Goal: Task Accomplishment & Management: Use online tool/utility

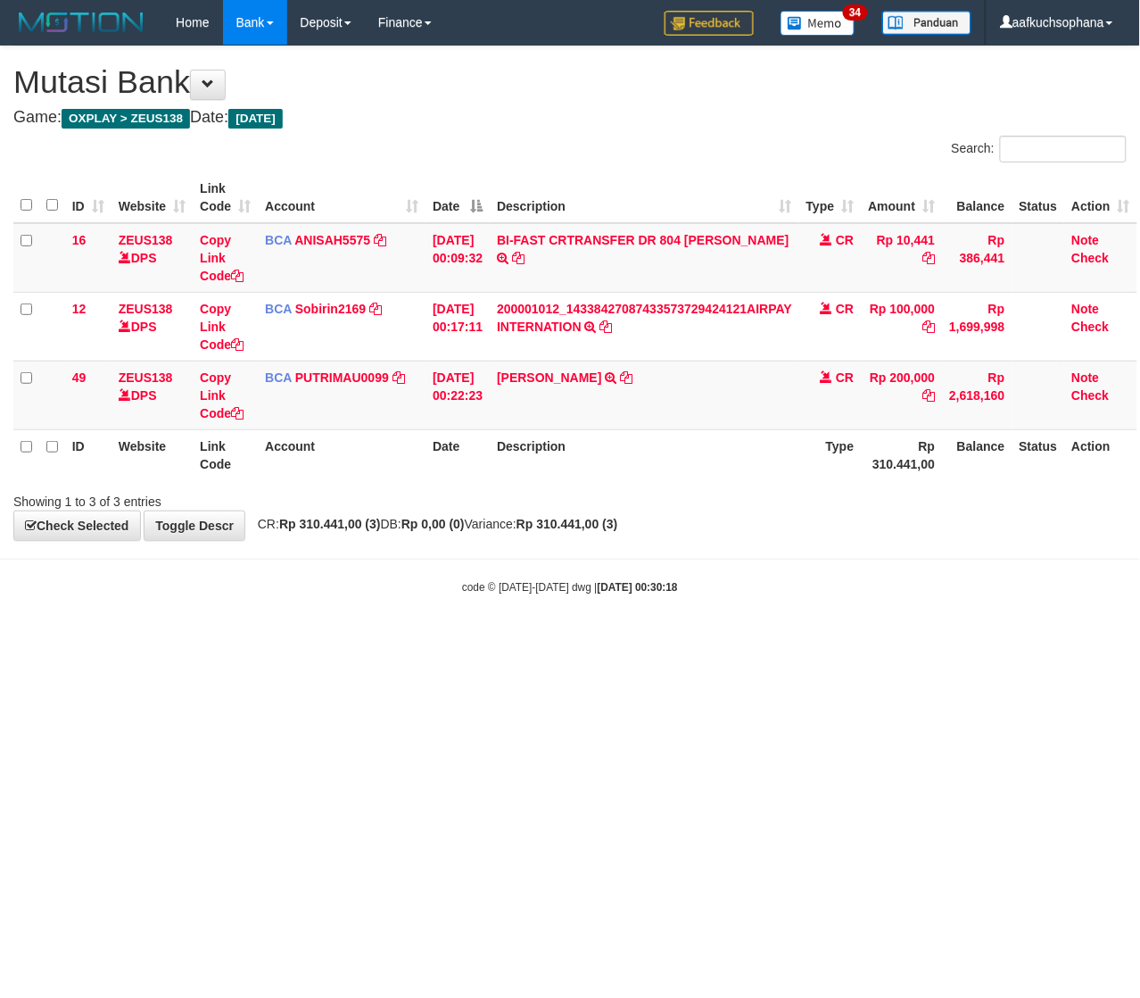
click at [306, 640] on html "Toggle navigation Home Bank Account List Load By Website Group [OXPLAY] ZEUS138…" at bounding box center [570, 320] width 1140 height 640
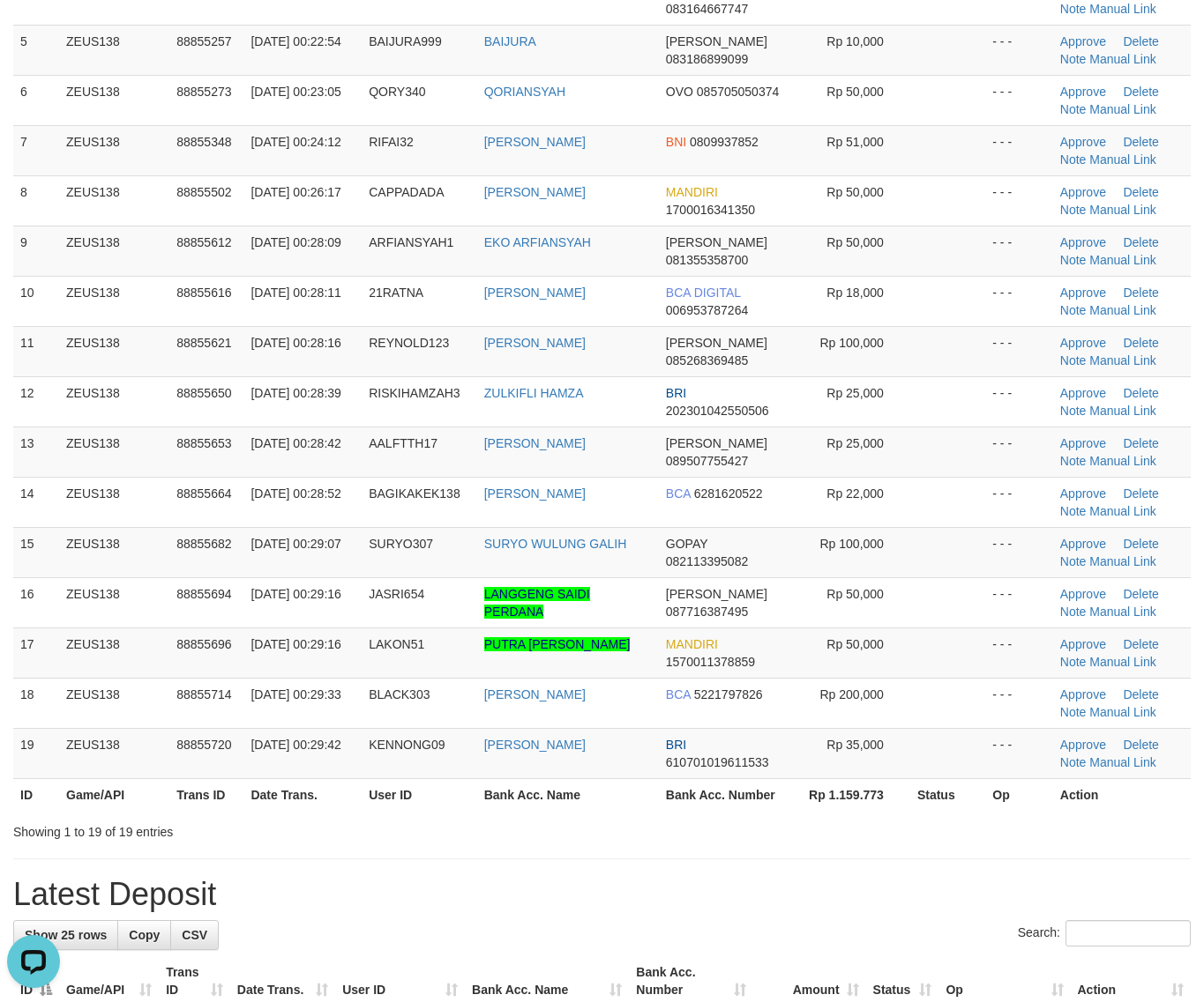
drag, startPoint x: 977, startPoint y: 821, endPoint x: 1217, endPoint y: 800, distance: 240.9
click at [1024, 812] on div "Search: ID Game/API Trans ID Date Trans. User ID Bank Acc. Name Bank Acc. Numbe…" at bounding box center [601, 289] width 1177 height 1104
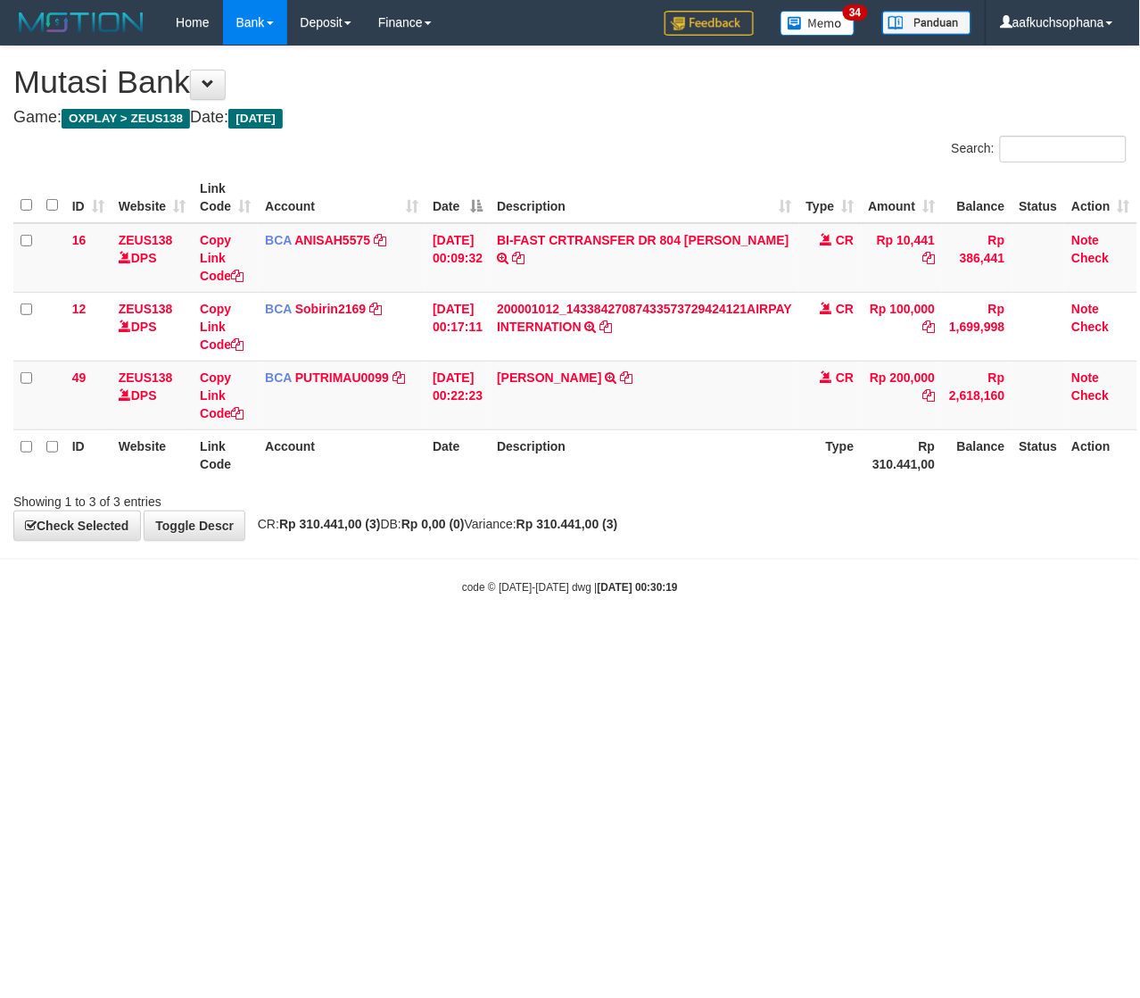
click at [453, 640] on html "Toggle navigation Home Bank Account List Load By Website Group [OXPLAY] ZEUS138…" at bounding box center [570, 320] width 1140 height 640
drag, startPoint x: 259, startPoint y: 796, endPoint x: 229, endPoint y: 791, distance: 29.9
click at [252, 640] on html "Toggle navigation Home Bank Account List Load By Website Group [OXPLAY] ZEUS138…" at bounding box center [570, 320] width 1140 height 640
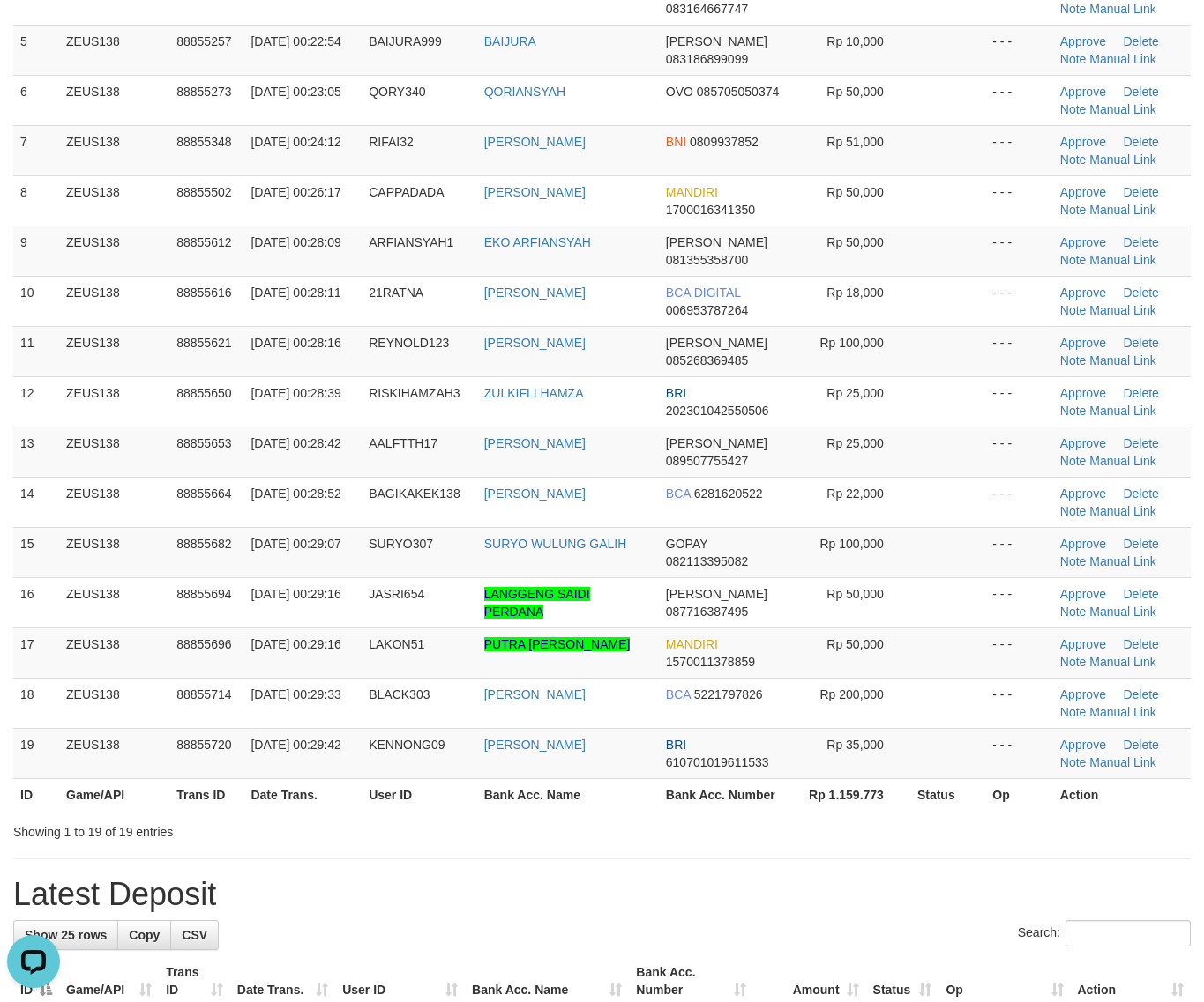
drag, startPoint x: 580, startPoint y: 848, endPoint x: 1211, endPoint y: 733, distance: 641.4
click at [623, 839] on div "**********" at bounding box center [602, 882] width 1204 height 2467
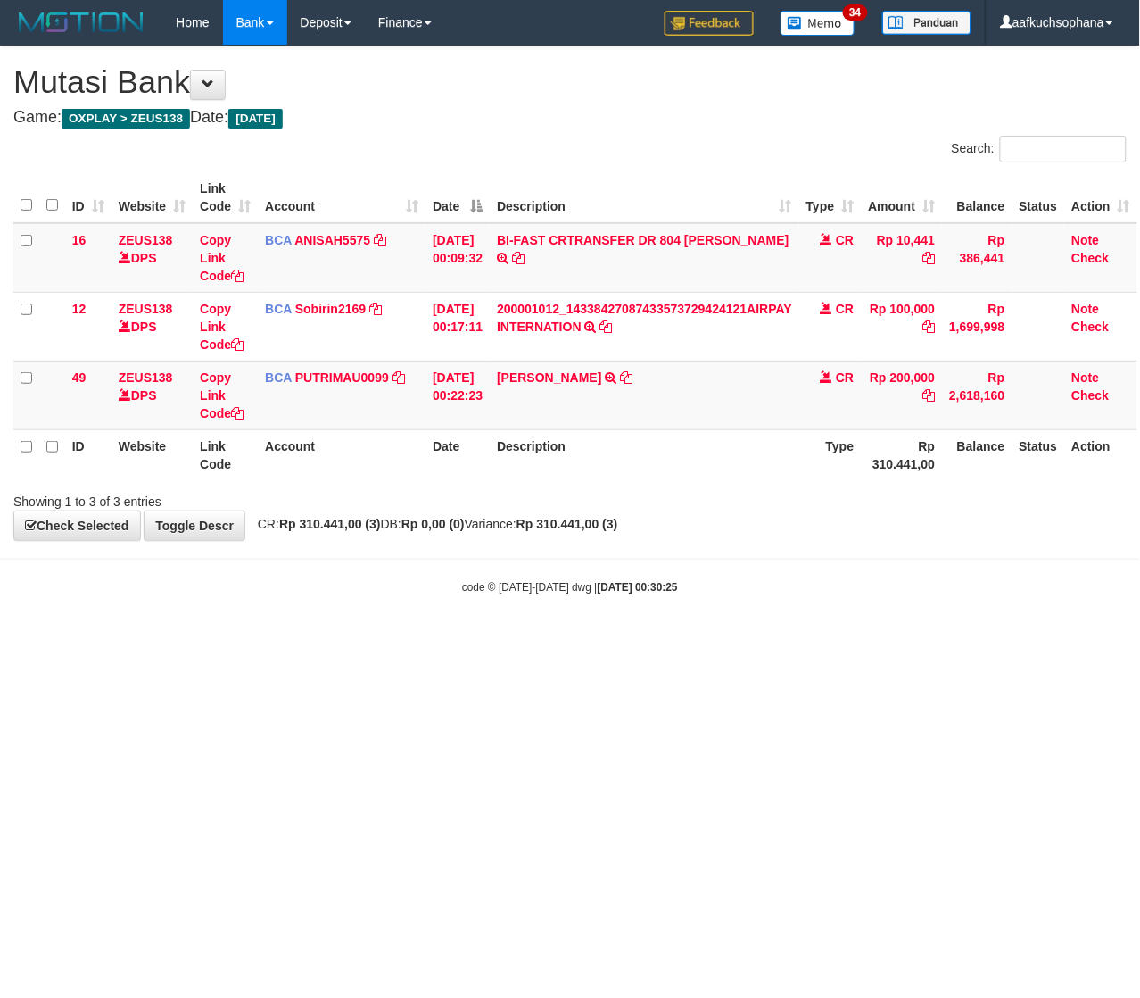
click at [544, 639] on body "Toggle navigation Home Bank Account List Load By Website Group [OXPLAY] ZEUS138…" at bounding box center [570, 320] width 1140 height 640
click at [545, 636] on body "Toggle navigation Home Bank Account List Load By Website Group [OXPLAY] ZEUS138…" at bounding box center [570, 320] width 1140 height 640
click at [424, 640] on html "Toggle navigation Home Bank Account List Load By Website Group [OXPLAY] ZEUS138…" at bounding box center [570, 320] width 1140 height 640
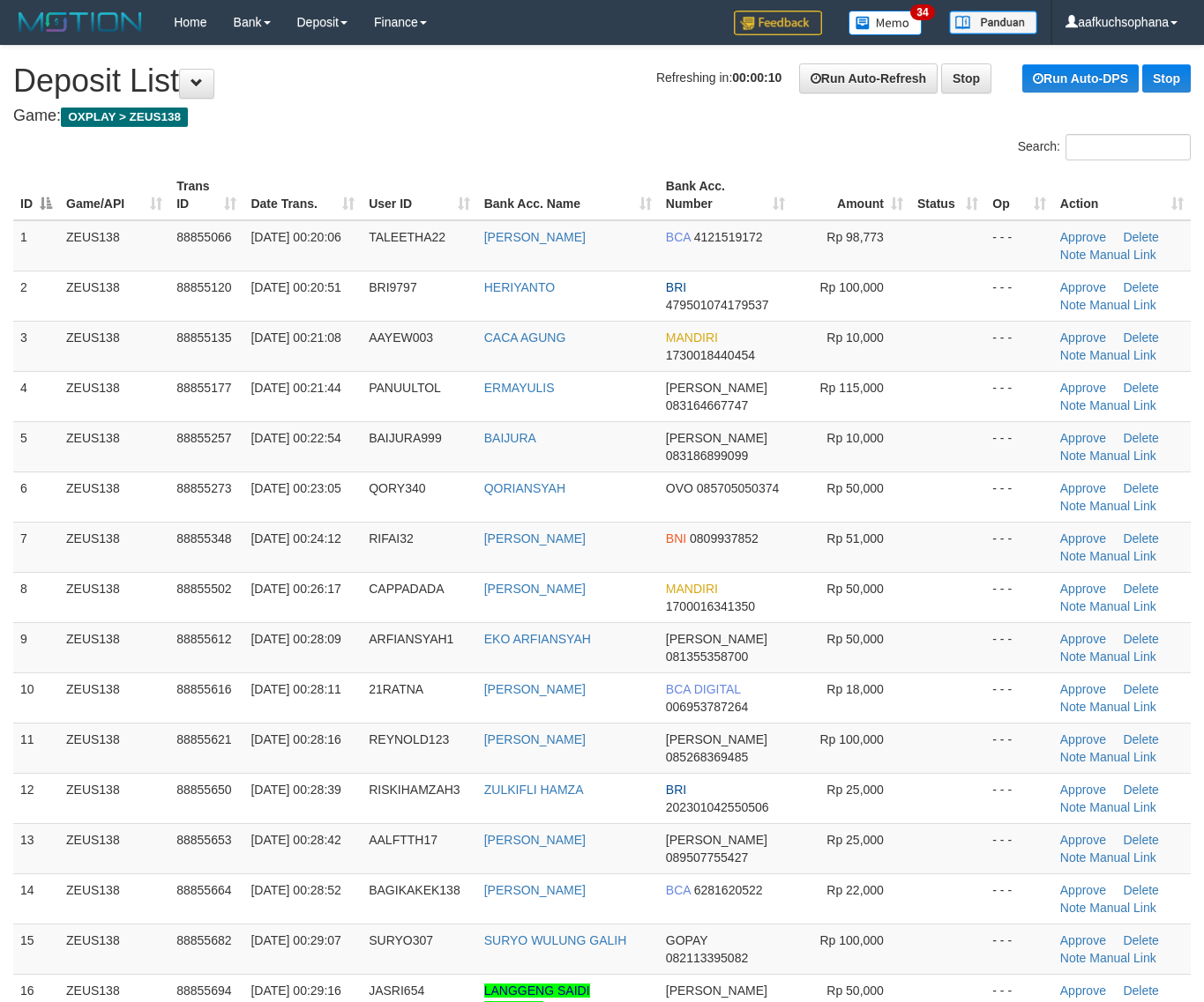
scroll to position [462, 0]
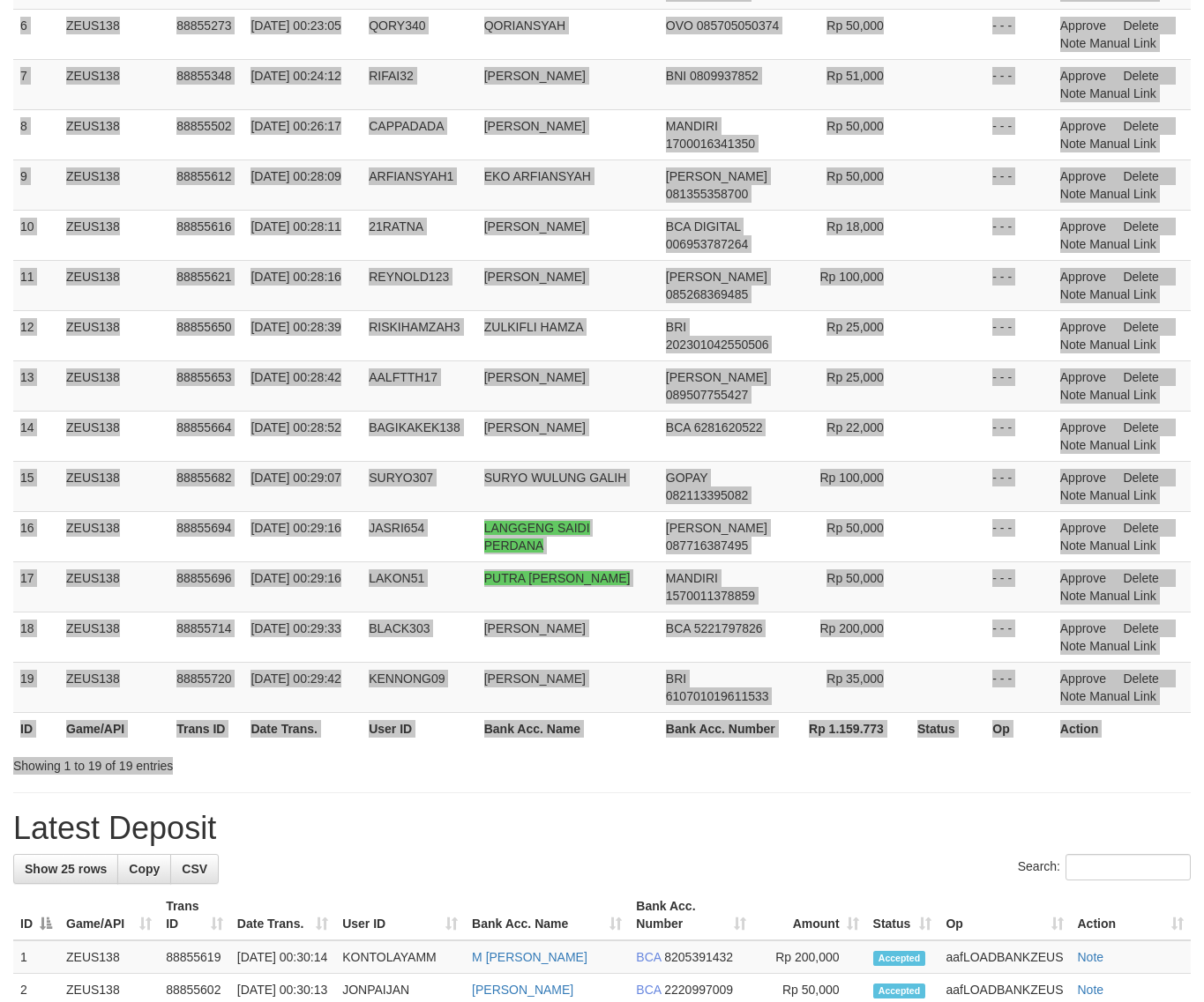
scroll to position [397, 0]
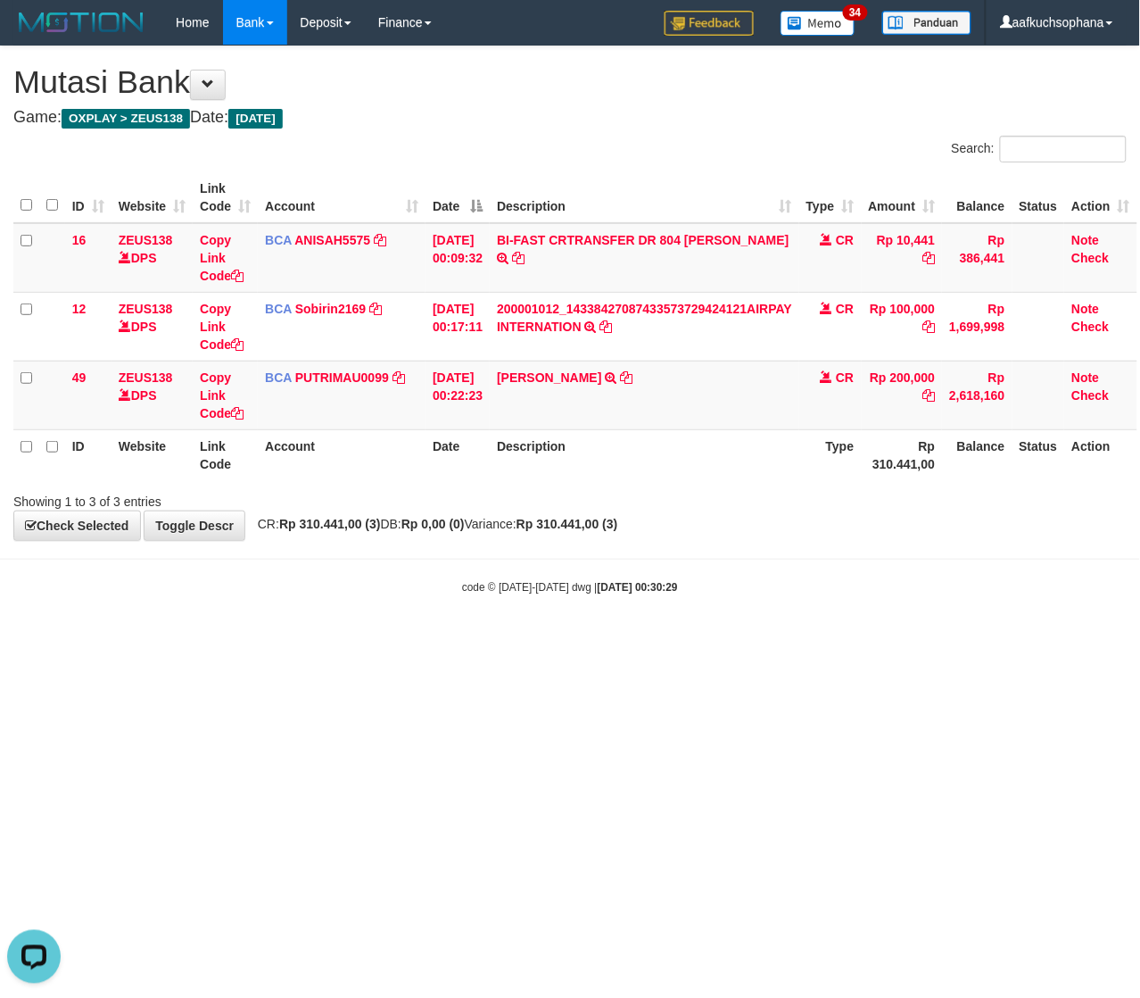
click at [186, 640] on html "Toggle navigation Home Bank Account List Load By Website Group [OXPLAY] ZEUS138…" at bounding box center [570, 320] width 1140 height 640
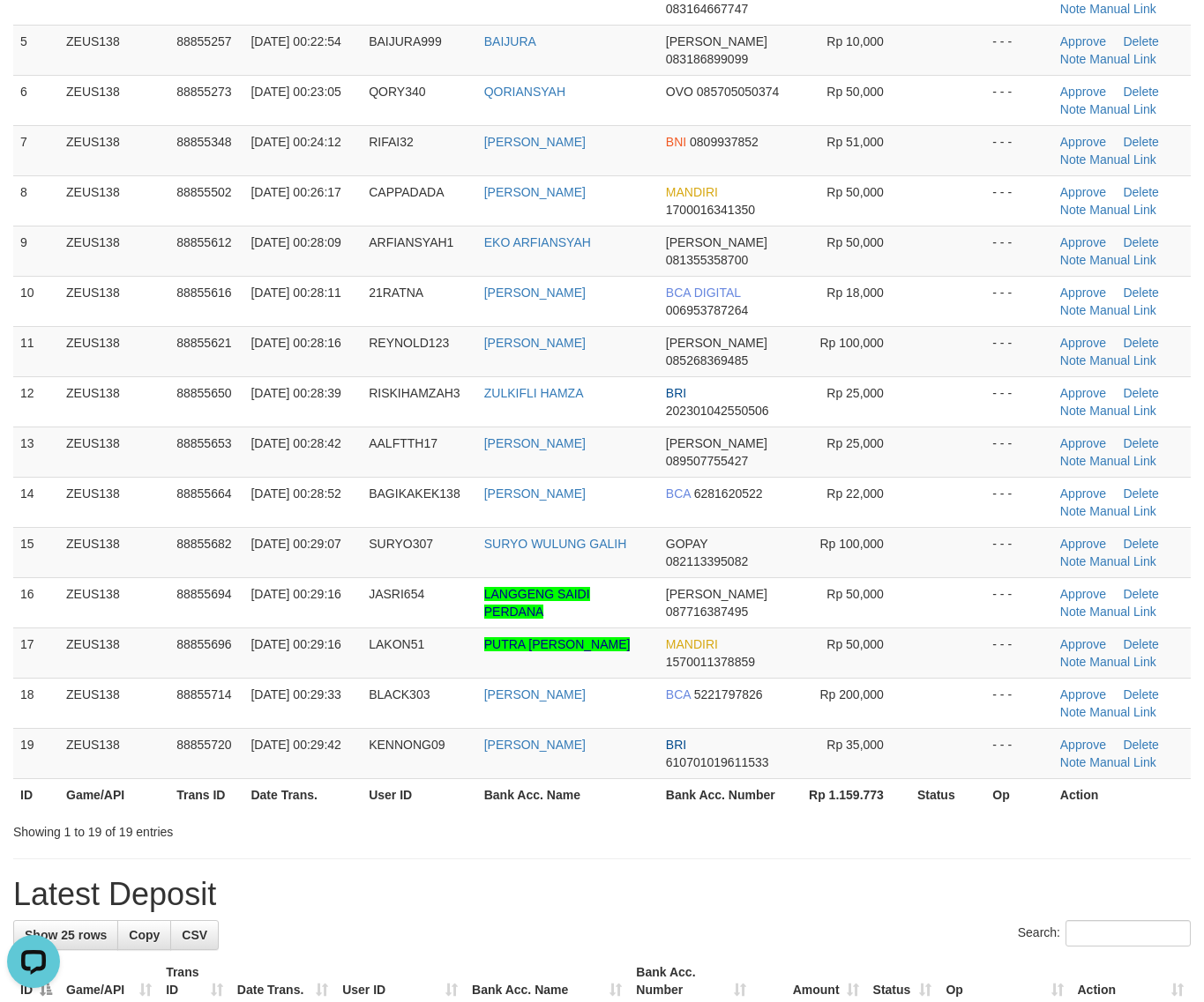
drag, startPoint x: 985, startPoint y: 857, endPoint x: 1215, endPoint y: 818, distance: 233.3
click at [1037, 849] on div "**********" at bounding box center [602, 882] width 1204 height 2467
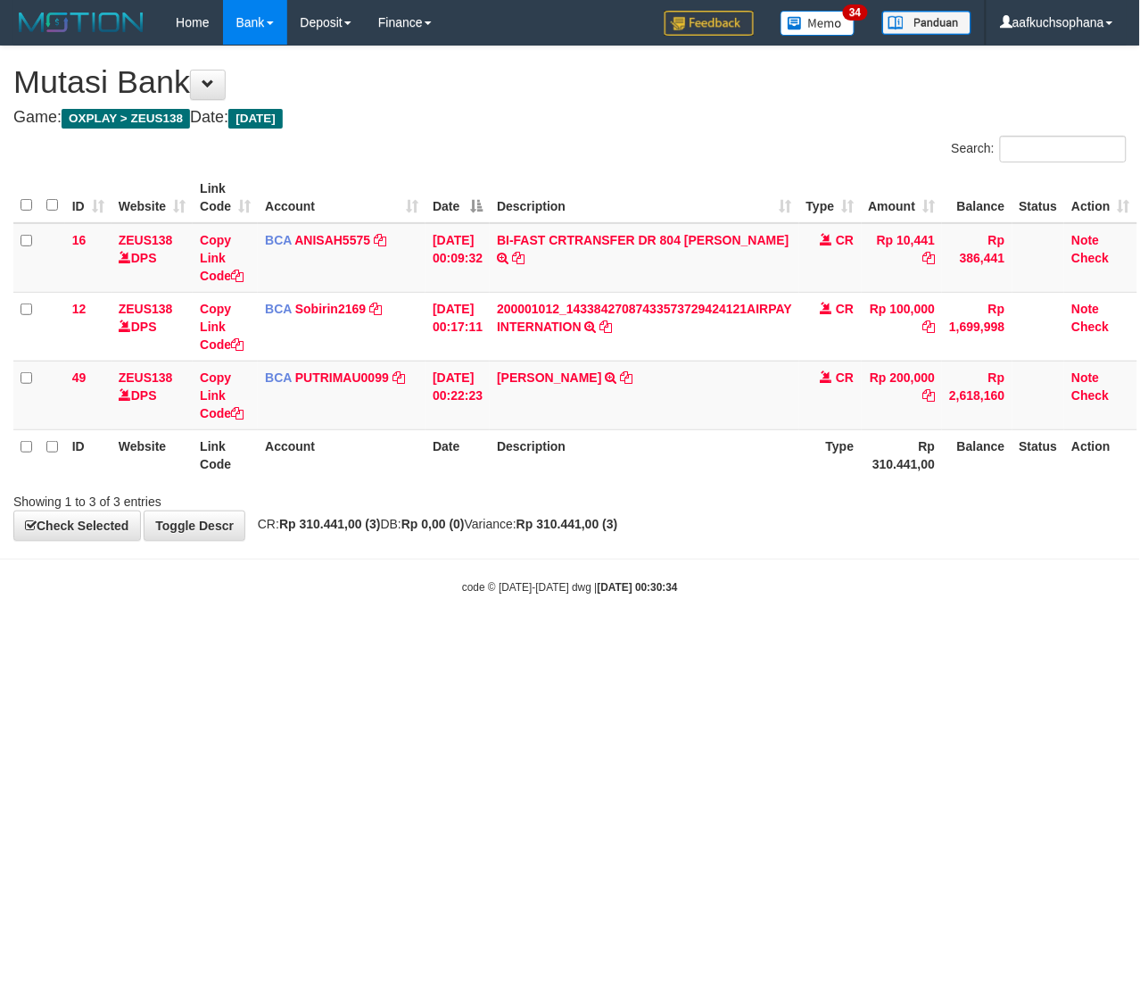
click at [438, 640] on html "Toggle navigation Home Bank Account List Load By Website Group [OXPLAY] ZEUS138…" at bounding box center [570, 320] width 1140 height 640
drag, startPoint x: 101, startPoint y: 773, endPoint x: 86, endPoint y: 770, distance: 15.4
click at [96, 640] on html "Toggle navigation Home Bank Account List Load By Website Group [OXPLAY] ZEUS138…" at bounding box center [570, 320] width 1140 height 640
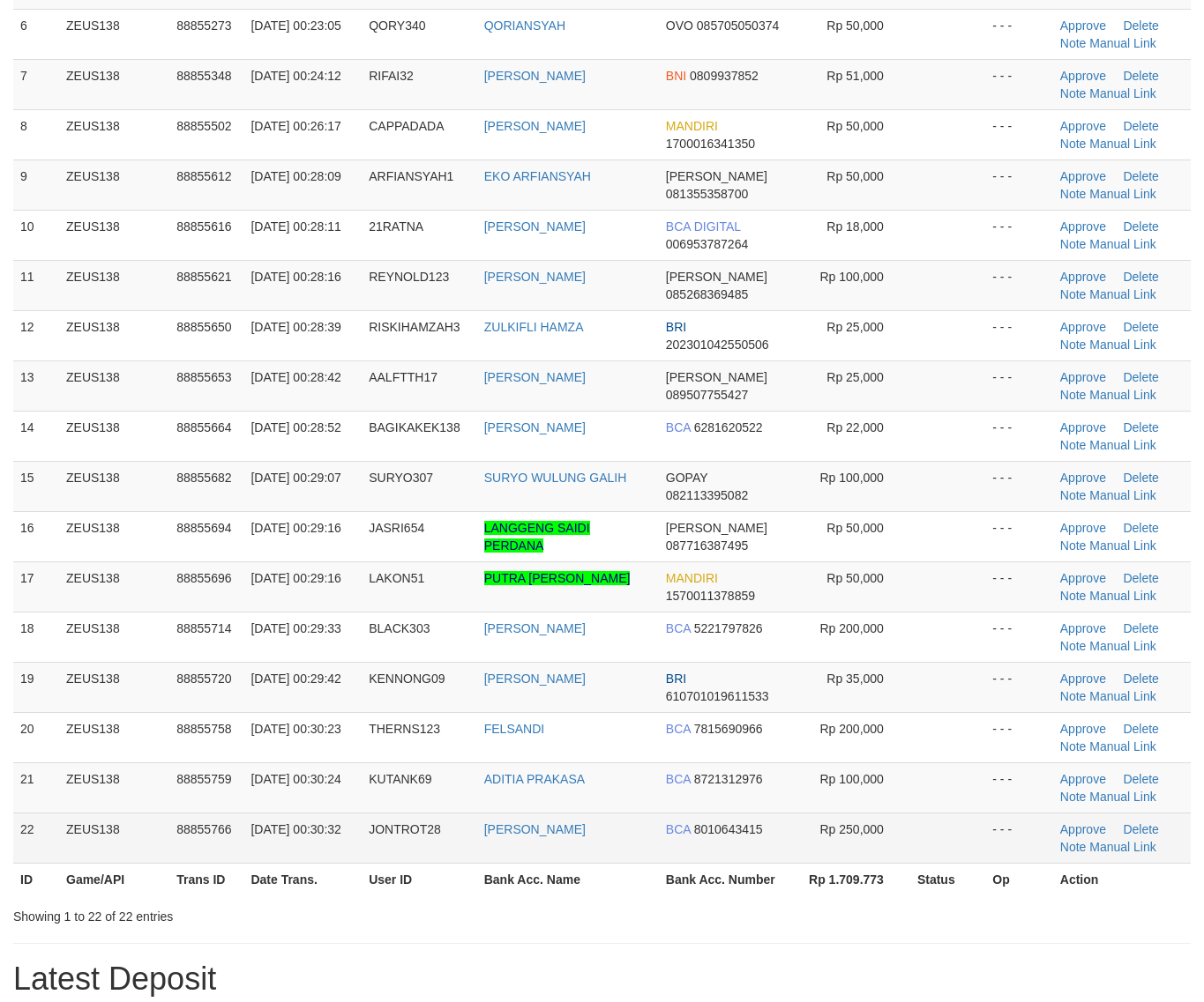
scroll to position [397, 0]
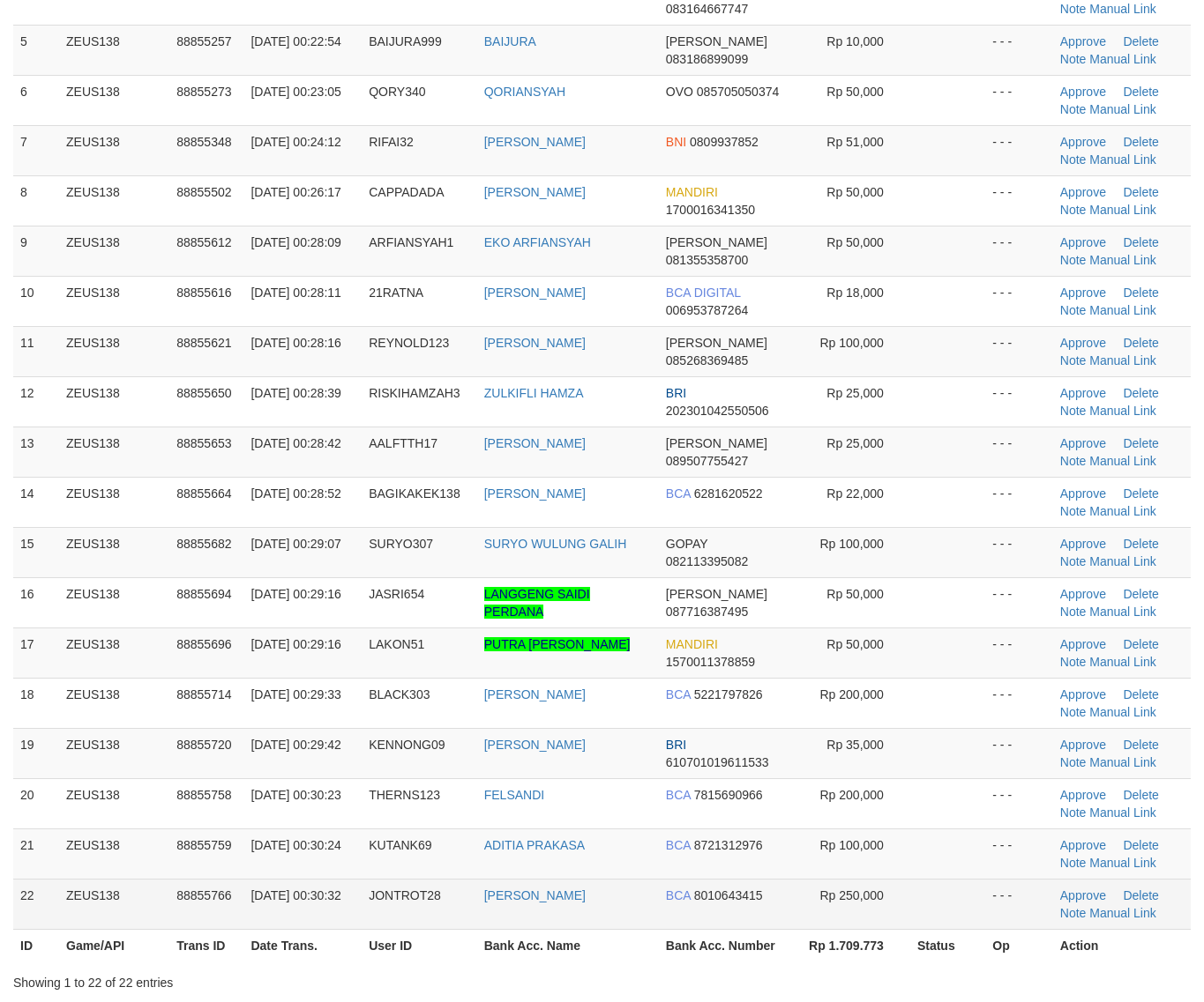
drag, startPoint x: 761, startPoint y: 902, endPoint x: 787, endPoint y: 895, distance: 26.9
click at [772, 900] on div "ID Game/API Trans ID Date Trans. User ID Bank Acc. Name Bank Acc. Number Amount…" at bounding box center [602, 367] width 1204 height 1199
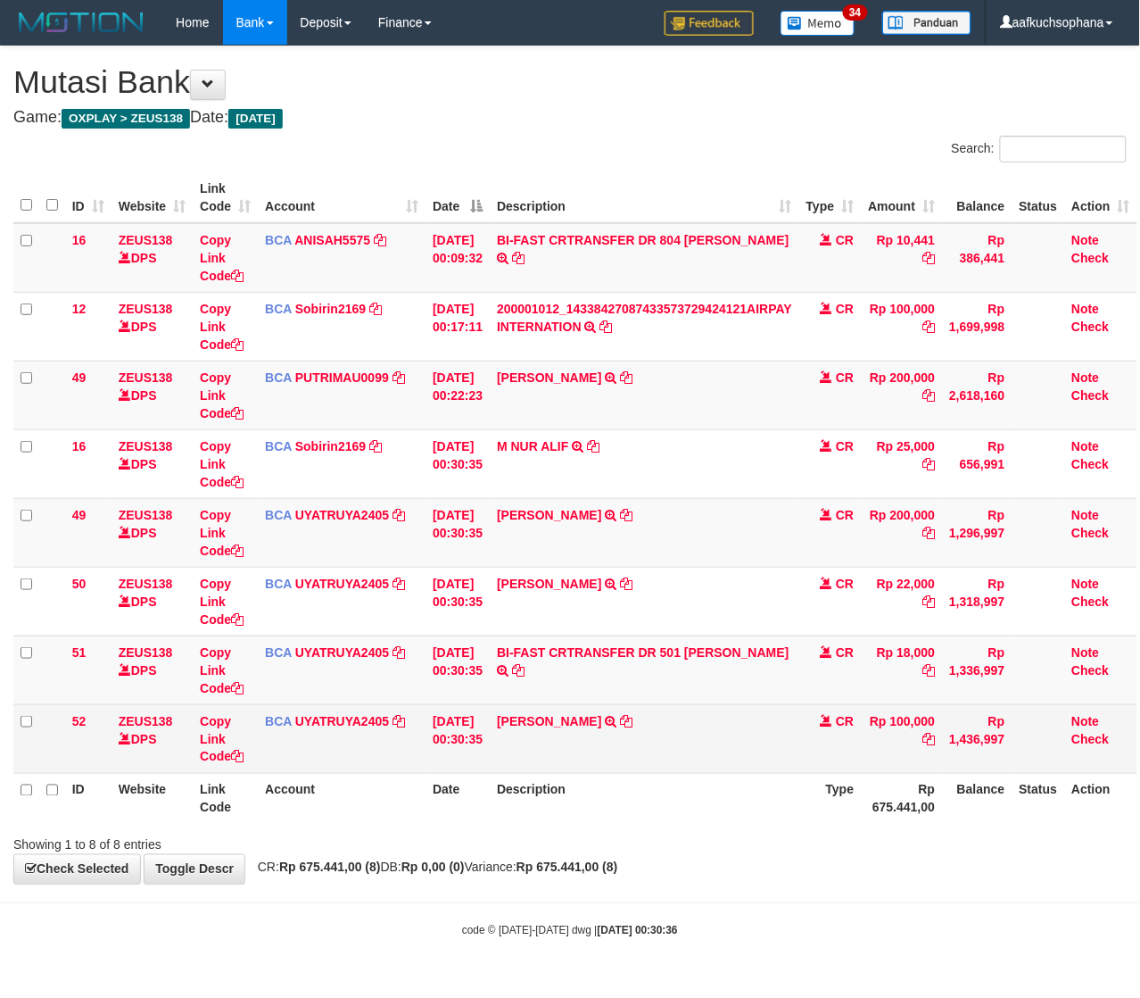
scroll to position [244, 0]
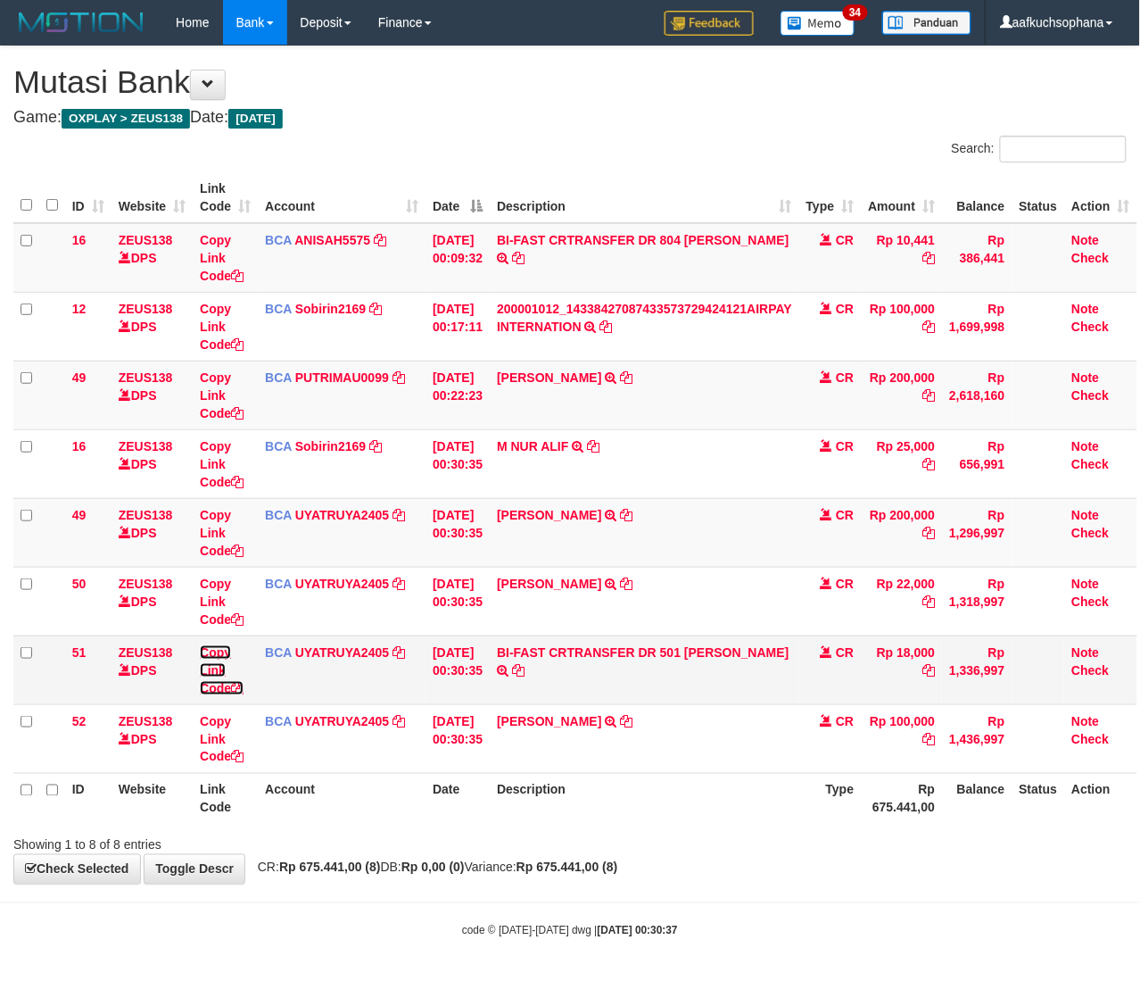
click at [242, 685] on icon at bounding box center [237, 688] width 12 height 12
drag, startPoint x: 636, startPoint y: 815, endPoint x: 118, endPoint y: 778, distance: 519.7
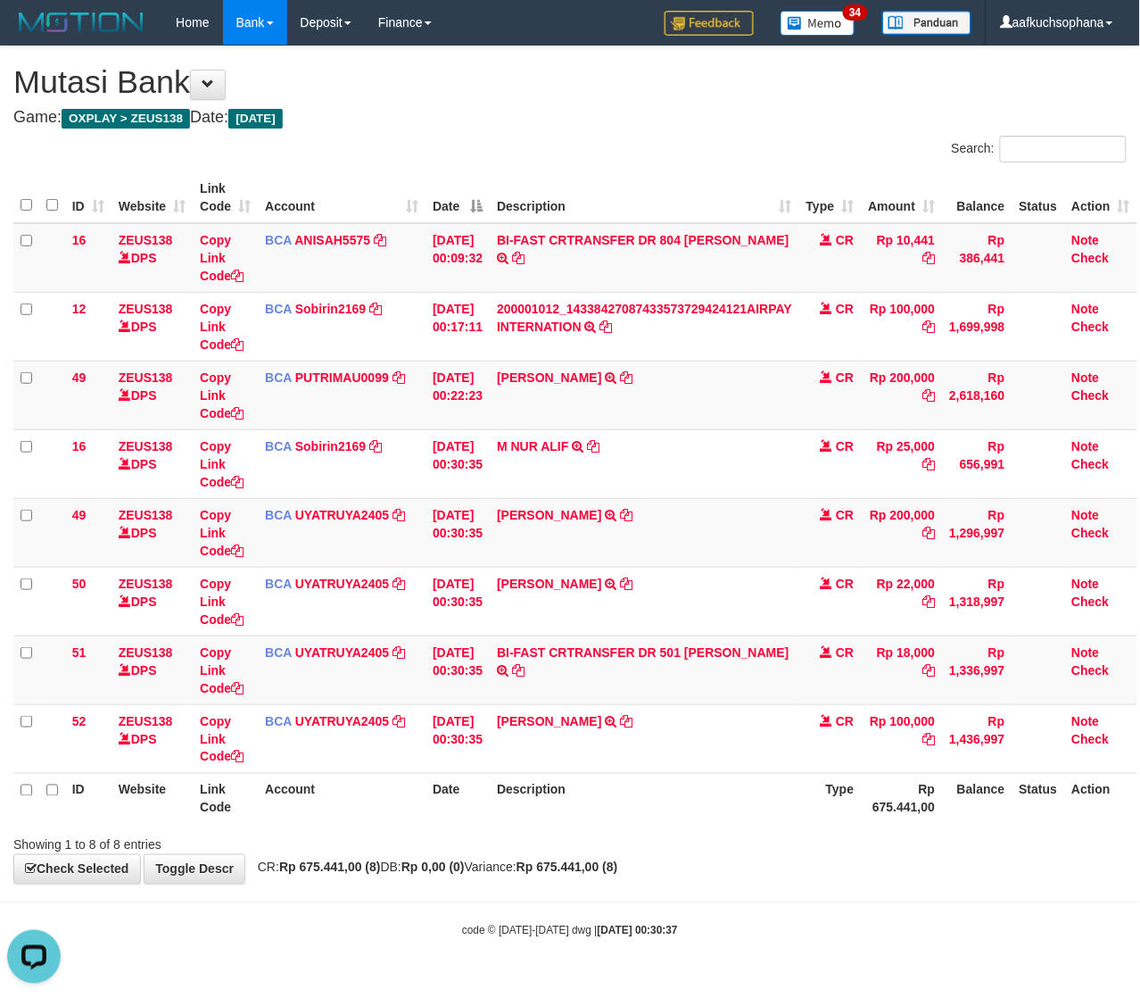
click at [614, 816] on th "Description" at bounding box center [645, 798] width 310 height 51
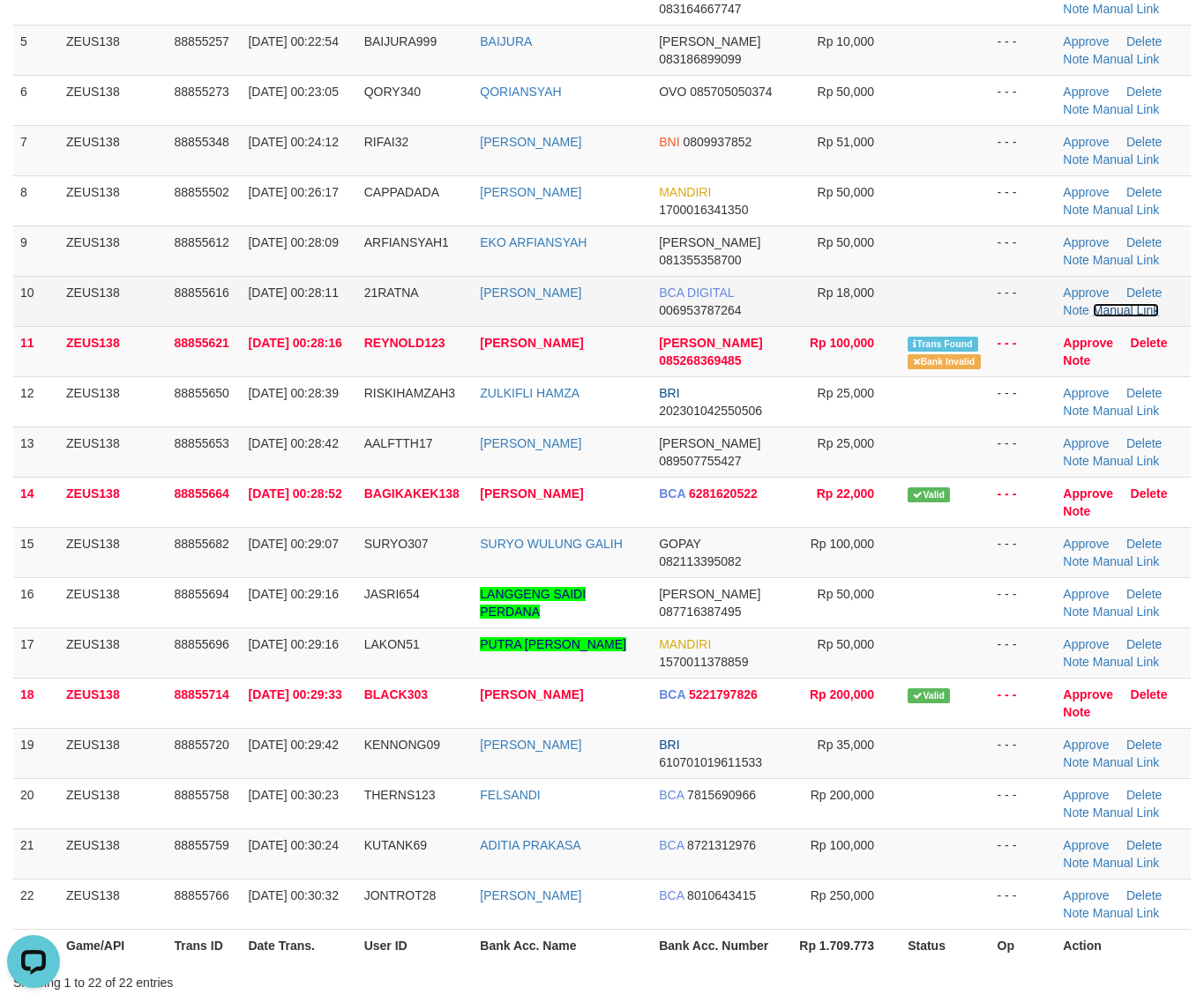
click at [1117, 310] on link "Manual Link" at bounding box center [1126, 310] width 67 height 14
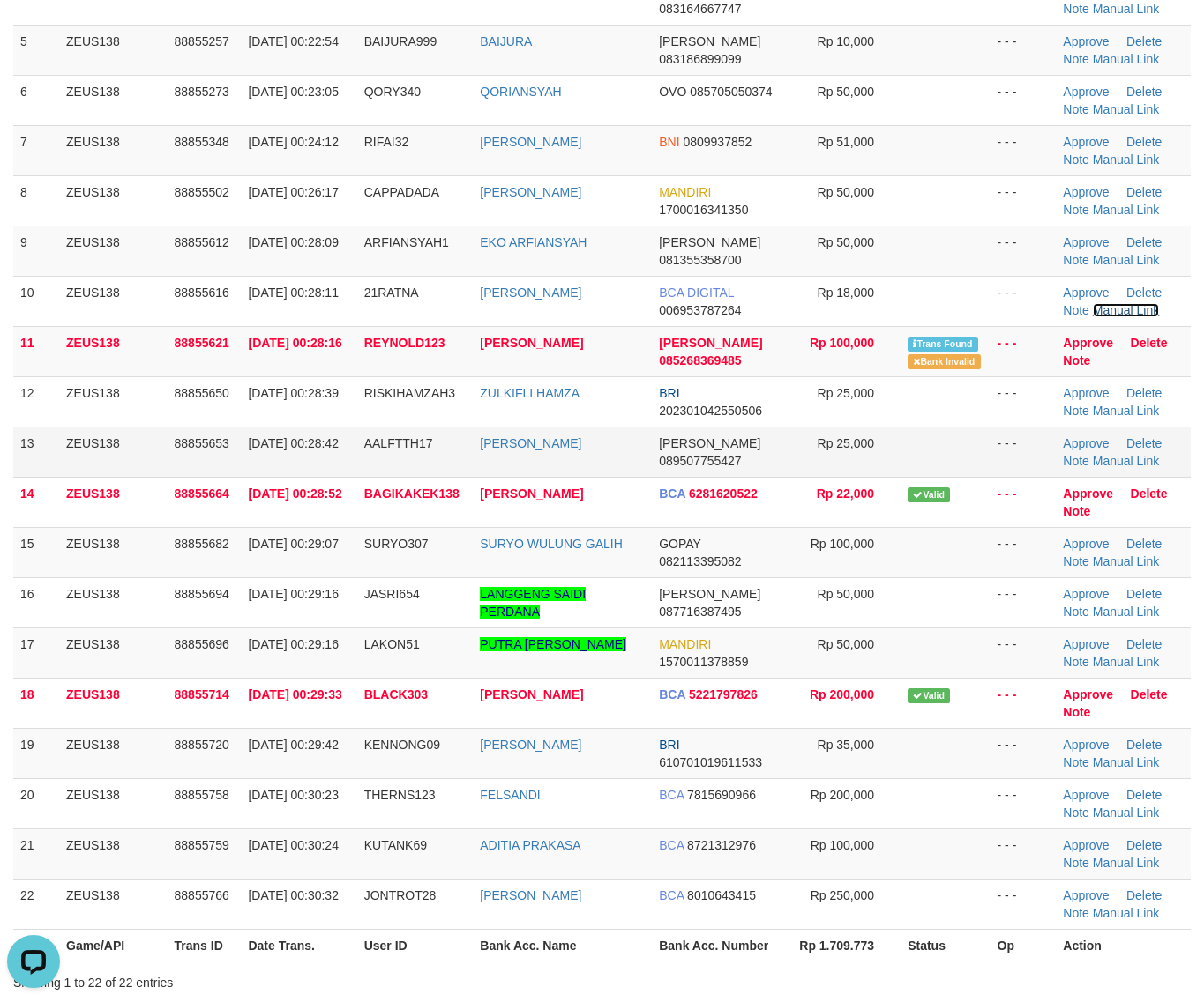
click at [1092, 303] on link "Manual Link" at bounding box center [1126, 310] width 67 height 14
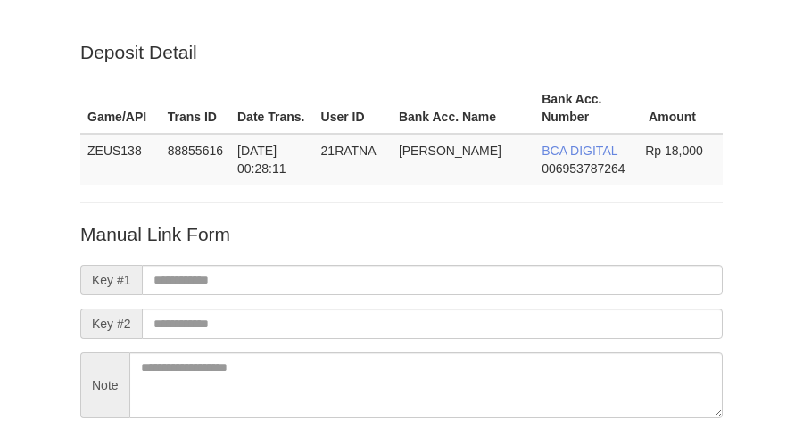
scroll to position [157, 0]
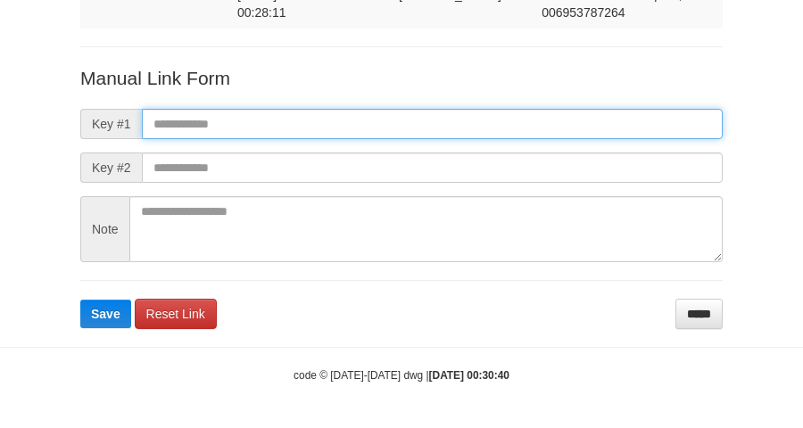
click at [563, 129] on input "text" at bounding box center [432, 124] width 581 height 30
paste input "**********"
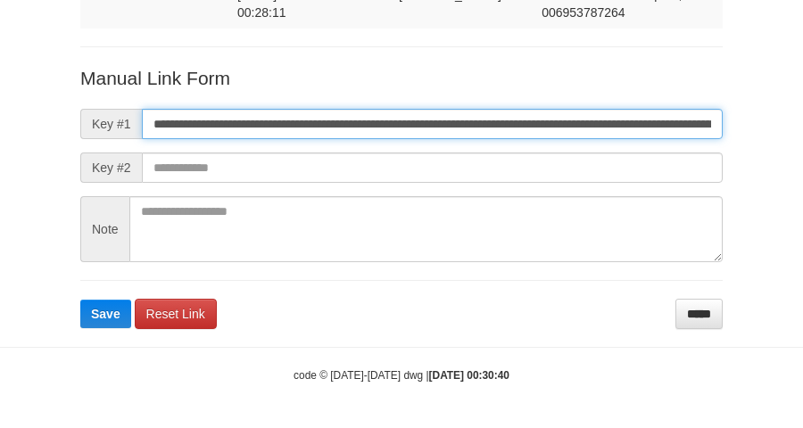
scroll to position [0, 1017]
type input "**********"
click at [80, 300] on button "Save" at bounding box center [105, 314] width 51 height 29
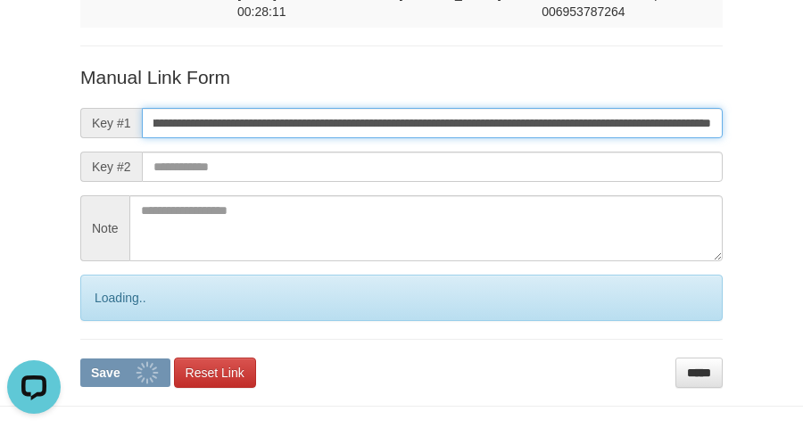
scroll to position [0, 0]
click at [80, 359] on button "Save" at bounding box center [125, 373] width 90 height 29
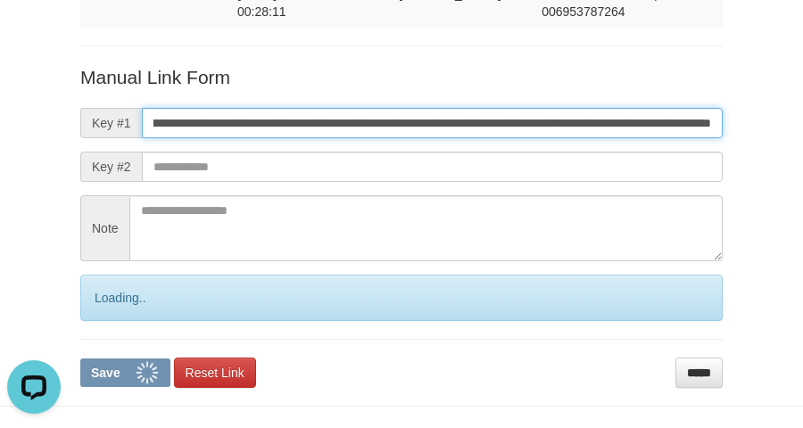
click at [80, 359] on button "Save" at bounding box center [125, 373] width 90 height 29
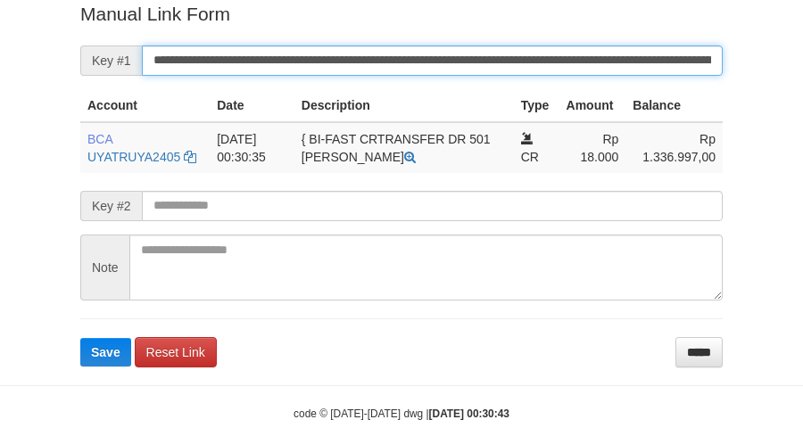
click at [541, 73] on input "**********" at bounding box center [432, 61] width 581 height 30
click at [80, 338] on button "Save" at bounding box center [105, 352] width 51 height 29
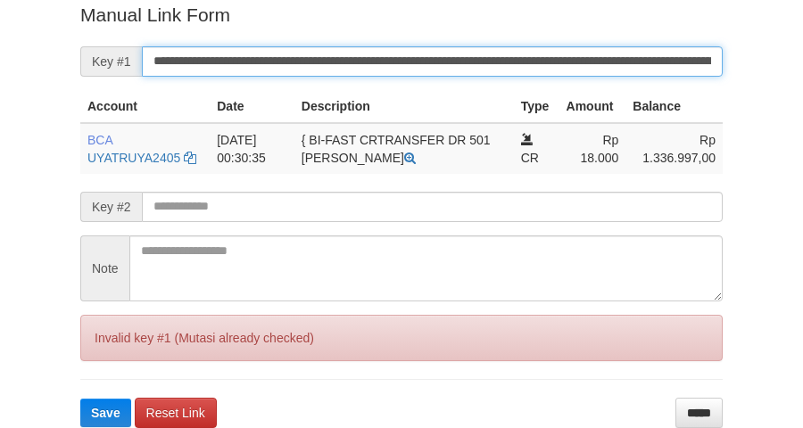
click at [80, 399] on button "Save" at bounding box center [105, 413] width 51 height 29
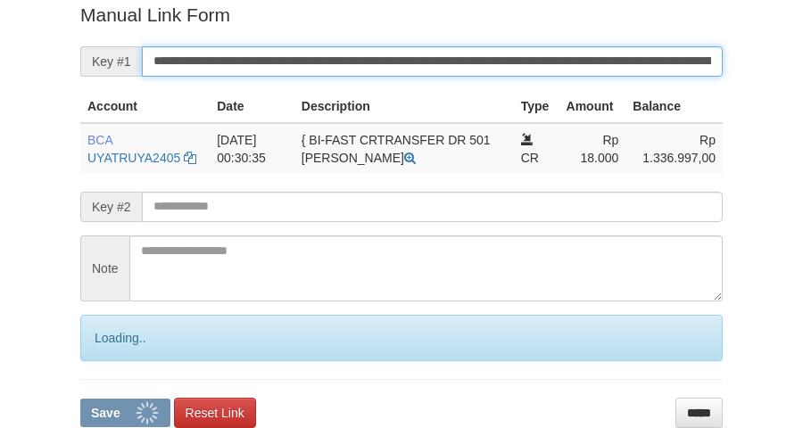
click at [80, 399] on button "Save" at bounding box center [125, 413] width 90 height 29
click at [538, 68] on input "**********" at bounding box center [432, 61] width 581 height 30
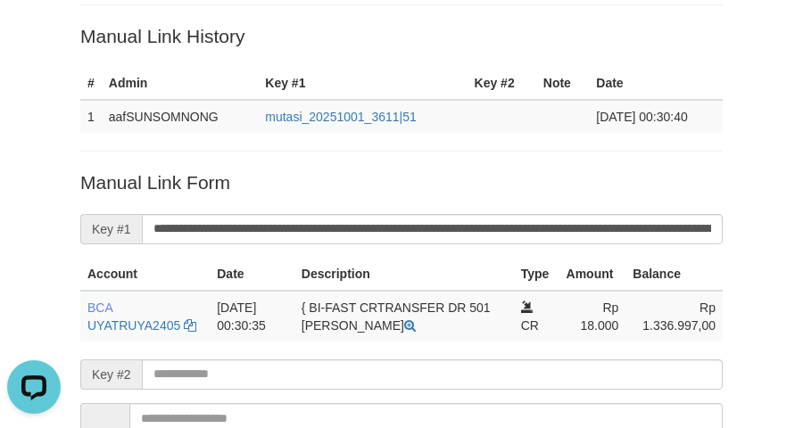
scroll to position [31, 0]
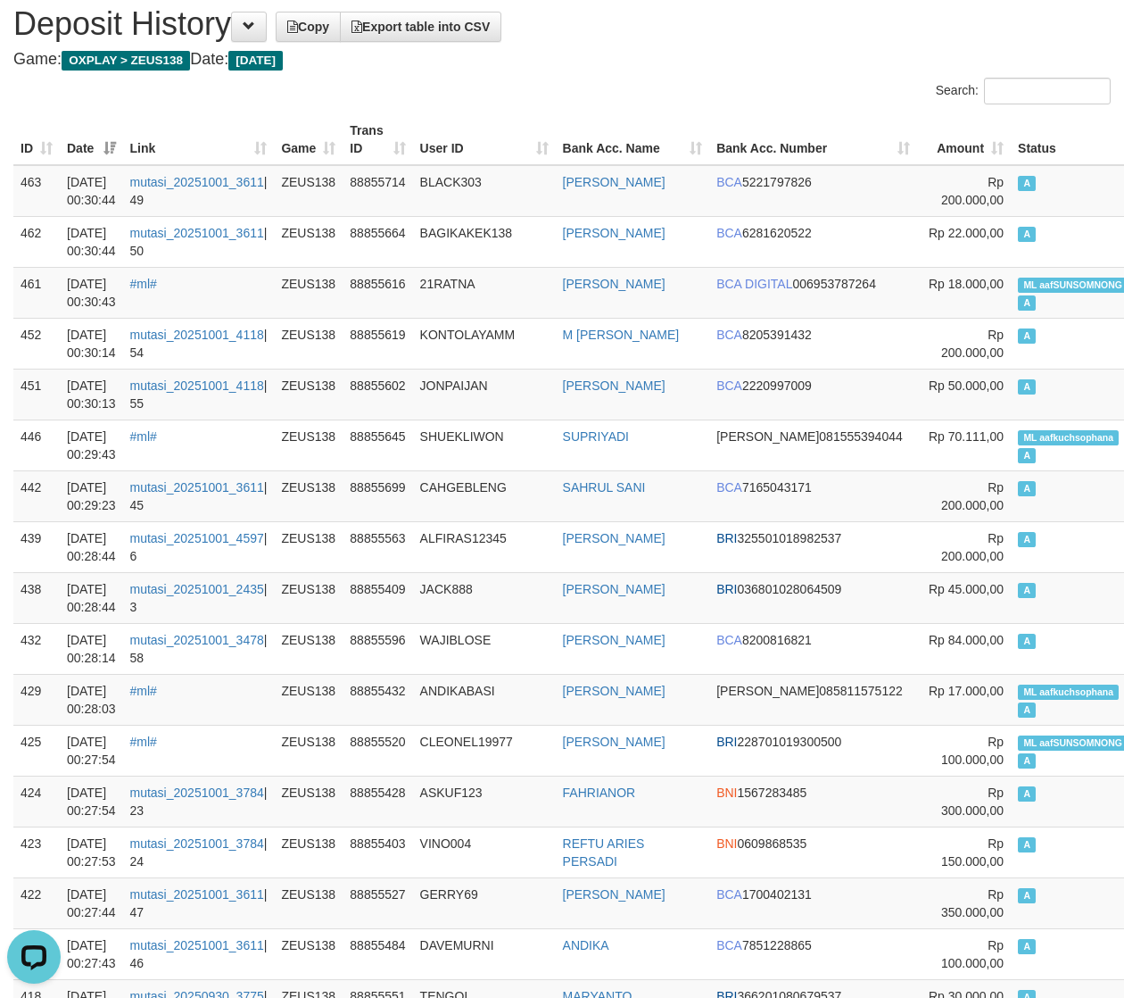
click at [556, 141] on th "User ID" at bounding box center [484, 139] width 143 height 51
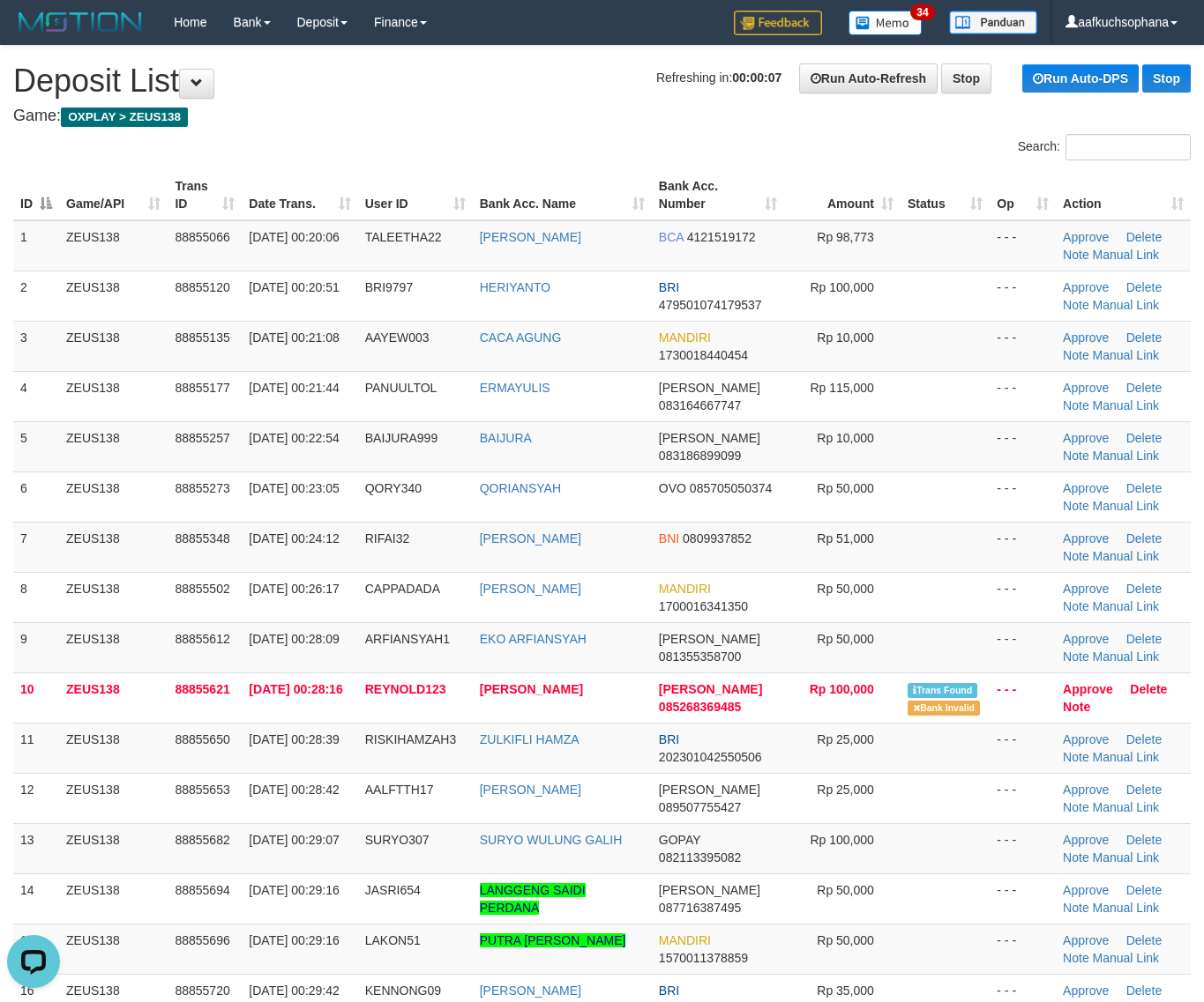
drag, startPoint x: 1025, startPoint y: 839, endPoint x: 1215, endPoint y: 848, distance: 190.2
click at [1045, 840] on td "- - -" at bounding box center [1022, 848] width 66 height 50
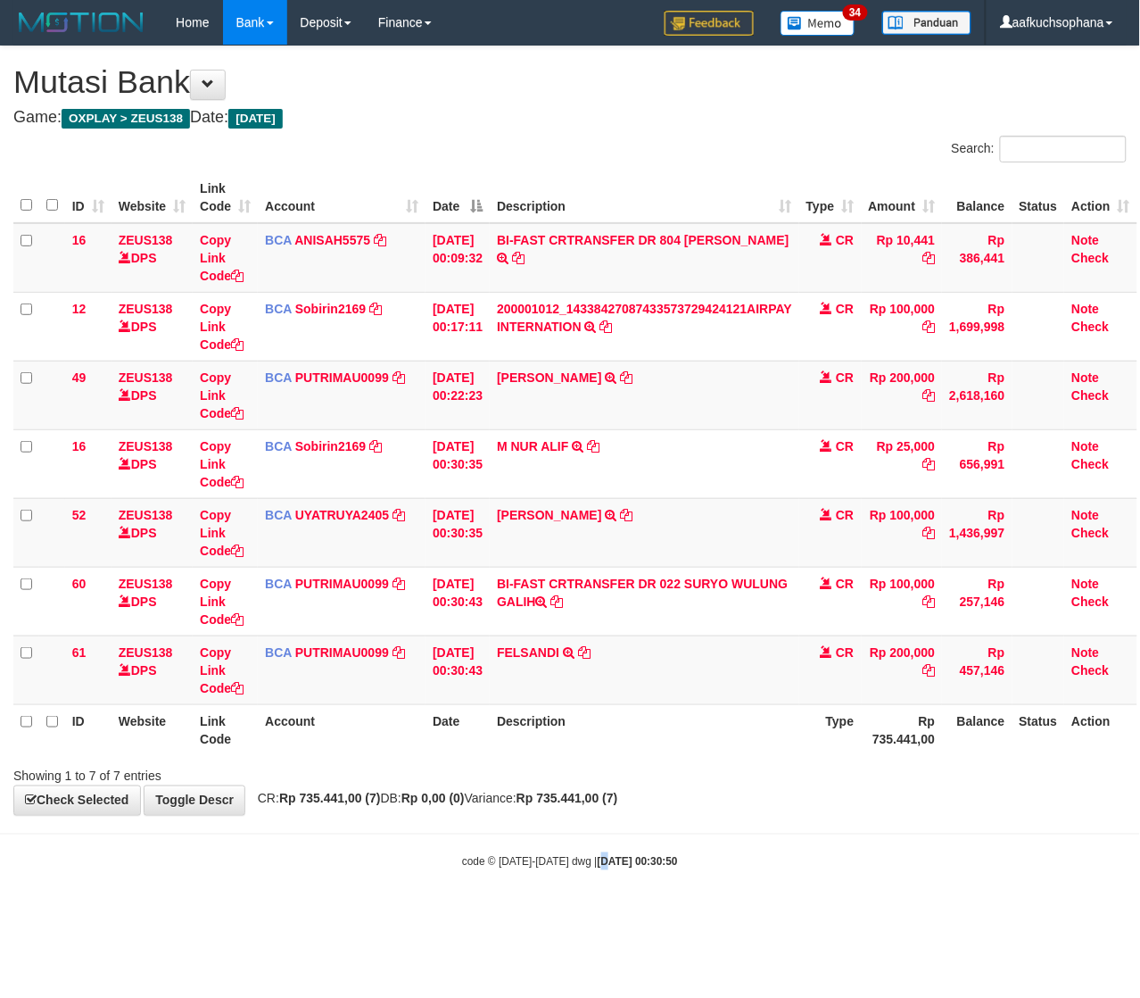
drag, startPoint x: 592, startPoint y: 853, endPoint x: 632, endPoint y: 806, distance: 62.0
click at [592, 850] on body "Toggle navigation Home Bank Account List Load By Website Group [OXPLAY] ZEUS138…" at bounding box center [570, 457] width 1140 height 915
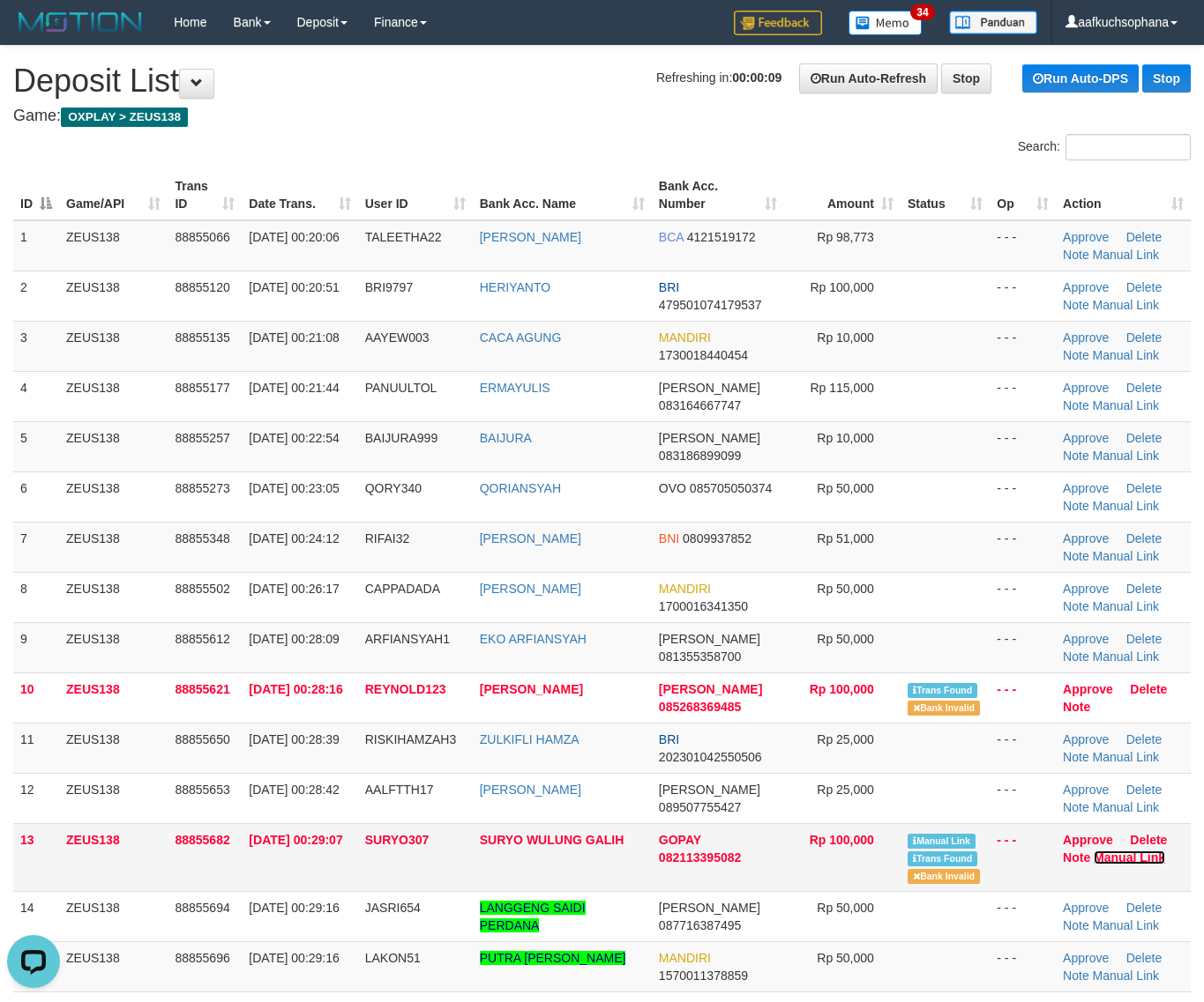
click at [1107, 861] on link "Manual Link" at bounding box center [1129, 858] width 71 height 14
click at [994, 946] on td "- - -" at bounding box center [1022, 966] width 66 height 50
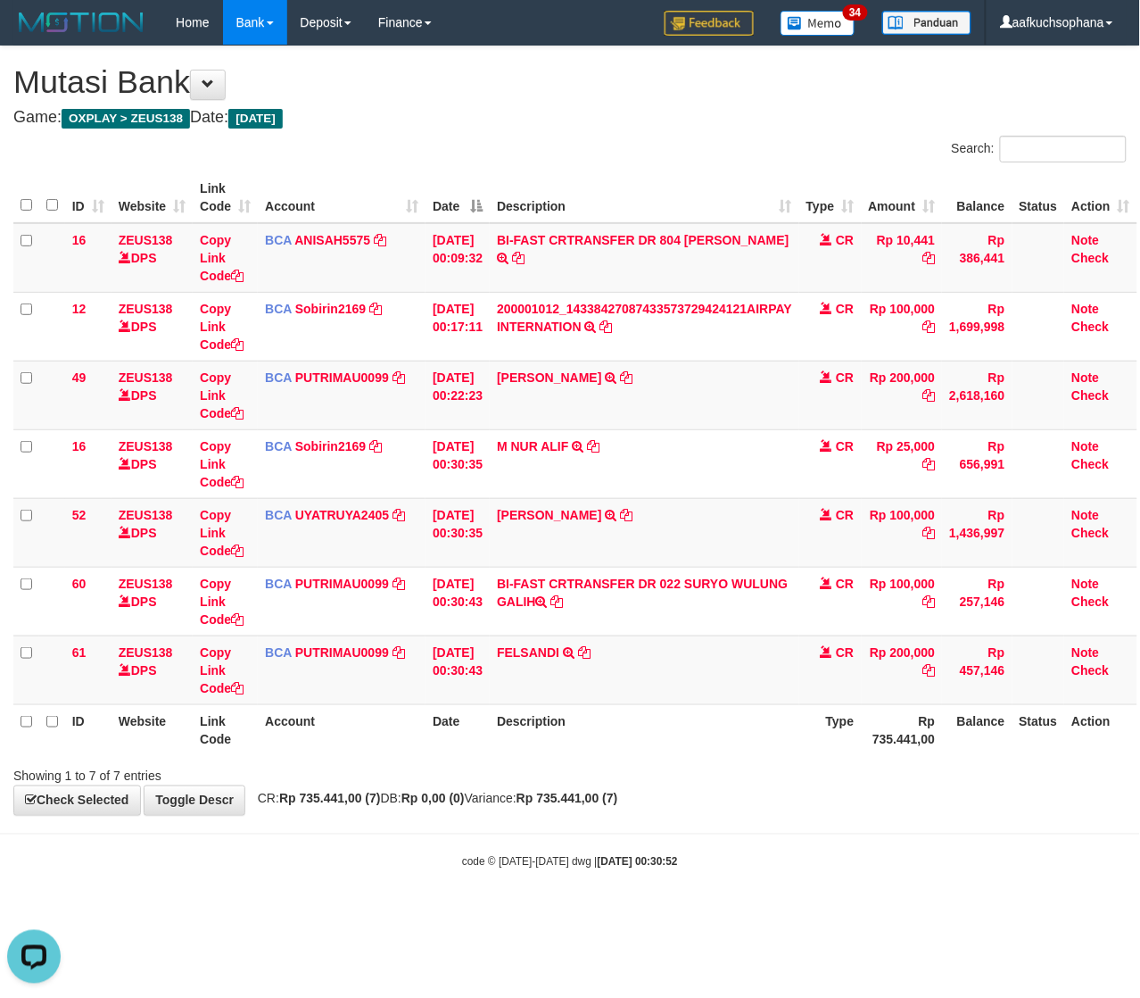
drag, startPoint x: 551, startPoint y: 848, endPoint x: 733, endPoint y: 748, distance: 207.6
click at [546, 844] on body "Toggle navigation Home Bank Account List Load By Website Group [OXPLAY] ZEUS138…" at bounding box center [570, 457] width 1140 height 915
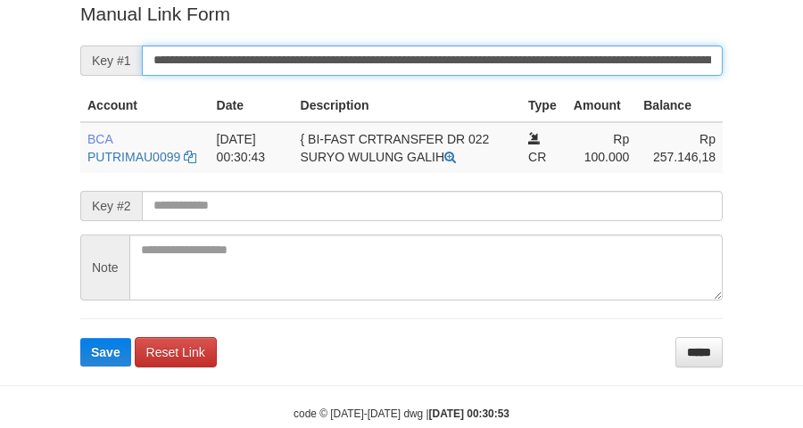
click at [80, 338] on button "Save" at bounding box center [105, 352] width 51 height 29
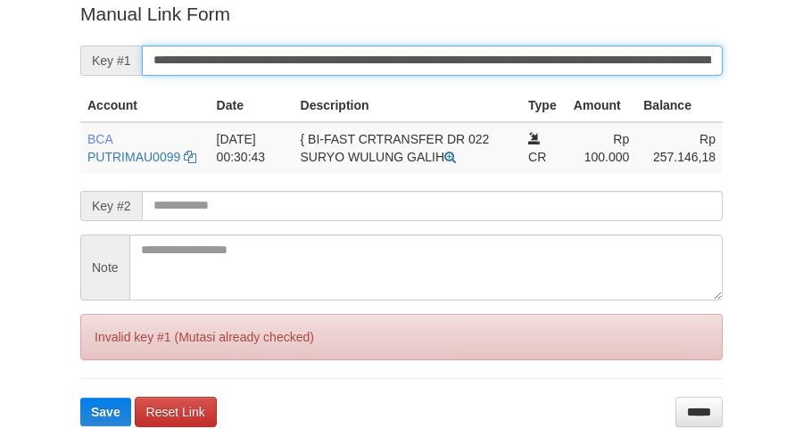
click at [80, 398] on button "Save" at bounding box center [105, 412] width 51 height 29
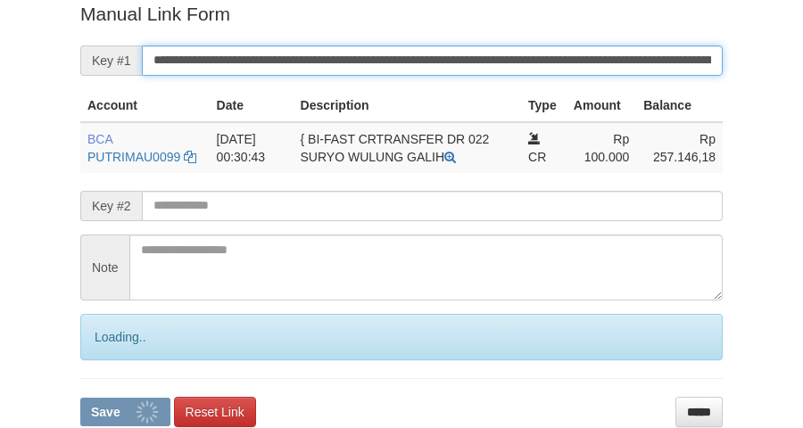
drag, startPoint x: 0, startPoint y: 0, endPoint x: 617, endPoint y: 55, distance: 619.9
click at [617, 55] on input "**********" at bounding box center [432, 61] width 581 height 30
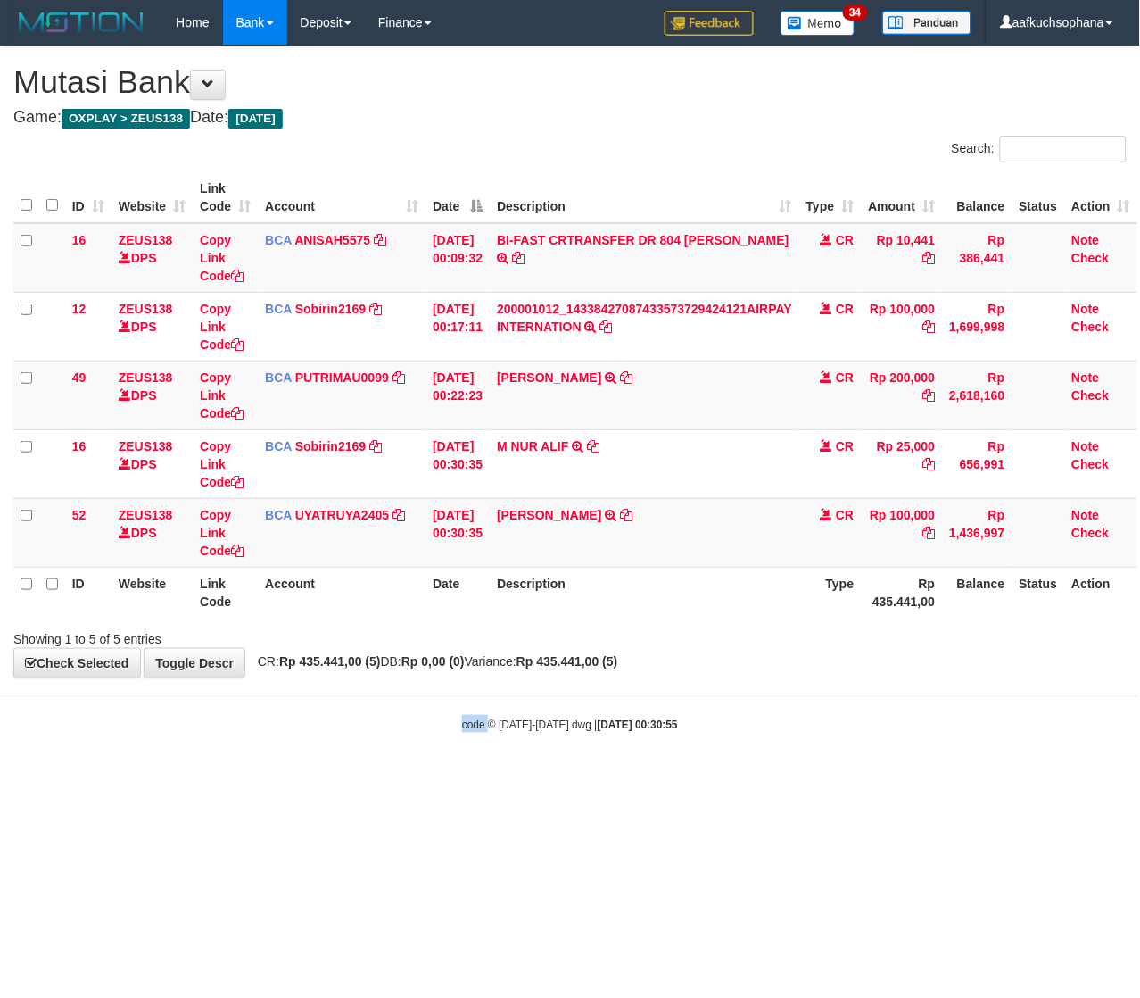
drag, startPoint x: 493, startPoint y: 791, endPoint x: 3, endPoint y: 640, distance: 512.5
click at [390, 745] on html "Toggle navigation Home Bank Account List Load By Website Group [OXPLAY] ZEUS138…" at bounding box center [570, 388] width 1140 height 777
drag, startPoint x: 402, startPoint y: 849, endPoint x: 2, endPoint y: 850, distance: 399.7
click at [395, 777] on html "Toggle navigation Home Bank Account List Load By Website Group [OXPLAY] ZEUS138…" at bounding box center [570, 388] width 1140 height 777
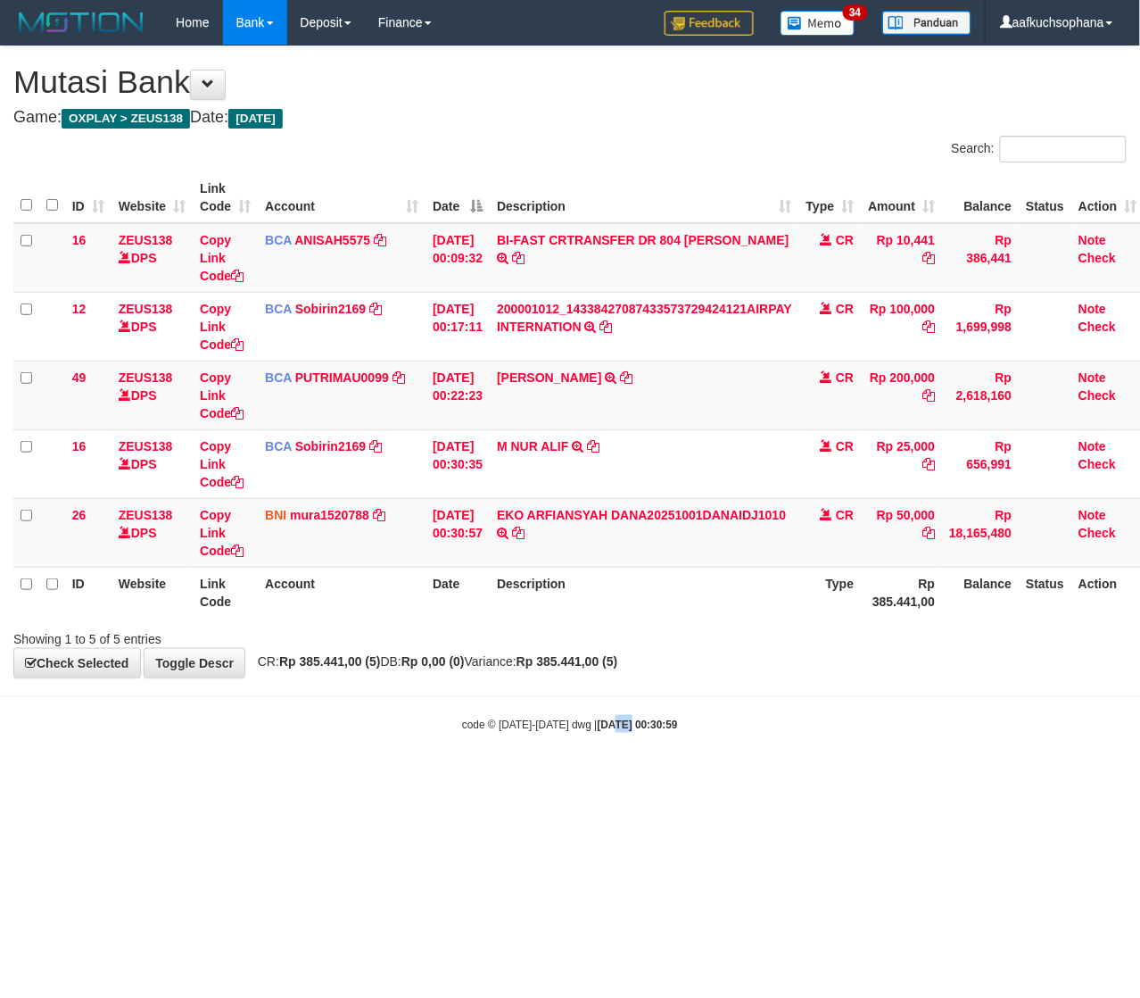
click at [608, 777] on html "Toggle navigation Home Bank Account List Load By Website Group [OXPLAY] ZEUS138…" at bounding box center [570, 388] width 1140 height 777
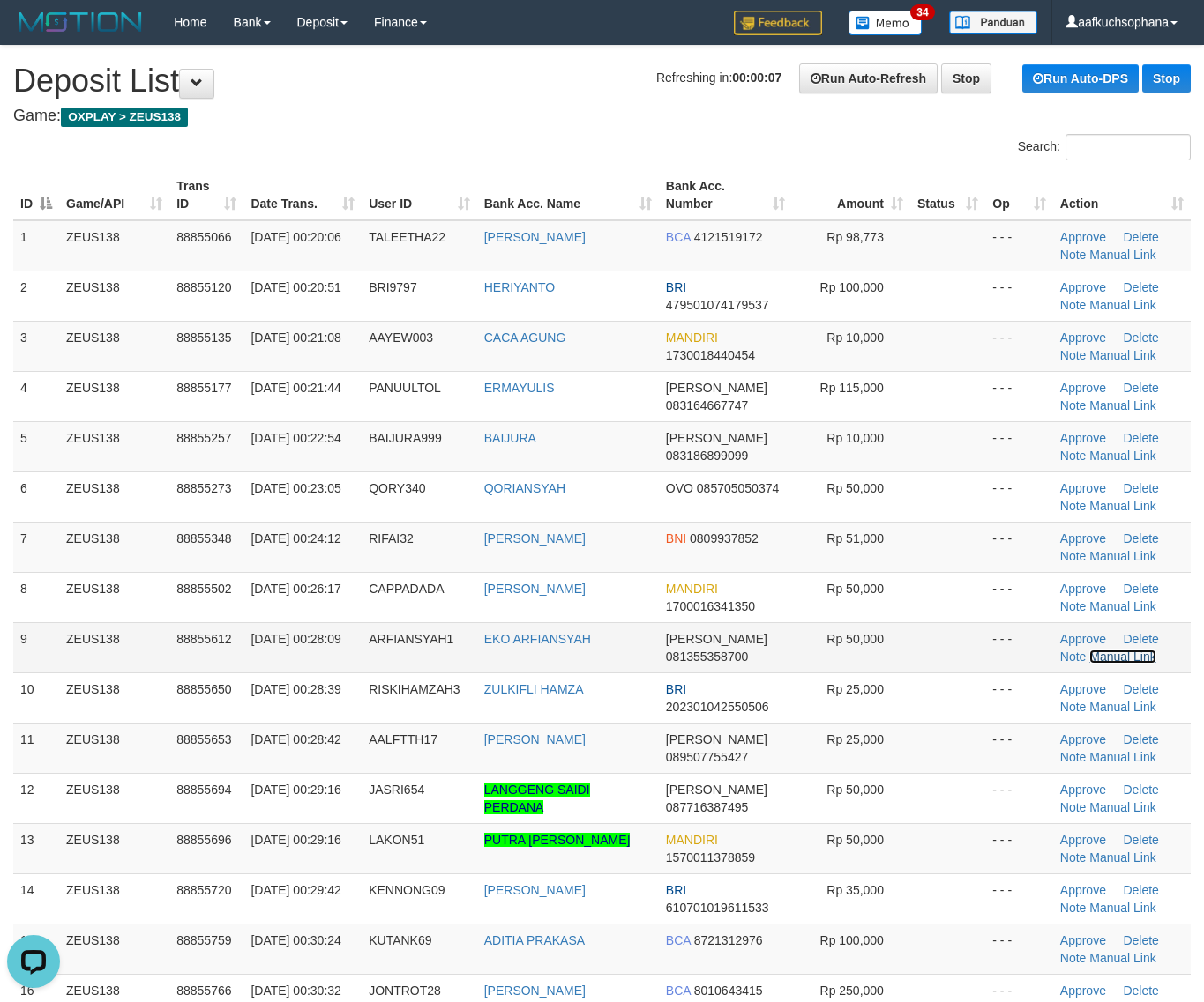
click at [1112, 653] on link "Manual Link" at bounding box center [1123, 657] width 67 height 14
click at [1089, 650] on link "Manual Link" at bounding box center [1123, 657] width 67 height 14
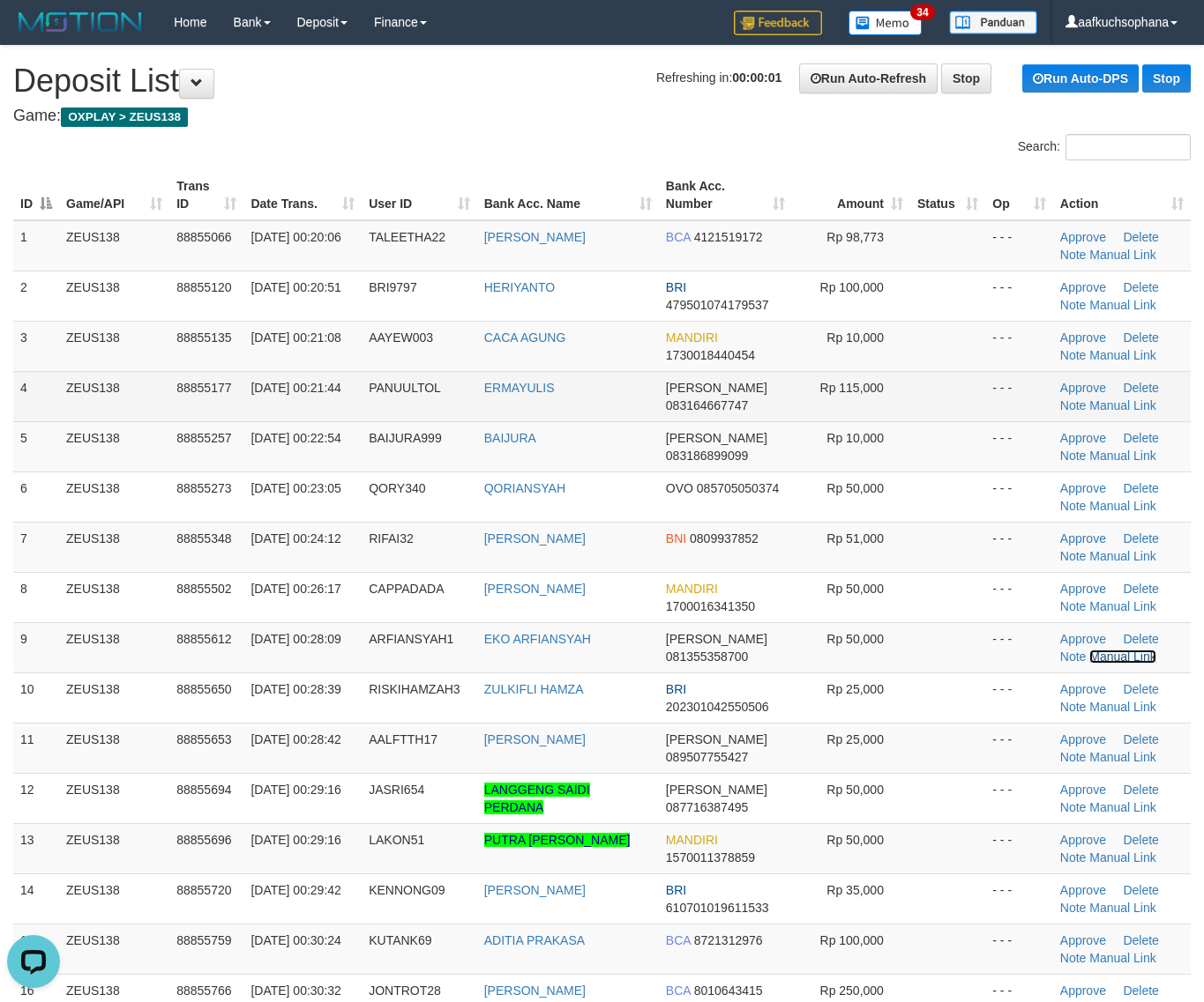
click at [1089, 650] on link "Manual Link" at bounding box center [1123, 657] width 67 height 14
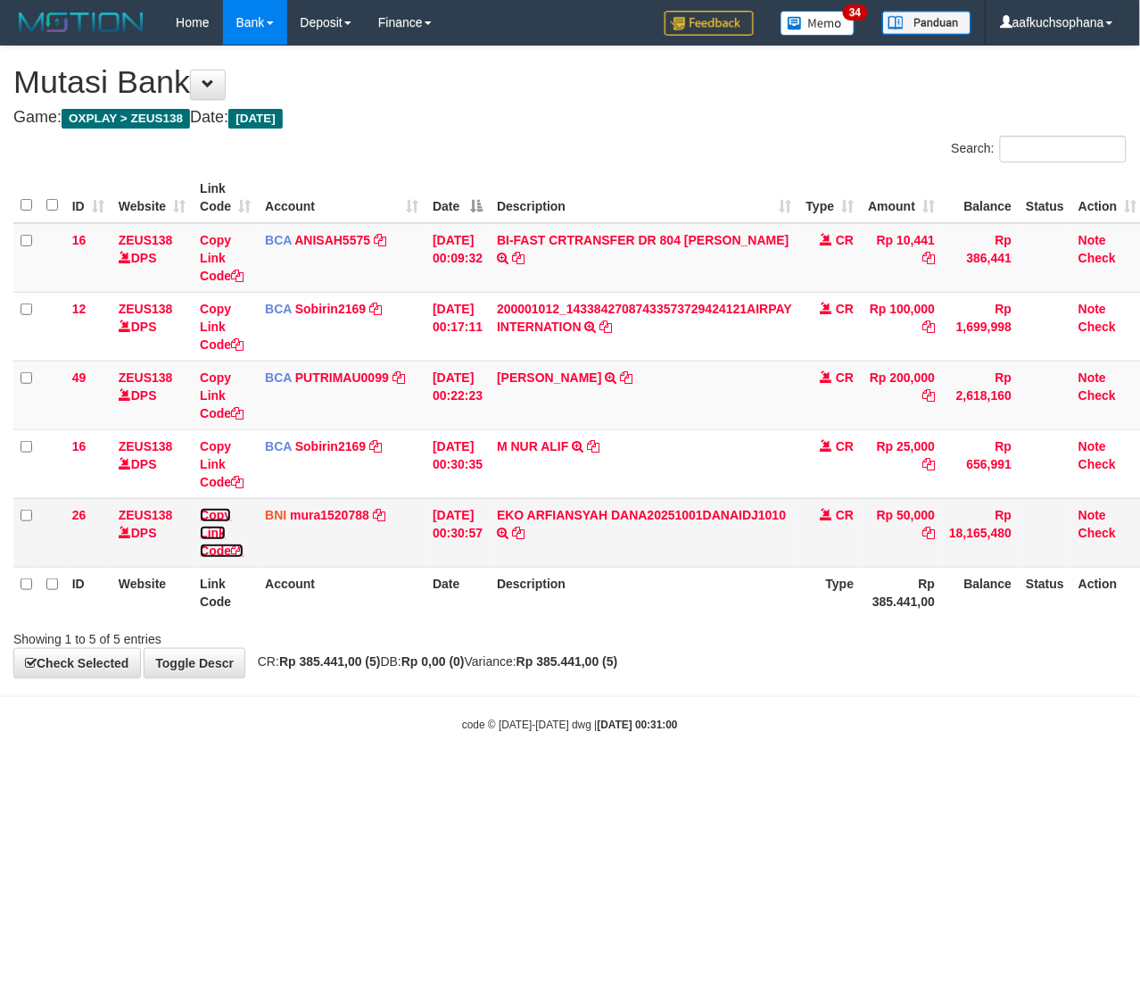
click at [241, 551] on icon at bounding box center [237, 550] width 12 height 12
click at [239, 551] on icon at bounding box center [237, 550] width 12 height 12
drag, startPoint x: 96, startPoint y: 733, endPoint x: 4, endPoint y: 681, distance: 105.9
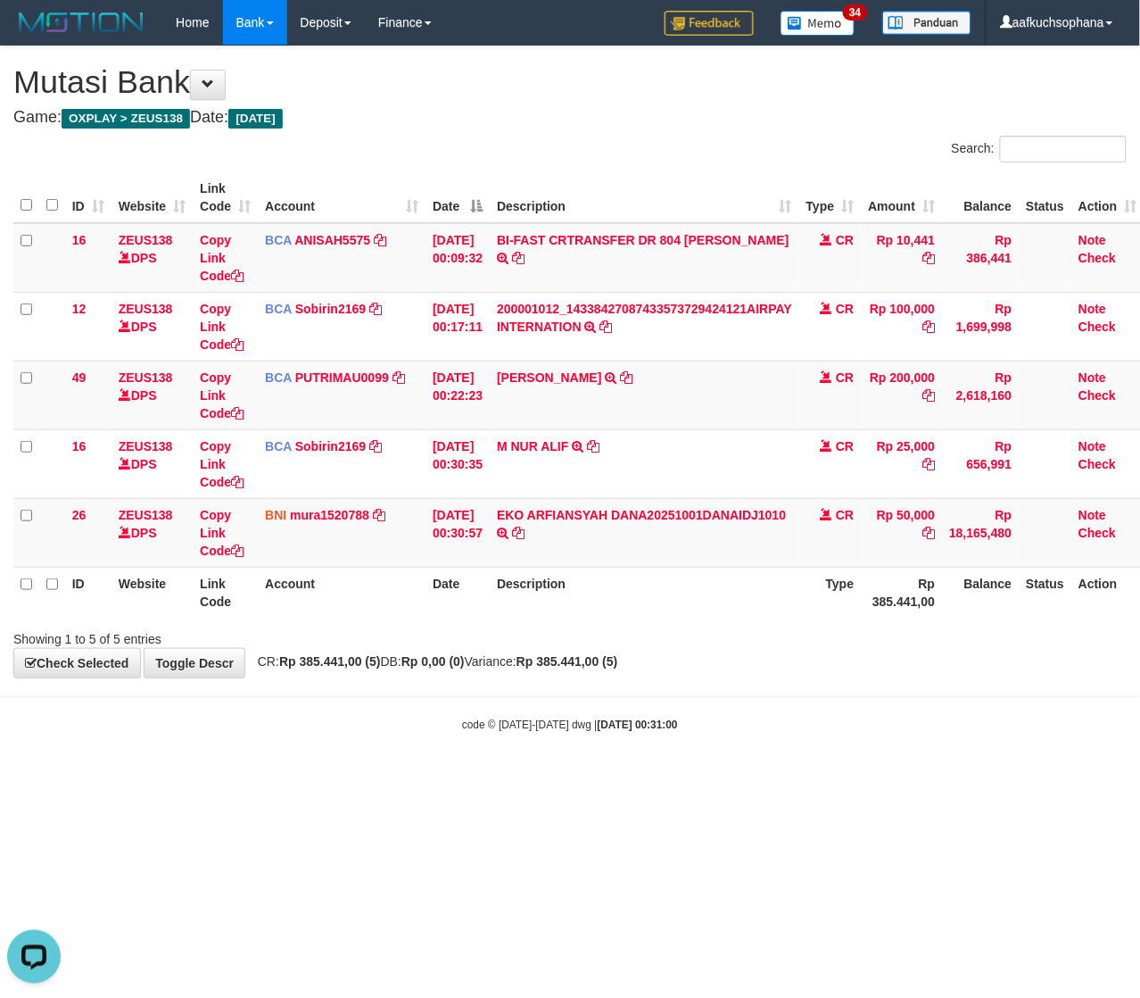
click at [95, 733] on body "Toggle navigation Home Bank Account List Load By Website Group [OXPLAY] ZEUS138…" at bounding box center [570, 388] width 1140 height 777
drag, startPoint x: 835, startPoint y: 794, endPoint x: 421, endPoint y: 759, distance: 415.5
click at [804, 777] on html "Toggle navigation Home Bank Account List Load By Website Group [OXPLAY] ZEUS138…" at bounding box center [570, 388] width 1140 height 777
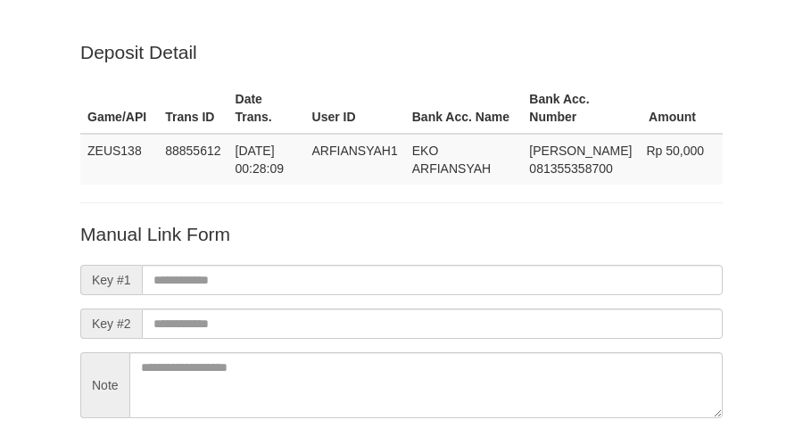
scroll to position [157, 0]
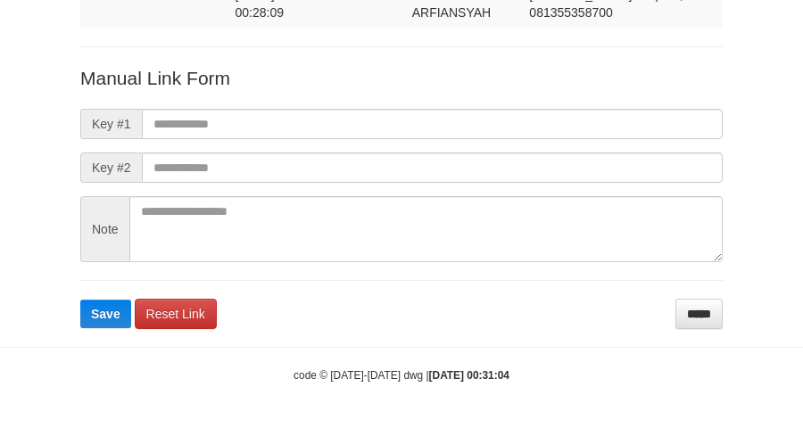
click at [470, 94] on form "Manual Link Form Key #1 Key #2 Note Save Reset Link *****" at bounding box center [401, 197] width 642 height 264
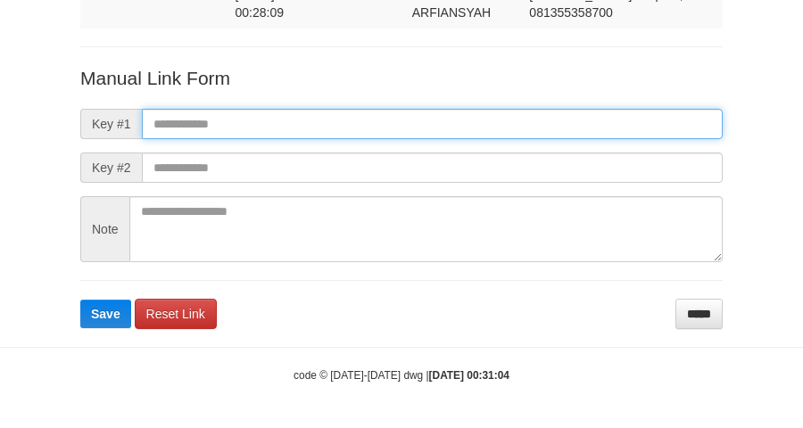
click at [514, 134] on input "text" at bounding box center [432, 124] width 581 height 30
paste input "**********"
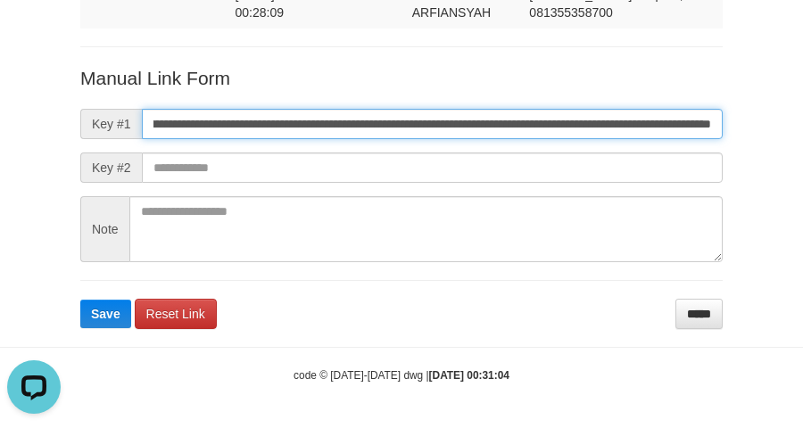
scroll to position [0, 0]
type input "**********"
click at [80, 300] on button "Save" at bounding box center [105, 314] width 51 height 29
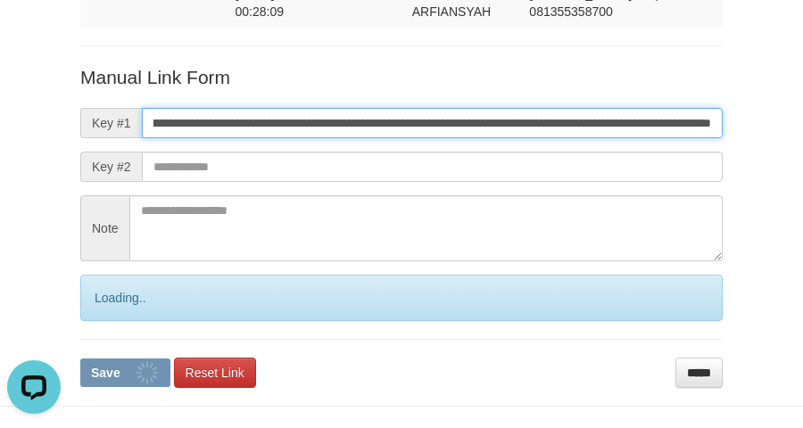
click at [80, 359] on button "Save" at bounding box center [125, 373] width 90 height 29
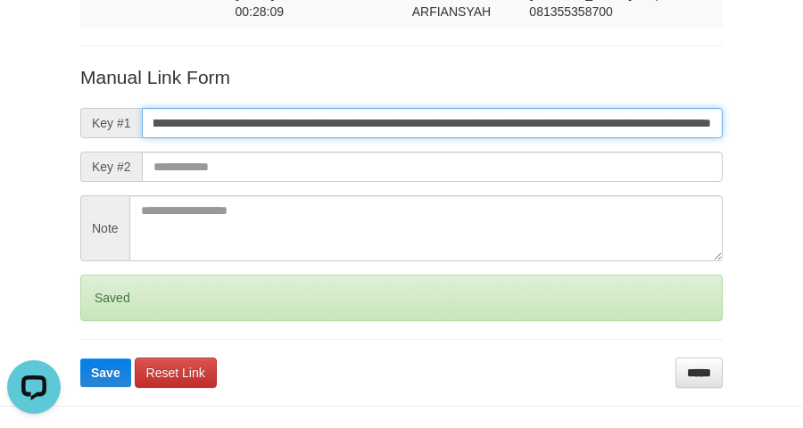
click at [80, 359] on button "Save" at bounding box center [105, 373] width 51 height 29
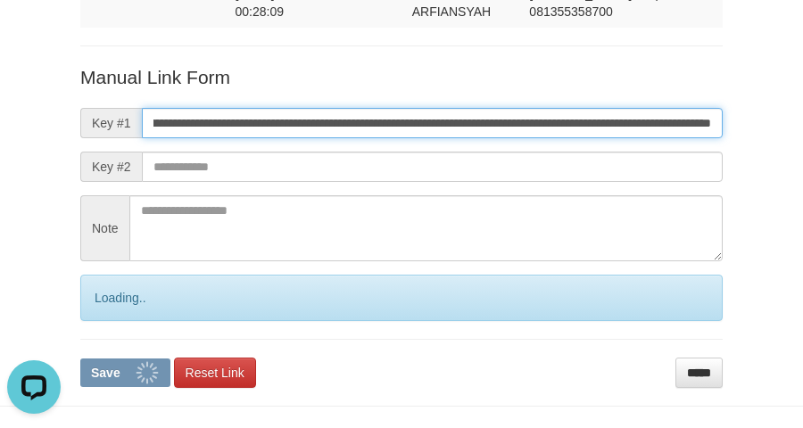
click at [80, 359] on button "Save" at bounding box center [125, 373] width 90 height 29
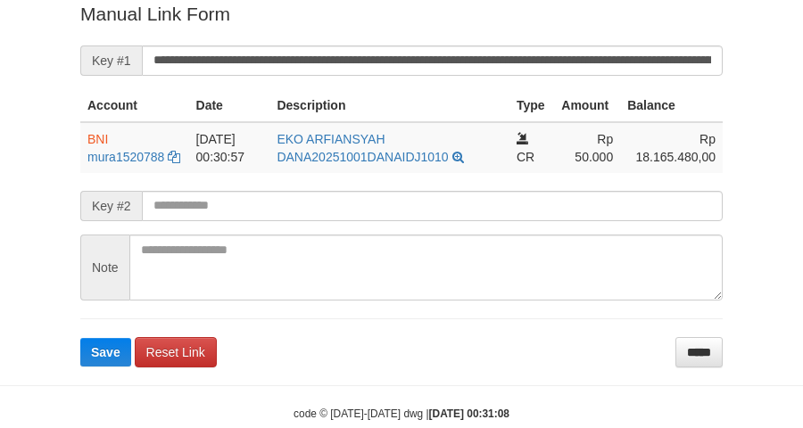
click at [80, 338] on button "Save" at bounding box center [105, 352] width 51 height 29
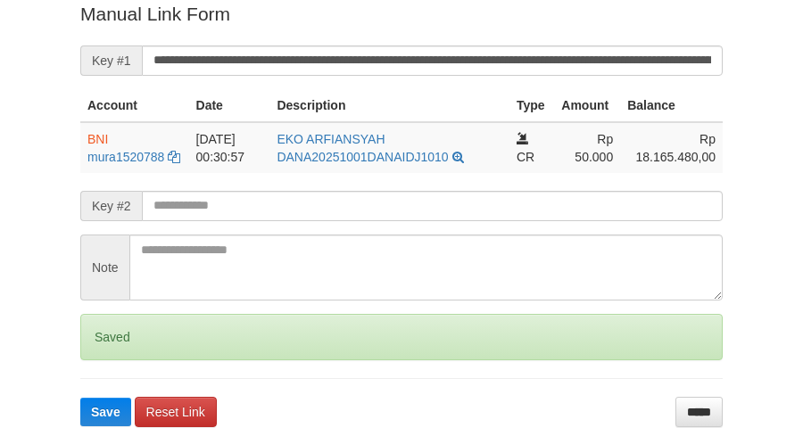
click at [80, 398] on button "Save" at bounding box center [105, 412] width 51 height 29
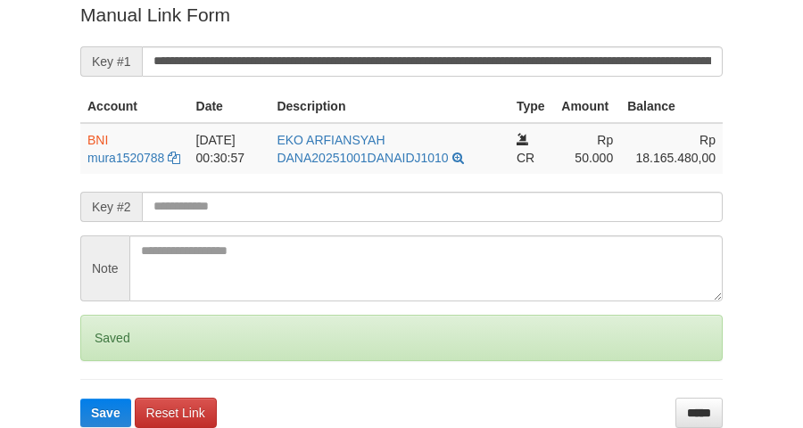
click at [80, 399] on button "Save" at bounding box center [105, 413] width 51 height 29
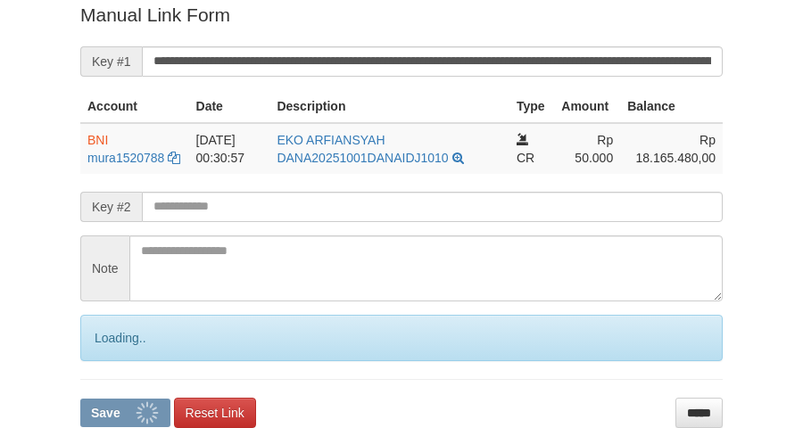
click at [80, 399] on button "Save" at bounding box center [125, 413] width 90 height 29
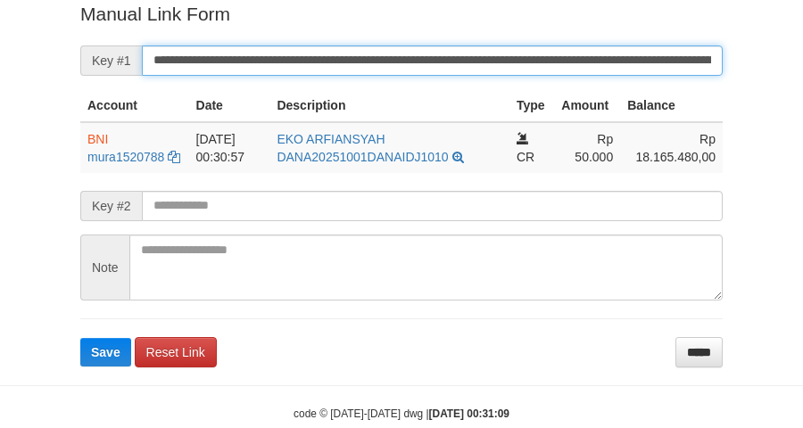
click at [80, 338] on button "Save" at bounding box center [105, 352] width 51 height 29
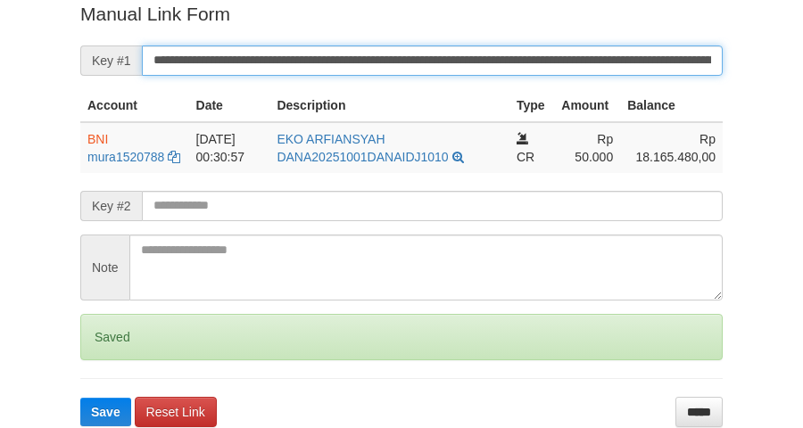
click at [80, 398] on button "Save" at bounding box center [105, 412] width 51 height 29
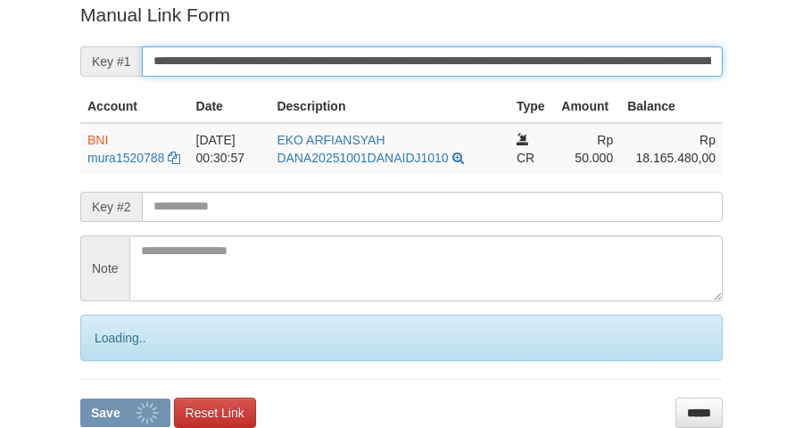
click at [80, 399] on button "Save" at bounding box center [125, 413] width 90 height 29
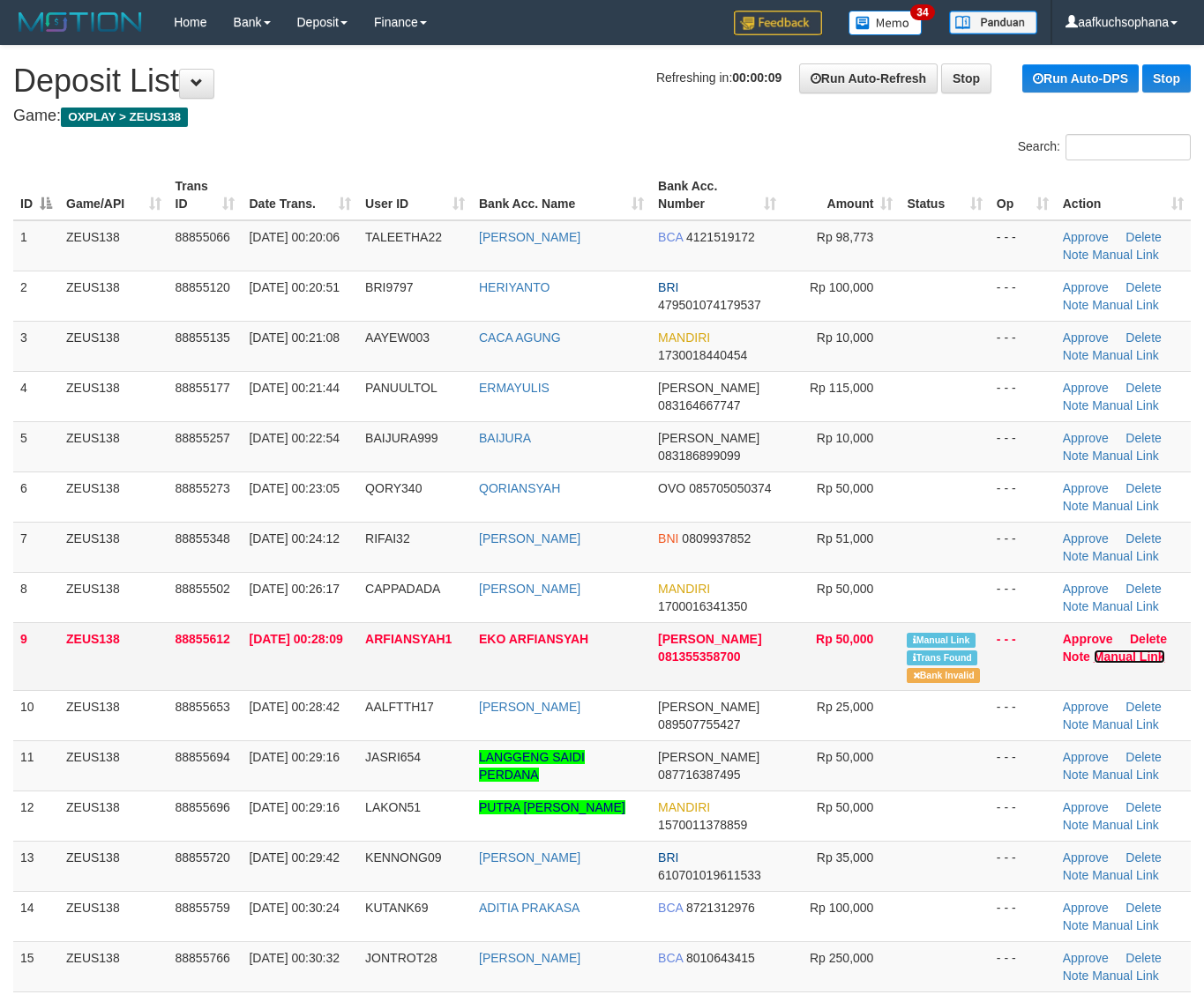
click at [1103, 658] on link "Manual Link" at bounding box center [1129, 657] width 71 height 14
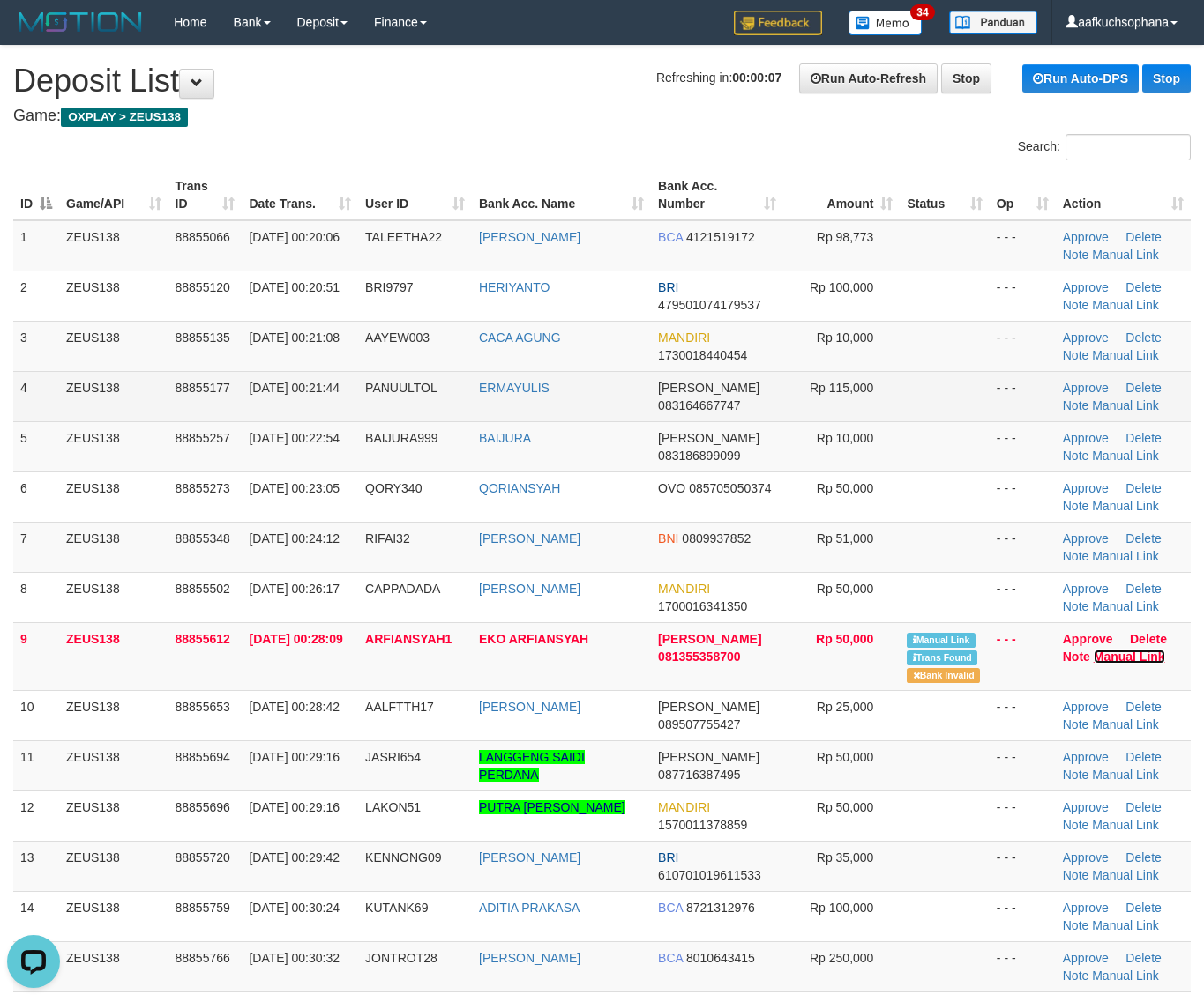
click at [1093, 650] on link "Manual Link" at bounding box center [1129, 657] width 71 height 14
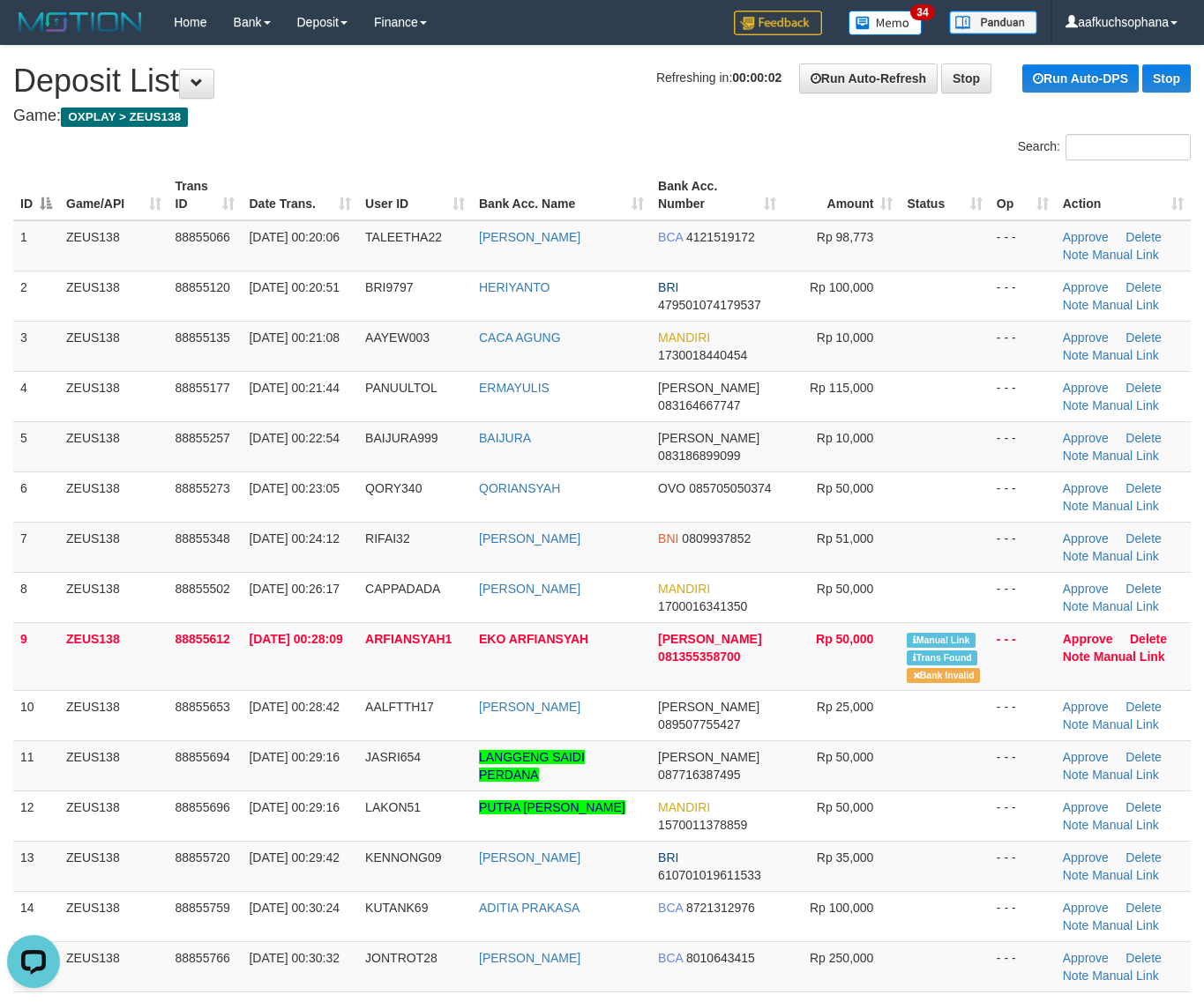
drag, startPoint x: 935, startPoint y: 862, endPoint x: 1219, endPoint y: 650, distance: 354.4
click at [967, 840] on tbody "1 ZEUS138 88855066 01/10/2025 00:20:06 TALEETHA22 IBNU FADILLAH BCA 4121519172 …" at bounding box center [601, 783] width 1177 height 1125
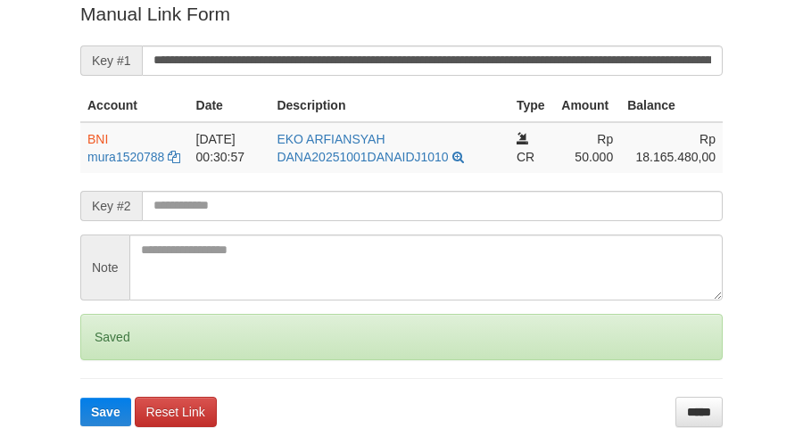
click at [80, 398] on button "Save" at bounding box center [105, 412] width 51 height 29
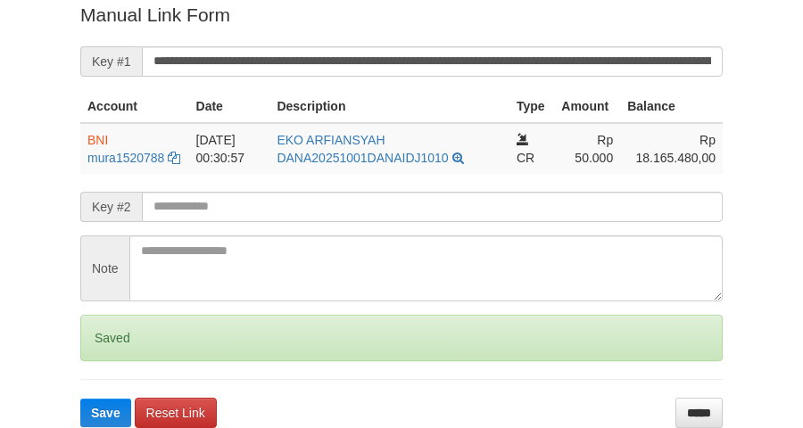
click at [80, 399] on button "Save" at bounding box center [105, 413] width 51 height 29
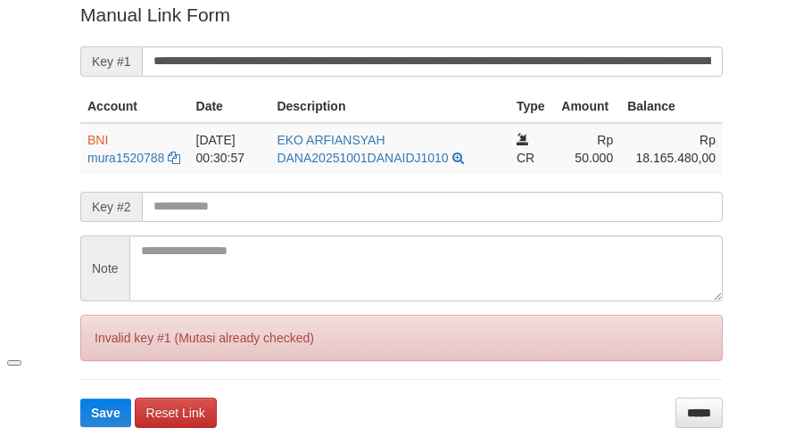
click at [80, 399] on button "Save" at bounding box center [105, 413] width 51 height 29
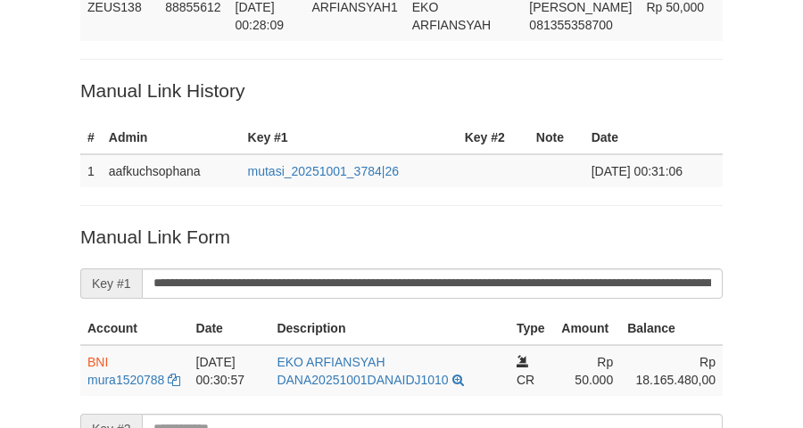
scroll to position [143, 0]
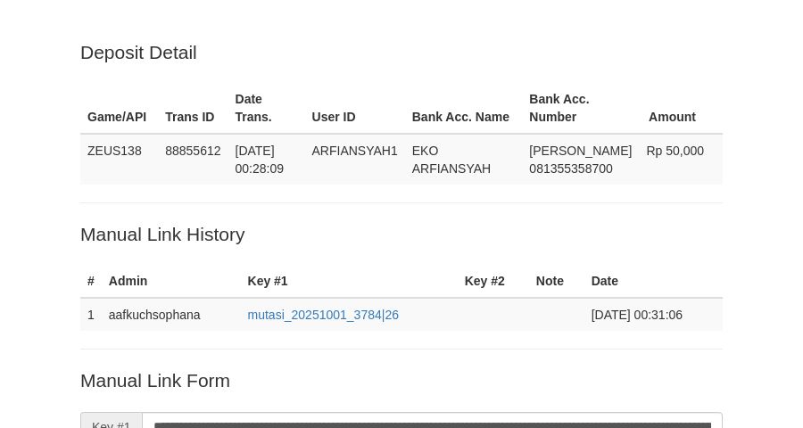
scroll to position [134, 0]
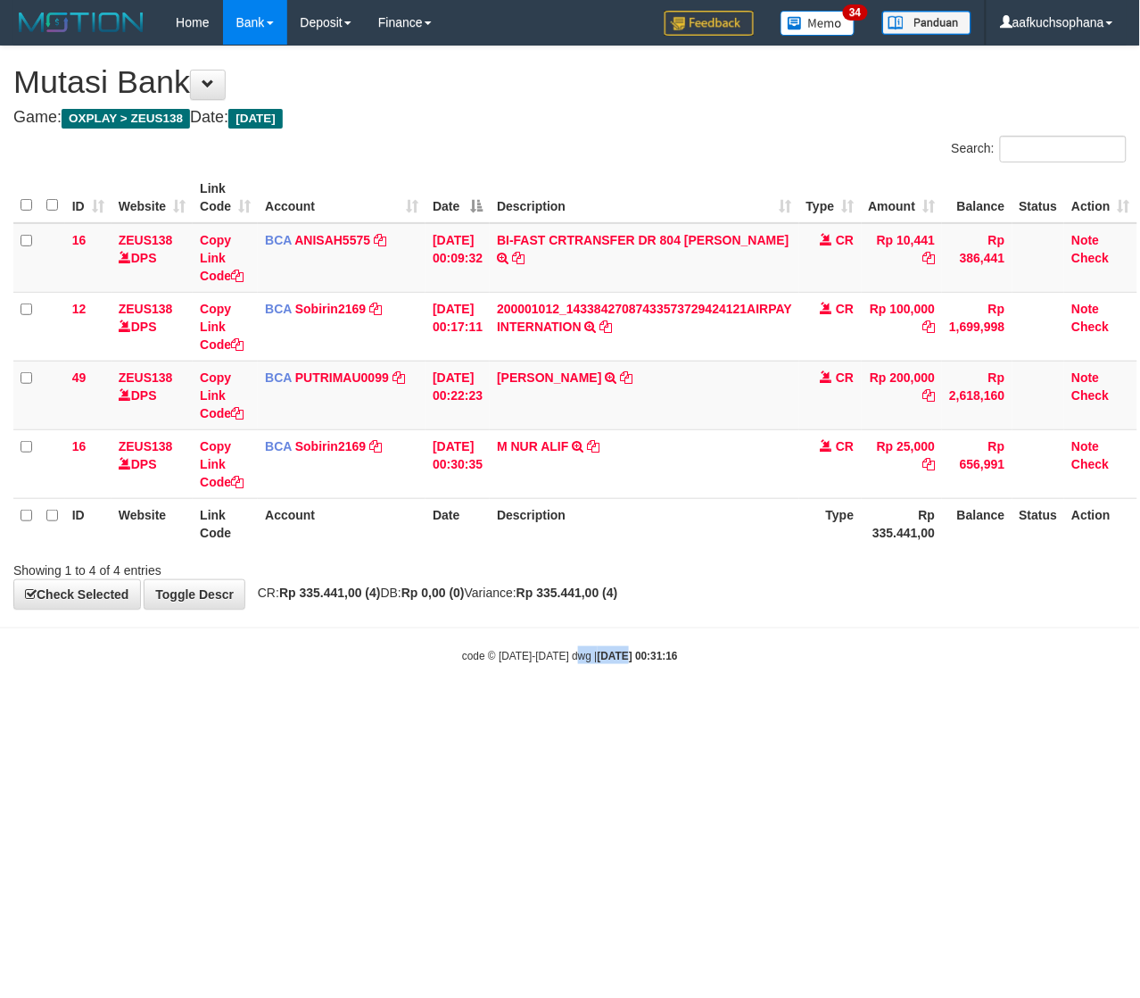
click at [608, 708] on html "Toggle navigation Home Bank Account List Load By Website Group [OXPLAY] ZEUS138…" at bounding box center [570, 354] width 1140 height 708
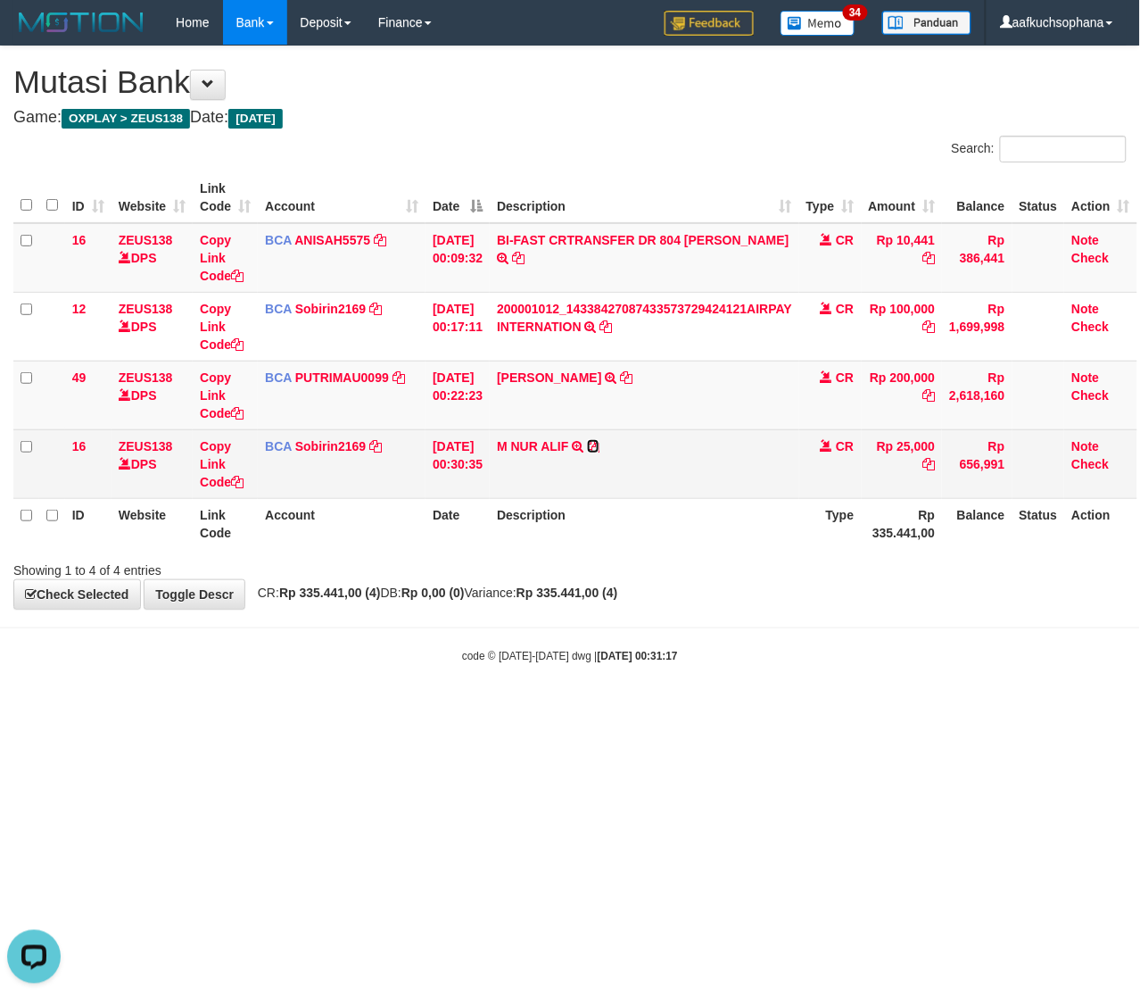
drag, startPoint x: 603, startPoint y: 442, endPoint x: 531, endPoint y: 493, distance: 88.9
click at [600, 442] on icon at bounding box center [593, 446] width 12 height 12
click at [241, 480] on icon at bounding box center [237, 482] width 12 height 12
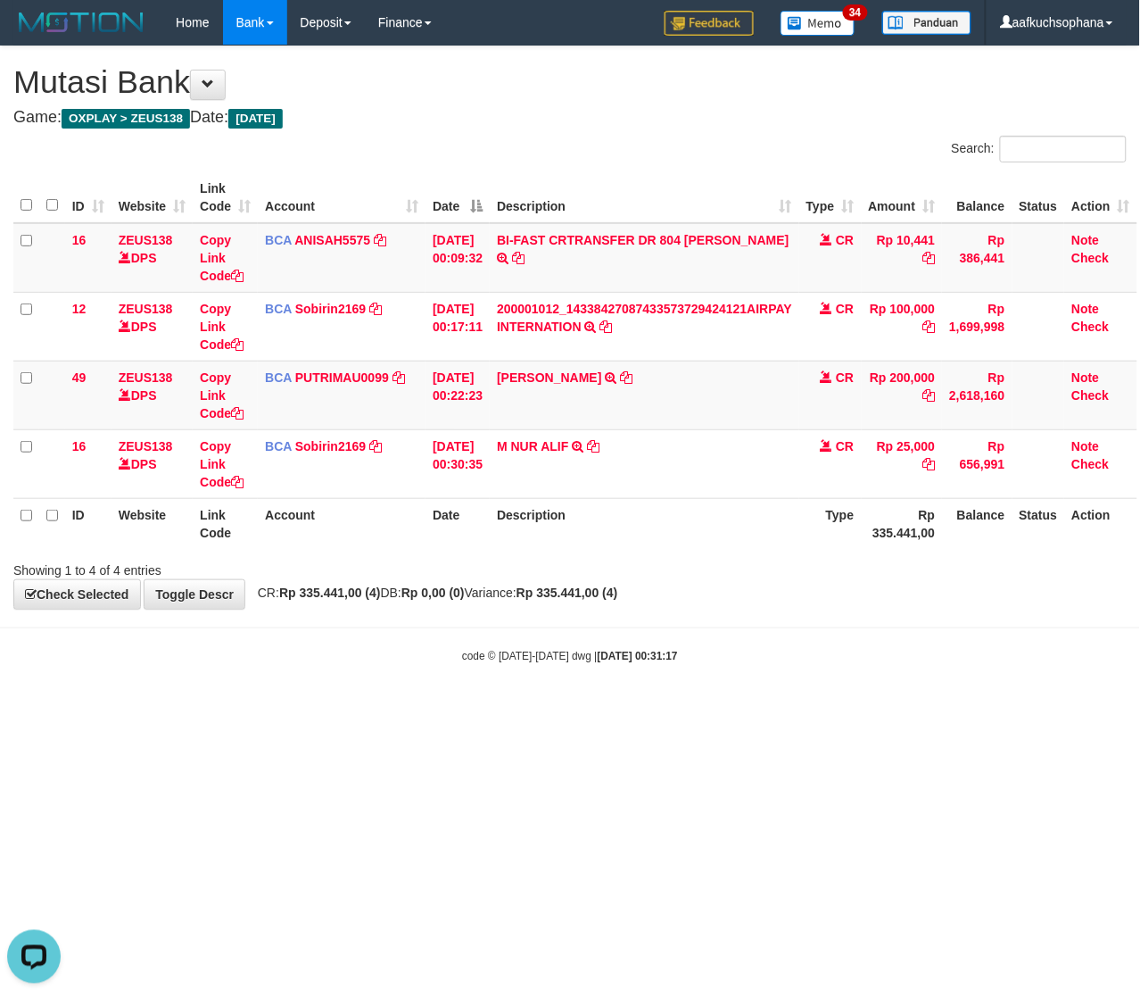
scroll to position [244, 0]
click at [86, 708] on html "Toggle navigation Home Bank Account List Load By Website Group [OXPLAY] ZEUS138…" at bounding box center [570, 354] width 1140 height 708
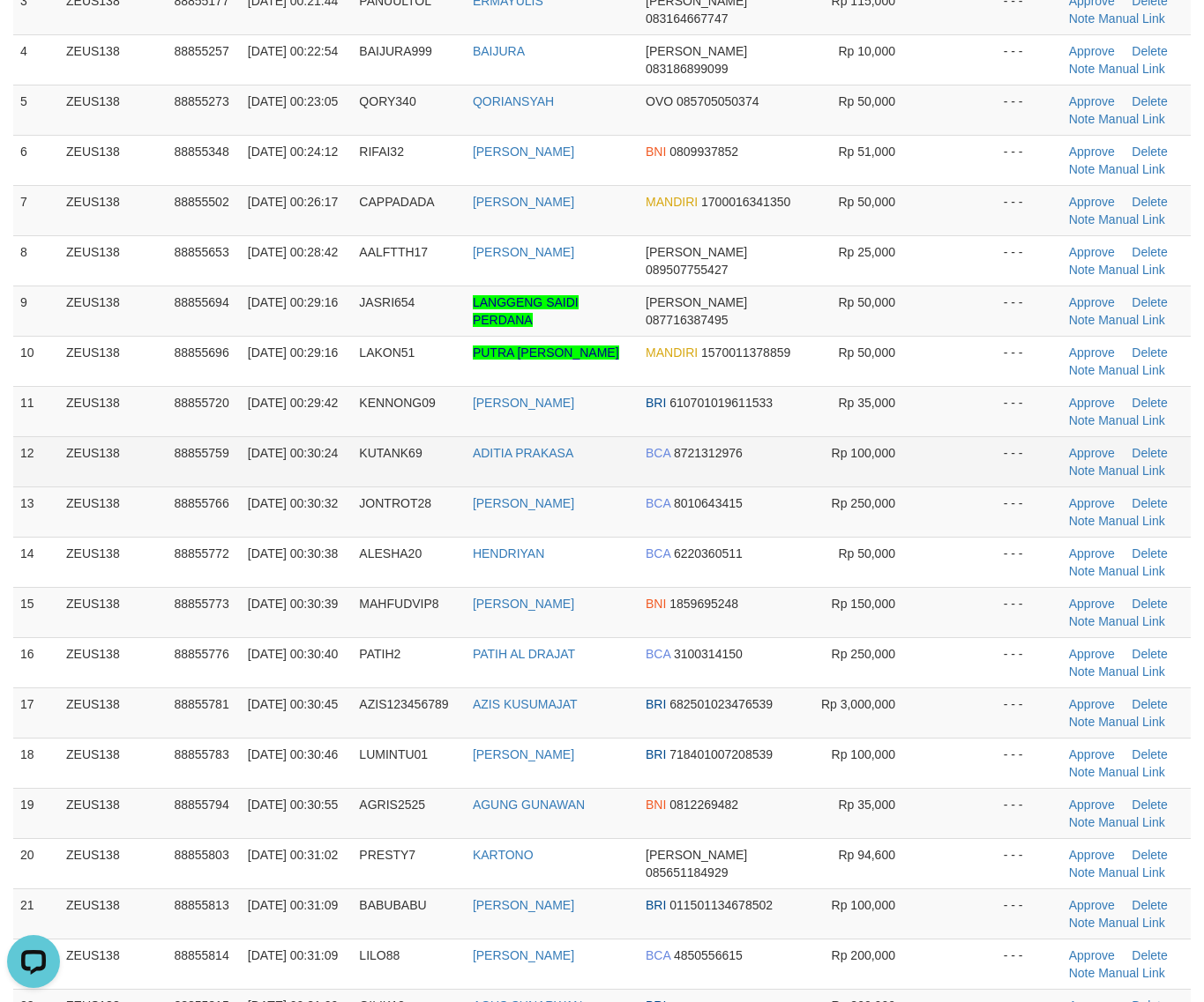
scroll to position [441, 0]
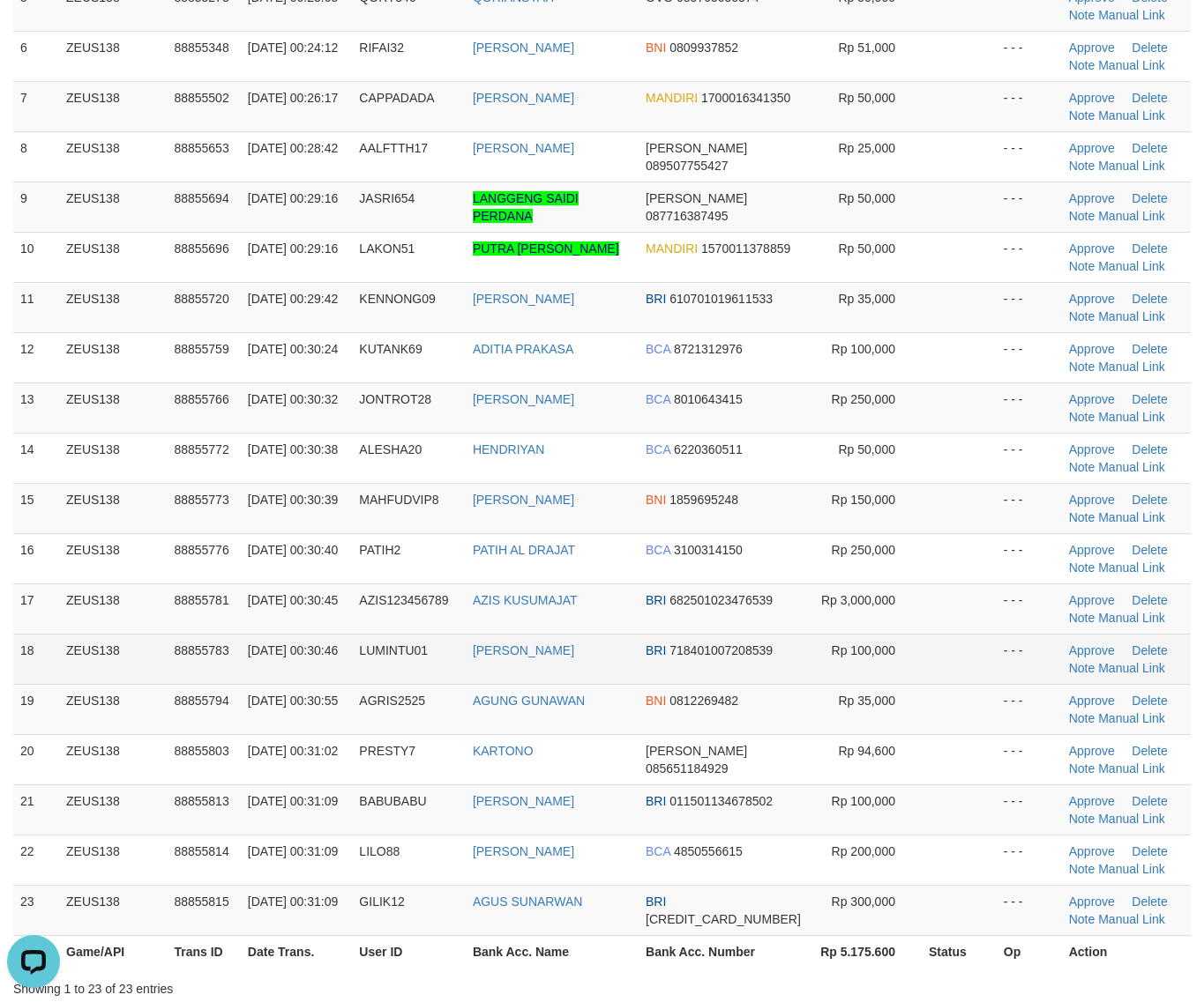
drag, startPoint x: 818, startPoint y: 679, endPoint x: 829, endPoint y: 679, distance: 11.0
click at [818, 679] on td "Rp 100,000" at bounding box center [864, 659] width 114 height 50
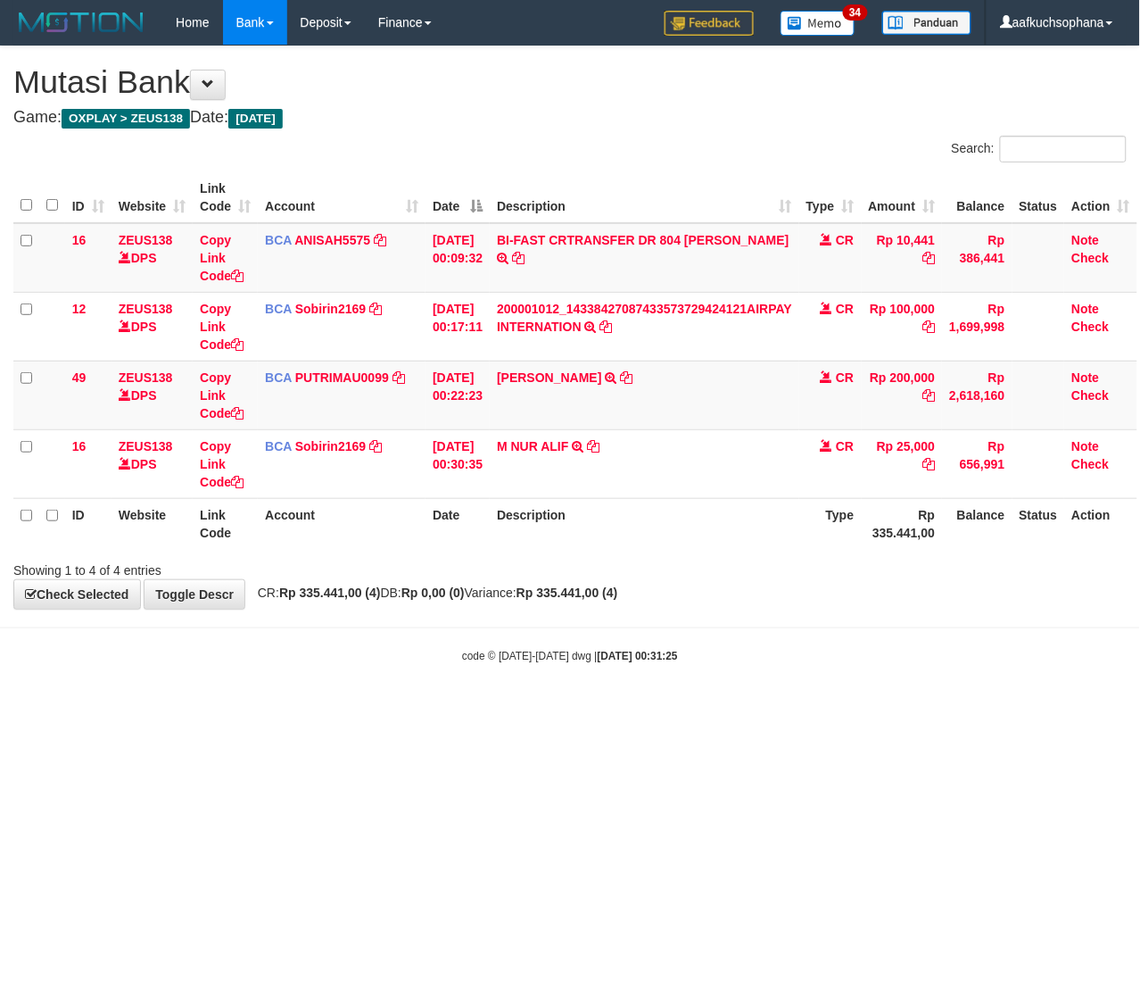
drag, startPoint x: 91, startPoint y: 804, endPoint x: 85, endPoint y: 812, distance: 10.2
click at [91, 708] on html "Toggle navigation Home Bank Account List Load By Website Group [OXPLAY] ZEUS138…" at bounding box center [570, 354] width 1140 height 708
click at [716, 708] on html "Toggle navigation Home Bank Account List Load By Website Group [OXPLAY] ZEUS138…" at bounding box center [570, 354] width 1140 height 708
drag, startPoint x: 724, startPoint y: 776, endPoint x: 196, endPoint y: 724, distance: 529.8
click at [724, 708] on html "Toggle navigation Home Bank Account List Load By Website Group [OXPLAY] ZEUS138…" at bounding box center [570, 354] width 1140 height 708
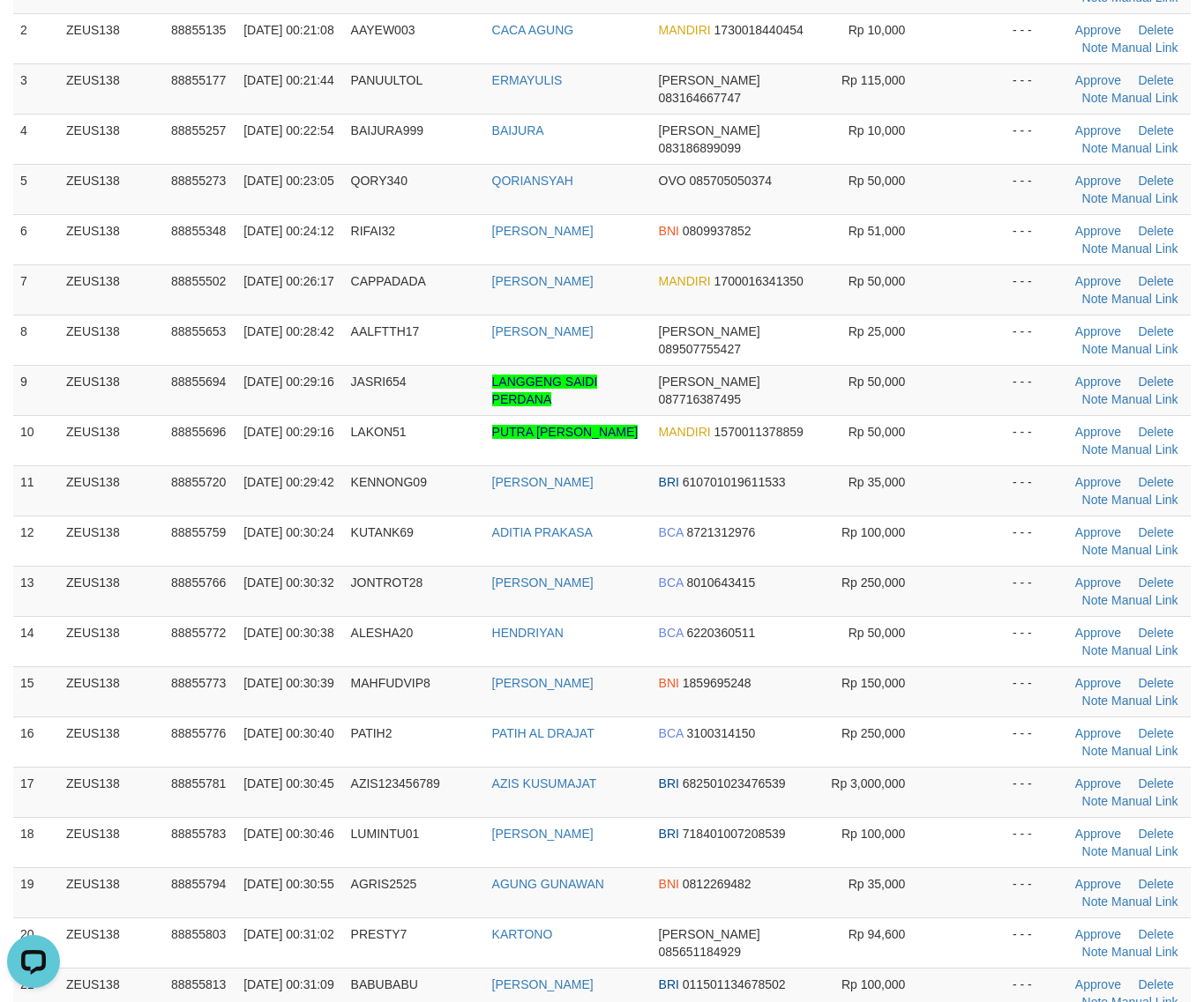
scroll to position [220, 0]
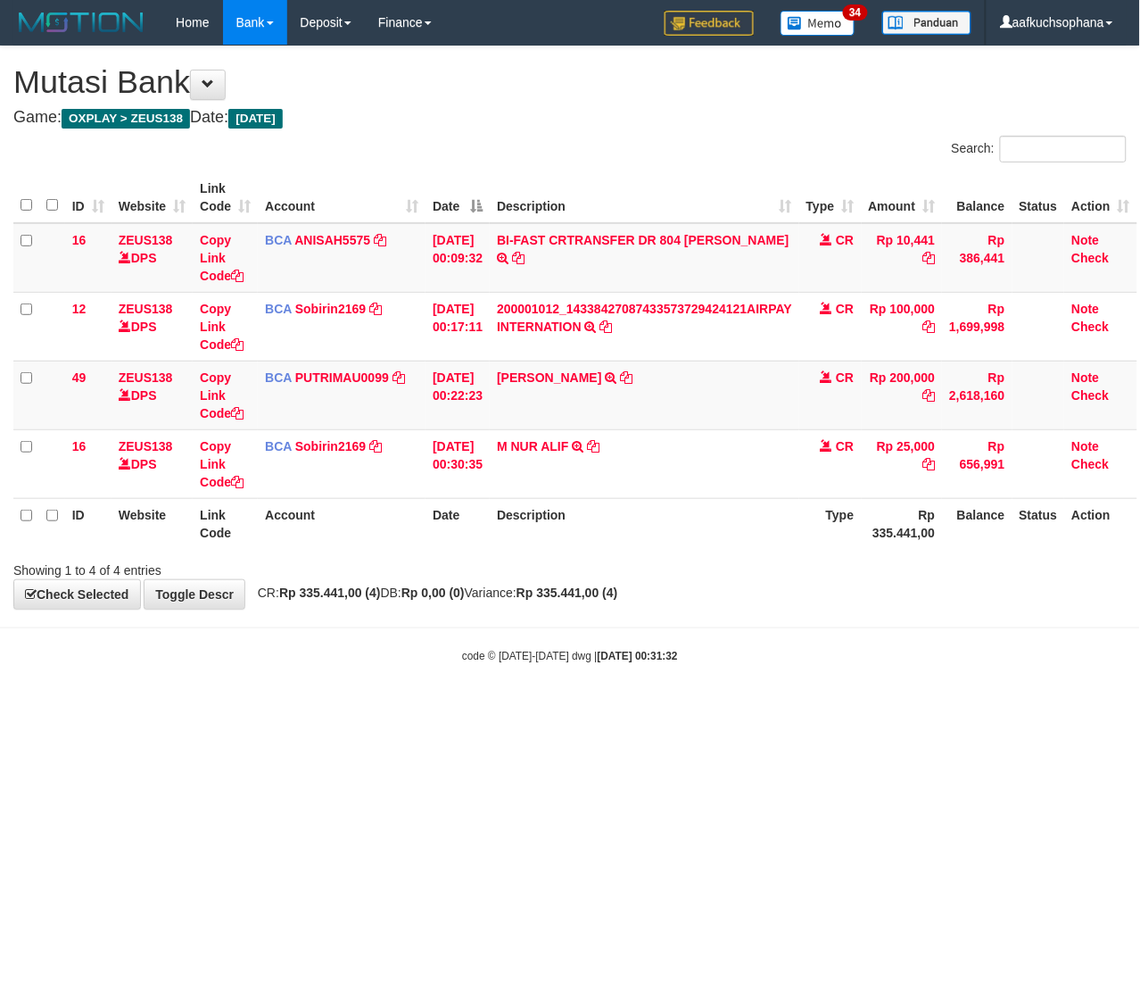
drag, startPoint x: 393, startPoint y: 778, endPoint x: 43, endPoint y: 705, distance: 357.3
click at [368, 708] on html "Toggle navigation Home Bank Account List Load By Website Group [OXPLAY] ZEUS138…" at bounding box center [570, 354] width 1140 height 708
drag, startPoint x: 406, startPoint y: 716, endPoint x: 165, endPoint y: 678, distance: 243.9
click at [402, 708] on html "Toggle navigation Home Bank Account List Load By Website Group [OXPLAY] ZEUS138…" at bounding box center [570, 354] width 1140 height 708
drag, startPoint x: 300, startPoint y: 709, endPoint x: 179, endPoint y: 692, distance: 121.6
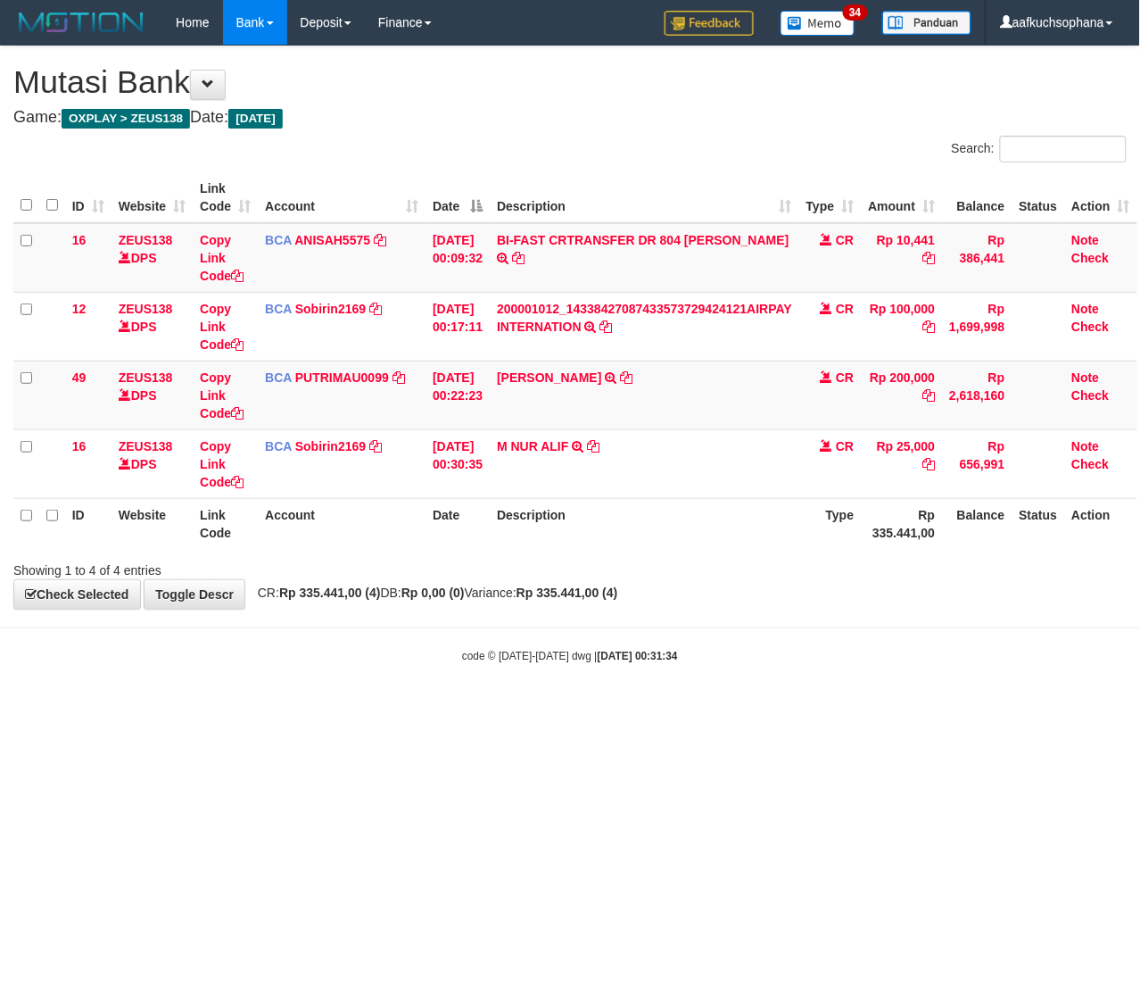
click at [265, 703] on html "Toggle navigation Home Bank Account List Load By Website Group [OXPLAY] ZEUS138…" at bounding box center [570, 354] width 1140 height 708
drag, startPoint x: 228, startPoint y: 718, endPoint x: 3, endPoint y: 683, distance: 228.5
click at [221, 708] on html "Toggle navigation Home Bank Account List Load By Website Group [OXPLAY] ZEUS138…" at bounding box center [570, 354] width 1140 height 708
drag, startPoint x: 152, startPoint y: 705, endPoint x: 0, endPoint y: 648, distance: 162.1
click at [149, 702] on body "Toggle navigation Home Bank Account List Load By Website Group [OXPLAY] ZEUS138…" at bounding box center [570, 354] width 1140 height 708
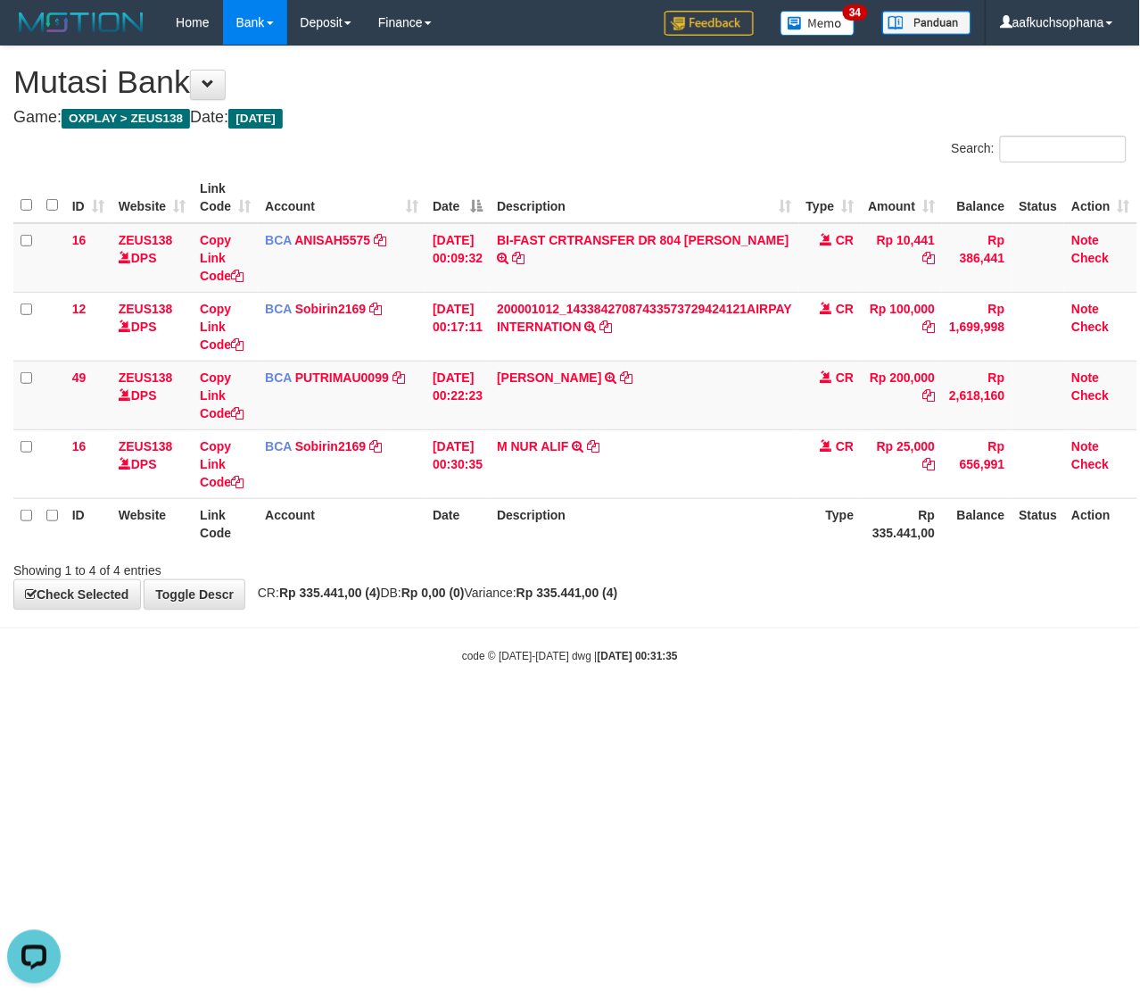
click at [332, 708] on html "Toggle navigation Home Bank Account List Load By Website Group [OXPLAY] ZEUS138…" at bounding box center [570, 354] width 1140 height 708
click at [327, 708] on html "Toggle navigation Home Bank Account List Load By Website Group [OXPLAY] ZEUS138…" at bounding box center [570, 354] width 1140 height 708
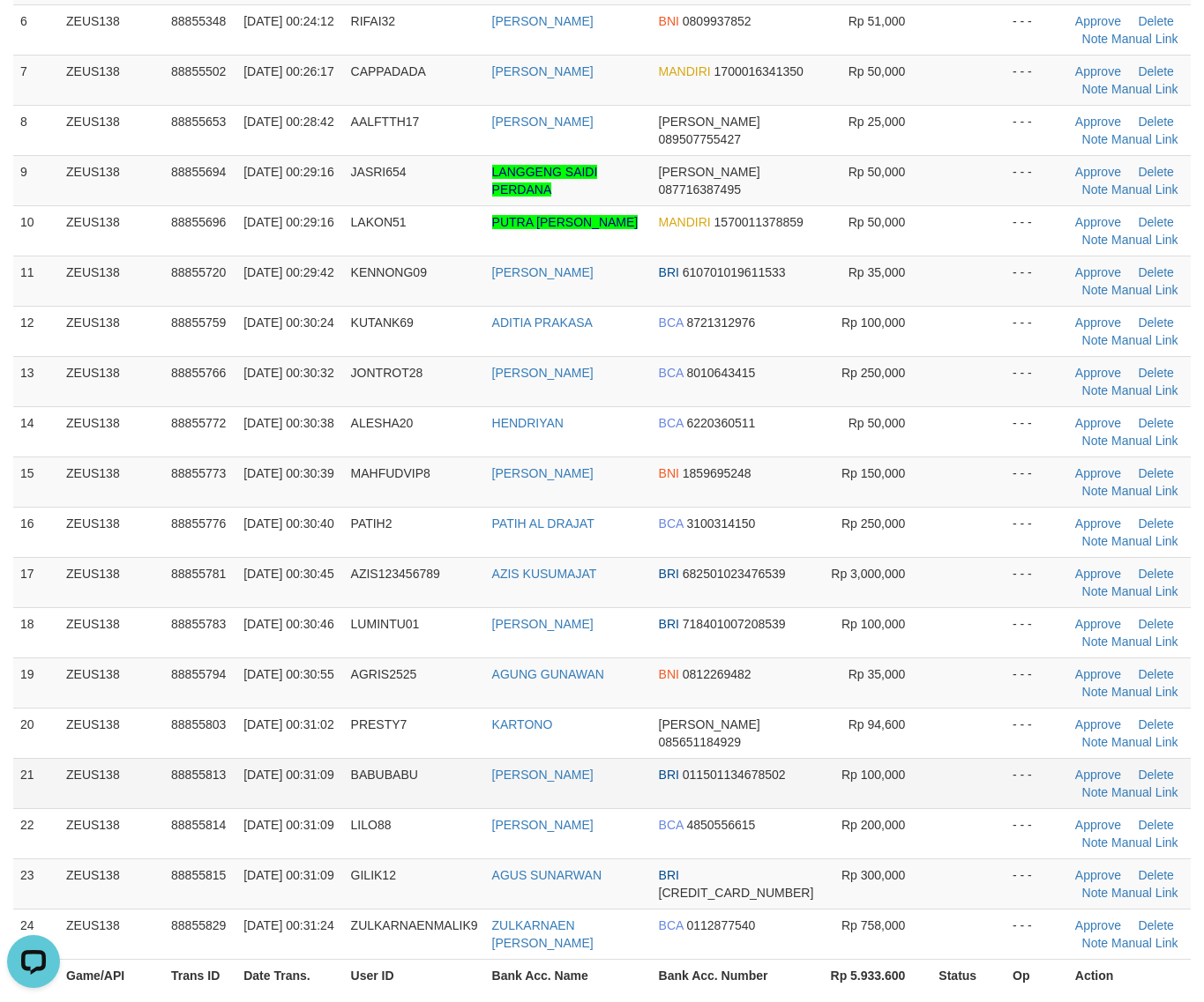
scroll to position [551, 0]
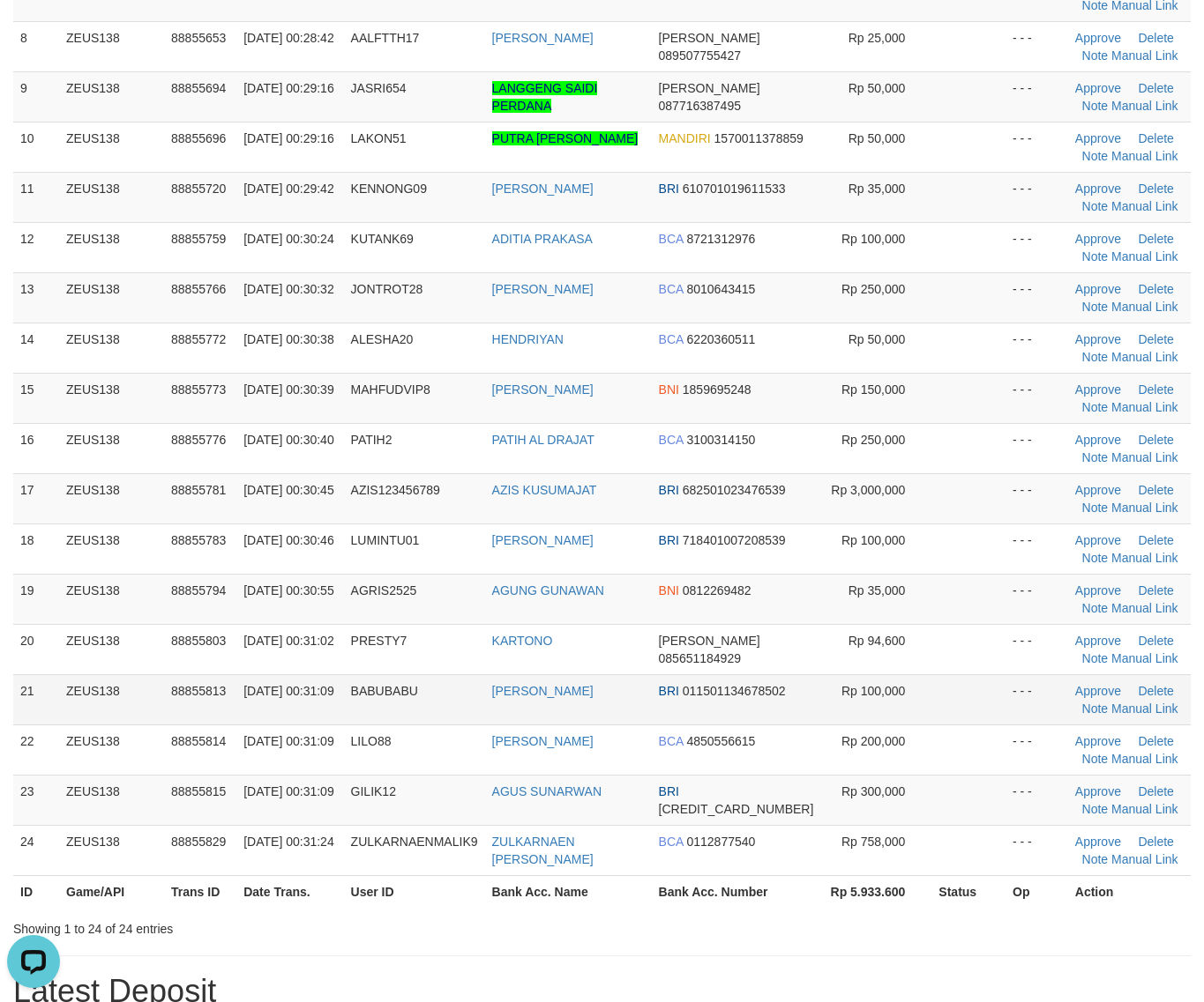
drag, startPoint x: 936, startPoint y: 770, endPoint x: 530, endPoint y: 708, distance: 410.7
click at [931, 772] on td at bounding box center [968, 749] width 74 height 50
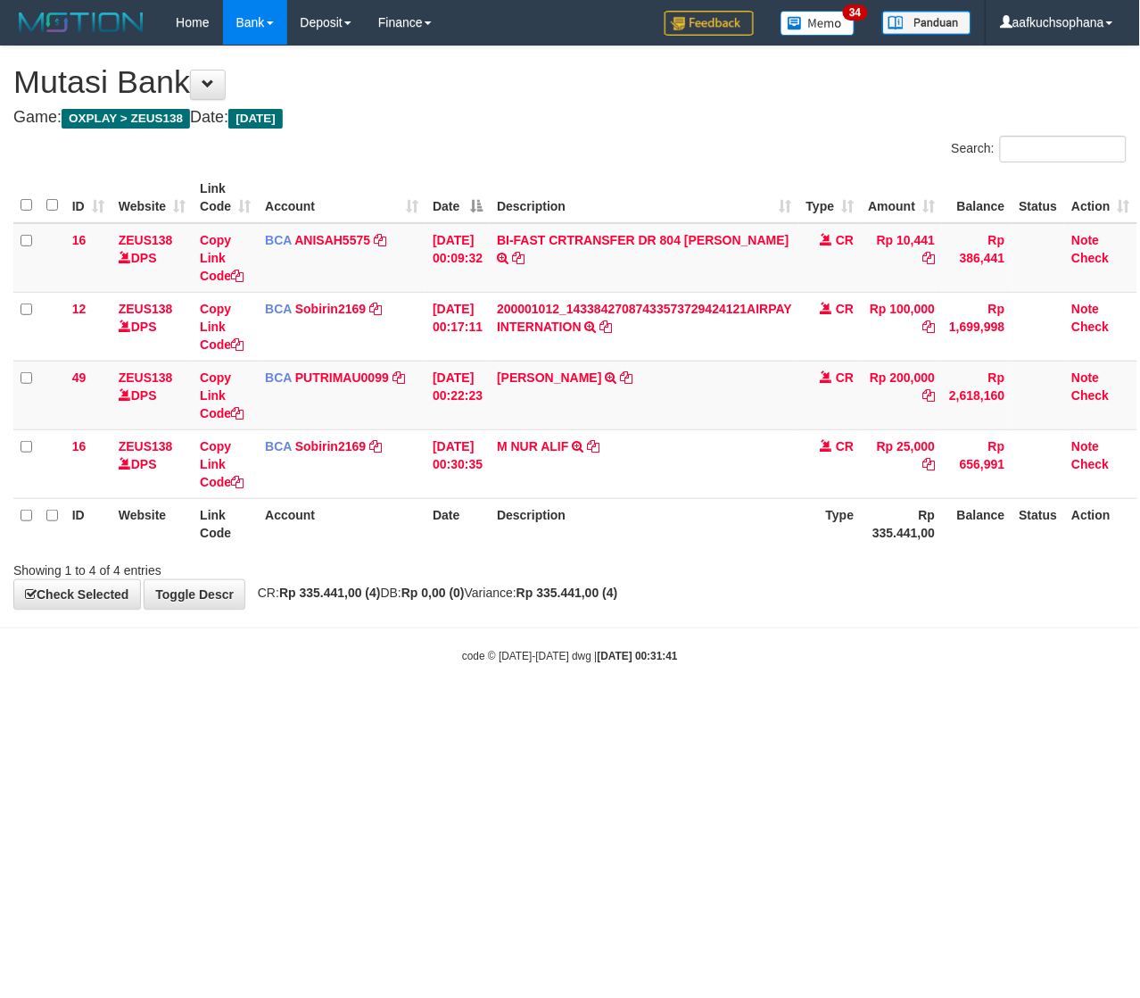
click at [421, 708] on html "Toggle navigation Home Bank Account List Load By Website Group [OXPLAY] ZEUS138…" at bounding box center [570, 354] width 1140 height 708
drag, startPoint x: 487, startPoint y: 813, endPoint x: 7, endPoint y: 741, distance: 485.3
click at [465, 708] on html "Toggle navigation Home Bank Account List Load By Website Group [OXPLAY] ZEUS138…" at bounding box center [570, 354] width 1140 height 708
click at [220, 708] on html "Toggle navigation Home Bank Account List Load By Website Group [OXPLAY] ZEUS138…" at bounding box center [570, 354] width 1140 height 708
click at [221, 708] on html "Toggle navigation Home Bank Account List Load By Website Group [OXPLAY] ZEUS138…" at bounding box center [570, 354] width 1140 height 708
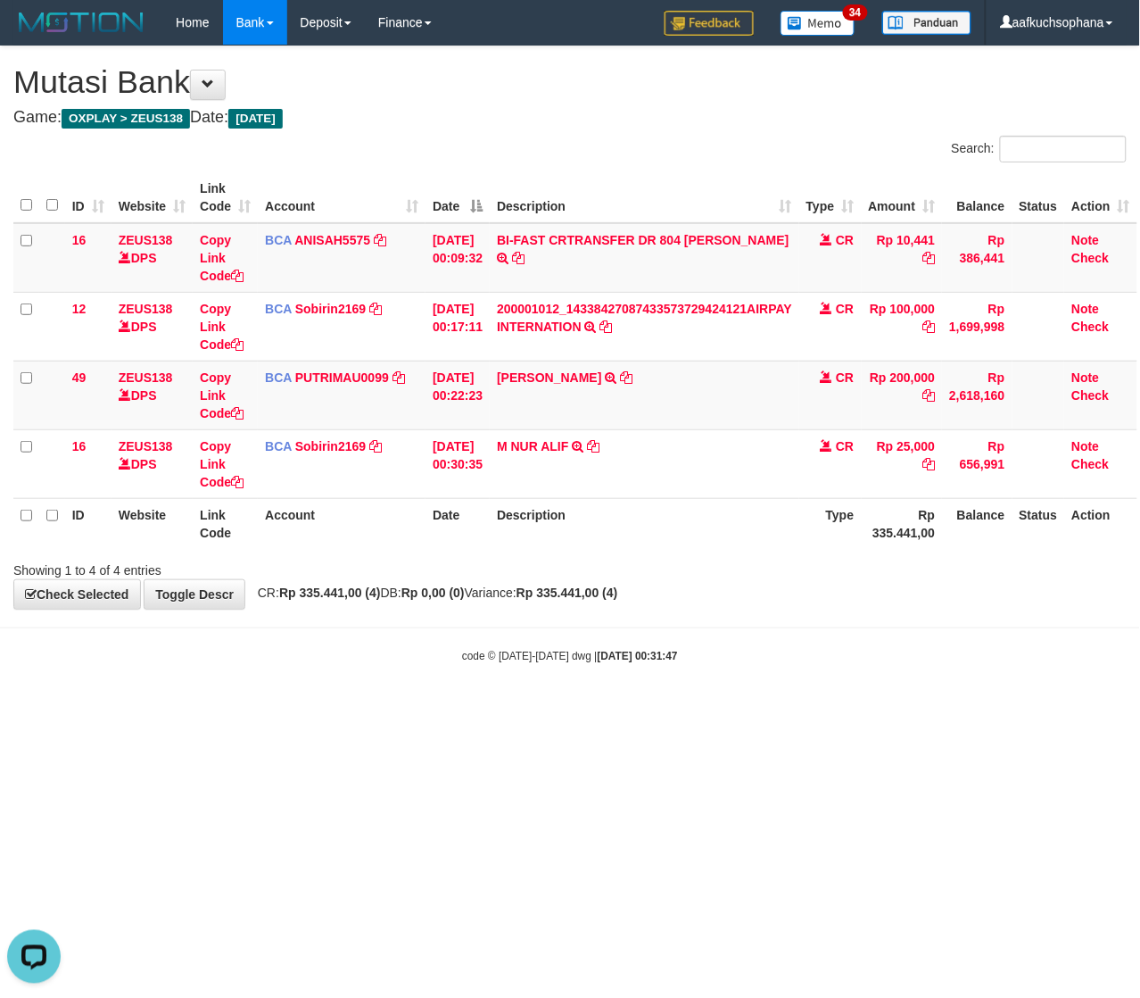
drag, startPoint x: 684, startPoint y: 680, endPoint x: 576, endPoint y: 724, distance: 116.5
click at [674, 680] on body "Toggle navigation Home Bank Account List Load By Website Group [OXPLAY] ZEUS138…" at bounding box center [570, 354] width 1140 height 708
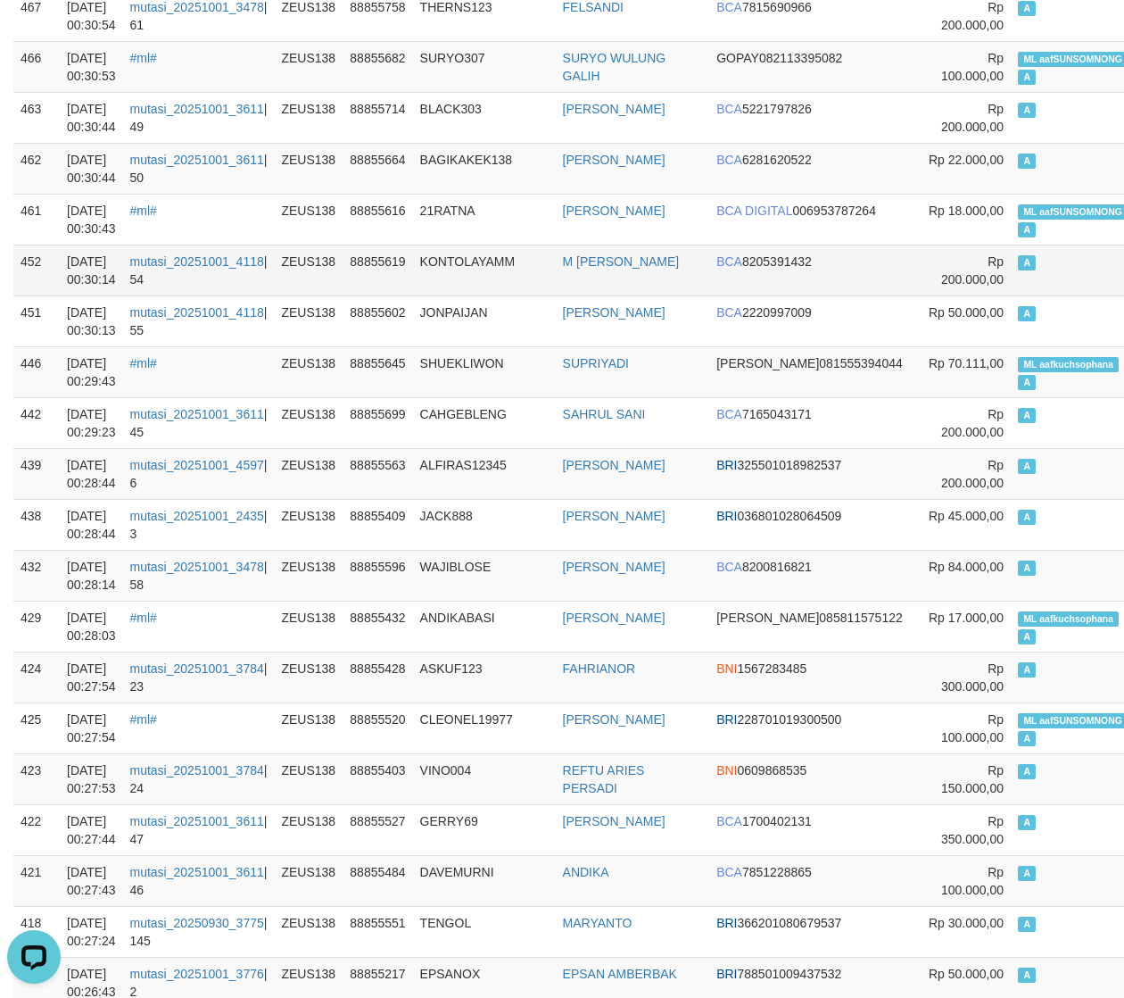
scroll to position [393, 0]
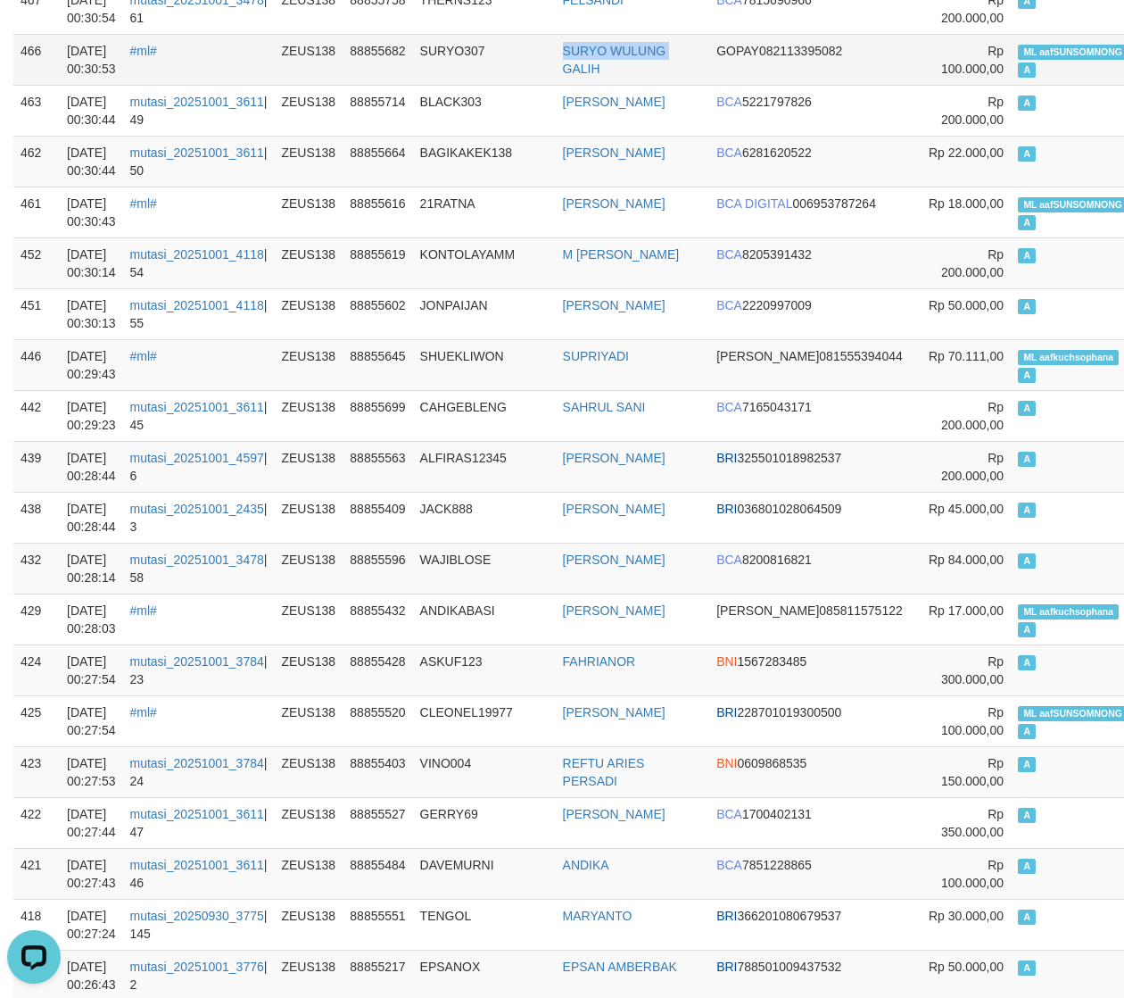
drag, startPoint x: 551, startPoint y: 73, endPoint x: 373, endPoint y: 72, distance: 178.4
click at [528, 71] on tr "466 01/10/2025 00:30:53 #ml# ZEUS138 88855682 SURYO307 SURYO WULUNG GALIH GOPAY…" at bounding box center [640, 59] width 1254 height 51
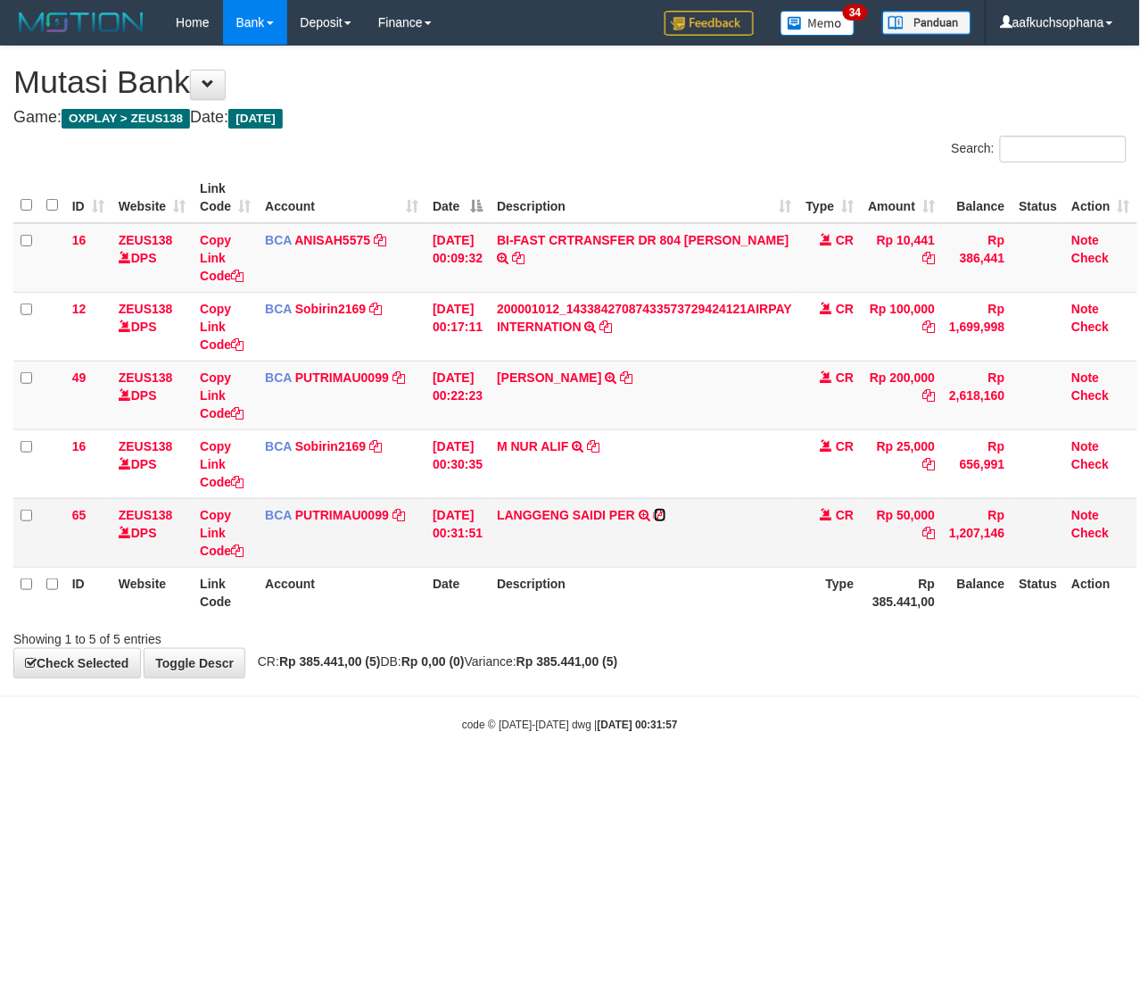
click at [666, 518] on icon at bounding box center [660, 515] width 12 height 12
click at [560, 725] on body "Toggle navigation Home Bank Account List Load By Website Group [OXPLAY] ZEUS138…" at bounding box center [570, 388] width 1140 height 777
click at [809, 723] on div "code © 2012-2018 dwg | 2025/10/01 00:31:57" at bounding box center [570, 724] width 1140 height 18
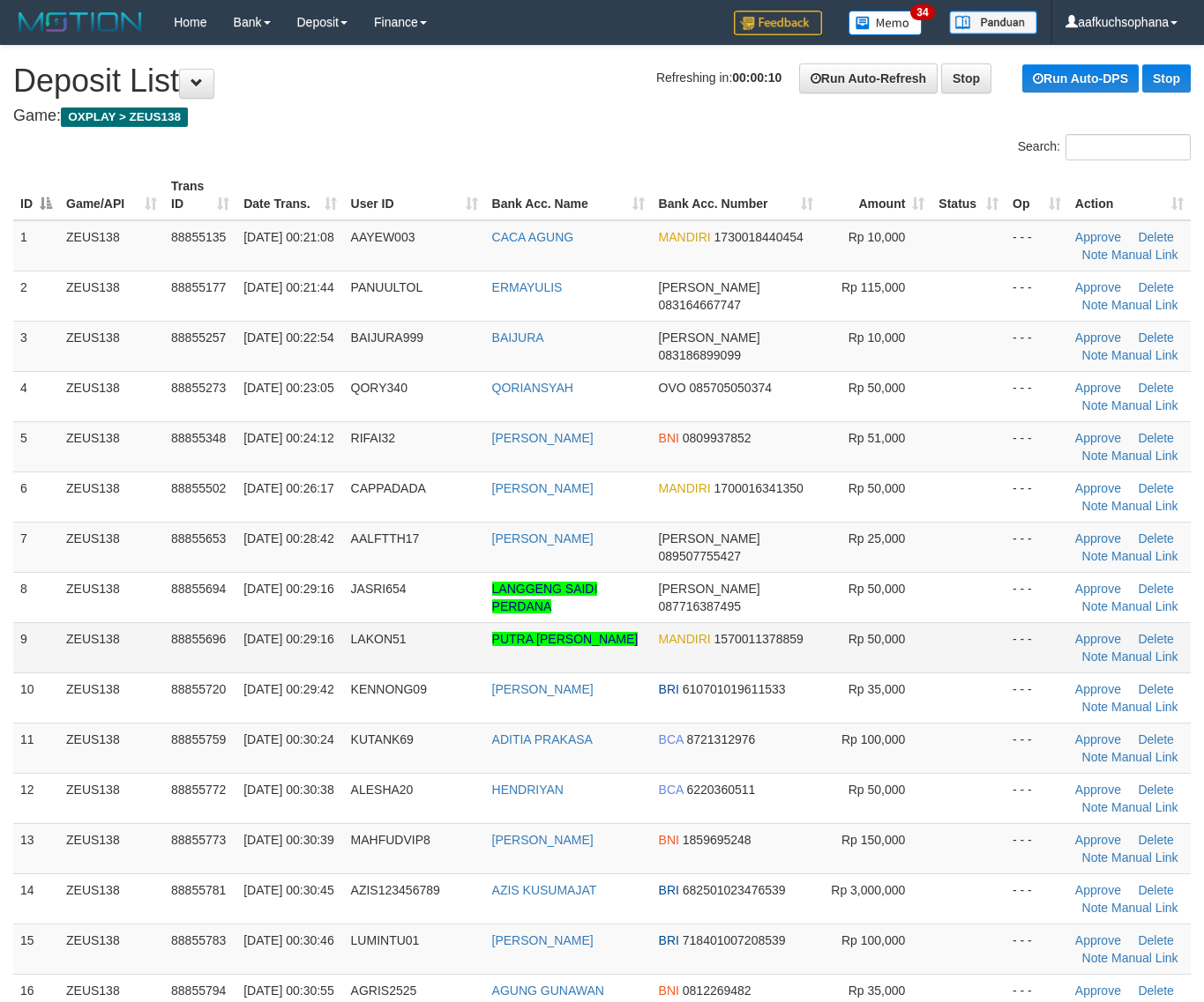
click at [989, 666] on tr "9 ZEUS138 88855696 [DATE] 00:29:16 LAKON51 PUTRA [PERSON_NAME] MANDIRI 15700113…" at bounding box center [601, 647] width 1177 height 50
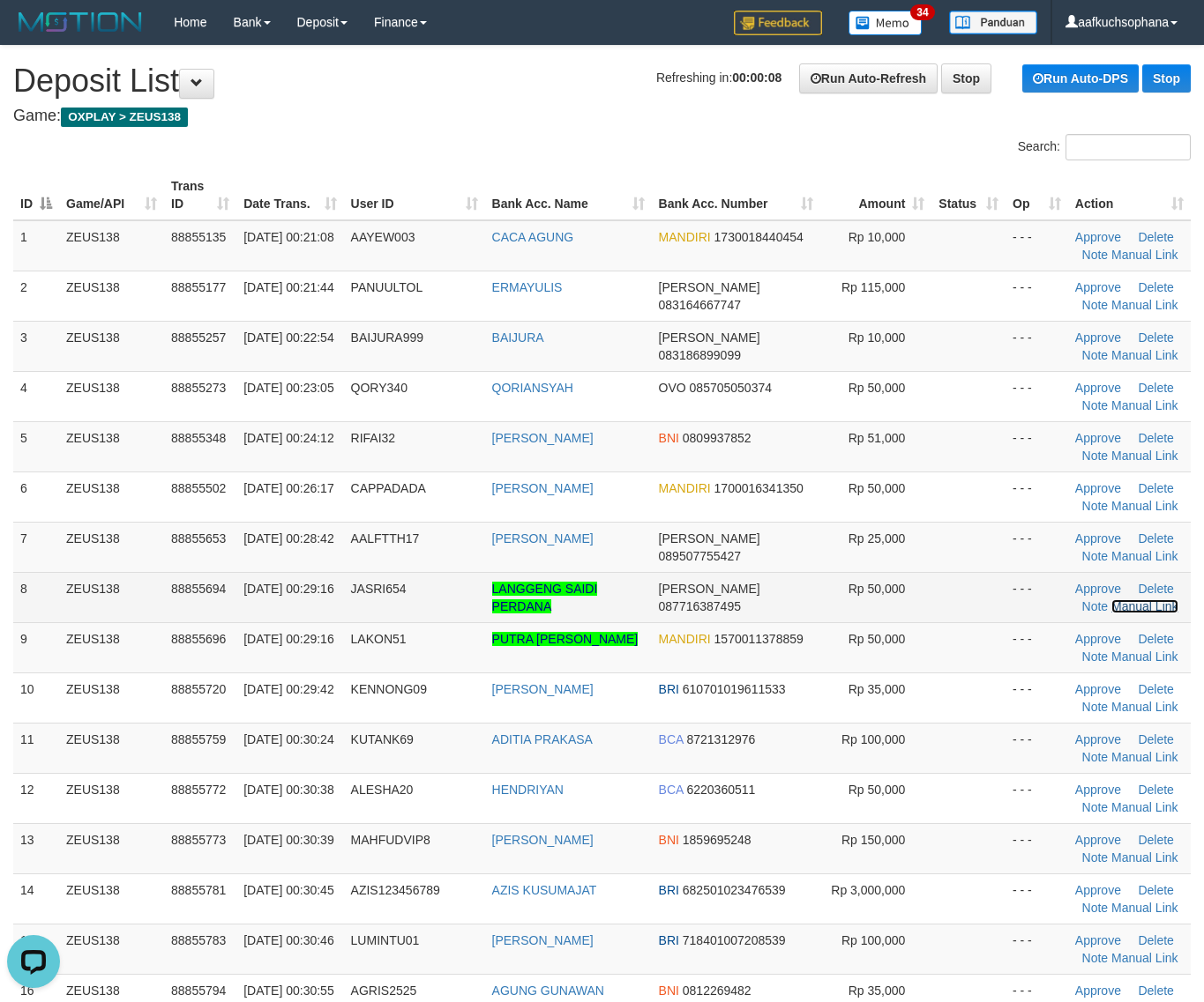
click at [1111, 610] on link "Manual Link" at bounding box center [1145, 607] width 67 height 14
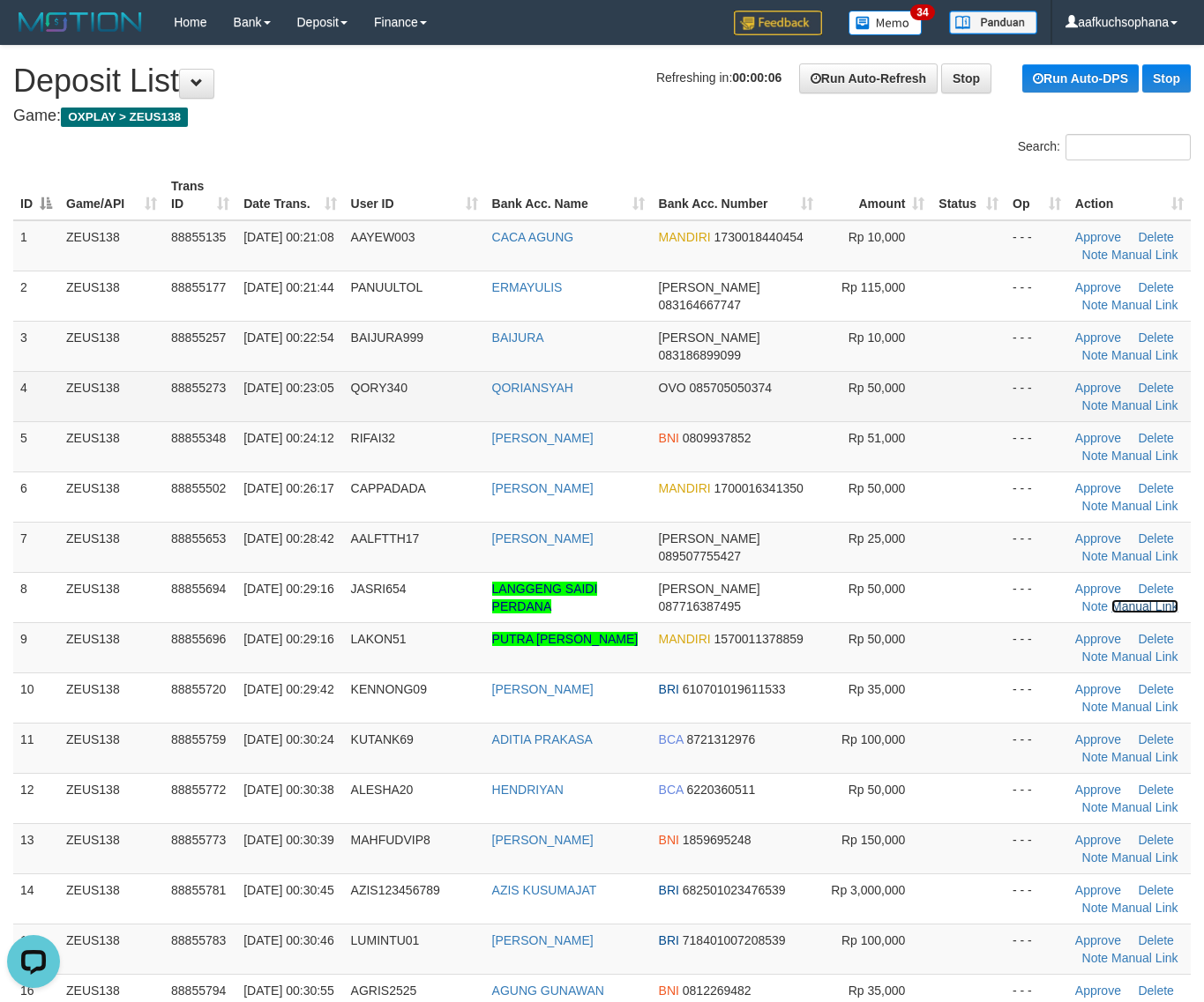
click at [1111, 600] on link "Manual Link" at bounding box center [1145, 607] width 67 height 14
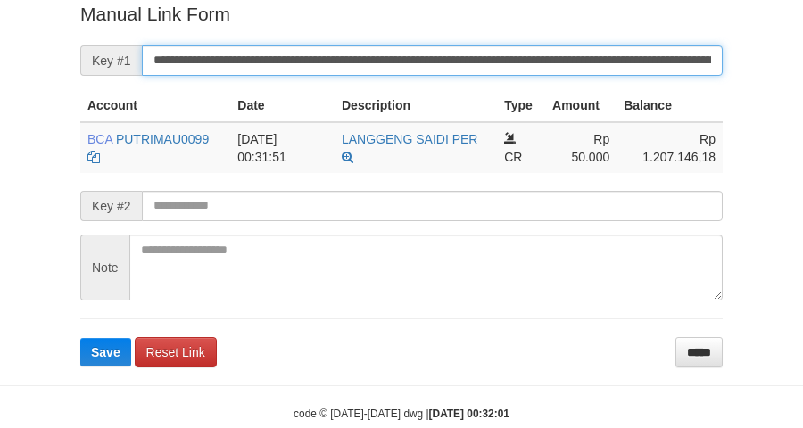
click at [80, 338] on button "Save" at bounding box center [105, 352] width 51 height 29
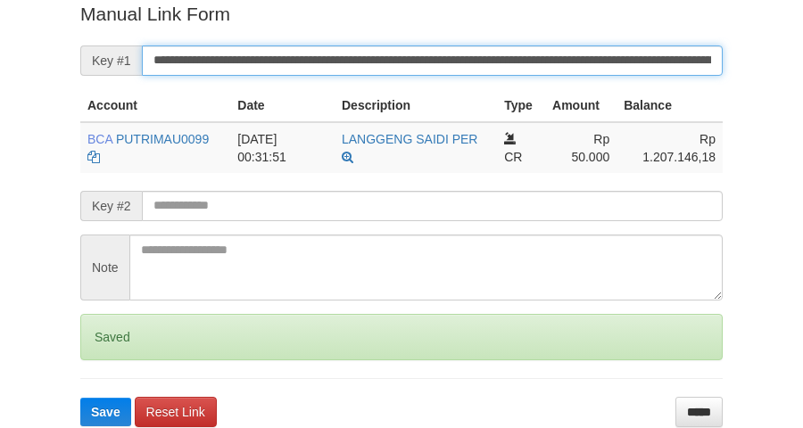
scroll to position [366, 0]
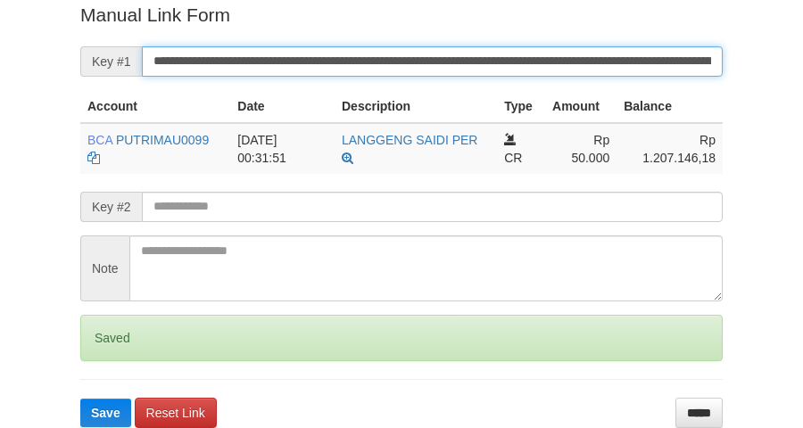
click at [80, 399] on button "Save" at bounding box center [105, 413] width 51 height 29
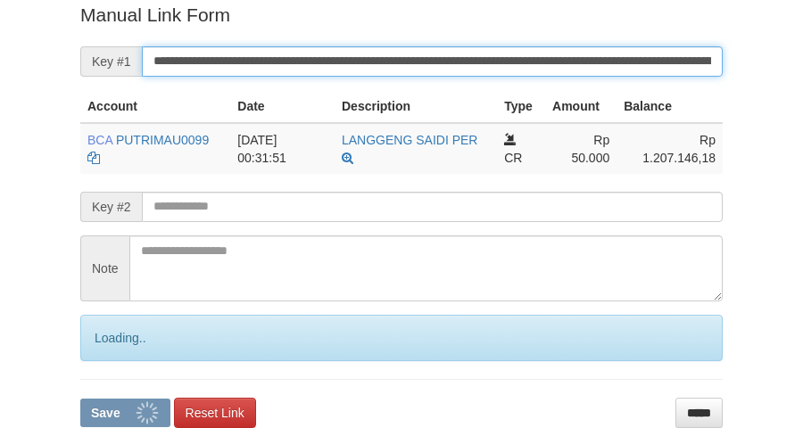
click at [80, 399] on button "Save" at bounding box center [125, 413] width 90 height 29
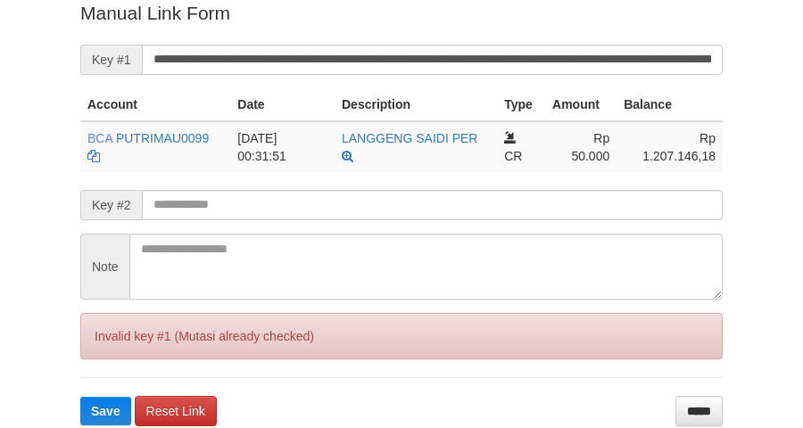
click at [648, 68] on input "**********" at bounding box center [432, 60] width 581 height 30
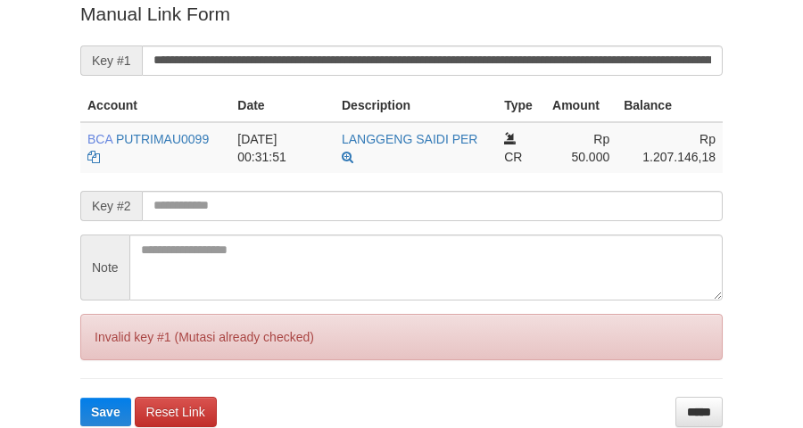
click at [80, 398] on button "Save" at bounding box center [105, 412] width 51 height 29
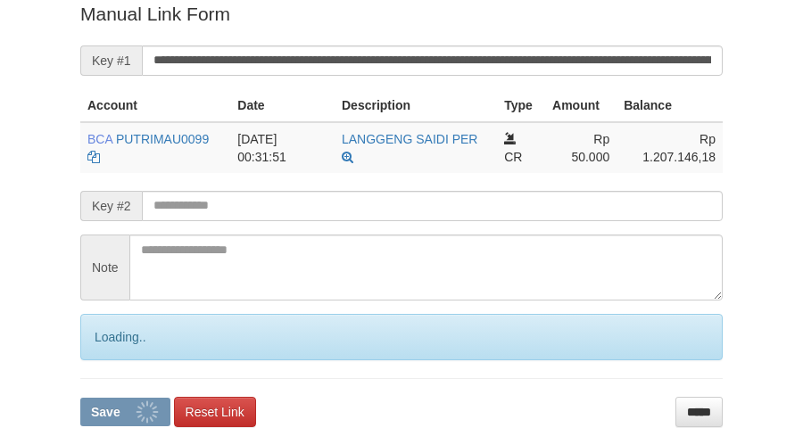
click at [648, 68] on input "**********" at bounding box center [432, 61] width 581 height 30
click at [80, 398] on button "Save" at bounding box center [125, 412] width 90 height 29
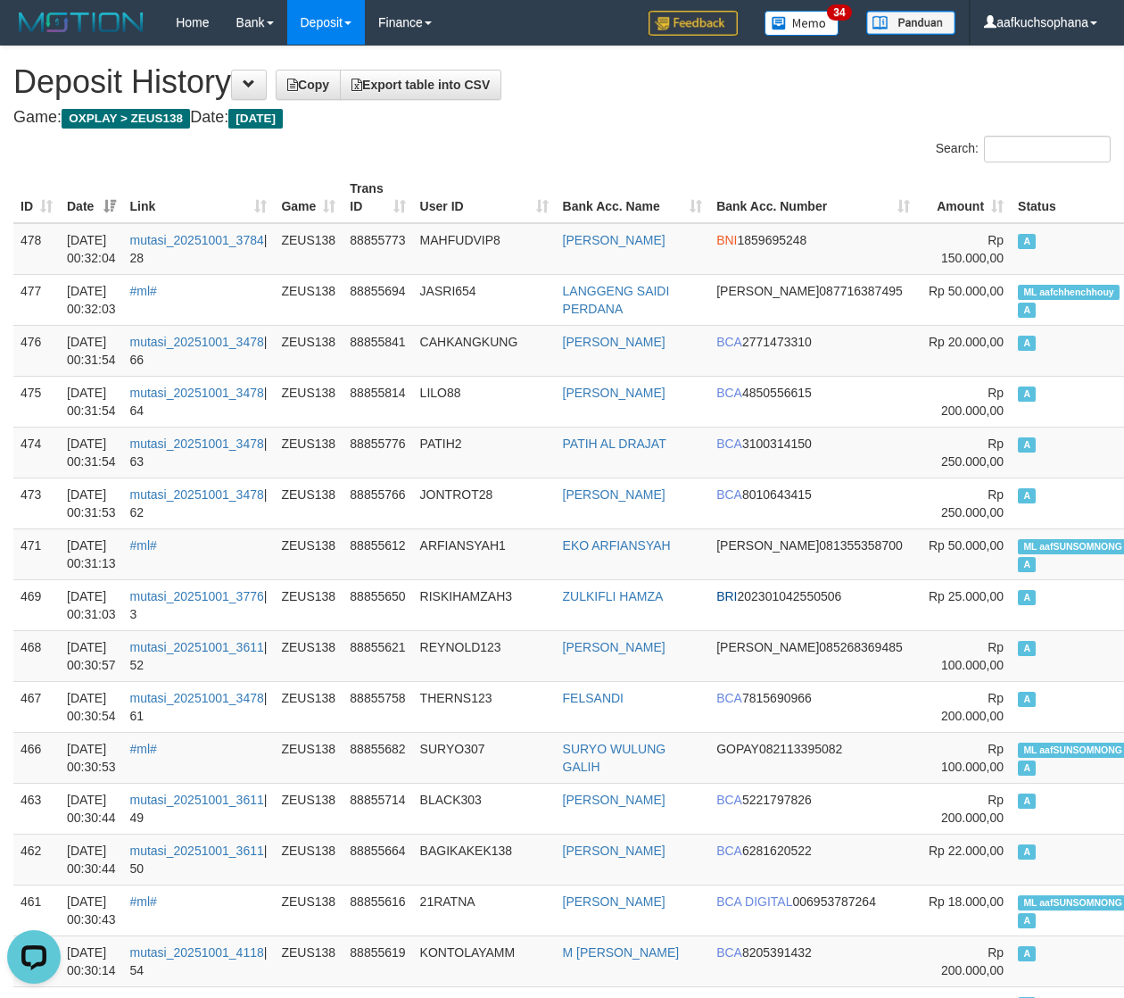
drag, startPoint x: 658, startPoint y: 80, endPoint x: 186, endPoint y: 196, distance: 486.9
click at [638, 92] on h1 "Deposit History Copy Export table into CSV" at bounding box center [561, 82] width 1097 height 36
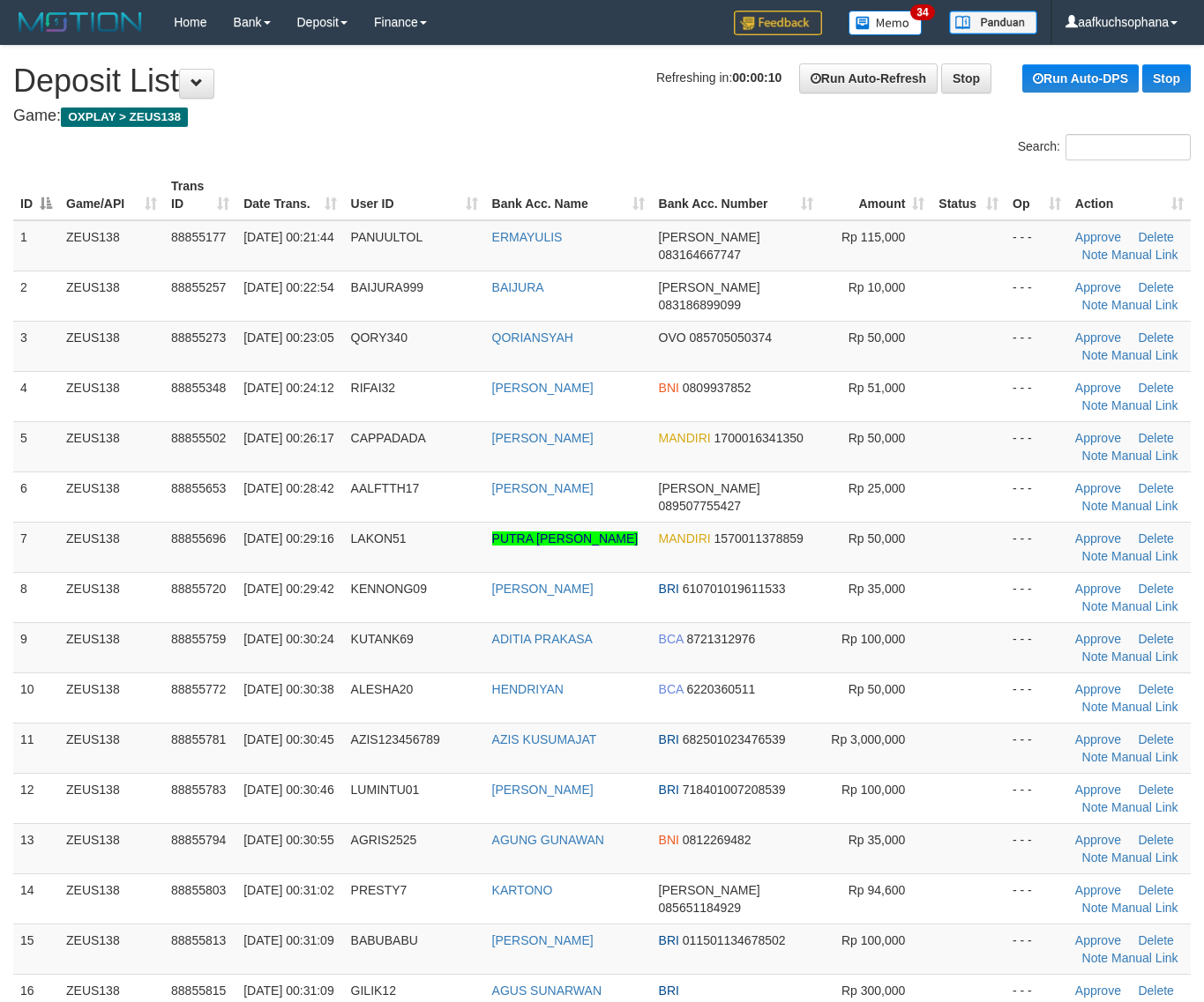
drag, startPoint x: 990, startPoint y: 701, endPoint x: 1215, endPoint y: 715, distance: 225.4
click at [1005, 702] on td "- - -" at bounding box center [1036, 698] width 62 height 50
click at [986, 746] on td at bounding box center [968, 748] width 74 height 50
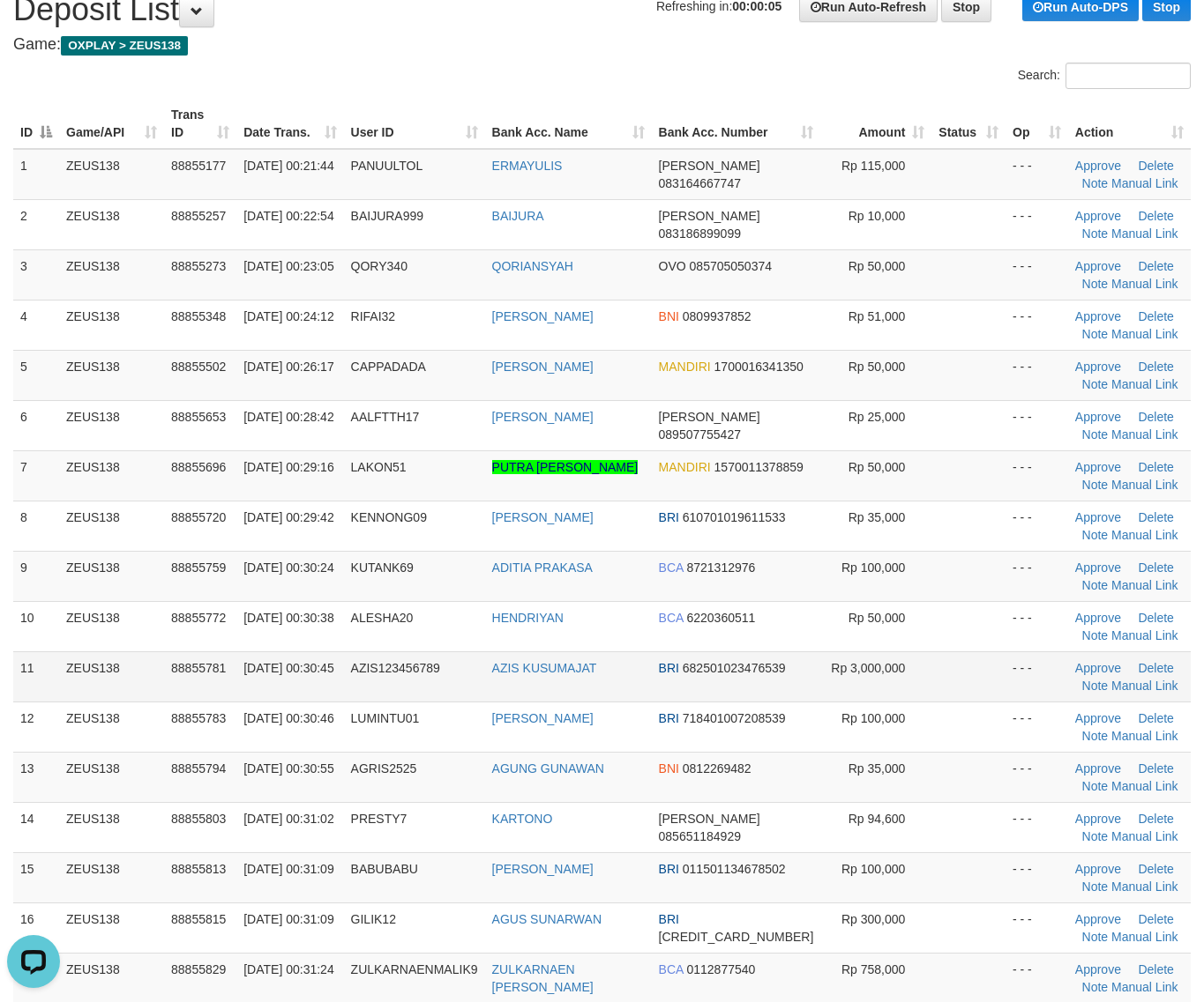
scroll to position [111, 0]
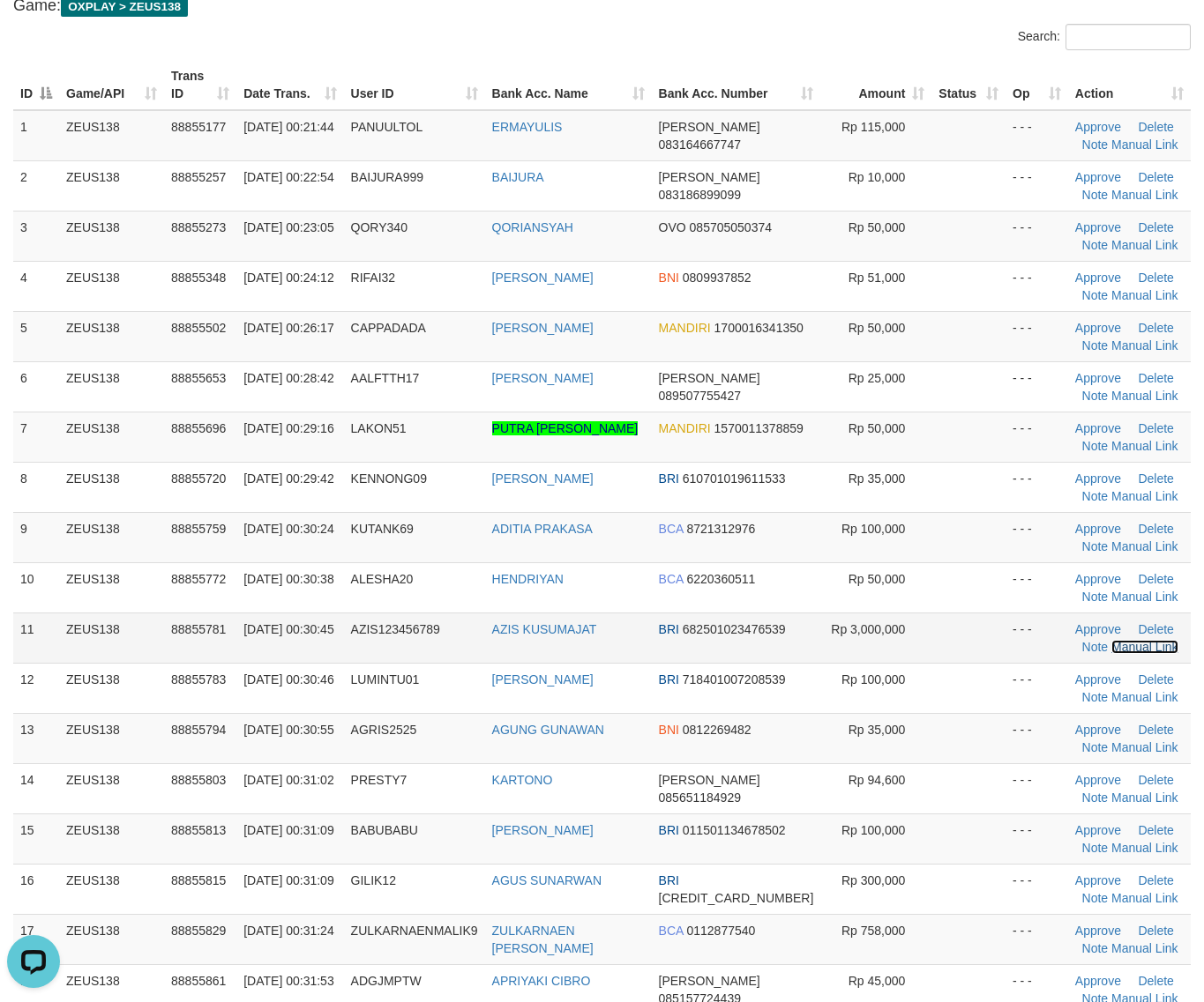
click at [1122, 648] on link "Manual Link" at bounding box center [1145, 647] width 67 height 14
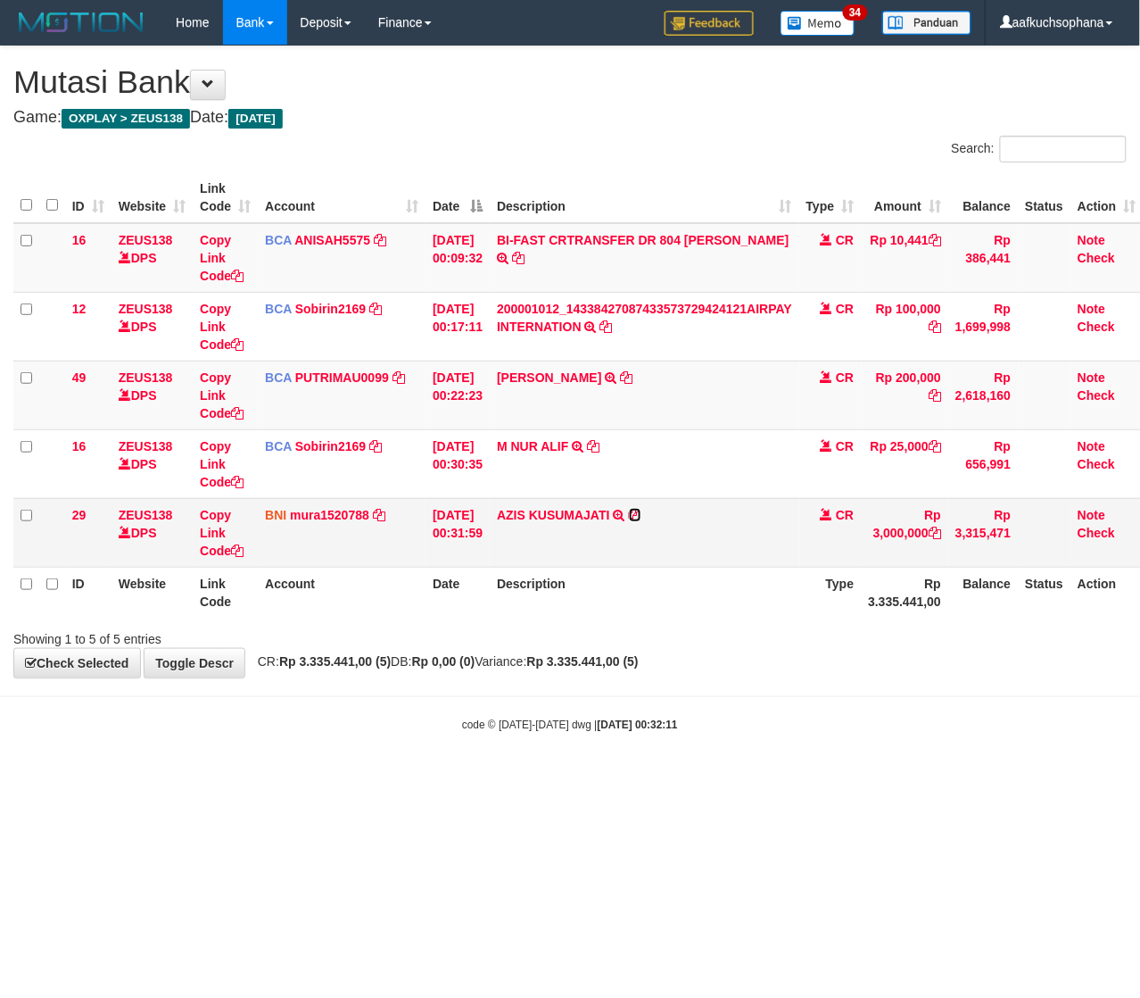
click at [642, 514] on icon at bounding box center [635, 515] width 12 height 12
drag, startPoint x: 309, startPoint y: 750, endPoint x: 277, endPoint y: 608, distance: 145.3
click at [303, 738] on body "Toggle navigation Home Bank Account List Load By Website Group [OXPLAY] ZEUS138…" at bounding box center [570, 388] width 1140 height 777
click at [239, 546] on icon at bounding box center [237, 550] width 12 height 12
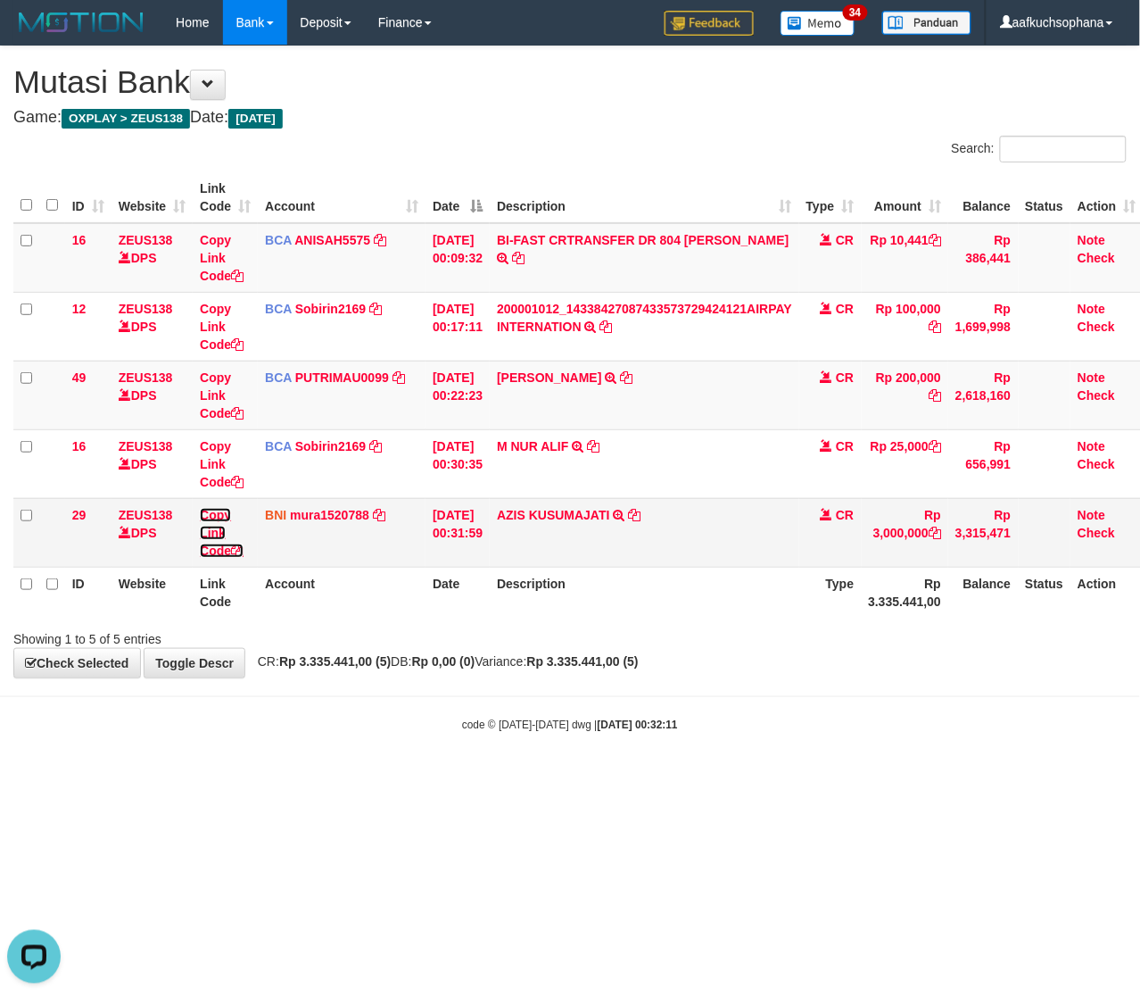
click at [239, 546] on icon at bounding box center [237, 550] width 12 height 12
drag, startPoint x: 328, startPoint y: 813, endPoint x: 0, endPoint y: 720, distance: 341.2
click at [317, 777] on html "Toggle navigation Home Bank Account List Load By Website Group [OXPLAY] ZEUS138…" at bounding box center [570, 388] width 1140 height 777
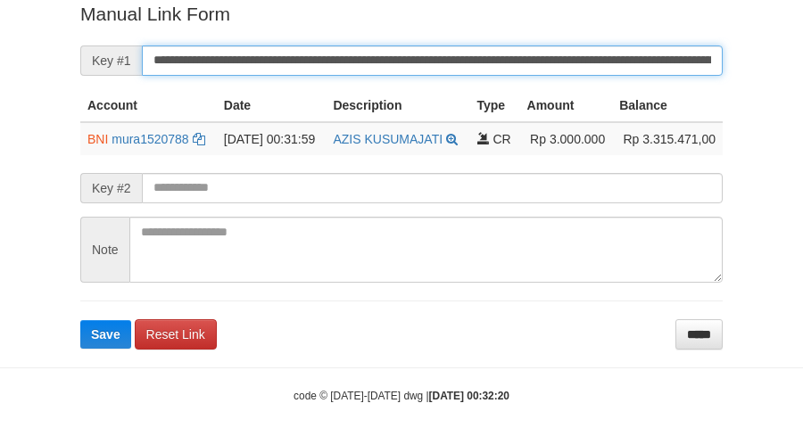
click at [80, 320] on button "Save" at bounding box center [105, 334] width 51 height 29
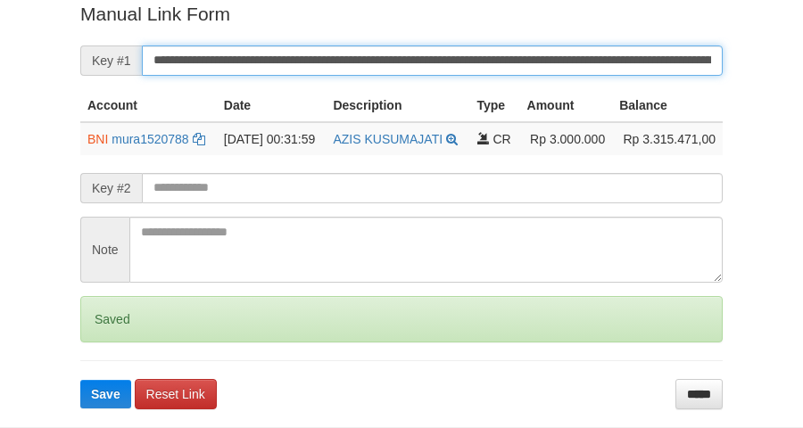
scroll to position [366, 0]
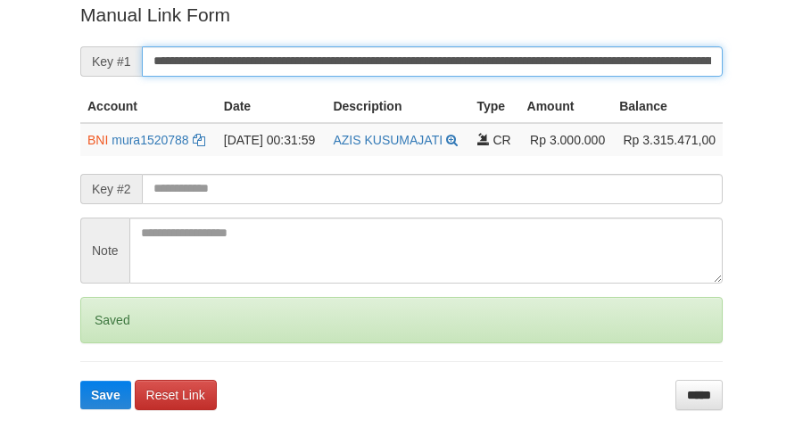
click at [80, 381] on button "Save" at bounding box center [105, 395] width 51 height 29
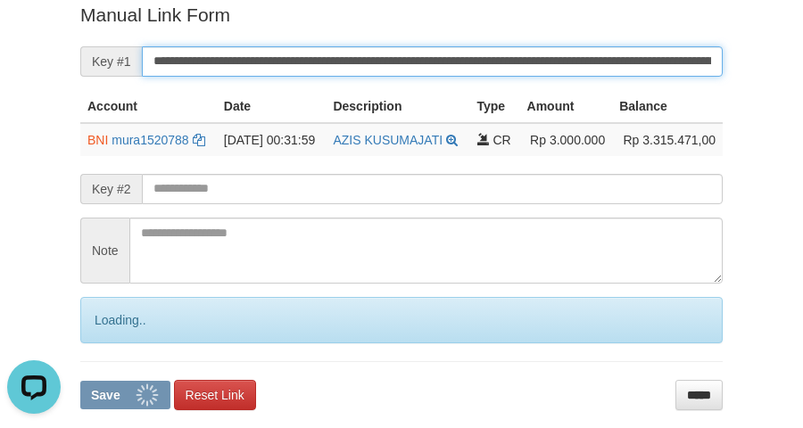
scroll to position [0, 0]
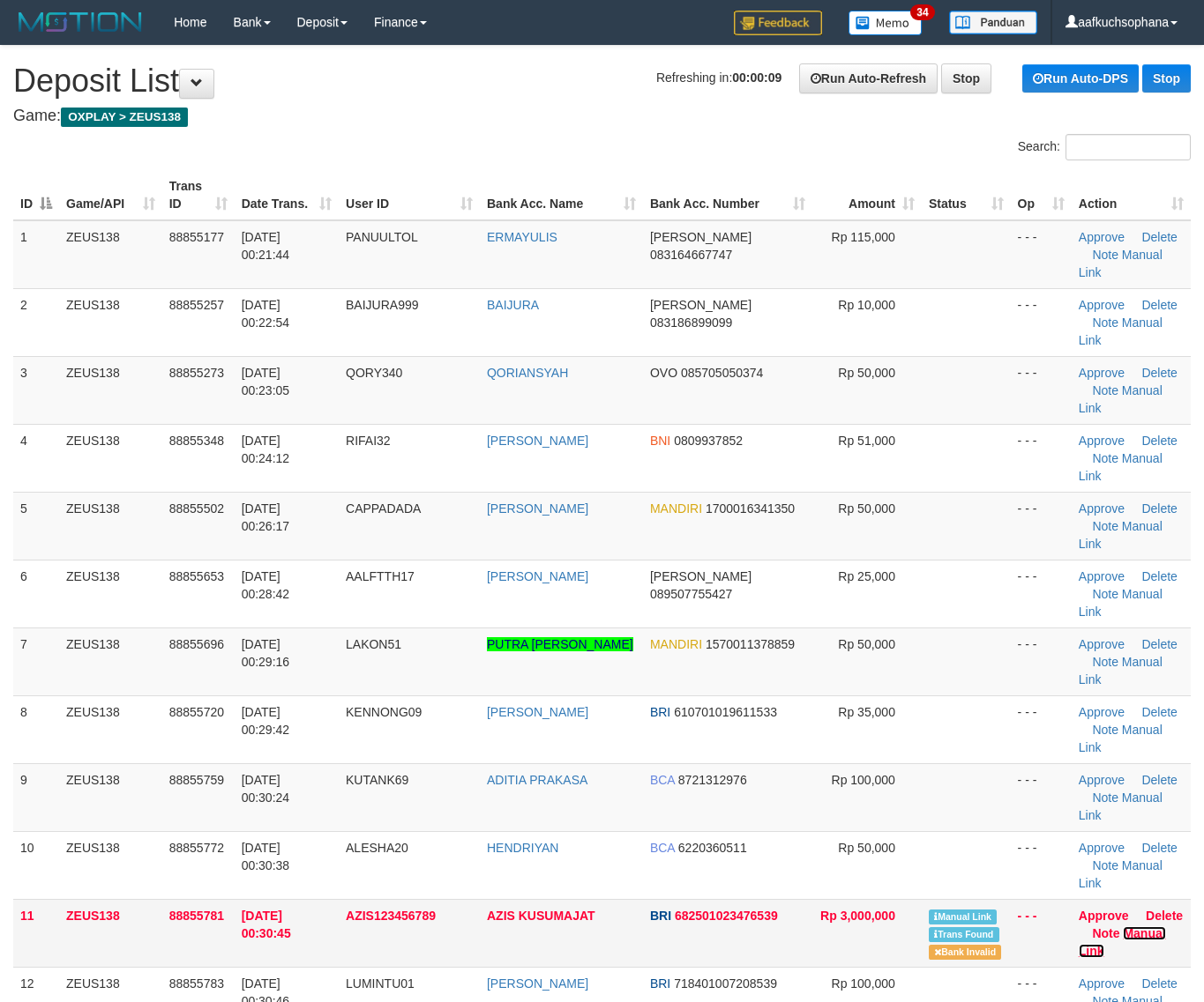
click at [1113, 927] on link "Manual Link" at bounding box center [1122, 943] width 87 height 32
click at [1120, 927] on link "Manual Link" at bounding box center [1122, 943] width 87 height 32
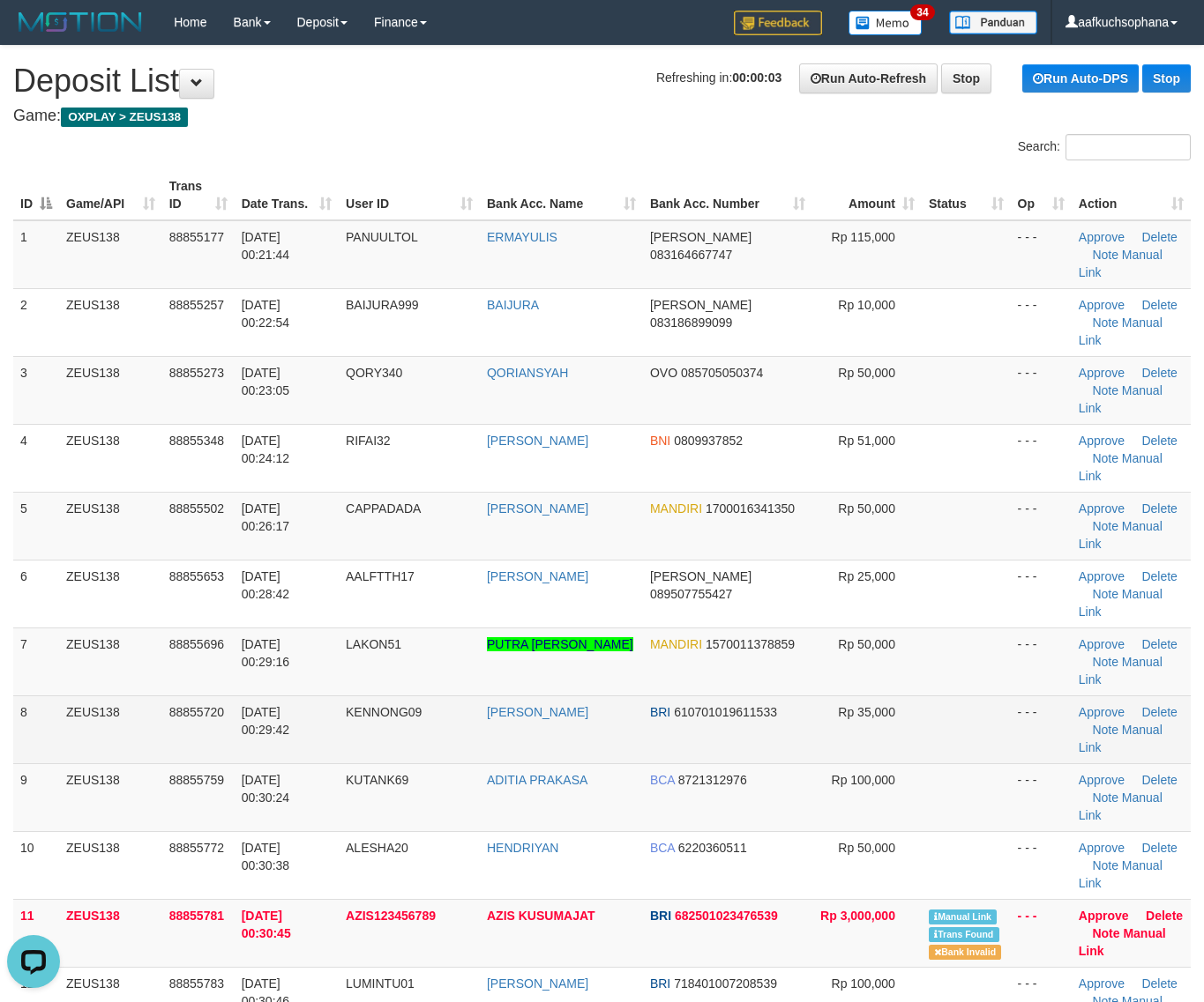
click at [975, 696] on td at bounding box center [966, 729] width 89 height 68
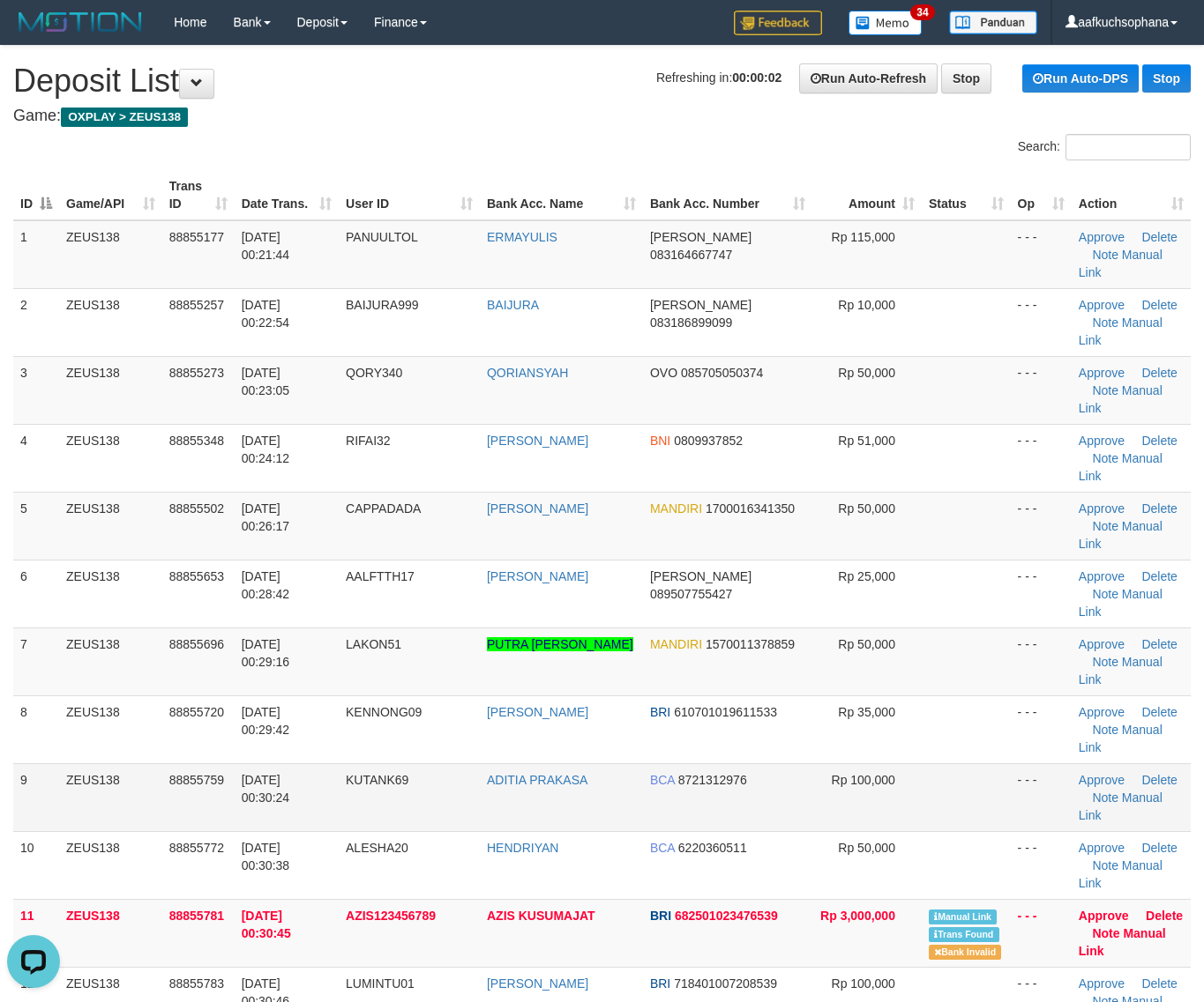
drag, startPoint x: 880, startPoint y: 654, endPoint x: 878, endPoint y: 641, distance: 13.2
click at [880, 764] on td "Rp 100,000" at bounding box center [867, 797] width 110 height 68
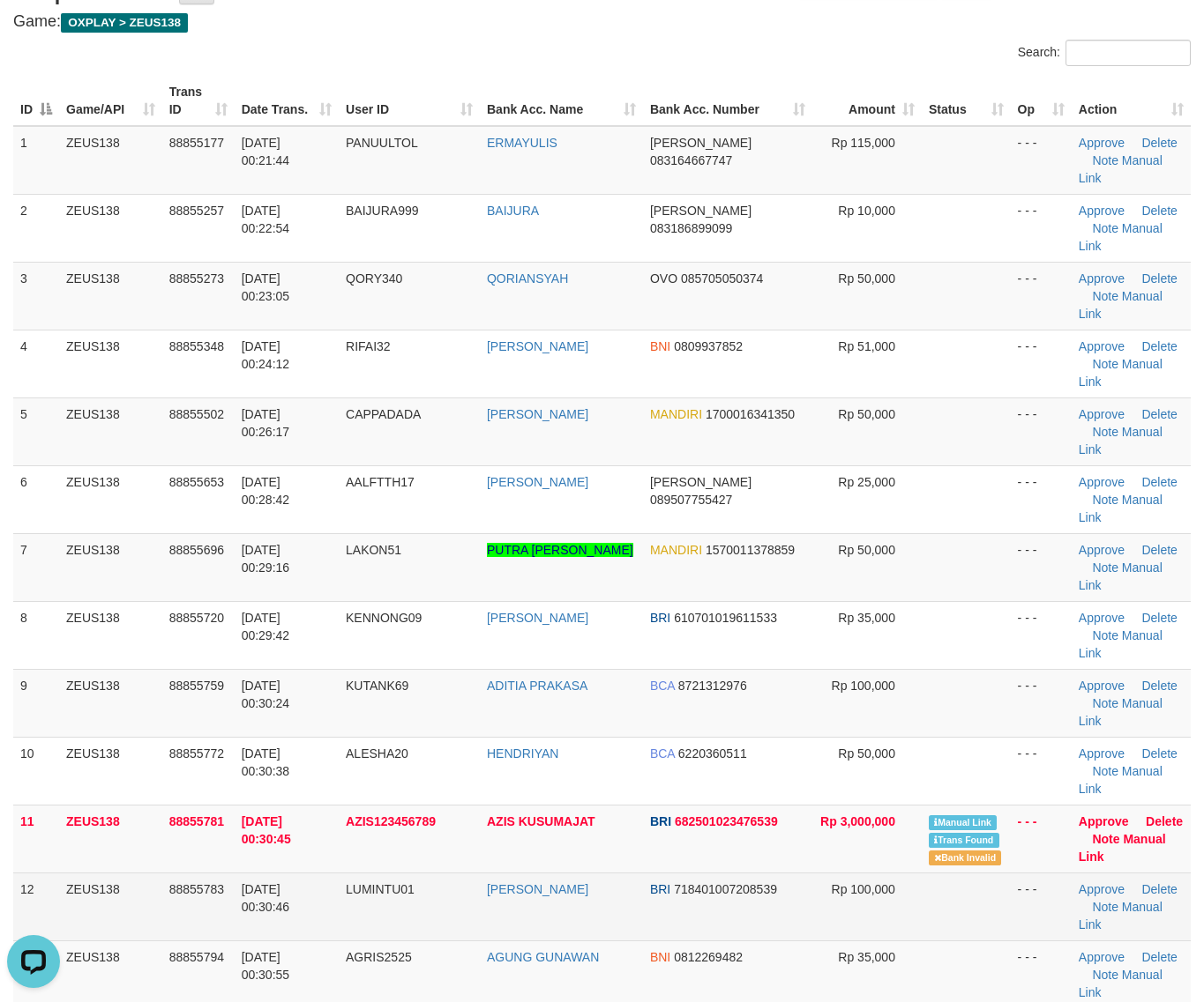
scroll to position [220, 0]
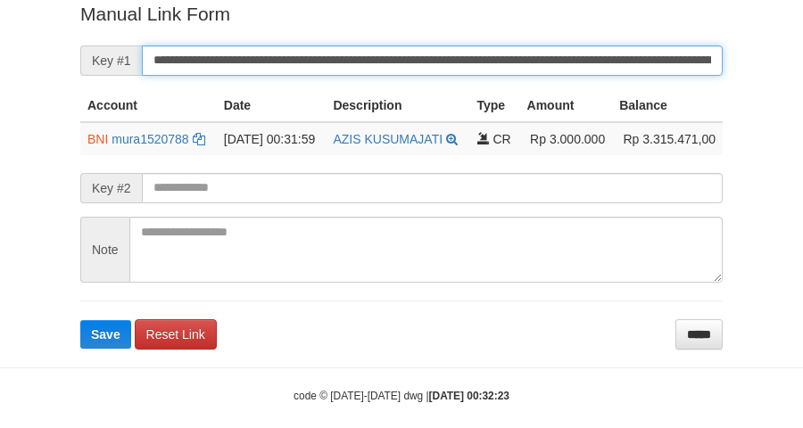
click at [80, 320] on button "Save" at bounding box center [105, 334] width 51 height 29
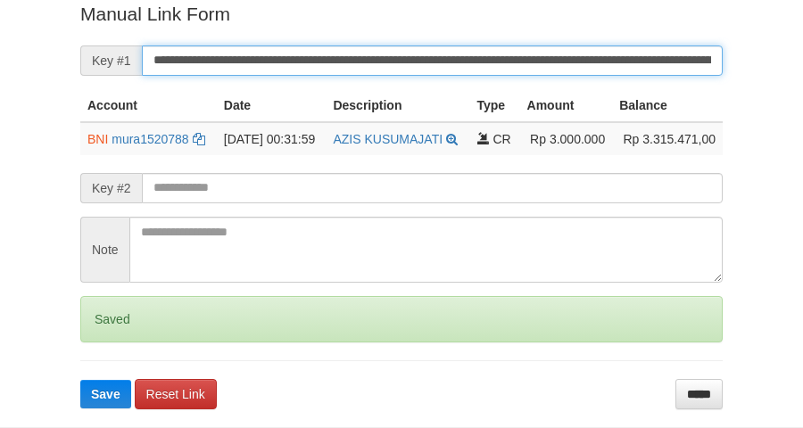
click at [80, 380] on button "Save" at bounding box center [105, 394] width 51 height 29
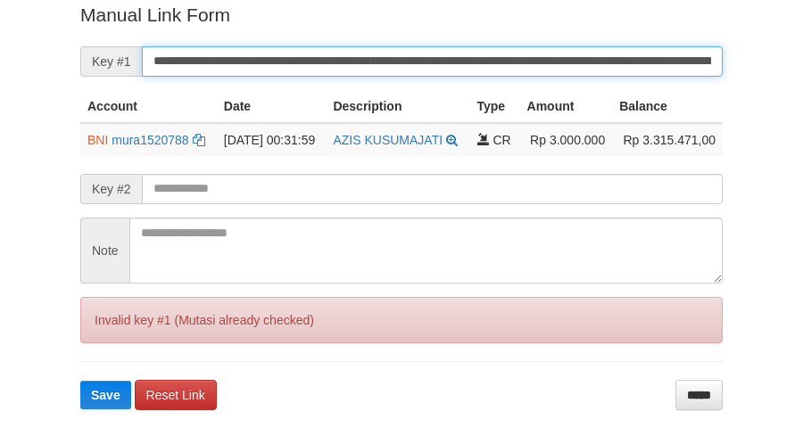
click at [80, 381] on button "Save" at bounding box center [105, 395] width 51 height 29
drag, startPoint x: 0, startPoint y: 0, endPoint x: 446, endPoint y: 69, distance: 451.4
click at [446, 69] on input "**********" at bounding box center [432, 61] width 581 height 30
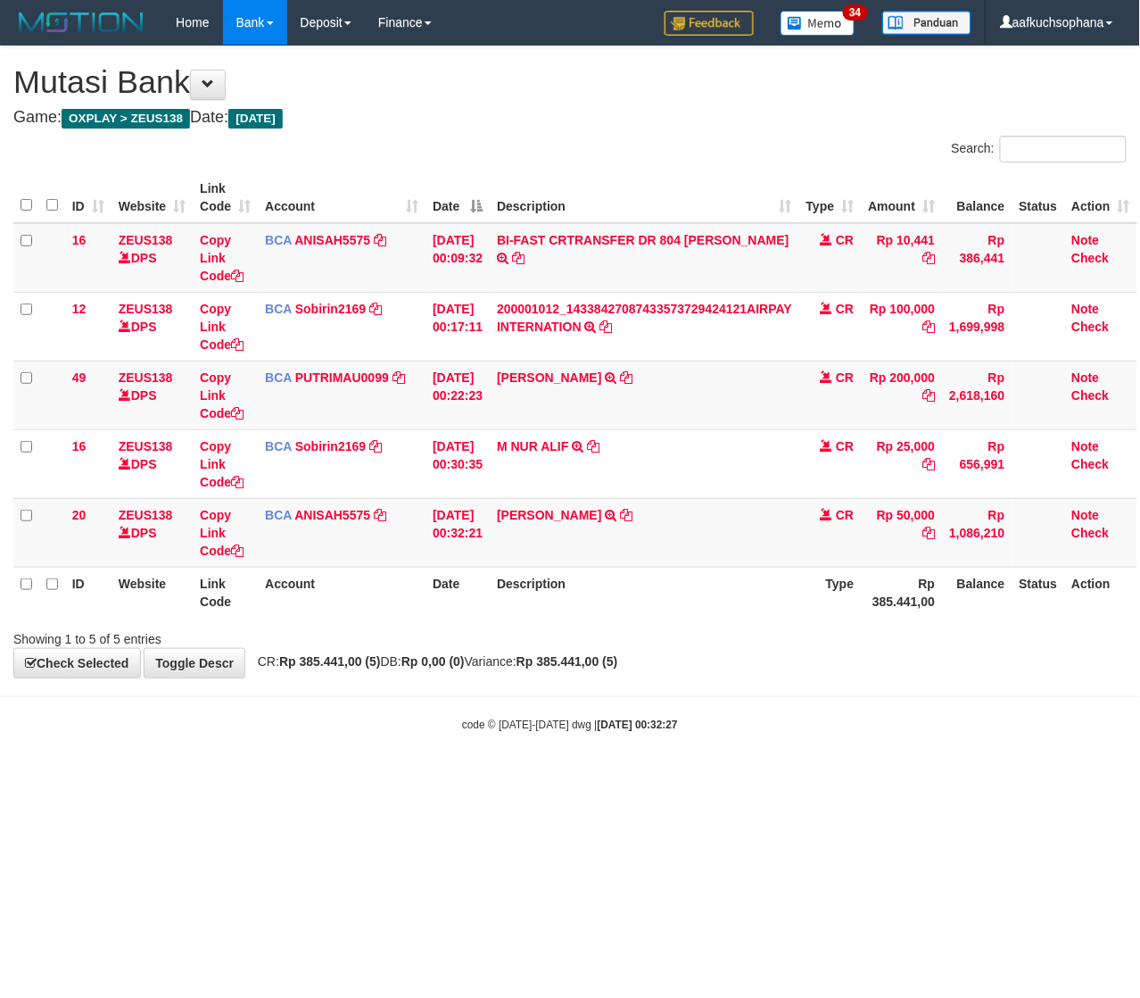
drag, startPoint x: 747, startPoint y: 792, endPoint x: 667, endPoint y: 593, distance: 214.2
click at [741, 777] on html "Toggle navigation Home Bank Account List Load By Website Group [OXPLAY] ZEUS138…" at bounding box center [570, 388] width 1140 height 777
click at [633, 509] on icon at bounding box center [627, 515] width 12 height 12
click at [671, 777] on html "Toggle navigation Home Bank Account List Load By Website Group [OXPLAY] ZEUS138…" at bounding box center [570, 388] width 1140 height 777
drag, startPoint x: 633, startPoint y: 888, endPoint x: 837, endPoint y: 611, distance: 343.3
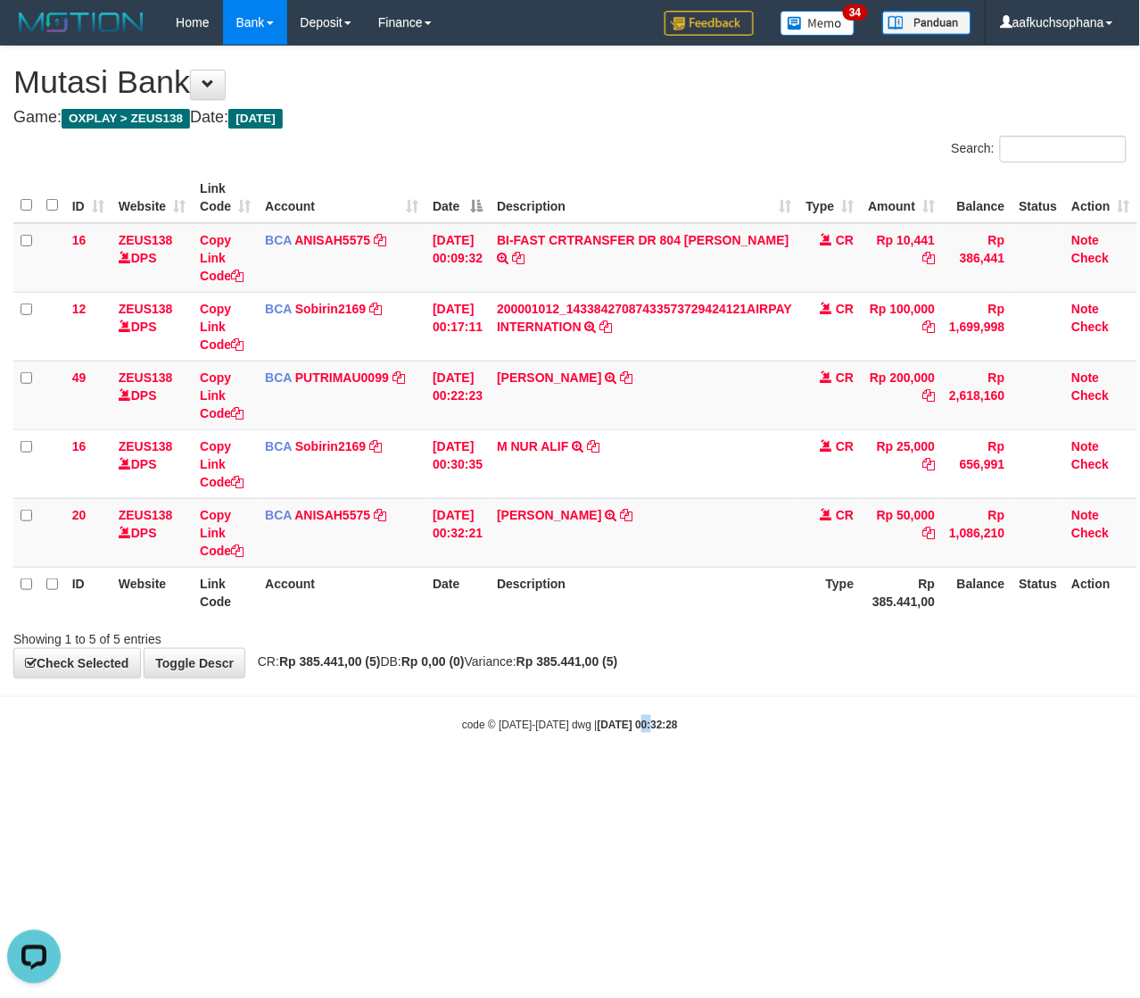
click at [635, 777] on html "Toggle navigation Home Bank Account List Load By Website Group [OXPLAY] ZEUS138…" at bounding box center [570, 388] width 1140 height 777
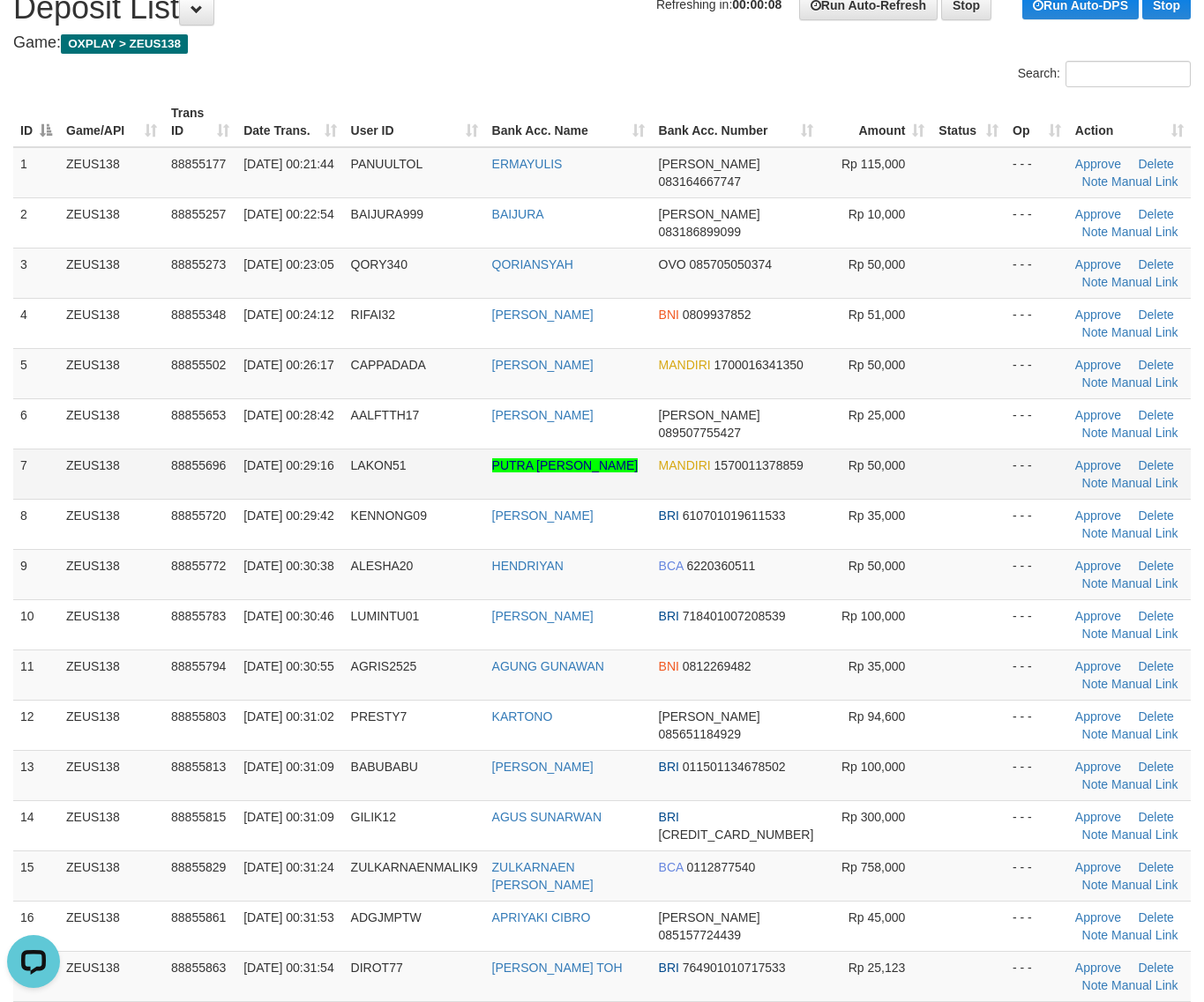
scroll to position [111, 0]
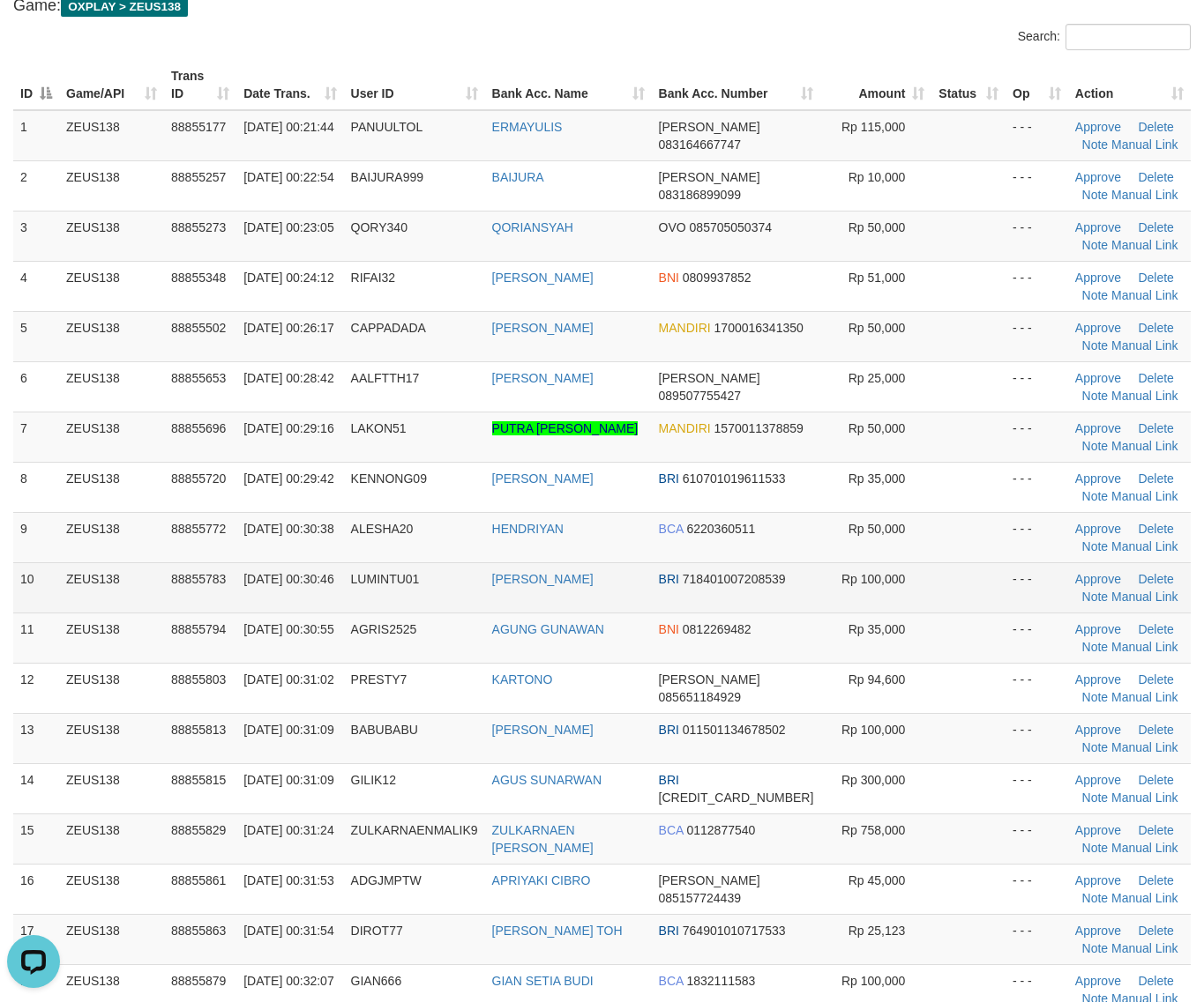
click at [963, 606] on td at bounding box center [968, 587] width 74 height 50
click at [962, 606] on td at bounding box center [968, 587] width 74 height 50
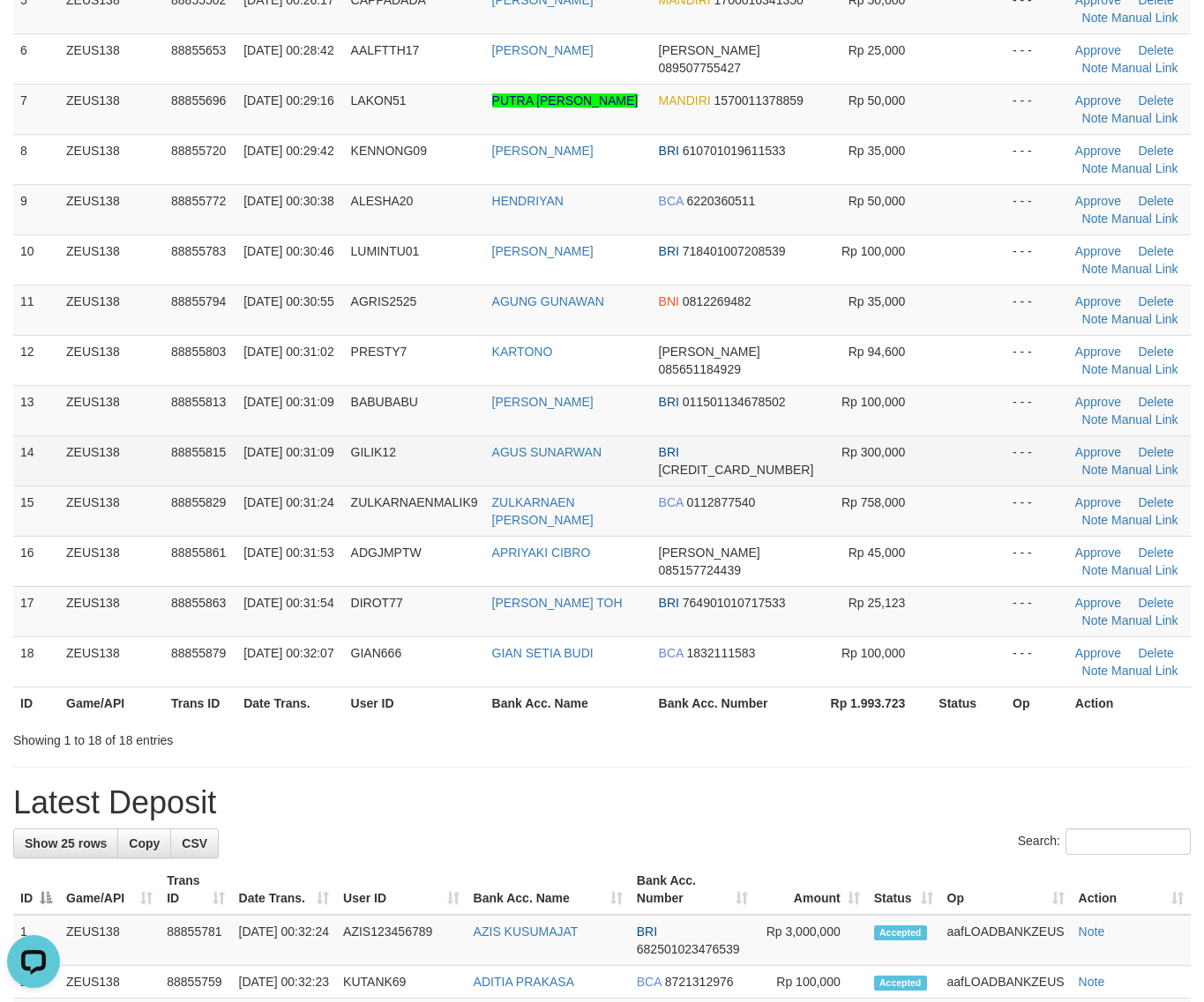
scroll to position [441, 0]
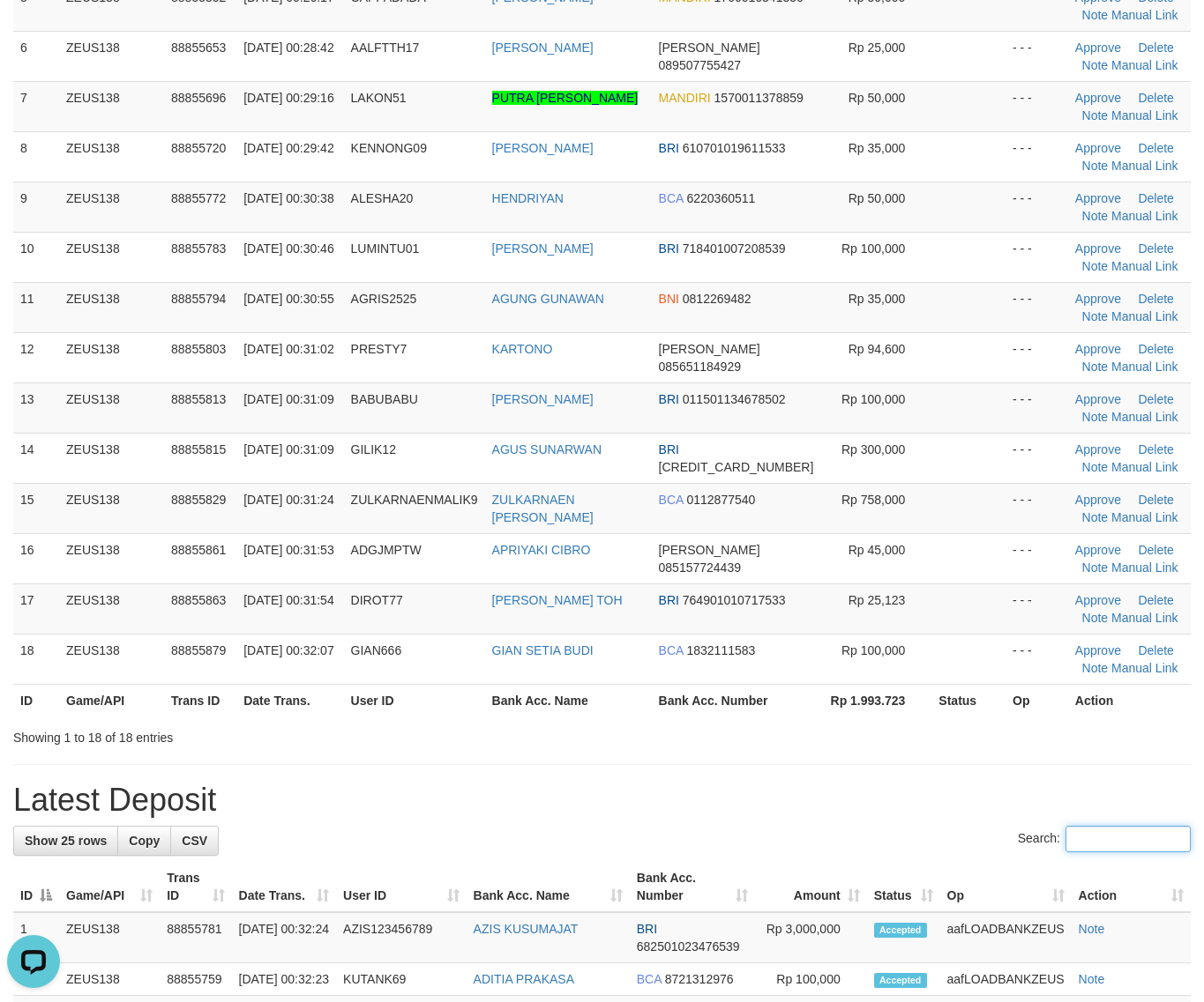
drag, startPoint x: 1136, startPoint y: 857, endPoint x: 1157, endPoint y: 857, distance: 21.0
click at [1149, 857] on div "Search:" at bounding box center [601, 841] width 1177 height 31
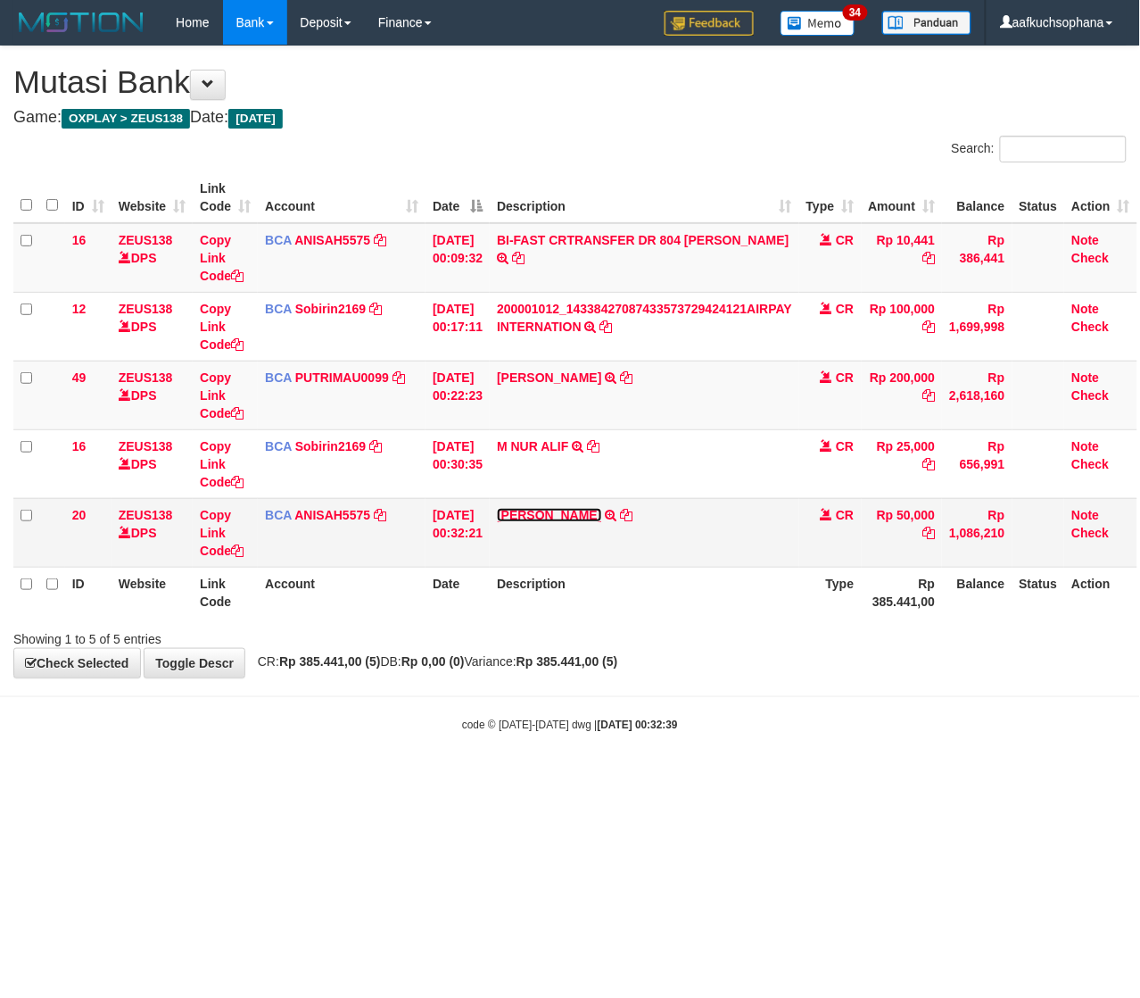
drag, startPoint x: 0, startPoint y: 0, endPoint x: 526, endPoint y: 514, distance: 735.7
click at [528, 513] on link "RIYAN RAMADANI" at bounding box center [549, 515] width 104 height 14
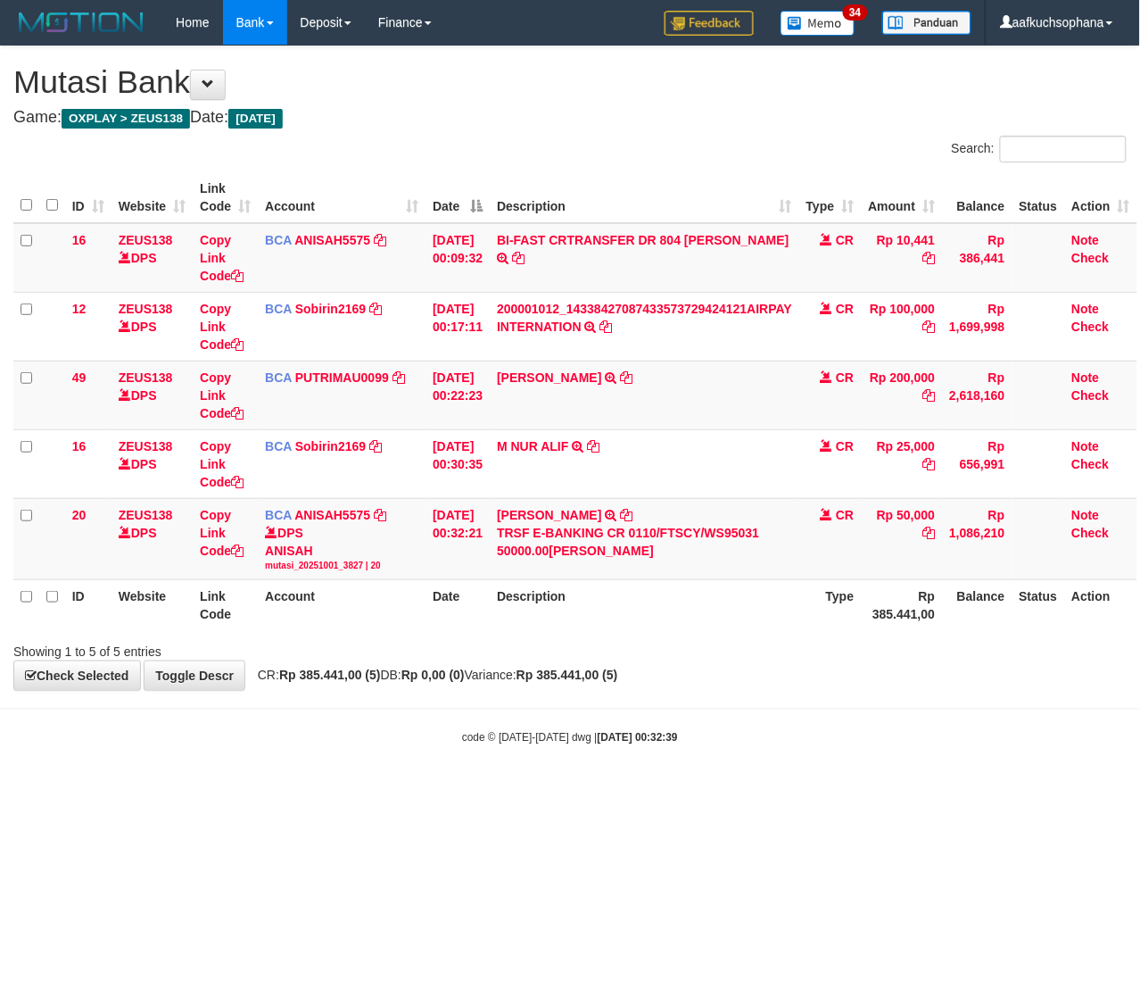
click at [80, 728] on div "code © 2012-2018 dwg | 2025/10/01 00:32:39" at bounding box center [570, 736] width 1140 height 18
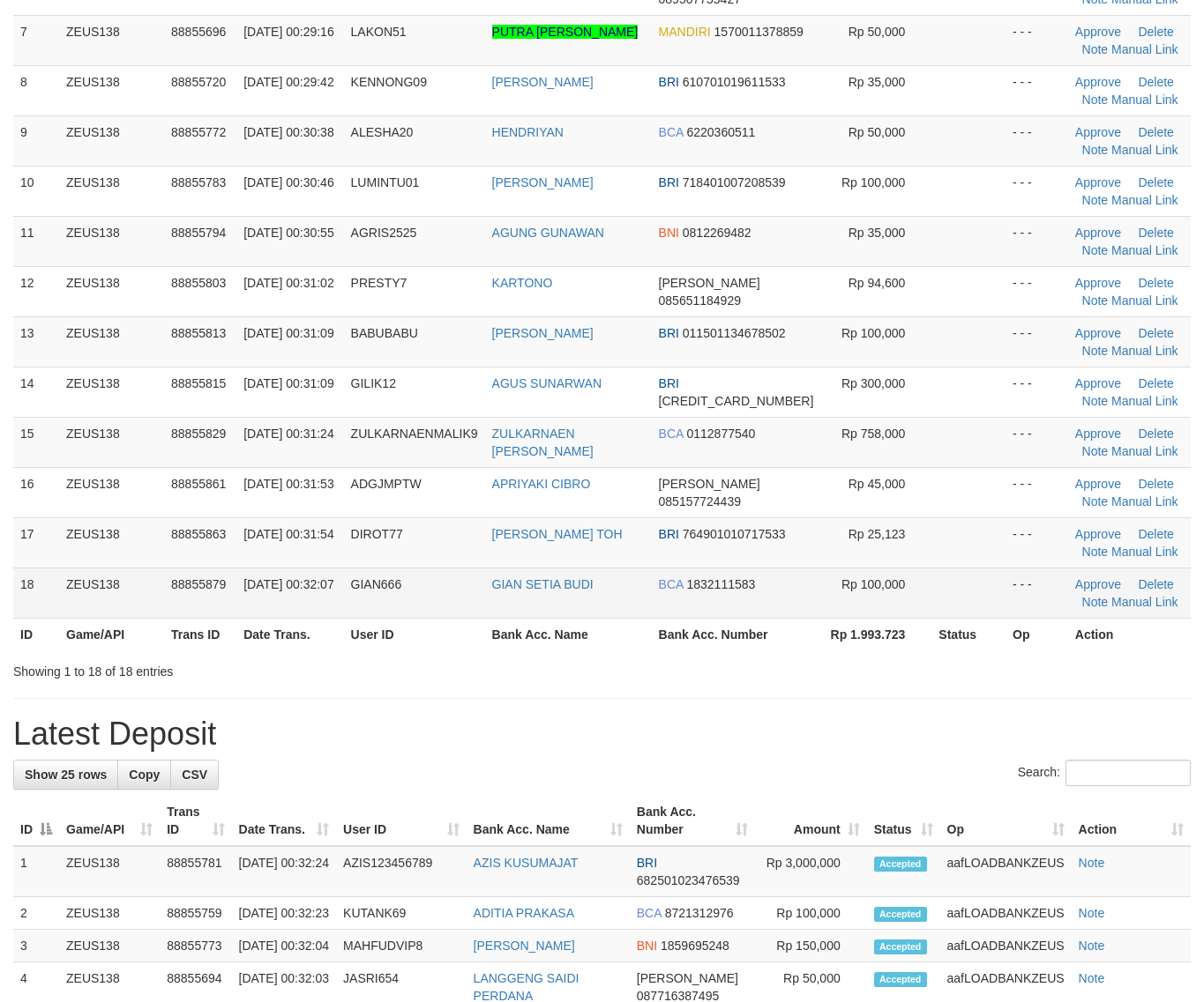
scroll to position [441, 0]
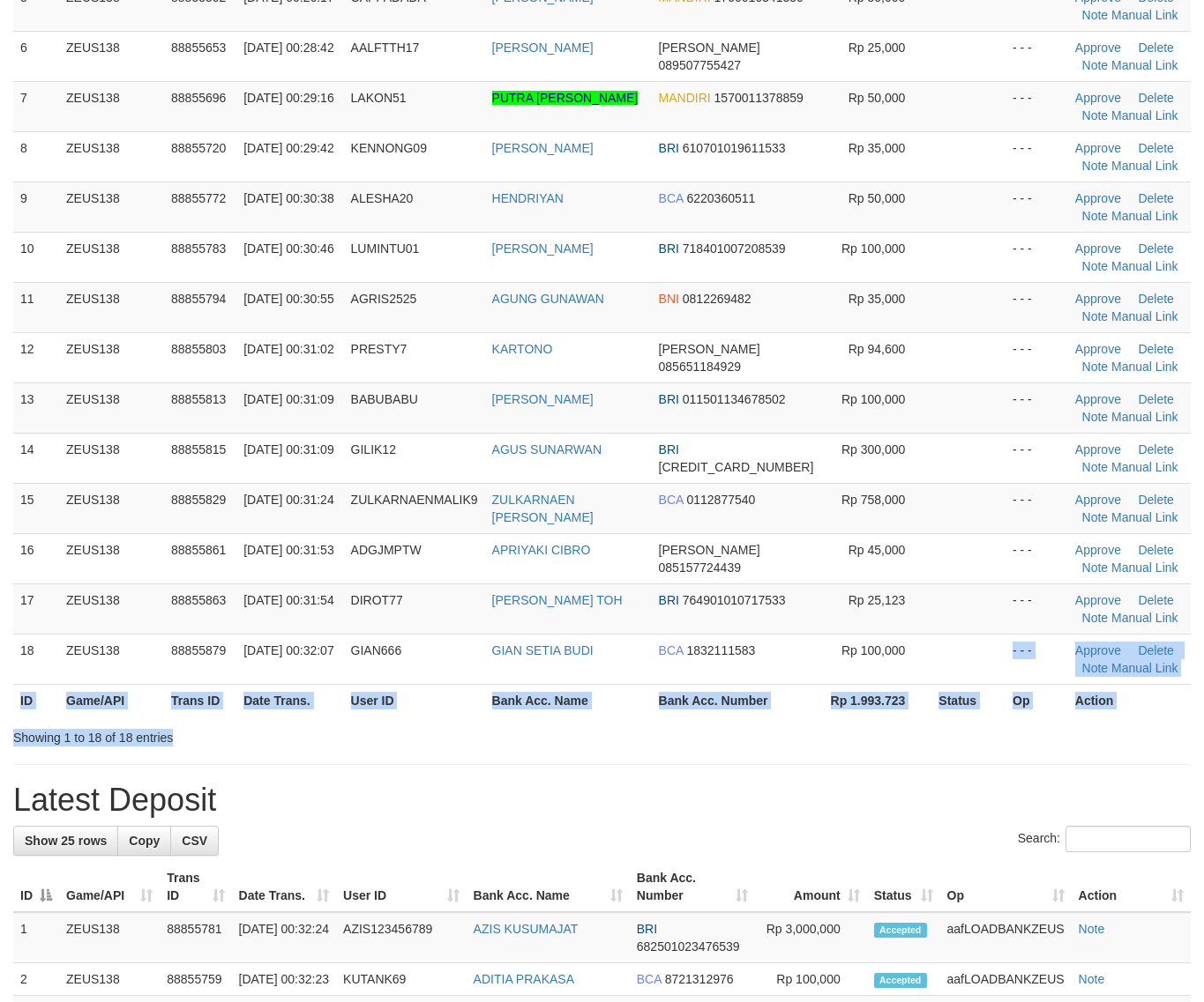
drag, startPoint x: 986, startPoint y: 675, endPoint x: 1219, endPoint y: 723, distance: 237.9
click at [1019, 688] on div "Search: ID Game/API Trans ID Date Trans. User ID Bank Acc. Name Bank Acc. Numbe…" at bounding box center [601, 220] width 1177 height 1053
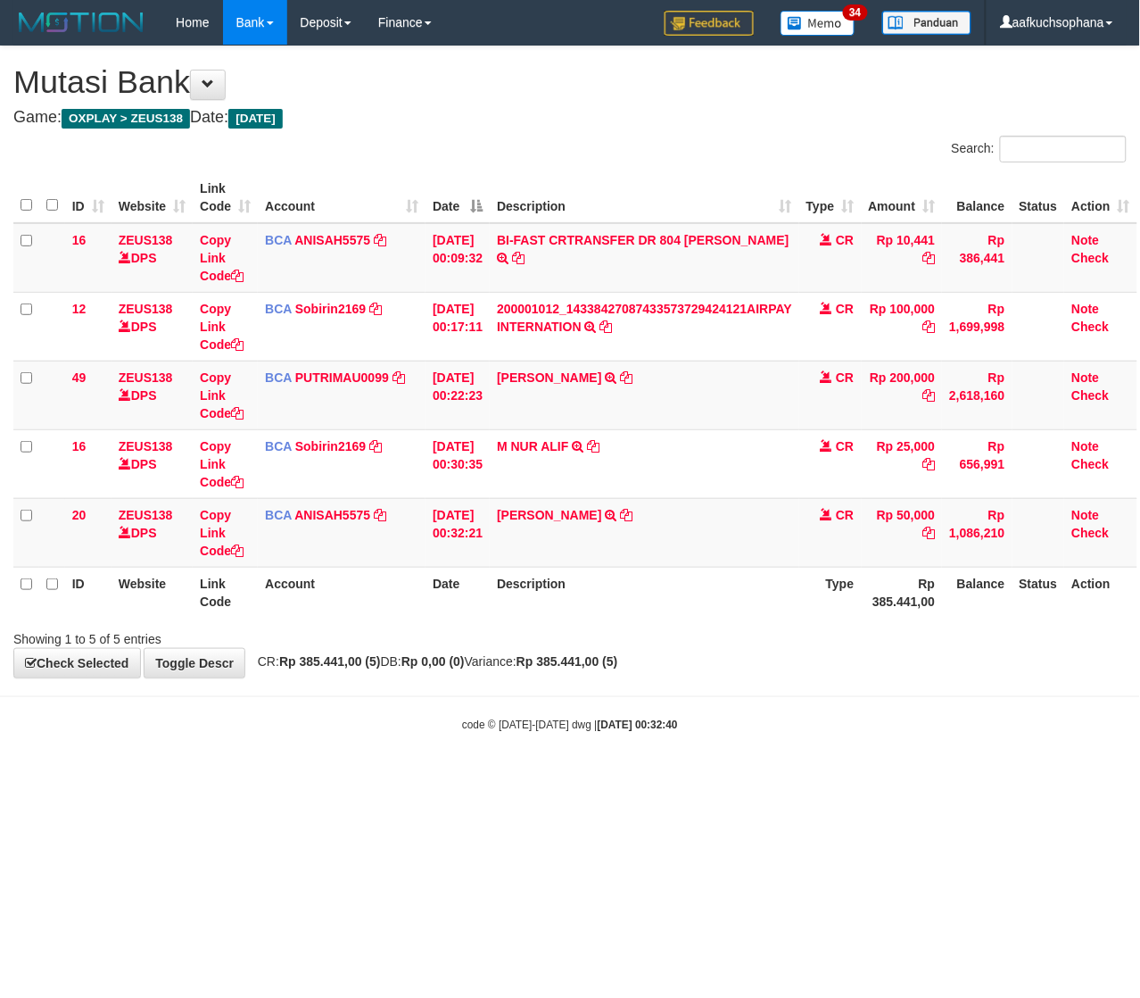
drag, startPoint x: 275, startPoint y: 767, endPoint x: 1, endPoint y: 746, distance: 274.7
click at [247, 765] on body "Toggle navigation Home Bank Account List Load By Website Group [OXPLAY] ZEUS138…" at bounding box center [570, 388] width 1140 height 777
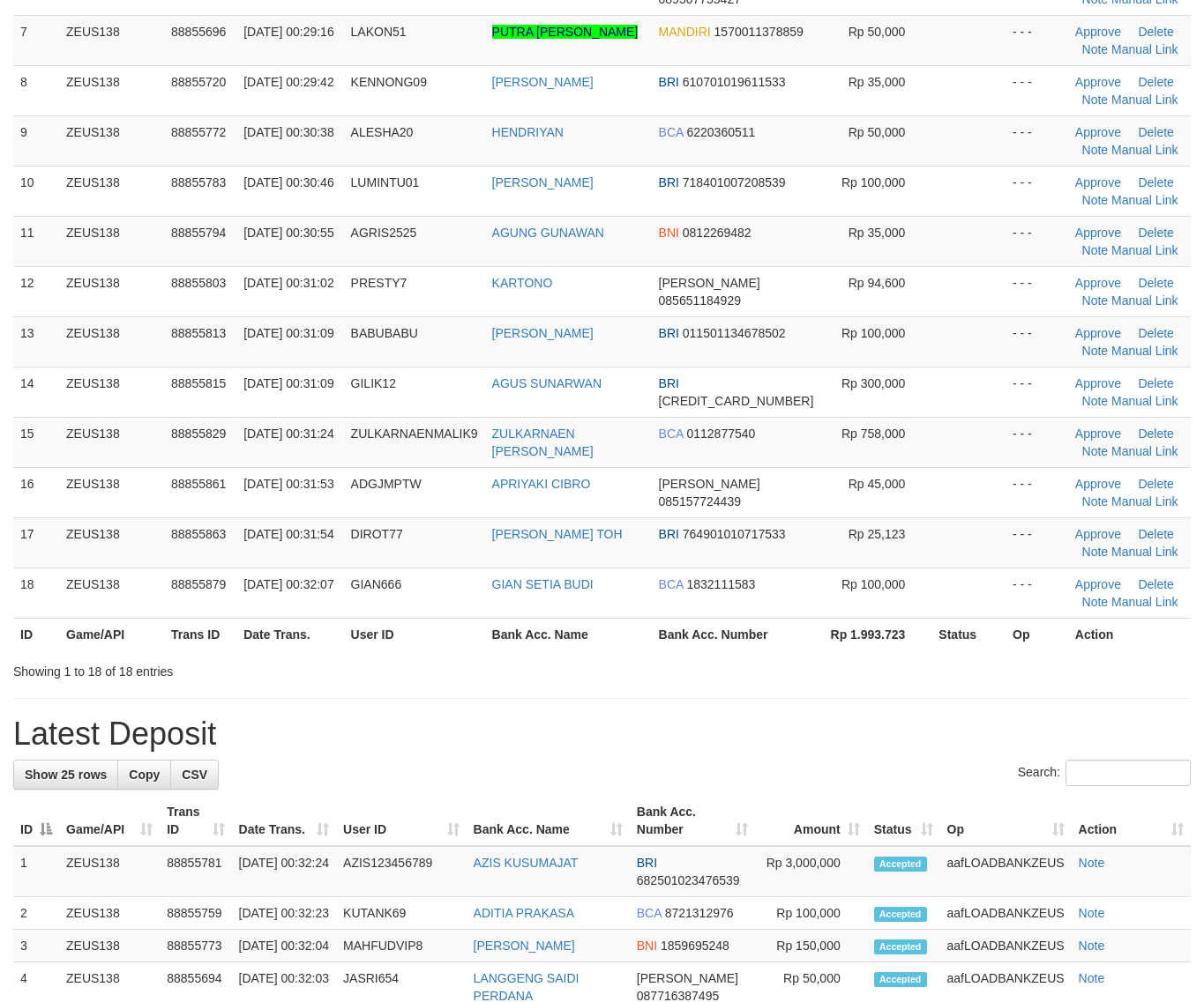
drag, startPoint x: 863, startPoint y: 694, endPoint x: 1117, endPoint y: 728, distance: 256.3
click at [869, 694] on div "**********" at bounding box center [602, 765] width 1204 height 2453
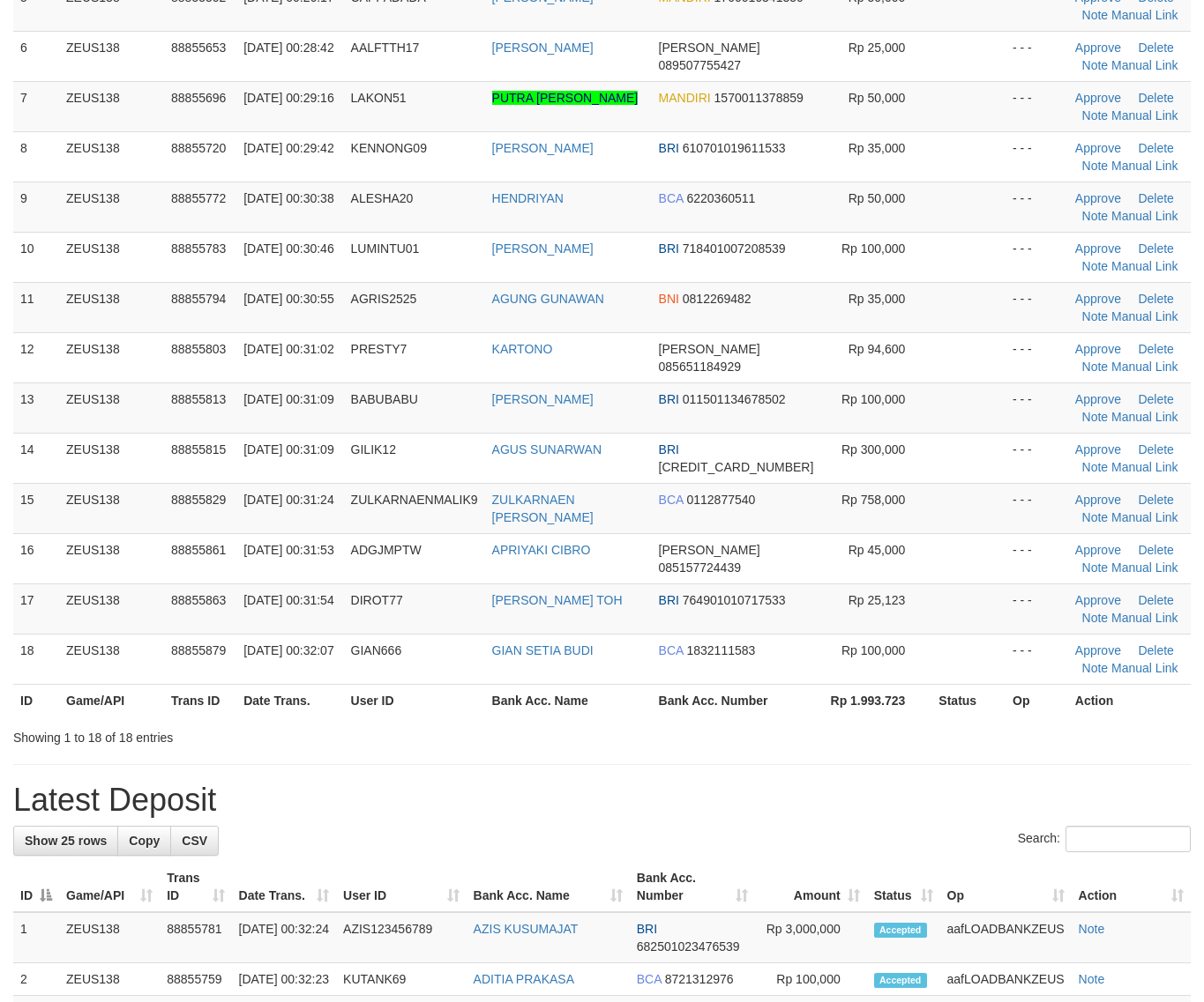
click at [746, 716] on th "Bank Acc. Number" at bounding box center [735, 700] width 169 height 33
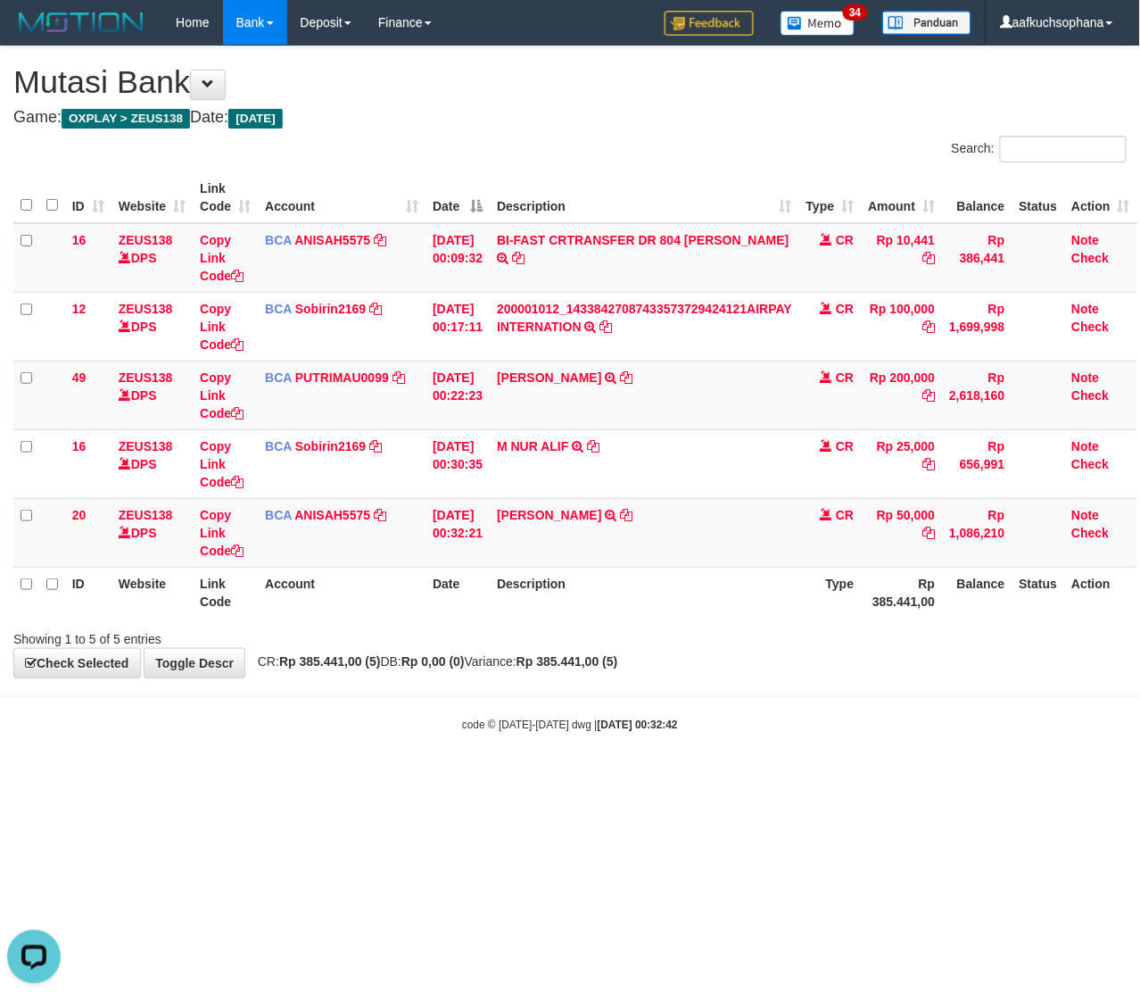
click at [495, 777] on html "Toggle navigation Home Bank Account List Load By Website Group [OXPLAY] ZEUS138…" at bounding box center [570, 388] width 1140 height 777
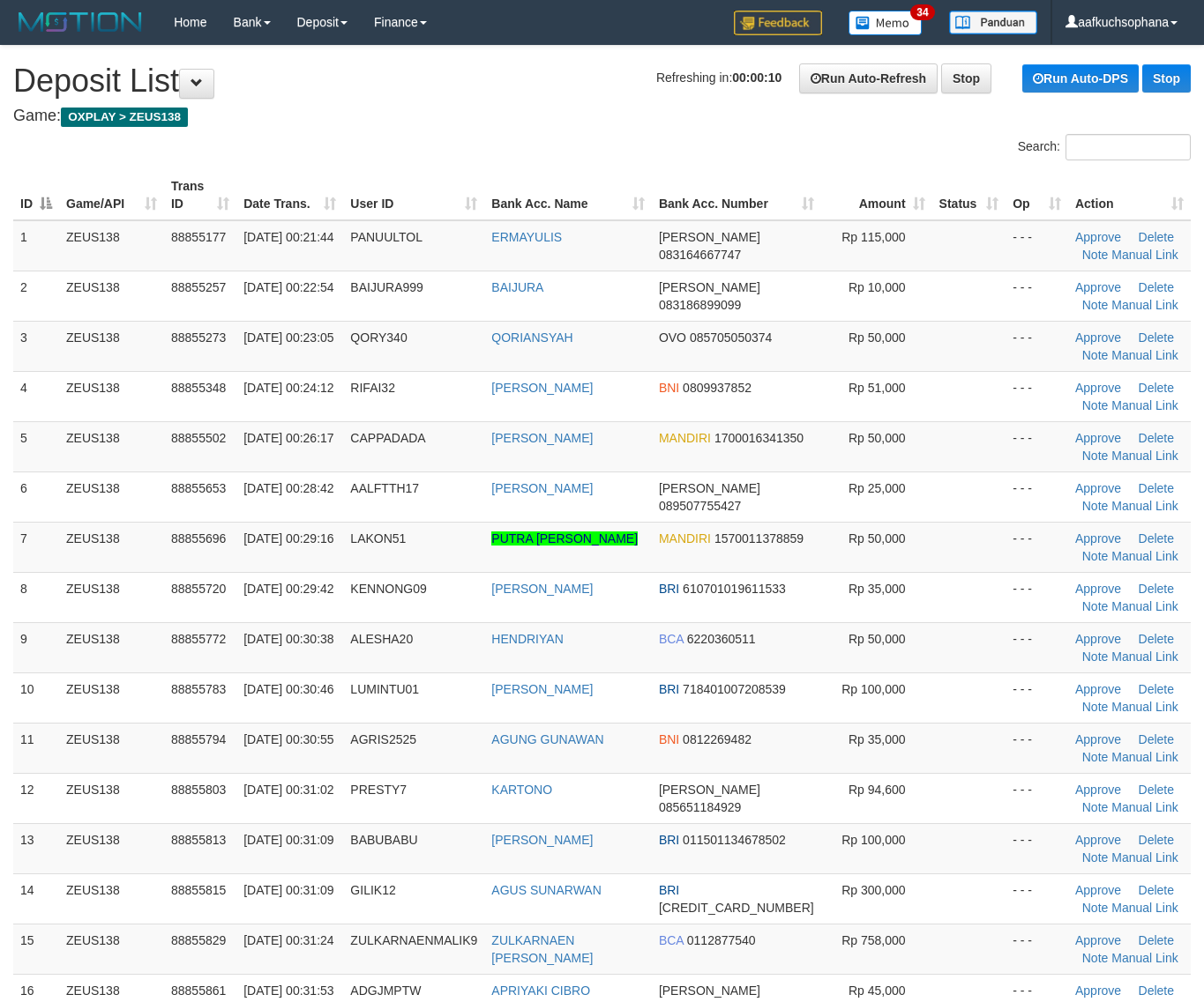
scroll to position [507, 0]
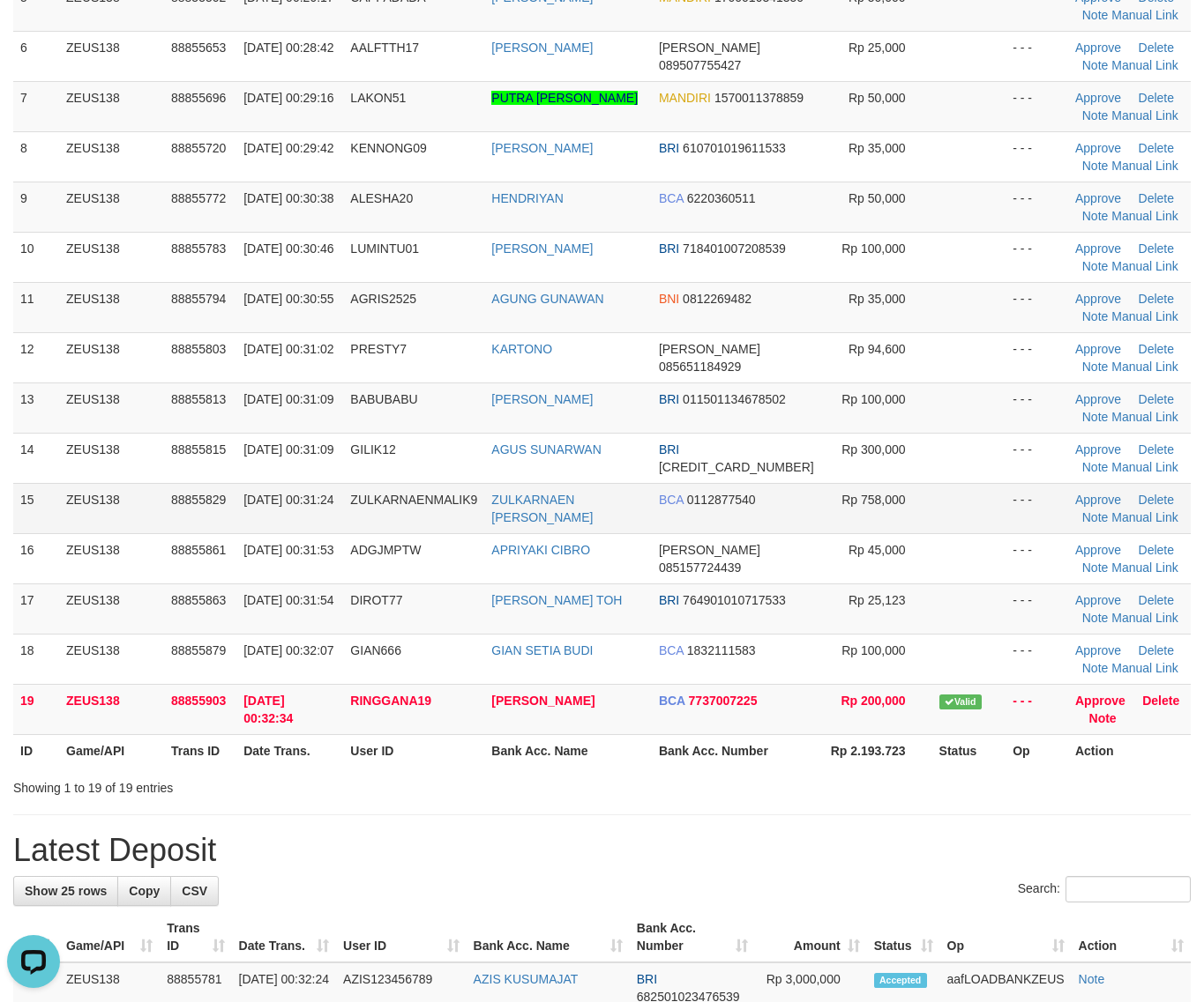
click at [945, 503] on td at bounding box center [969, 508] width 74 height 50
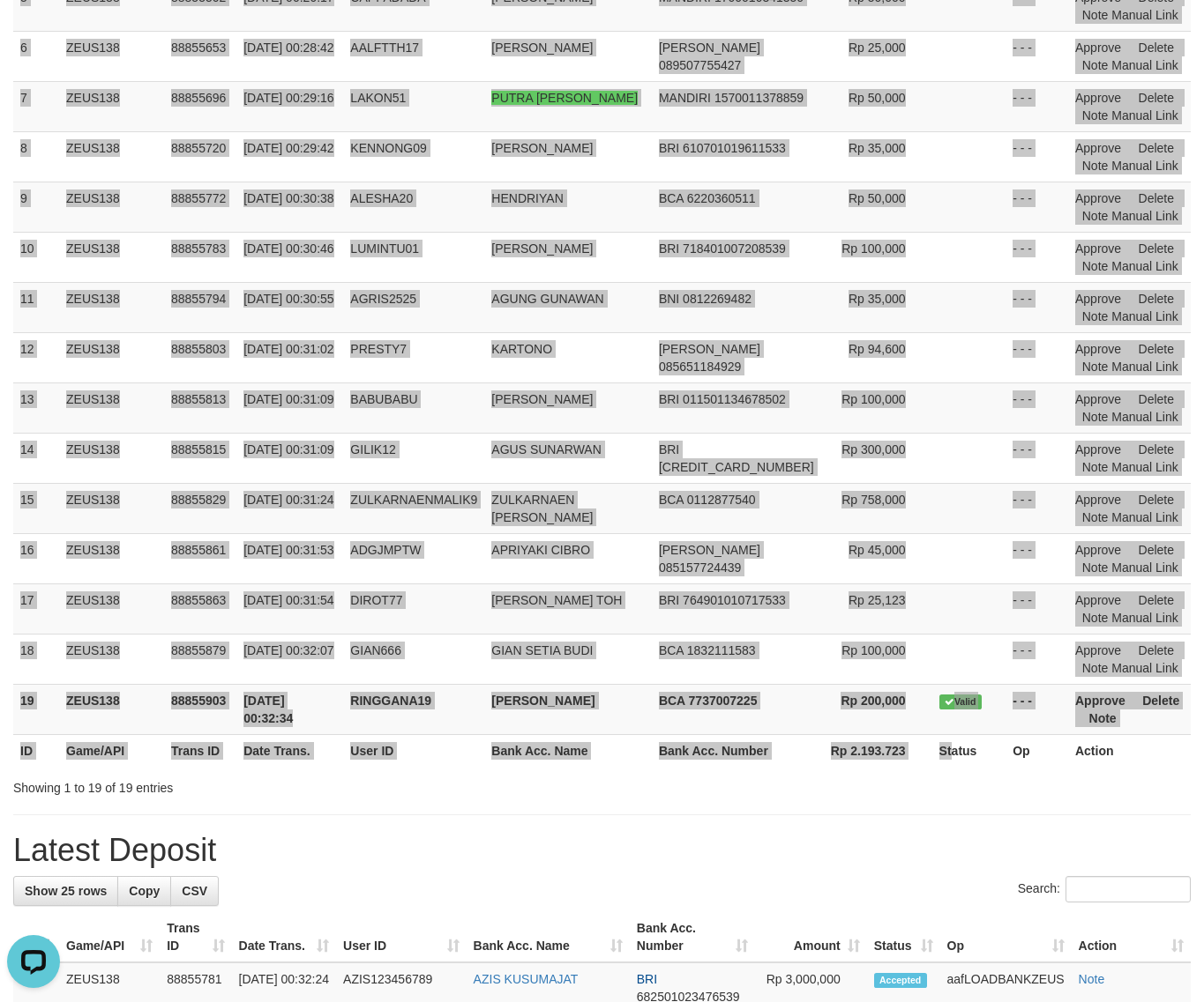
drag, startPoint x: 926, startPoint y: 773, endPoint x: 971, endPoint y: 747, distance: 52.0
click at [945, 761] on th "Status" at bounding box center [969, 750] width 74 height 33
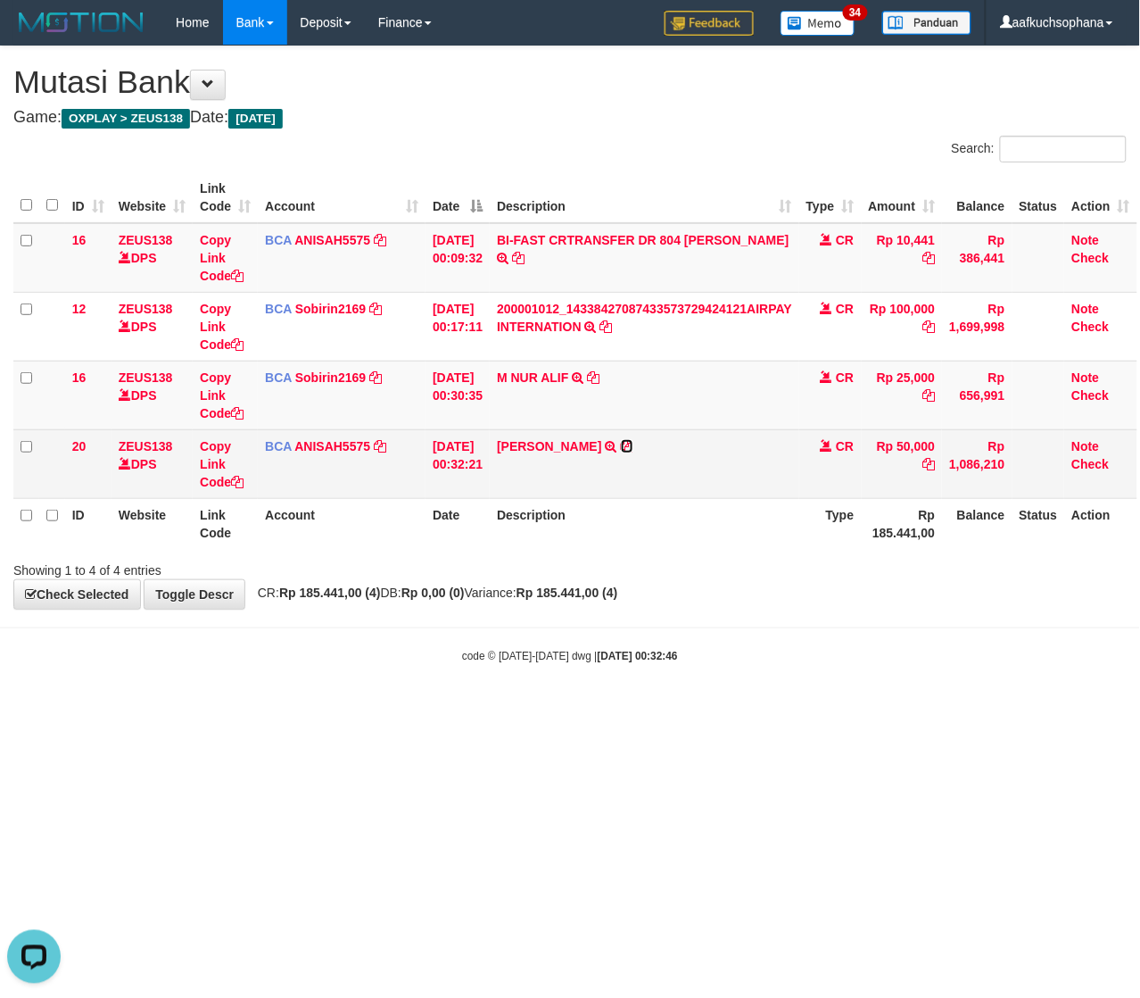
click at [633, 447] on icon at bounding box center [627, 446] width 12 height 12
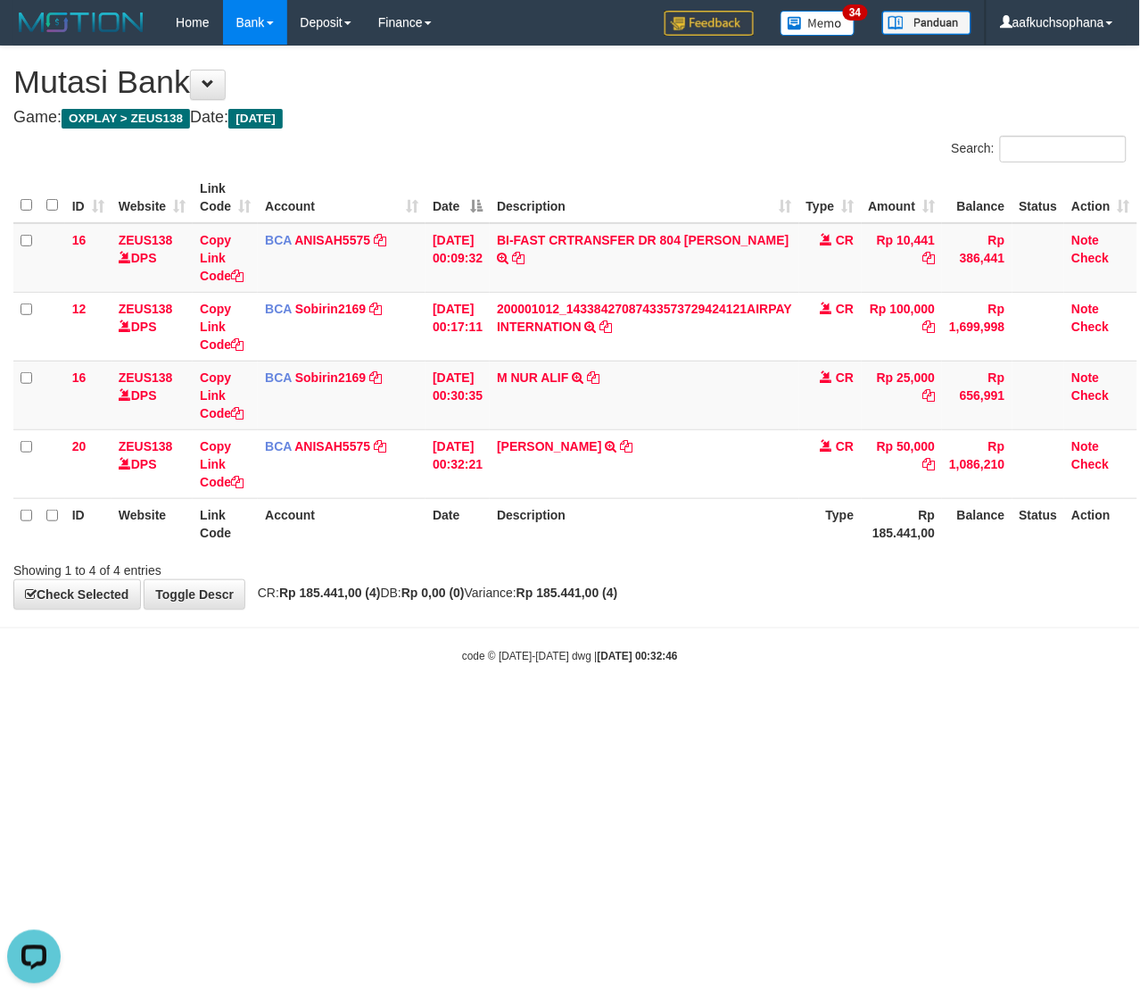
drag, startPoint x: 186, startPoint y: 742, endPoint x: 1, endPoint y: 631, distance: 215.8
click at [170, 708] on html "Toggle navigation Home Bank Account List Load By Website Group [OXPLAY] ZEUS138…" at bounding box center [570, 354] width 1140 height 708
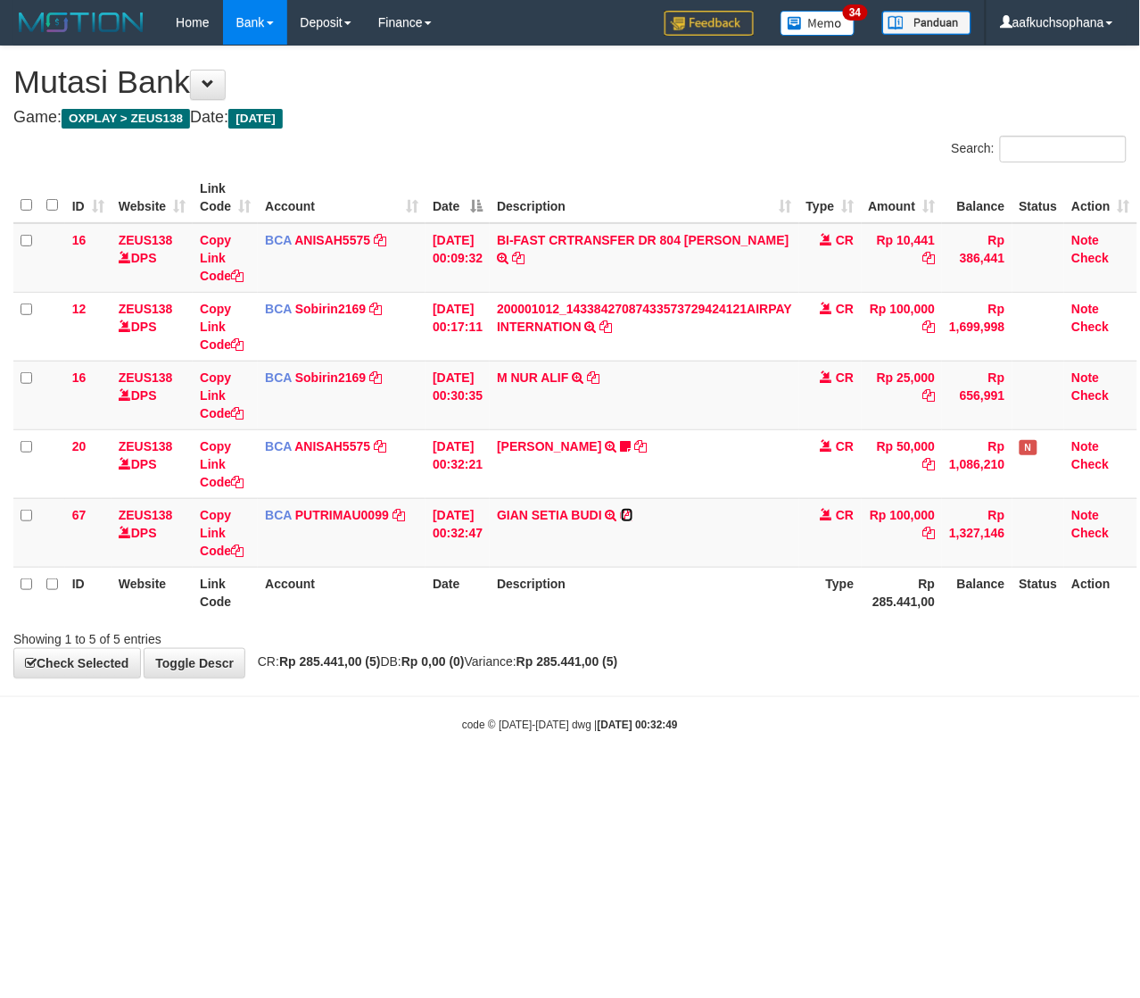
drag, startPoint x: 639, startPoint y: 513, endPoint x: 308, endPoint y: 594, distance: 340.8
click at [633, 513] on icon at bounding box center [627, 515] width 12 height 12
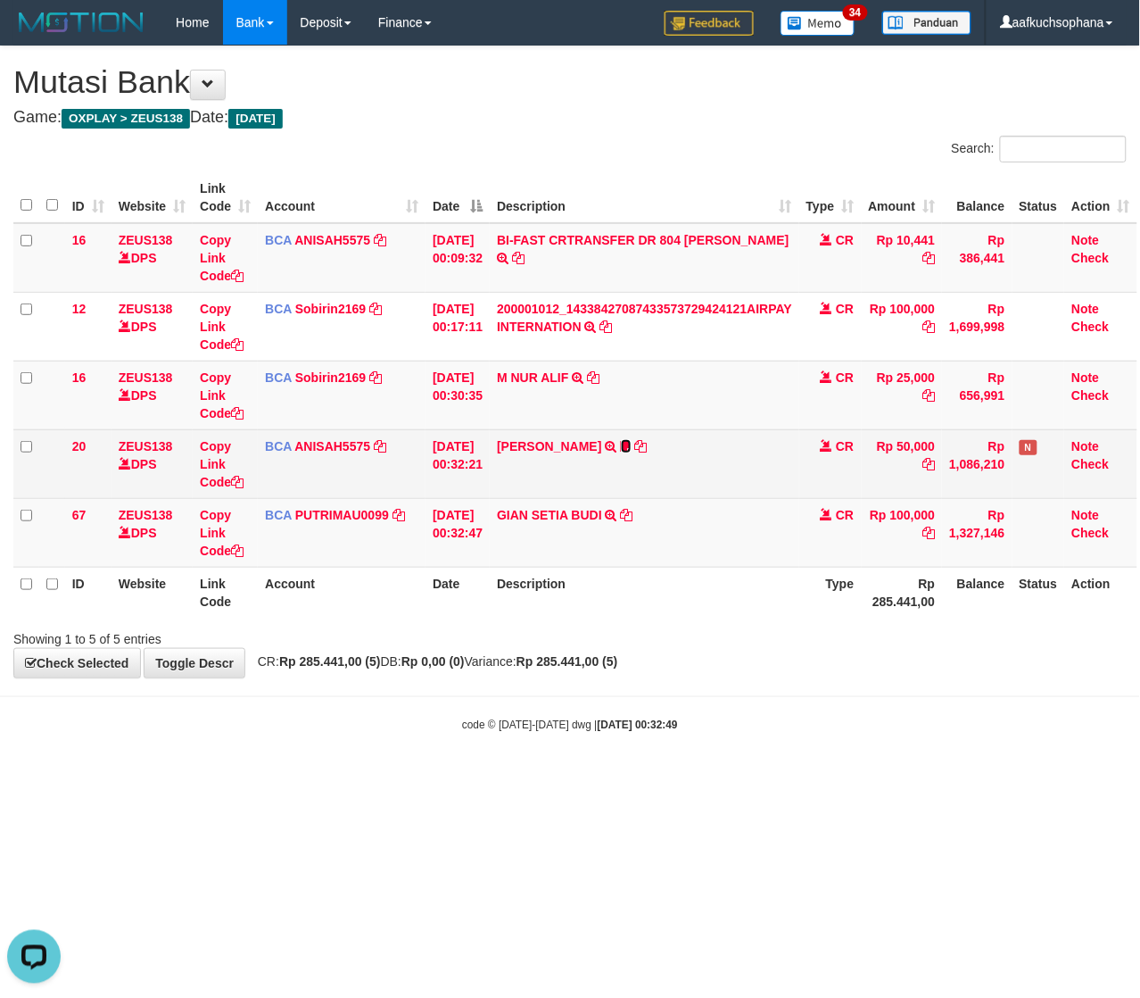
click at [632, 451] on icon at bounding box center [626, 446] width 11 height 12
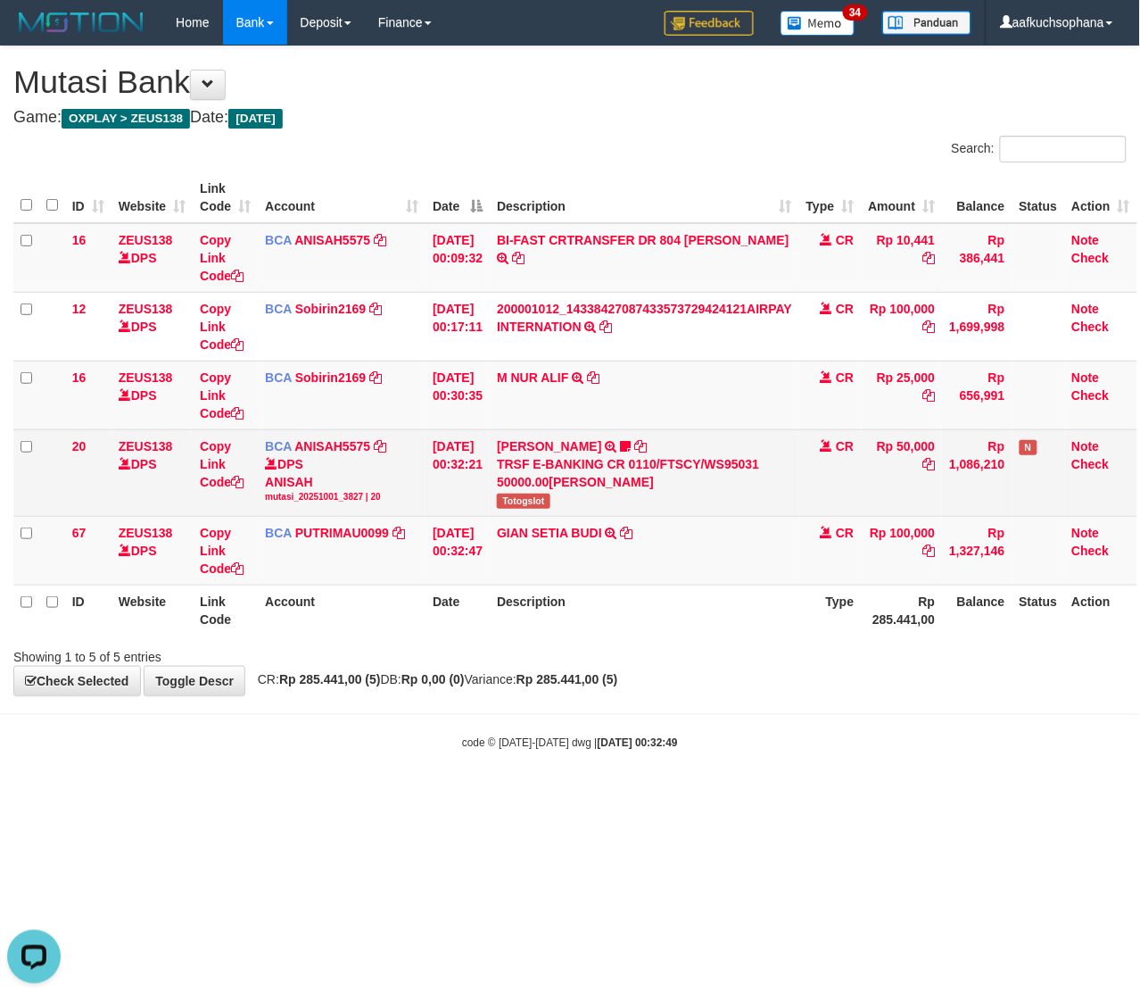
click at [515, 502] on span "Totogslot" at bounding box center [524, 500] width 54 height 15
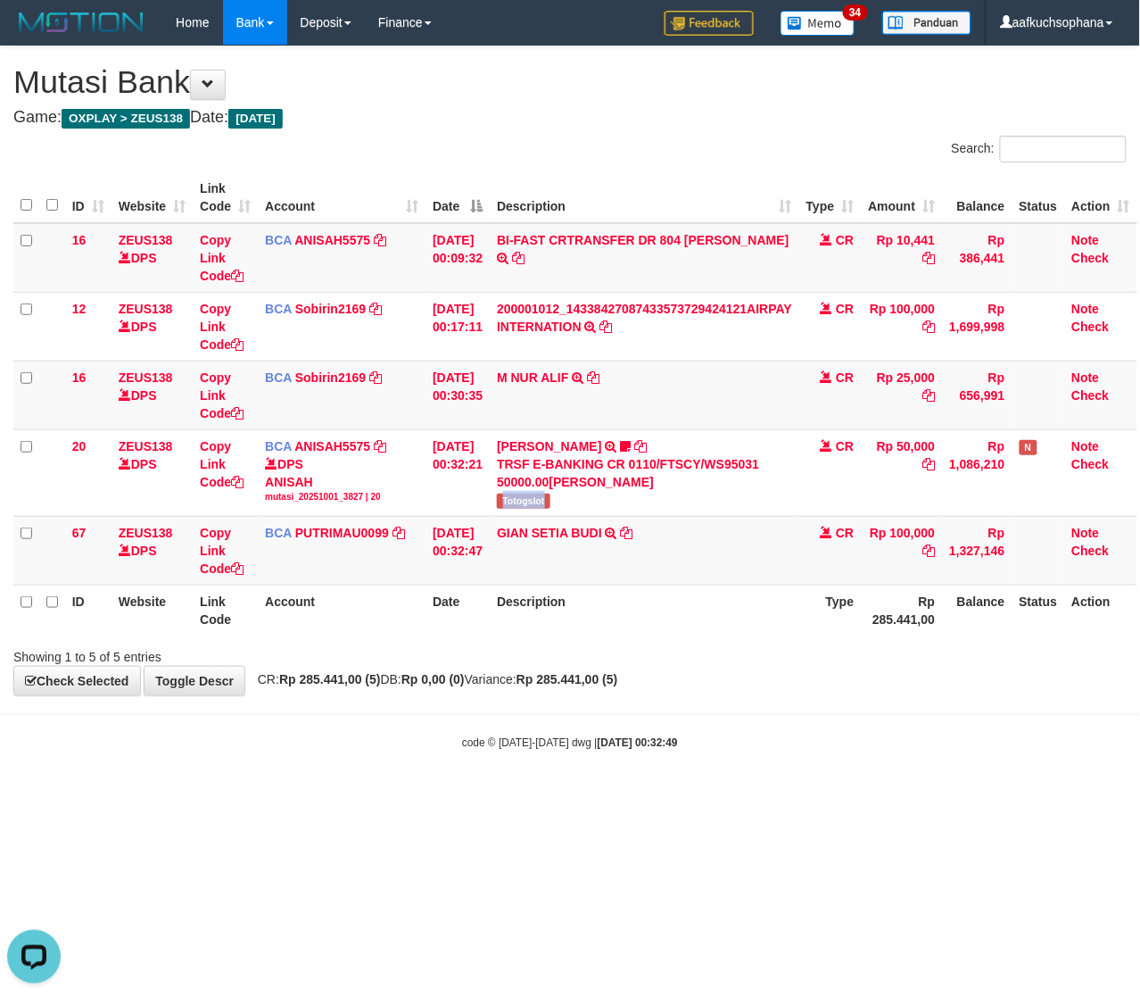
copy span "Totogslot"
drag, startPoint x: 319, startPoint y: 846, endPoint x: 189, endPoint y: 806, distance: 136.3
click at [315, 795] on html "Toggle navigation Home Bank Account List Load By Website Group [OXPLAY] ZEUS138…" at bounding box center [570, 397] width 1140 height 795
click at [188, 795] on html "Toggle navigation Home Bank Account List Load By Website Group [OXPLAY] ZEUS138…" at bounding box center [570, 397] width 1140 height 795
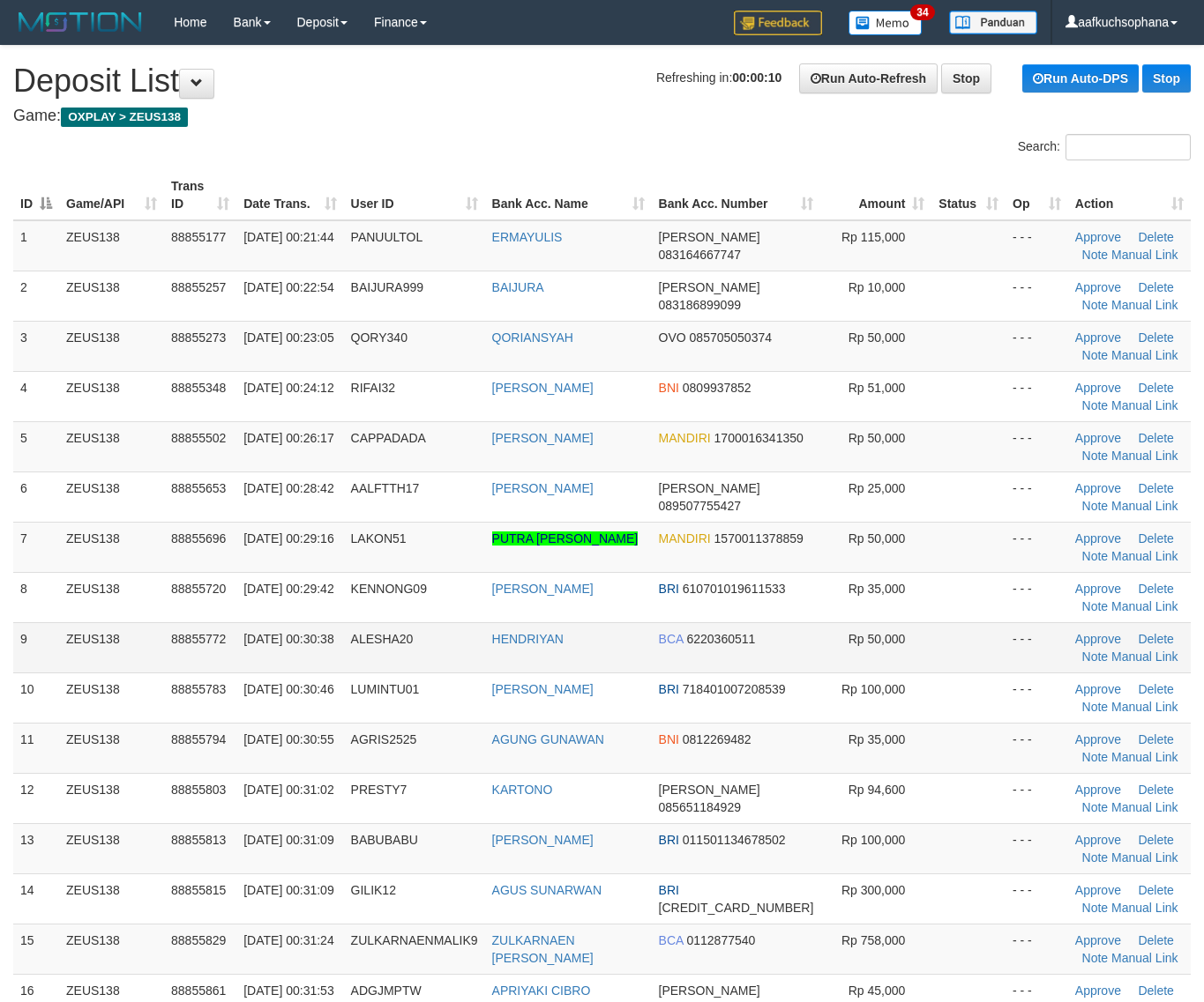
drag, startPoint x: 1002, startPoint y: 663, endPoint x: 946, endPoint y: 662, distance: 56.0
click at [1005, 663] on td "- - -" at bounding box center [1036, 647] width 62 height 50
click at [945, 662] on td at bounding box center [968, 647] width 74 height 50
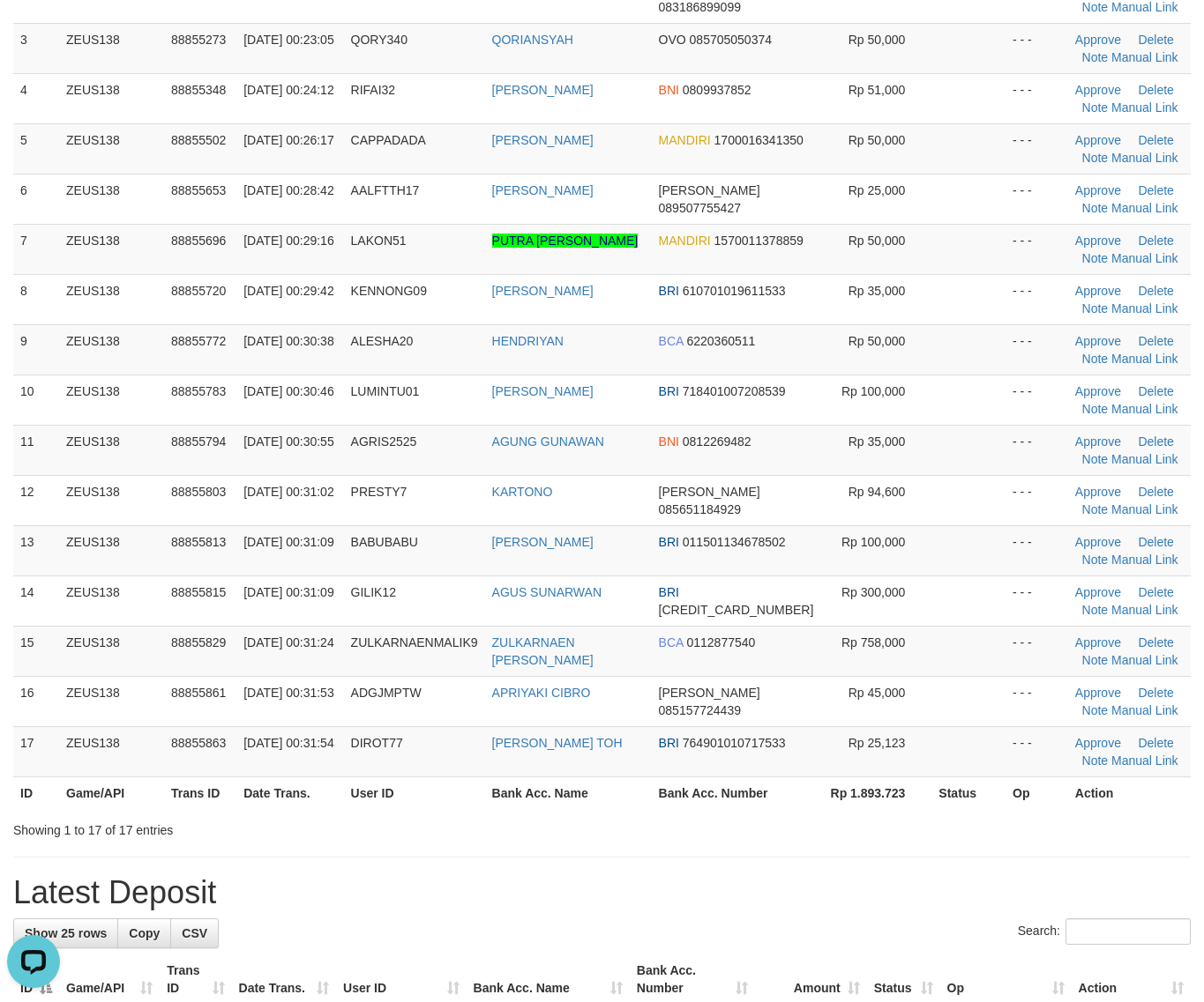
scroll to position [331, 0]
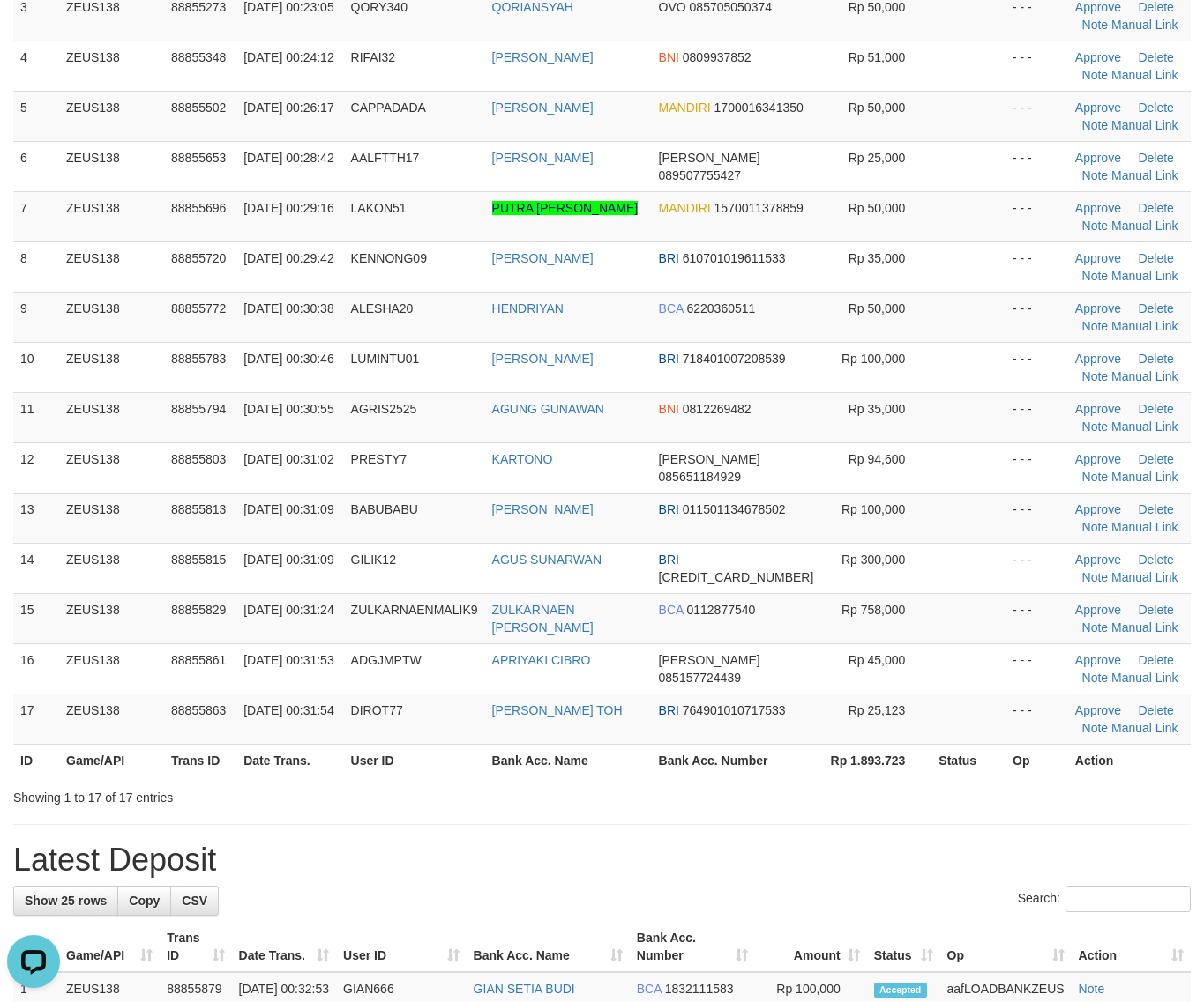
click at [849, 831] on div "**********" at bounding box center [602, 899] width 1204 height 2368
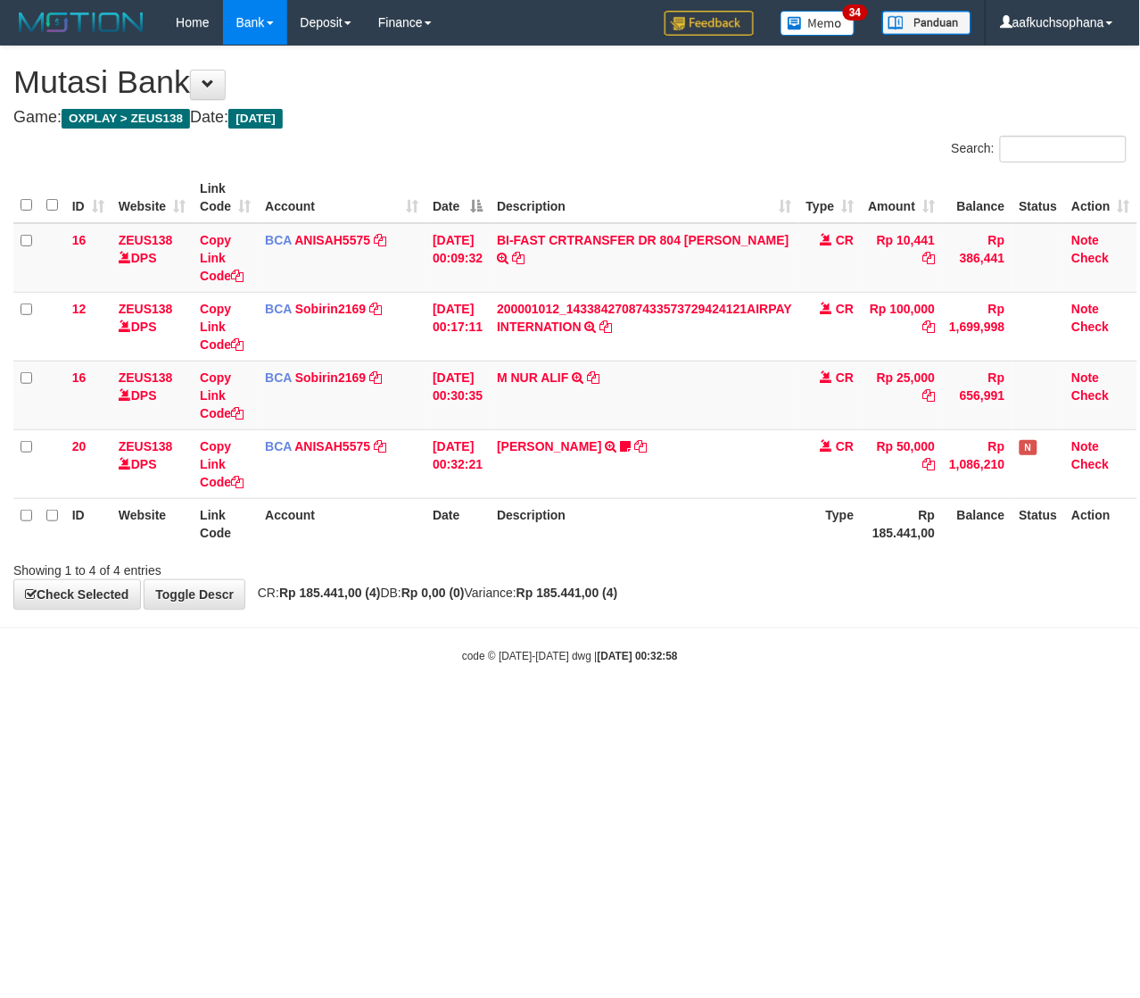
click at [403, 708] on html "Toggle navigation Home Bank Account List Load By Website Group [OXPLAY] ZEUS138…" at bounding box center [570, 354] width 1140 height 708
drag, startPoint x: 482, startPoint y: 859, endPoint x: 430, endPoint y: 836, distance: 56.7
click at [502, 708] on html "Toggle navigation Home Bank Account List Load By Website Group [OXPLAY] ZEUS138…" at bounding box center [570, 354] width 1140 height 708
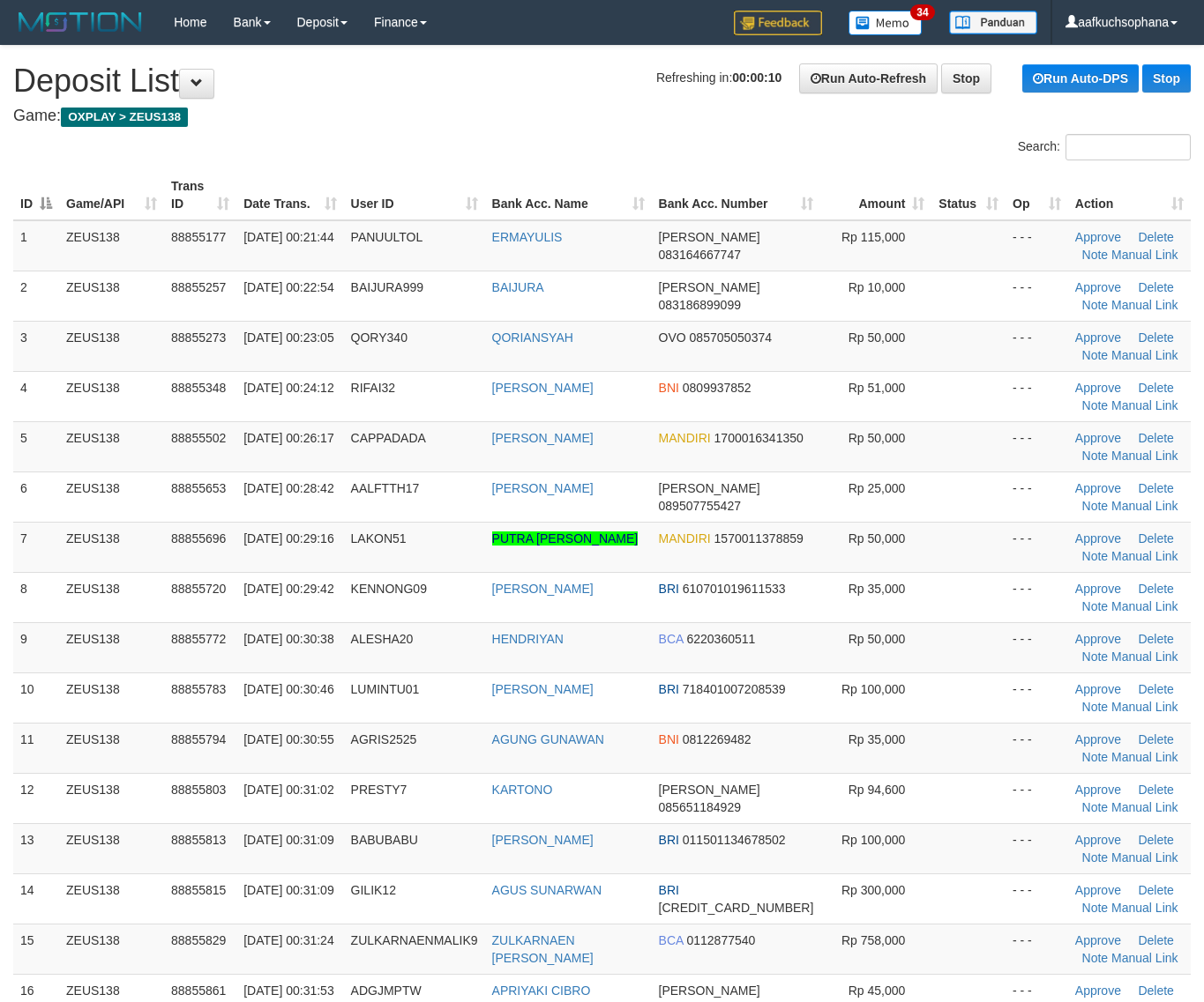
scroll to position [397, 0]
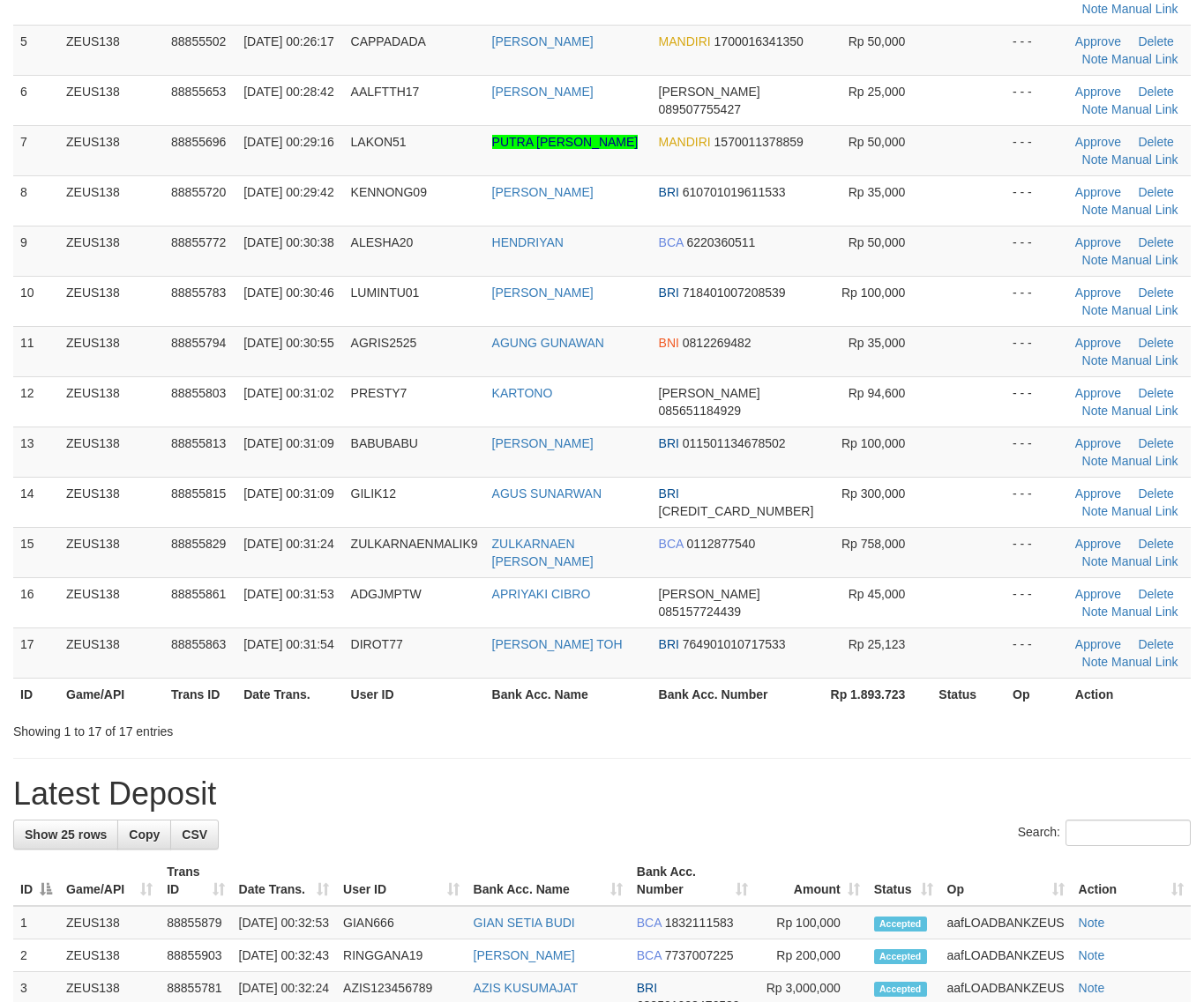
click at [985, 808] on div "**********" at bounding box center [602, 833] width 1204 height 2368
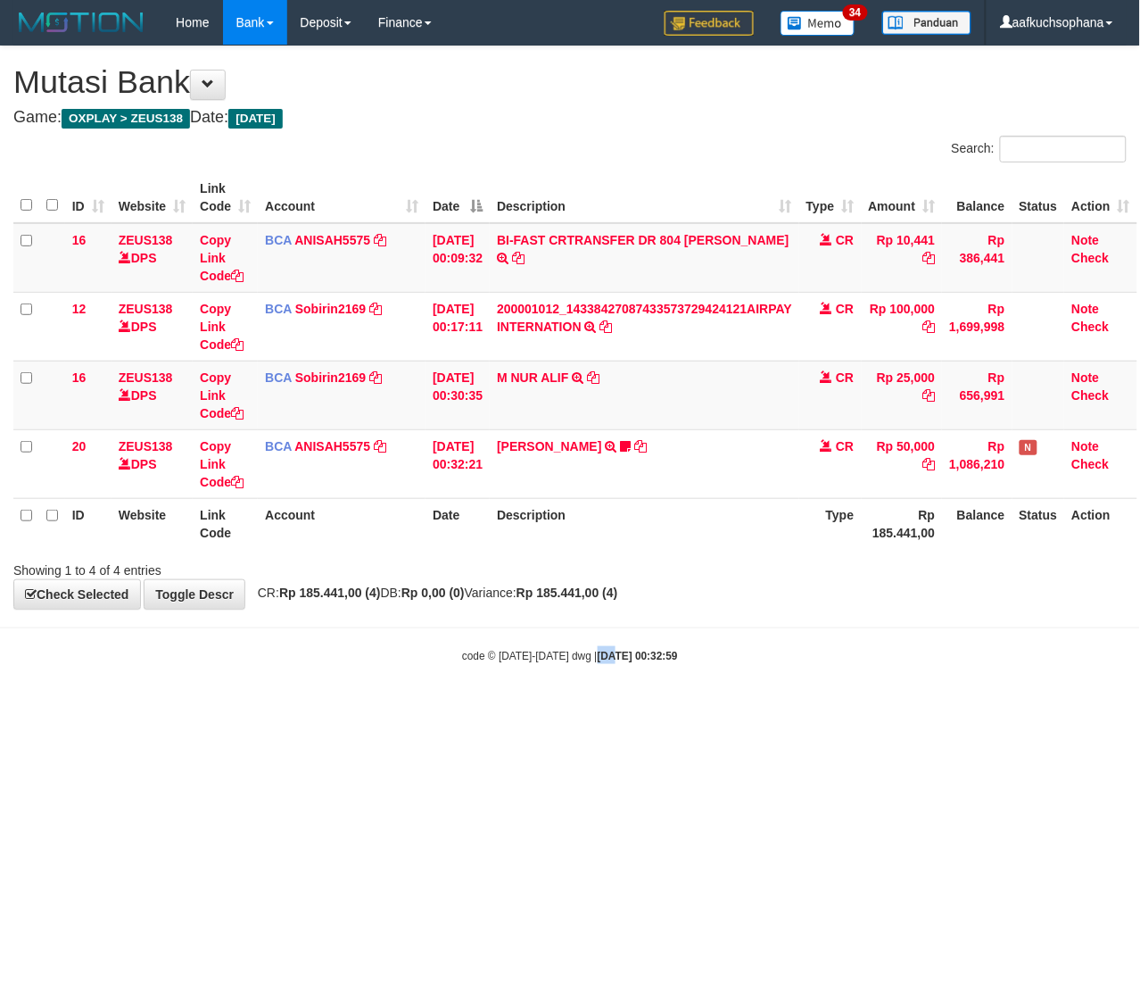
click at [595, 708] on html "Toggle navigation Home Bank Account List Load By Website Group [OXPLAY] ZEUS138…" at bounding box center [570, 354] width 1140 height 708
click at [649, 708] on html "Toggle navigation Home Bank Account List Load By Website Group [OXPLAY] ZEUS138…" at bounding box center [570, 354] width 1140 height 708
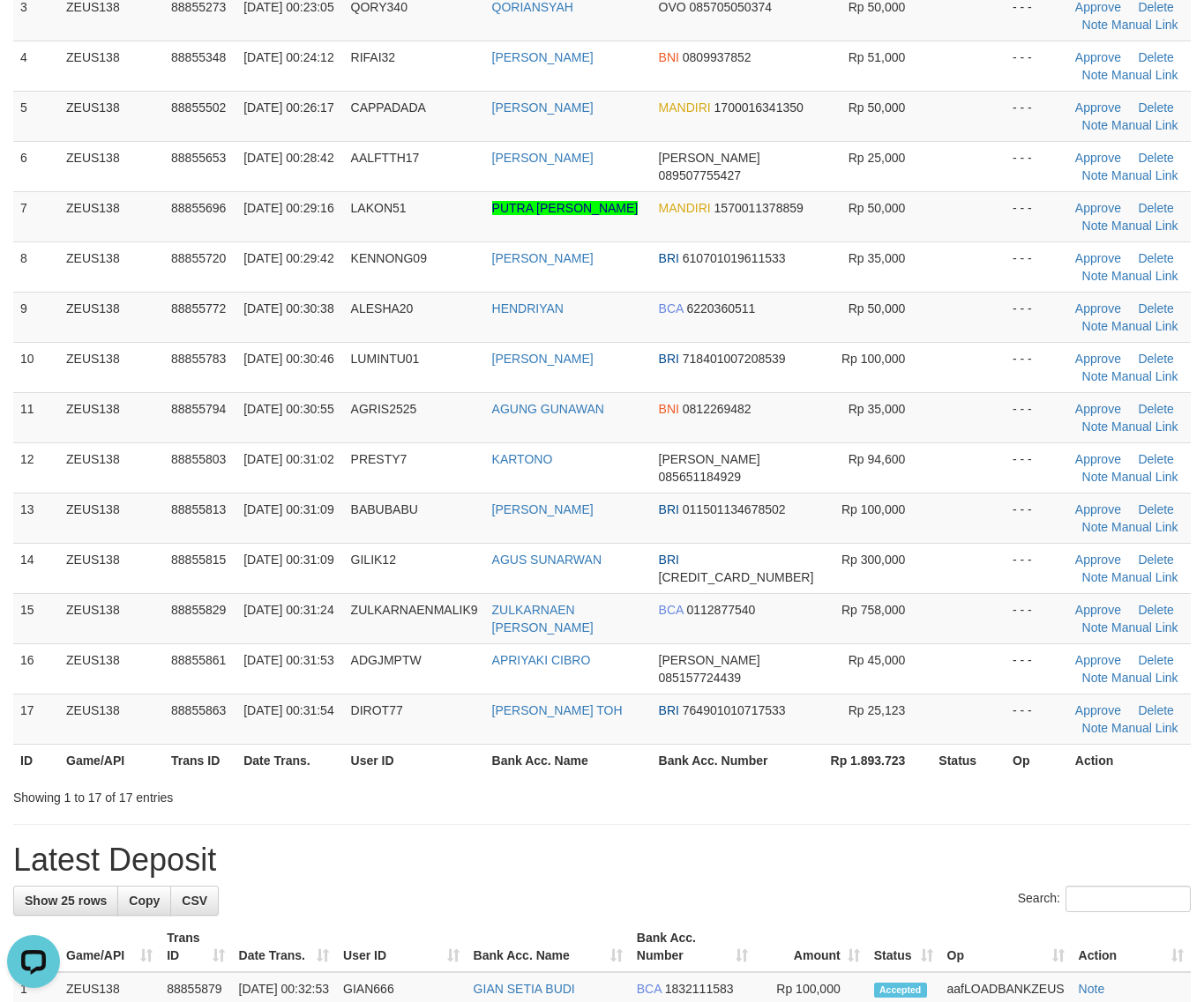
drag, startPoint x: 1002, startPoint y: 795, endPoint x: 1215, endPoint y: 776, distance: 213.8
click at [1038, 788] on div "Showing 1 to 17 of 17 entries" at bounding box center [602, 793] width 1204 height 25
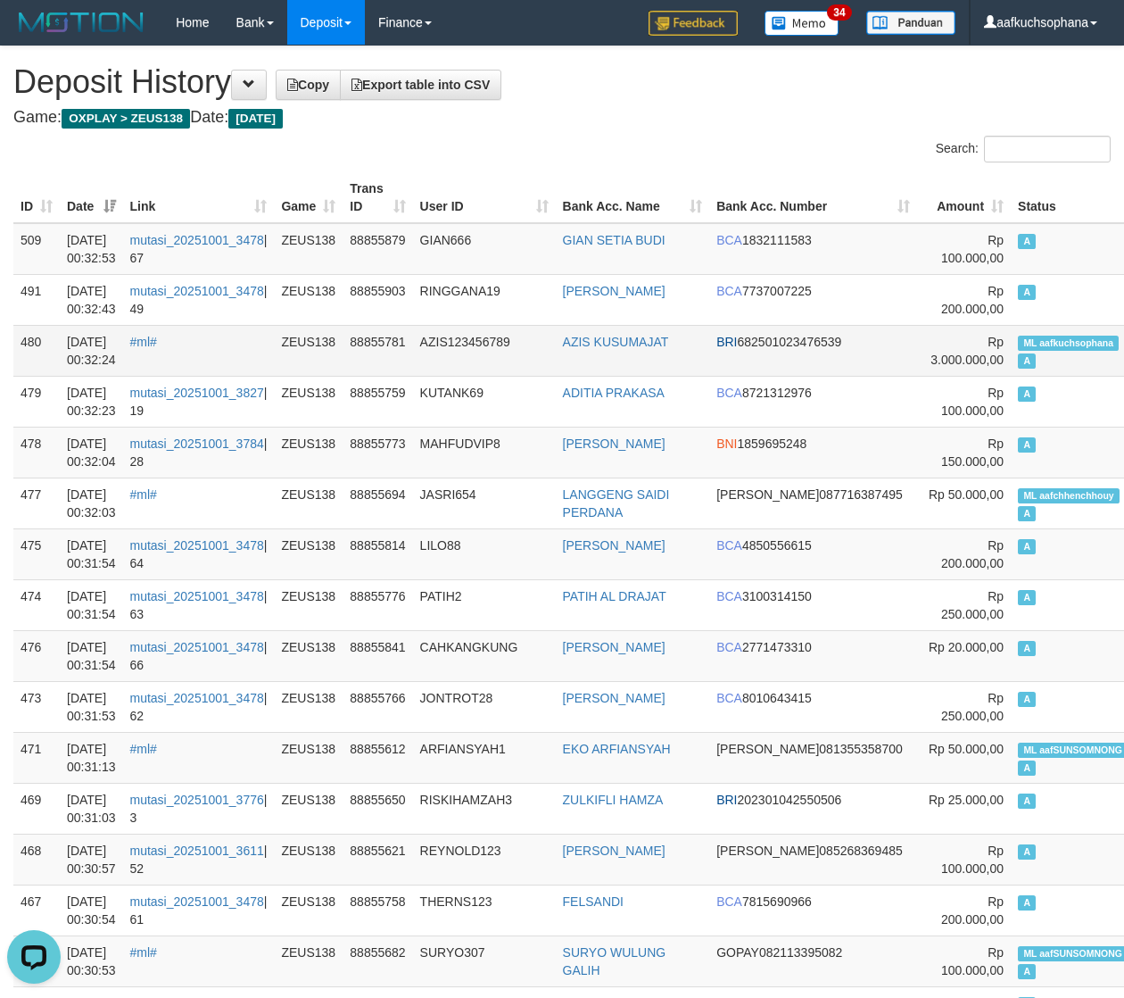
click at [1018, 342] on span "ML aafkuchsophana" at bounding box center [1068, 342] width 101 height 15
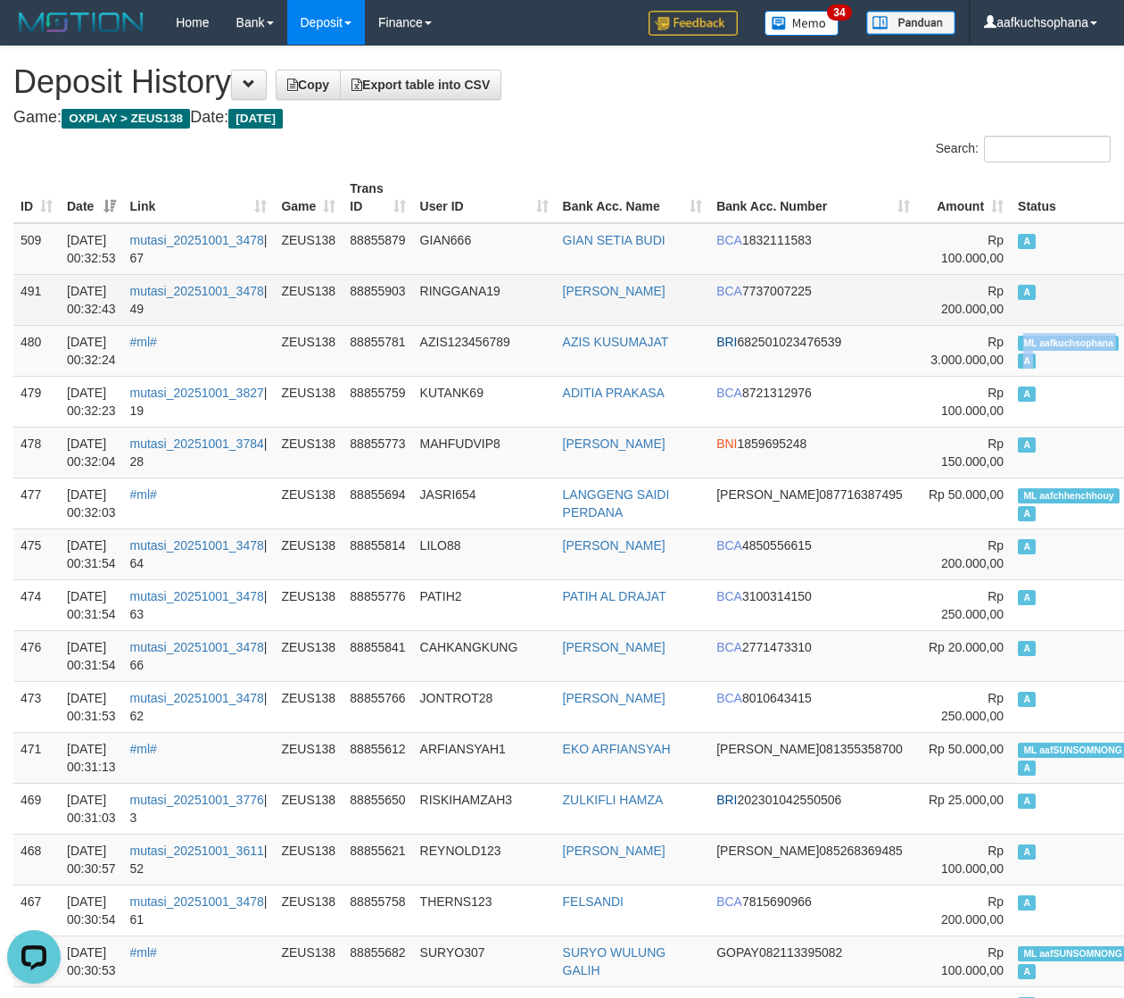
copy td "ML aafkuchsophana A"
click at [1011, 306] on td "A" at bounding box center [1073, 299] width 124 height 51
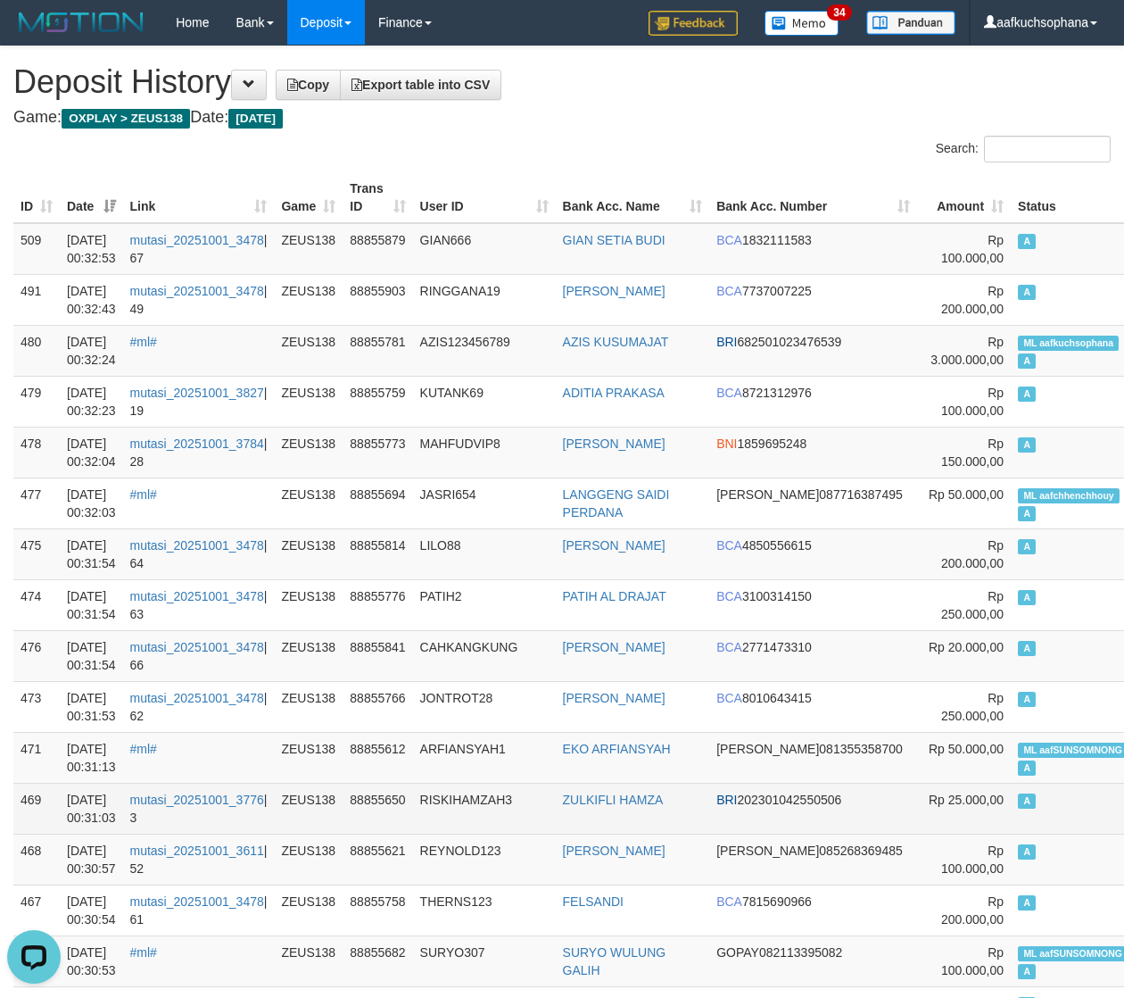
scroll to position [772, 0]
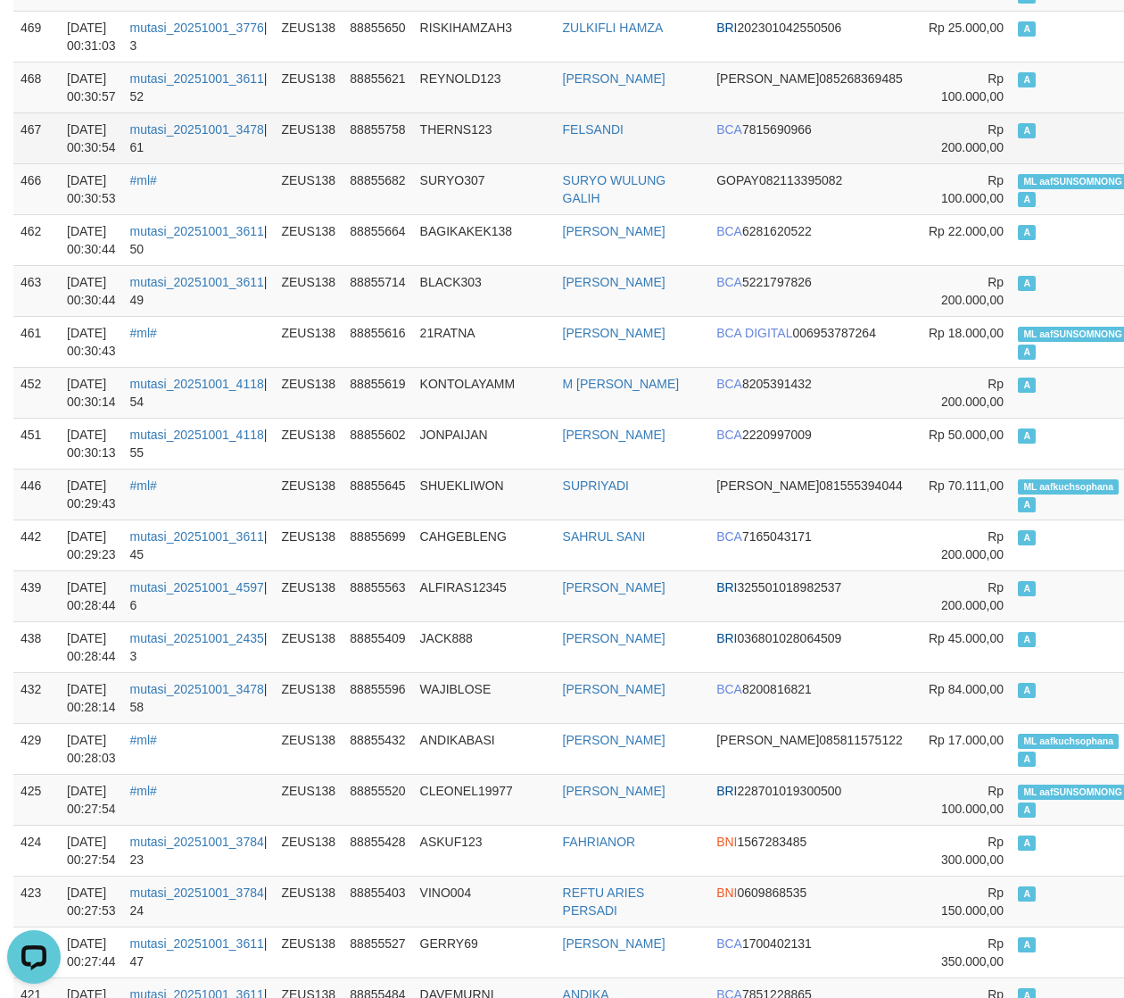
click at [620, 117] on td "FELSANDI" at bounding box center [633, 137] width 154 height 51
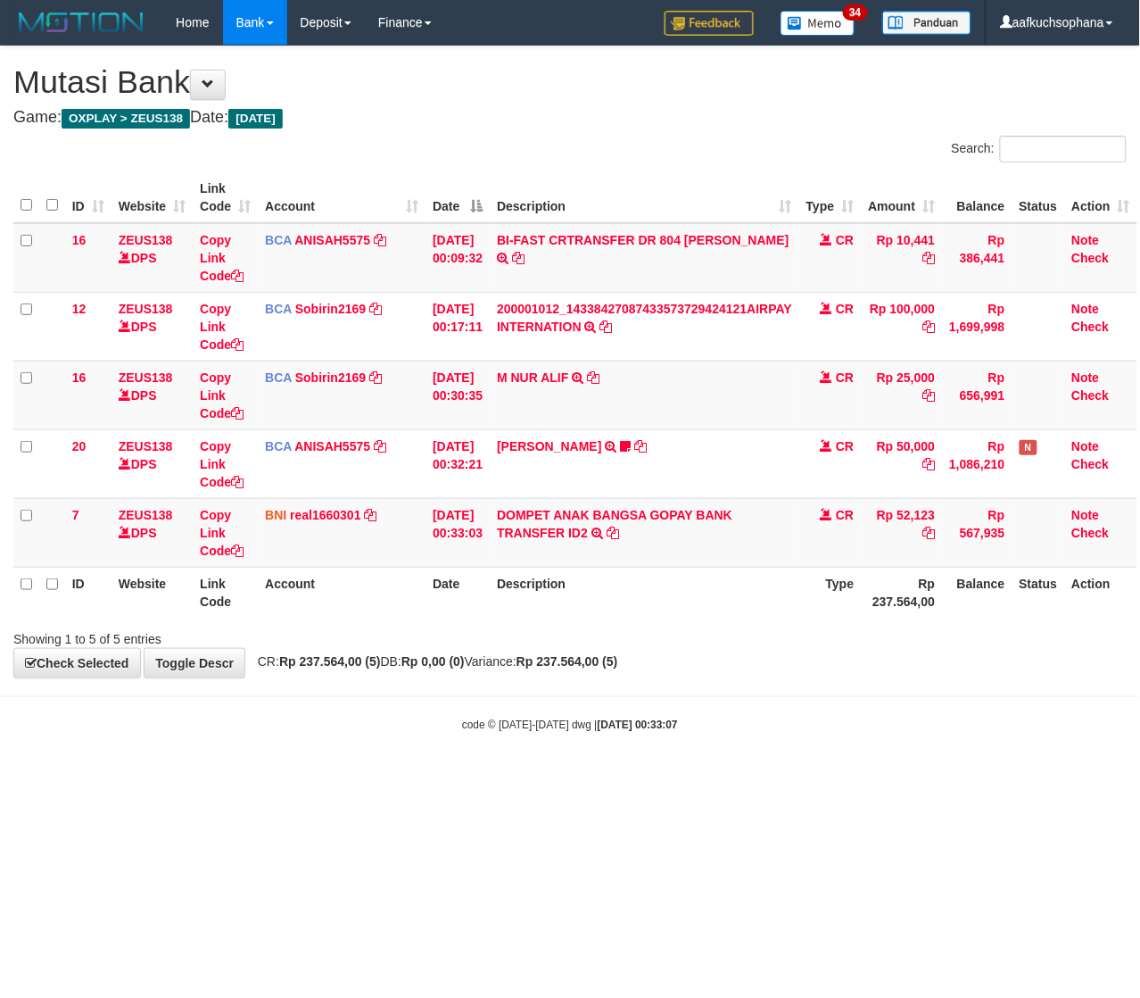
drag, startPoint x: 404, startPoint y: 818, endPoint x: 466, endPoint y: 696, distance: 136.9
click at [400, 777] on html "Toggle navigation Home Bank Account List Load By Website Group [OXPLAY] ZEUS138…" at bounding box center [570, 388] width 1140 height 777
click at [242, 549] on icon at bounding box center [237, 550] width 12 height 12
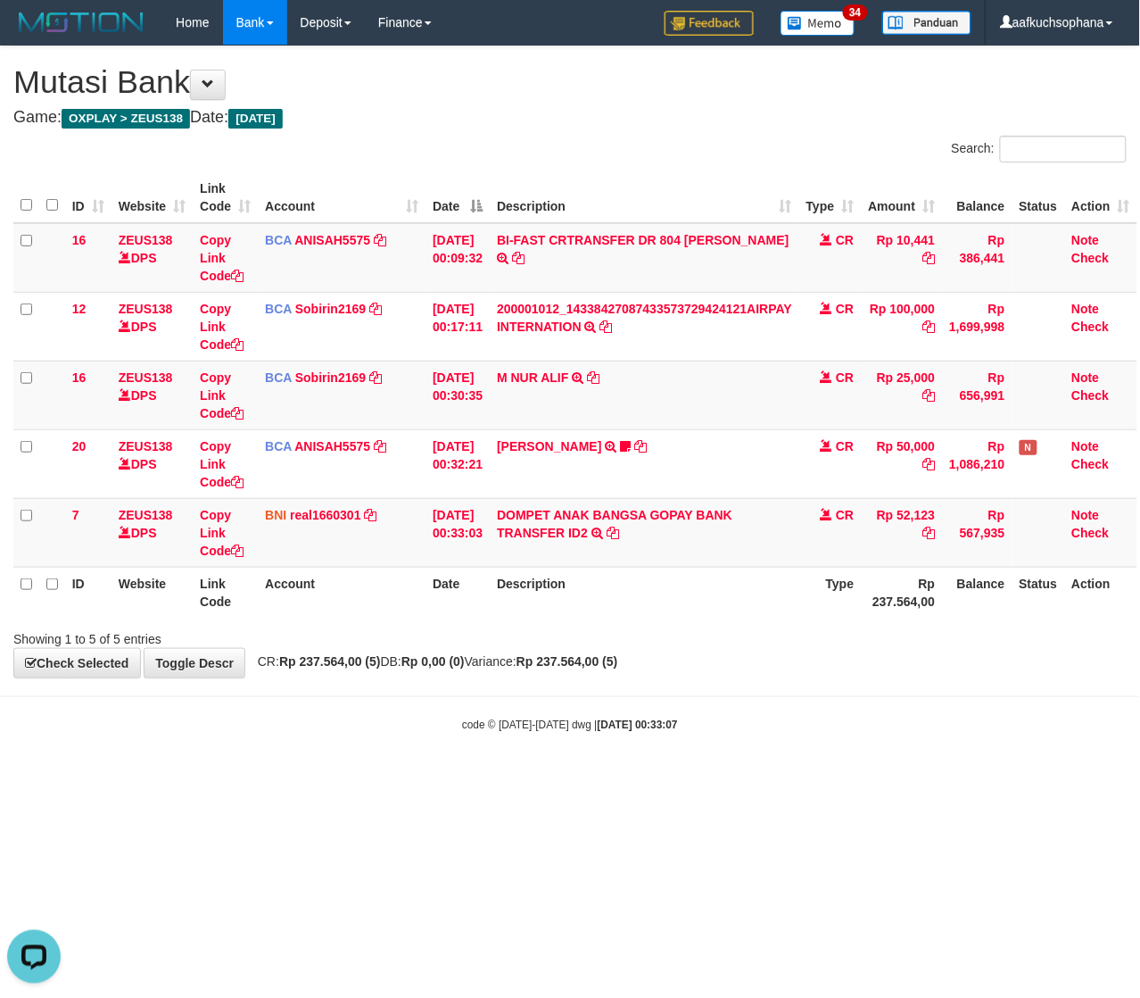
drag, startPoint x: 749, startPoint y: 782, endPoint x: 738, endPoint y: 783, distance: 11.6
click at [741, 777] on html "Toggle navigation Home Bank Account List Load By Website Group [OXPLAY] ZEUS138…" at bounding box center [570, 388] width 1140 height 777
drag, startPoint x: 734, startPoint y: 782, endPoint x: 656, endPoint y: 667, distance: 139.3
click at [724, 777] on html "Toggle navigation Home Bank Account List Load By Website Group [OXPLAY] ZEUS138…" at bounding box center [570, 388] width 1140 height 777
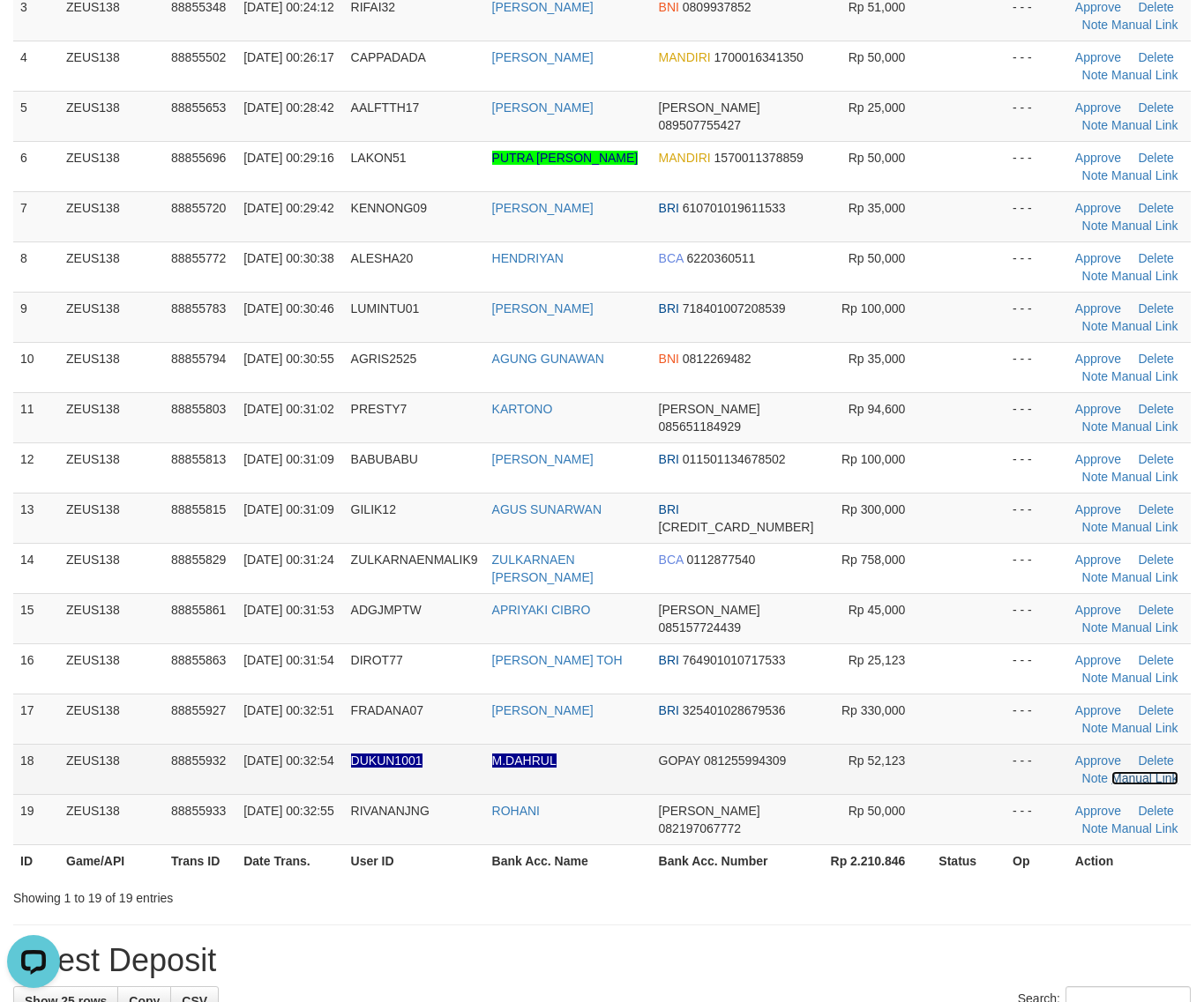
click at [1117, 782] on link "Manual Link" at bounding box center [1145, 779] width 67 height 14
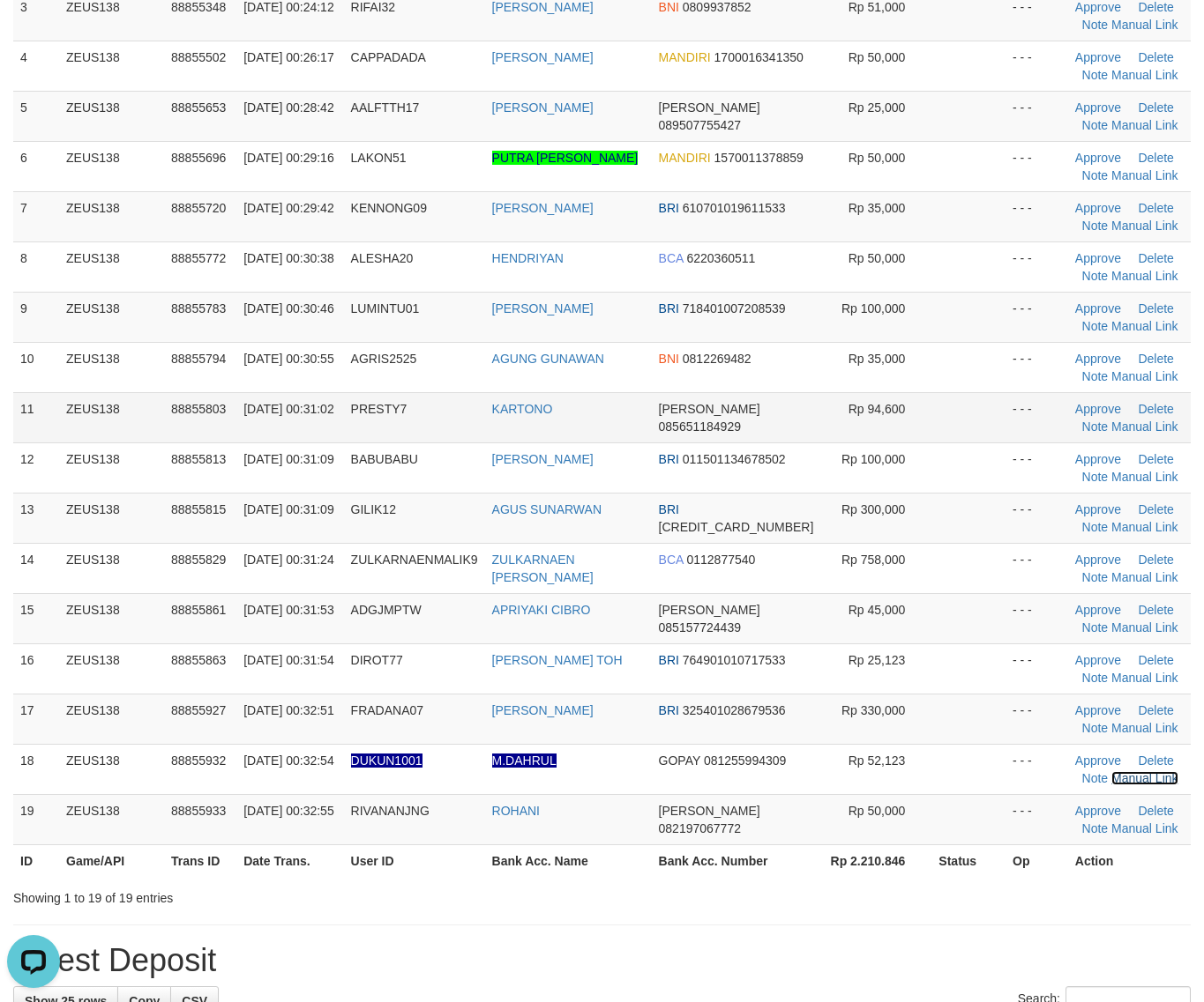
click at [1111, 772] on link "Manual Link" at bounding box center [1145, 779] width 67 height 14
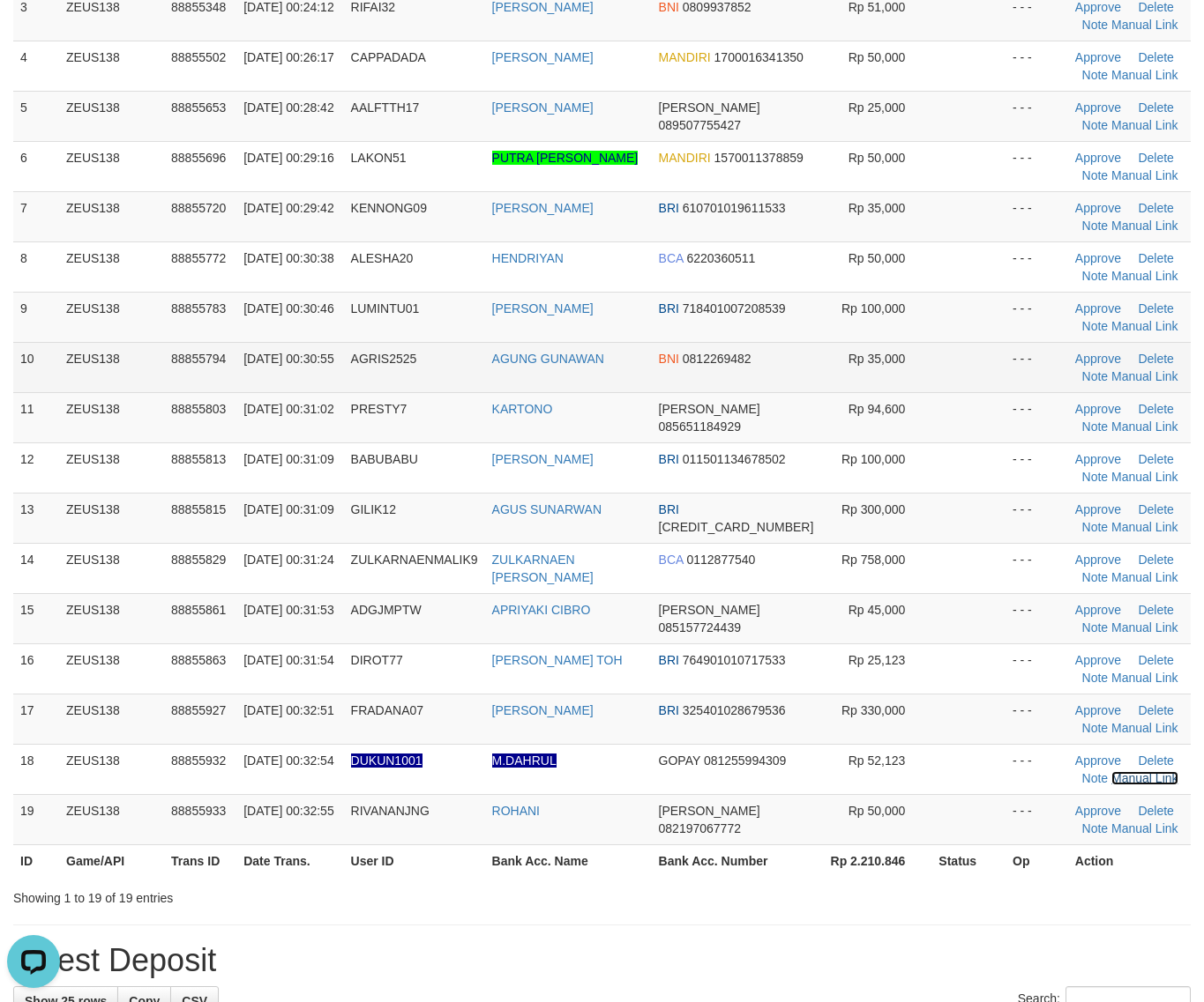
click at [1111, 772] on link "Manual Link" at bounding box center [1145, 779] width 67 height 14
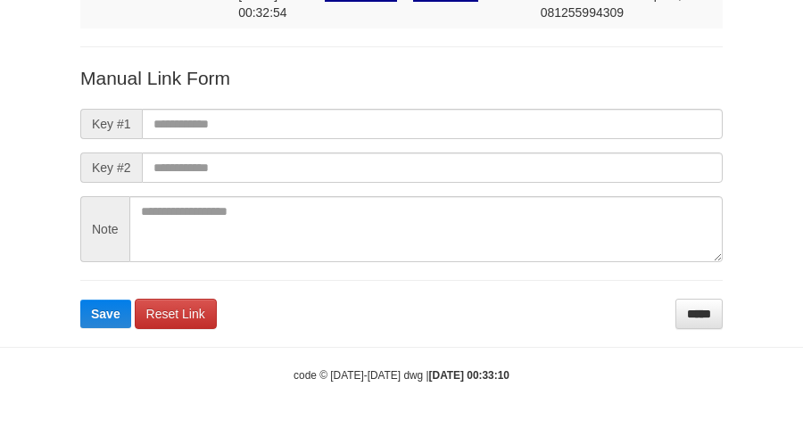
scroll to position [157, 0]
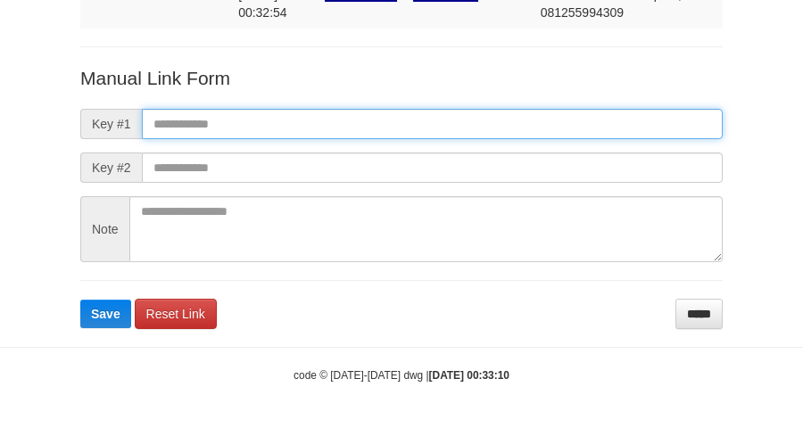
click at [517, 120] on input "text" at bounding box center [432, 124] width 581 height 30
paste input "**********"
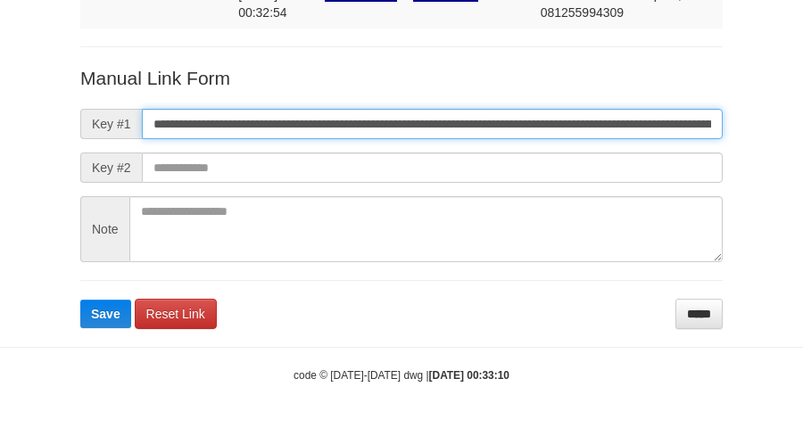
scroll to position [0, 1036]
type input "**********"
click at [80, 300] on button "Save" at bounding box center [105, 314] width 51 height 29
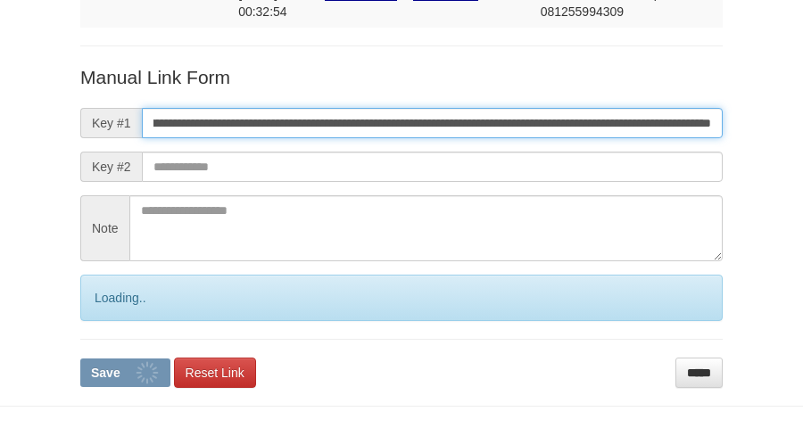
click at [80, 359] on button "Save" at bounding box center [125, 373] width 90 height 29
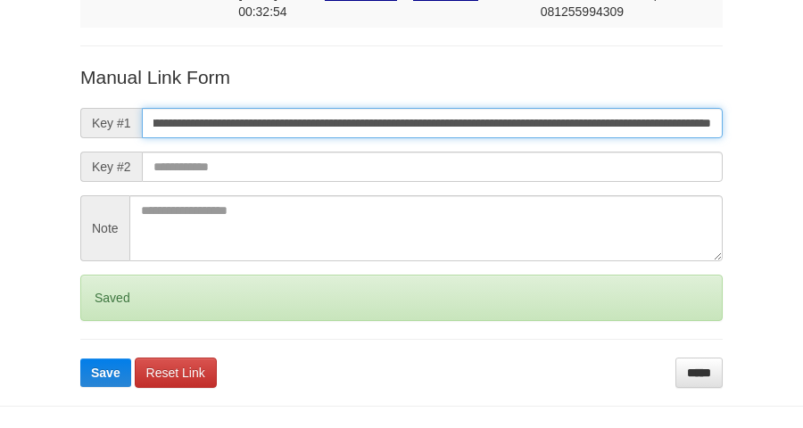
click at [80, 359] on button "Save" at bounding box center [105, 373] width 51 height 29
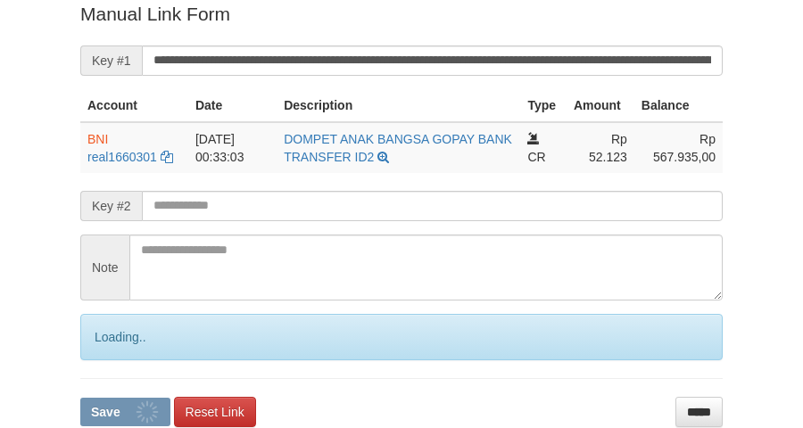
click at [80, 398] on button "Save" at bounding box center [125, 412] width 90 height 29
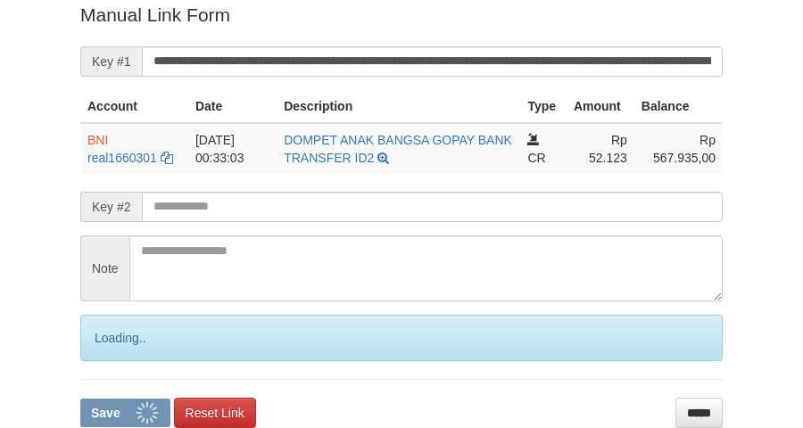
click at [80, 399] on button "Save" at bounding box center [125, 413] width 90 height 29
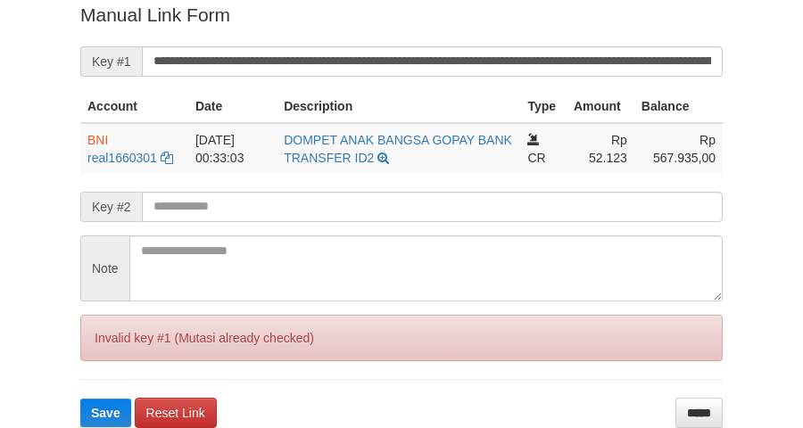
click at [80, 399] on button "Save" at bounding box center [105, 413] width 51 height 29
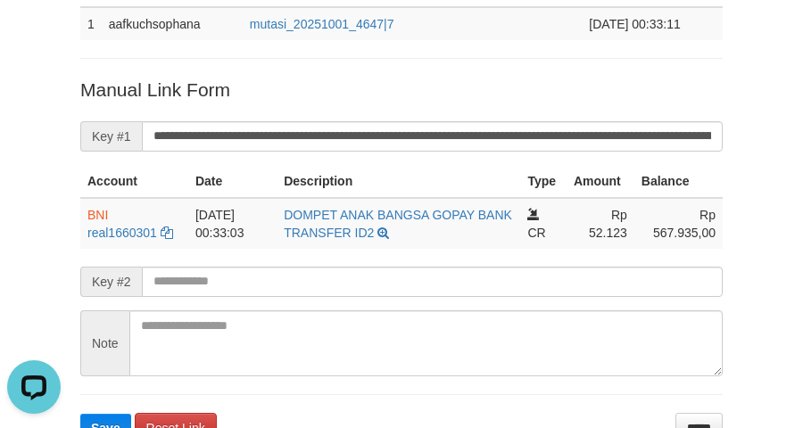
scroll to position [143, 0]
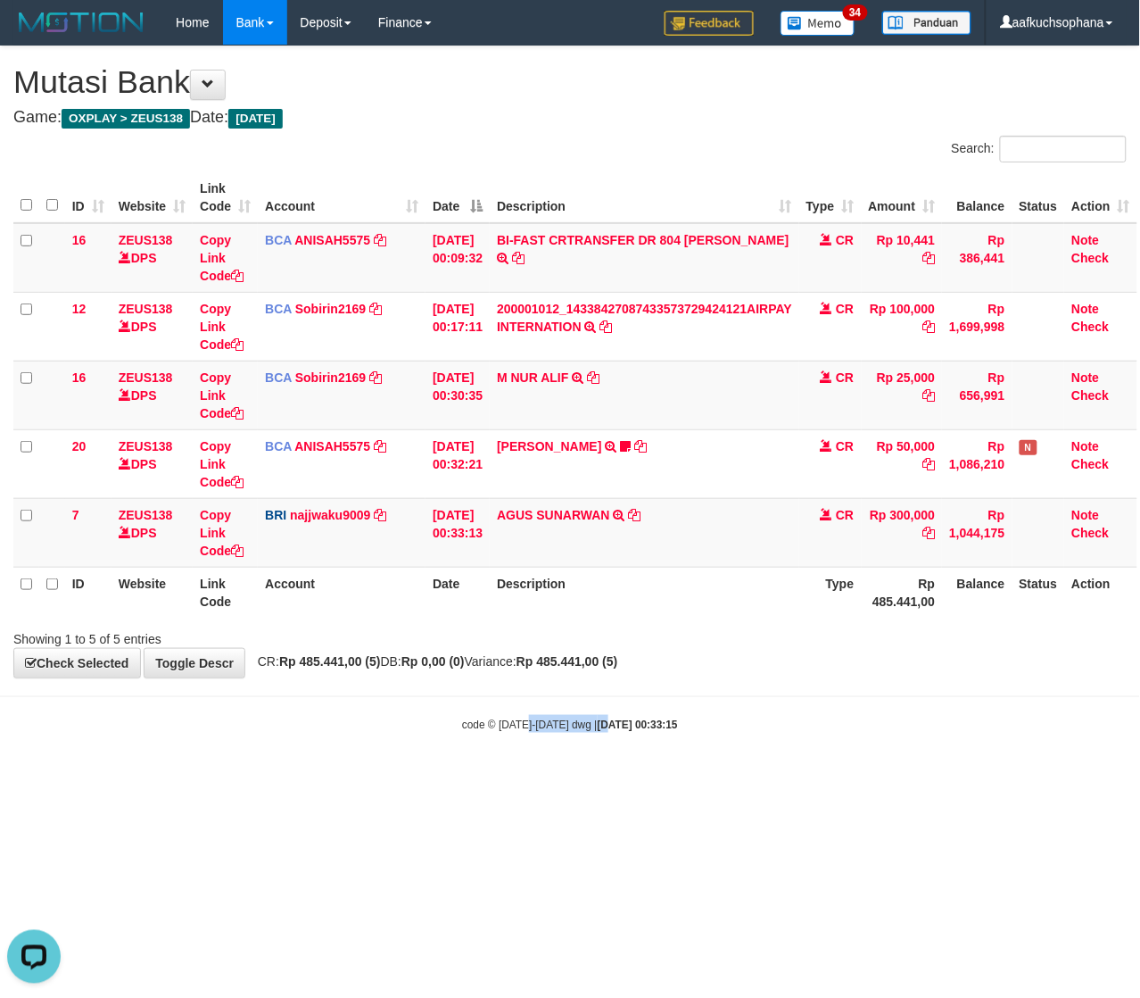
click at [522, 777] on html "Toggle navigation Home Bank Account List Load By Website Group [OXPLAY] ZEUS138…" at bounding box center [570, 388] width 1140 height 777
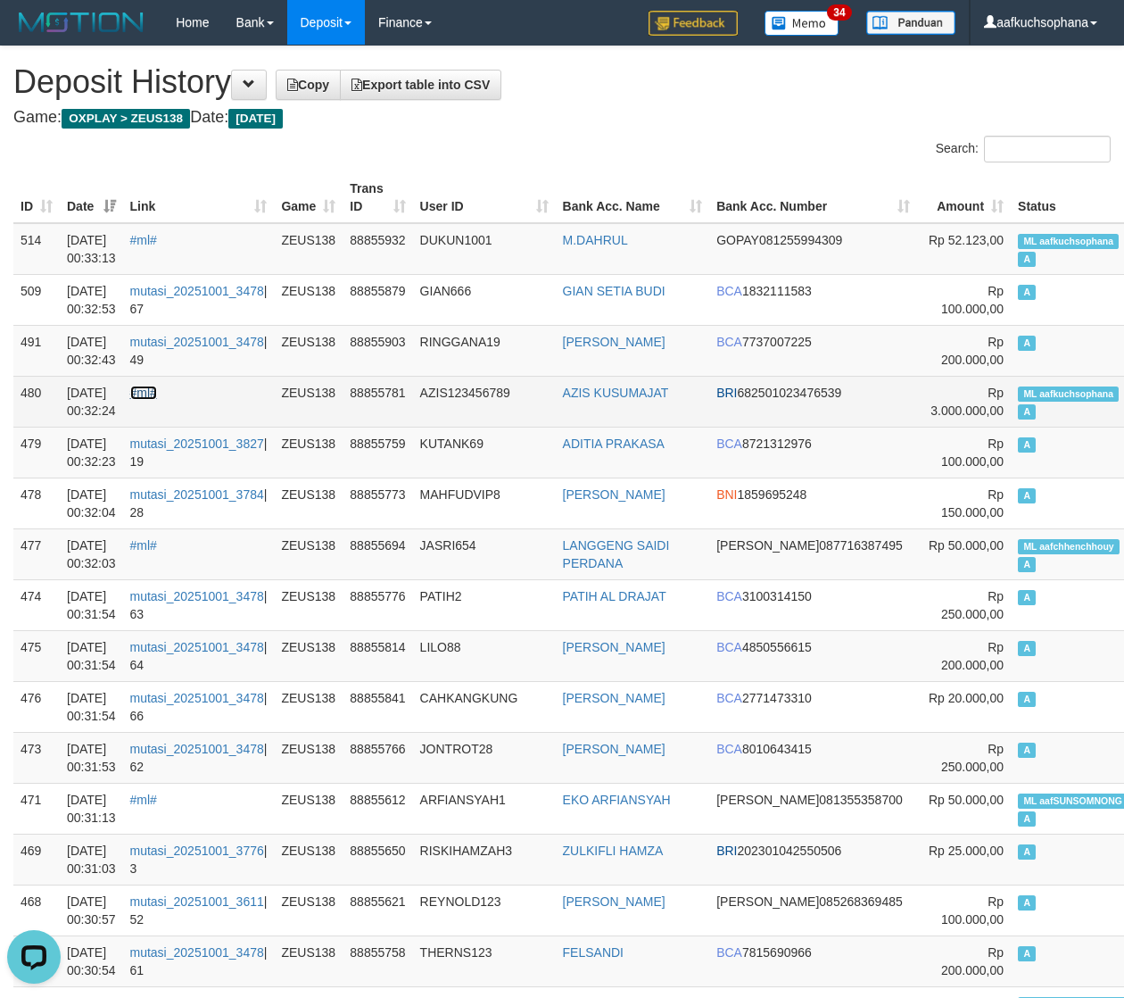
click at [156, 390] on link "#ml#" at bounding box center [143, 392] width 27 height 14
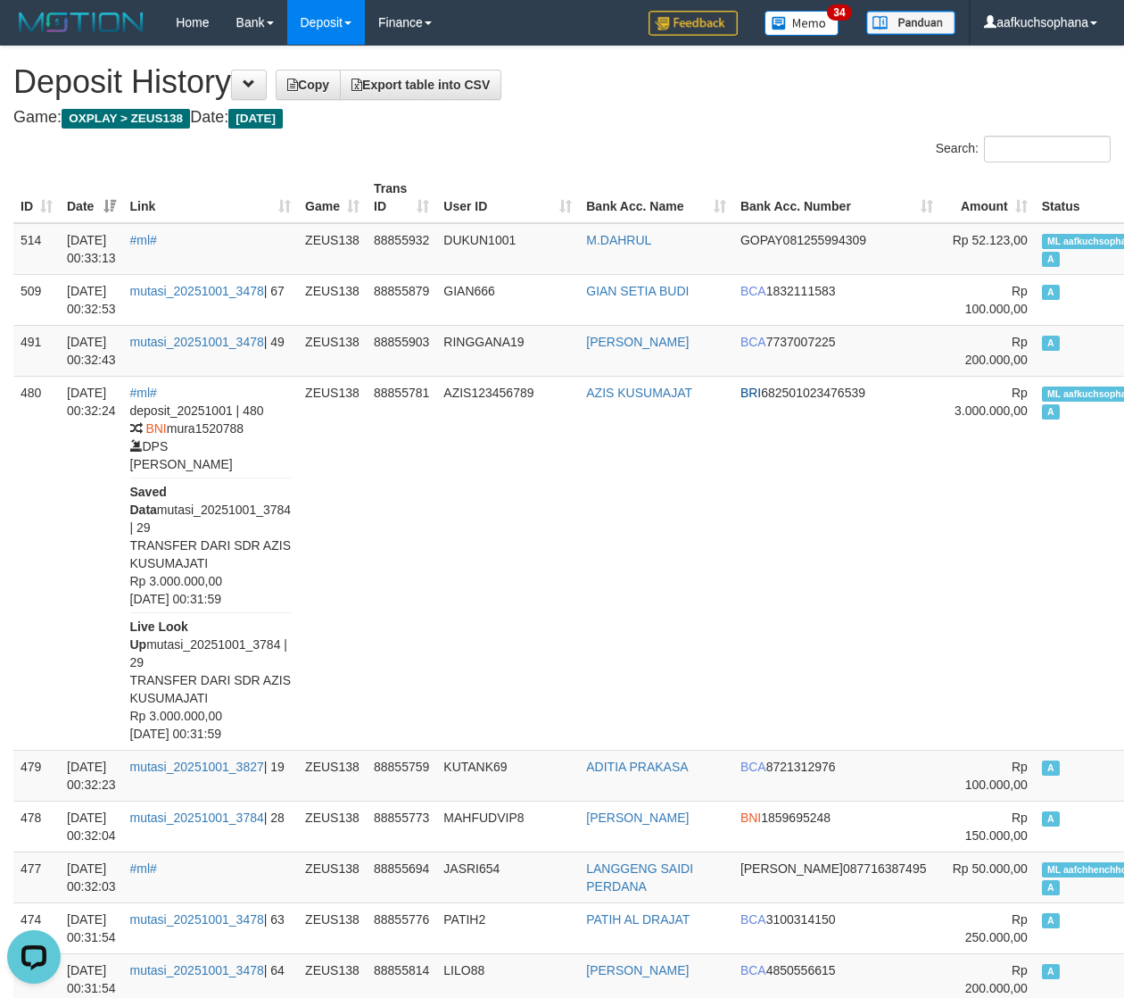
drag, startPoint x: 747, startPoint y: 113, endPoint x: 248, endPoint y: 198, distance: 505.9
click at [728, 123] on h4 "Game: OXPLAY > ZEUS138 Date: Today" at bounding box center [561, 118] width 1097 height 18
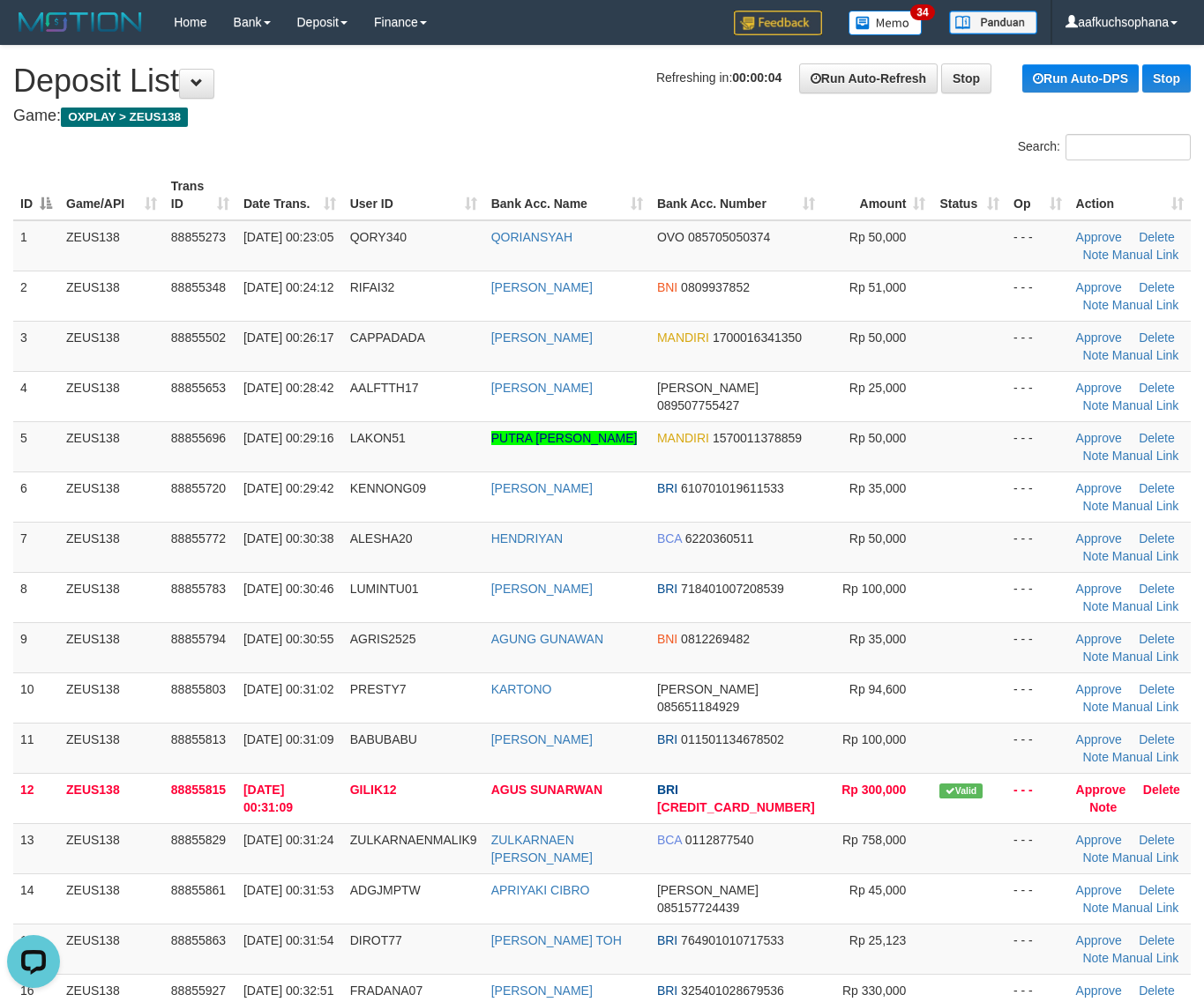
drag, startPoint x: 948, startPoint y: 879, endPoint x: 1215, endPoint y: 847, distance: 268.9
click at [971, 872] on tbody "1 ZEUS138 88855273 [DATE] 00:23:05 QORY340 [GEOGRAPHIC_DATA] OVO 085705050374 R…" at bounding box center [601, 673] width 1177 height 905
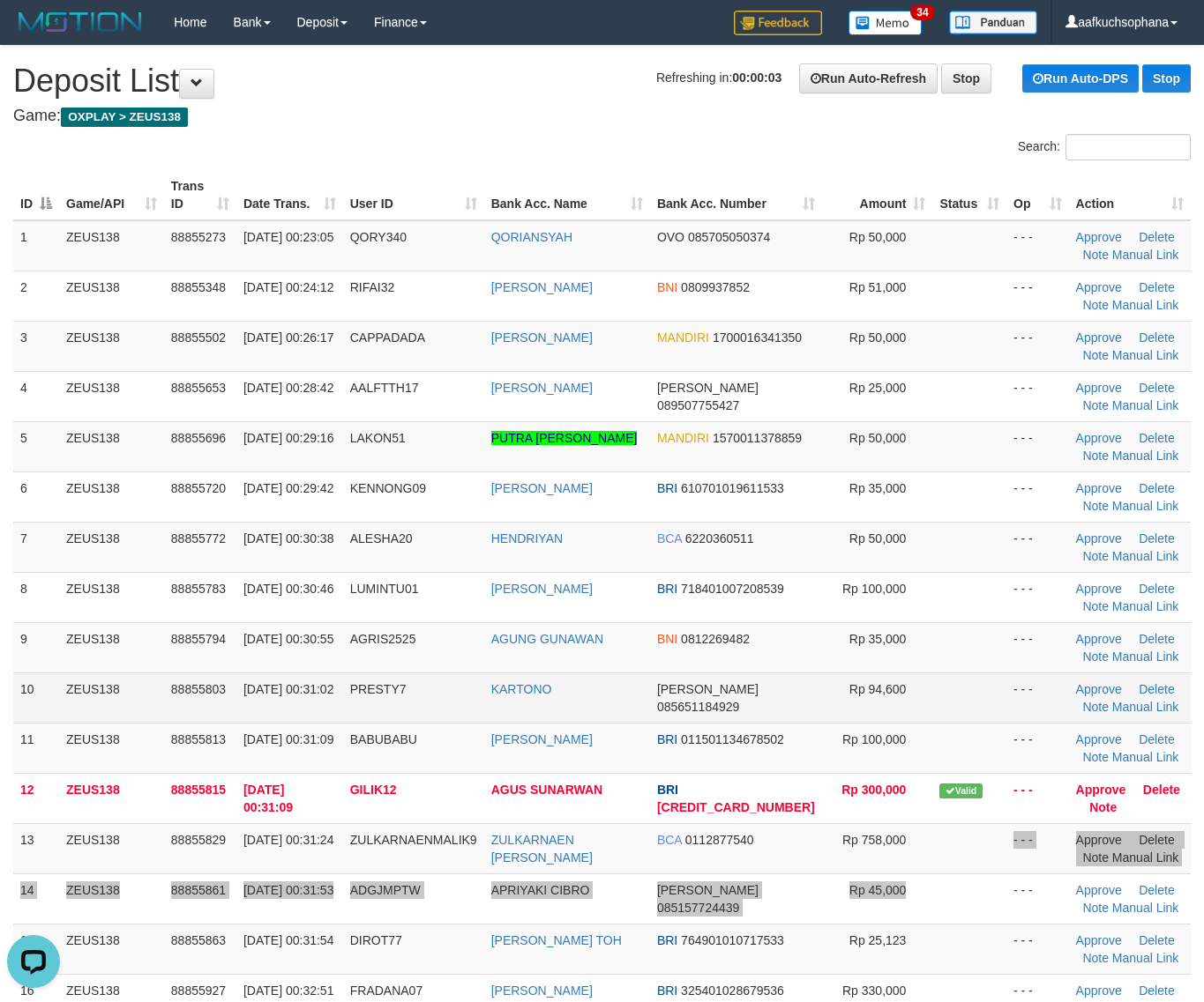
scroll to position [32, 0]
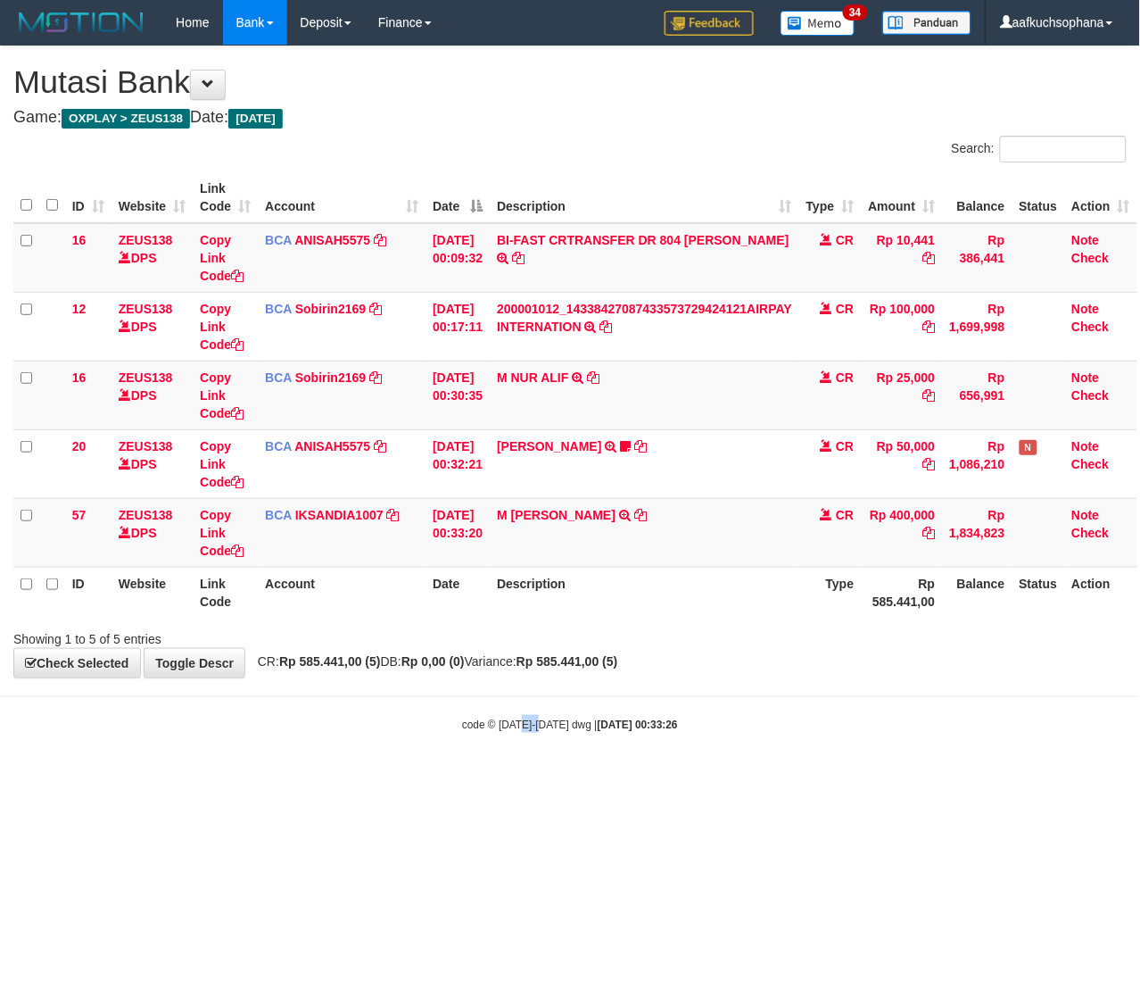
click at [515, 777] on html "Toggle navigation Home Bank Account List Load By Website Group [OXPLAY] ZEUS138…" at bounding box center [570, 388] width 1140 height 777
click at [647, 509] on icon at bounding box center [640, 515] width 12 height 12
click at [451, 777] on html "Toggle navigation Home Bank Account List Load By Website Group [OXPLAY] ZEUS138…" at bounding box center [570, 388] width 1140 height 777
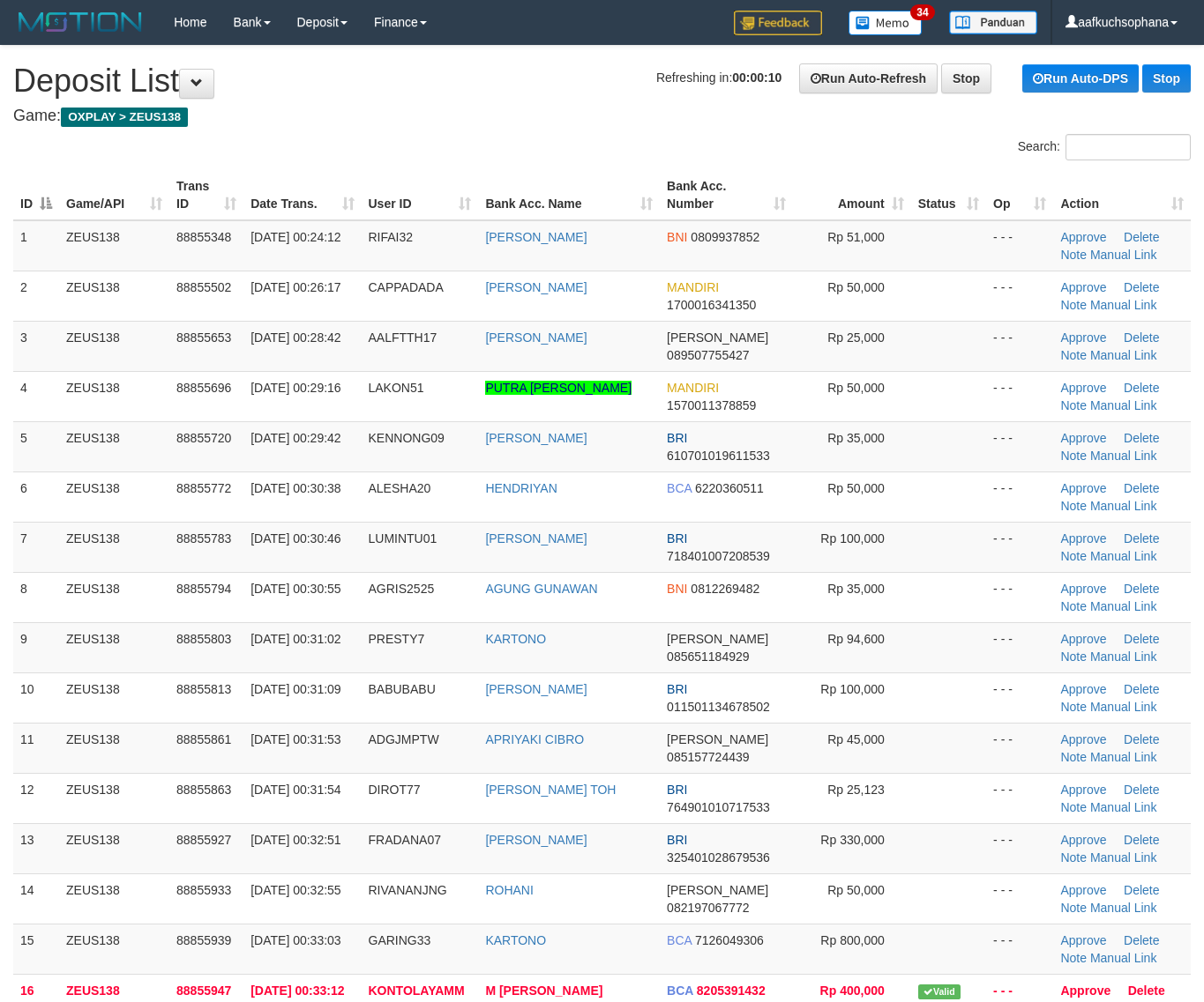
scroll to position [32, 0]
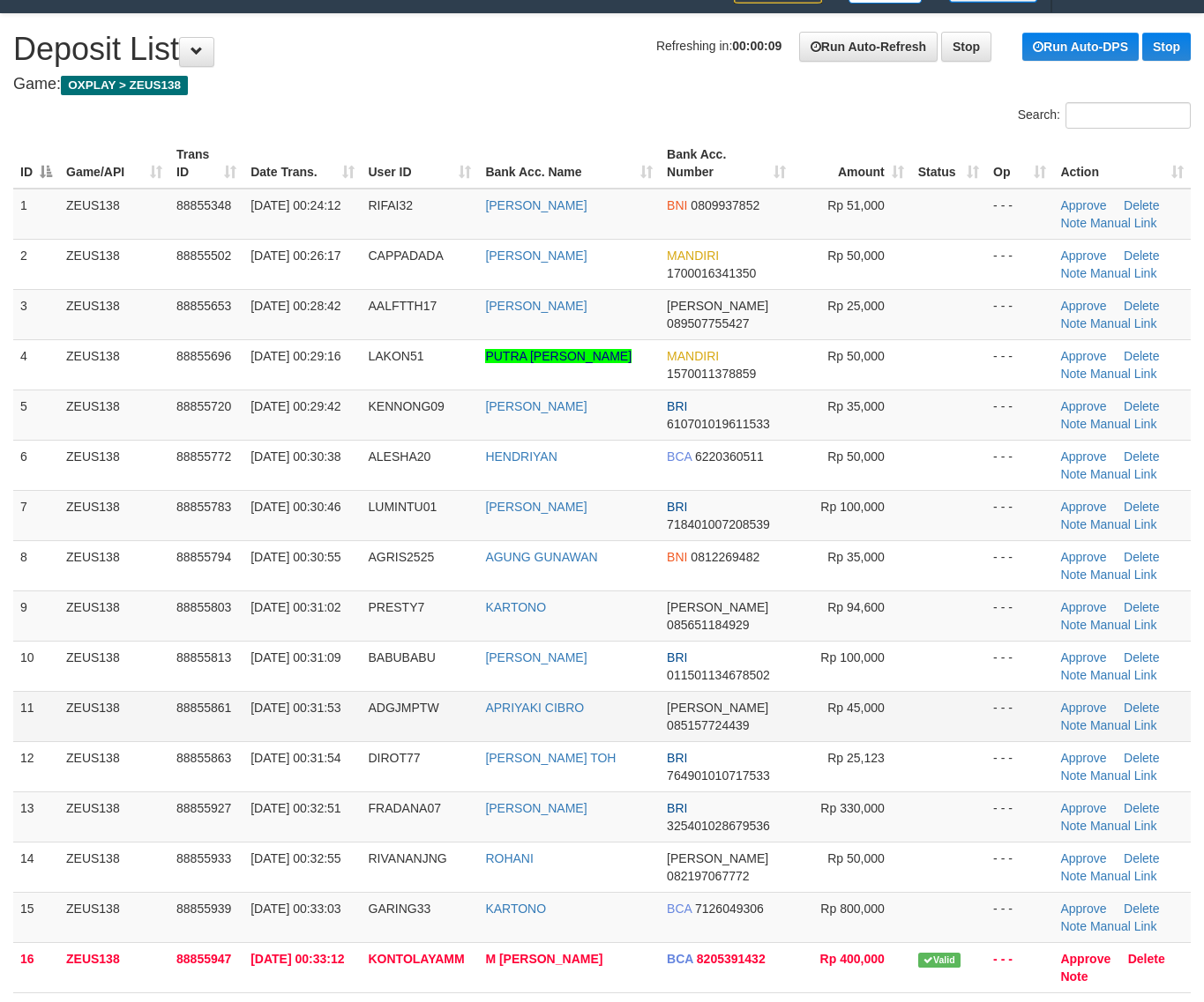
click at [928, 710] on td at bounding box center [949, 716] width 75 height 50
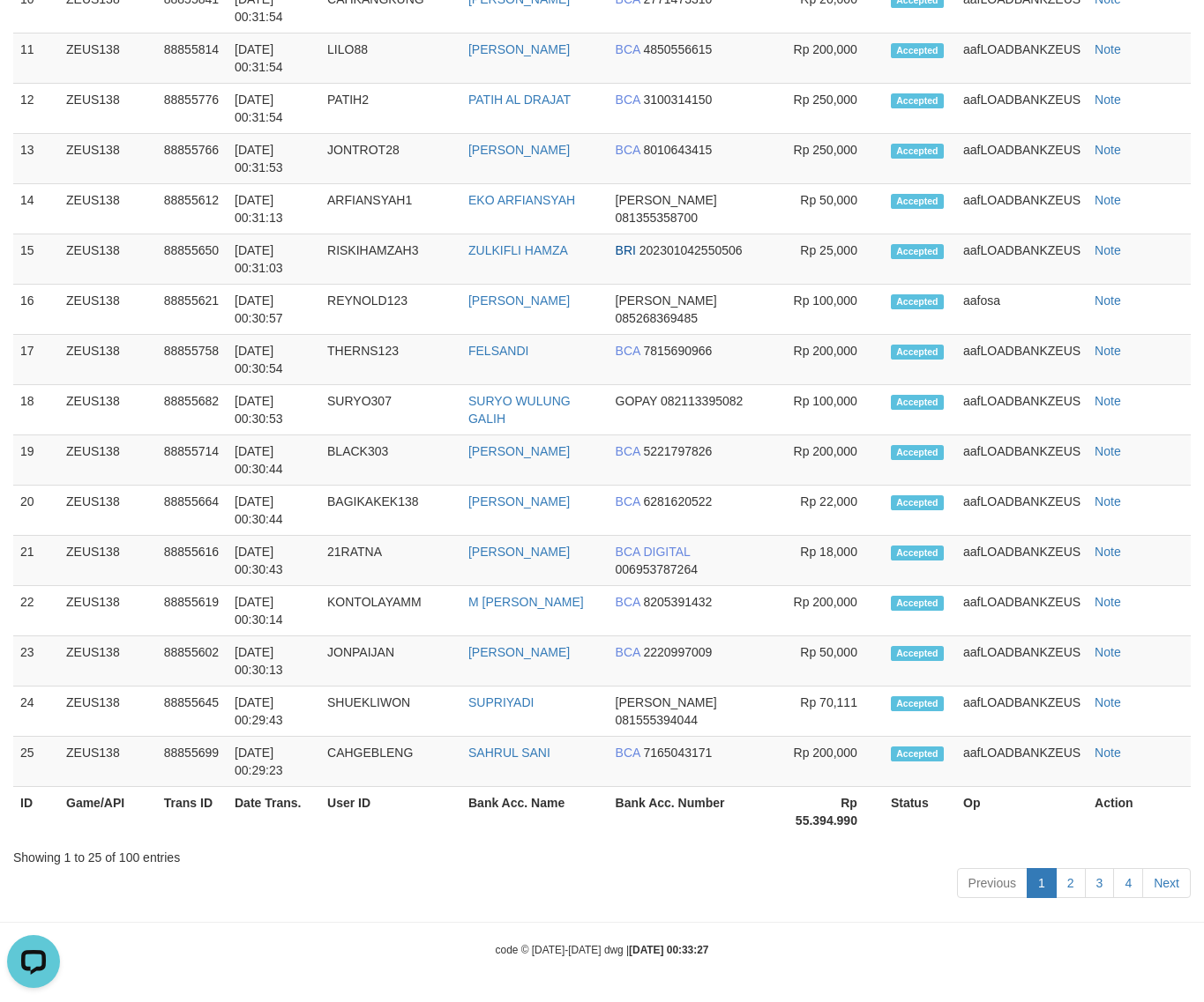
scroll to position [0, 0]
click at [888, 833] on th "Status" at bounding box center [919, 812] width 72 height 50
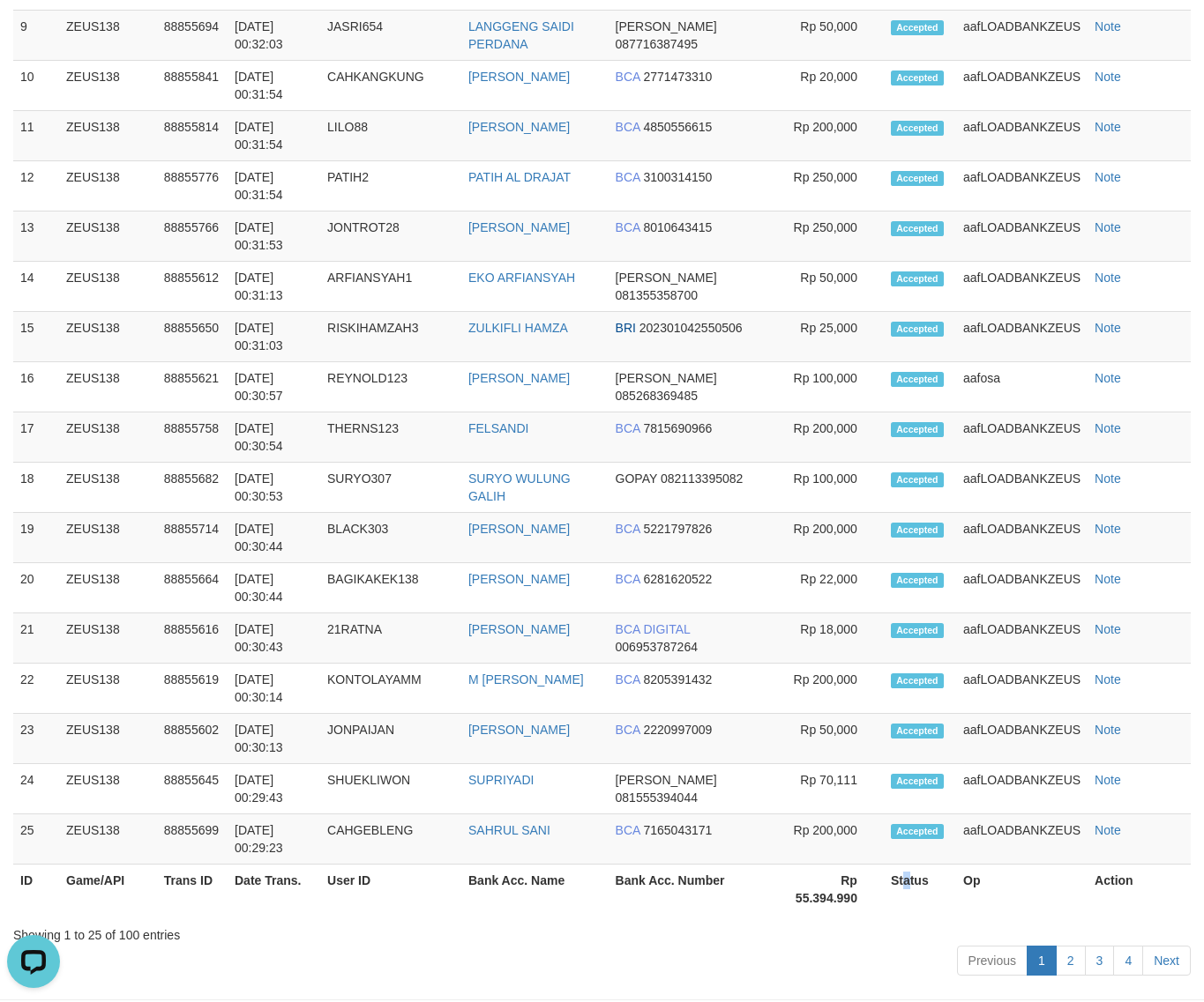
scroll to position [1510, 0]
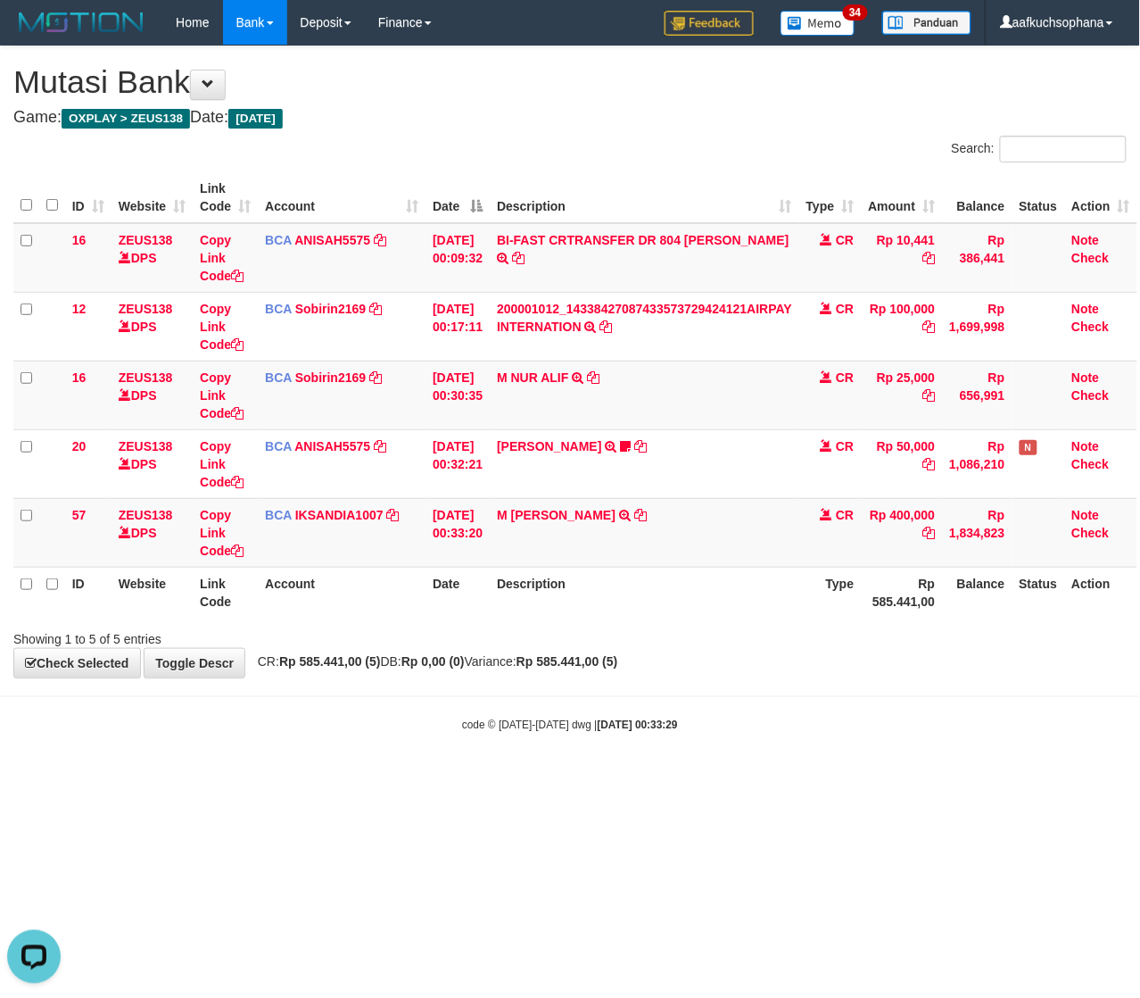
drag, startPoint x: 361, startPoint y: 915, endPoint x: 310, endPoint y: 898, distance: 54.5
click at [349, 777] on html "Toggle navigation Home Bank Account List Load By Website Group [OXPLAY] ZEUS138…" at bounding box center [570, 388] width 1140 height 777
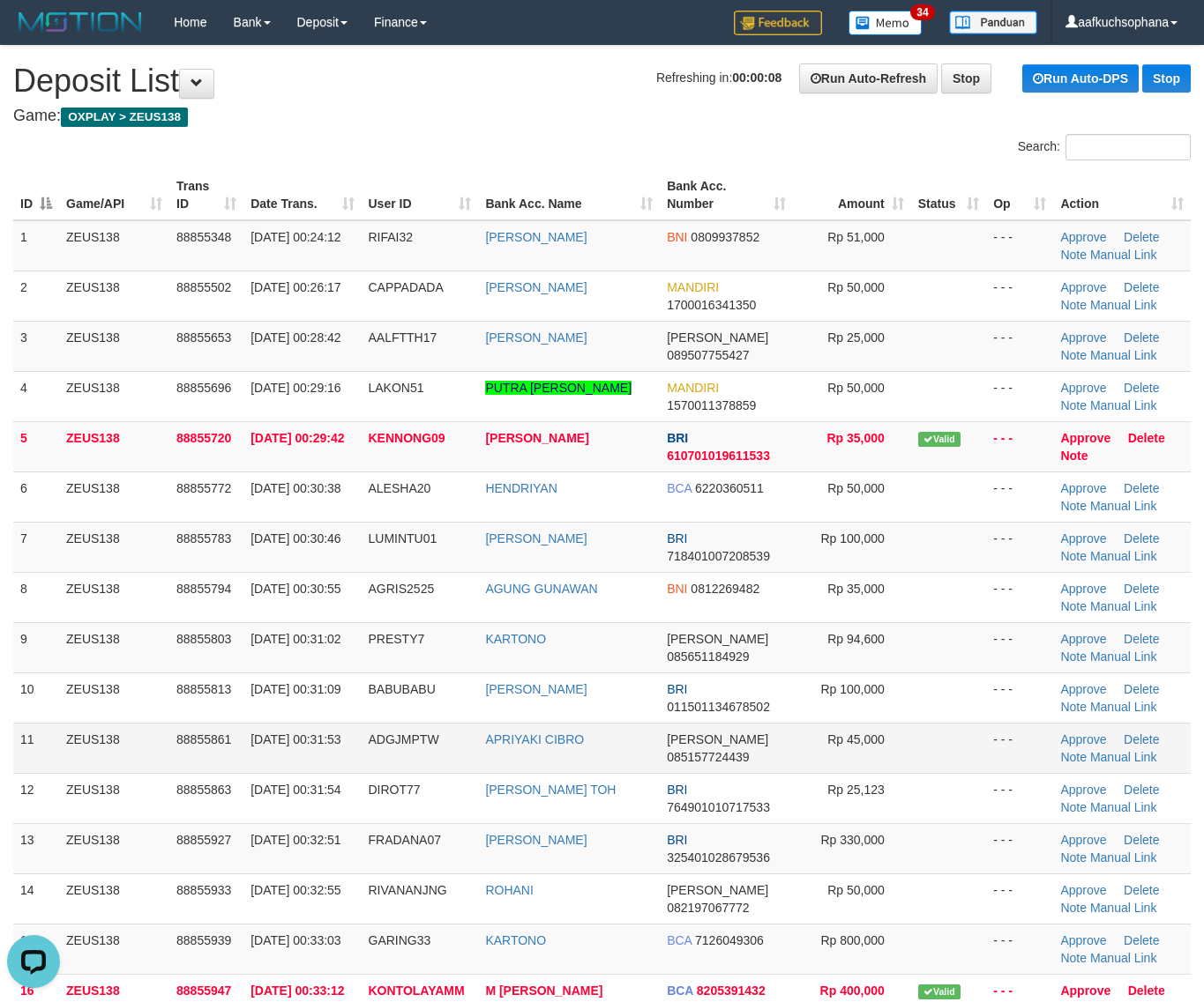
click at [909, 749] on tr "11 ZEUS138 88855861 01/10/2025 00:31:53 ADGJMPTW APRIYAKI CIBRO DANA 0851577244…" at bounding box center [601, 748] width 1177 height 50
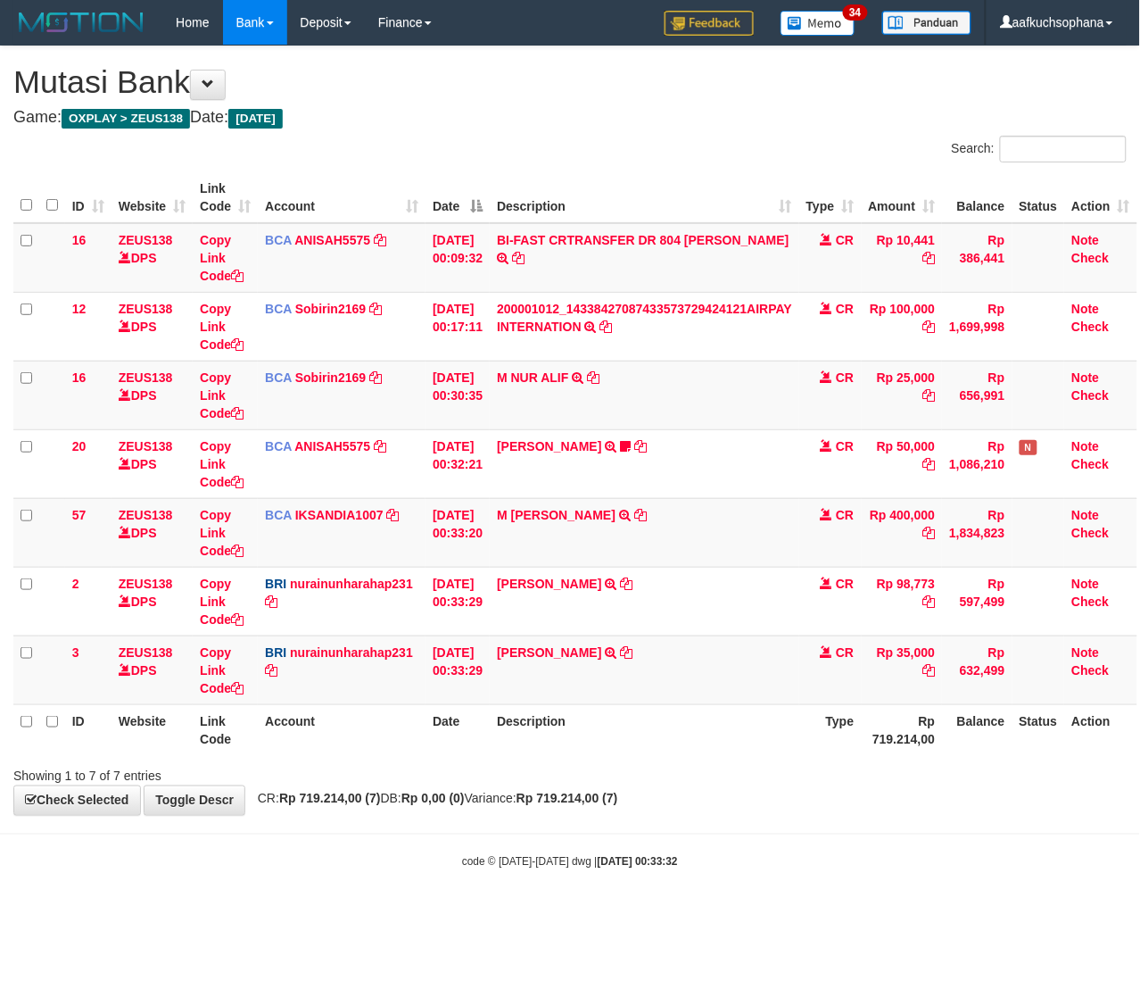
drag, startPoint x: 393, startPoint y: 824, endPoint x: 379, endPoint y: 825, distance: 14.4
click at [395, 827] on body "Toggle navigation Home Bank Account List Load By Website Group [OXPLAY] ZEUS138…" at bounding box center [570, 457] width 1140 height 915
click at [629, 651] on td "RISAL WAHYUDI TRANSFER NBMB RISAL WAHYUDI TO NURAINUN HARAHAP" at bounding box center [645, 669] width 310 height 69
click at [633, 651] on icon at bounding box center [627, 652] width 12 height 12
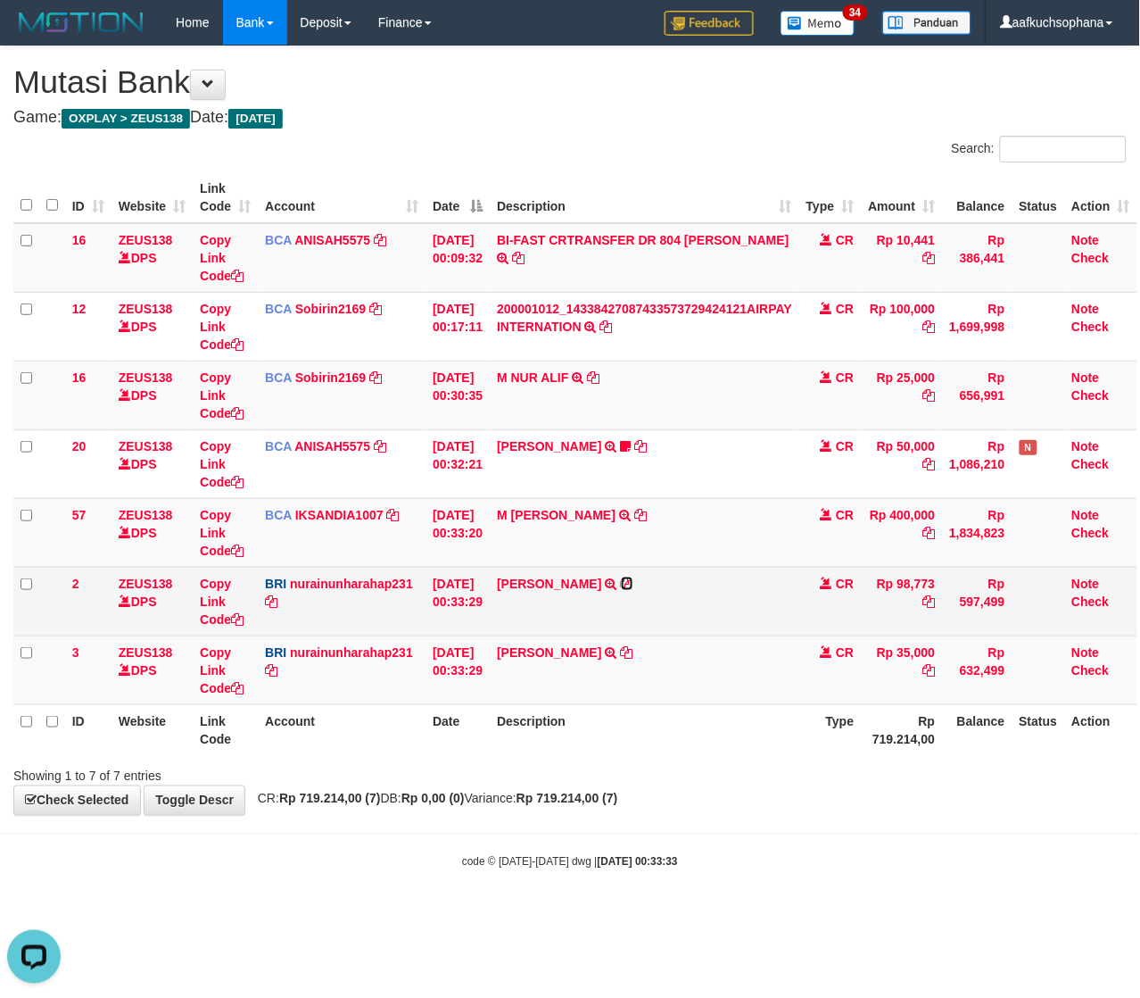
click at [627, 582] on icon at bounding box center [627, 583] width 12 height 12
click at [935, 598] on icon at bounding box center [929, 601] width 12 height 12
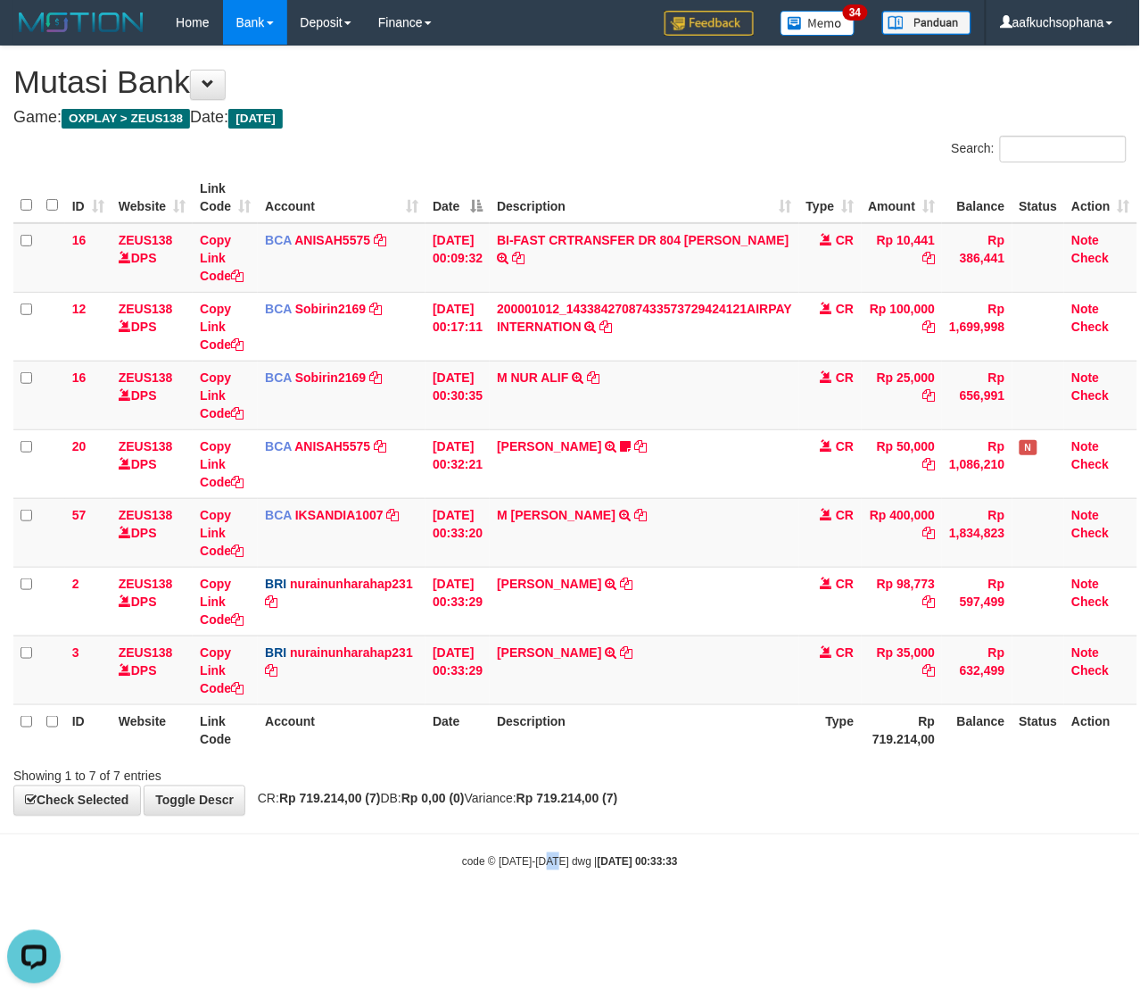
drag, startPoint x: 555, startPoint y: 848, endPoint x: 546, endPoint y: 849, distance: 9.1
click at [551, 849] on body "Toggle navigation Home Bank Account List Load By Website Group [OXPLAY] ZEUS138…" at bounding box center [570, 457] width 1140 height 915
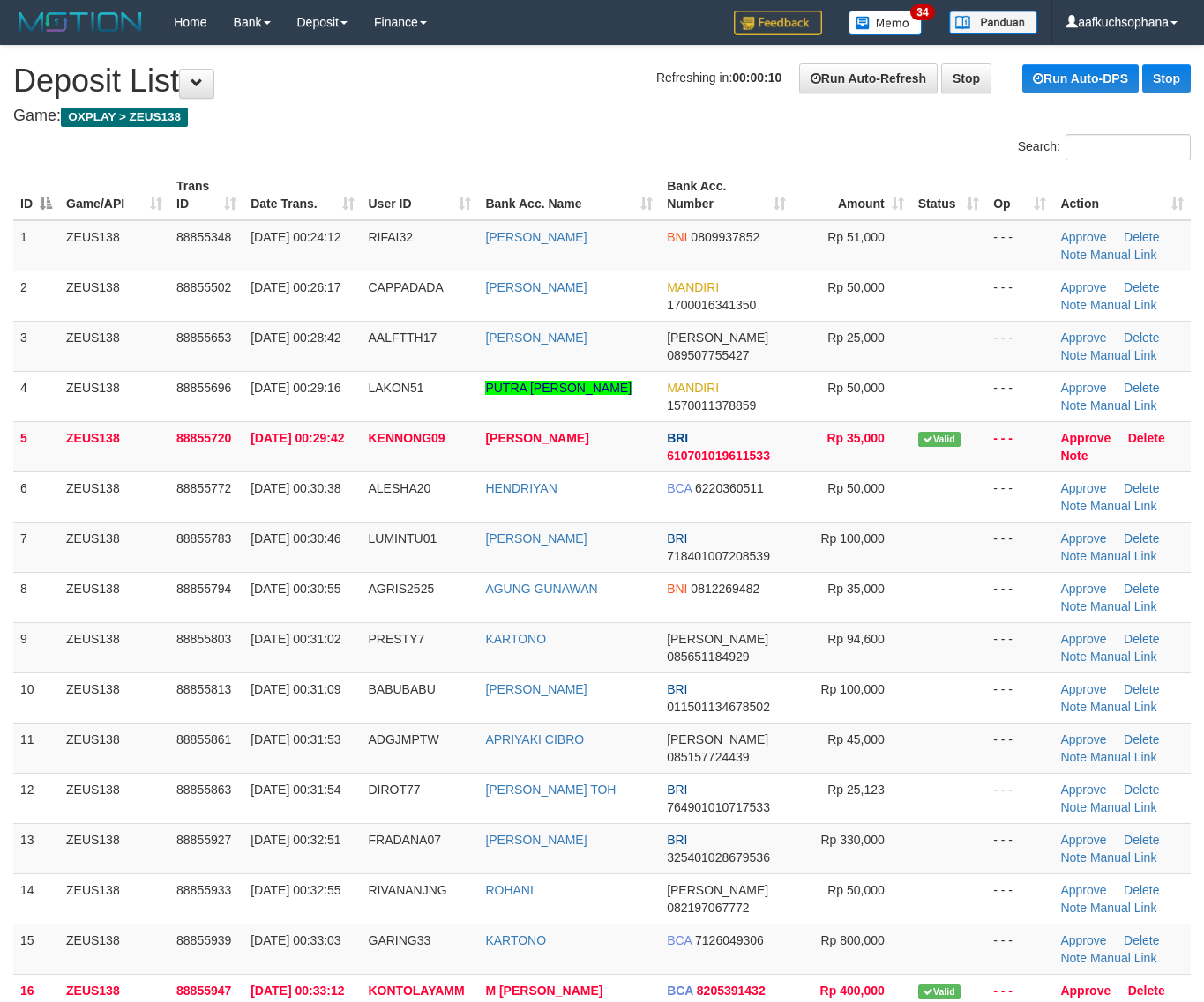
scroll to position [2, 0]
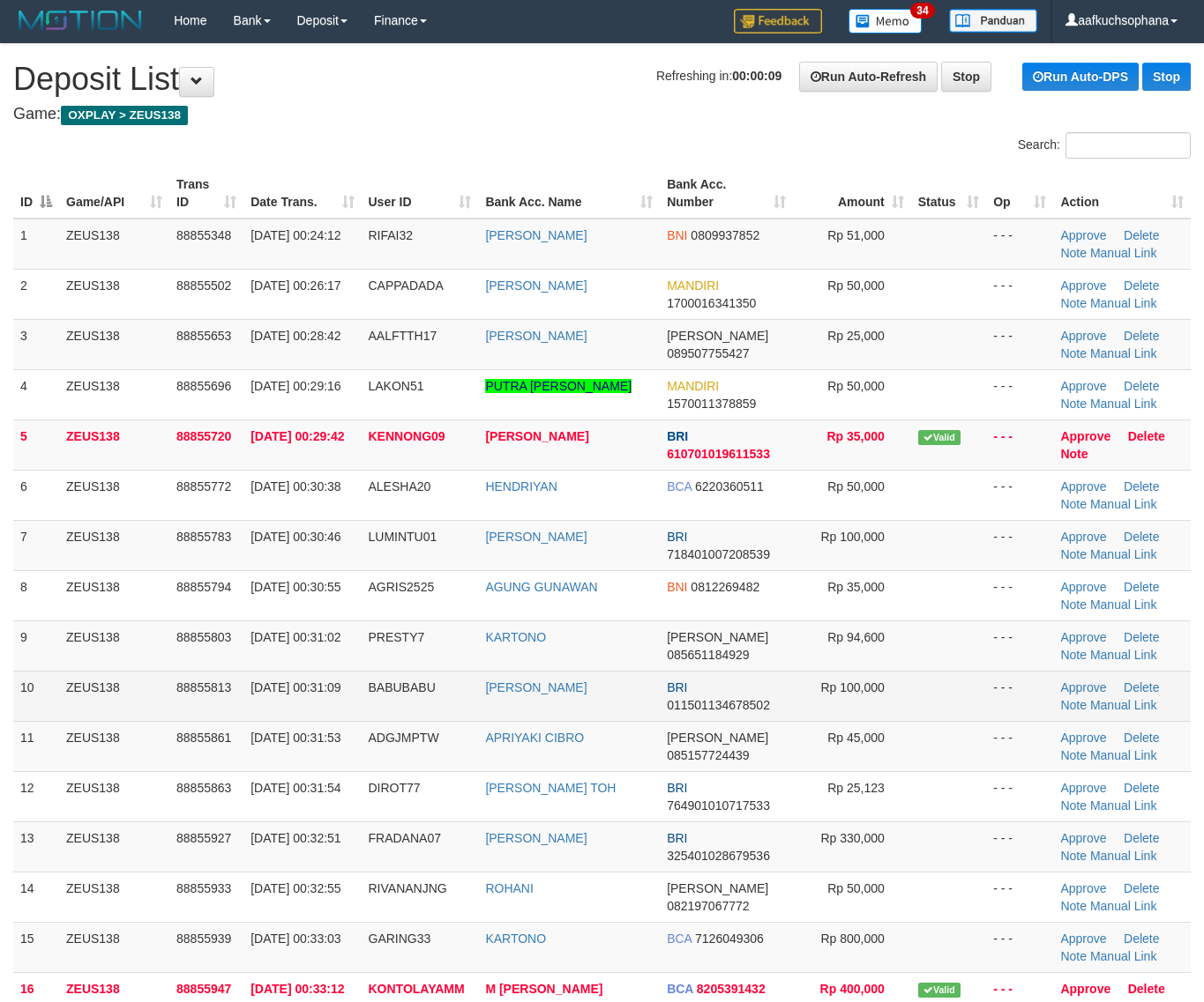
click at [924, 680] on td at bounding box center [949, 696] width 75 height 50
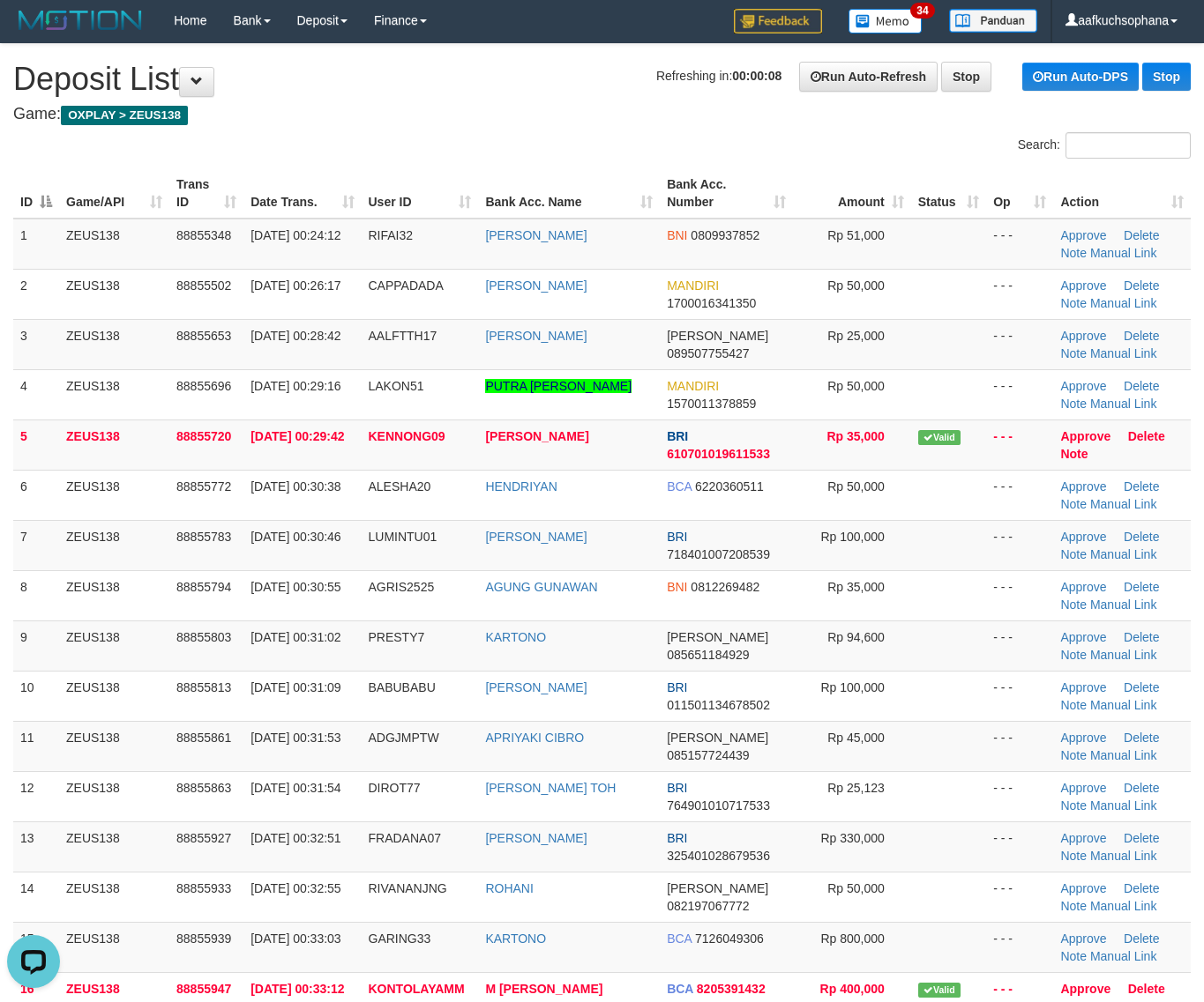
scroll to position [0, 0]
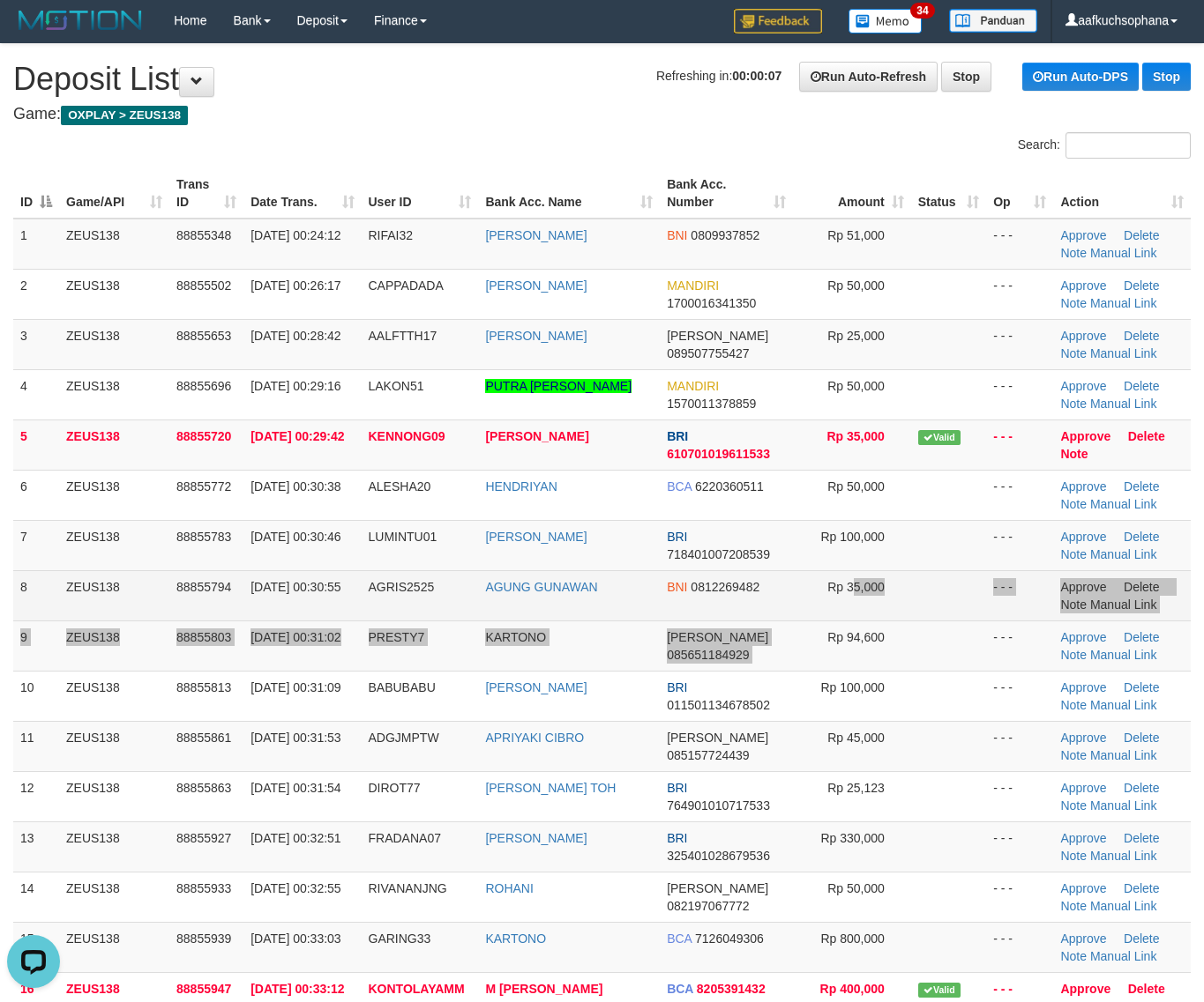
drag, startPoint x: 818, startPoint y: 624, endPoint x: 843, endPoint y: 618, distance: 25.7
click at [827, 625] on tbody "1 ZEUS138 88855348 01/10/2025 00:24:12 RIFAI32 MUHAMAD RIFAI BNI 0809937852 Rp …" at bounding box center [601, 621] width 1177 height 805
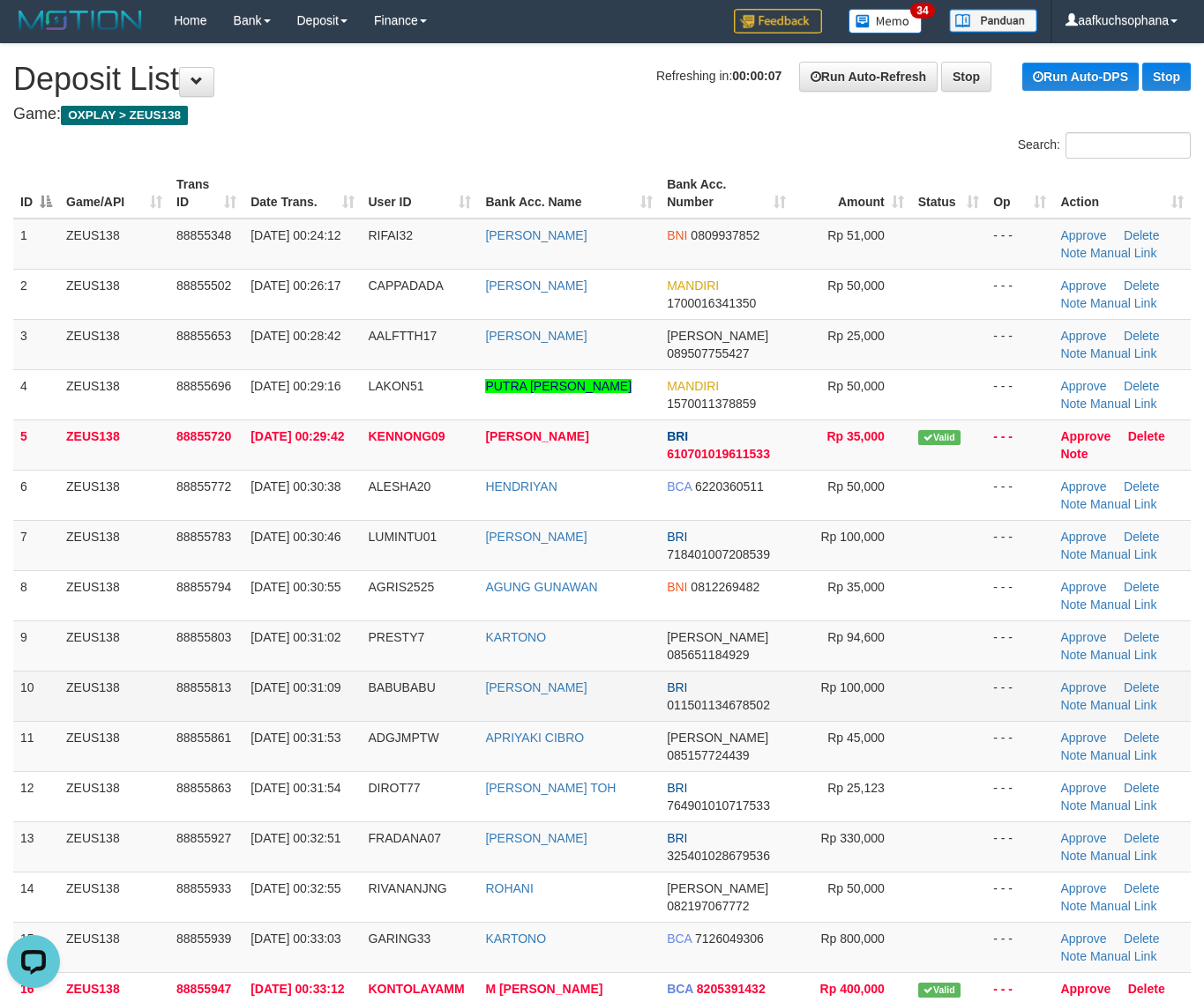
click at [953, 701] on td at bounding box center [949, 696] width 75 height 50
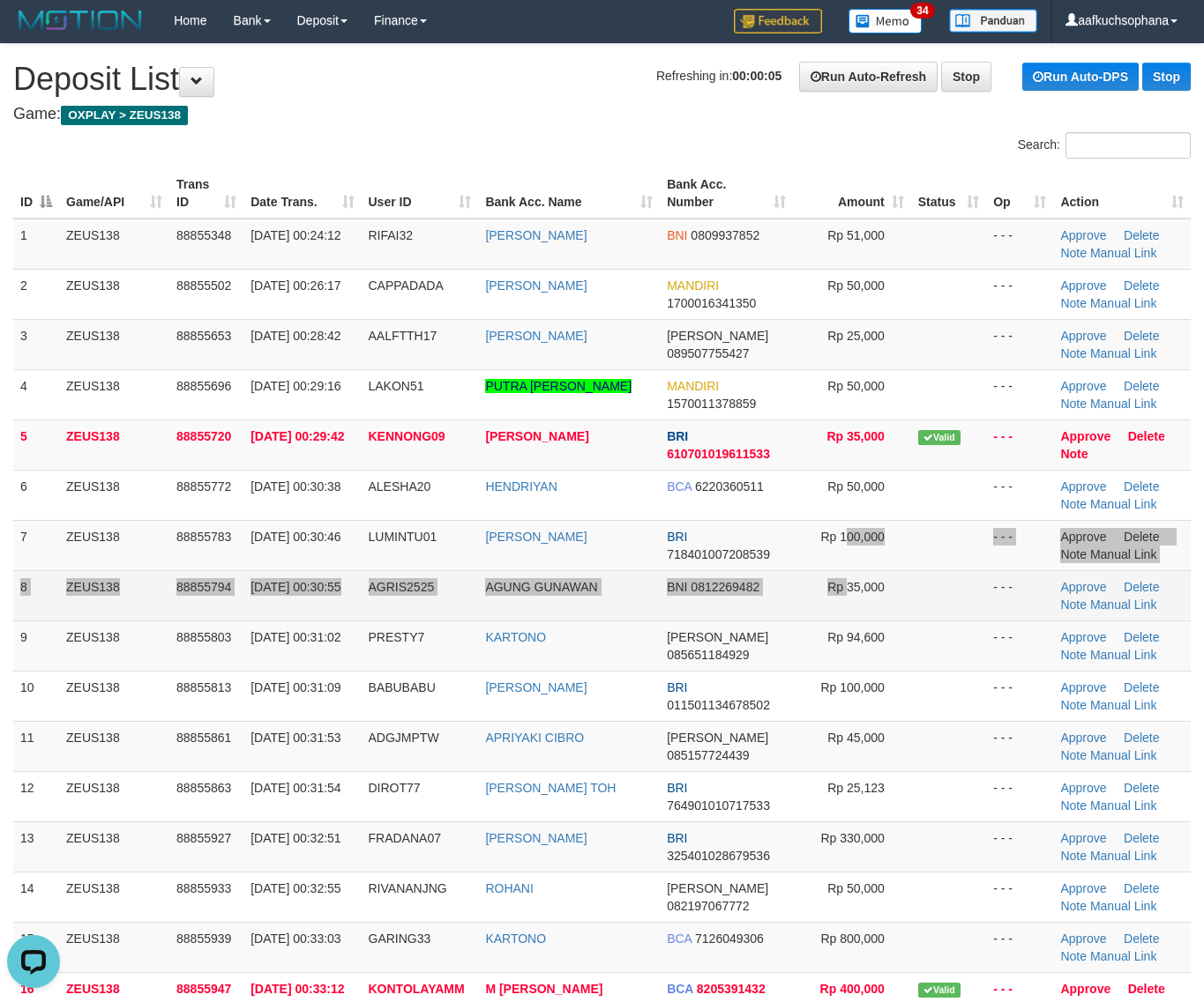
drag, startPoint x: 845, startPoint y: 576, endPoint x: 831, endPoint y: 578, distance: 14.1
click at [847, 576] on tbody "1 ZEUS138 88855348 01/10/2025 00:24:12 RIFAI32 MUHAMAD RIFAI BNI 0809937852 Rp …" at bounding box center [601, 621] width 1177 height 805
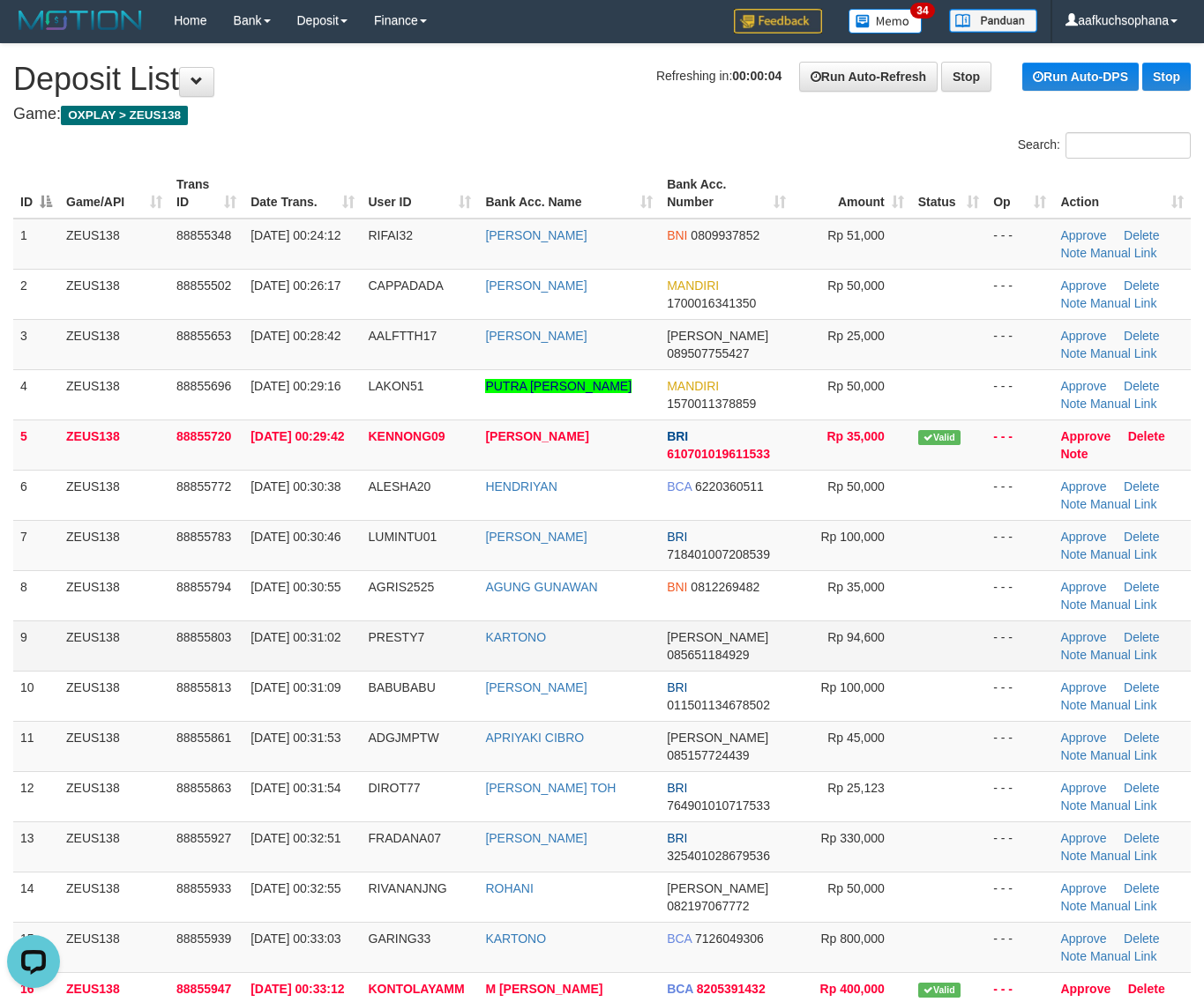
click at [878, 626] on td "Rp 94,600" at bounding box center [851, 645] width 118 height 50
click at [940, 648] on td at bounding box center [949, 645] width 75 height 50
click at [904, 667] on td "Rp 94,600" at bounding box center [851, 645] width 118 height 50
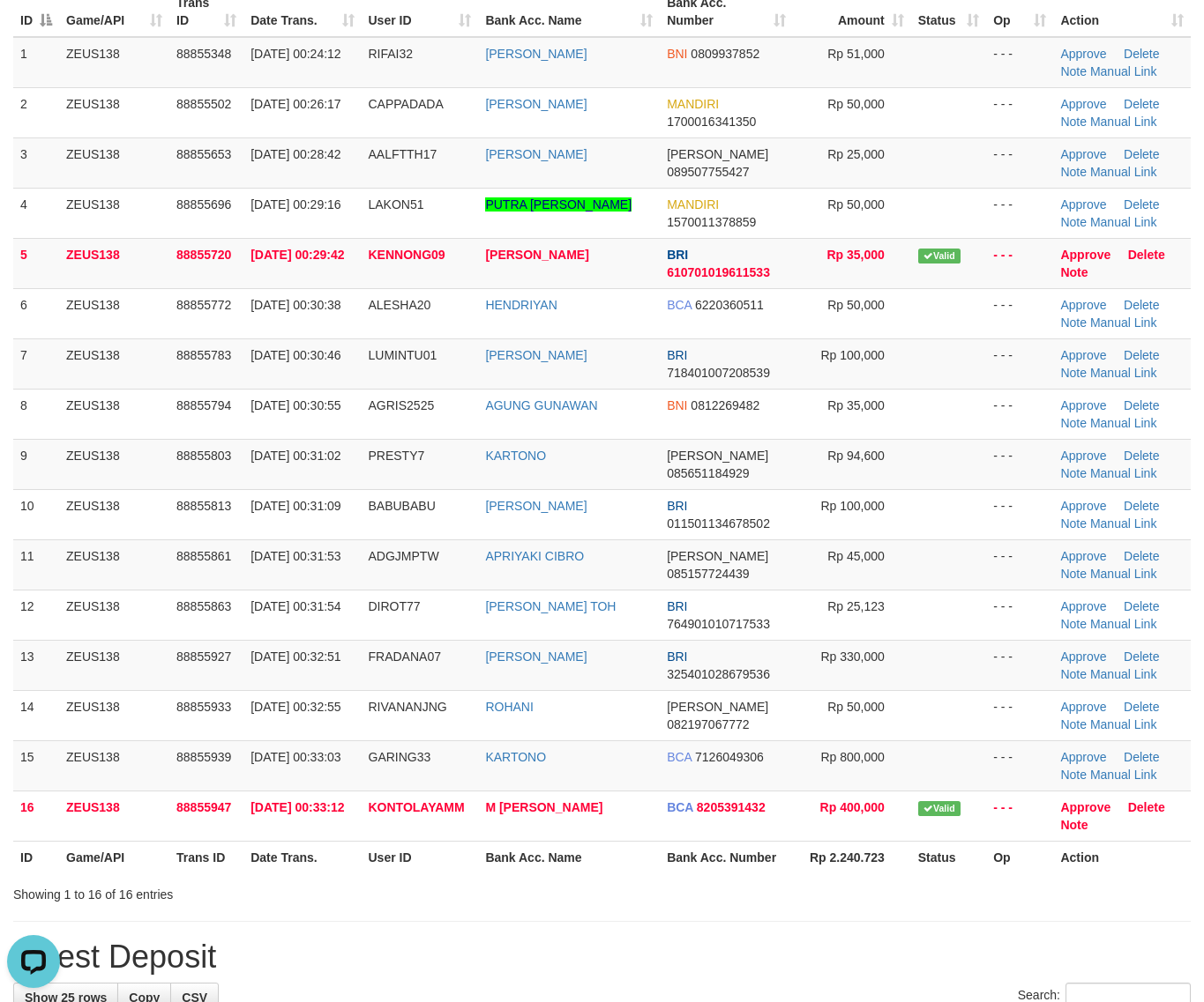
scroll to position [332, 0]
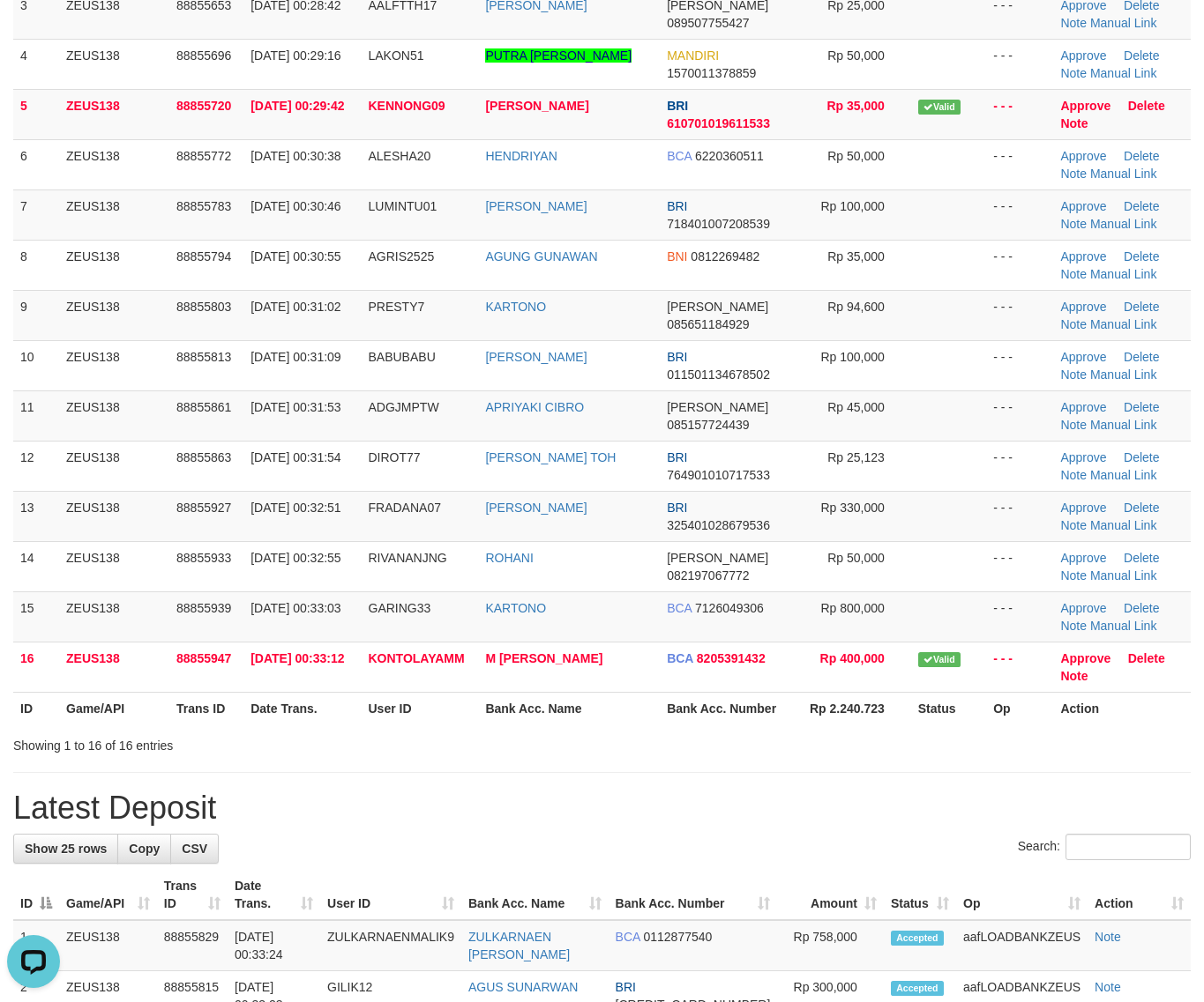
drag, startPoint x: 764, startPoint y: 730, endPoint x: 1219, endPoint y: 781, distance: 457.8
click at [804, 741] on div "Search: ID Game/API Trans ID Date Trans. User ID Bank Acc. Name Bank Acc. Numbe…" at bounding box center [601, 278] width 1177 height 953
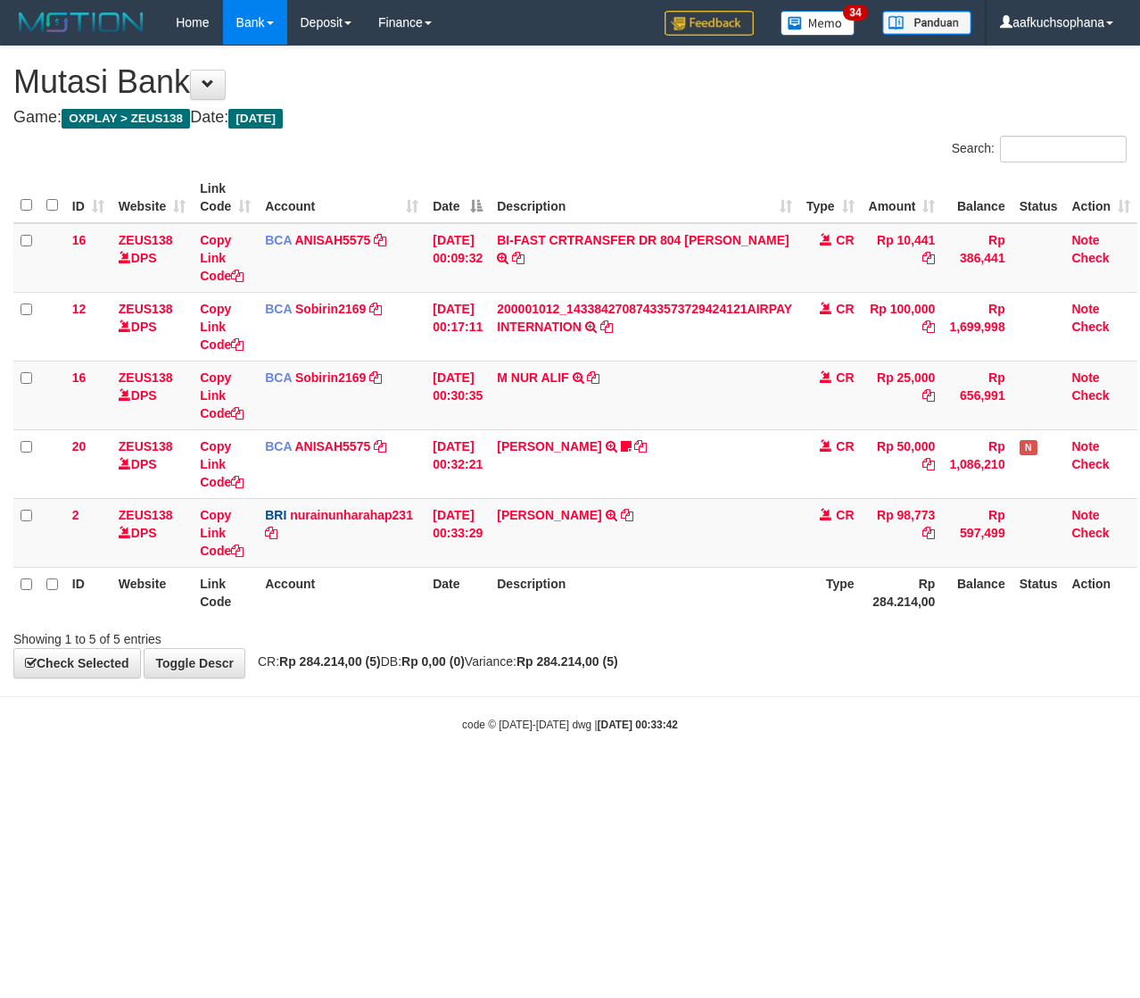
click at [348, 777] on html "Toggle navigation Home Bank Account List Load By Website Group [OXPLAY] ZEUS138…" at bounding box center [570, 388] width 1140 height 777
drag, startPoint x: 281, startPoint y: 749, endPoint x: 251, endPoint y: 747, distance: 30.5
click at [266, 750] on body "Toggle navigation Home Bank Account List Load By Website Group [OXPLAY] ZEUS138…" at bounding box center [570, 388] width 1140 height 777
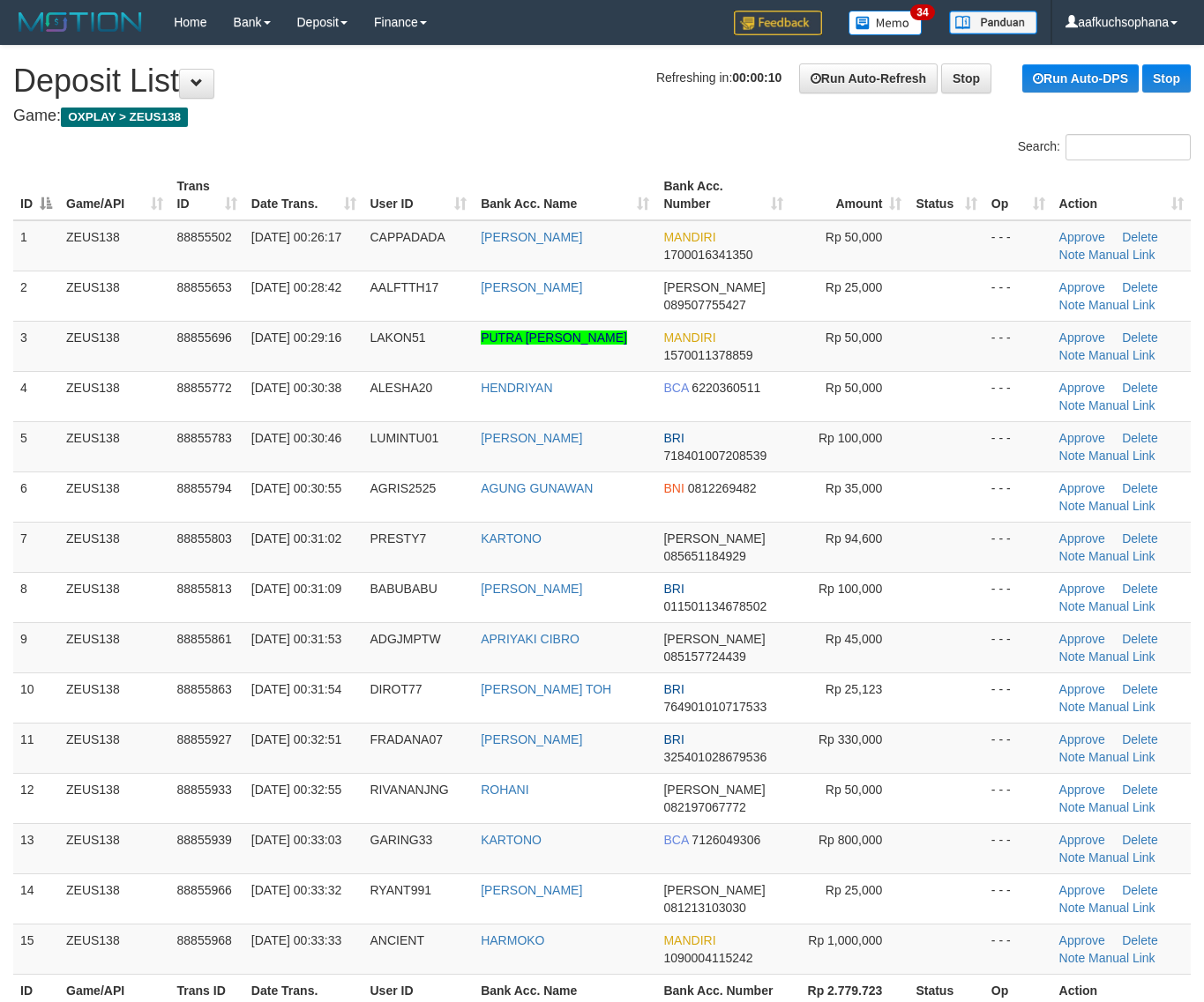
scroll to position [398, 0]
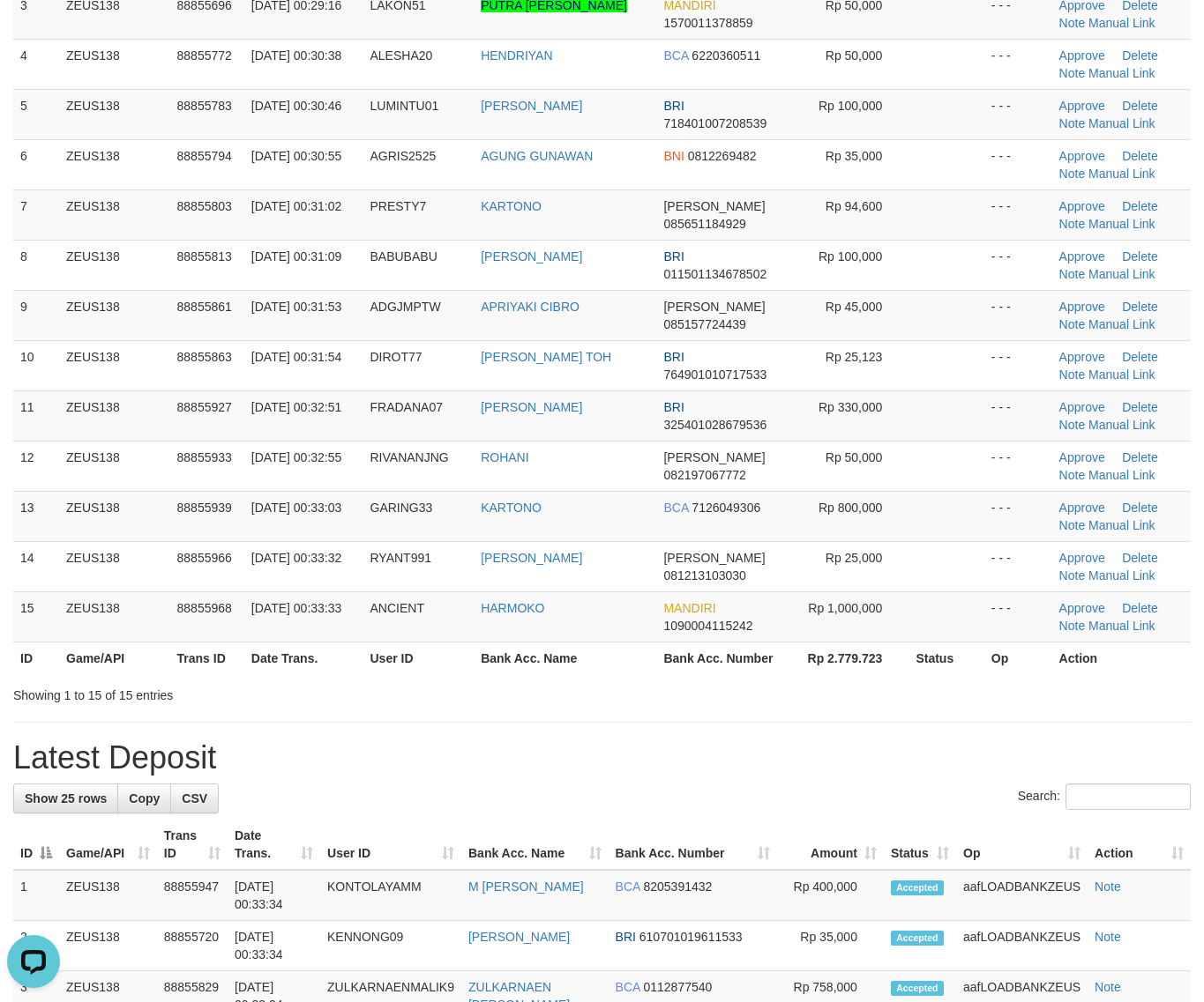
drag, startPoint x: 728, startPoint y: 743, endPoint x: 1218, endPoint y: 738, distance: 490.0
click at [798, 740] on div "**********" at bounding box center [602, 979] width 1204 height 2532
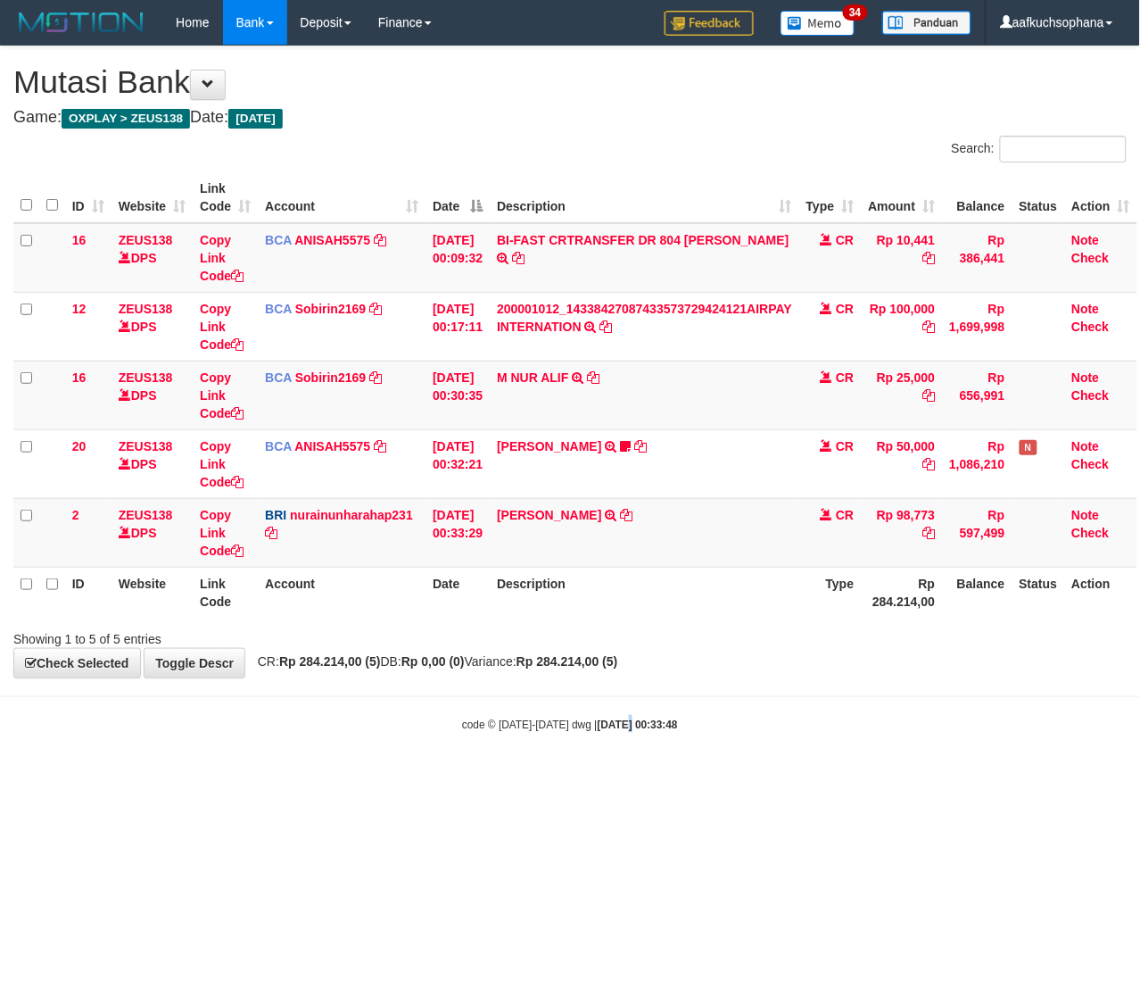
drag, startPoint x: 608, startPoint y: 705, endPoint x: 313, endPoint y: 697, distance: 295.4
click at [528, 700] on body "Toggle navigation Home Bank Account List Load By Website Group [OXPLAY] ZEUS138…" at bounding box center [570, 388] width 1140 height 777
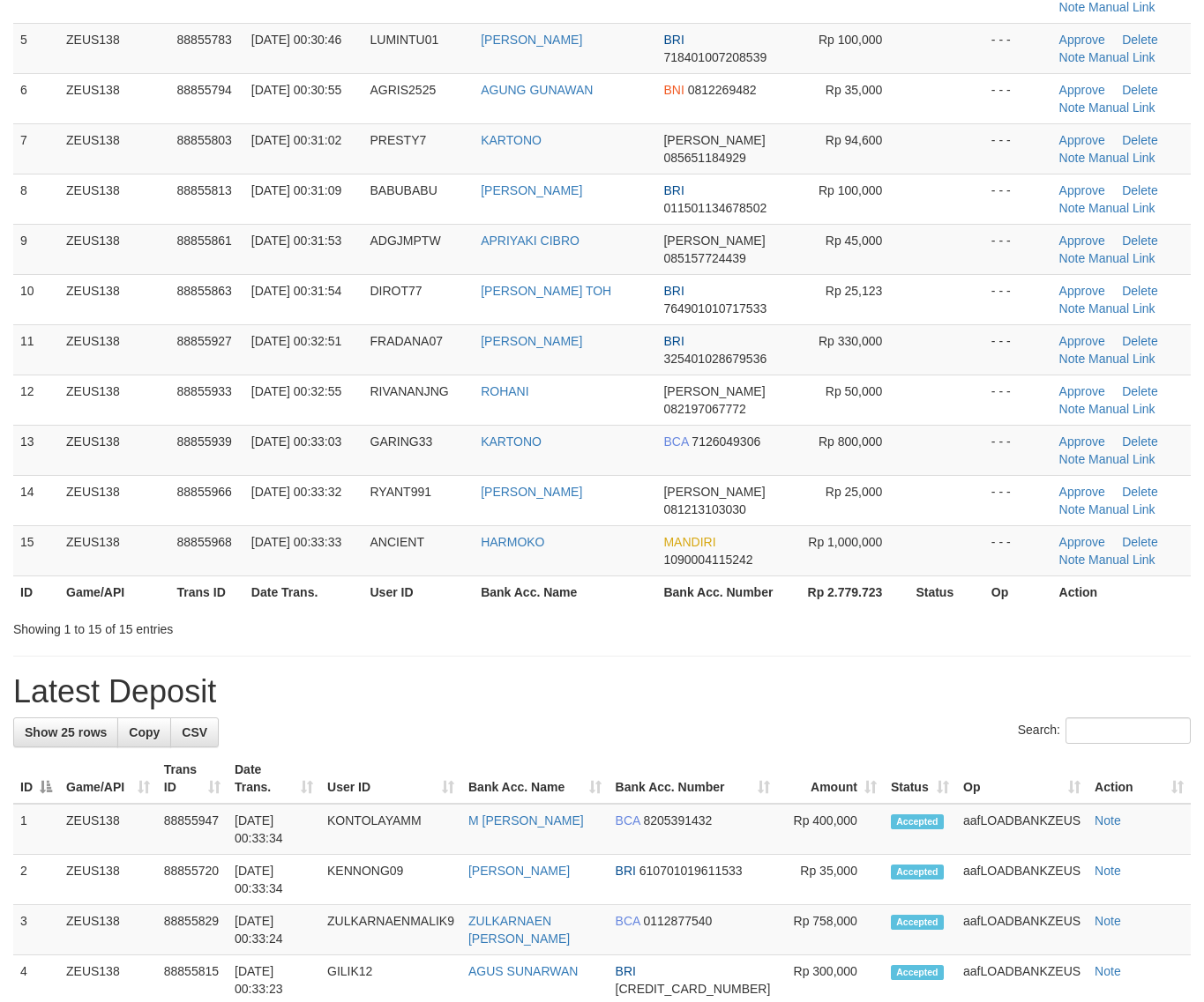
click at [922, 695] on h1 "Latest Deposit" at bounding box center [601, 693] width 1177 height 36
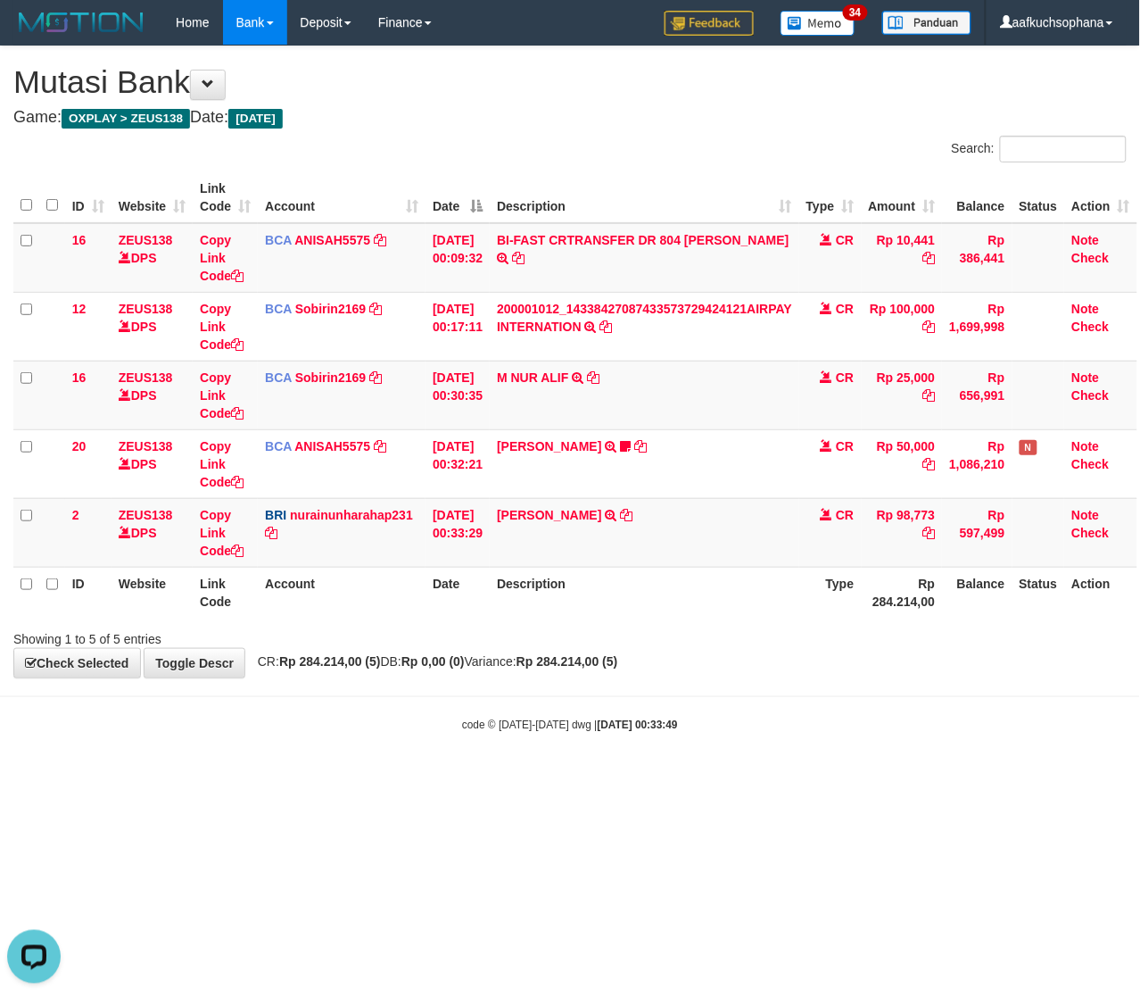
click at [410, 777] on html "Toggle navigation Home Bank Account List Load By Website Group [OXPLAY] ZEUS138…" at bounding box center [570, 388] width 1140 height 777
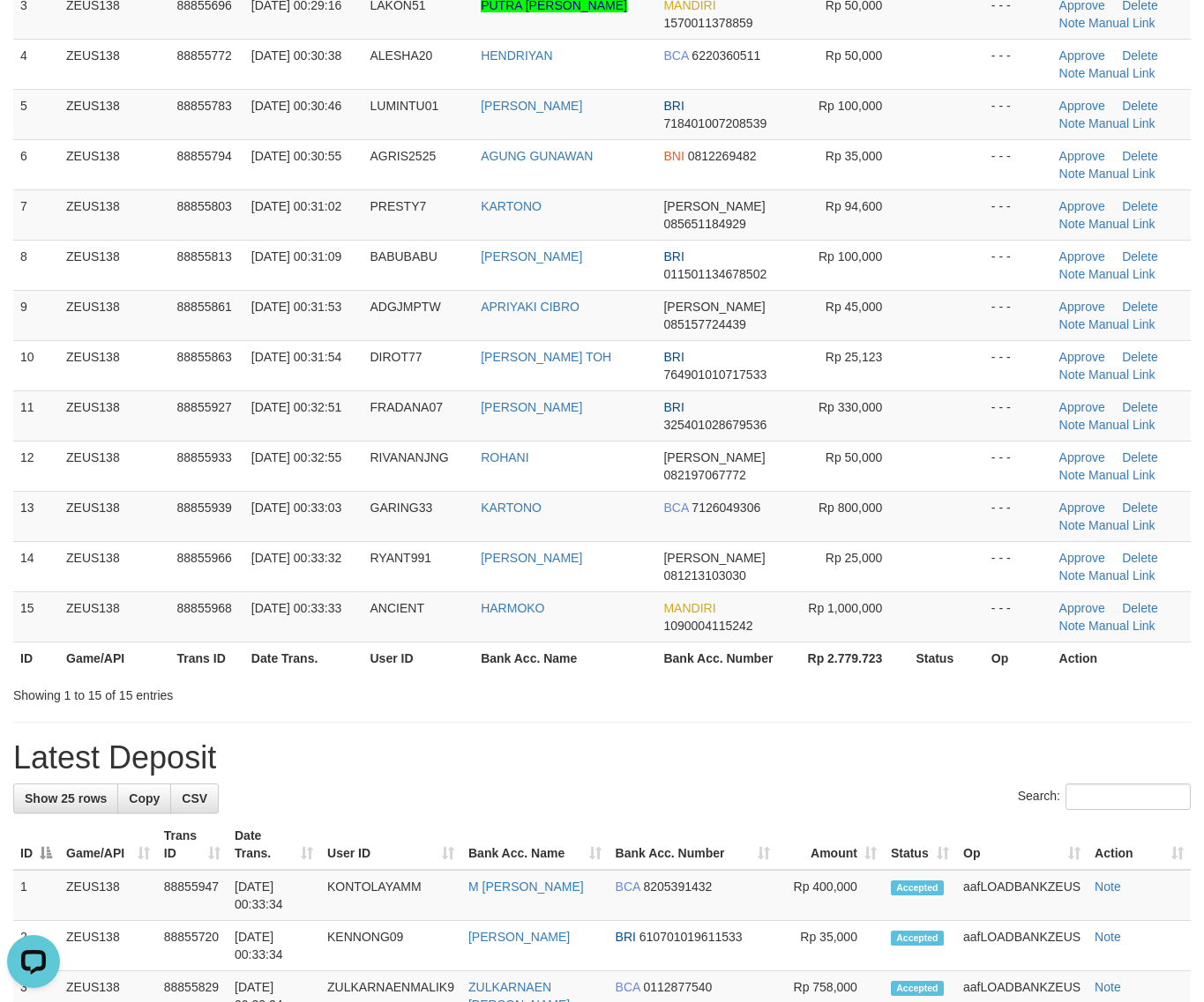
drag, startPoint x: 760, startPoint y: 747, endPoint x: 1209, endPoint y: 788, distance: 450.9
click at [792, 734] on div "**********" at bounding box center [602, 979] width 1204 height 2532
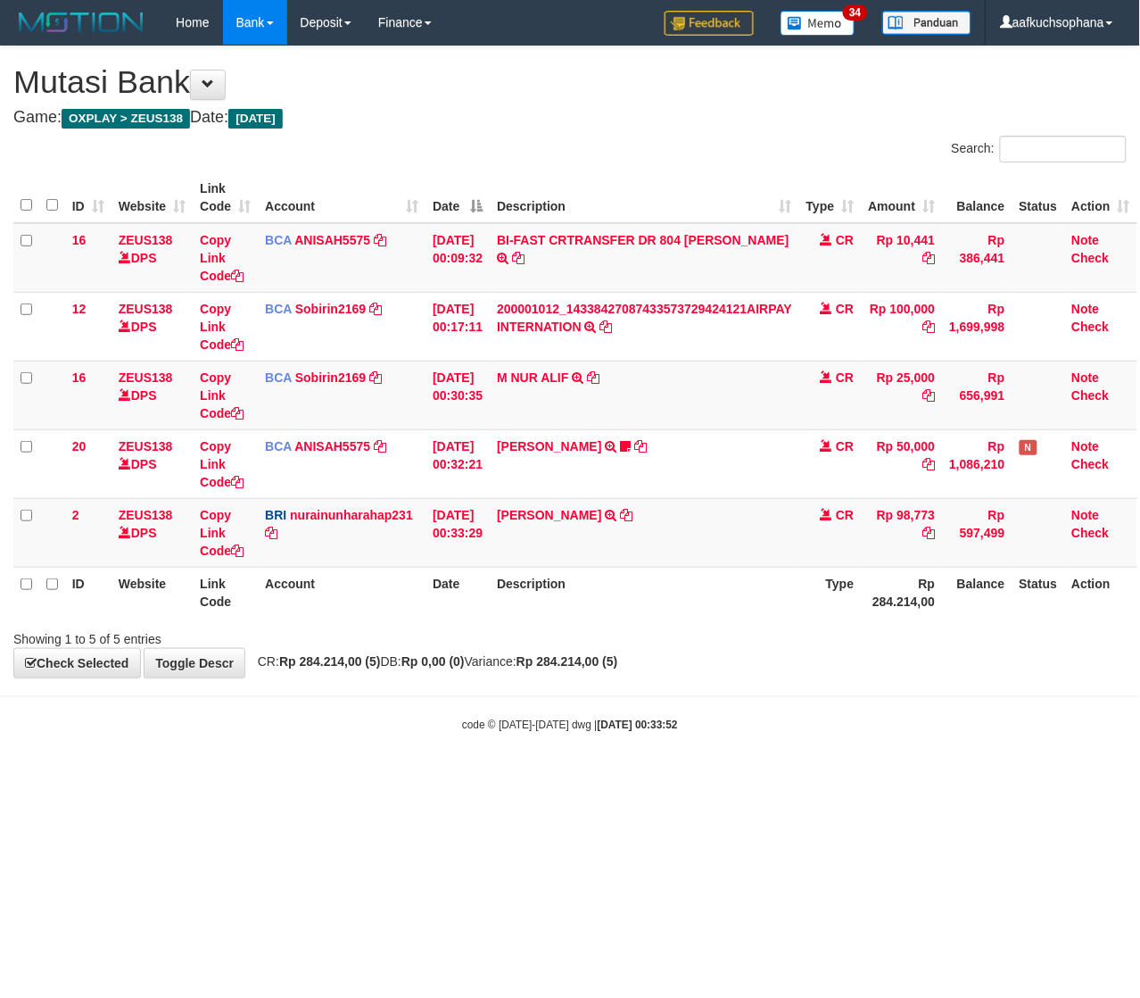
drag, startPoint x: 457, startPoint y: 821, endPoint x: 397, endPoint y: 812, distance: 60.4
click at [455, 777] on html "Toggle navigation Home Bank Account List Load By Website Group [OXPLAY] ZEUS138…" at bounding box center [570, 388] width 1140 height 777
click at [526, 777] on html "Toggle navigation Home Bank Account List Load By Website Group [OXPLAY] ZEUS138…" at bounding box center [570, 388] width 1140 height 777
click at [527, 777] on html "Toggle navigation Home Bank Account List Load By Website Group [OXPLAY] ZEUS138…" at bounding box center [570, 388] width 1140 height 777
click at [554, 777] on html "Toggle navigation Home Bank Account List Load By Website Group [OXPLAY] ZEUS138…" at bounding box center [570, 388] width 1140 height 777
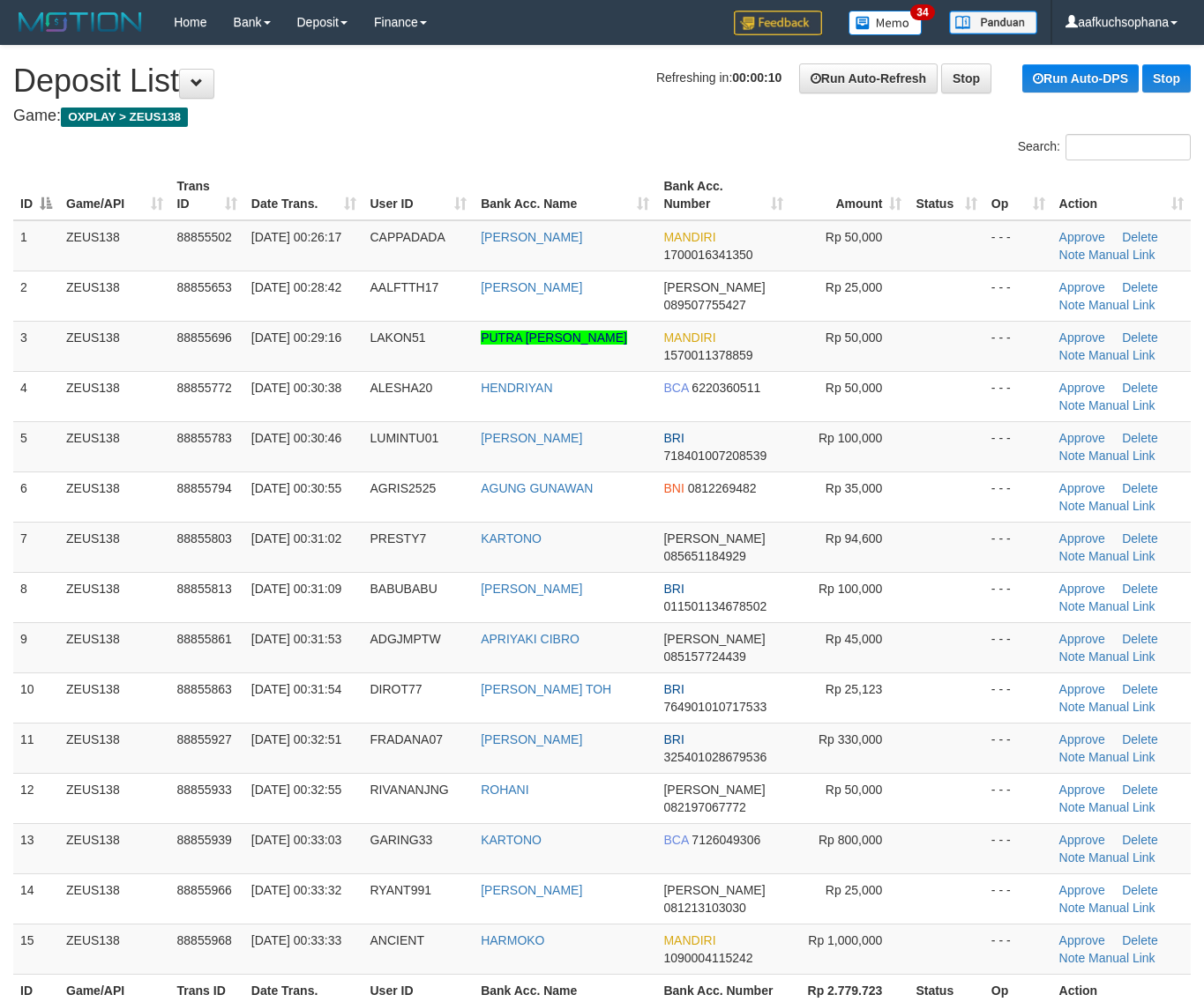
scroll to position [398, 0]
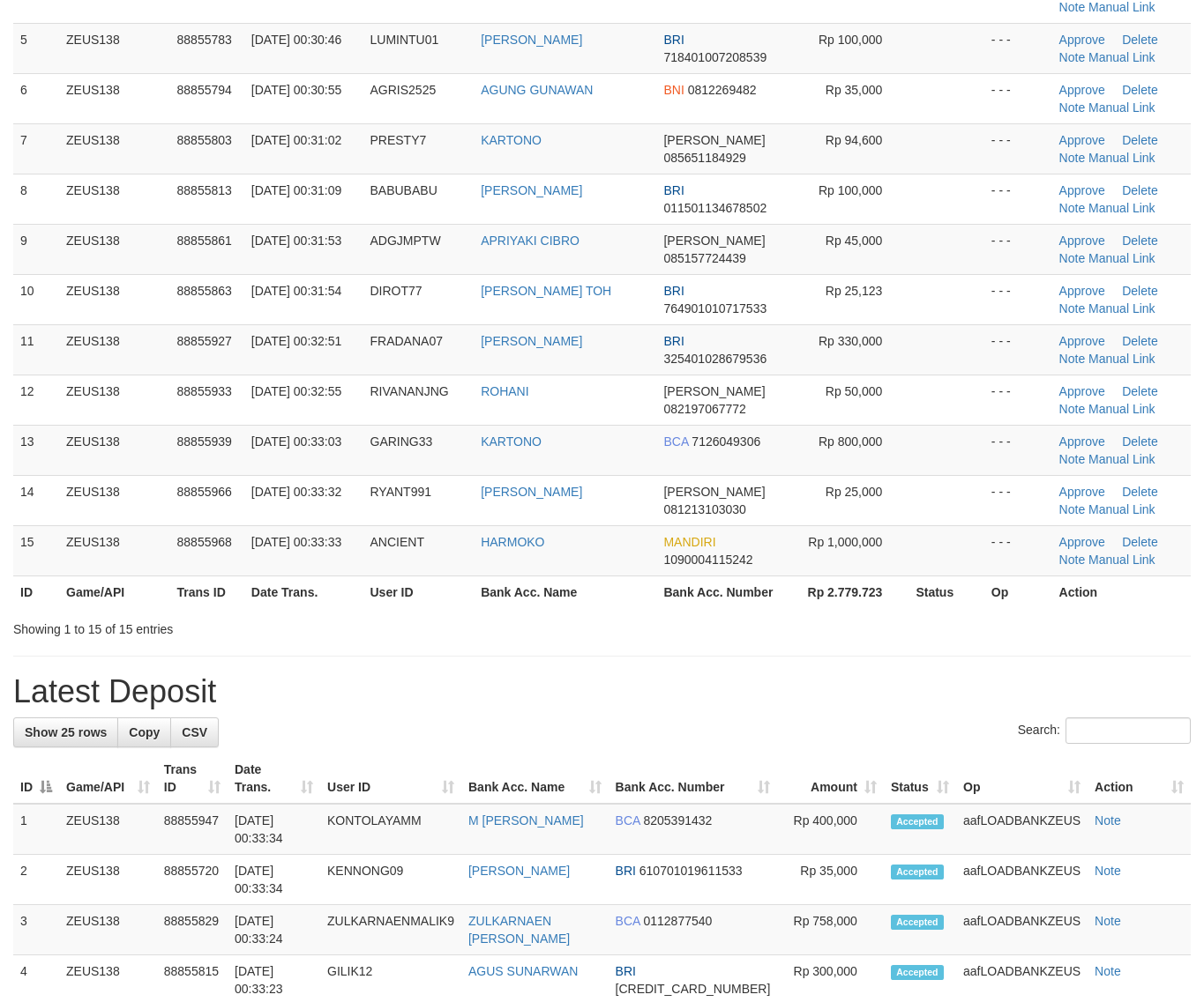
scroll to position [332, 0]
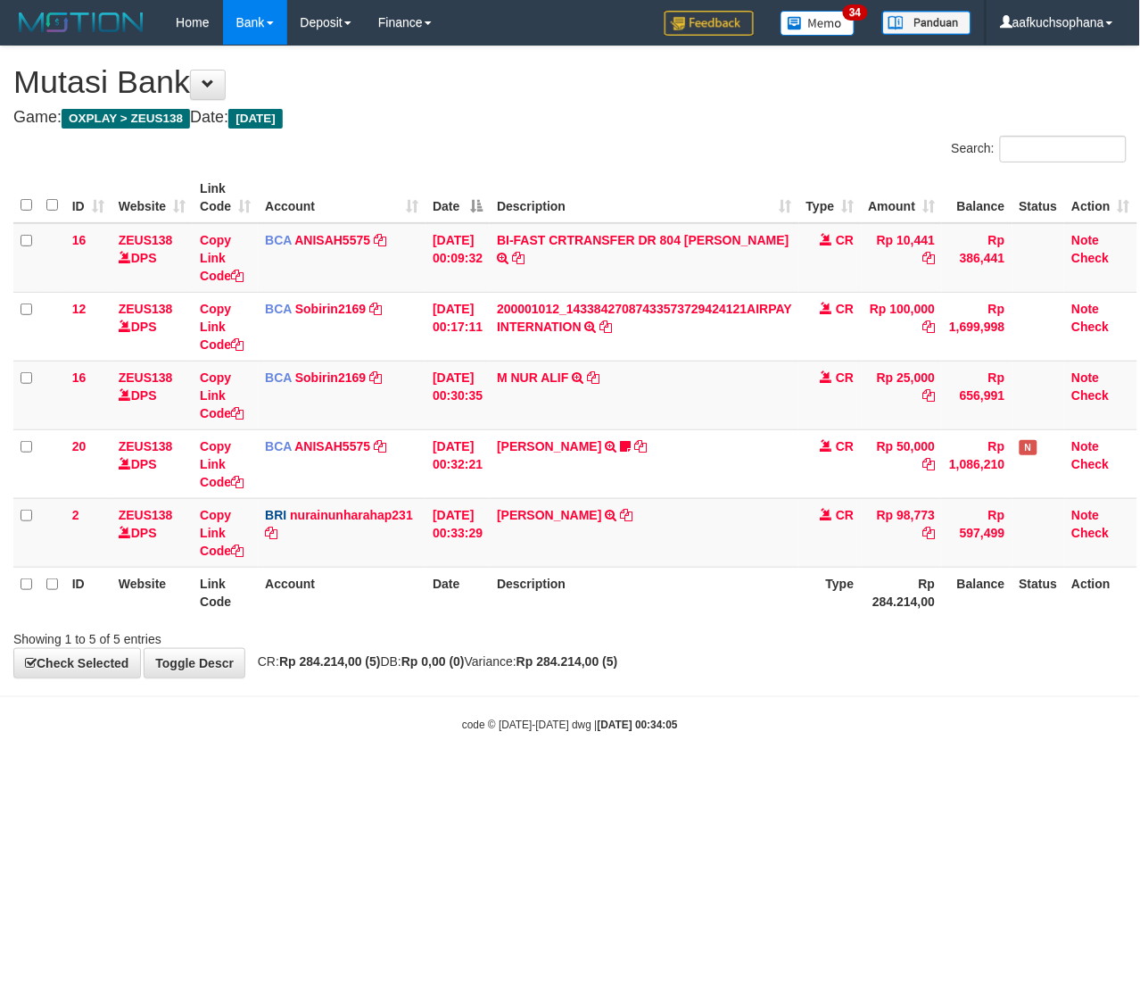
drag, startPoint x: 563, startPoint y: 863, endPoint x: 14, endPoint y: 837, distance: 549.3
click at [551, 777] on html "Toggle navigation Home Bank Account List Load By Website Group [OXPLAY] ZEUS138…" at bounding box center [570, 388] width 1140 height 777
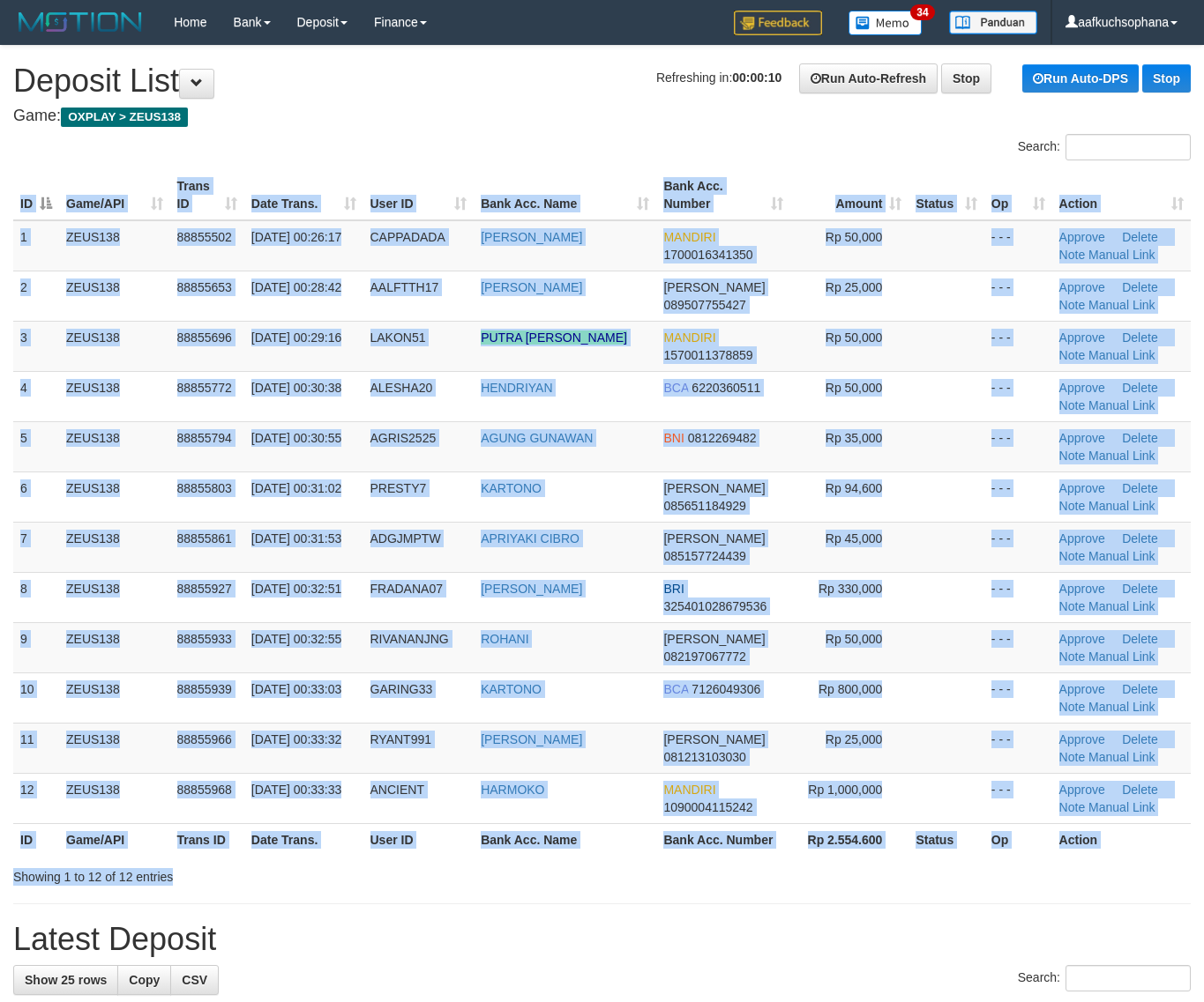
drag, startPoint x: 770, startPoint y: 864, endPoint x: 836, endPoint y: 855, distance: 66.6
click at [824, 856] on div "ID Game/API Trans ID Date Trans. User ID Bank Acc. Name Bank Acc. Number Amount…" at bounding box center [602, 513] width 1204 height 697
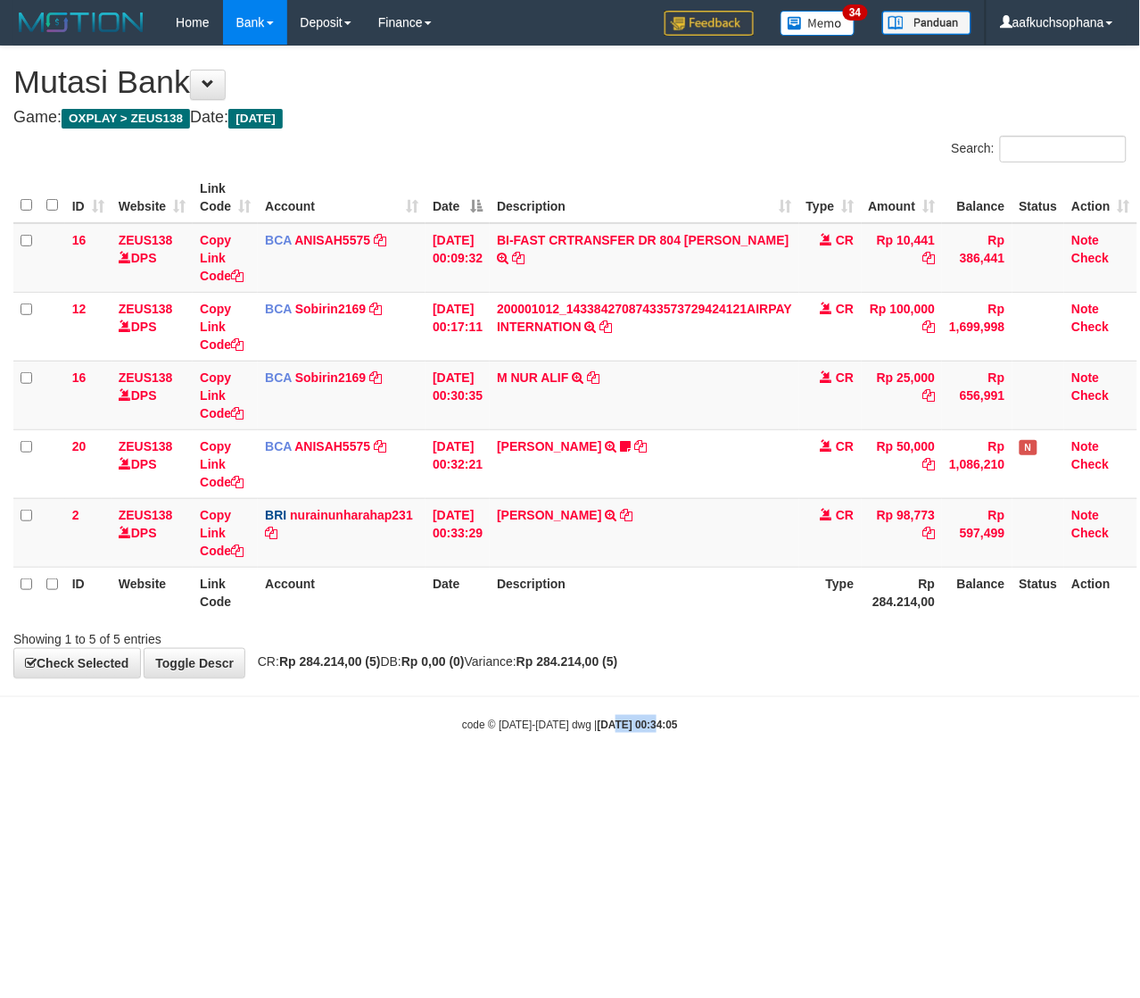
click at [627, 777] on html "Toggle navigation Home Bank Account List Load By Website Group [OXPLAY] ZEUS138…" at bounding box center [570, 388] width 1140 height 777
click at [319, 777] on html "Toggle navigation Home Bank Account List Load By Website Group [OXPLAY] ZEUS138…" at bounding box center [570, 388] width 1140 height 777
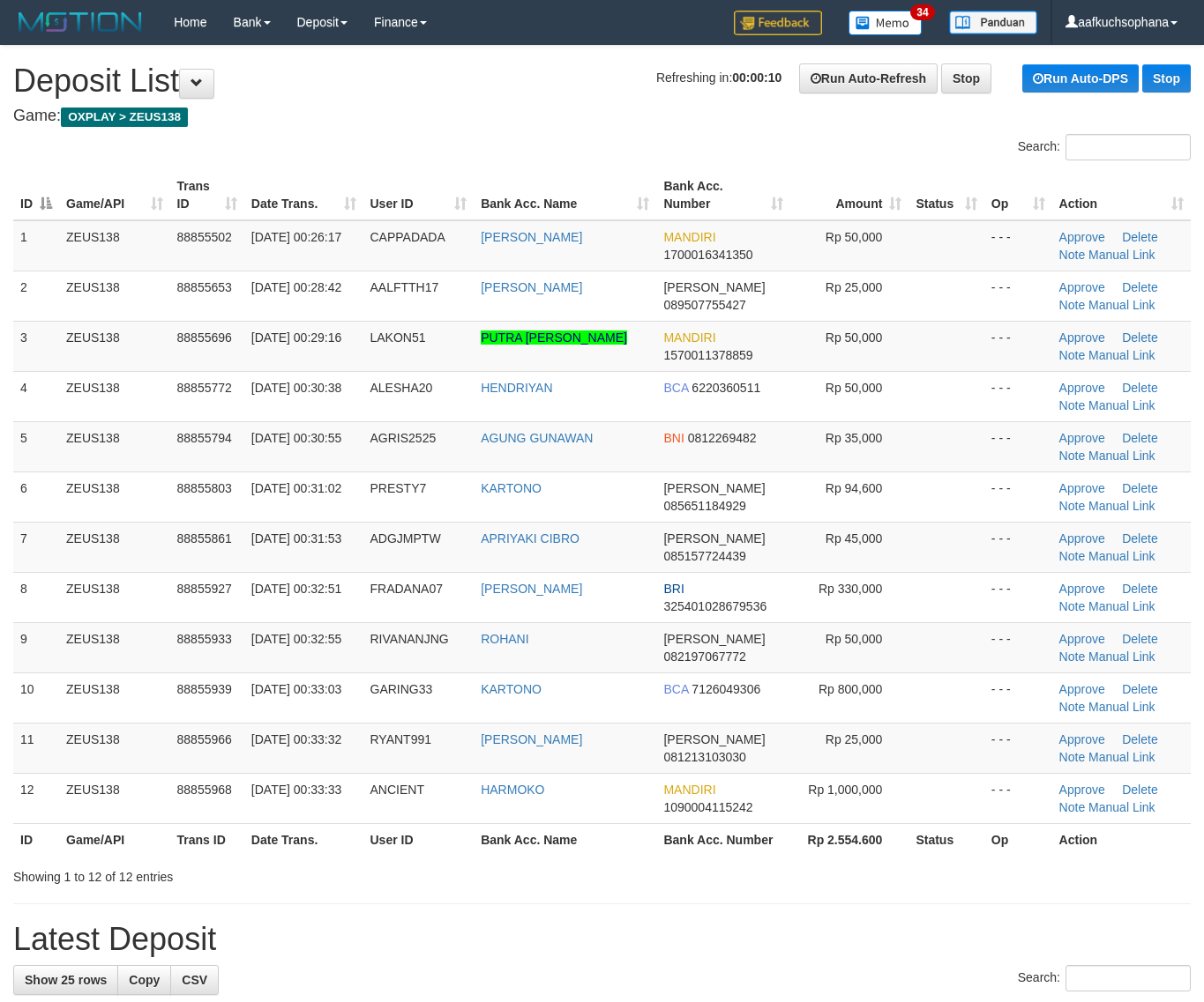
drag, startPoint x: 951, startPoint y: 872, endPoint x: 1218, endPoint y: 867, distance: 267.0
click at [977, 871] on div "Showing 1 to 12 of 12 entries" at bounding box center [602, 874] width 1204 height 25
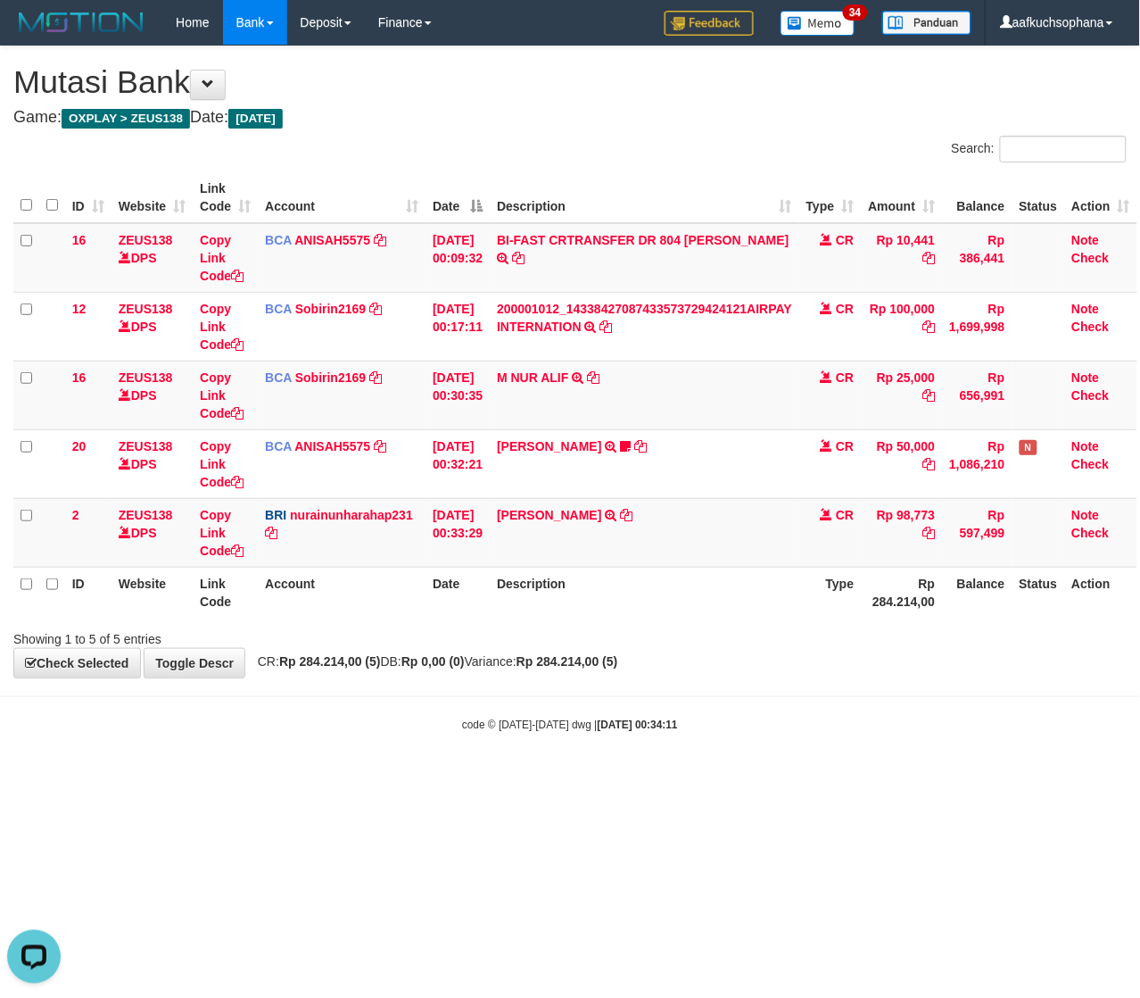
drag, startPoint x: 386, startPoint y: 821, endPoint x: 228, endPoint y: 815, distance: 158.0
click at [386, 777] on html "Toggle navigation Home Bank Account List Load By Website Group [OXPLAY] ZEUS138…" at bounding box center [570, 388] width 1140 height 777
click at [362, 777] on html "Toggle navigation Home Bank Account List Load By Website Group [OXPLAY] ZEUS138…" at bounding box center [570, 388] width 1140 height 777
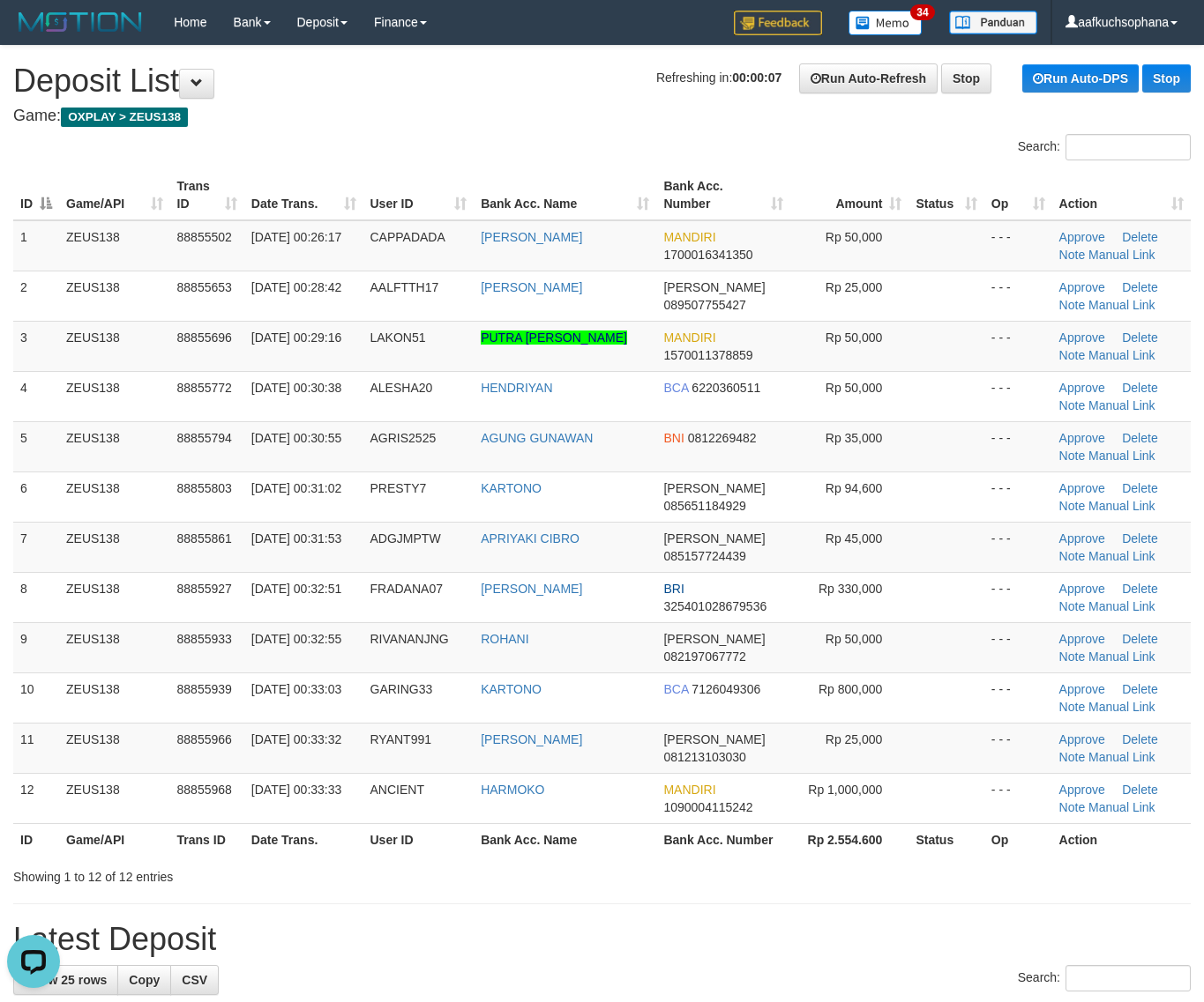
drag, startPoint x: 1052, startPoint y: 904, endPoint x: 1218, endPoint y: 902, distance: 166.0
drag, startPoint x: 891, startPoint y: 959, endPoint x: 1123, endPoint y: 930, distance: 233.8
click at [912, 944] on h1 "Latest Deposit" at bounding box center [601, 940] width 1177 height 36
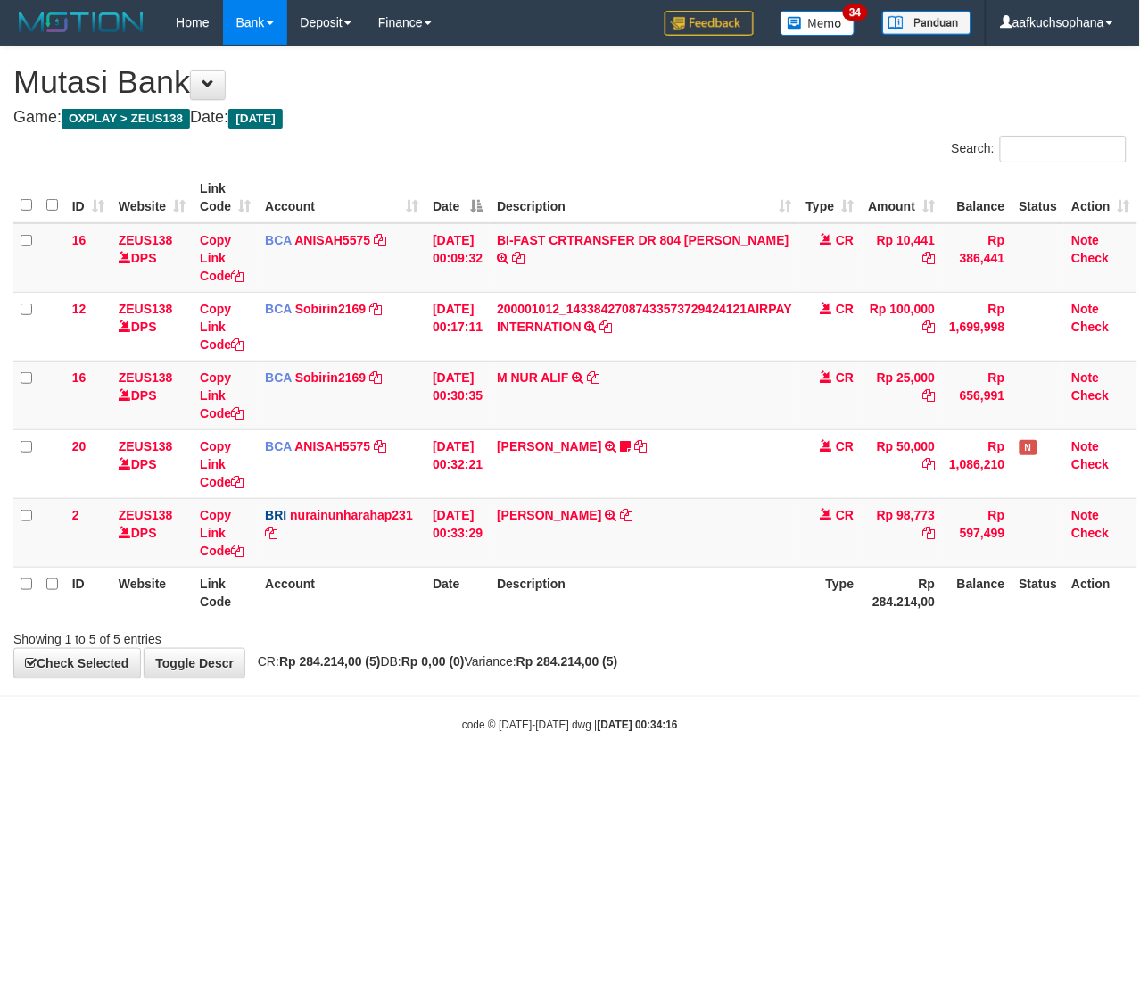
drag, startPoint x: 279, startPoint y: 942, endPoint x: 248, endPoint y: 944, distance: 31.3
click at [260, 777] on html "Toggle navigation Home Bank Account List Load By Website Group [OXPLAY] ZEUS138…" at bounding box center [570, 388] width 1140 height 777
drag, startPoint x: 322, startPoint y: 950, endPoint x: 0, endPoint y: 968, distance: 322.6
click at [306, 777] on html "Toggle navigation Home Bank Account List Load By Website Group [OXPLAY] ZEUS138…" at bounding box center [570, 388] width 1140 height 777
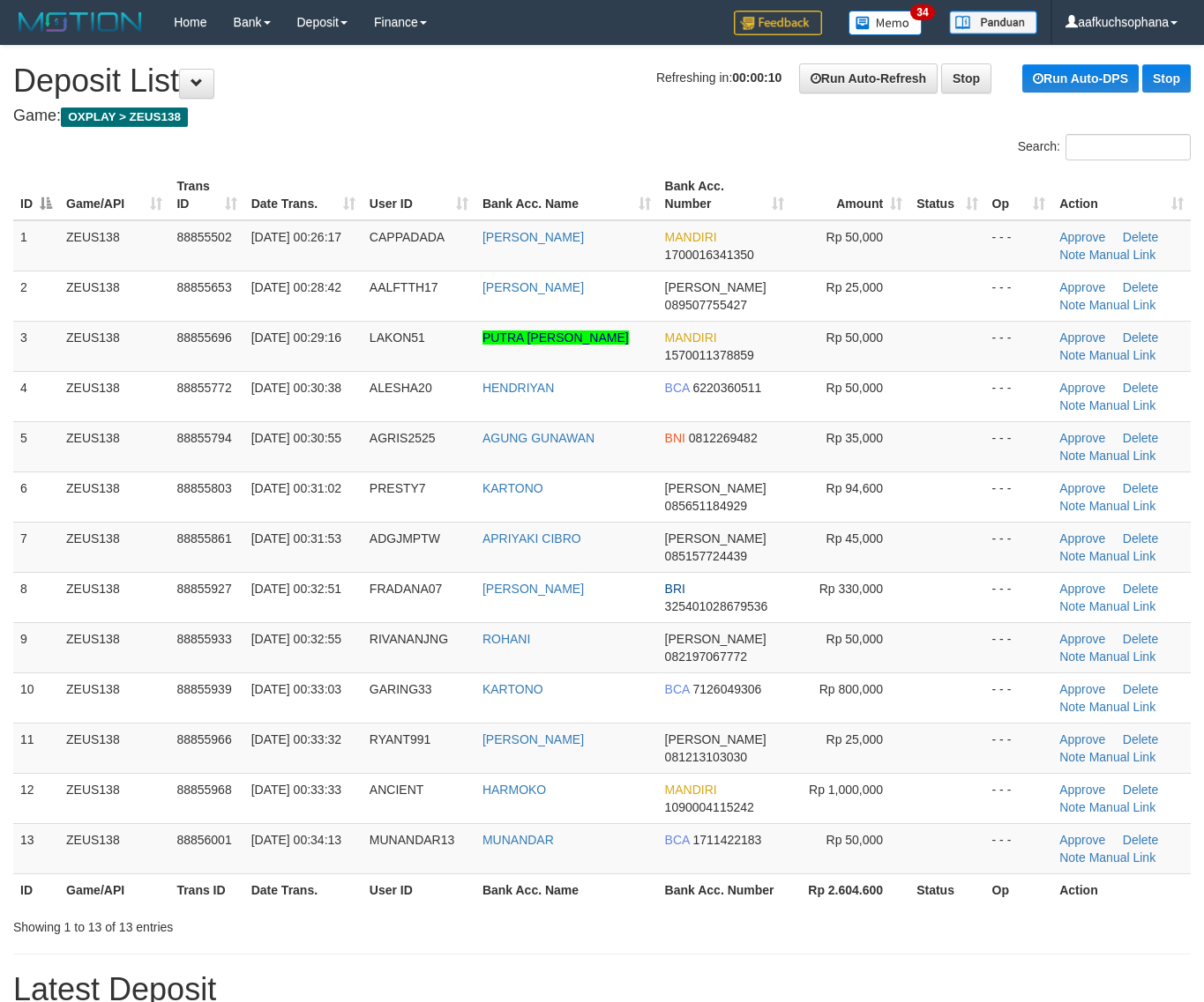
drag, startPoint x: 946, startPoint y: 950, endPoint x: 1214, endPoint y: 920, distance: 269.7
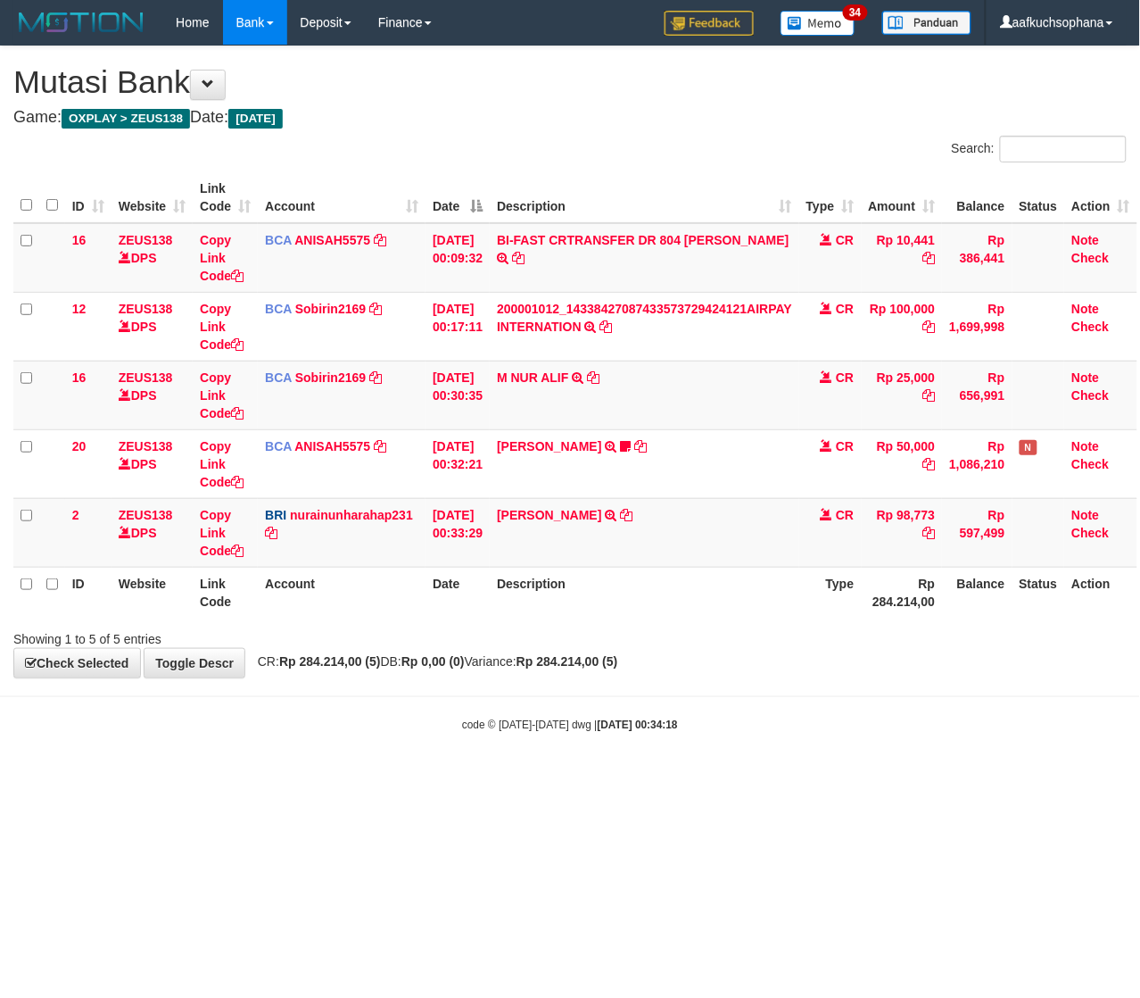
click at [496, 777] on html "Toggle navigation Home Bank Account List Load By Website Group [OXPLAY] ZEUS138…" at bounding box center [570, 388] width 1140 height 777
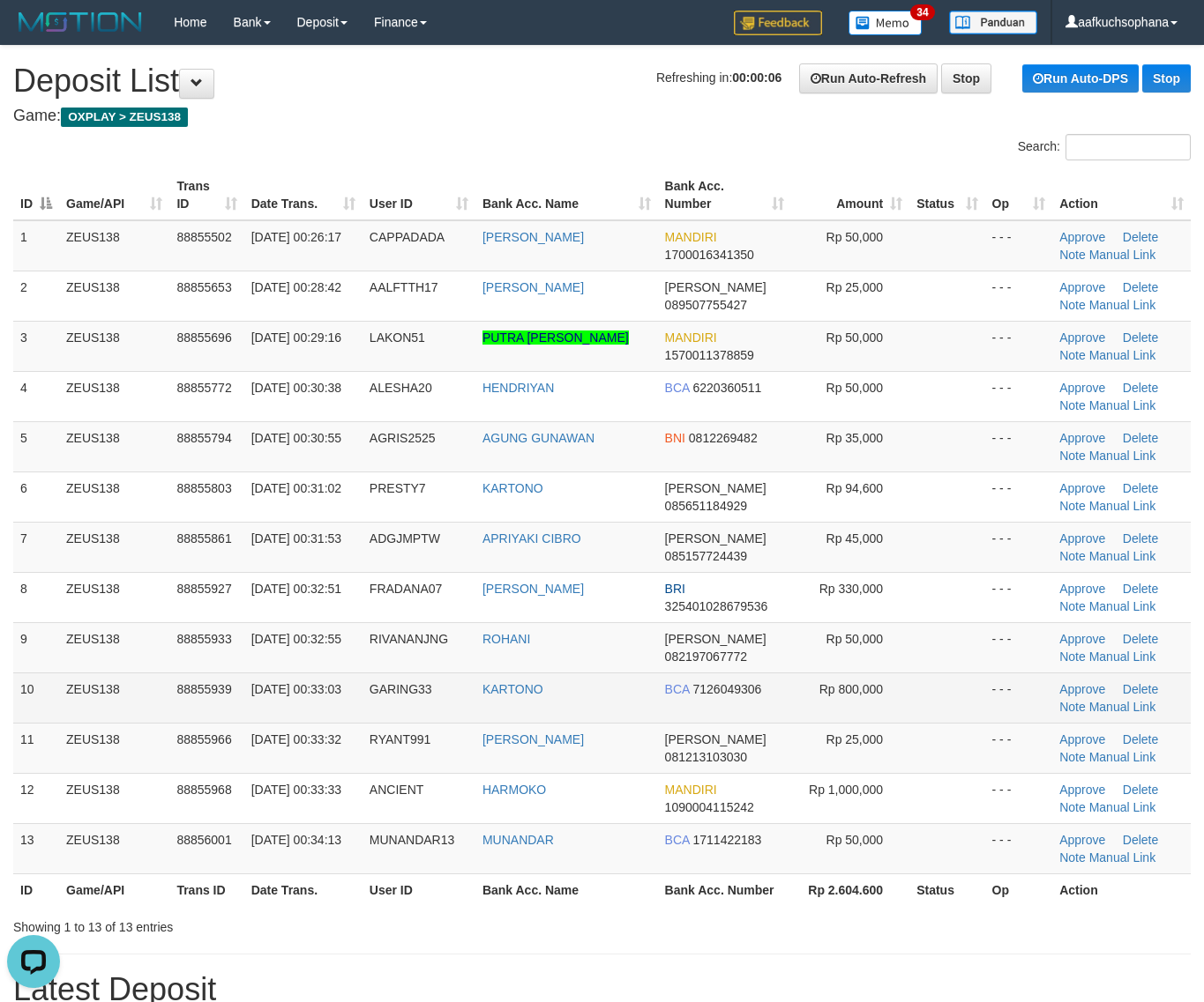
click at [954, 707] on td at bounding box center [947, 698] width 75 height 50
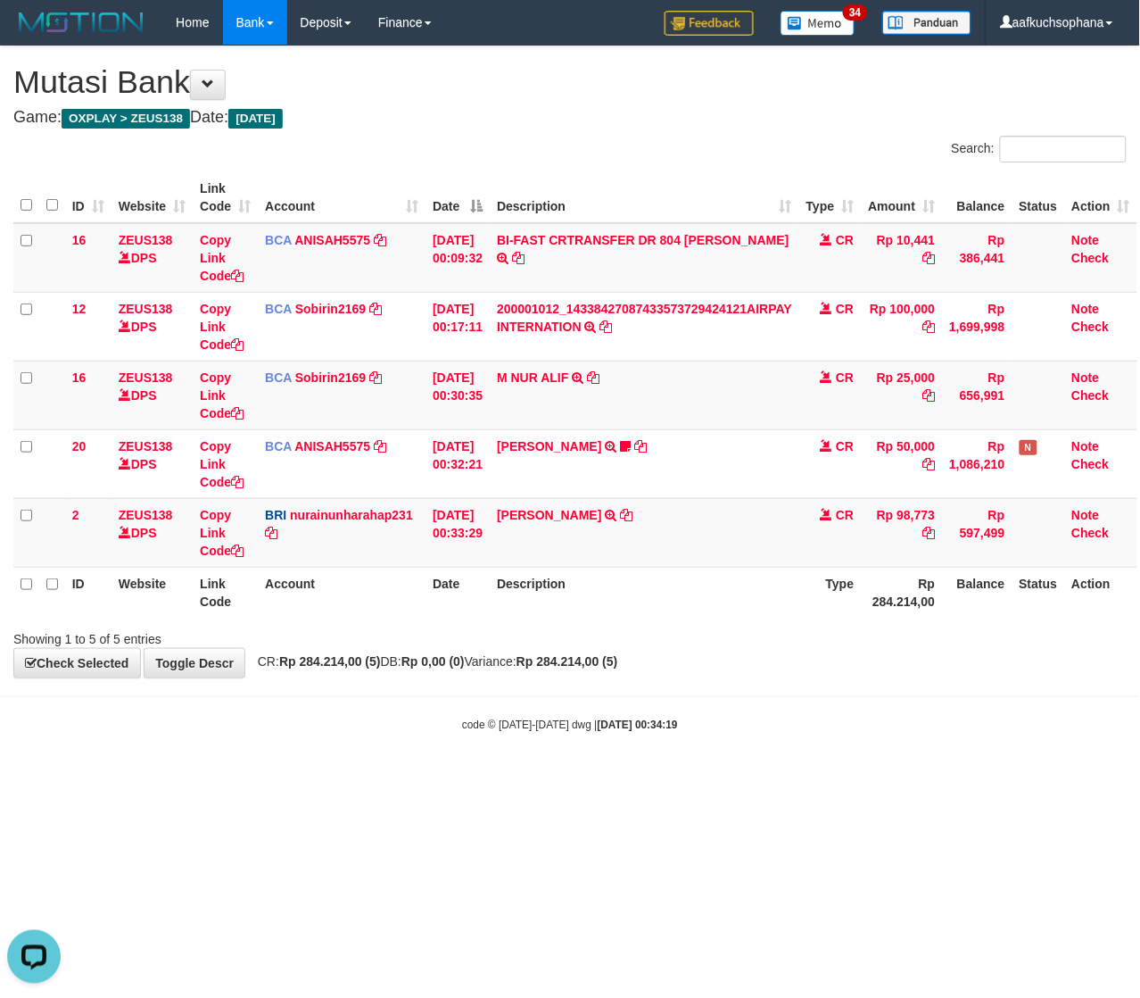
drag, startPoint x: 154, startPoint y: 778, endPoint x: 76, endPoint y: 763, distance: 80.0
click at [127, 773] on body "Toggle navigation Home Bank Account List Load By Website Group [OXPLAY] ZEUS138…" at bounding box center [570, 388] width 1140 height 777
click at [117, 777] on html "Toggle navigation Home Bank Account List Load By Website Group [OXPLAY] ZEUS138…" at bounding box center [570, 388] width 1140 height 777
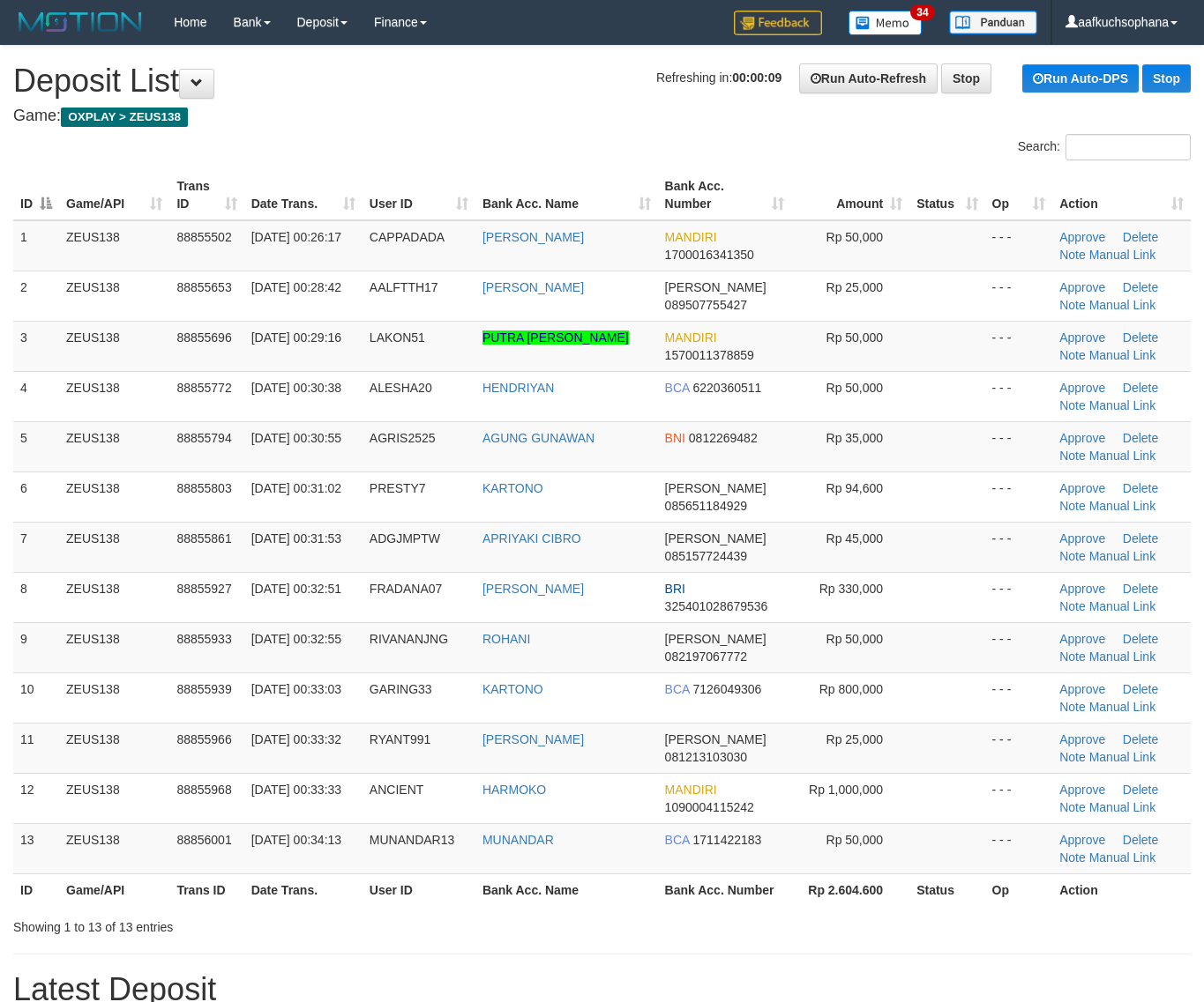
drag, startPoint x: 955, startPoint y: 772, endPoint x: 1202, endPoint y: 795, distance: 248.1
click at [981, 774] on tbody "1 ZEUS138 88855502 01/10/2025 00:26:17 CAPPADADA ARON JECONIA MANDIRI 170001634…" at bounding box center [601, 547] width 1177 height 654
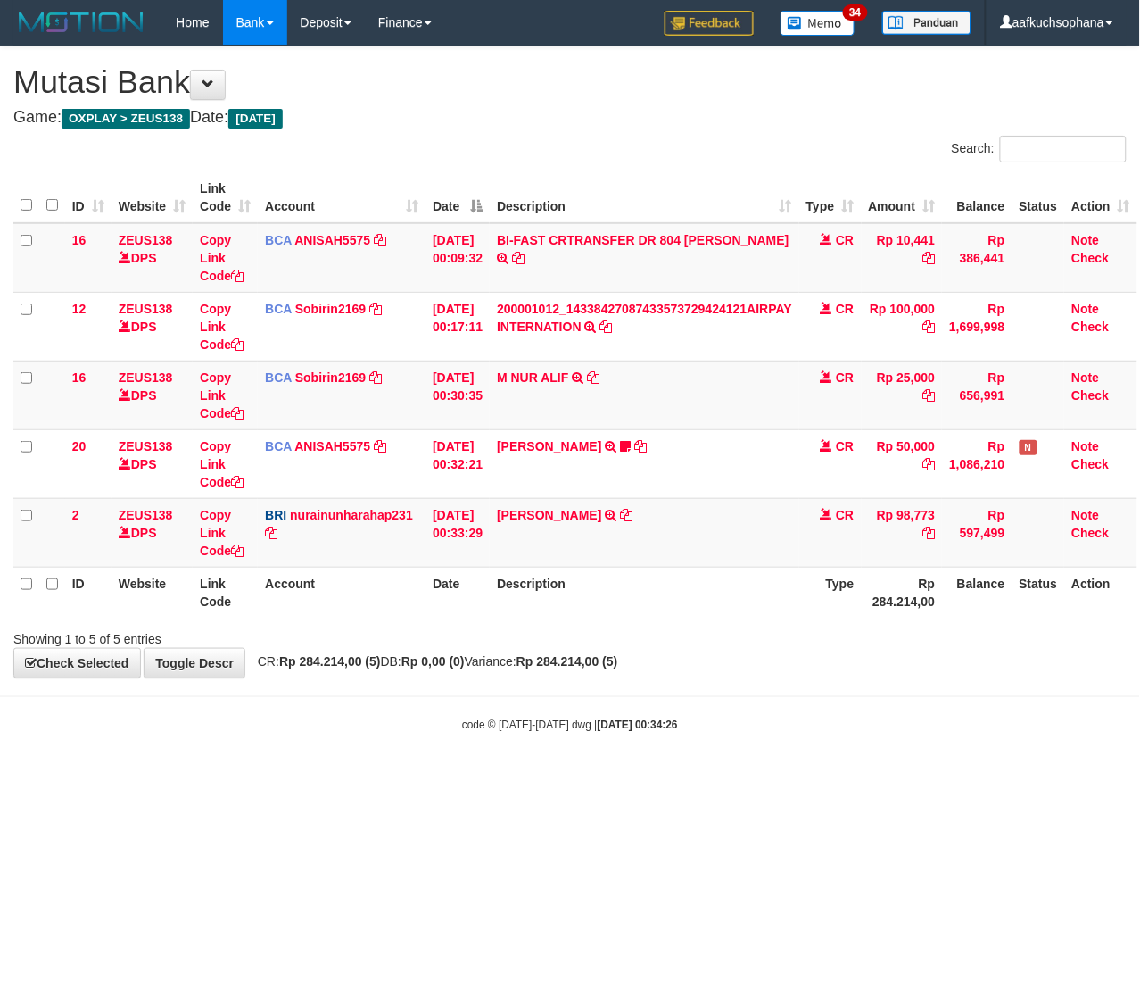
drag, startPoint x: 398, startPoint y: 790, endPoint x: 265, endPoint y: 768, distance: 134.7
click at [393, 777] on html "Toggle navigation Home Bank Account List Load By Website Group [OXPLAY] ZEUS138…" at bounding box center [570, 388] width 1140 height 777
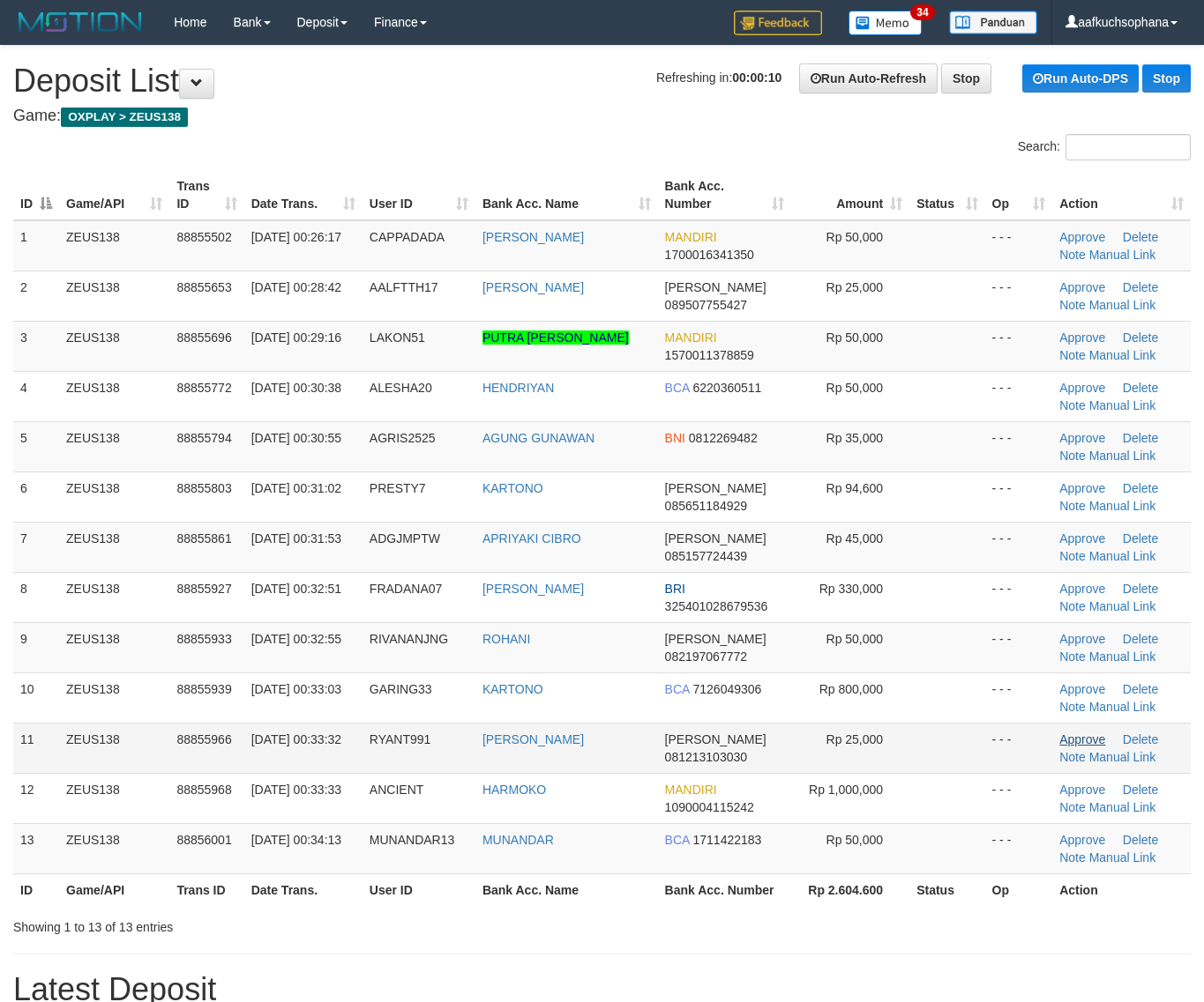
click at [1042, 734] on tbody "1 ZEUS138 88855502 [DATE] 00:26:17 CAPPADADA [PERSON_NAME] MANDIRI 170001634135…" at bounding box center [601, 547] width 1177 height 654
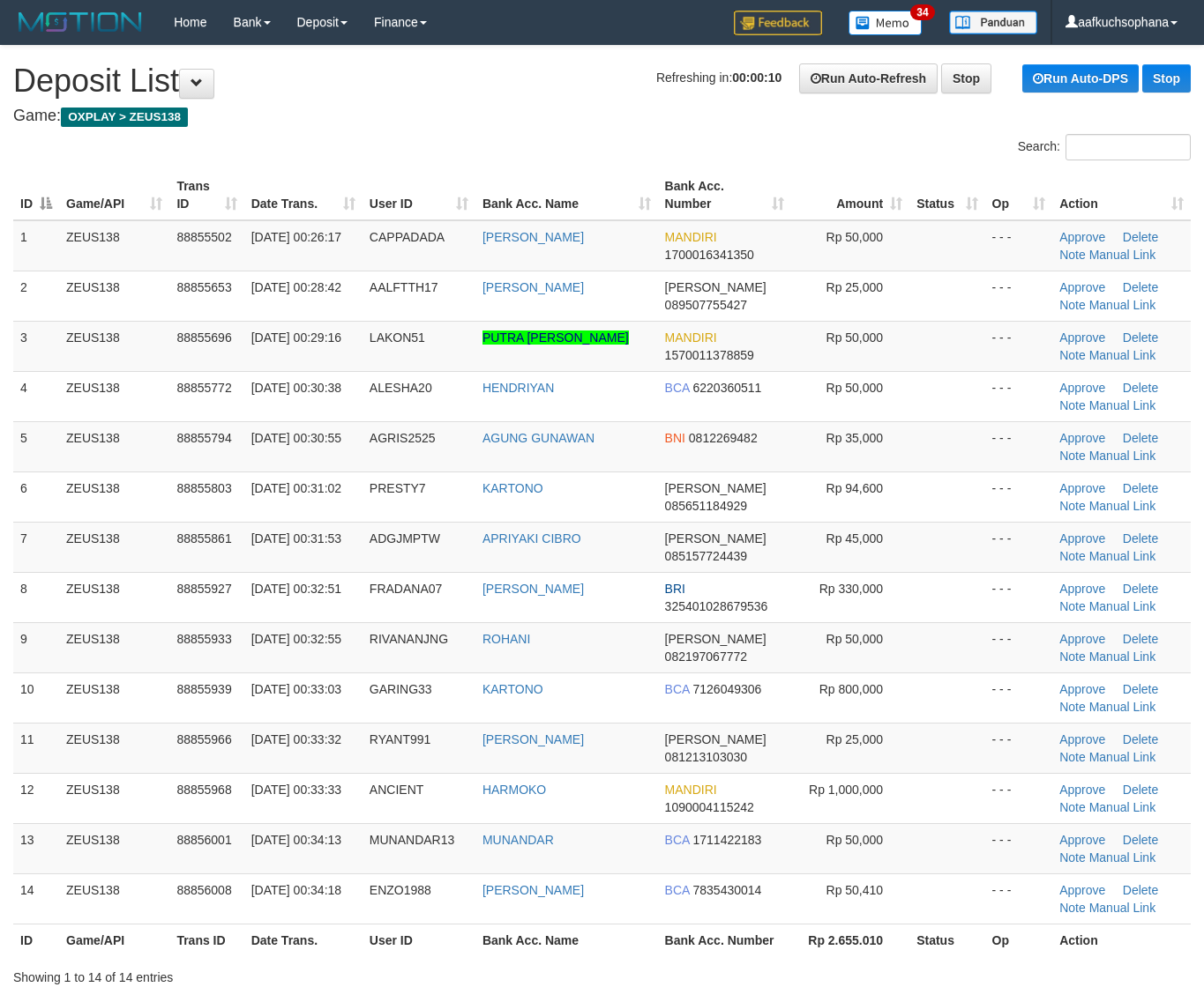
drag, startPoint x: 937, startPoint y: 657, endPoint x: 1214, endPoint y: 746, distance: 290.9
click at [1005, 692] on tbody "1 ZEUS138 88855502 01/10/2025 00:26:17 CAPPADADA ARON JECONIA MANDIRI 170001634…" at bounding box center [601, 572] width 1177 height 705
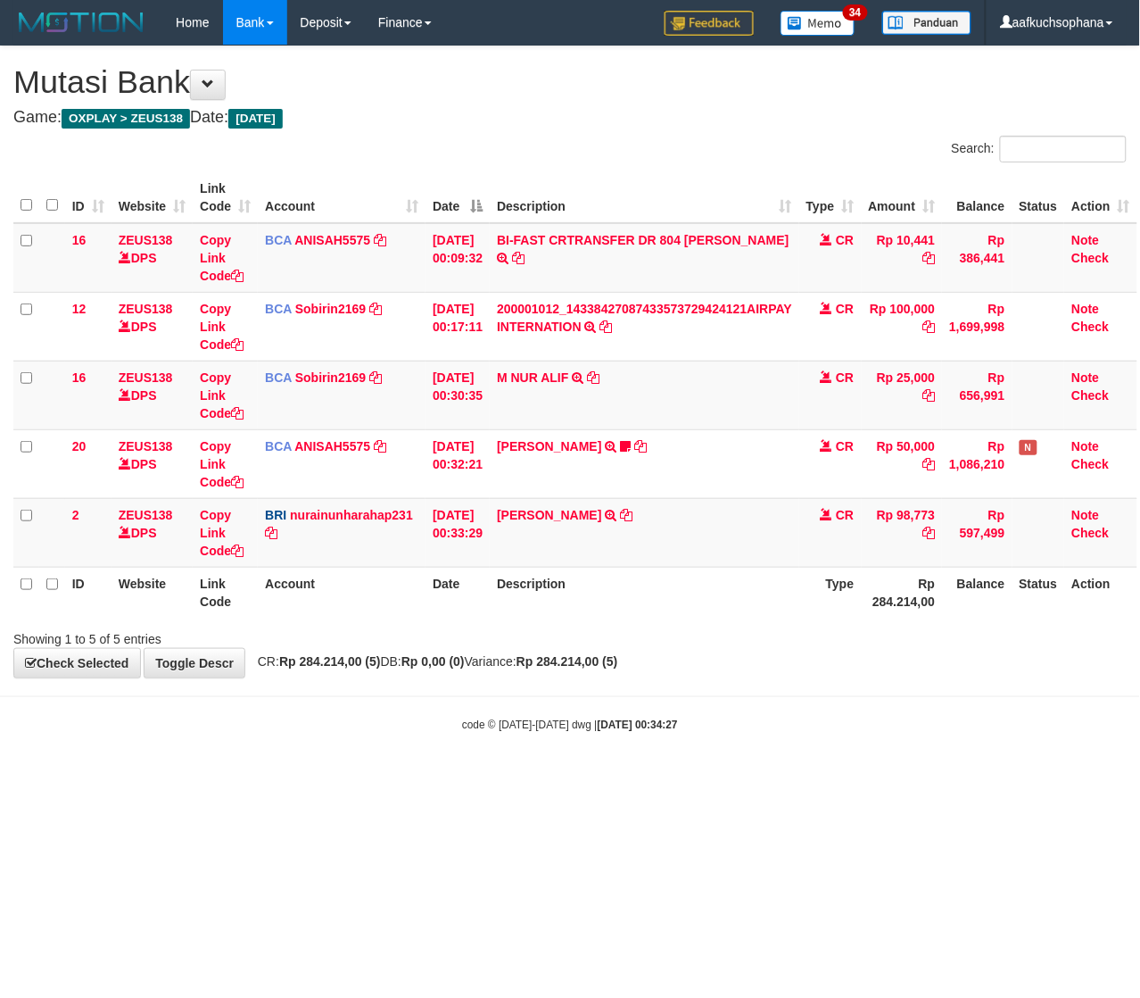
drag, startPoint x: 330, startPoint y: 796, endPoint x: 310, endPoint y: 796, distance: 20.5
click at [318, 777] on html "Toggle navigation Home Bank Account List Load By Website Group [OXPLAY] ZEUS138…" at bounding box center [570, 388] width 1140 height 777
drag, startPoint x: 384, startPoint y: 828, endPoint x: 335, endPoint y: 810, distance: 52.2
click at [353, 777] on html "Toggle navigation Home Bank Account List Load By Website Group [OXPLAY] ZEUS138…" at bounding box center [570, 388] width 1140 height 777
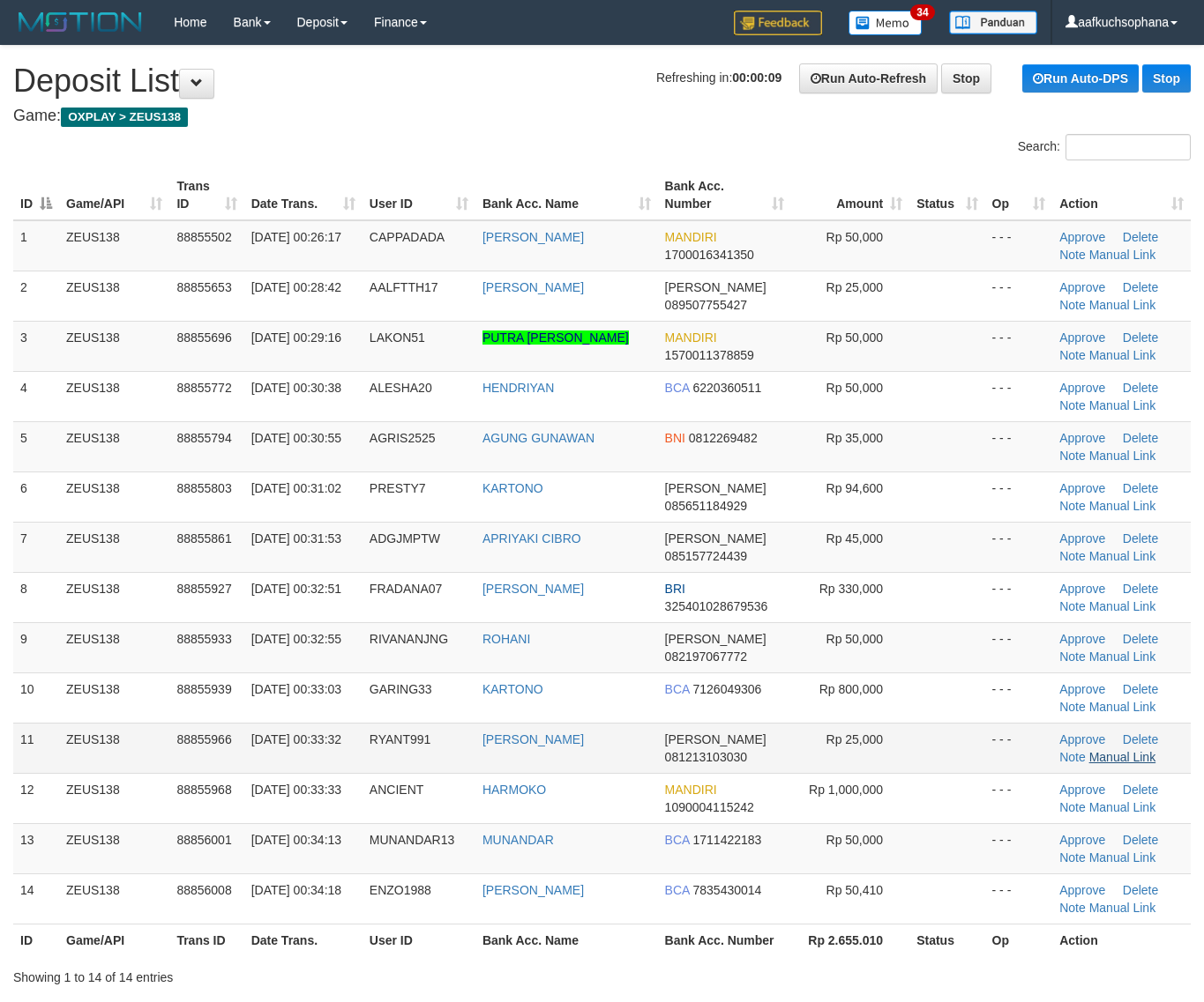
drag, startPoint x: 945, startPoint y: 706, endPoint x: 1120, endPoint y: 759, distance: 182.8
click at [962, 712] on td at bounding box center [947, 698] width 75 height 50
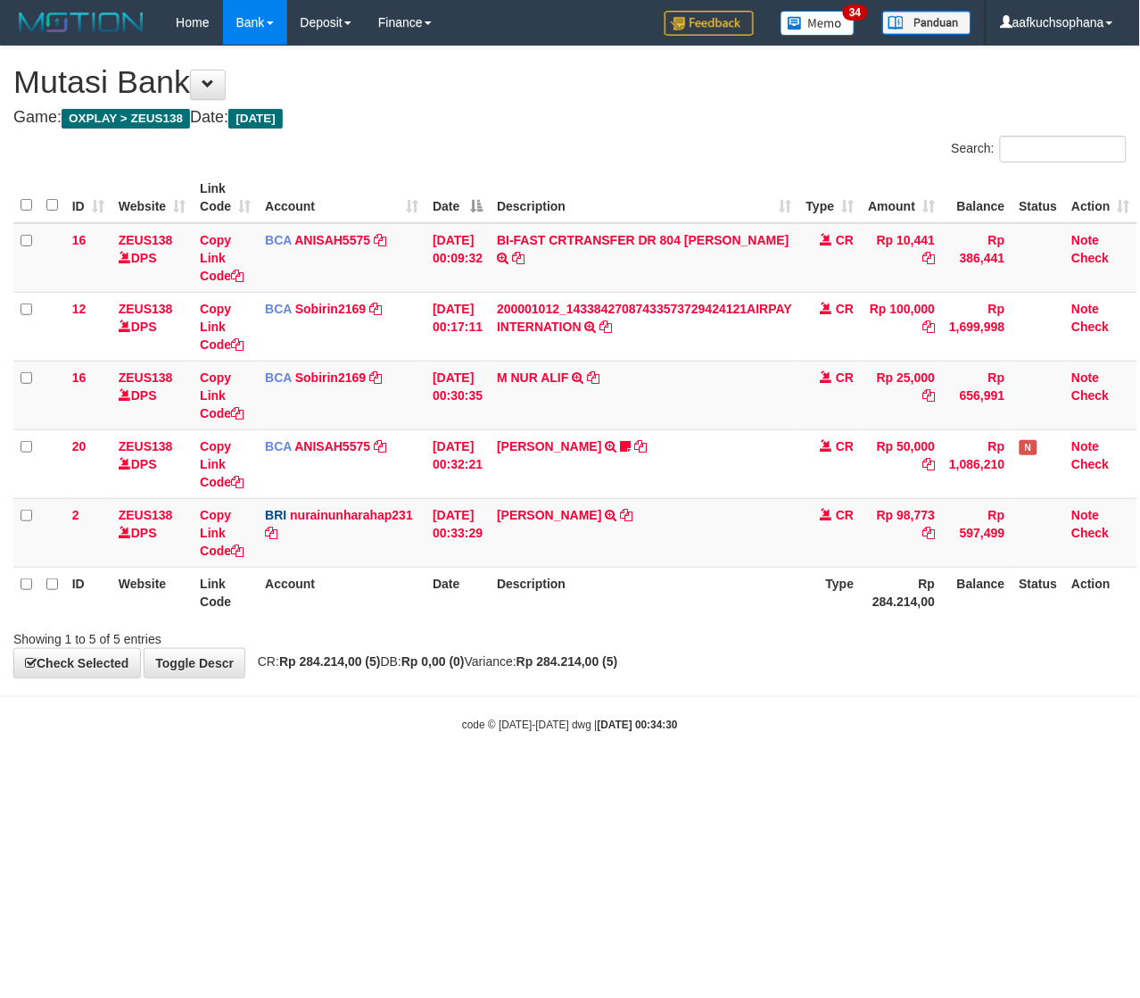
drag, startPoint x: 371, startPoint y: 794, endPoint x: 344, endPoint y: 791, distance: 26.9
click at [355, 777] on html "Toggle navigation Home Bank Account List Load By Website Group [OXPLAY] ZEUS138…" at bounding box center [570, 388] width 1140 height 777
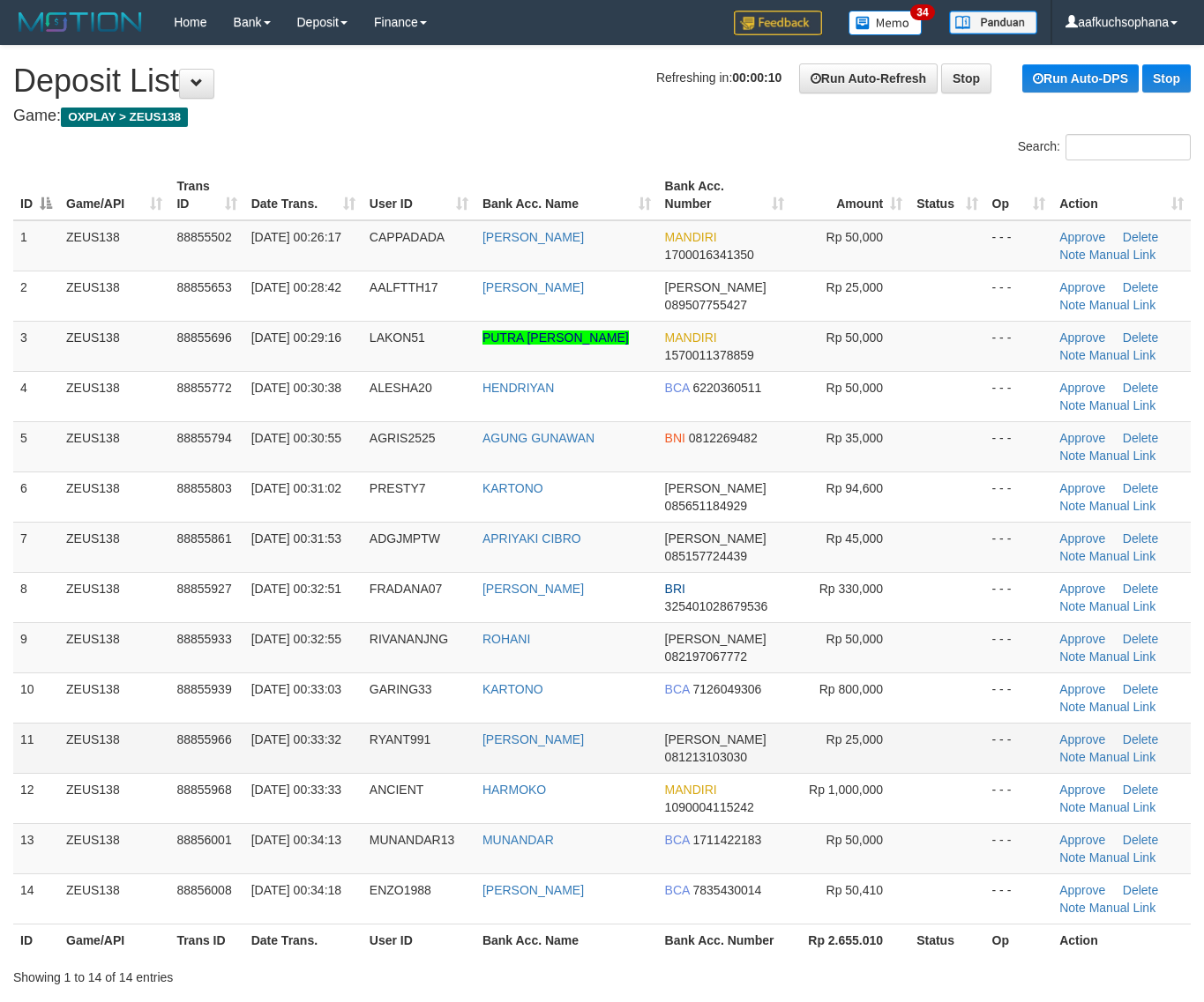
drag, startPoint x: 936, startPoint y: 740, endPoint x: 1205, endPoint y: 777, distance: 271.5
click at [968, 749] on td at bounding box center [947, 748] width 75 height 50
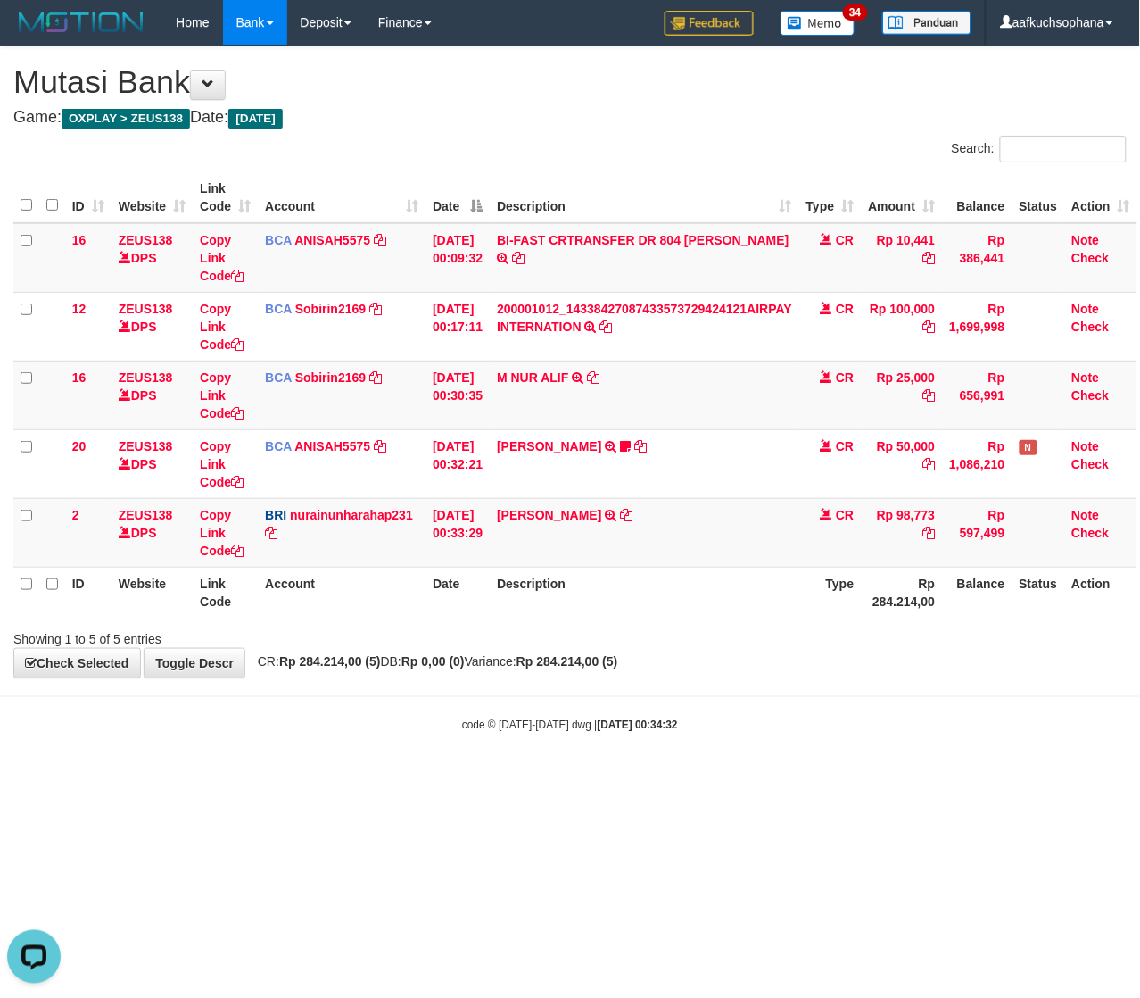
drag, startPoint x: 538, startPoint y: 846, endPoint x: 516, endPoint y: 839, distance: 23.4
click at [533, 777] on html "Toggle navigation Home Bank Account List Load By Website Group [OXPLAY] ZEUS138…" at bounding box center [570, 388] width 1140 height 777
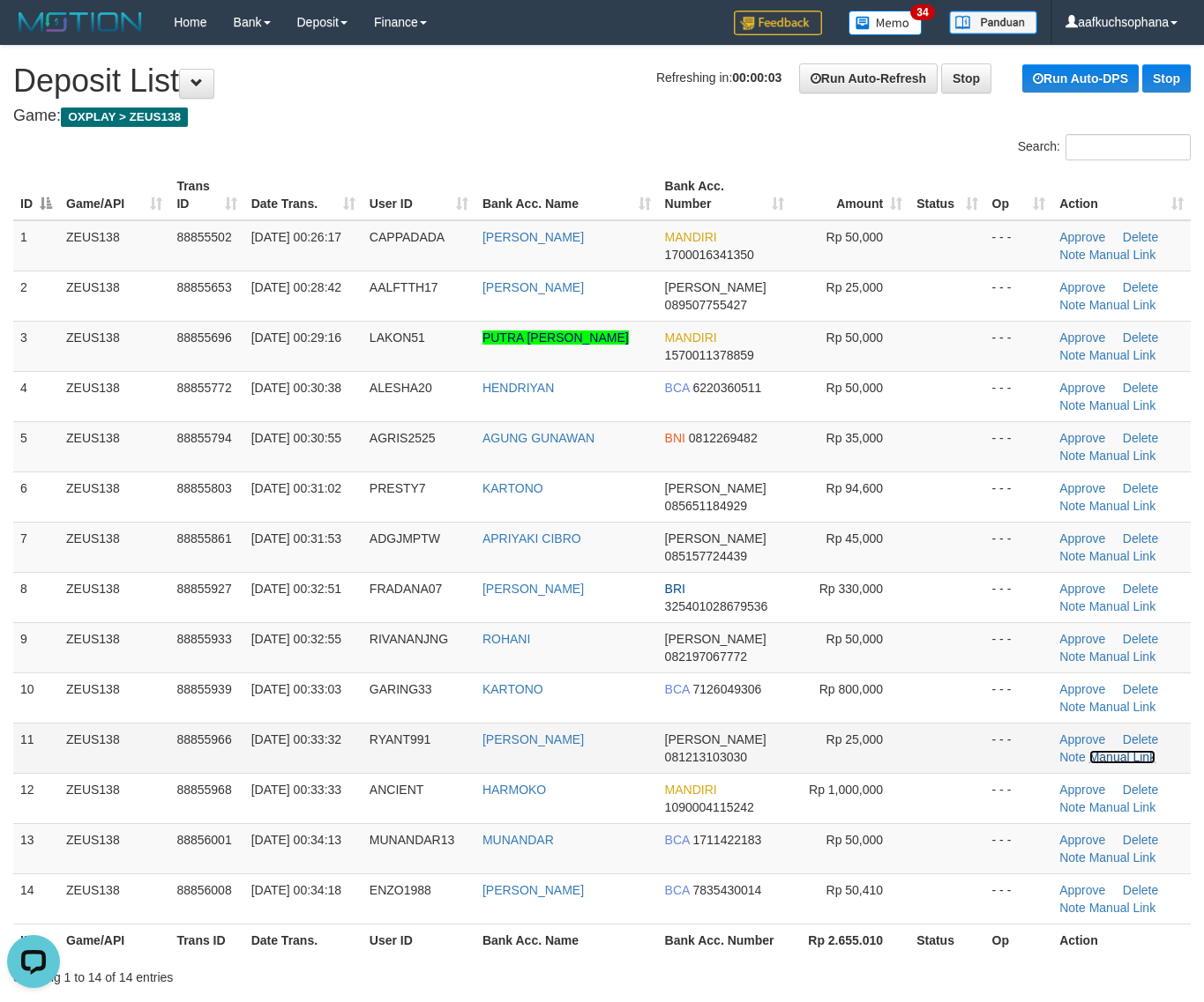
click at [1100, 754] on link "Manual Link" at bounding box center [1123, 757] width 67 height 14
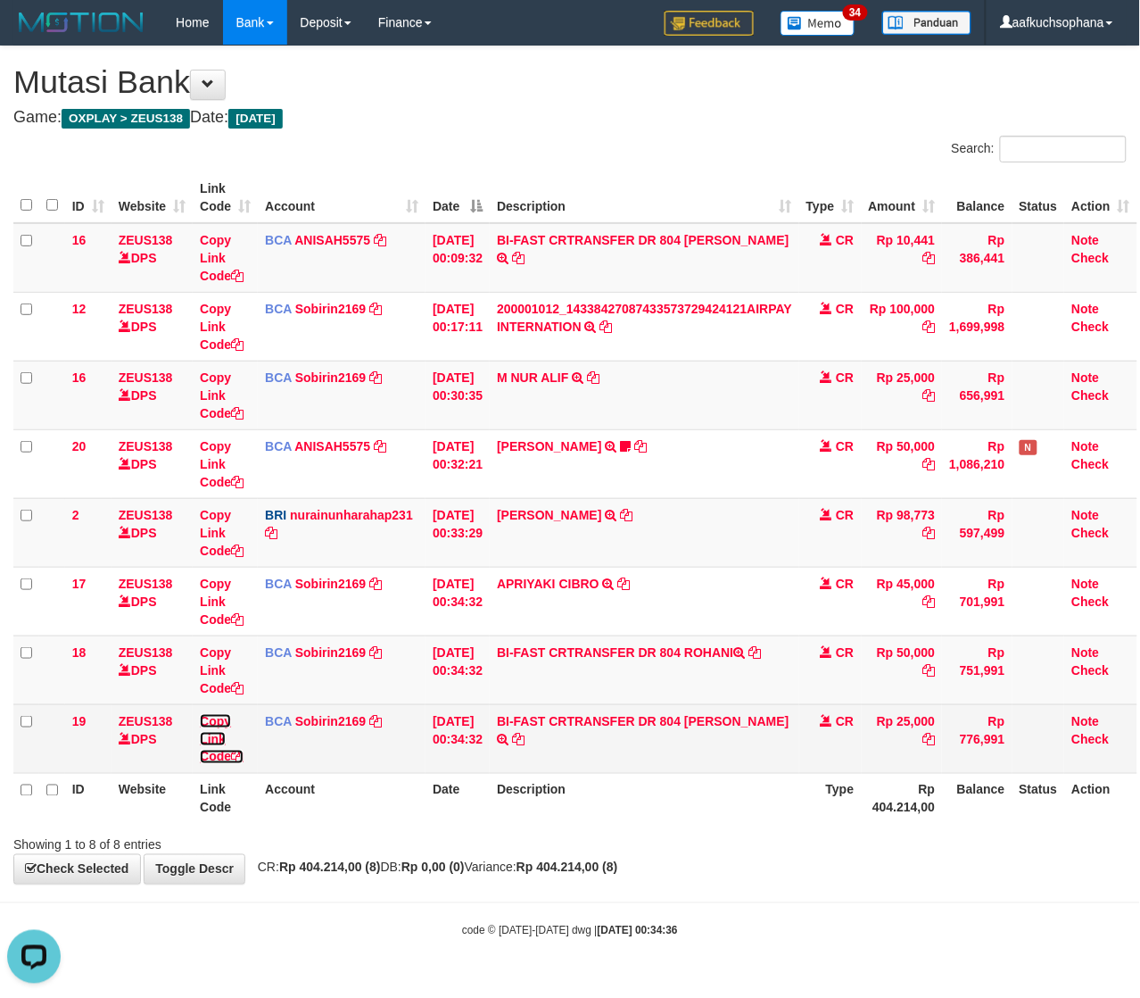
click at [242, 757] on icon at bounding box center [237, 756] width 12 height 12
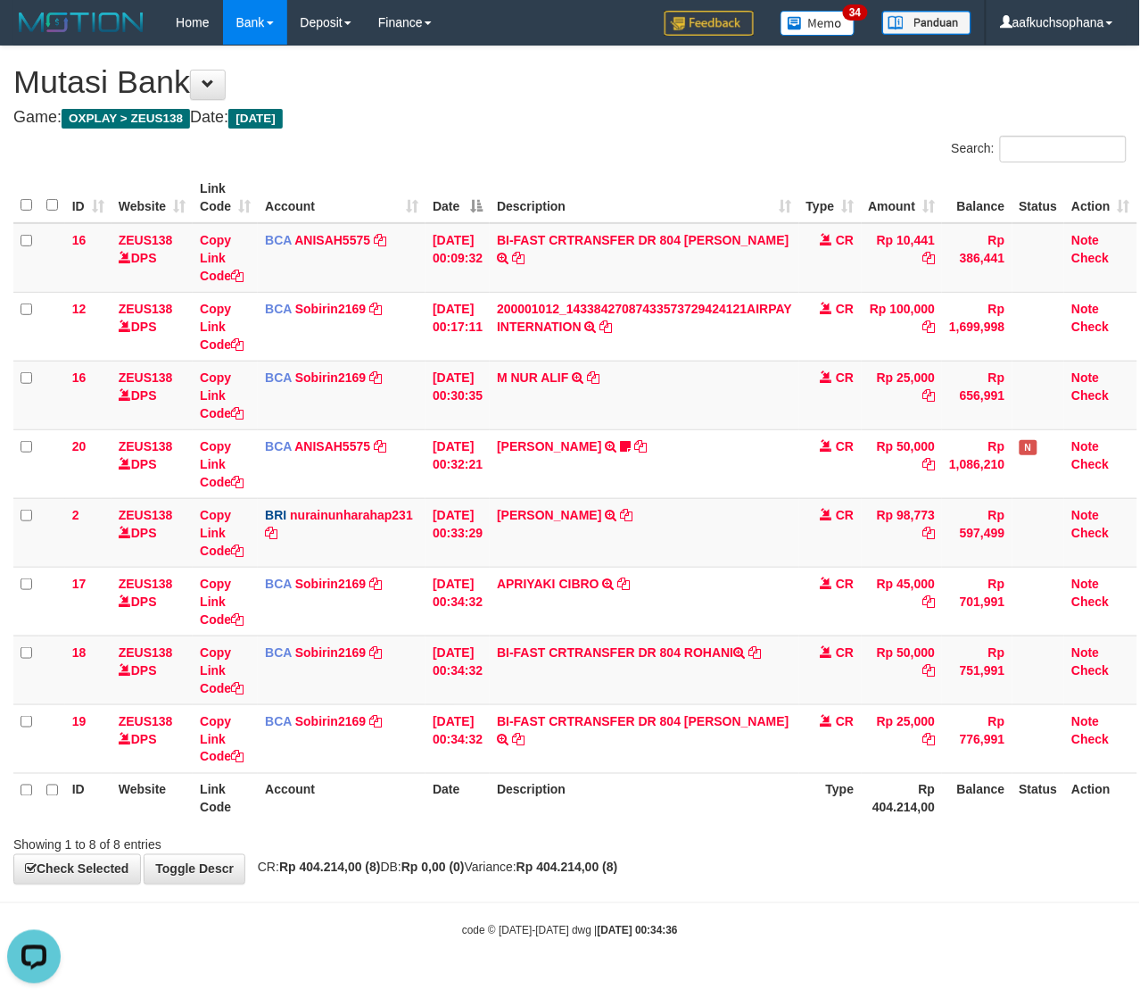
scroll to position [244, 0]
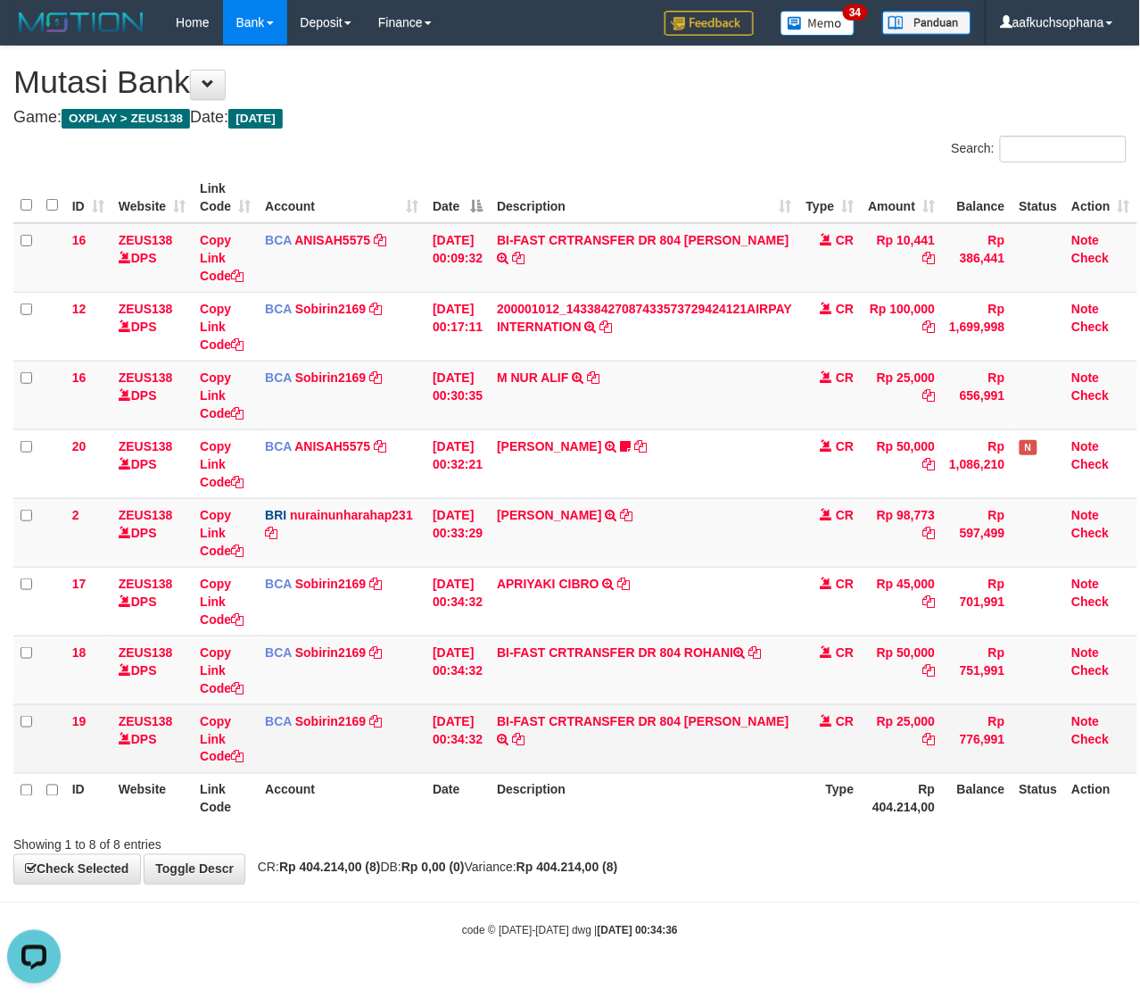
drag, startPoint x: 595, startPoint y: 832, endPoint x: 203, endPoint y: 708, distance: 411.7
click at [563, 818] on div "Search: ID Website Link Code Account Date Description Type Amount Balance Statu…" at bounding box center [569, 495] width 1113 height 718
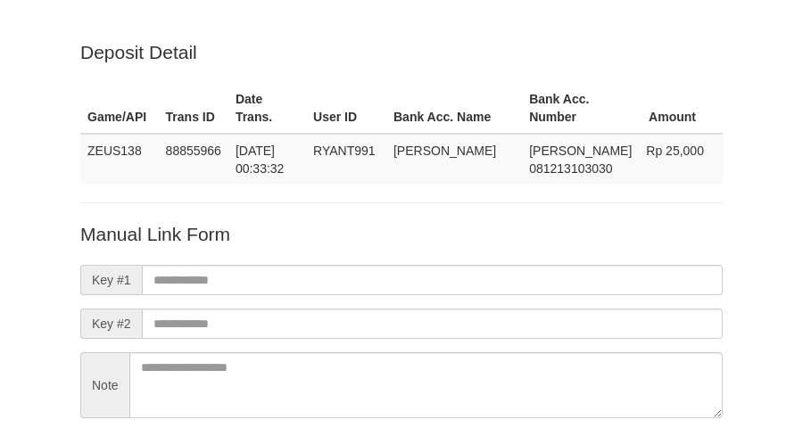
scroll to position [157, 0]
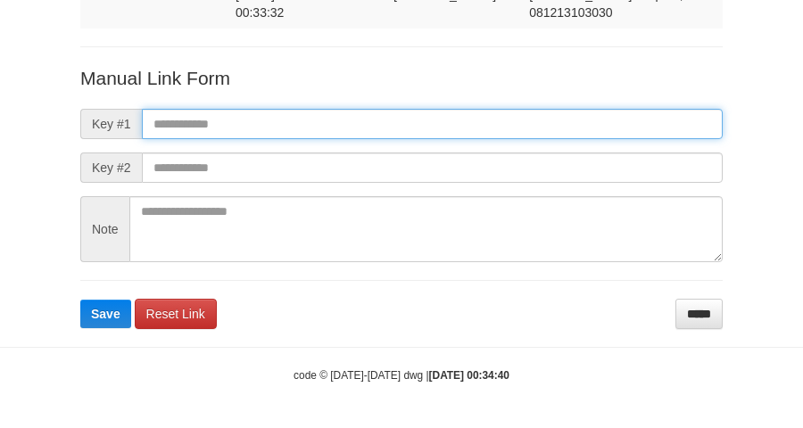
click at [547, 128] on input "text" at bounding box center [432, 124] width 581 height 30
paste input "**********"
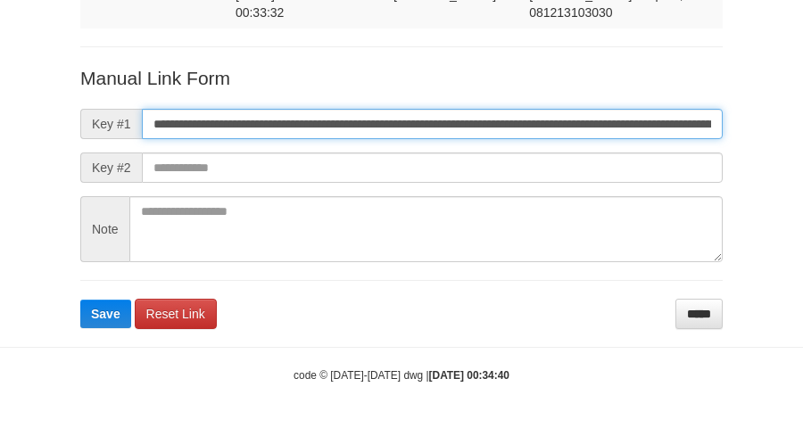
type input "**********"
click at [80, 300] on button "Save" at bounding box center [105, 314] width 51 height 29
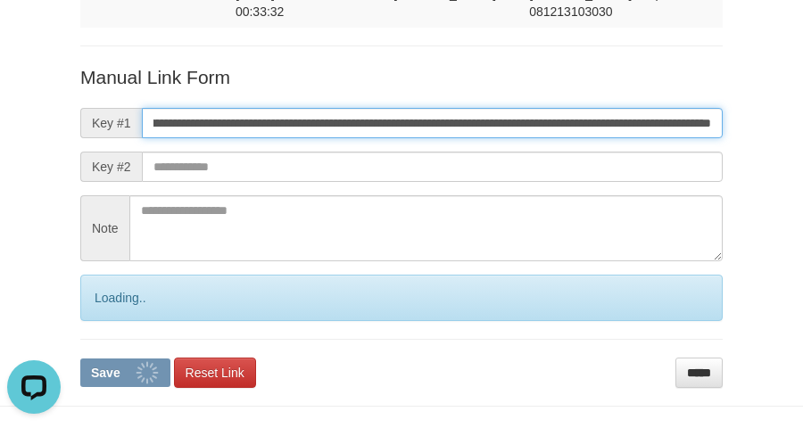
scroll to position [0, 0]
click at [80, 359] on button "Save" at bounding box center [125, 373] width 90 height 29
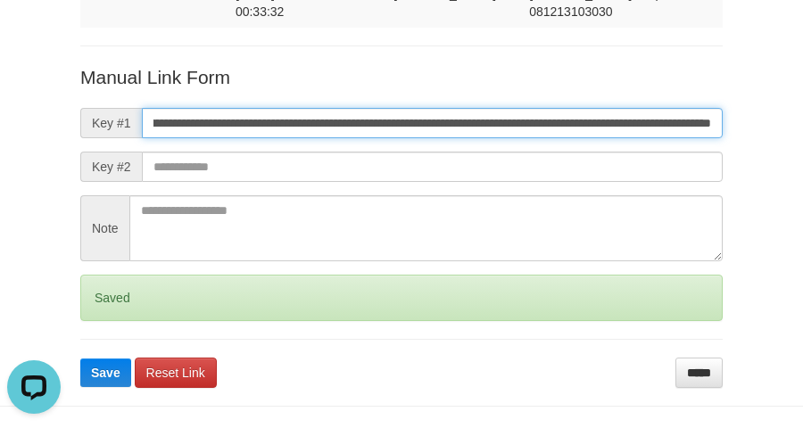
click at [80, 359] on button "Save" at bounding box center [105, 373] width 51 height 29
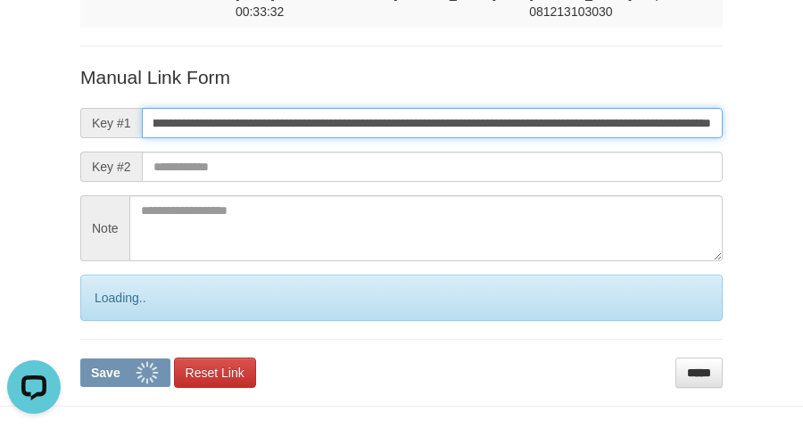
click at [80, 359] on button "Save" at bounding box center [125, 373] width 90 height 29
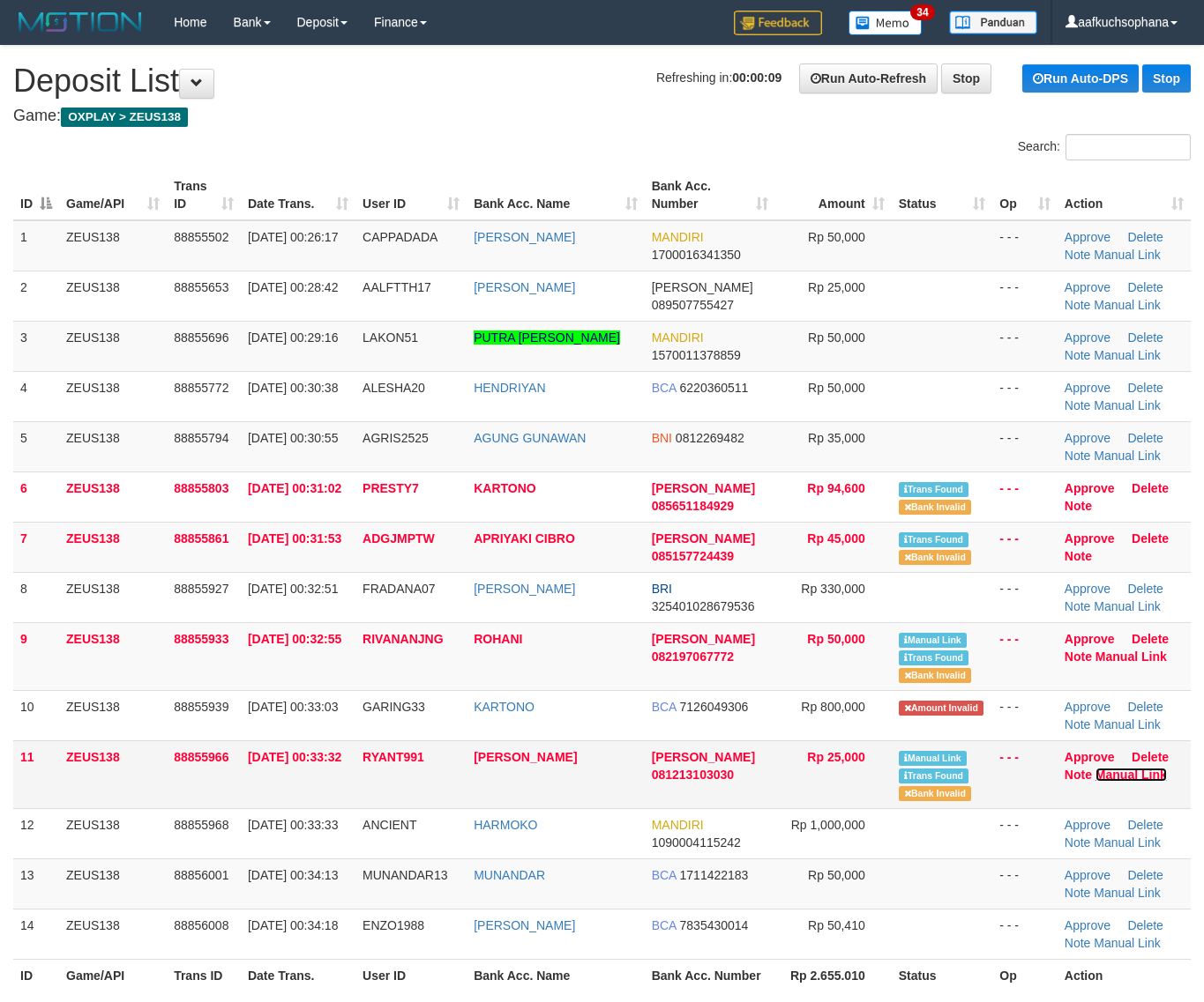
click at [1117, 774] on link "Manual Link" at bounding box center [1131, 775] width 71 height 14
click at [1112, 661] on td "Approve Delete Note Manual Link" at bounding box center [1124, 656] width 133 height 68
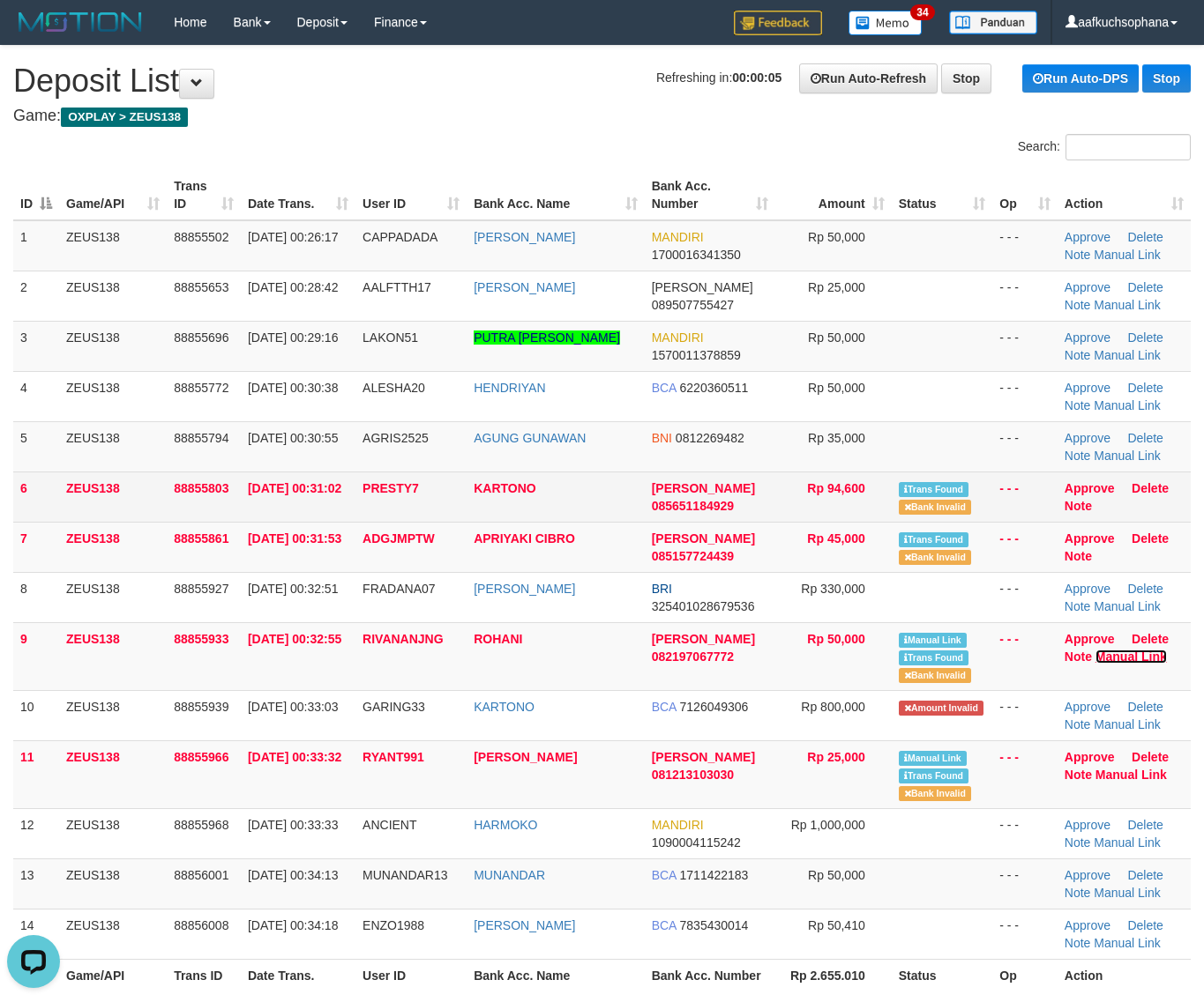
drag, startPoint x: 1125, startPoint y: 659, endPoint x: 616, endPoint y: 501, distance: 533.0
click at [1123, 659] on link "Manual Link" at bounding box center [1131, 657] width 71 height 14
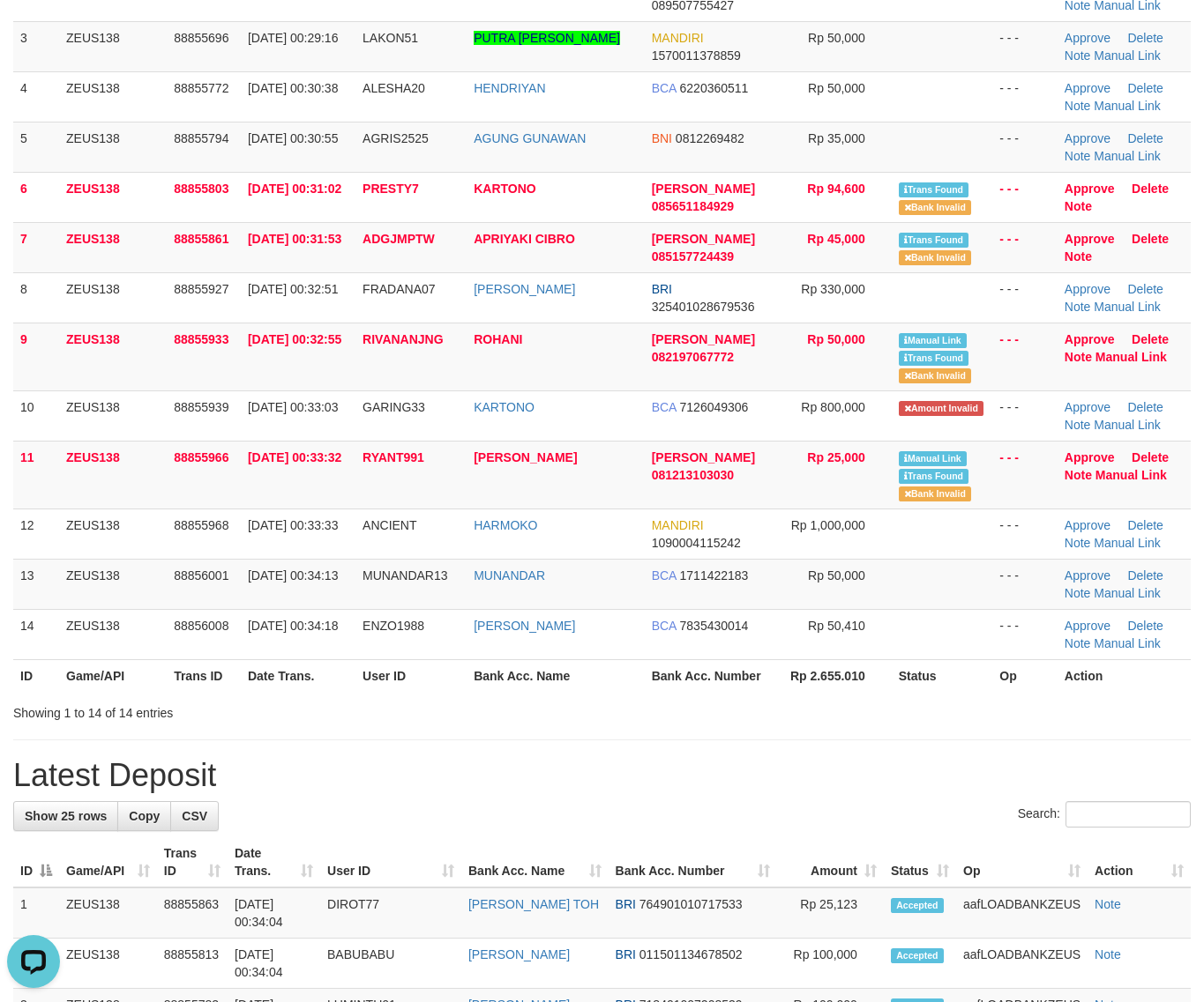
scroll to position [331, 0]
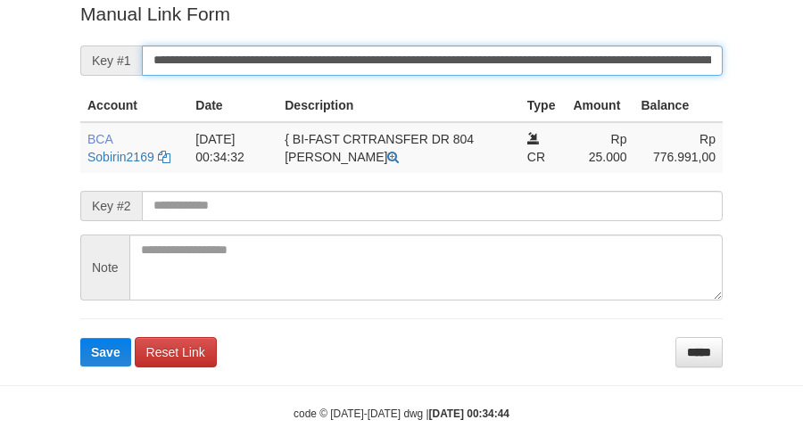
click at [80, 338] on button "Save" at bounding box center [105, 352] width 51 height 29
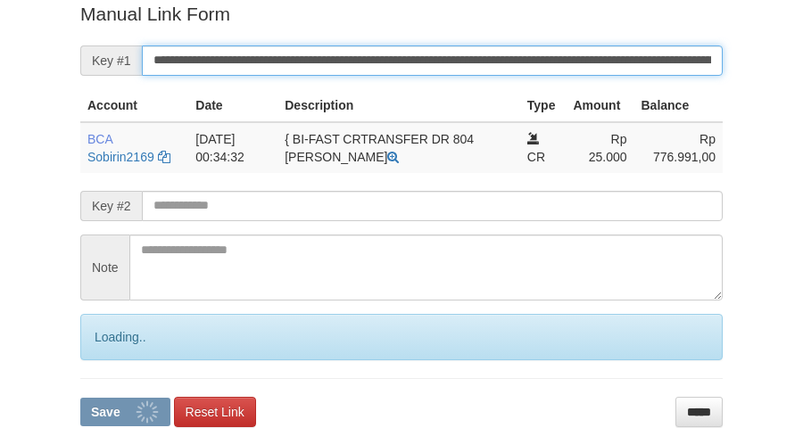
click at [80, 398] on button "Save" at bounding box center [125, 412] width 90 height 29
drag, startPoint x: 533, startPoint y: 58, endPoint x: 815, endPoint y: 167, distance: 302.2
click at [547, 61] on input "**********" at bounding box center [432, 61] width 581 height 30
click at [80, 398] on button "Save" at bounding box center [125, 412] width 90 height 29
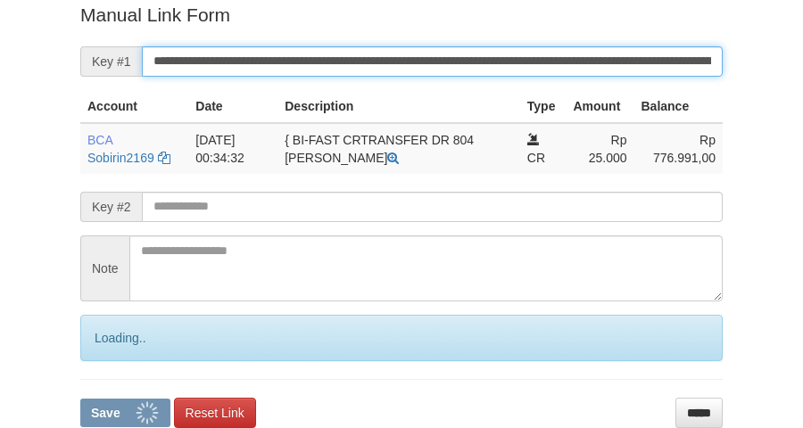
click at [80, 399] on button "Save" at bounding box center [125, 413] width 90 height 29
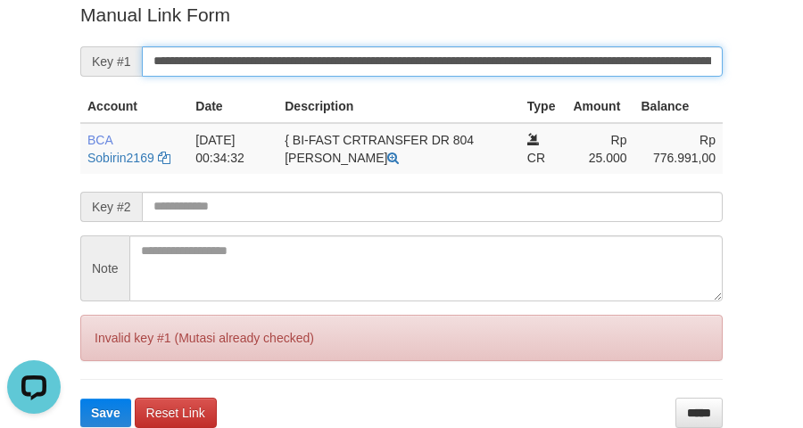
scroll to position [0, 0]
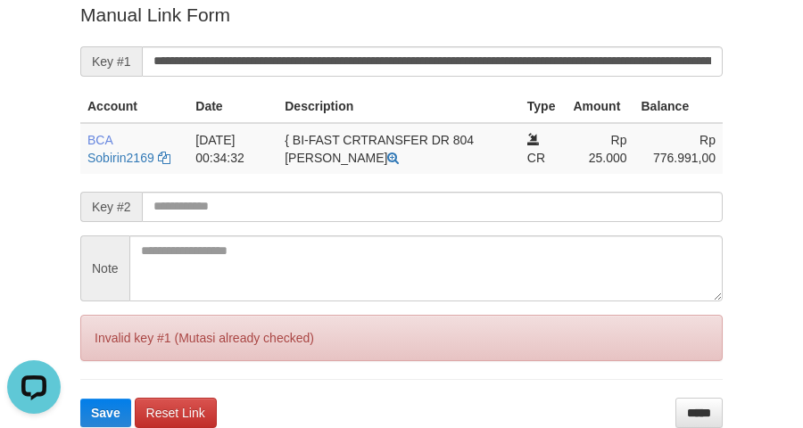
drag, startPoint x: 54, startPoint y: 132, endPoint x: 98, endPoint y: 114, distance: 47.2
click at [59, 130] on div "Deposit Detail Game/API Trans ID Date Trans. User ID Bank Acc. Name Bank Acc. N…" at bounding box center [401, 31] width 803 height 794
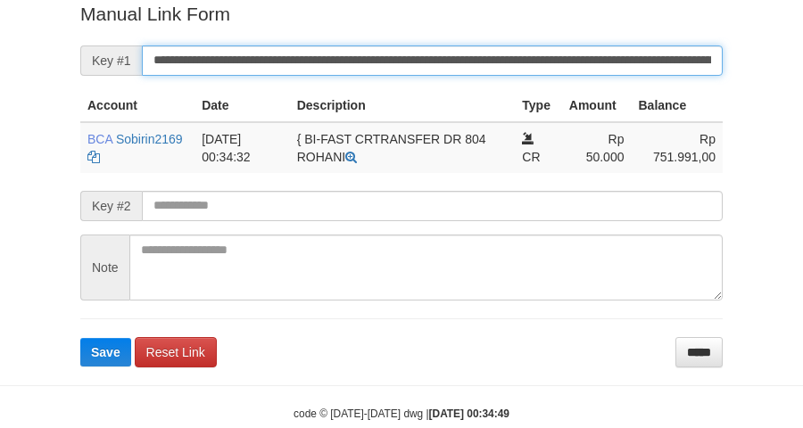
click at [80, 338] on button "Save" at bounding box center [105, 352] width 51 height 29
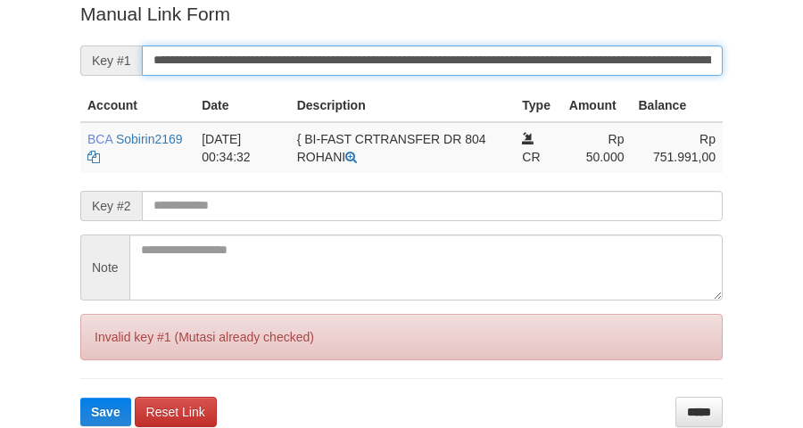
scroll to position [366, 0]
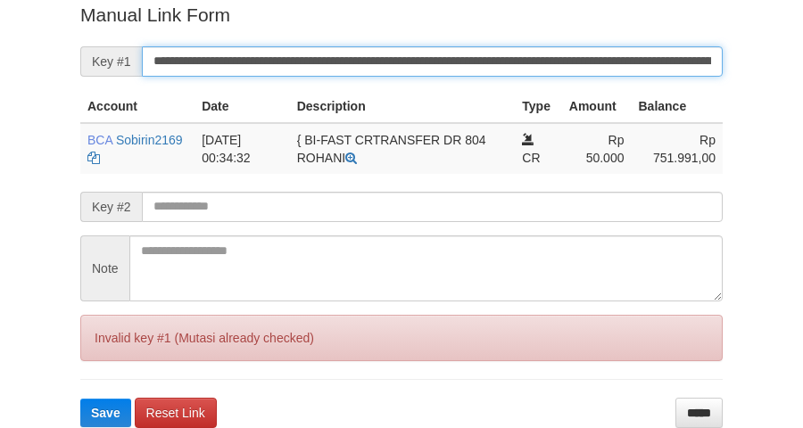
click at [412, 47] on input "**********" at bounding box center [432, 61] width 581 height 30
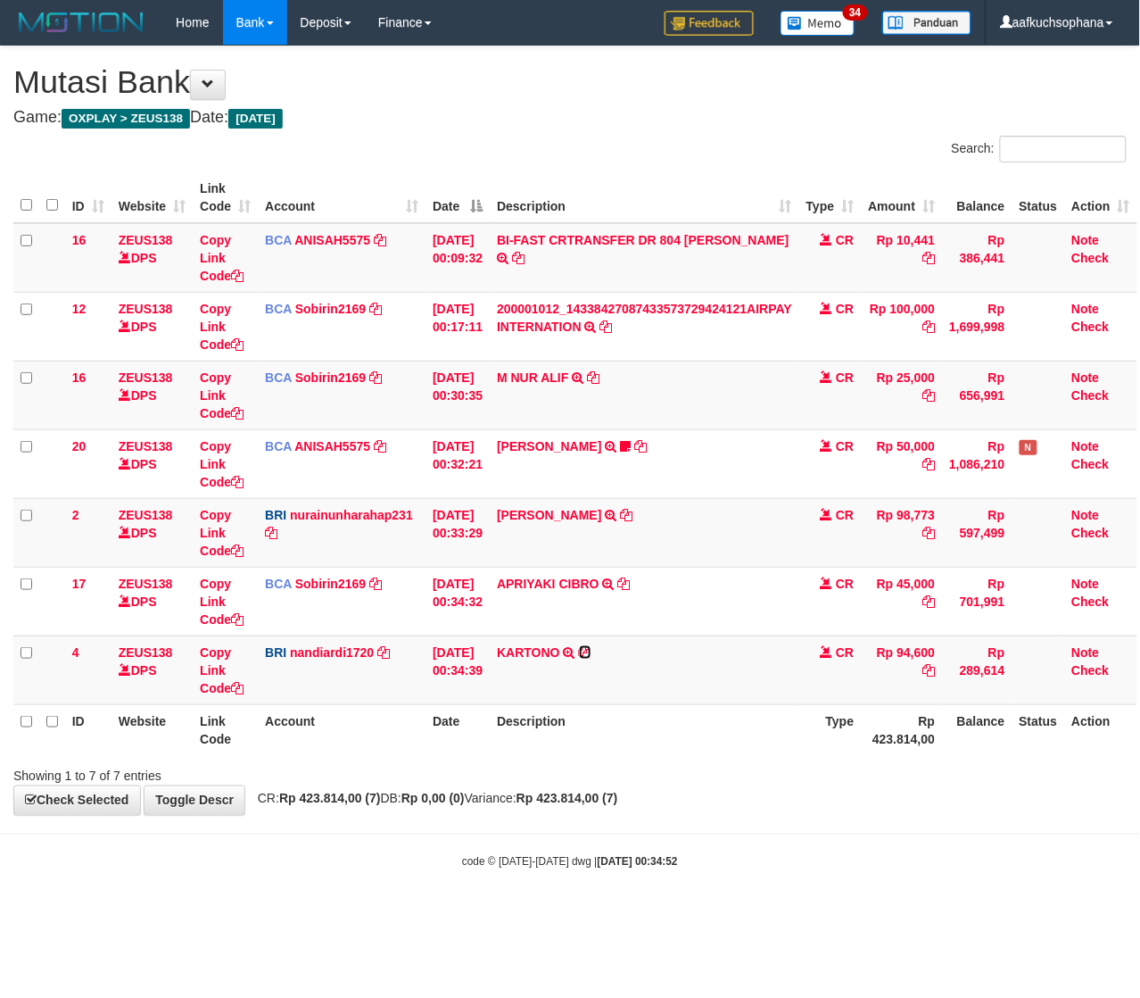
drag, startPoint x: 603, startPoint y: 651, endPoint x: 1, endPoint y: 799, distance: 620.0
click at [592, 651] on icon at bounding box center [585, 652] width 12 height 12
drag, startPoint x: 476, startPoint y: 874, endPoint x: 2, endPoint y: 862, distance: 473.9
click at [447, 866] on body "Toggle navigation Home Bank Account List Load By Website Group [OXPLAY] ZEUS138…" at bounding box center [570, 457] width 1140 height 915
click at [645, 822] on body "Toggle navigation Home Bank Account List Load By Website Group [OXPLAY] ZEUS138…" at bounding box center [570, 457] width 1140 height 915
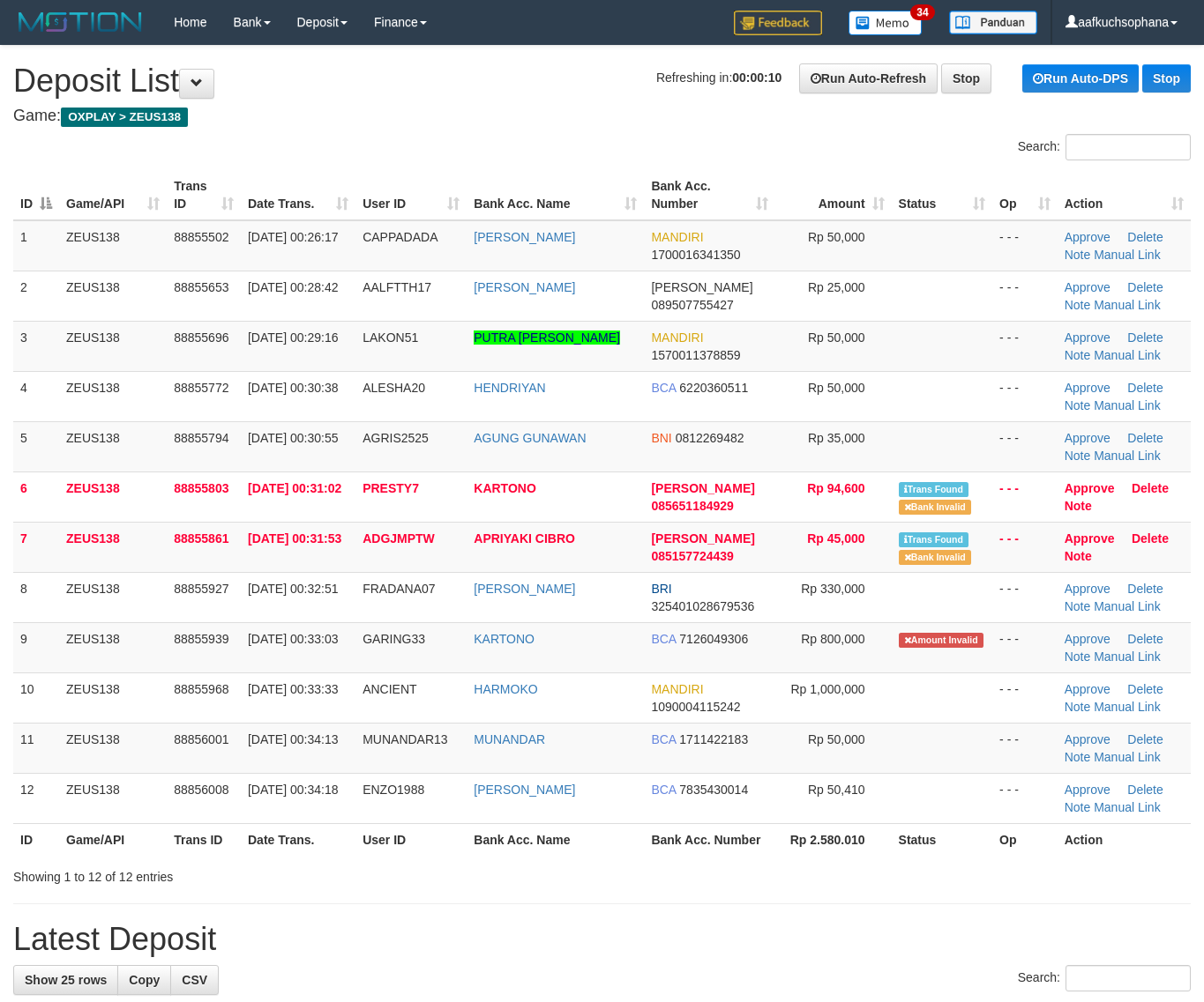
click at [1039, 830] on th "Op" at bounding box center [1025, 839] width 65 height 33
drag, startPoint x: 924, startPoint y: 884, endPoint x: 1083, endPoint y: 854, distance: 161.8
click at [937, 879] on div "Showing 1 to 12 of 12 entries" at bounding box center [602, 874] width 1204 height 25
click at [906, 836] on th "Status" at bounding box center [942, 839] width 102 height 33
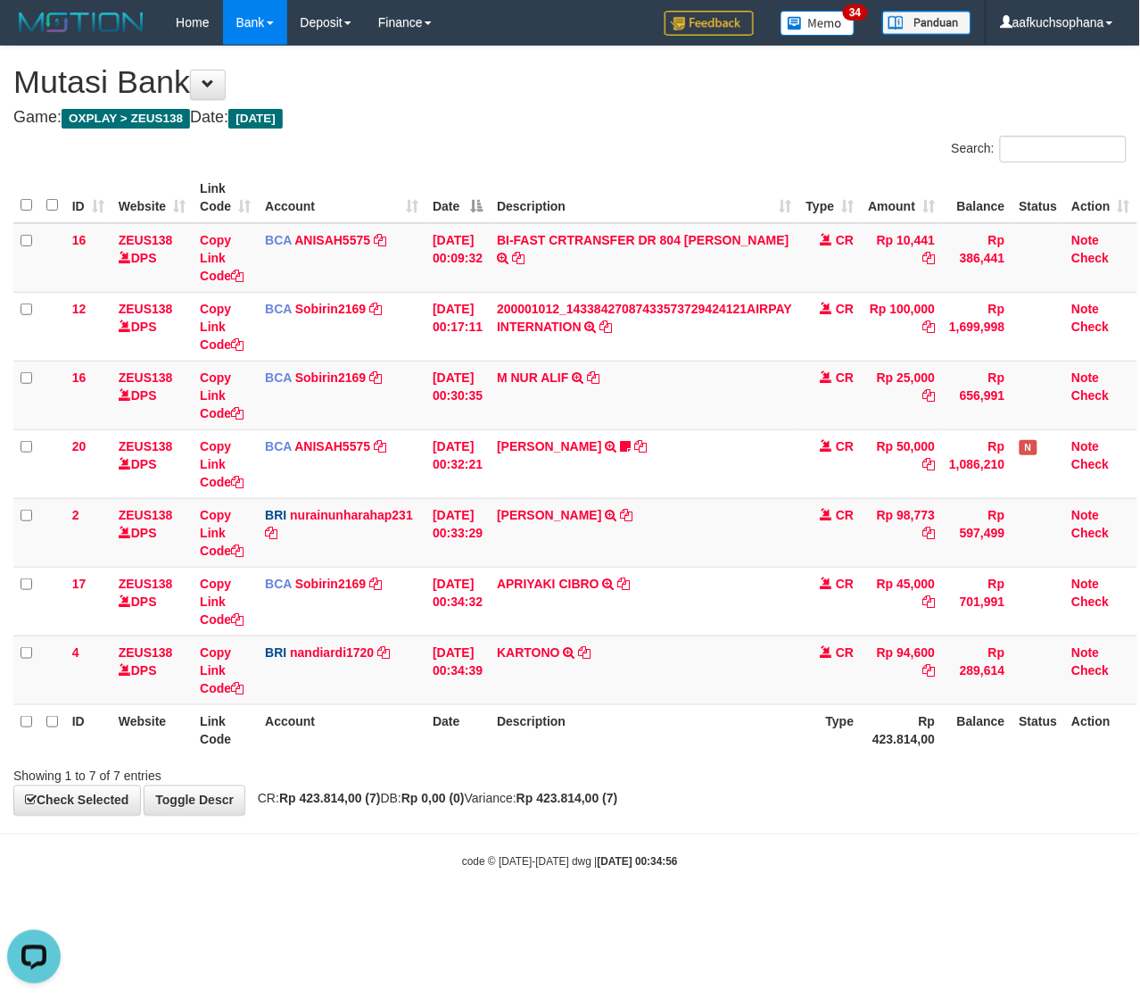
click at [719, 852] on body "Toggle navigation Home Bank Account List Load By Website Group [OXPLAY] ZEUS138…" at bounding box center [570, 457] width 1140 height 915
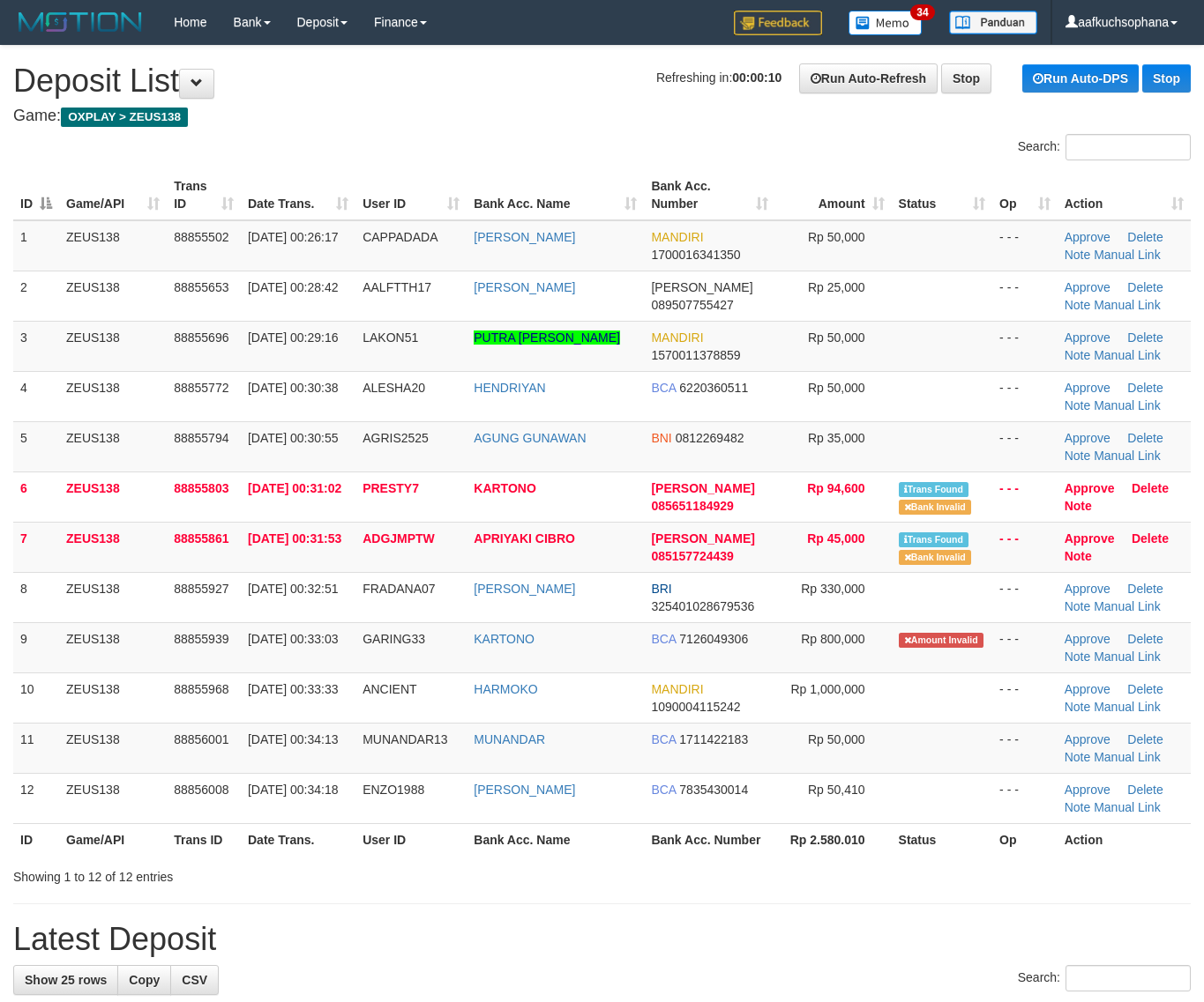
click at [914, 842] on th "Status" at bounding box center [942, 839] width 102 height 33
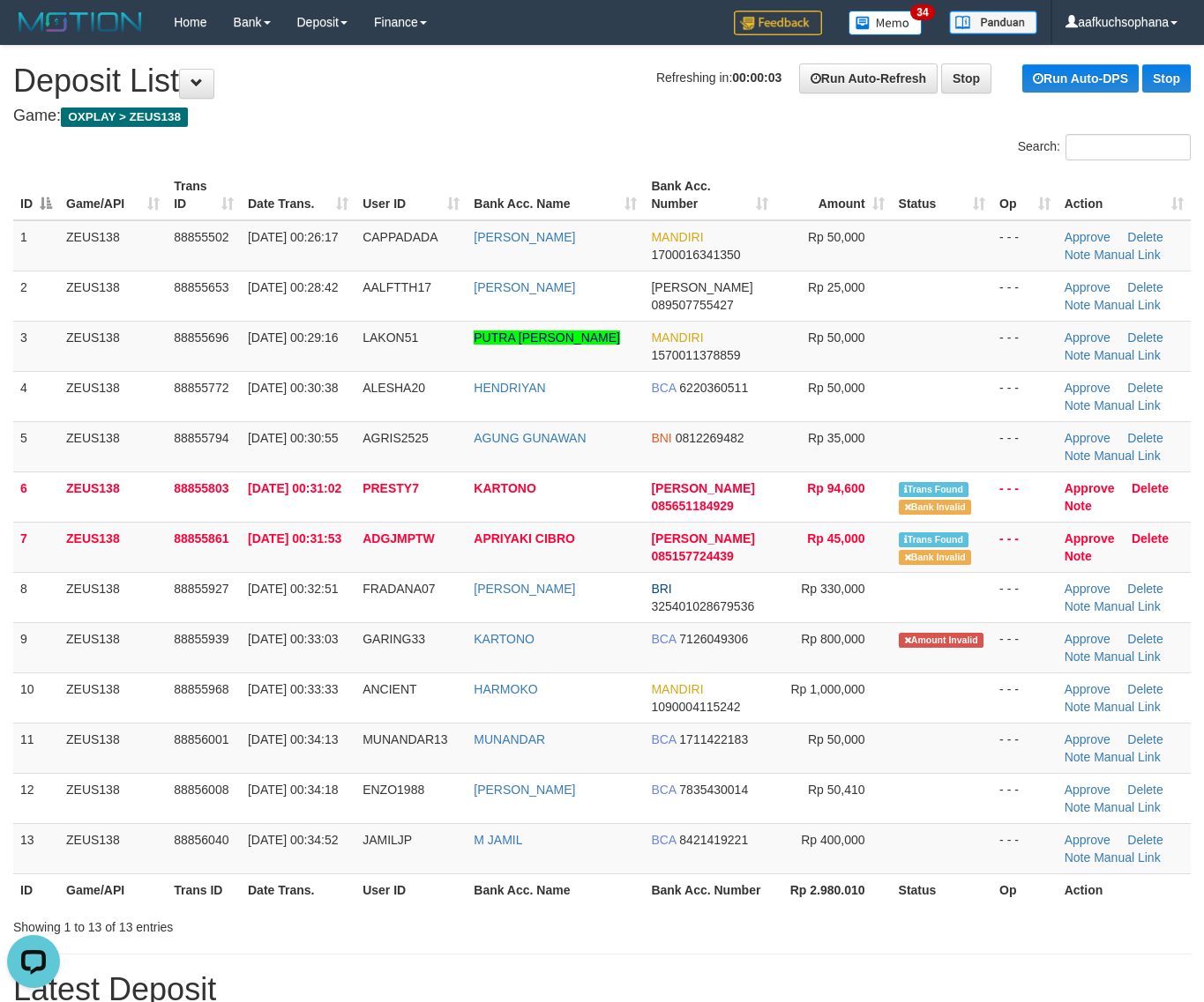
drag, startPoint x: 869, startPoint y: 896, endPoint x: 1215, endPoint y: 870, distance: 347.0
click at [888, 892] on th "Rp 2.980.010" at bounding box center [832, 889] width 116 height 33
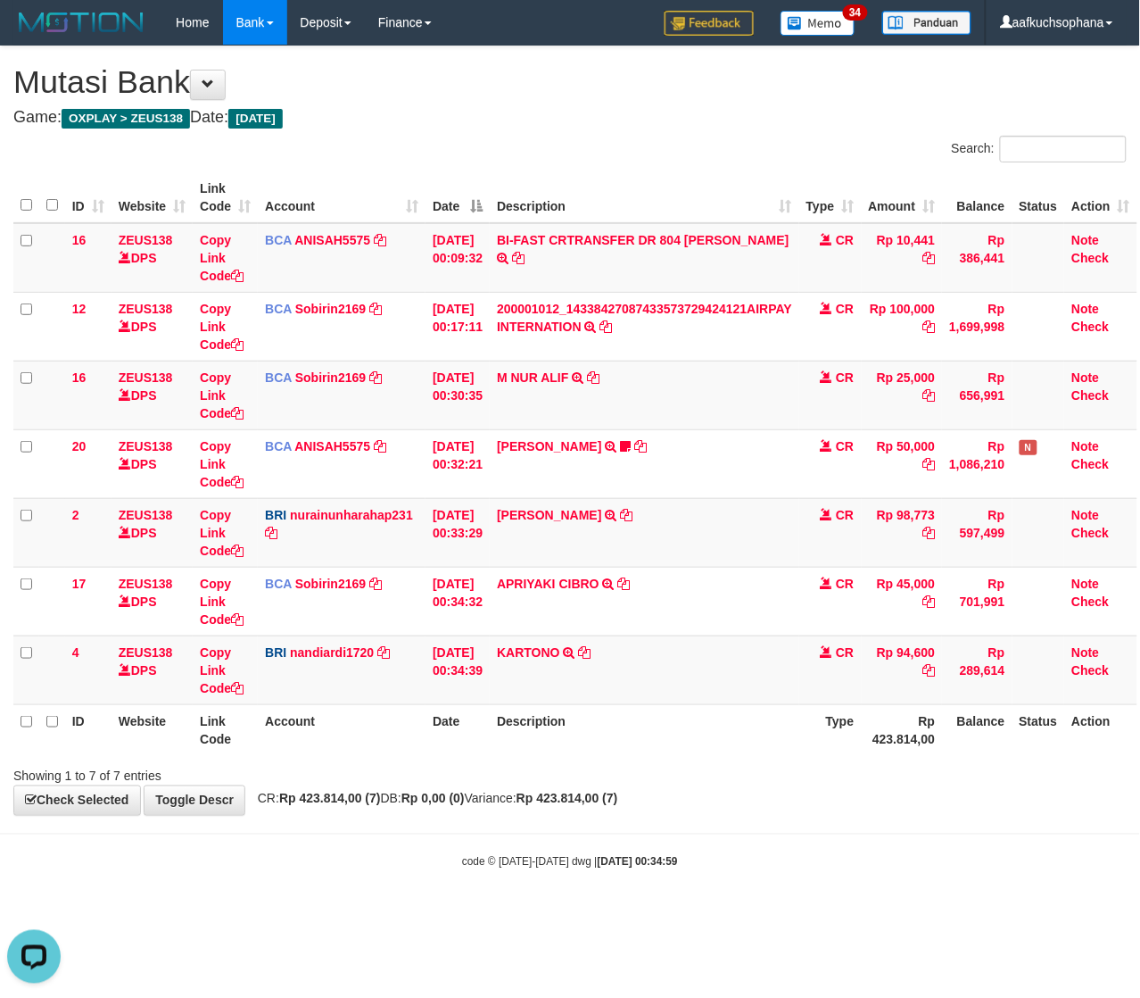
click at [517, 872] on body "Toggle navigation Home Bank Account List Load By Website Group [OXPLAY] ZEUS138…" at bounding box center [570, 457] width 1140 height 915
drag, startPoint x: 514, startPoint y: 883, endPoint x: 511, endPoint y: 894, distance: 11.0
click at [513, 888] on body "Toggle navigation Home Bank Account List Load By Website Group [OXPLAY] ZEUS138…" at bounding box center [570, 457] width 1140 height 915
drag, startPoint x: 535, startPoint y: 901, endPoint x: 2, endPoint y: 863, distance: 534.9
click at [520, 893] on body "Toggle navigation Home Bank Account List Load By Website Group [OXPLAY] ZEUS138…" at bounding box center [570, 457] width 1140 height 915
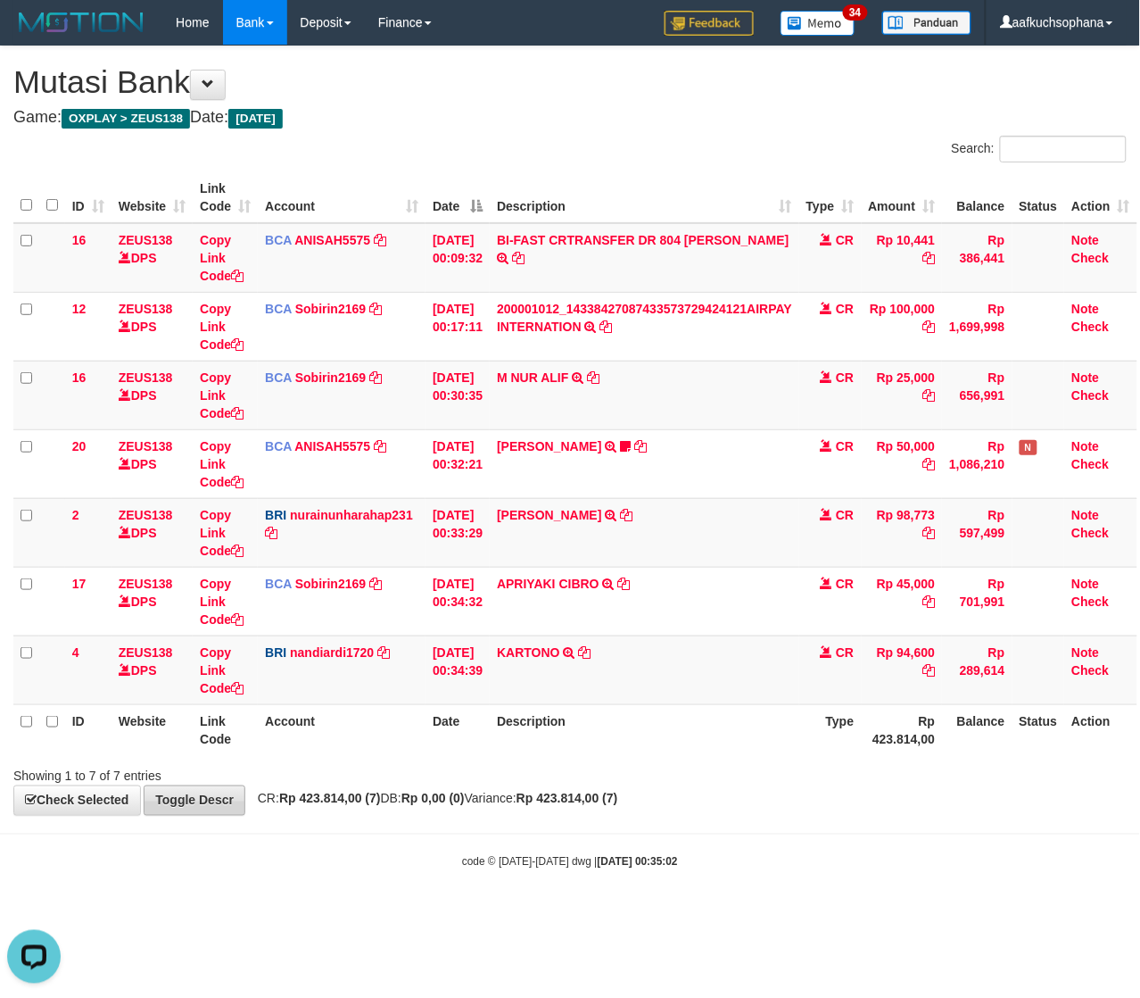
drag, startPoint x: 348, startPoint y: 835, endPoint x: 183, endPoint y: 807, distance: 167.4
click at [345, 832] on body "Toggle navigation Home Bank Account List Load By Website Group [OXPLAY] ZEUS138…" at bounding box center [570, 457] width 1140 height 915
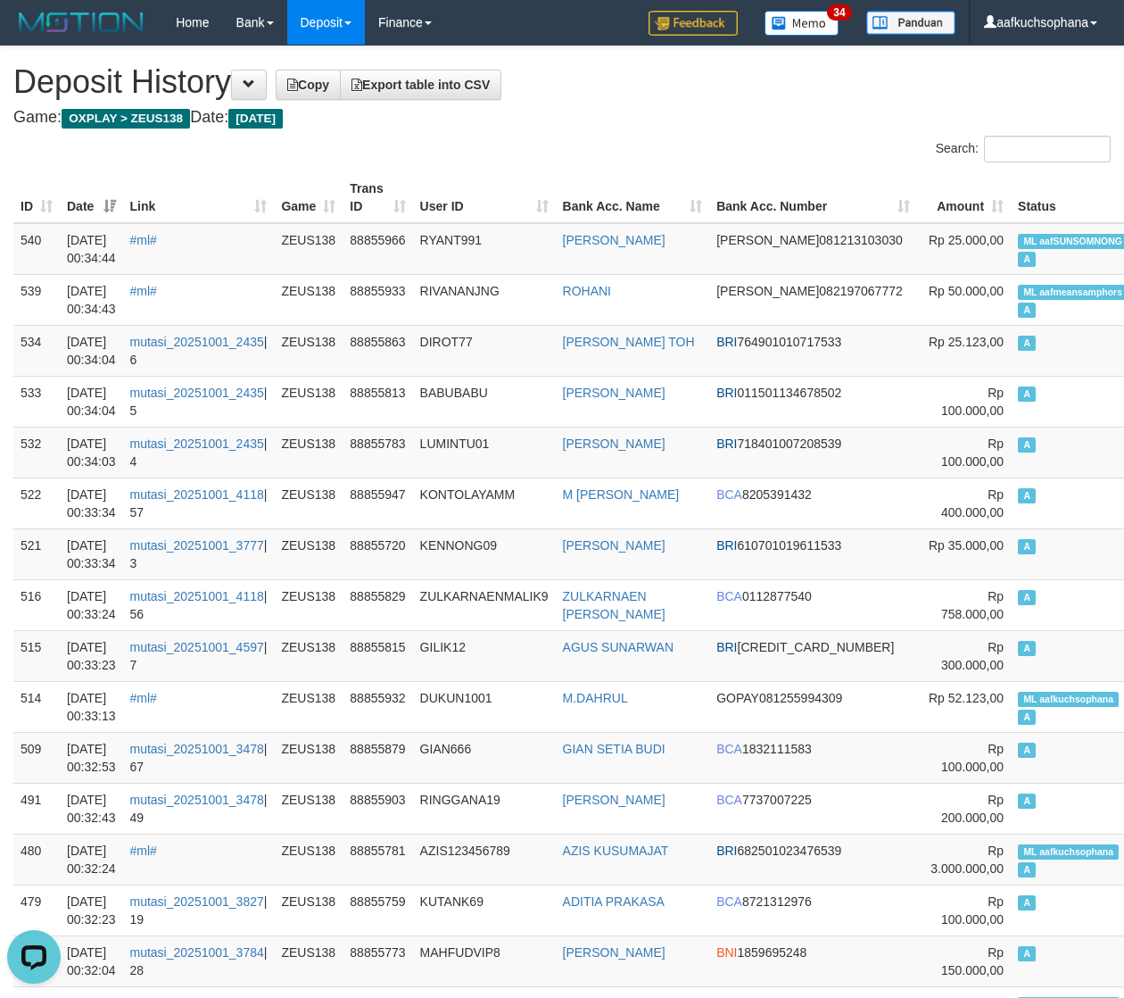
click at [660, 126] on h4 "Game: OXPLAY > ZEUS138 Date: Today" at bounding box center [561, 118] width 1097 height 18
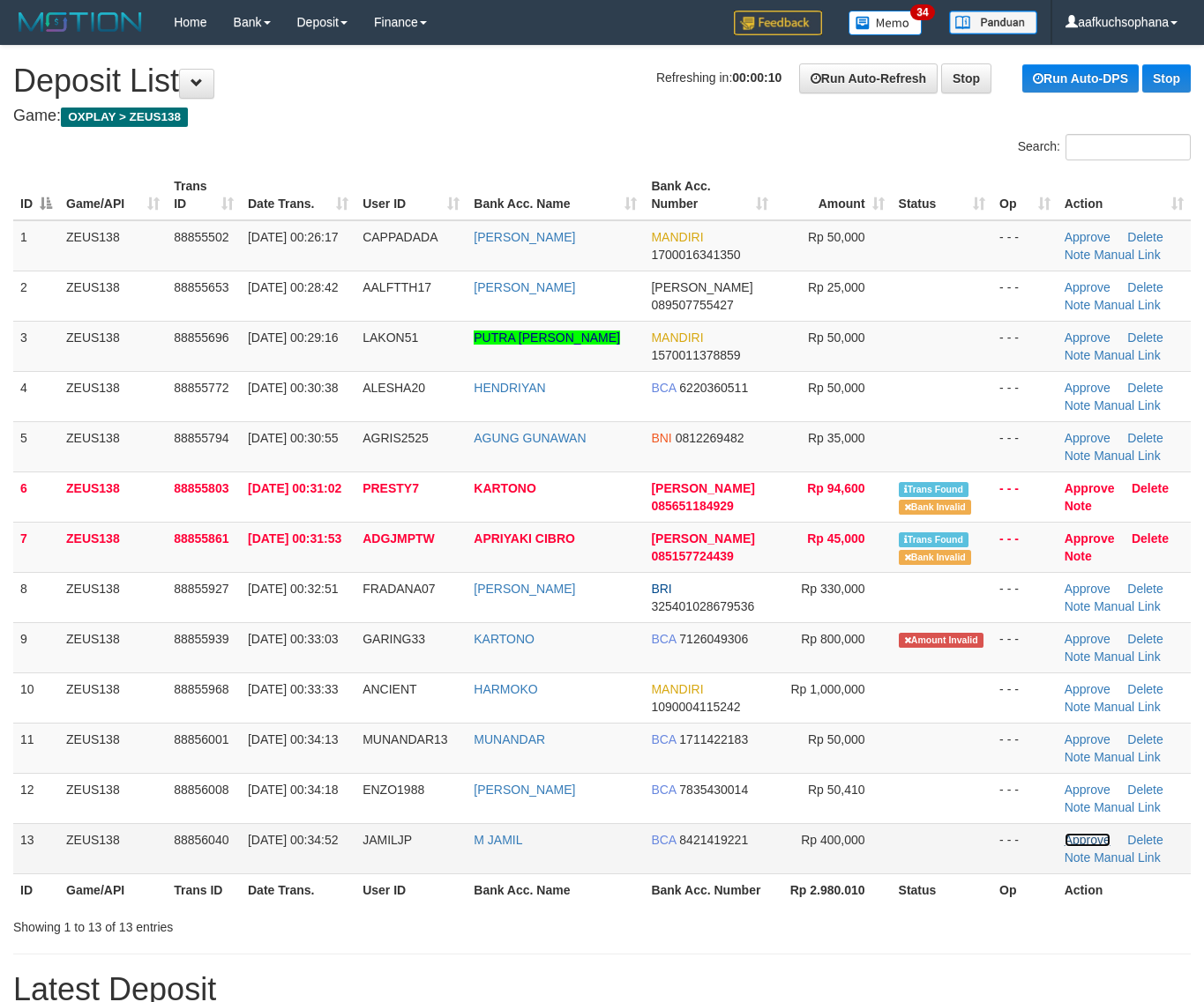
click at [1085, 844] on link "Approve" at bounding box center [1087, 840] width 45 height 14
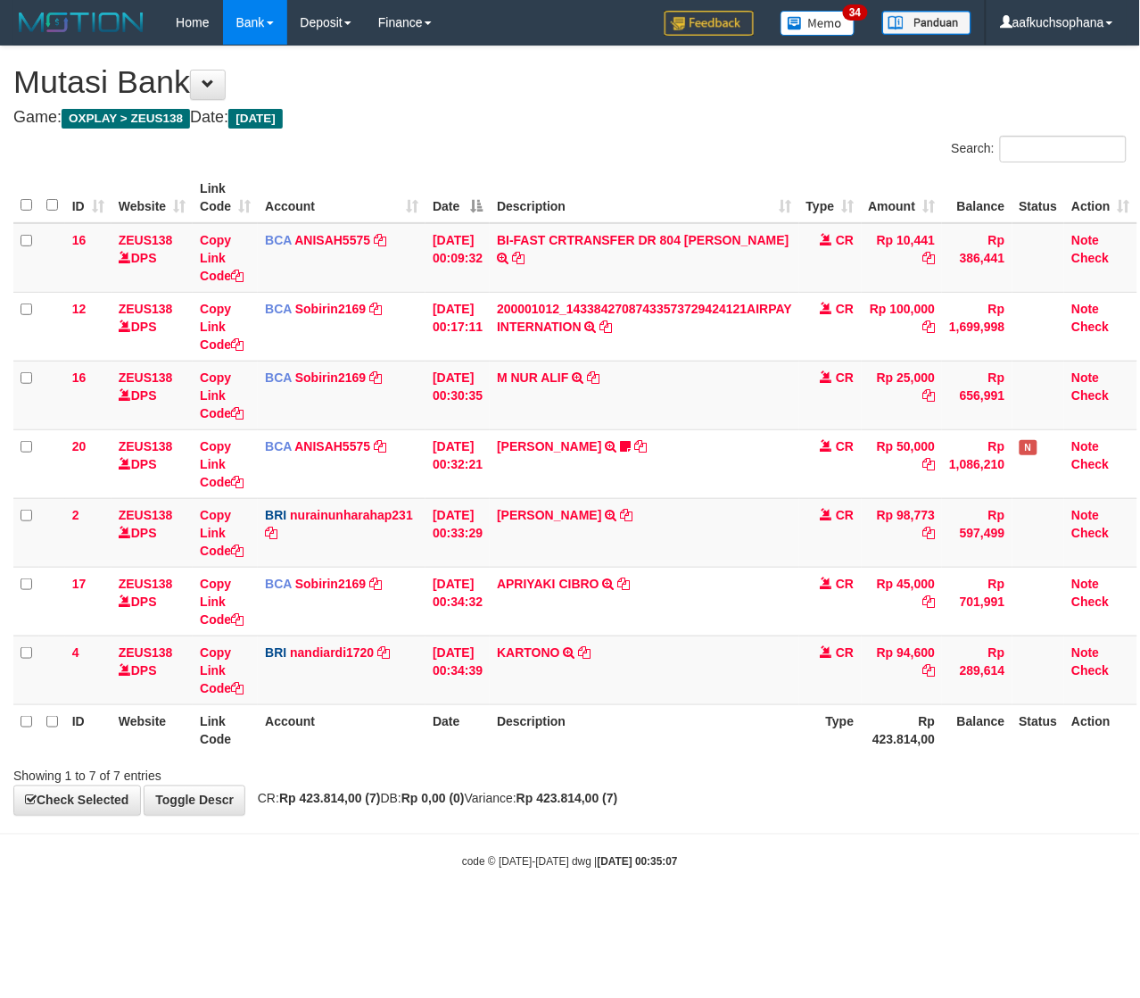
drag, startPoint x: 480, startPoint y: 880, endPoint x: 236, endPoint y: 823, distance: 250.2
click at [474, 880] on body "Toggle navigation Home Bank Account List Load By Website Group [OXPLAY] ZEUS138…" at bounding box center [570, 457] width 1140 height 915
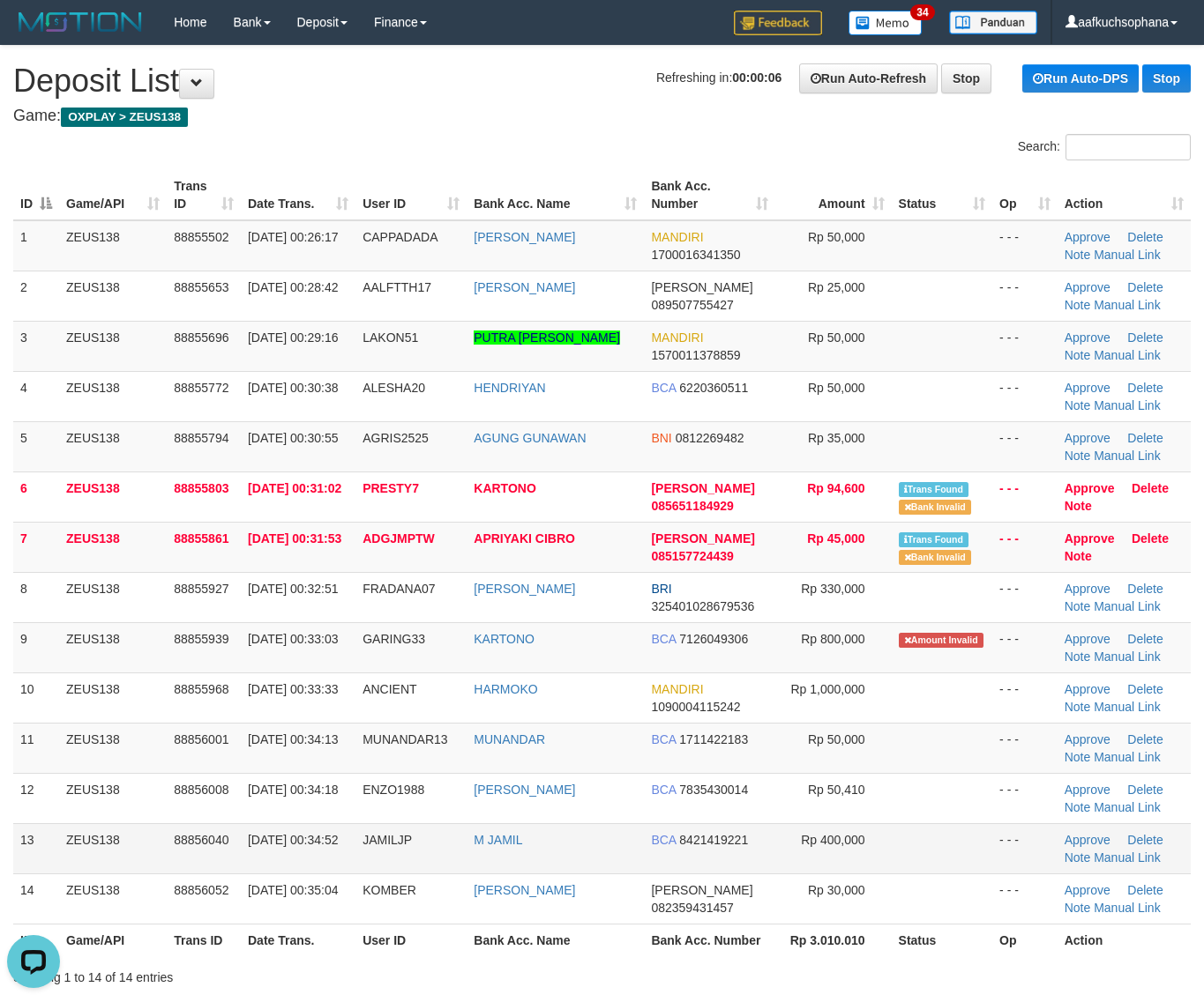
click at [919, 830] on td at bounding box center [942, 848] width 102 height 50
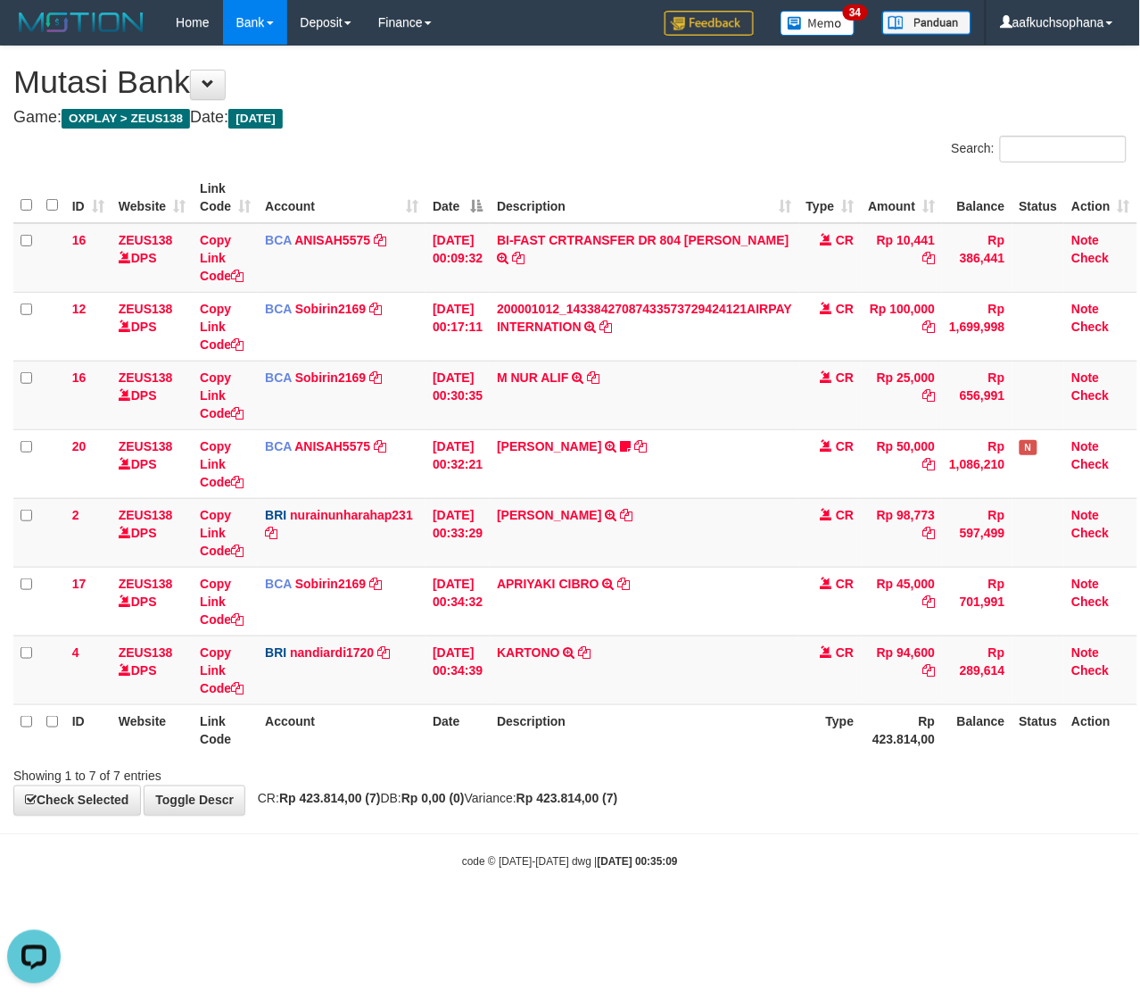
click at [831, 830] on body "Toggle navigation Home Bank Account List Load By Website Group [OXPLAY] ZEUS138…" at bounding box center [570, 457] width 1140 height 915
click at [721, 848] on body "Toggle navigation Home Bank Account List Load By Website Group [OXPLAY] ZEUS138…" at bounding box center [570, 457] width 1140 height 915
click at [260, 874] on body "Toggle navigation Home Bank Account List Load By Website Group [OXPLAY] ZEUS138…" at bounding box center [570, 457] width 1140 height 915
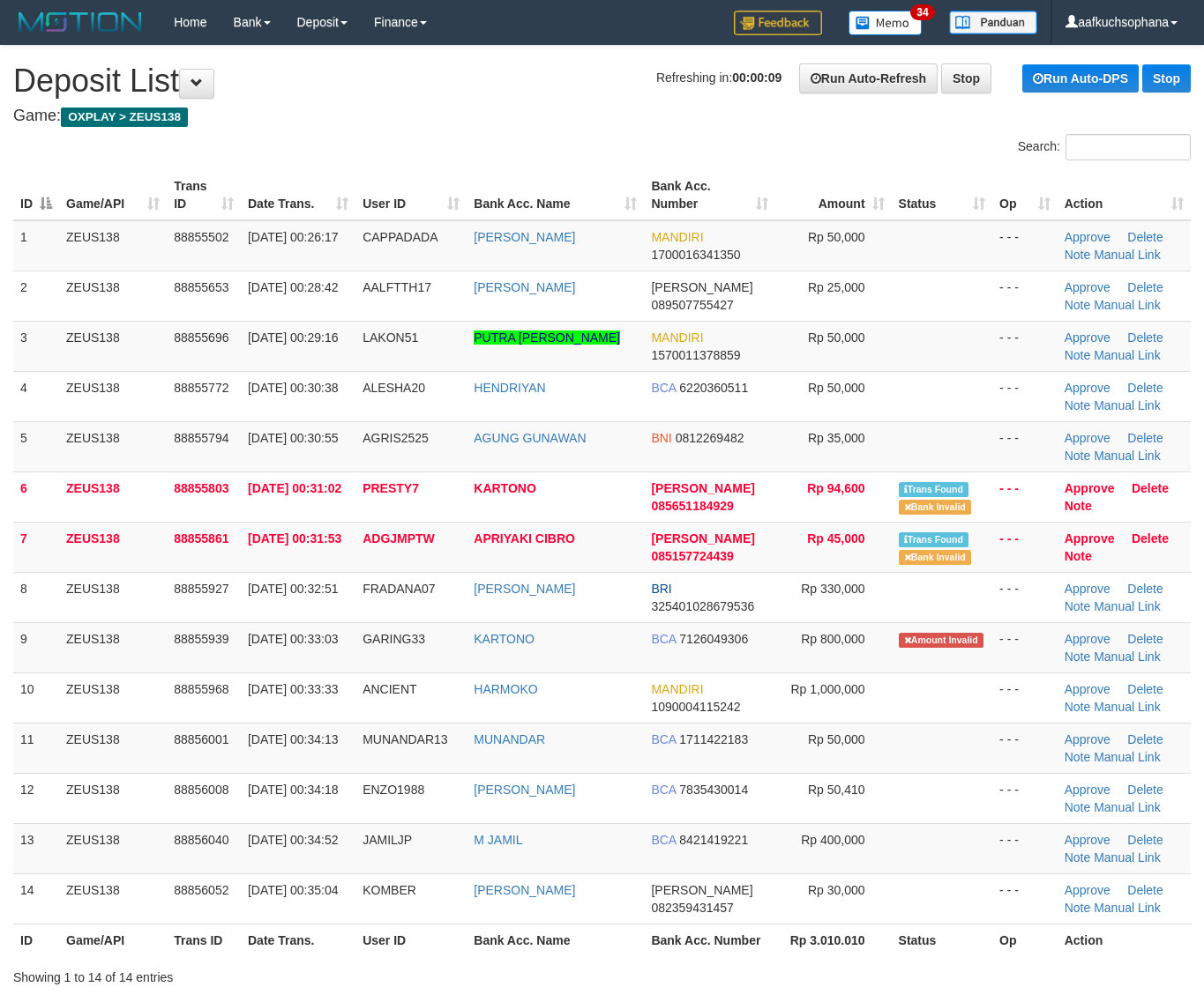
drag, startPoint x: 910, startPoint y: 822, endPoint x: 1207, endPoint y: 839, distance: 297.5
click at [932, 829] on tbody "1 ZEUS138 88855502 01/10/2025 00:26:17 CAPPADADA ARON JECONIA MANDIRI 170001634…" at bounding box center [601, 572] width 1177 height 705
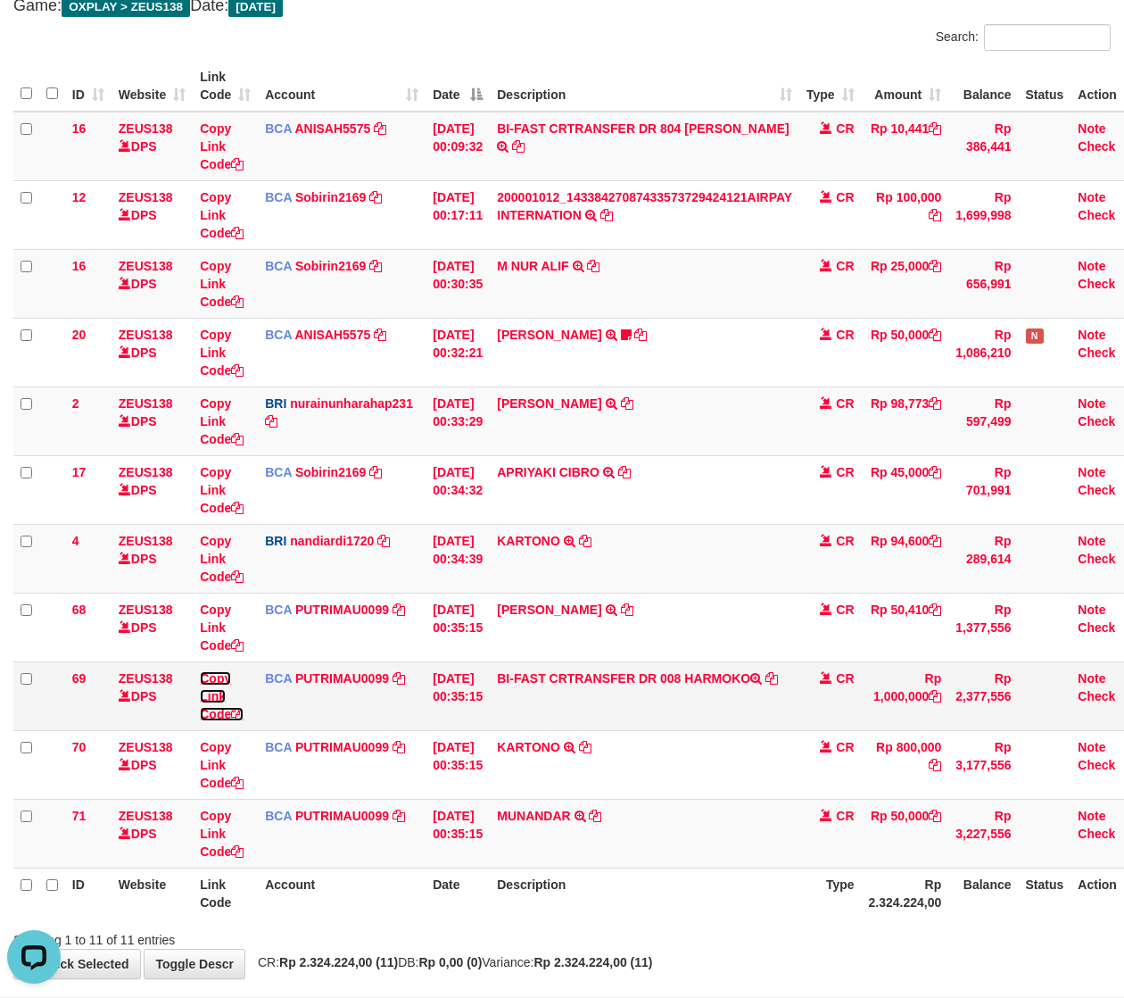
click at [242, 714] on icon at bounding box center [237, 714] width 12 height 12
click at [536, 898] on th "Description" at bounding box center [645, 892] width 310 height 51
drag, startPoint x: 760, startPoint y: 903, endPoint x: 728, endPoint y: 894, distance: 33.3
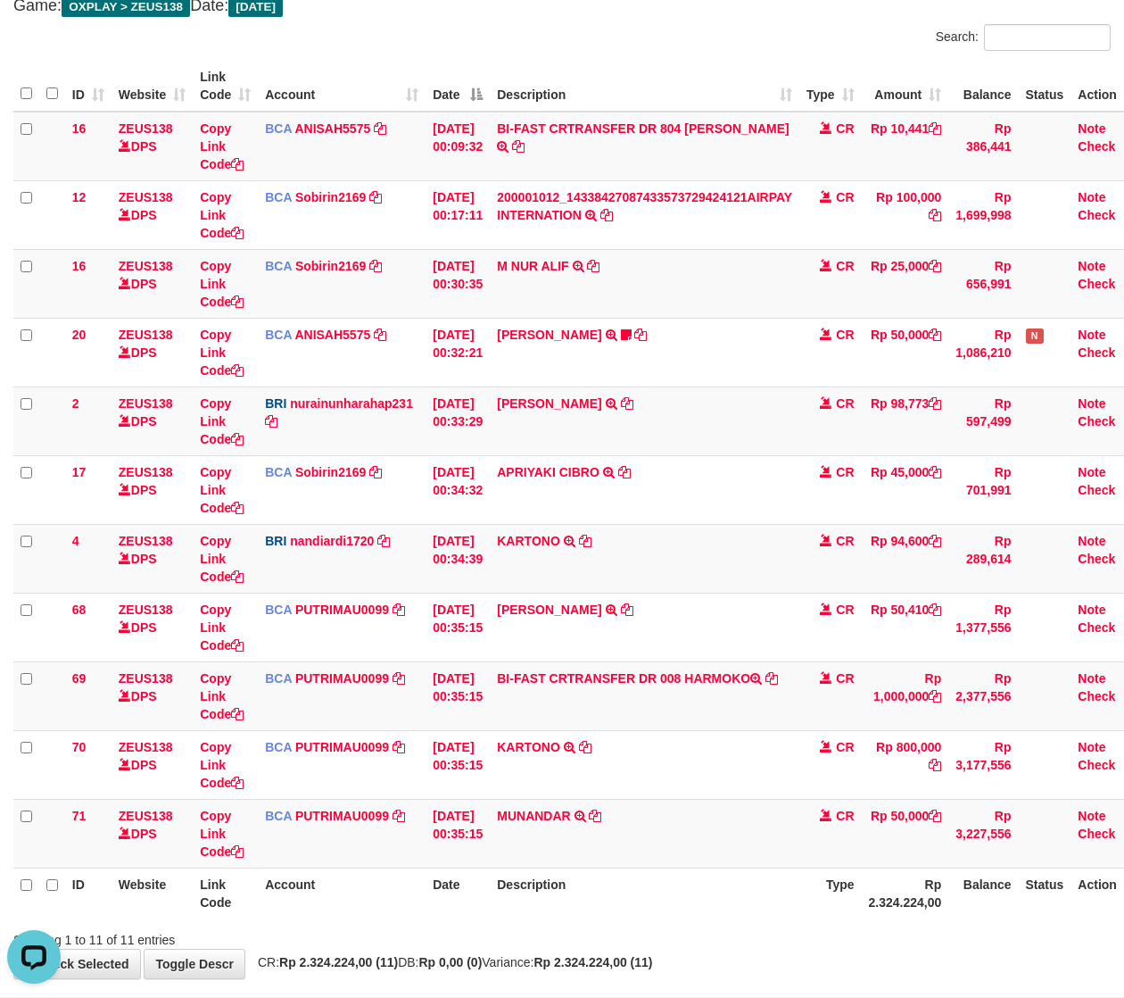
click at [759, 903] on th "Description" at bounding box center [645, 892] width 310 height 51
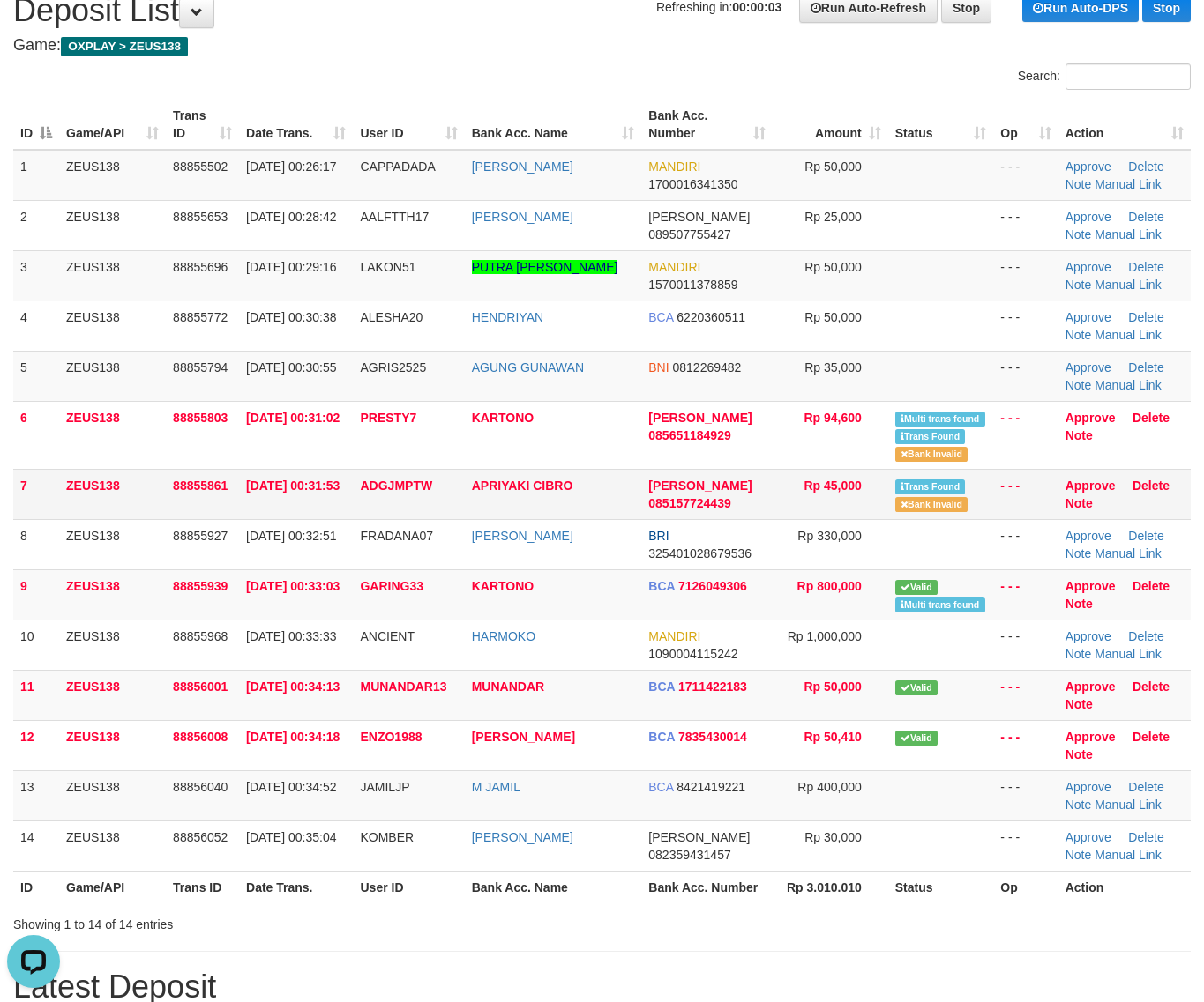
scroll to position [111, 0]
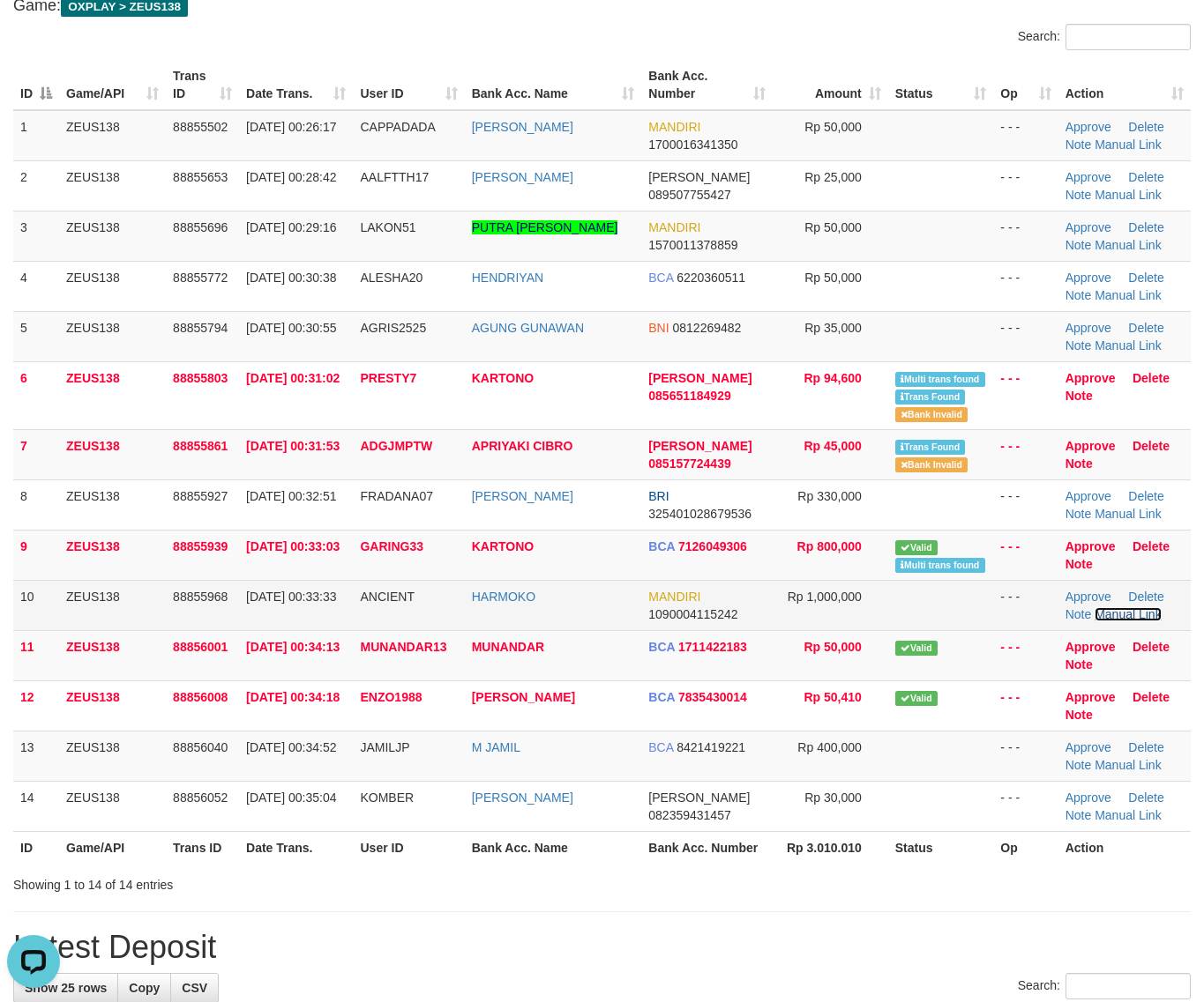
click at [1113, 620] on link "Manual Link" at bounding box center [1128, 615] width 67 height 14
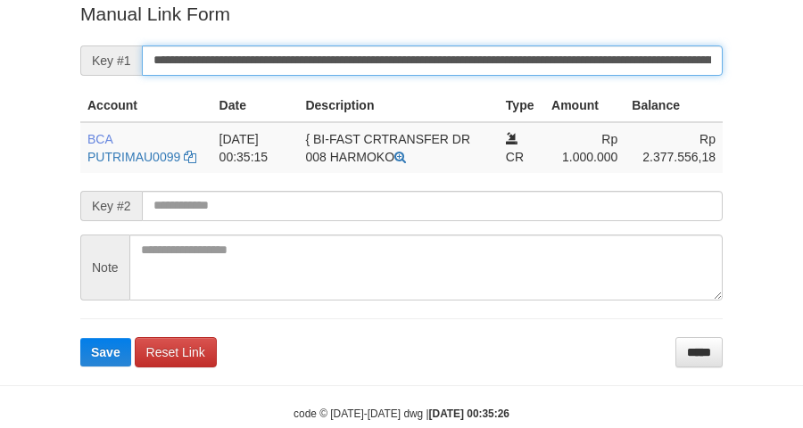
click at [80, 338] on button "Save" at bounding box center [105, 352] width 51 height 29
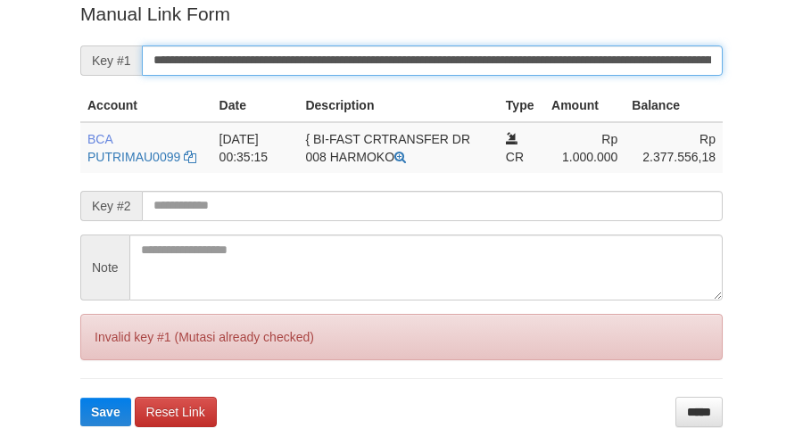
scroll to position [366, 0]
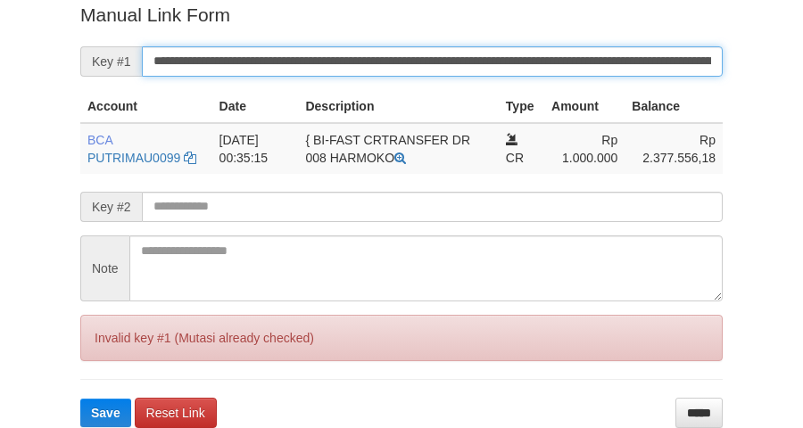
click at [80, 399] on button "Save" at bounding box center [105, 413] width 51 height 29
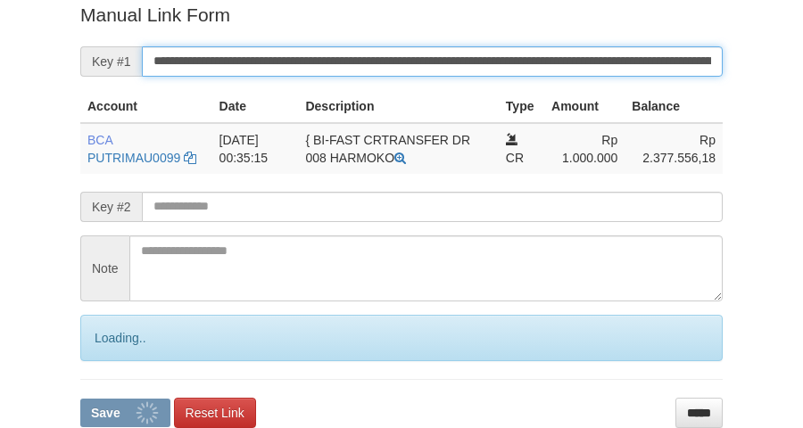
click at [564, 63] on input "**********" at bounding box center [432, 61] width 581 height 30
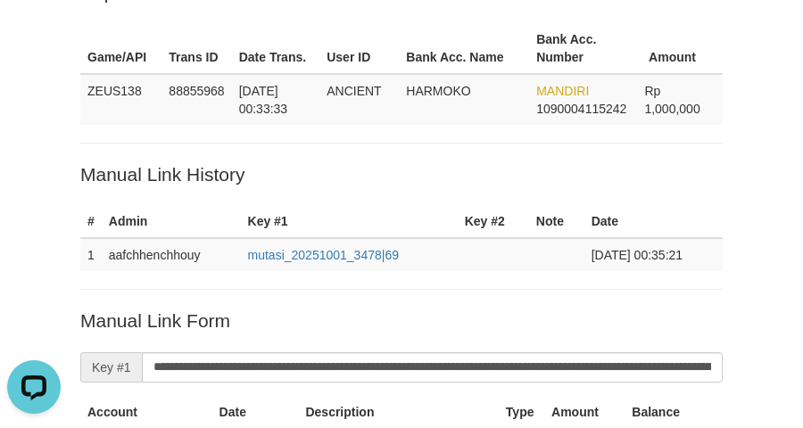
scroll to position [31, 0]
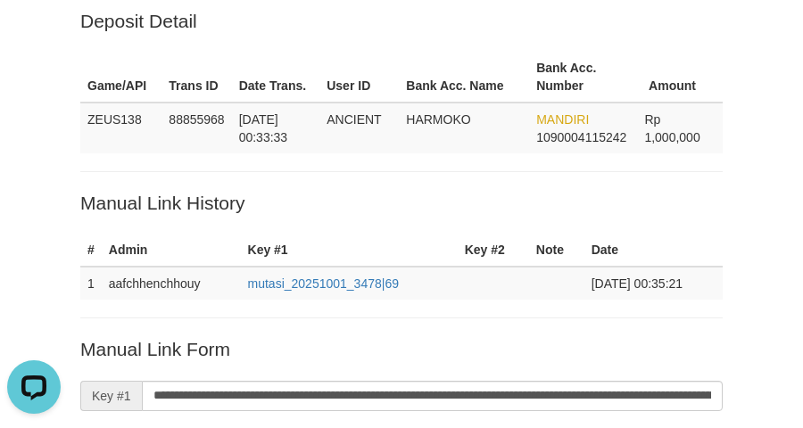
drag, startPoint x: 21, startPoint y: 183, endPoint x: 153, endPoint y: 141, distance: 139.4
click at [23, 183] on div "Deposit Detail Game/API Trans ID Date Trans. User ID Bank Acc. Name Bank Acc. N…" at bounding box center [401, 366] width 803 height 794
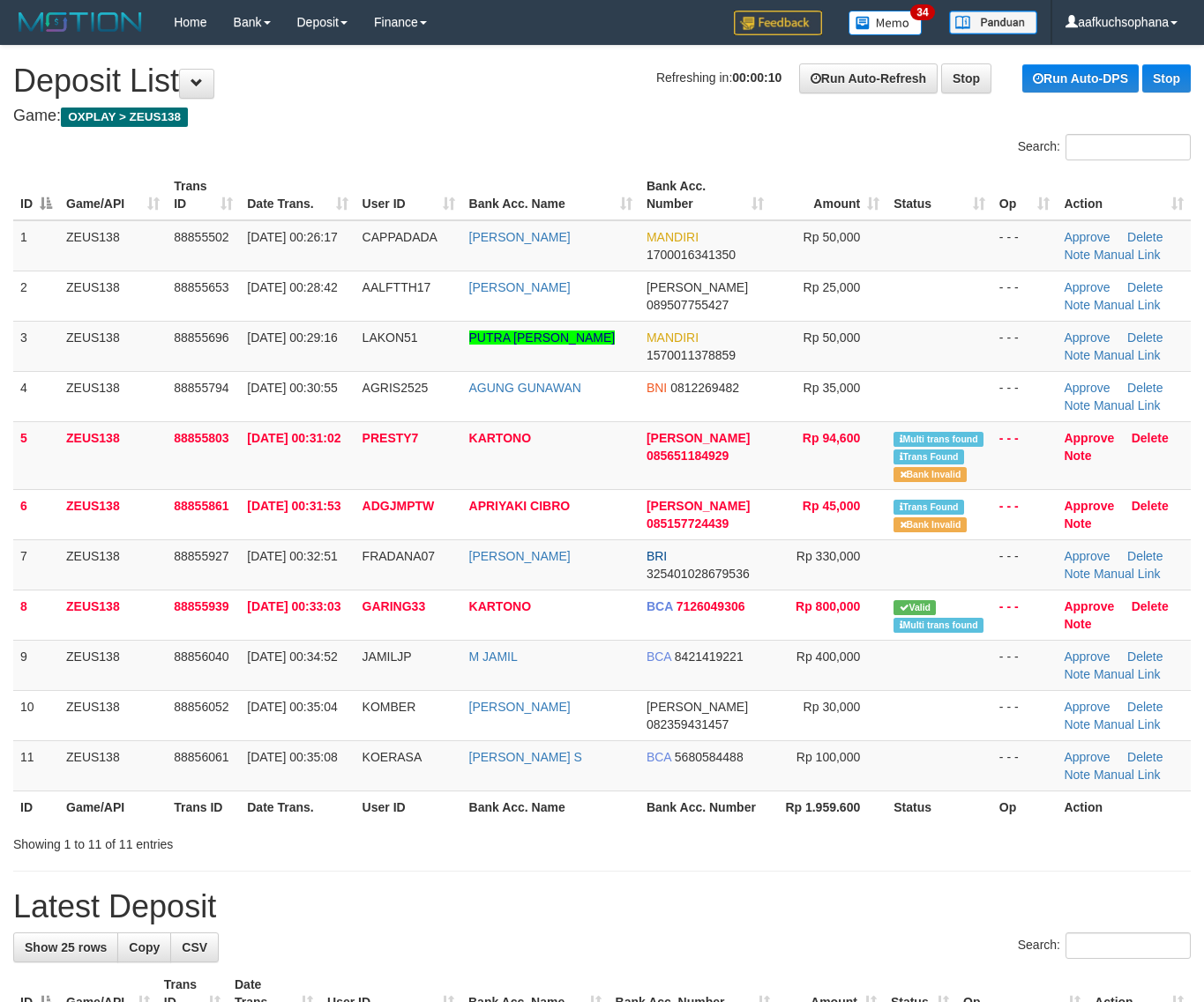
click at [962, 851] on div "Showing 1 to 11 of 11 entries" at bounding box center [602, 841] width 1204 height 25
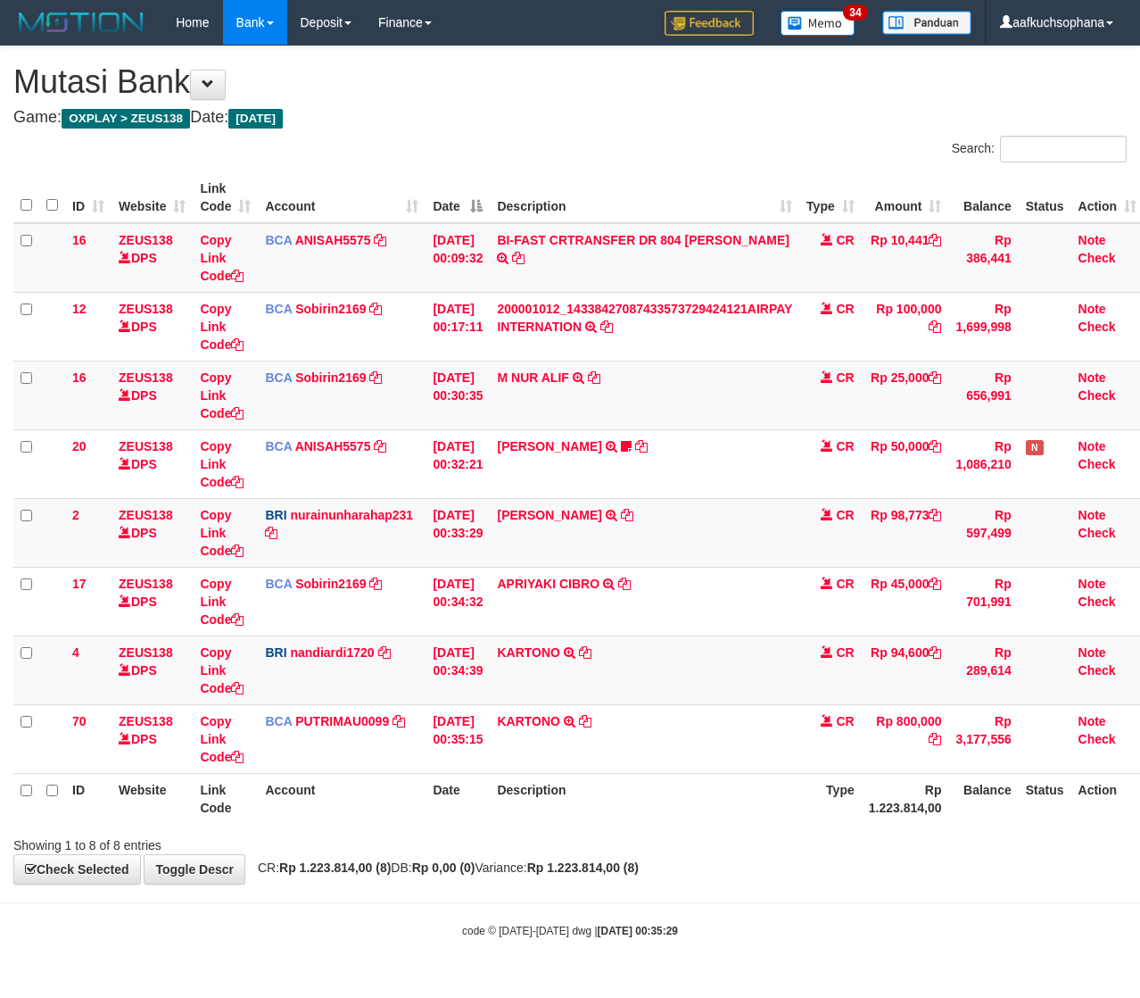
click at [759, 841] on div "Showing 1 to 8 of 8 entries" at bounding box center [570, 841] width 1140 height 25
click at [386, 839] on div "Showing 1 to 8 of 8 entries" at bounding box center [237, 841] width 449 height 25
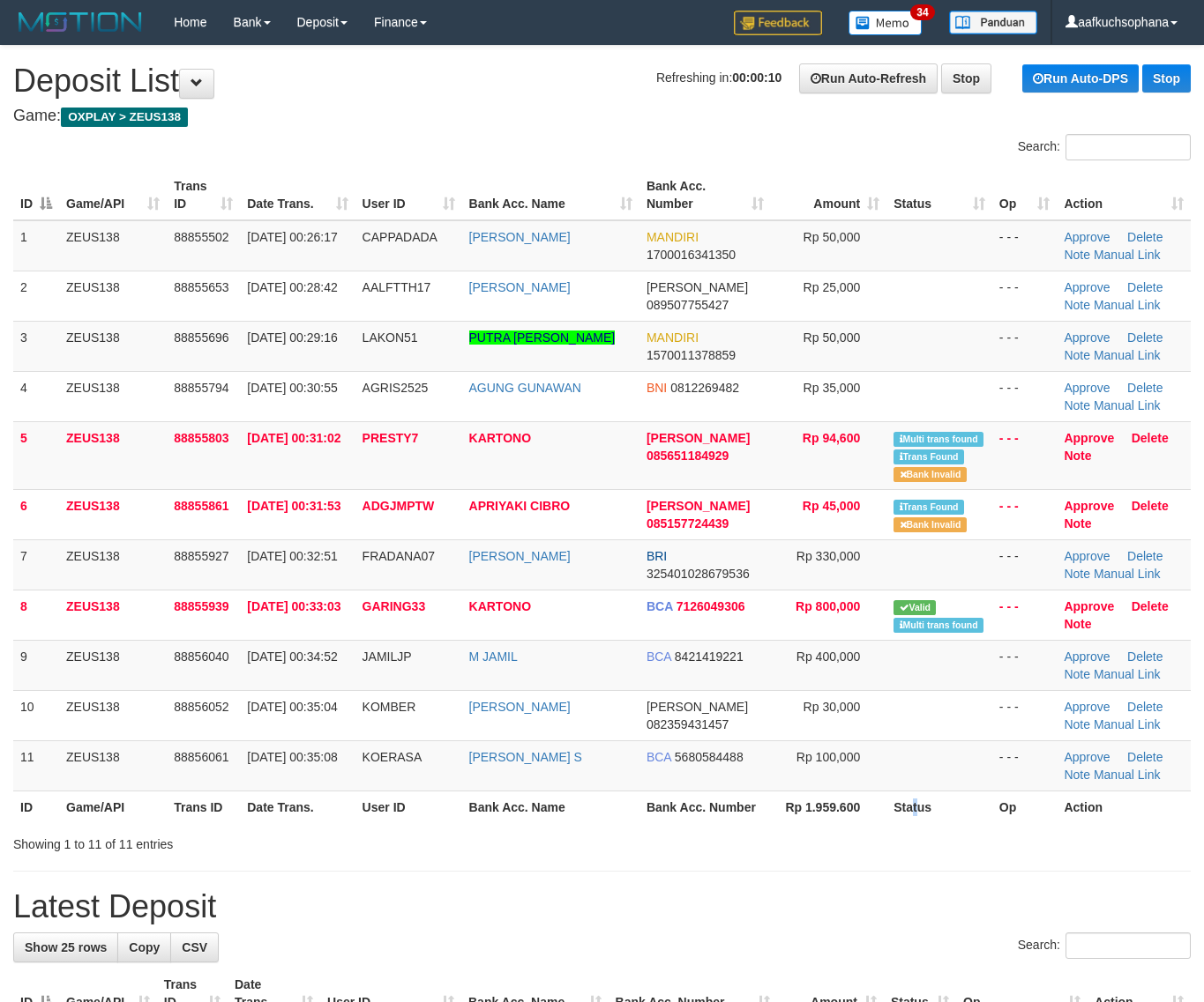
click at [911, 822] on th "Status" at bounding box center [939, 806] width 106 height 33
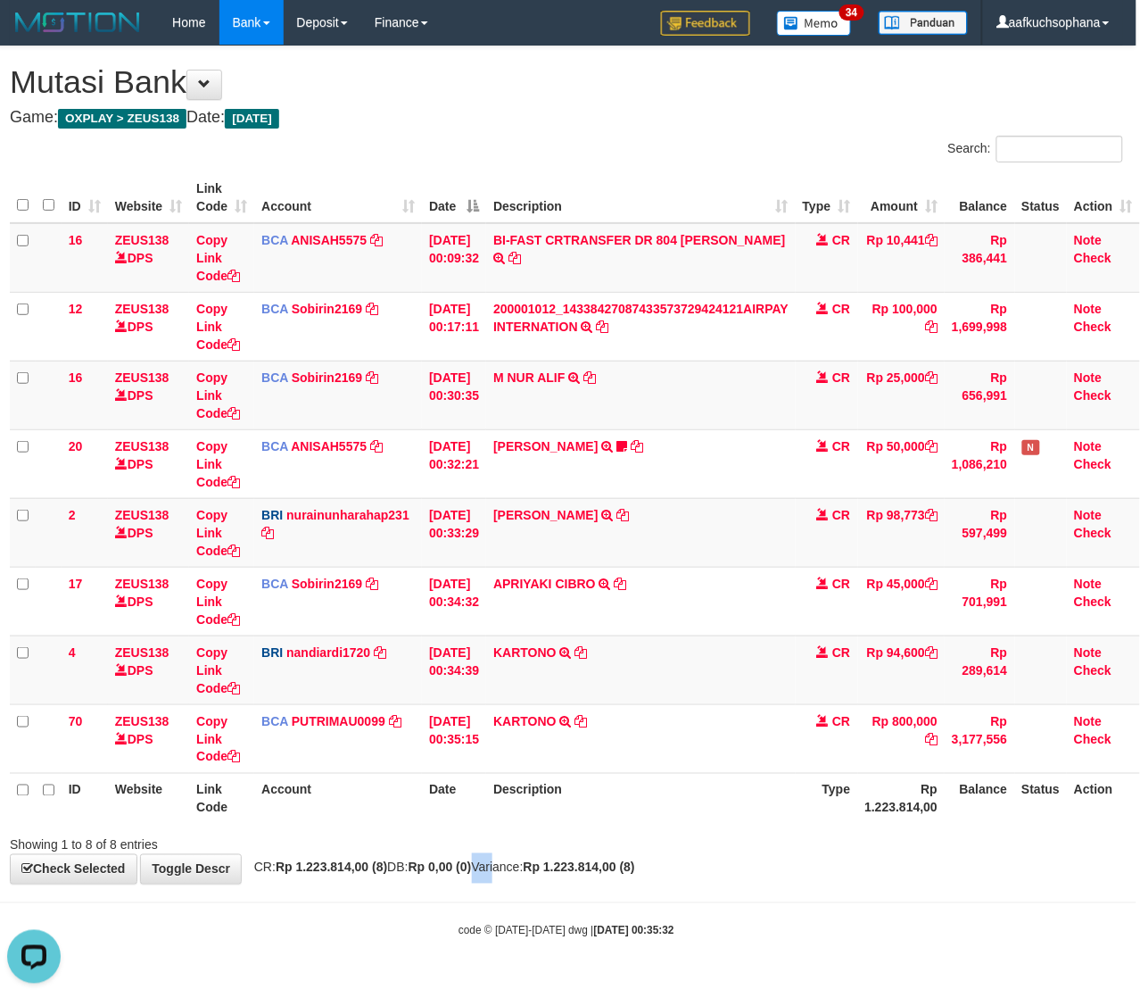
click at [504, 881] on div "**********" at bounding box center [566, 464] width 1140 height 837
click at [805, 881] on div "**********" at bounding box center [566, 464] width 1140 height 837
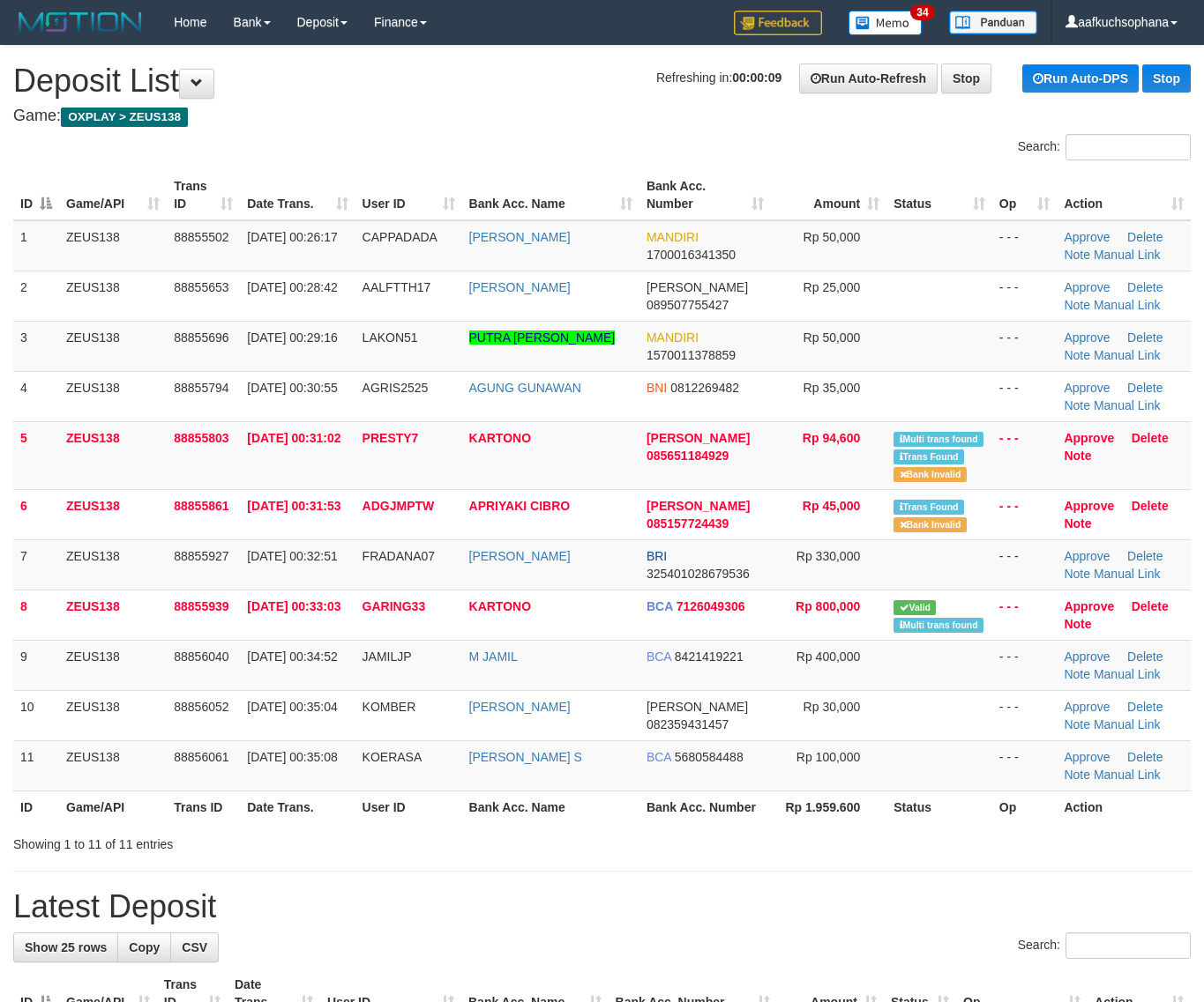
drag, startPoint x: 1026, startPoint y: 843, endPoint x: 1219, endPoint y: 847, distance: 193.0
click at [1038, 844] on div "Showing 1 to 11 of 11 entries" at bounding box center [602, 841] width 1204 height 25
drag, startPoint x: 936, startPoint y: 886, endPoint x: 1218, endPoint y: 864, distance: 282.9
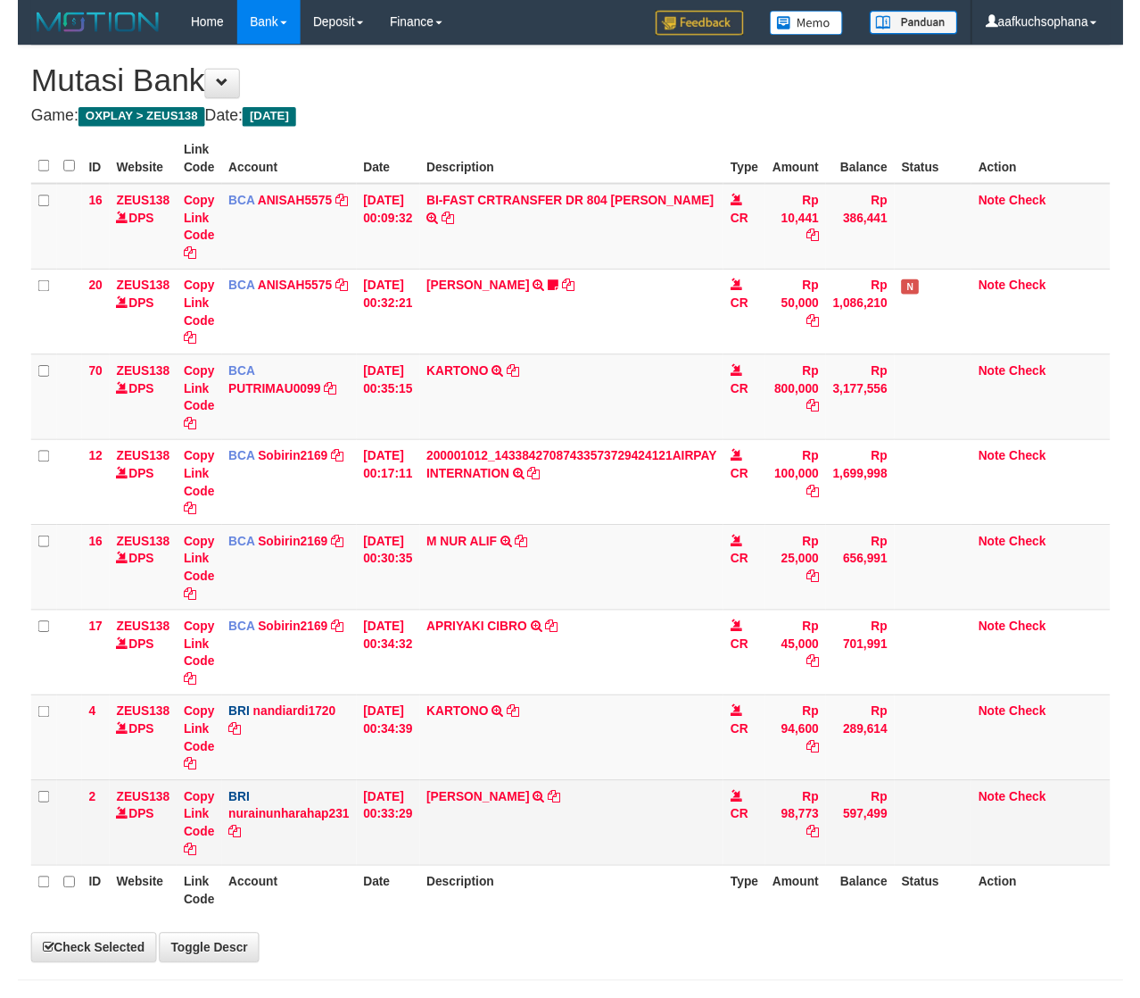
scroll to position [0, 13]
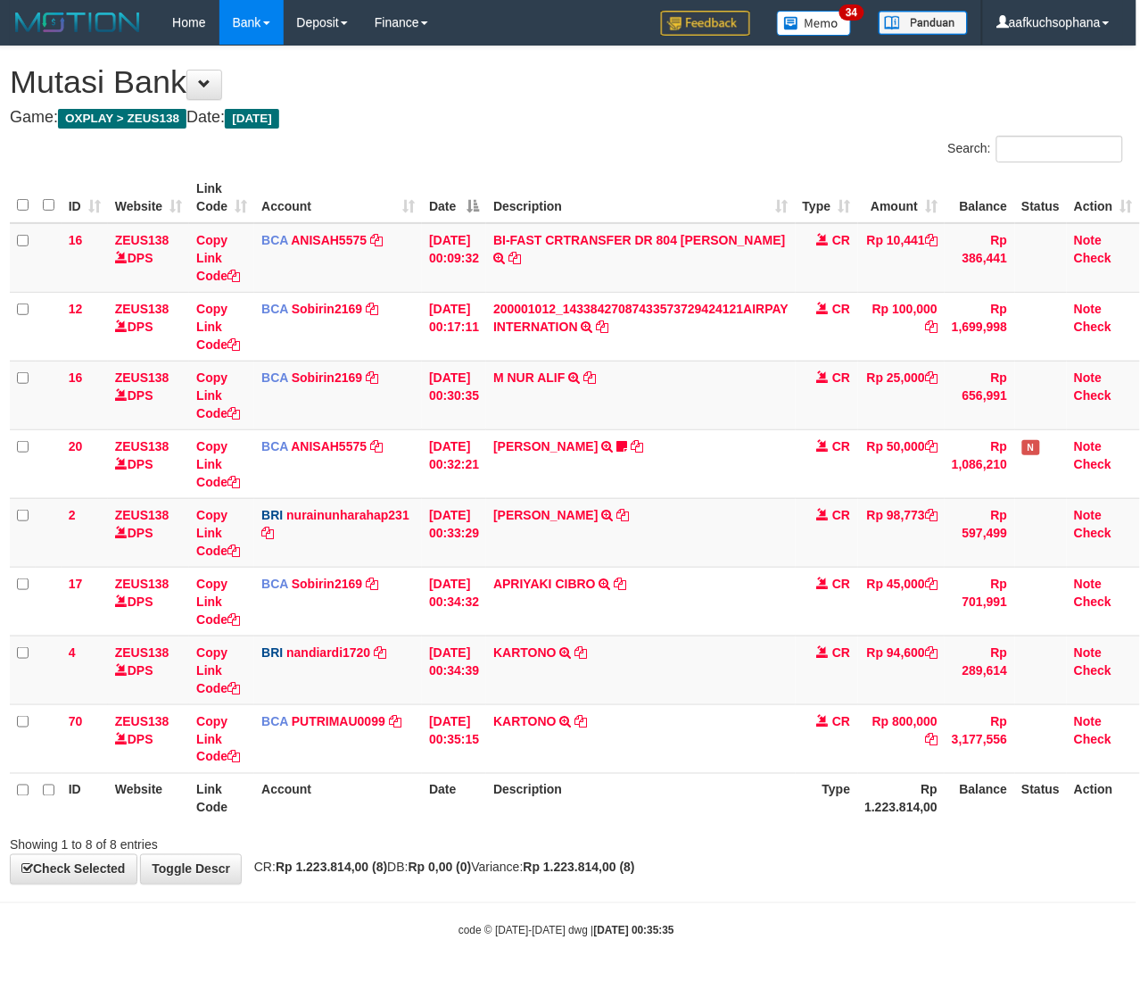
click at [727, 867] on div "**********" at bounding box center [566, 464] width 1140 height 837
drag, startPoint x: 493, startPoint y: 941, endPoint x: 9, endPoint y: 902, distance: 486.1
click at [465, 935] on body "Toggle navigation Home Bank Account List Load By Website Group [OXPLAY] ZEUS138…" at bounding box center [566, 491] width 1140 height 983
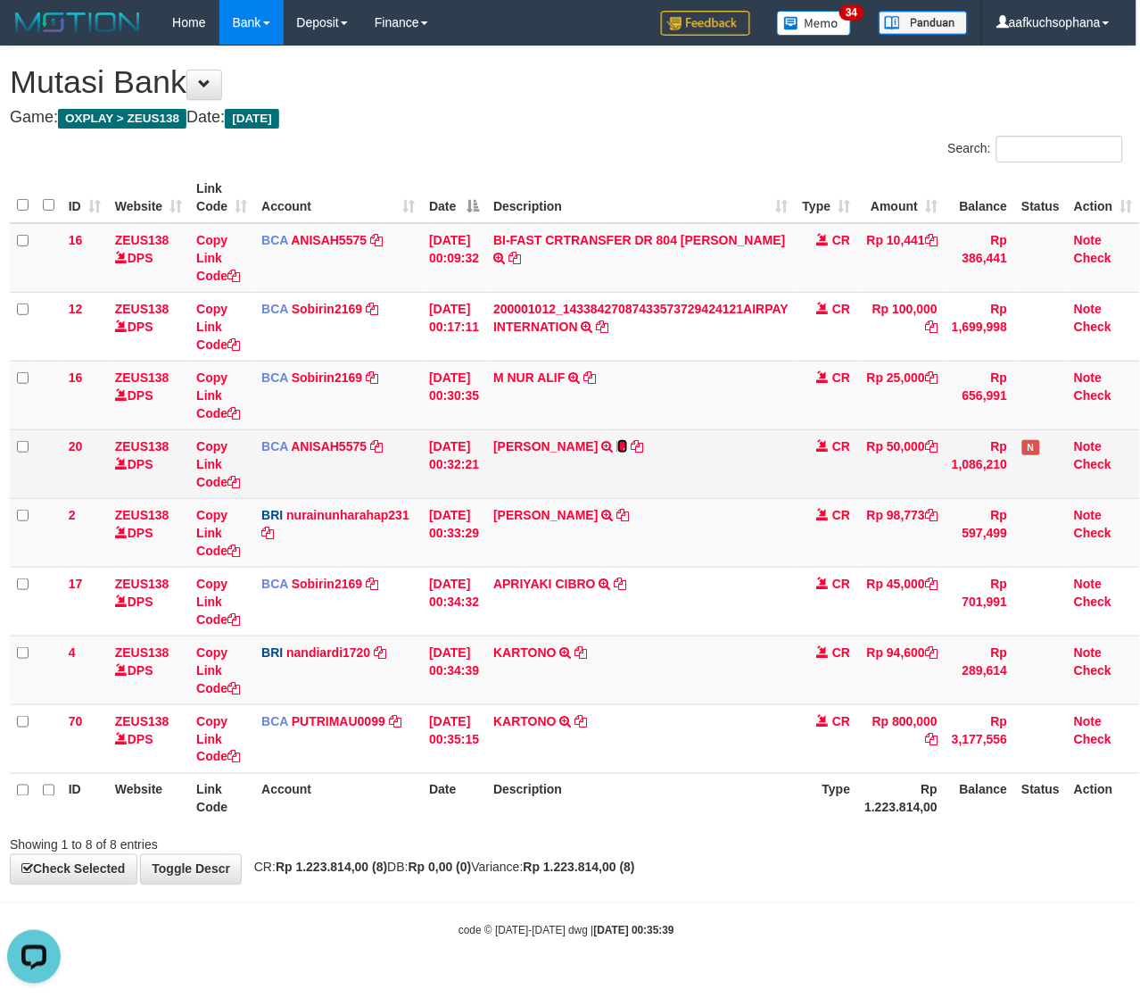
click at [628, 443] on icon at bounding box center [622, 446] width 11 height 12
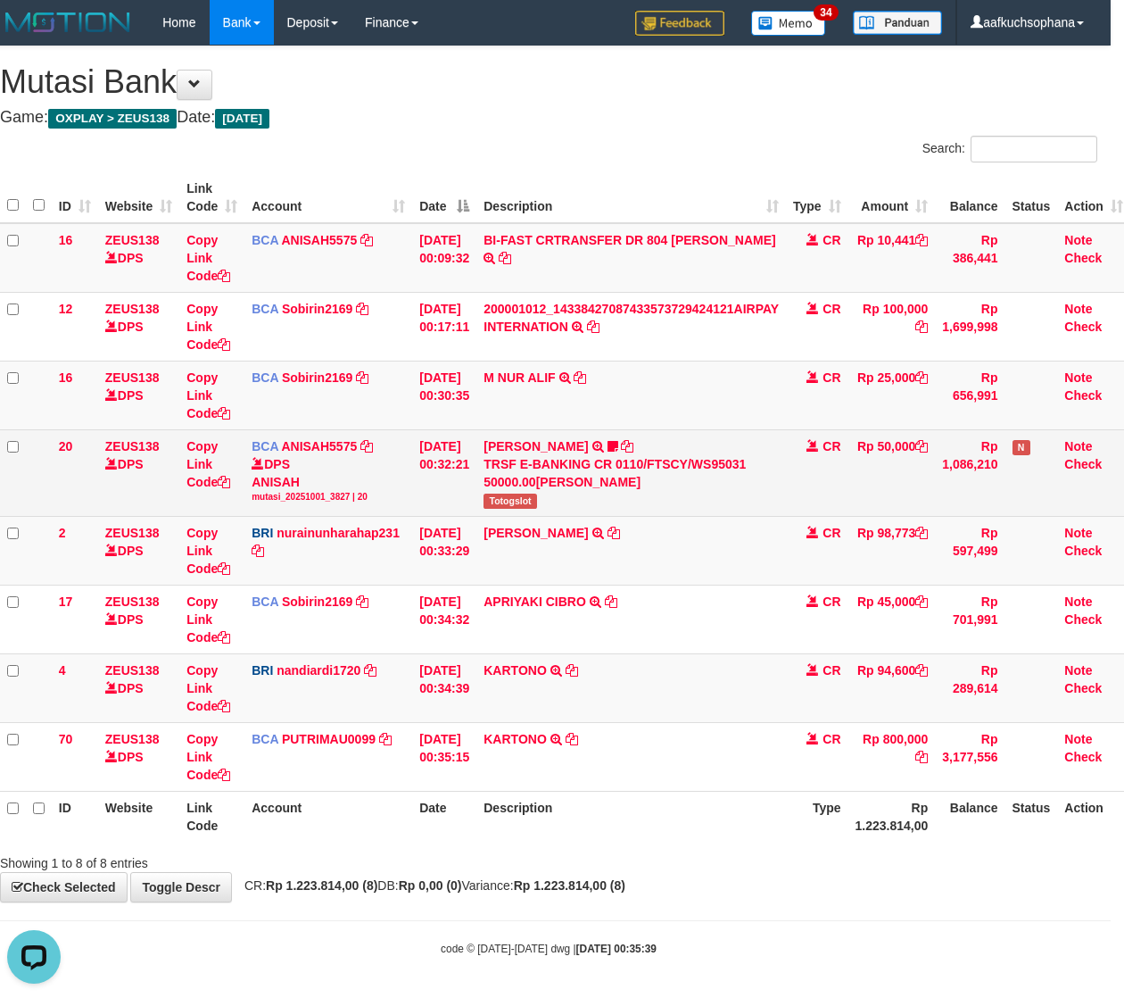
click at [534, 507] on span "Totogslot" at bounding box center [511, 500] width 54 height 15
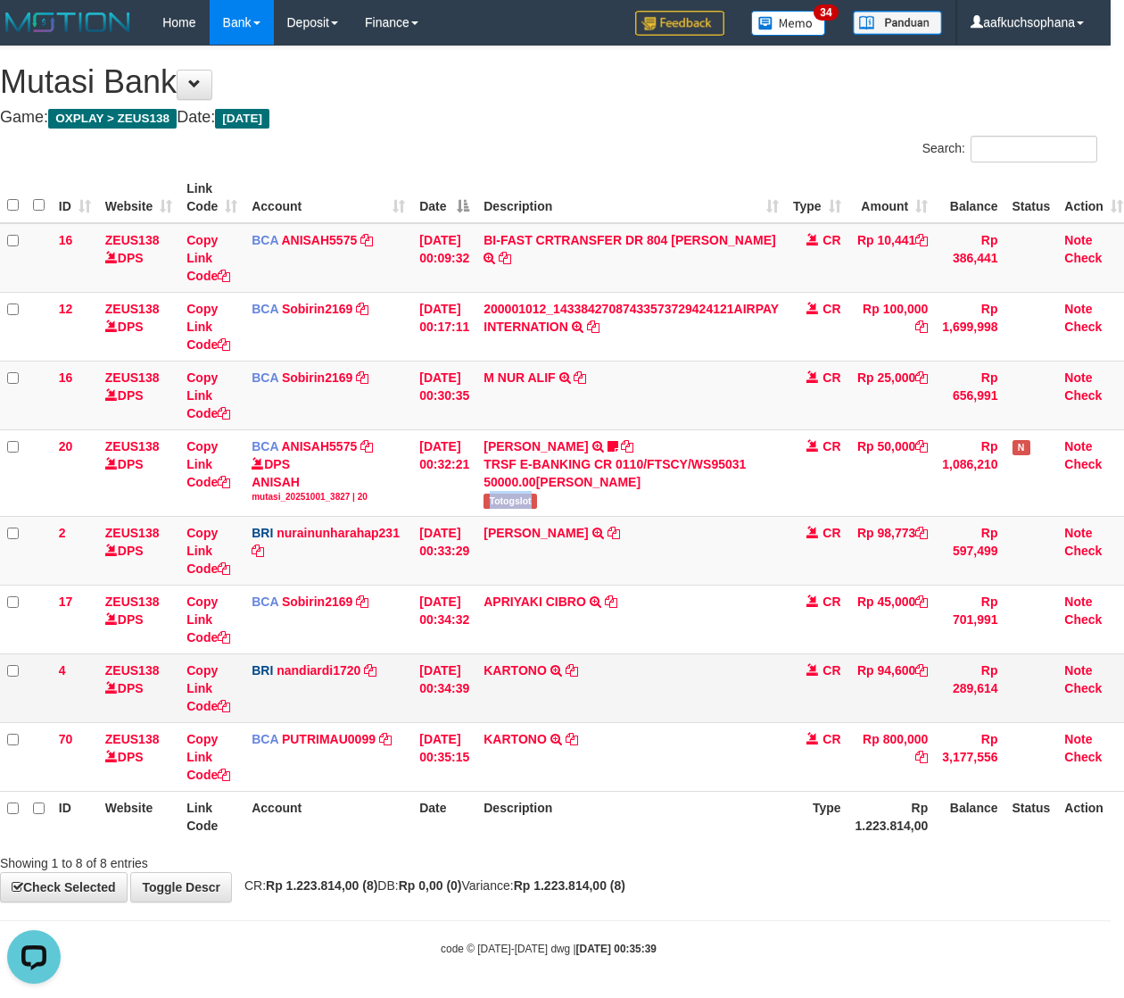
copy span "Totogslot"
click at [710, 880] on div "**********" at bounding box center [549, 473] width 1124 height 855
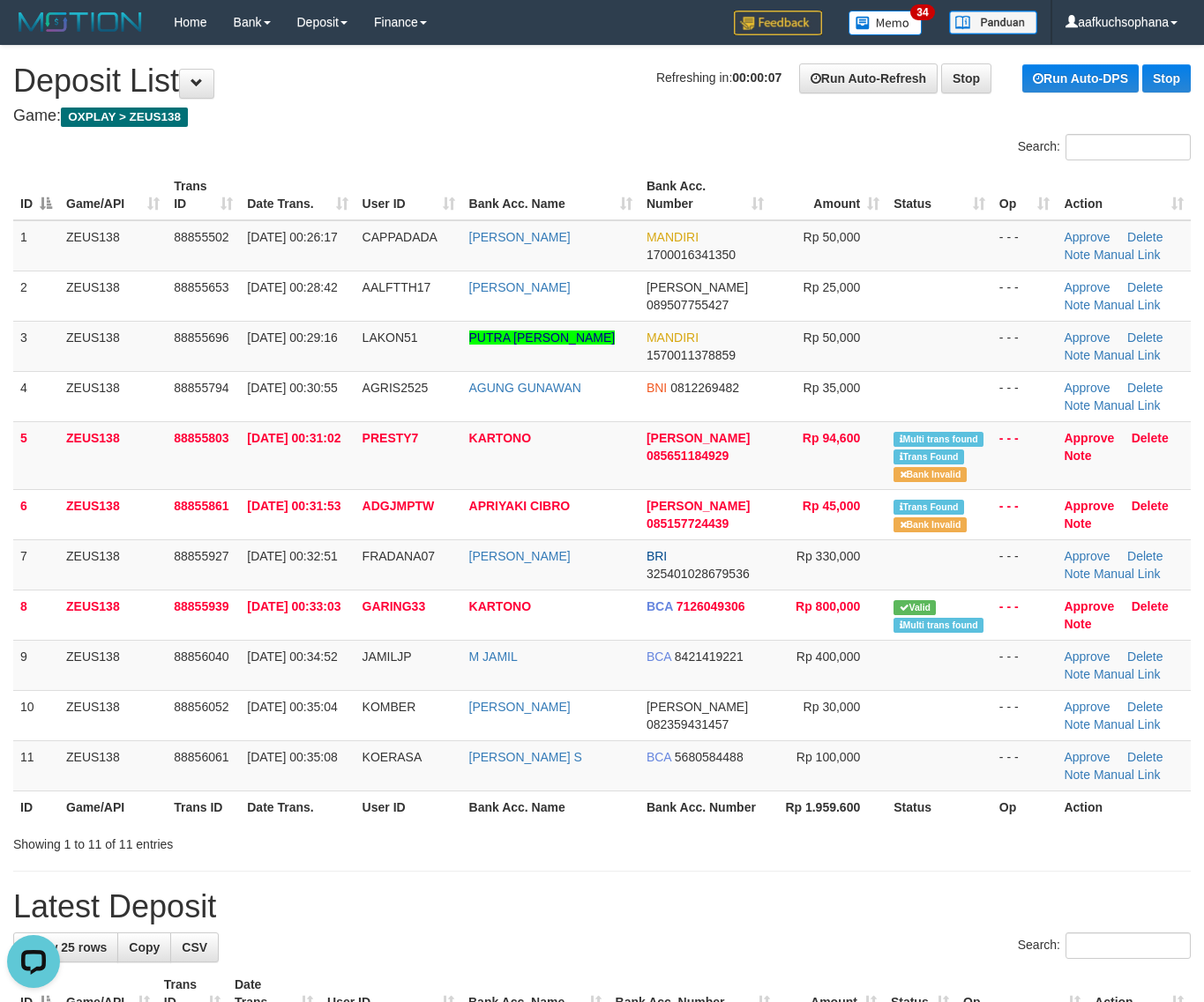
click at [827, 851] on div "Showing 1 to 11 of 11 entries" at bounding box center [602, 841] width 1204 height 25
click at [830, 847] on div "Showing 1 to 11 of 11 entries" at bounding box center [602, 841] width 1204 height 25
click at [830, 834] on div "Showing 1 to 11 of 11 entries" at bounding box center [602, 841] width 1204 height 25
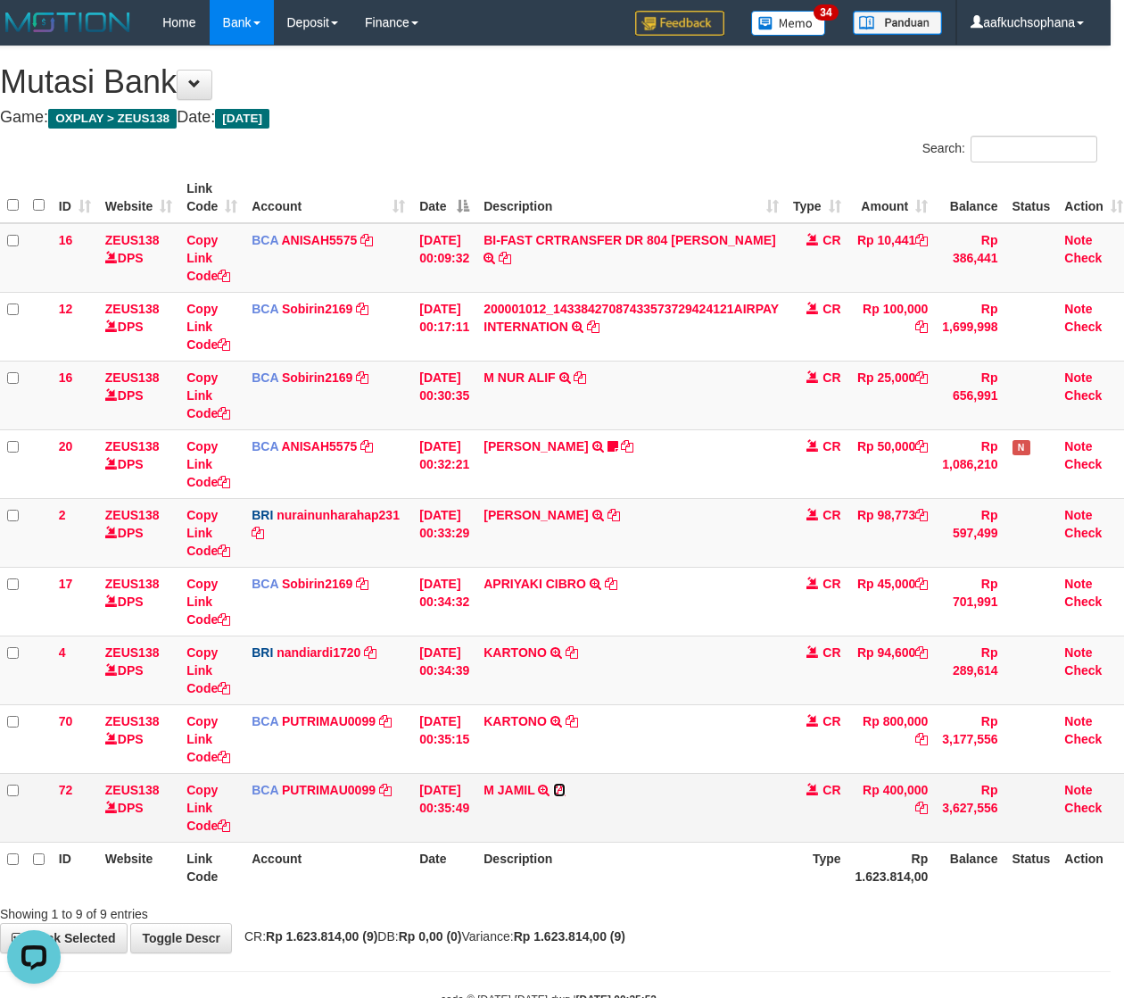
click at [566, 791] on icon at bounding box center [559, 789] width 12 height 12
drag, startPoint x: 542, startPoint y: 940, endPoint x: 170, endPoint y: 929, distance: 372.2
click at [523, 937] on span "CR: Rp 1.623.814,00 (9) DB: Rp 0,00 (0) Variance: Rp 1.623.814,00 (9)" at bounding box center [431, 936] width 390 height 14
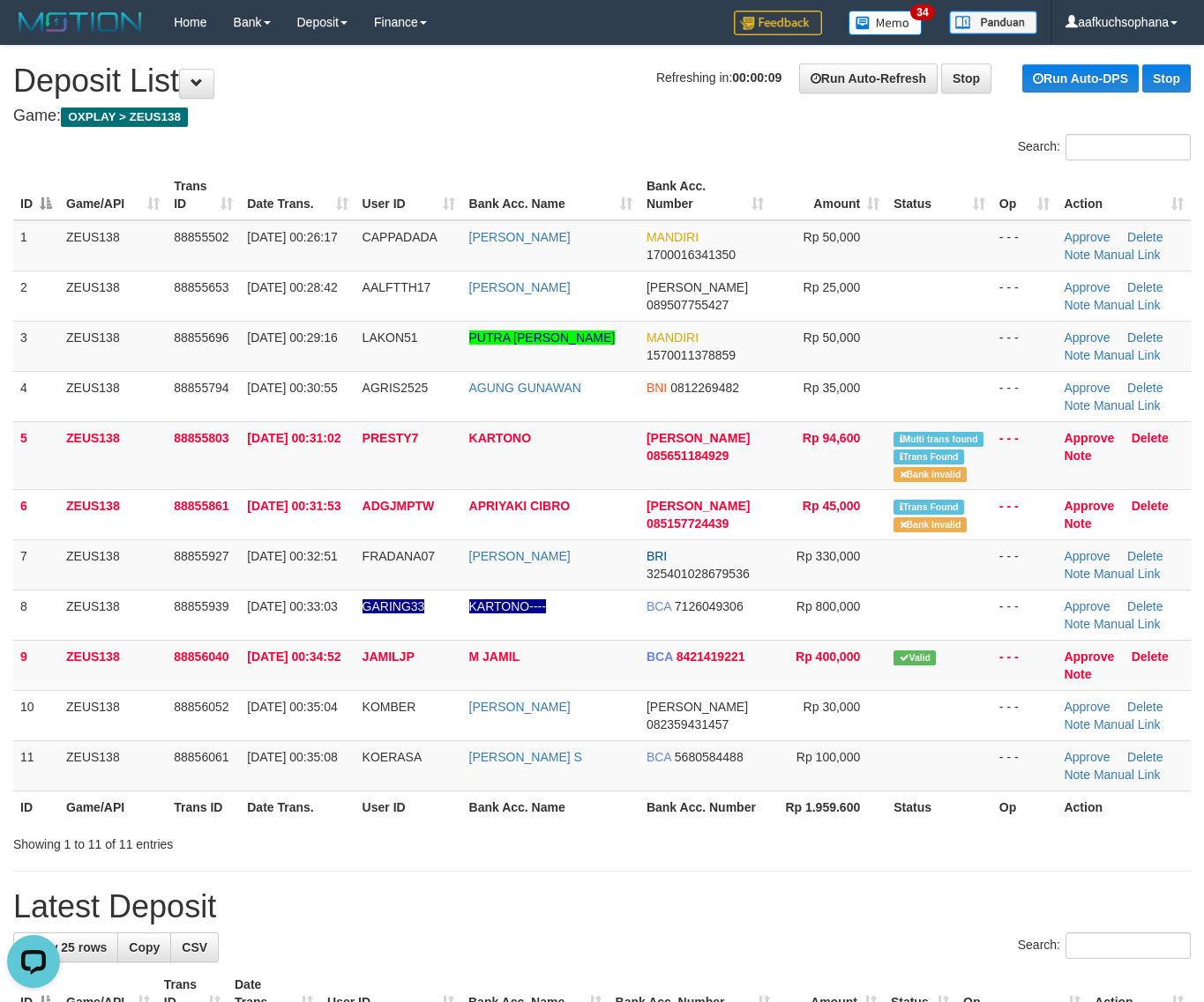
click at [738, 912] on h1 "Latest Deposit" at bounding box center [601, 907] width 1177 height 36
drag, startPoint x: 748, startPoint y: 861, endPoint x: 815, endPoint y: 852, distance: 67.6
drag, startPoint x: 740, startPoint y: 873, endPoint x: 874, endPoint y: 878, distance: 134.1
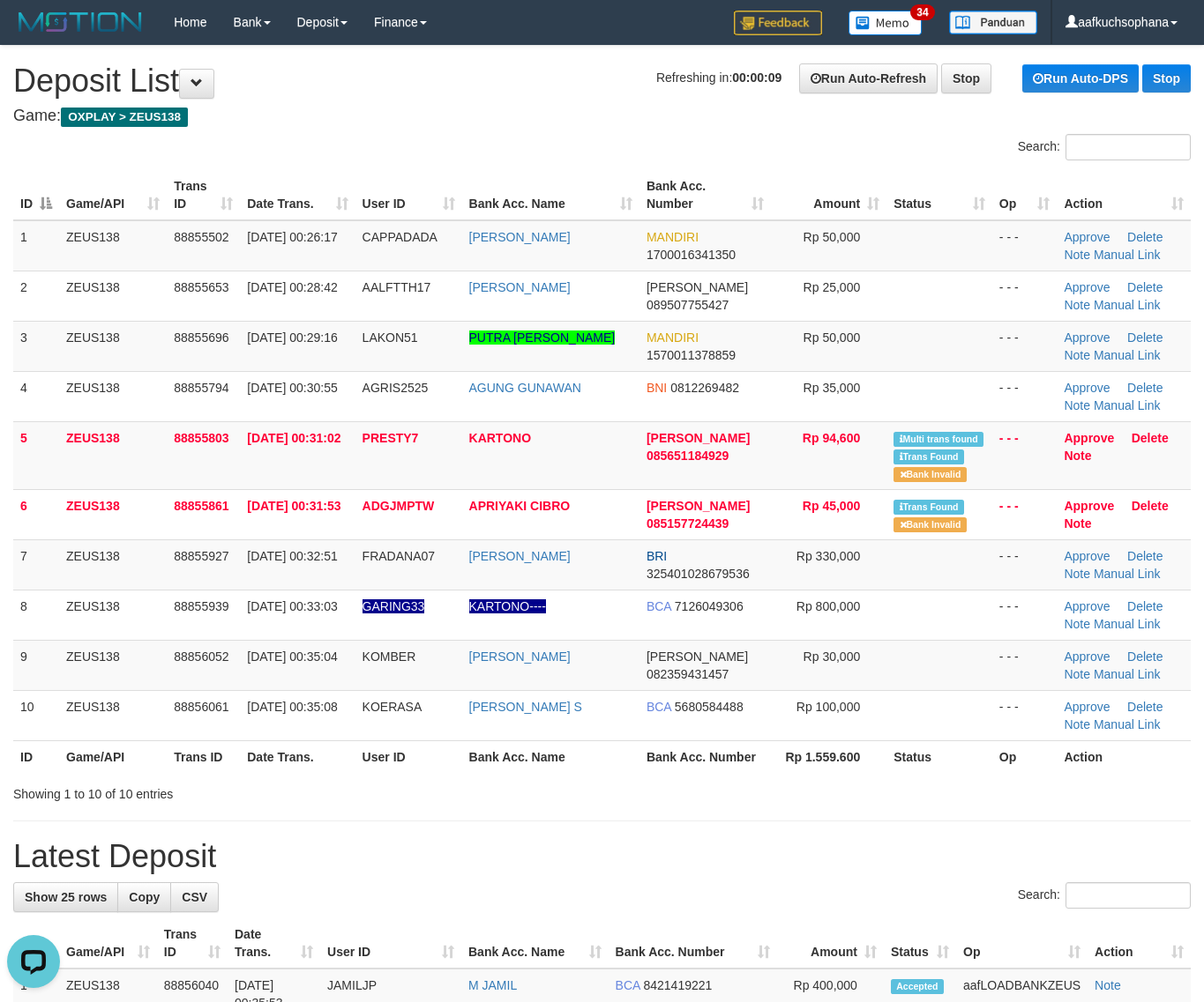
drag, startPoint x: 820, startPoint y: 872, endPoint x: 871, endPoint y: 861, distance: 52.2
click at [834, 867] on h1 "Latest Deposit" at bounding box center [601, 857] width 1177 height 36
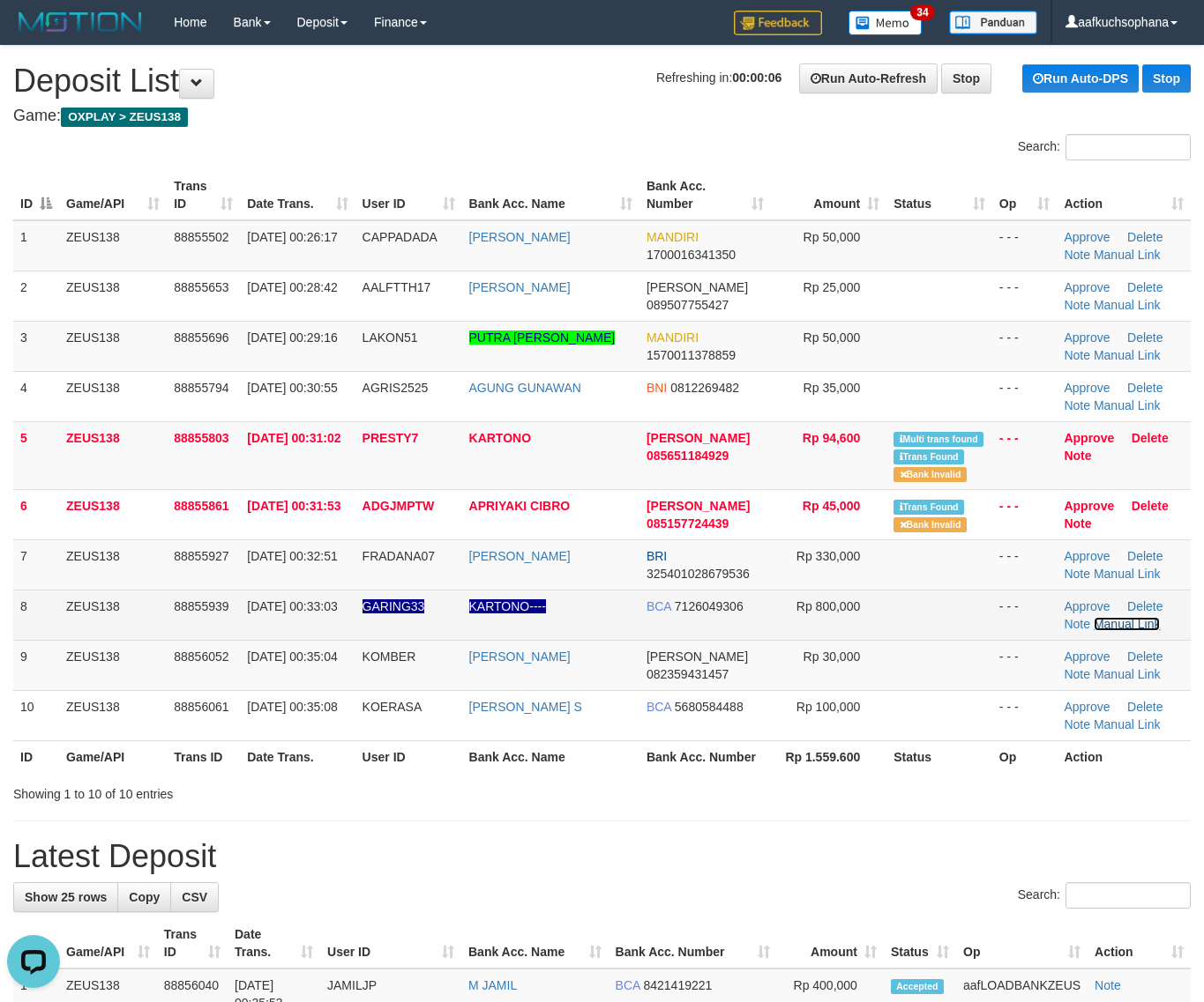
click at [1105, 625] on link "Manual Link" at bounding box center [1127, 625] width 67 height 14
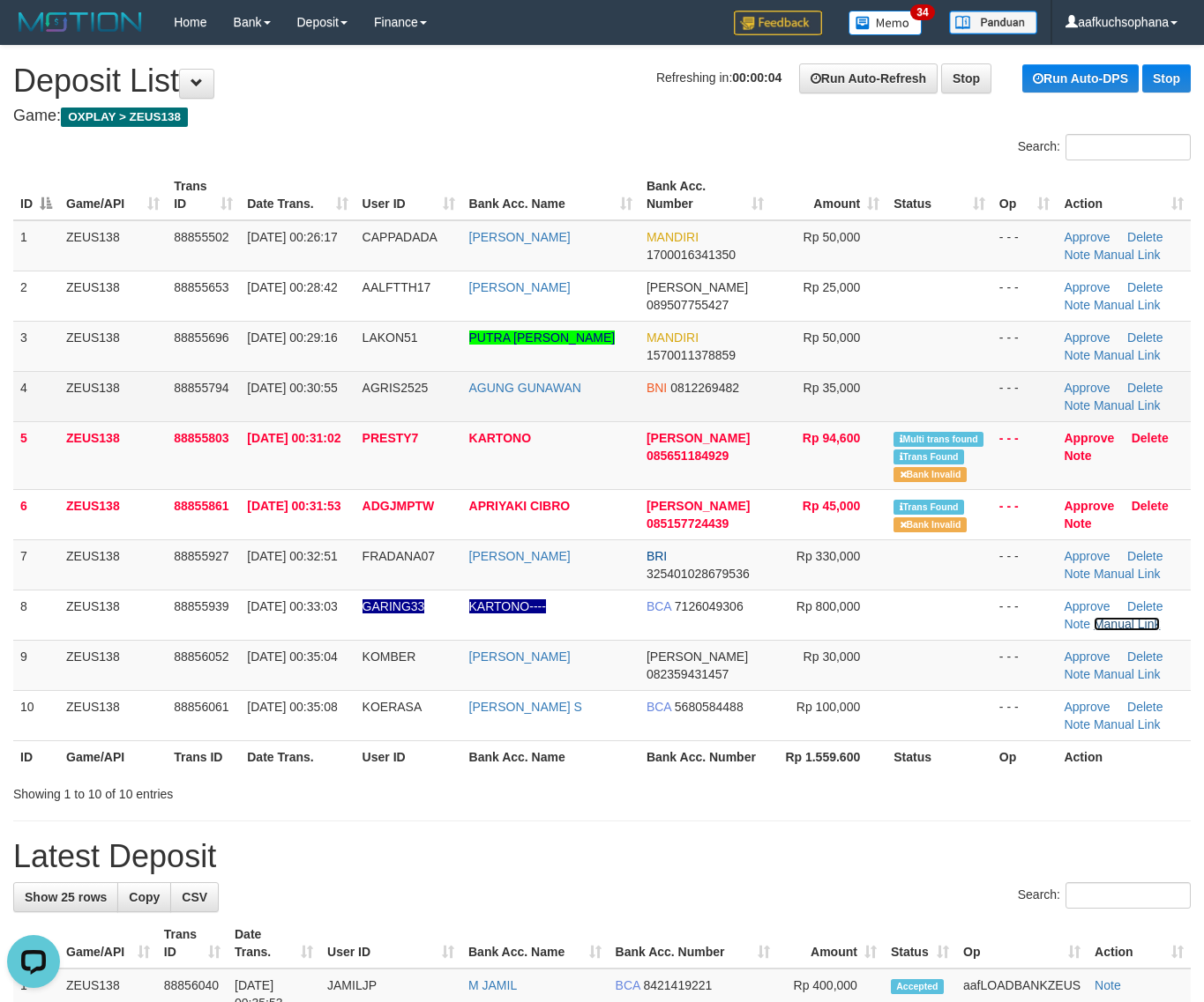
click at [1093, 618] on link "Manual Link" at bounding box center [1127, 625] width 67 height 14
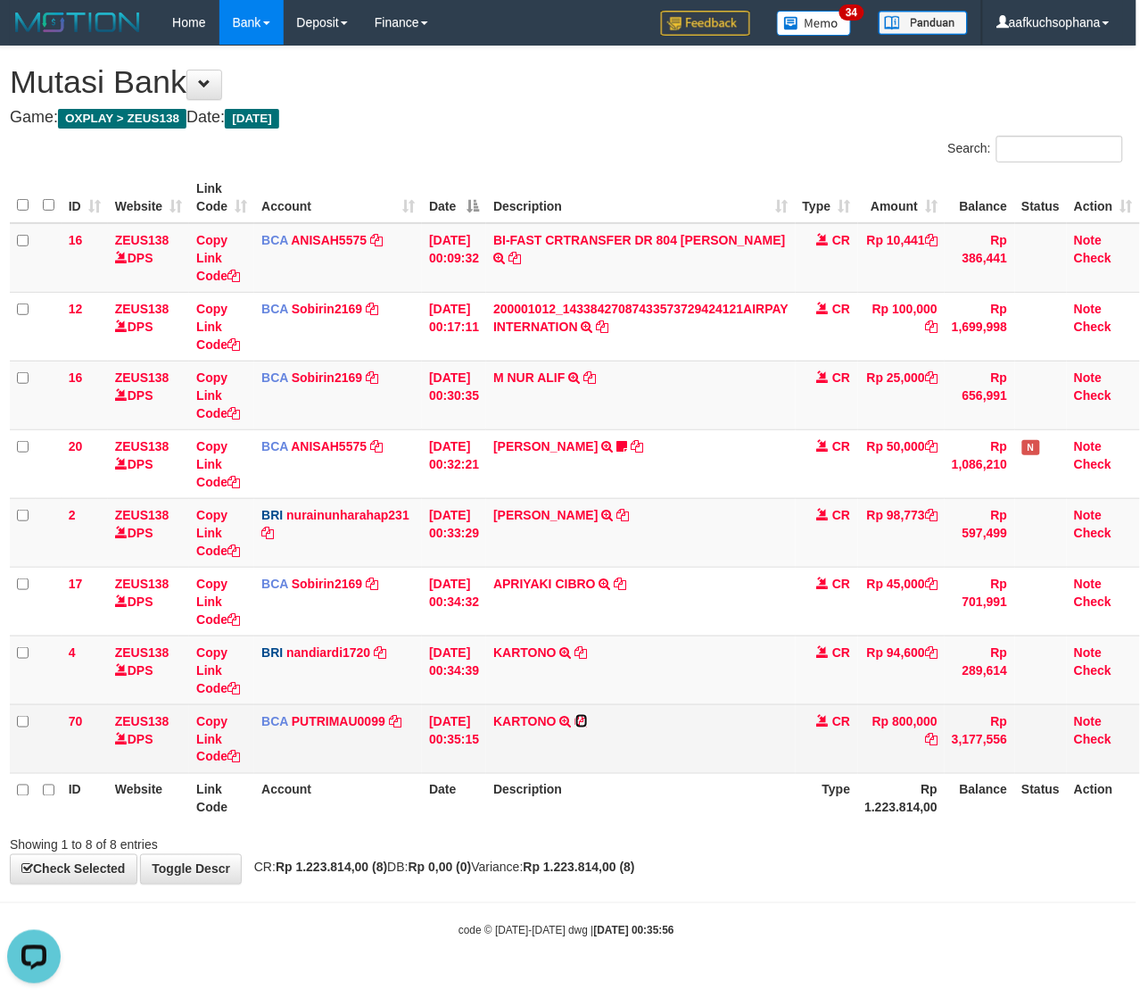
drag, startPoint x: 585, startPoint y: 725, endPoint x: 569, endPoint y: 728, distance: 16.3
click at [585, 725] on icon at bounding box center [581, 721] width 12 height 12
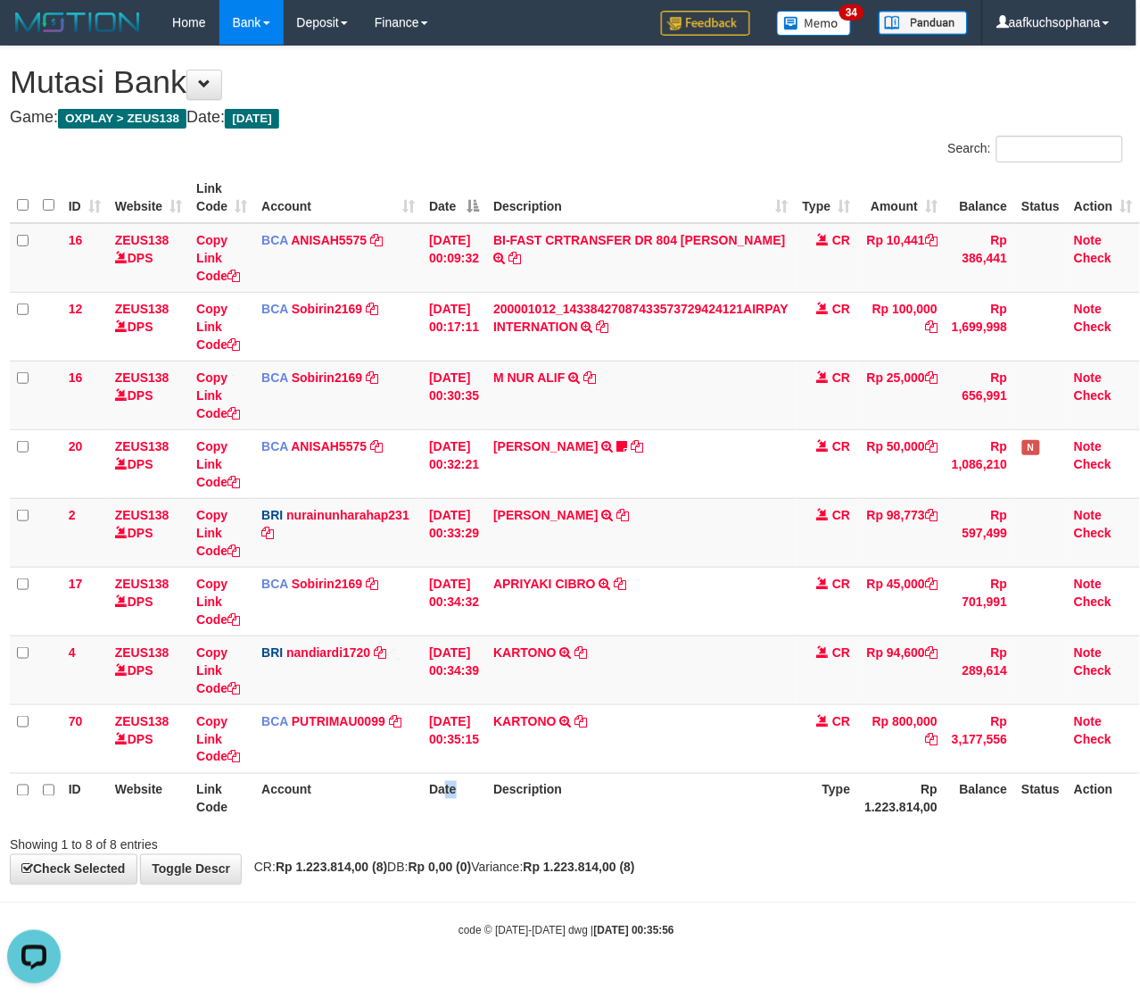
drag, startPoint x: 449, startPoint y: 824, endPoint x: 235, endPoint y: 778, distance: 218.9
click at [406, 819] on tr "ID Website Link Code Account Date Description Type Rp 1.223.814,00 Balance Stat…" at bounding box center [575, 798] width 1130 height 51
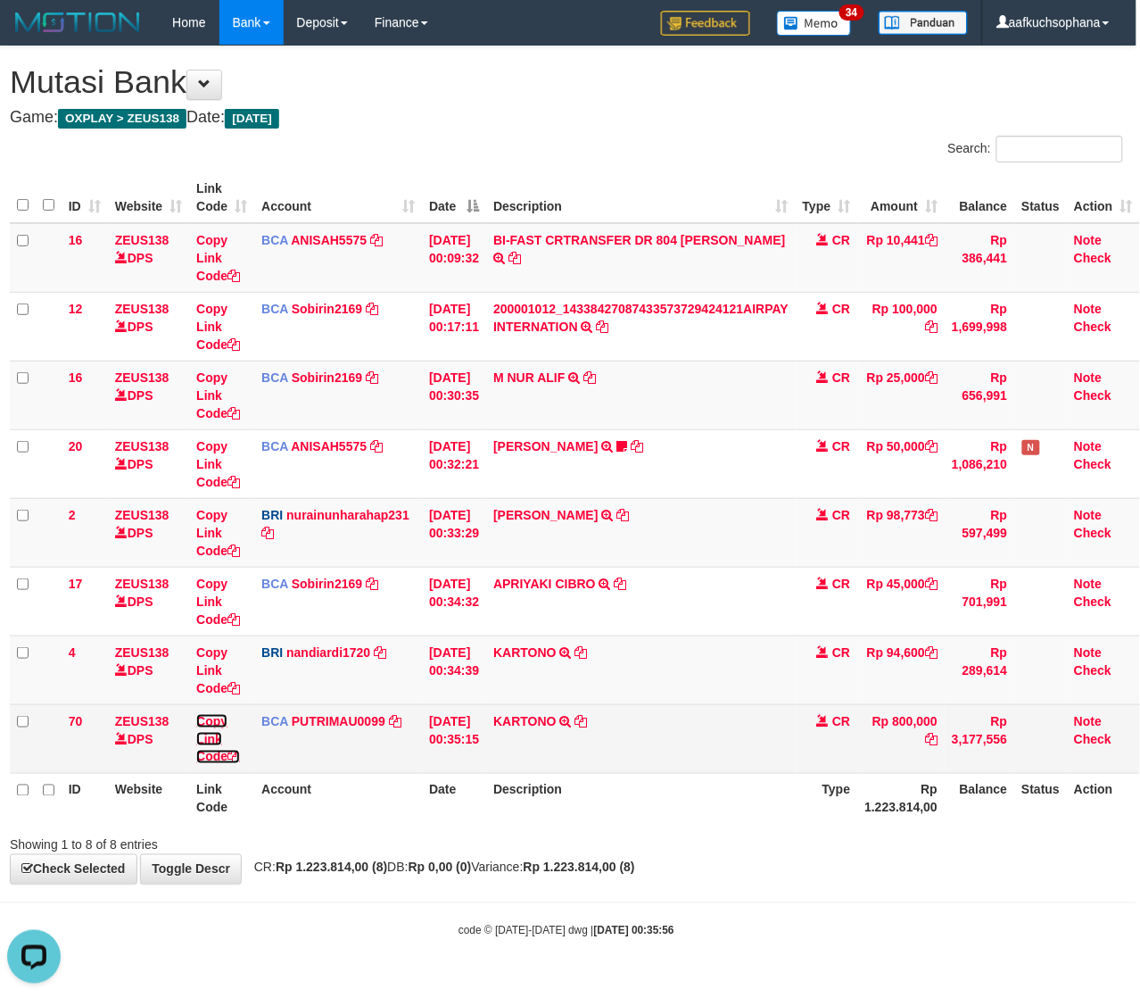
click at [228, 759] on icon at bounding box center [234, 756] width 12 height 12
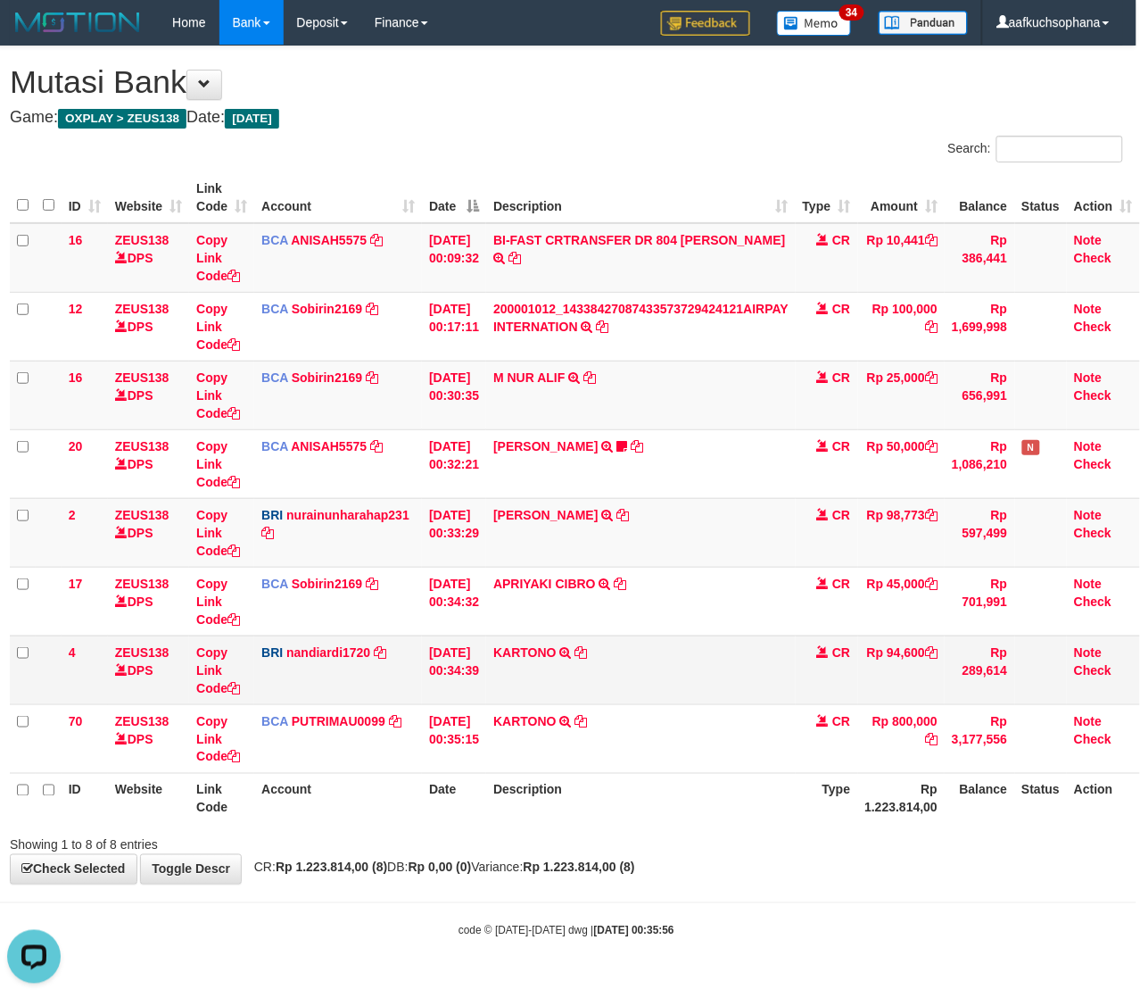
scroll to position [224, 0]
drag, startPoint x: 581, startPoint y: 803, endPoint x: 493, endPoint y: 791, distance: 88.2
click at [574, 804] on th "Description" at bounding box center [641, 798] width 310 height 51
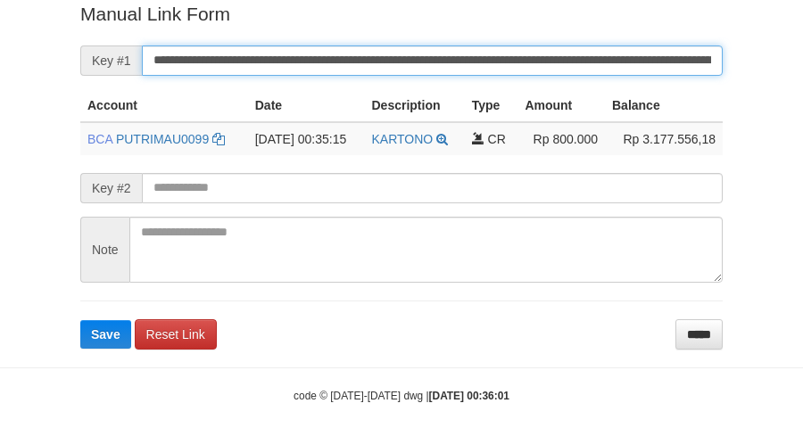
click at [80, 320] on button "Save" at bounding box center [105, 334] width 51 height 29
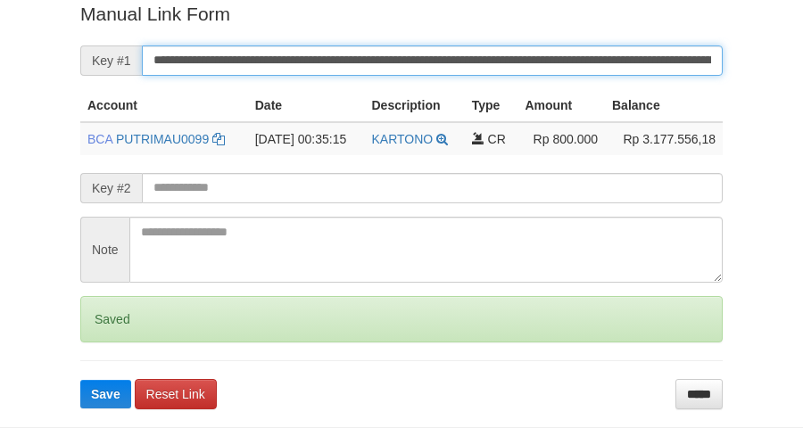
scroll to position [366, 0]
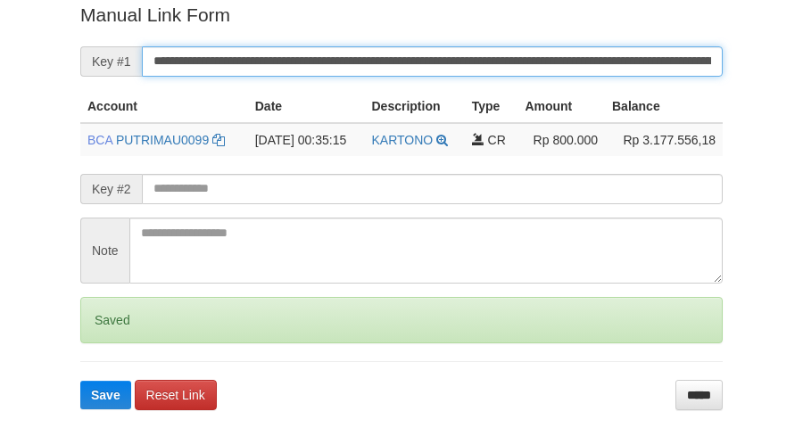
click at [80, 381] on button "Save" at bounding box center [105, 395] width 51 height 29
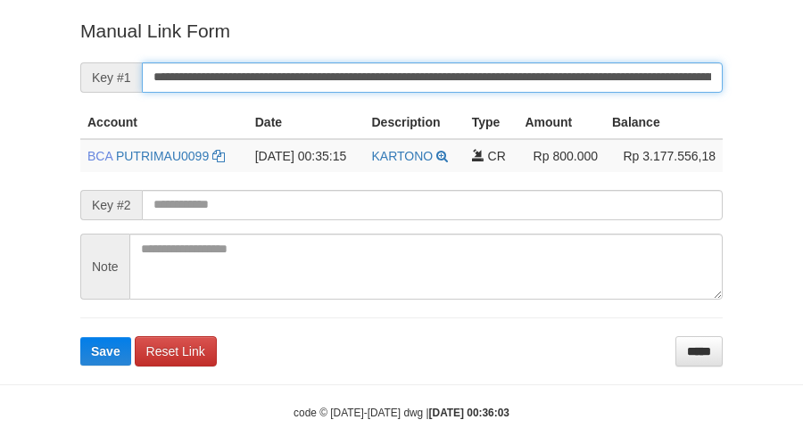
click at [80, 337] on button "Save" at bounding box center [105, 351] width 51 height 29
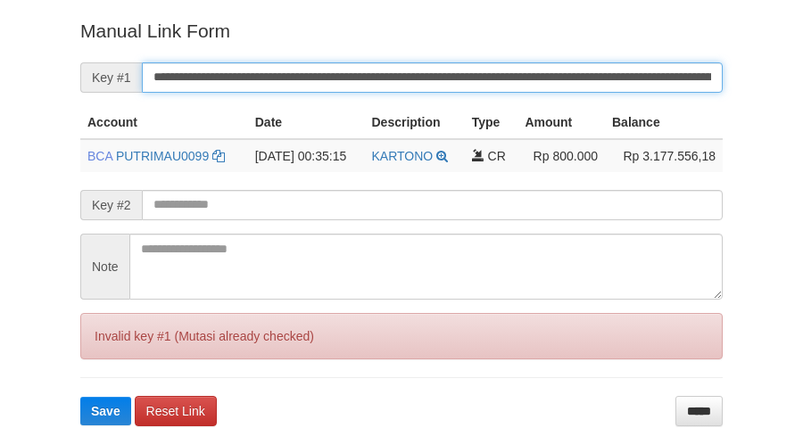
drag, startPoint x: 0, startPoint y: 0, endPoint x: 493, endPoint y: 73, distance: 497.9
click at [487, 65] on input "**********" at bounding box center [432, 77] width 581 height 30
click at [80, 397] on button "Save" at bounding box center [105, 411] width 51 height 29
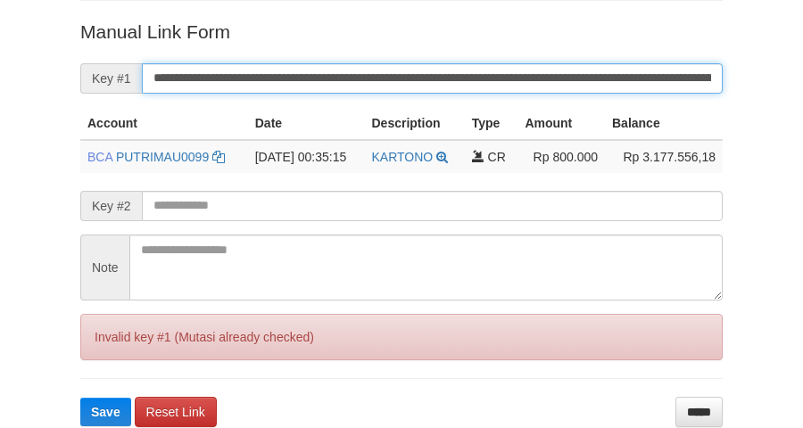
click at [80, 398] on button "Save" at bounding box center [105, 412] width 51 height 29
click at [493, 73] on input "**********" at bounding box center [432, 78] width 581 height 30
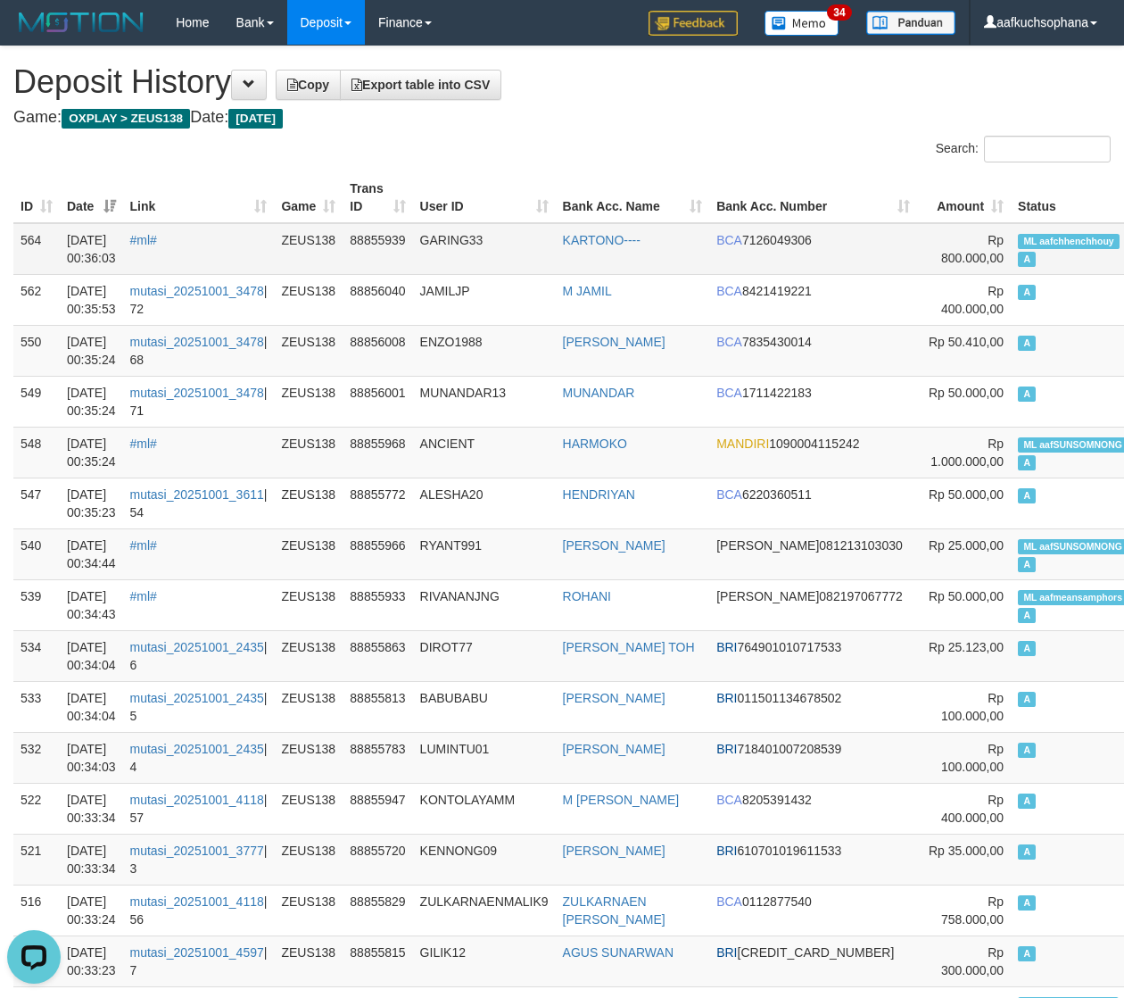
click at [1011, 248] on td "ML aafchhenchhouy A" at bounding box center [1073, 249] width 124 height 52
copy td "ML aafchhenchhouy A"
click at [1011, 326] on td "A" at bounding box center [1073, 350] width 124 height 51
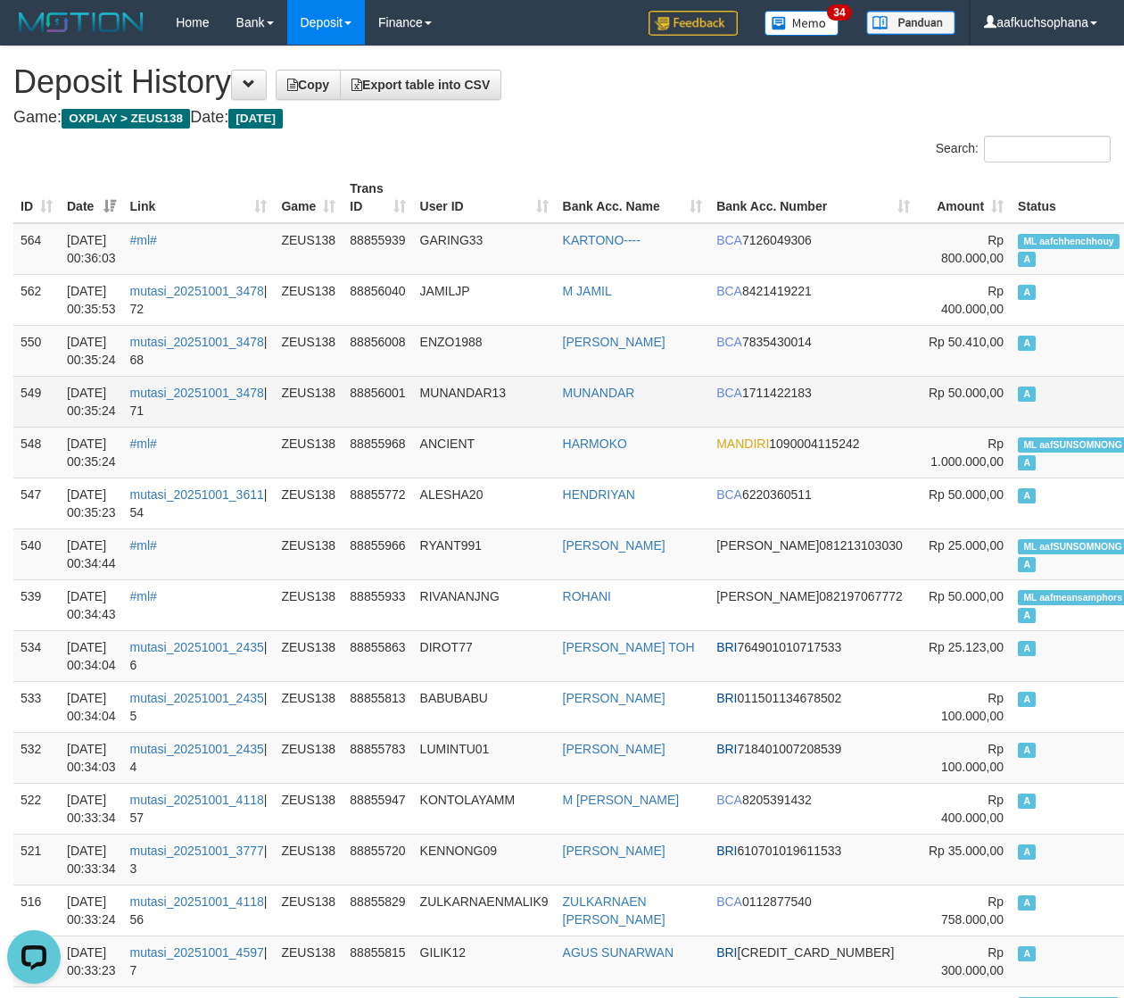
scroll to position [822, 0]
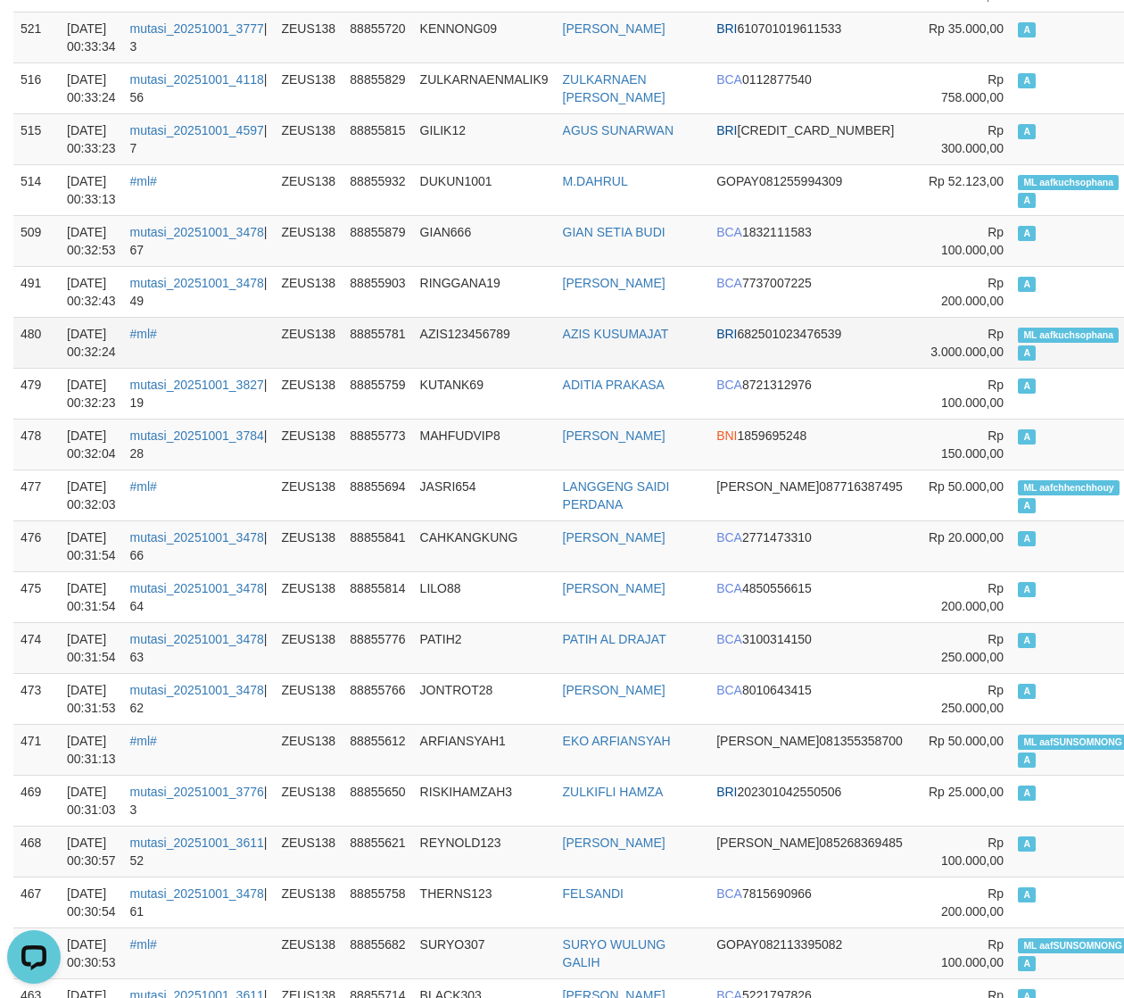
click at [1011, 326] on td "ML aafkuchsophana A" at bounding box center [1073, 342] width 124 height 51
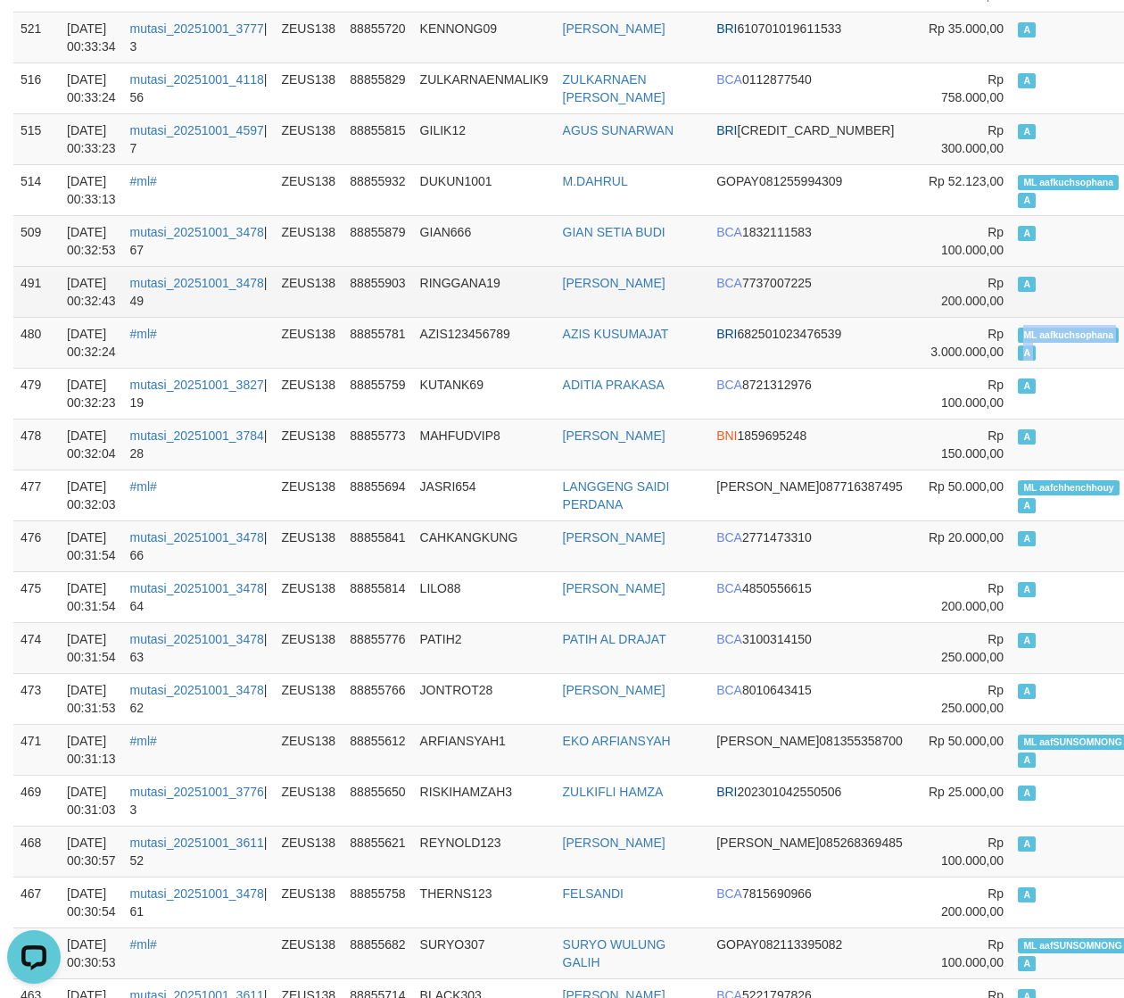
copy td "ML aafkuchsophana A"
click at [1011, 317] on td "A" at bounding box center [1073, 291] width 124 height 51
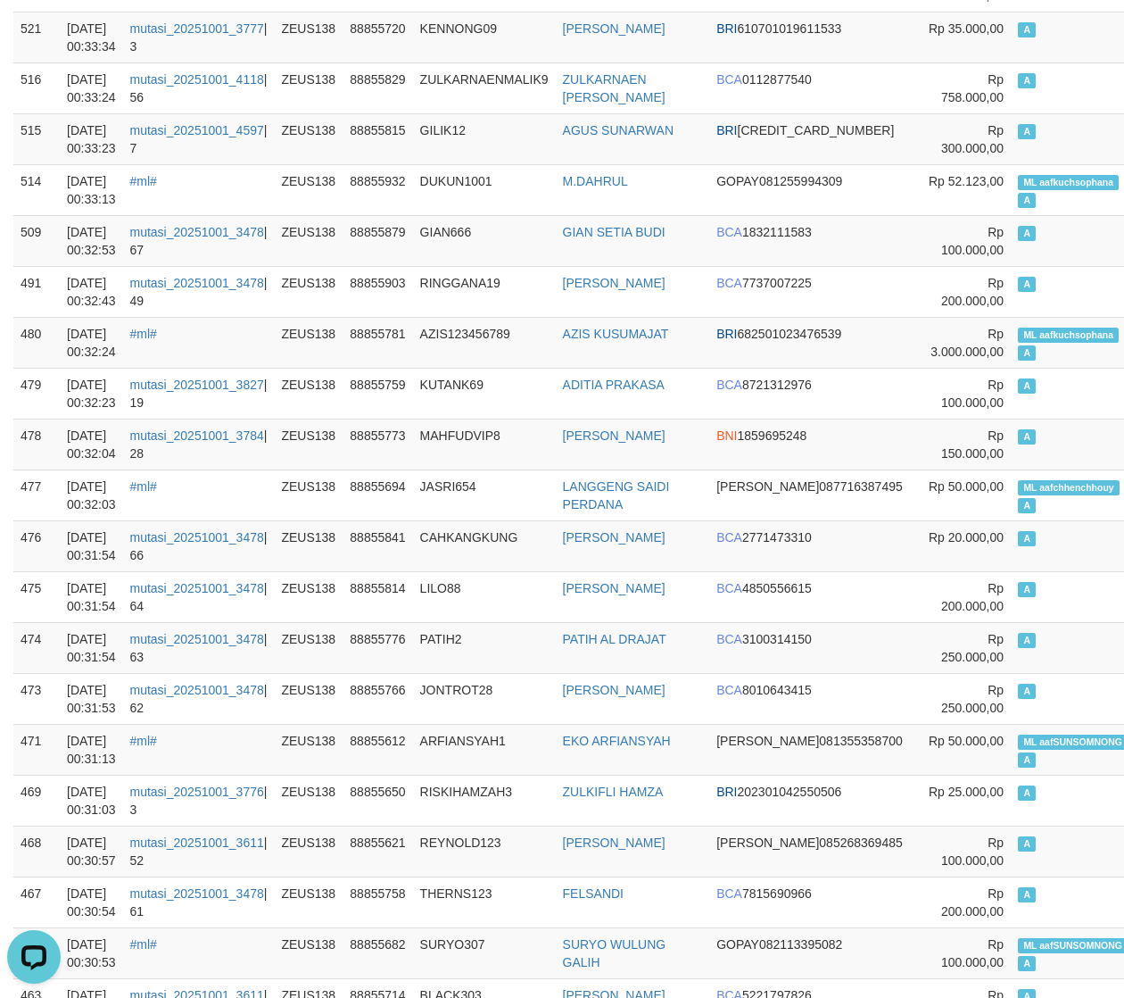
scroll to position [0, 0]
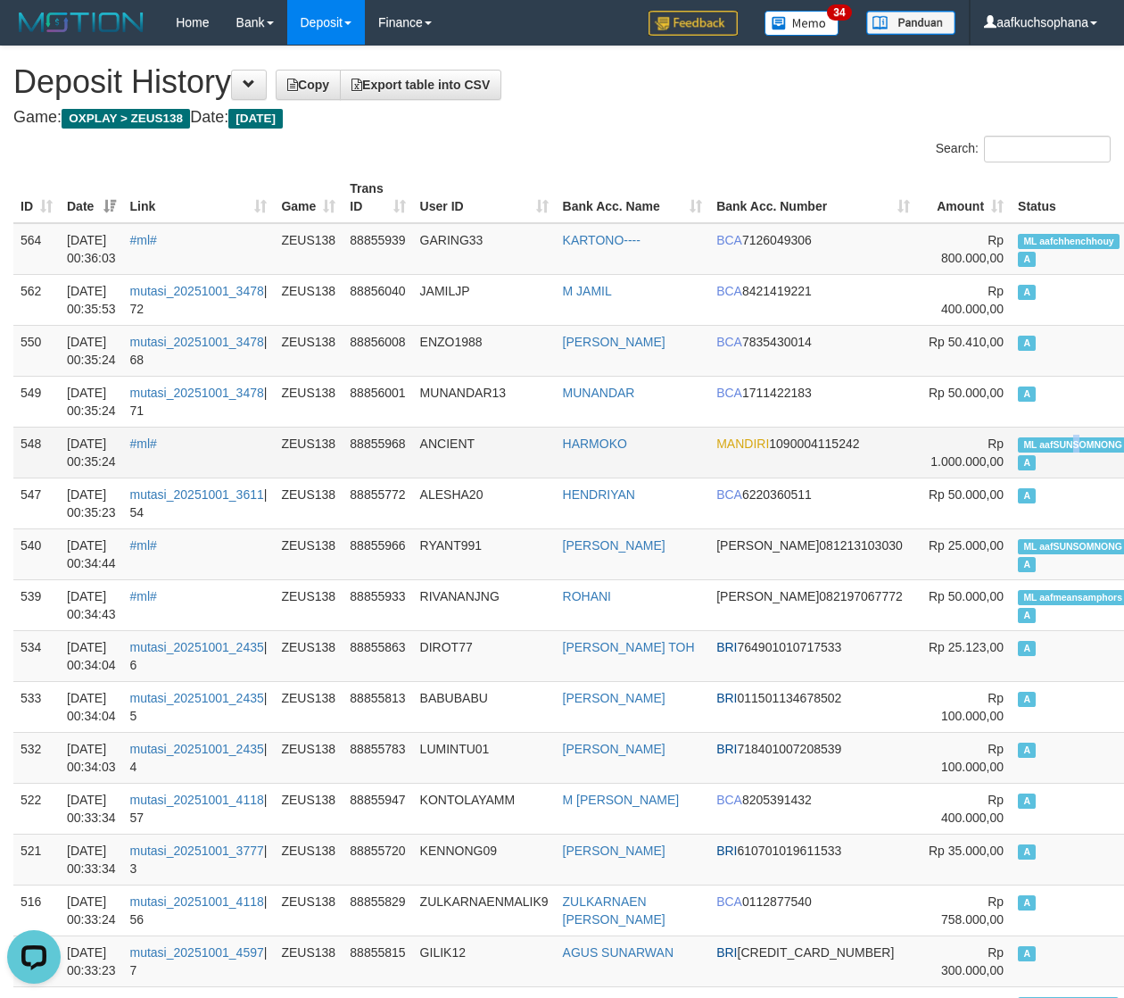
click at [1018, 451] on span "ML aafSUNSOMNONG" at bounding box center [1073, 444] width 110 height 15
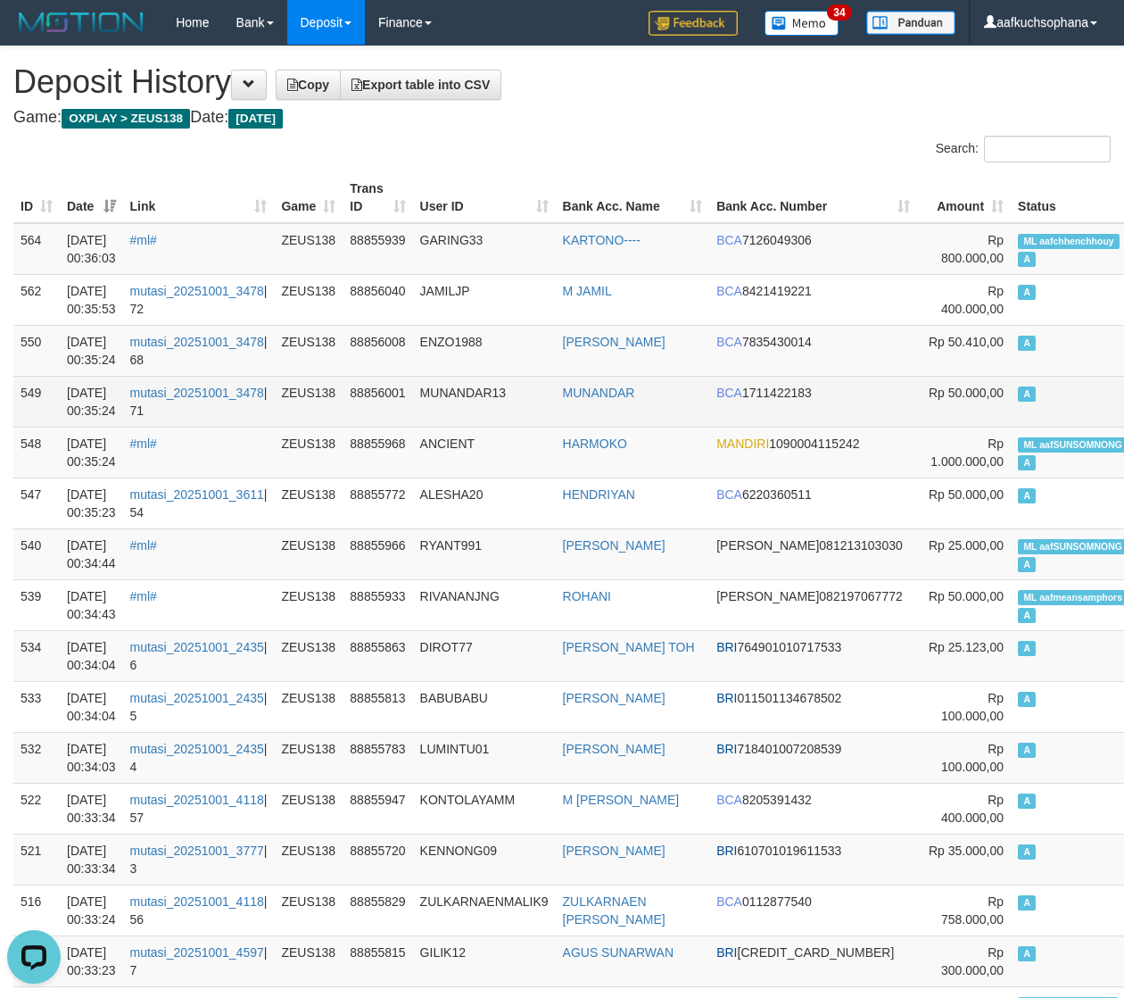
click at [1011, 419] on td "A" at bounding box center [1073, 401] width 124 height 51
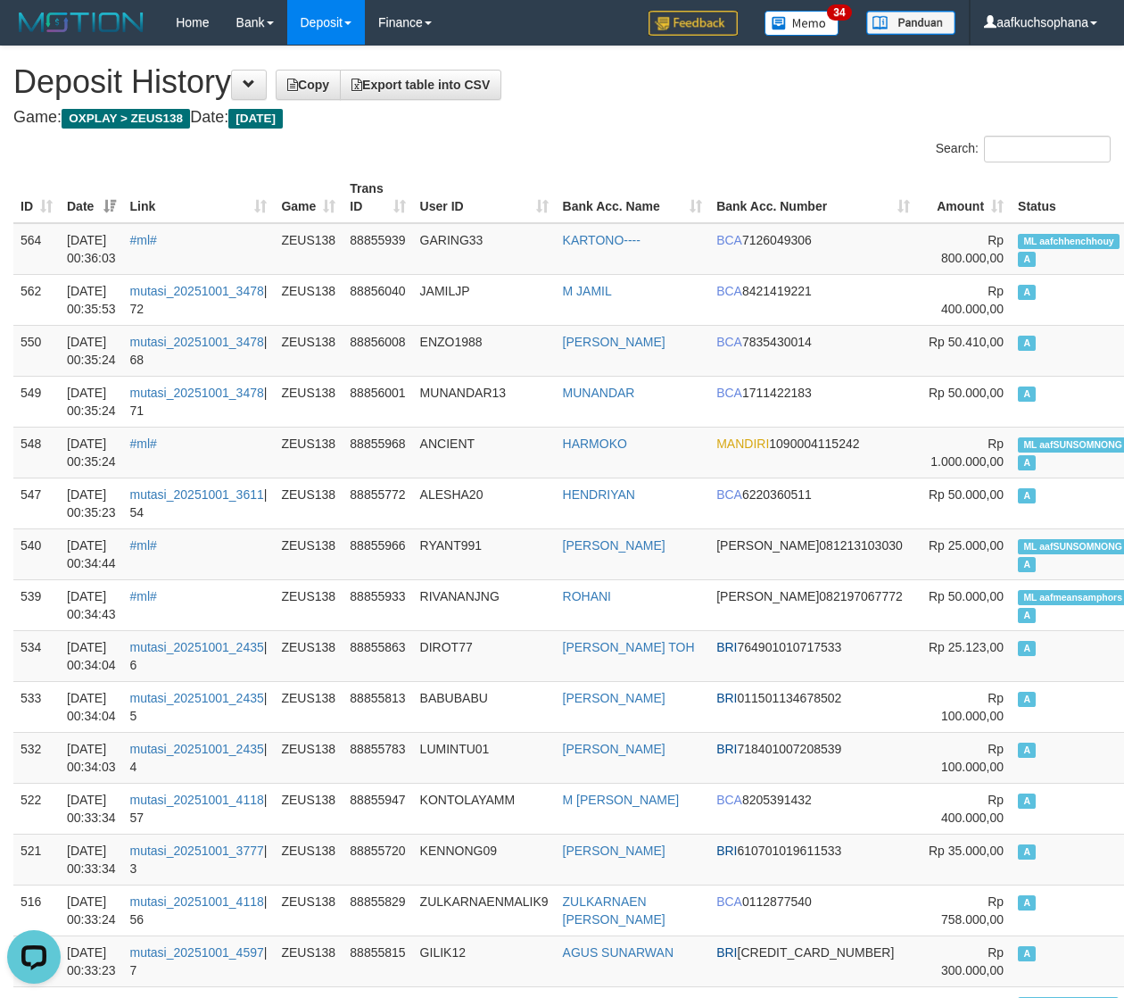
click at [591, 67] on h1 "Deposit History Copy Export table into CSV" at bounding box center [561, 82] width 1097 height 36
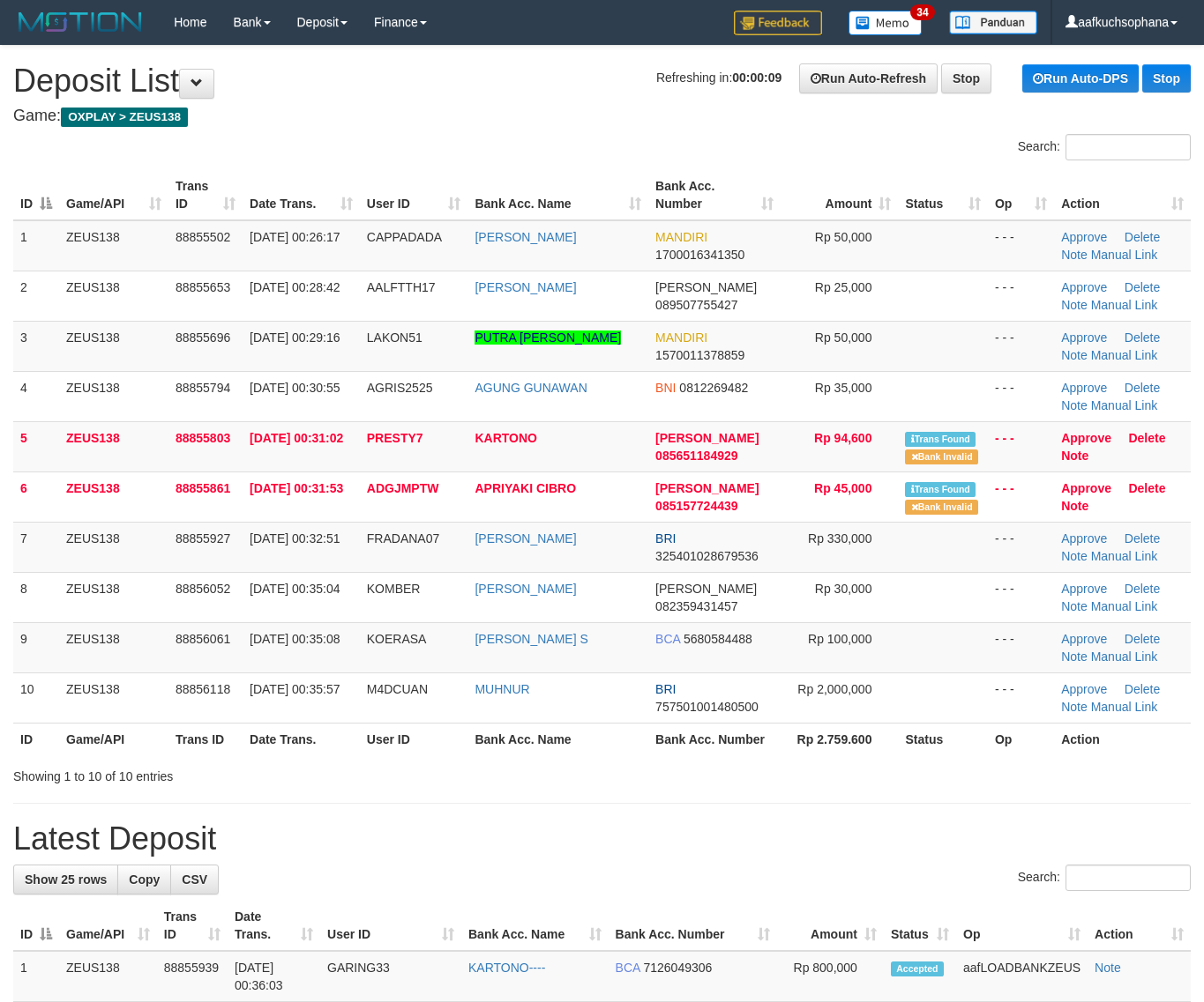
drag, startPoint x: 1051, startPoint y: 757, endPoint x: 1217, endPoint y: 777, distance: 167.2
click at [1084, 760] on div "ID Game/API Trans ID Date Trans. User ID Bank Acc. Name Bank Acc. Number Amount…" at bounding box center [602, 462] width 1204 height 596
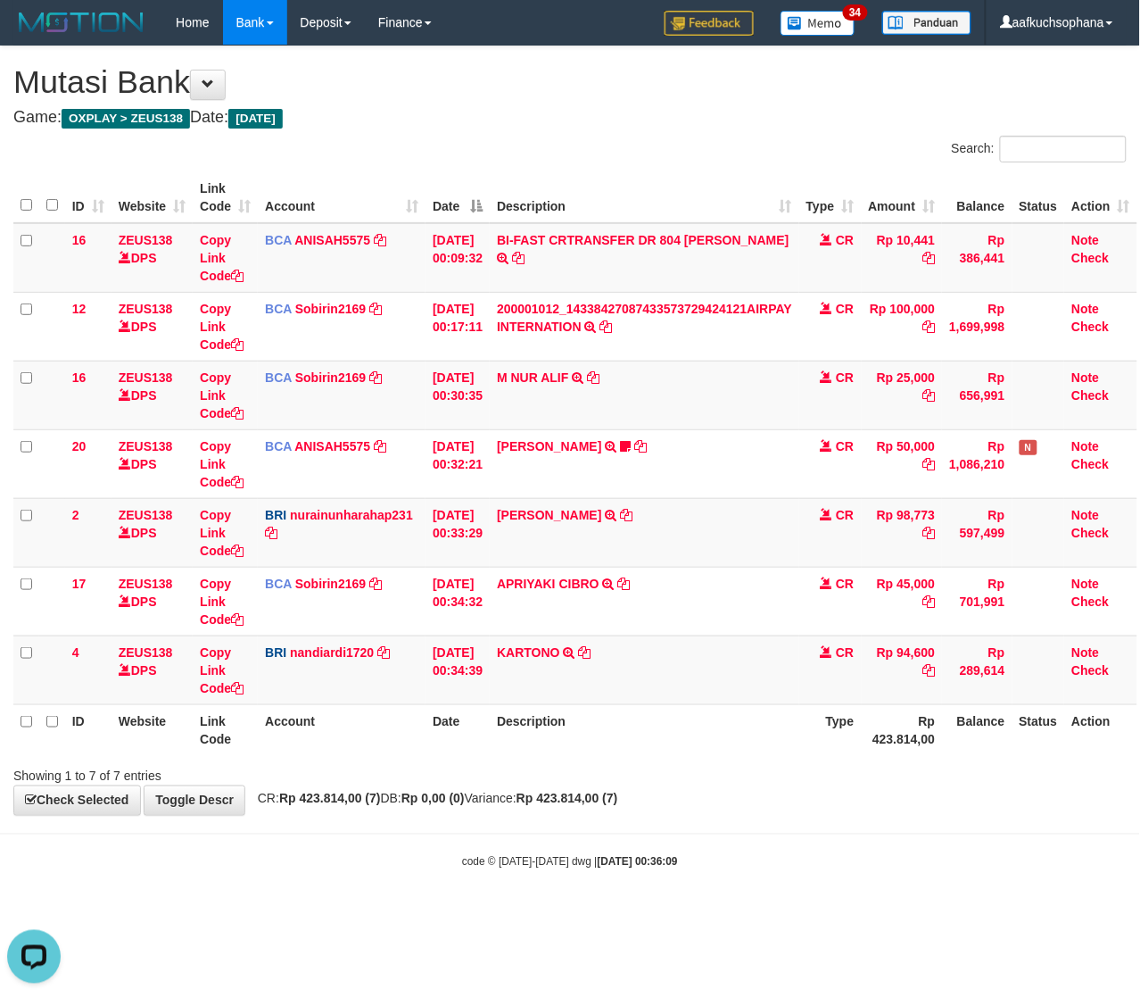
click at [669, 852] on body "Toggle navigation Home Bank Account List Load By Website Group [OXPLAY] ZEUS138…" at bounding box center [570, 457] width 1140 height 915
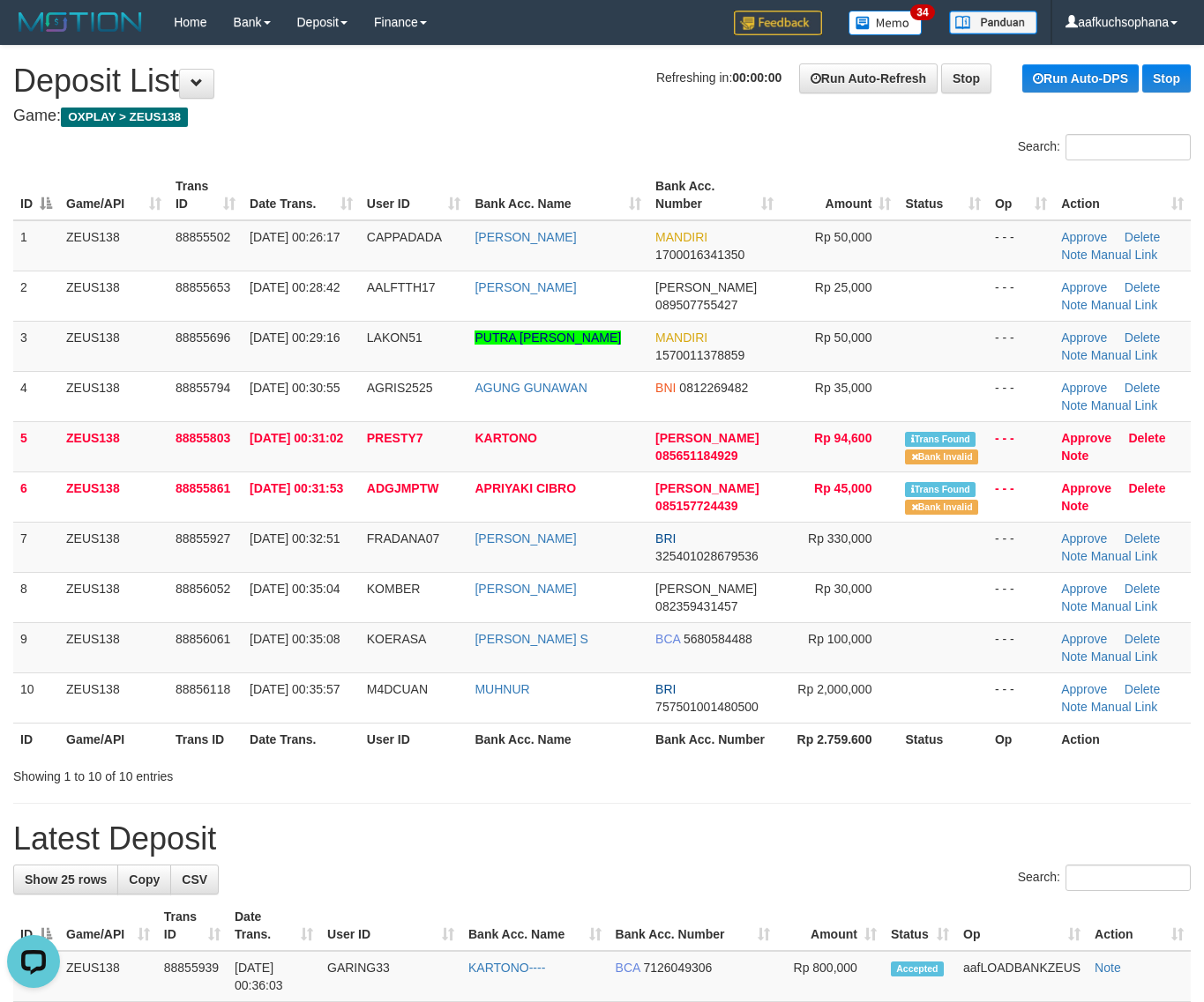
drag, startPoint x: 871, startPoint y: 729, endPoint x: 1217, endPoint y: 793, distance: 351.9
click at [942, 742] on tr "ID Game/API Trans ID Date Trans. User ID Bank Acc. Name Bank Acc. Number Rp 2.7…" at bounding box center [601, 739] width 1177 height 33
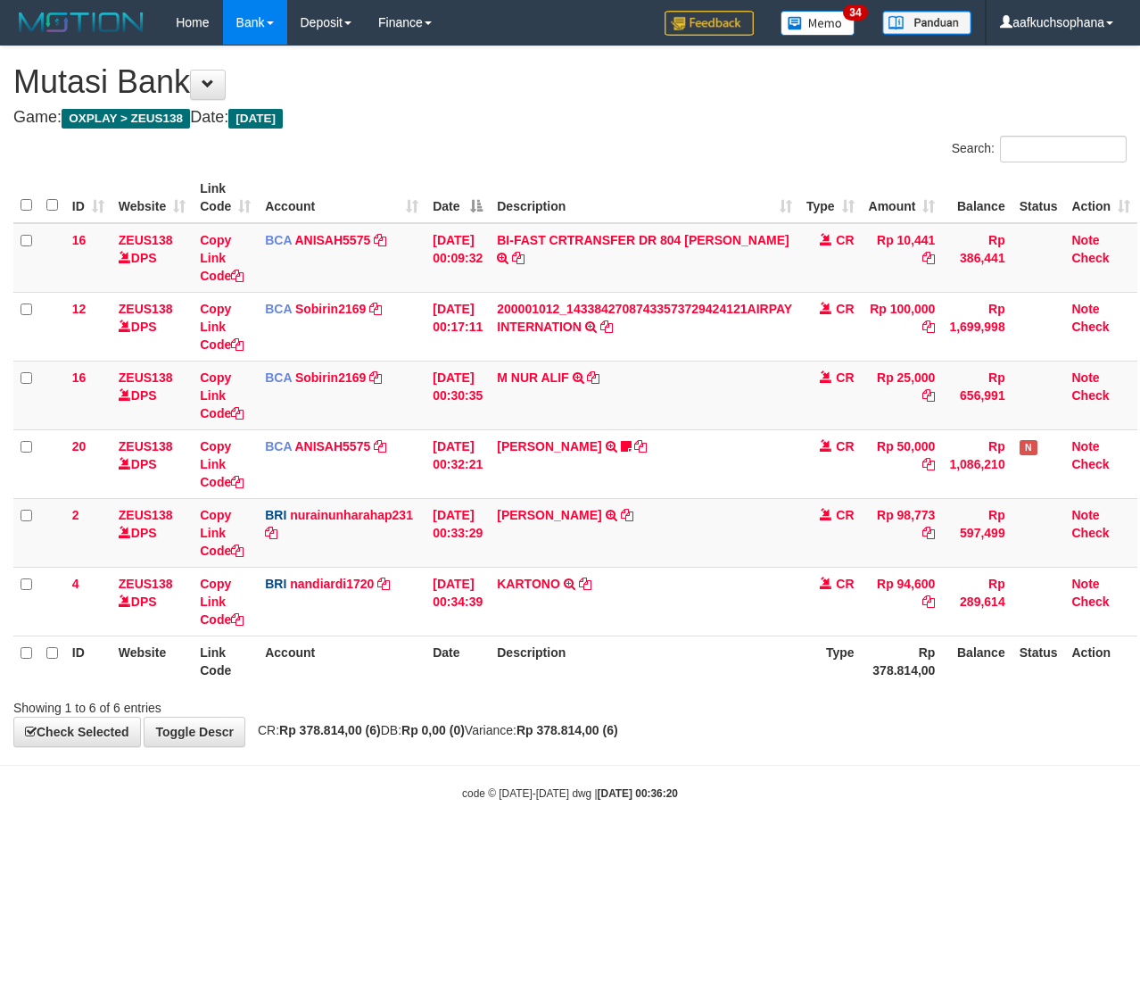
scroll to position [0, 9]
drag, startPoint x: 371, startPoint y: 868, endPoint x: 2, endPoint y: 840, distance: 370.5
click at [300, 846] on html "Toggle navigation Home Bank Account List Load By Website Group [OXPLAY] ZEUS138…" at bounding box center [570, 423] width 1140 height 846
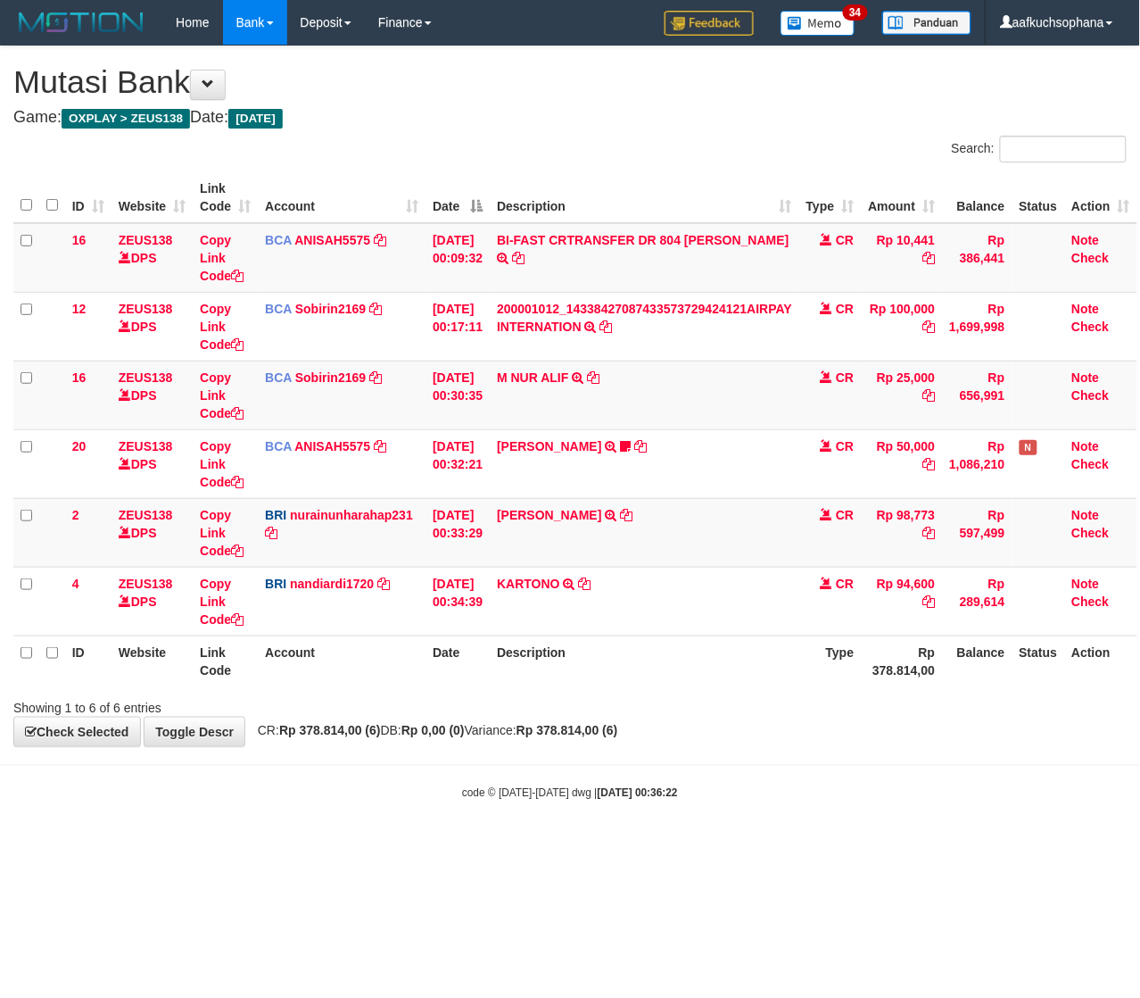
click at [416, 846] on html "Toggle navigation Home Bank Account List Load By Website Group [OXPLAY] ZEUS138…" at bounding box center [570, 423] width 1140 height 846
click at [519, 835] on body "Toggle navigation Home Bank Account List Load By Website Group [OXPLAY] ZEUS138…" at bounding box center [570, 423] width 1140 height 846
click at [375, 846] on html "Toggle navigation Home Bank Account List Load By Website Group [OXPLAY] ZEUS138…" at bounding box center [570, 423] width 1140 height 846
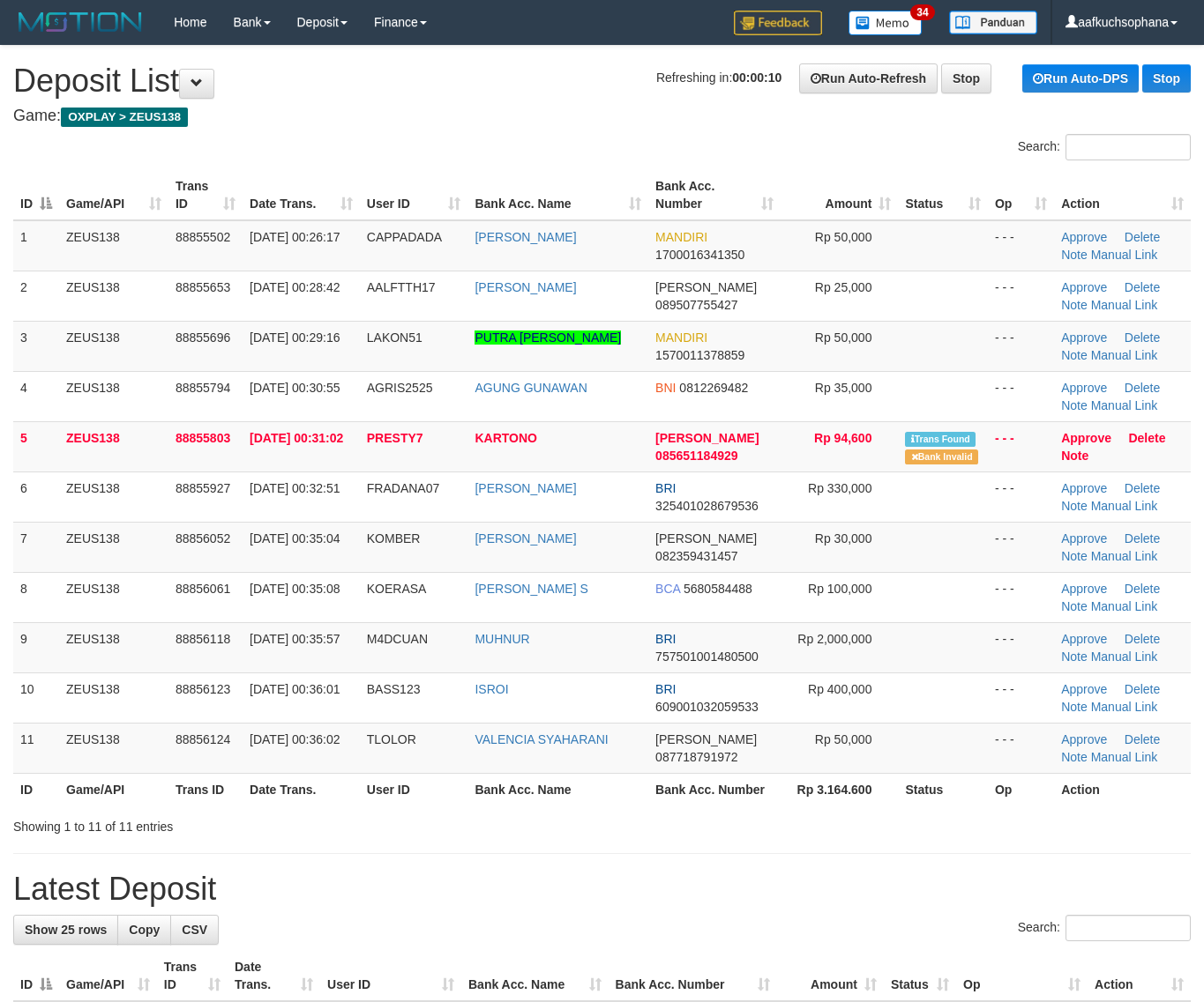
drag, startPoint x: 751, startPoint y: 911, endPoint x: 806, endPoint y: 794, distance: 129.3
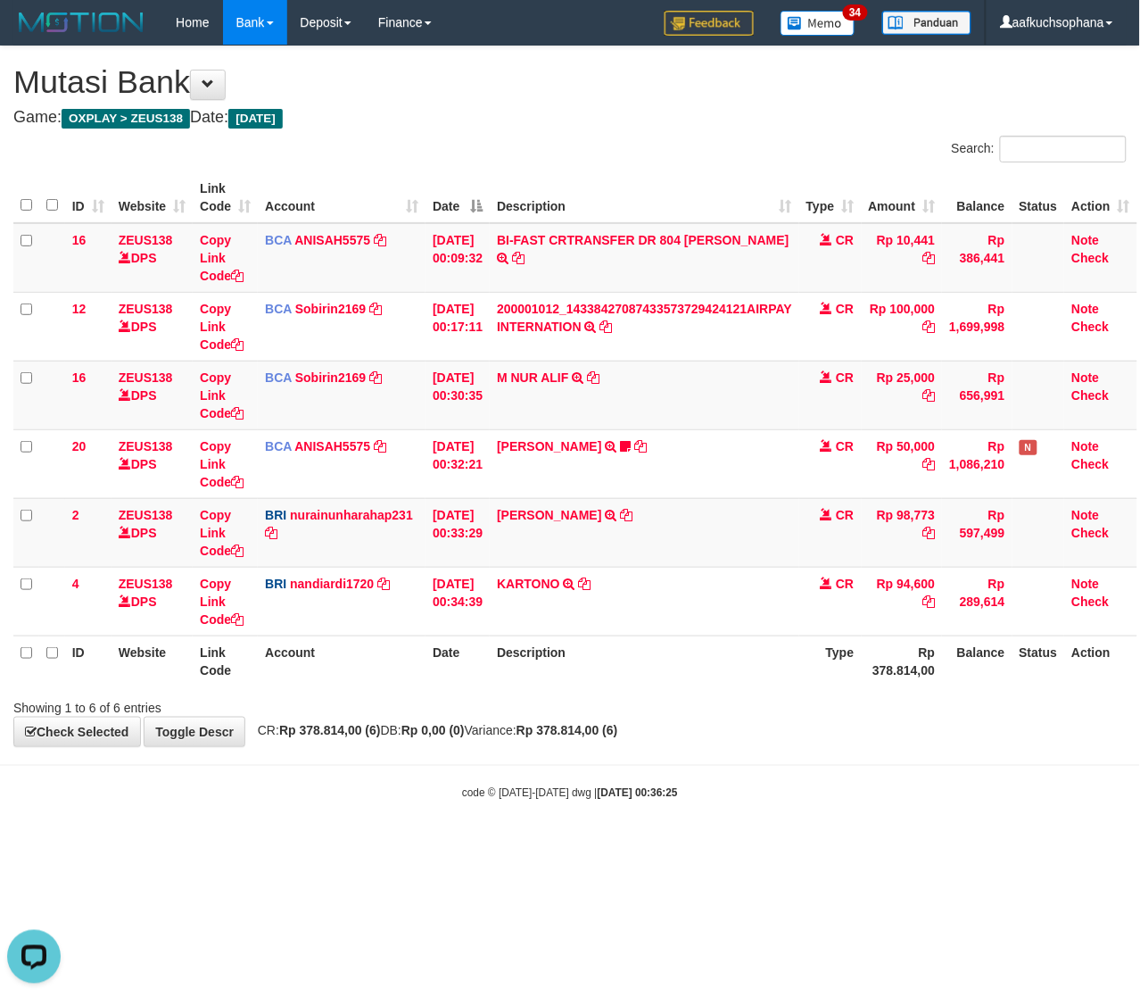
drag, startPoint x: 366, startPoint y: 814, endPoint x: 2, endPoint y: 852, distance: 366.0
click at [361, 817] on body "Toggle navigation Home Bank Account List Load By Website Group [OXPLAY] ZEUS138…" at bounding box center [570, 423] width 1140 height 846
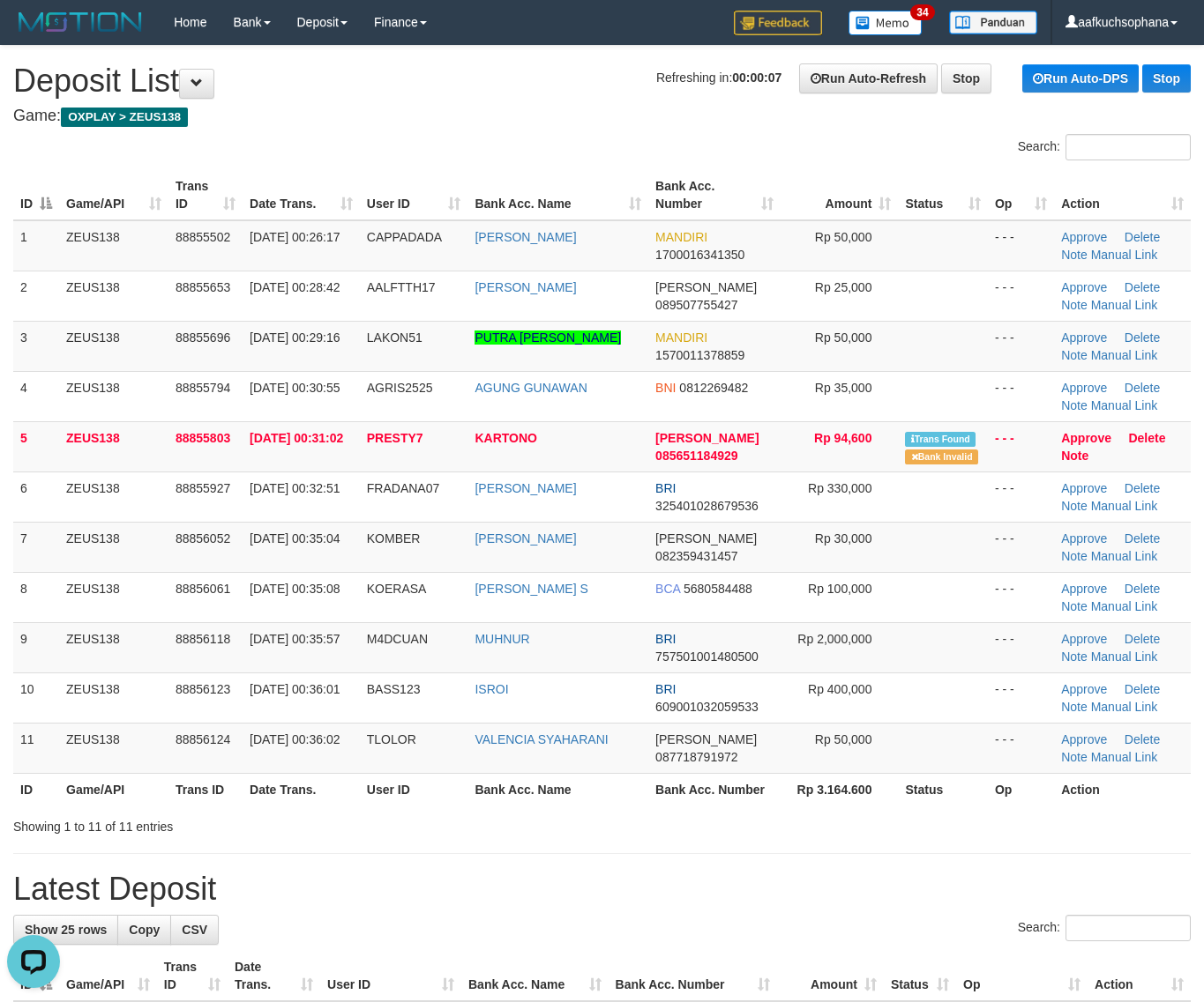
drag, startPoint x: 742, startPoint y: 842, endPoint x: 1213, endPoint y: 836, distance: 471.0
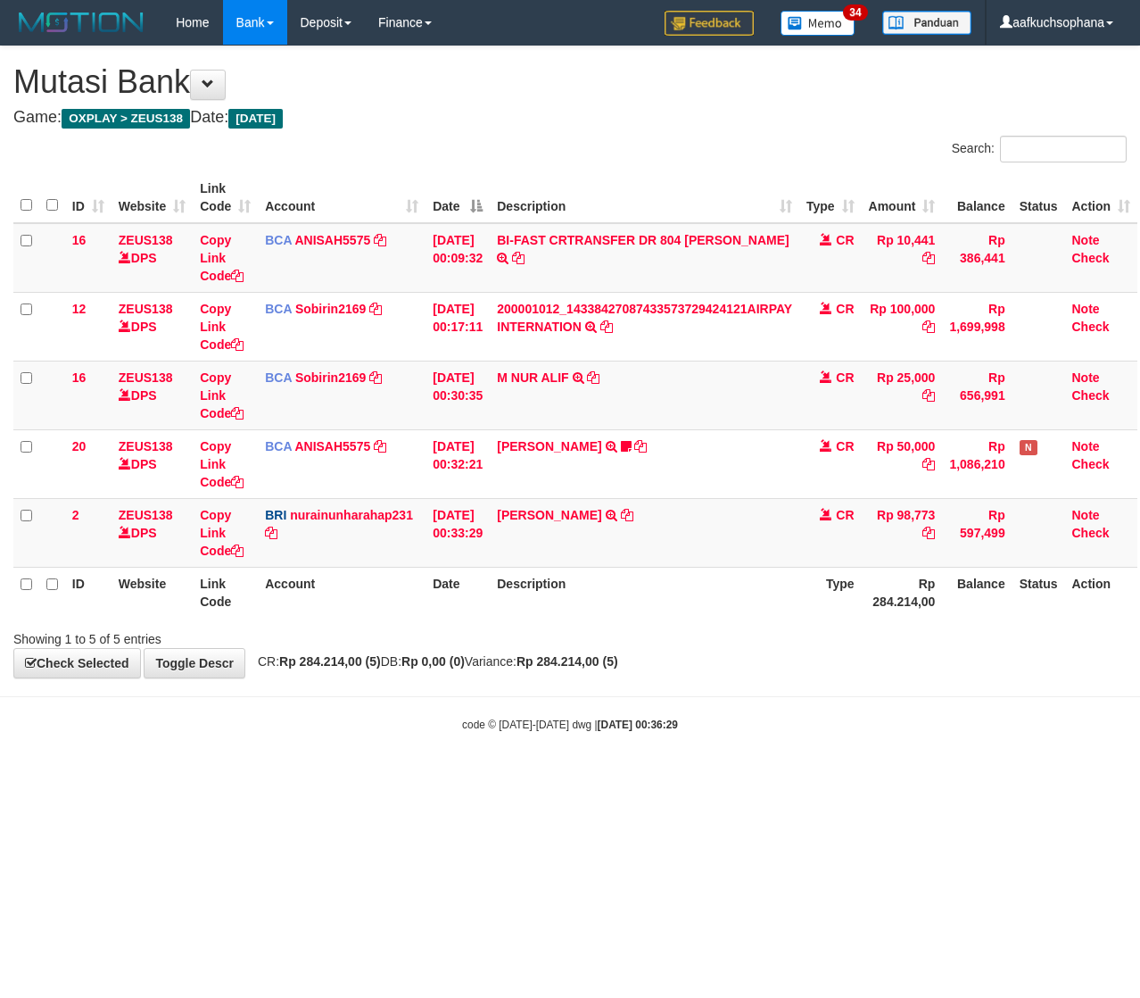
scroll to position [0, 9]
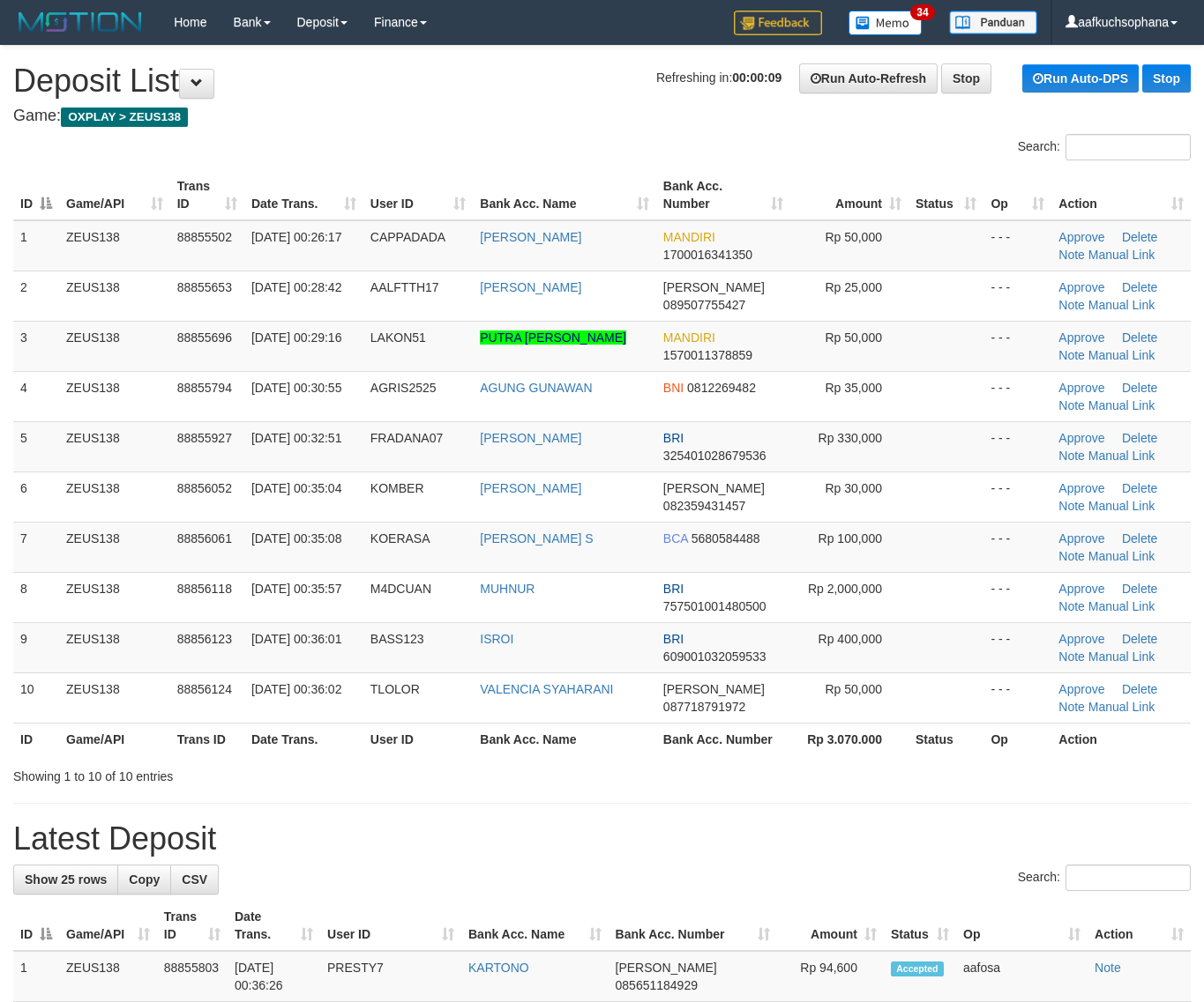
drag, startPoint x: 857, startPoint y: 839, endPoint x: 847, endPoint y: 840, distance: 10.0
click at [847, 840] on h1 "Latest Deposit" at bounding box center [601, 840] width 1177 height 36
drag, startPoint x: 847, startPoint y: 839, endPoint x: 849, endPoint y: 829, distance: 10.2
click at [849, 833] on h1 "Latest Deposit" at bounding box center [601, 840] width 1177 height 36
drag, startPoint x: 849, startPoint y: 829, endPoint x: 1218, endPoint y: 838, distance: 369.1
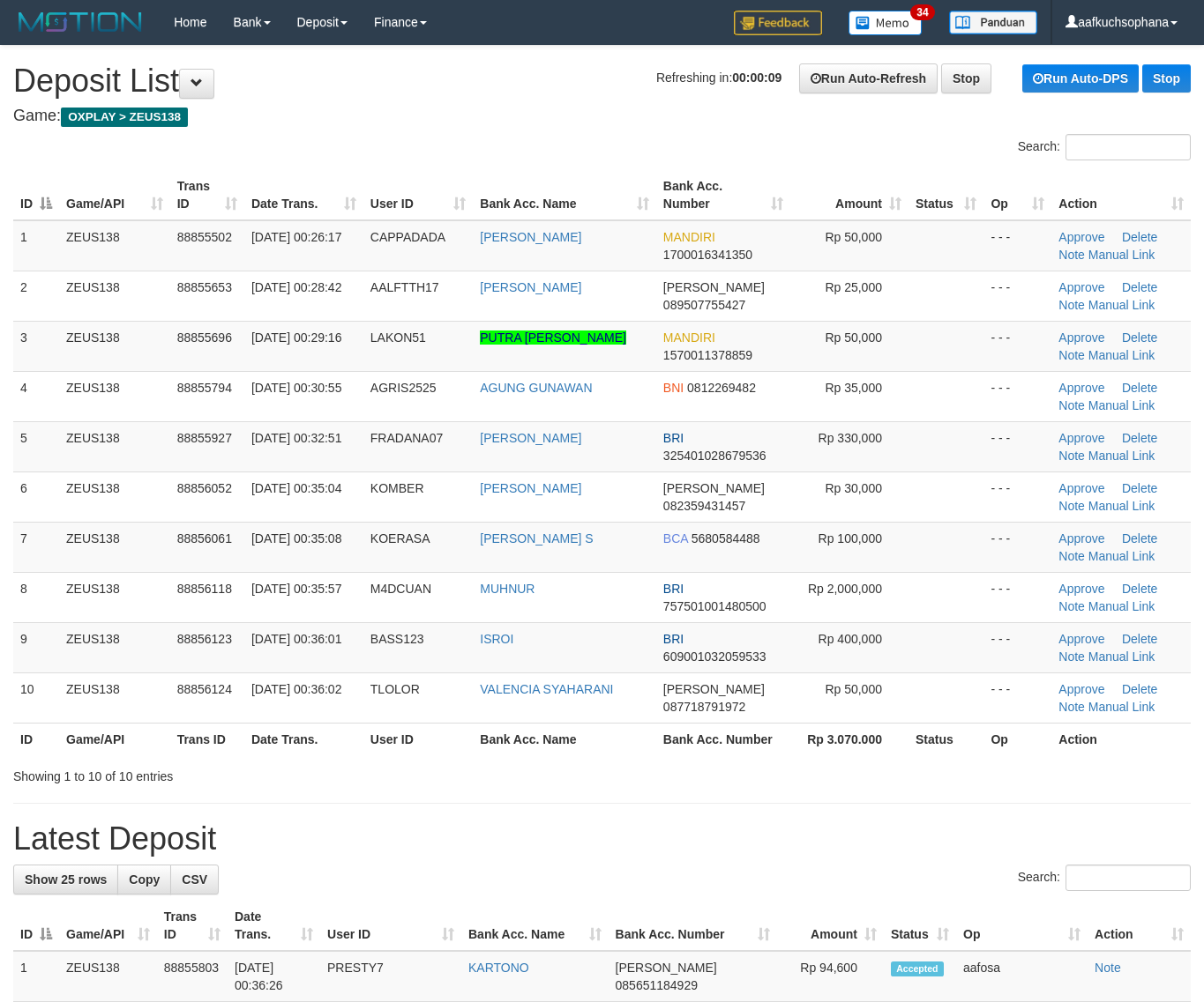
click at [854, 825] on h1 "Latest Deposit" at bounding box center [601, 840] width 1177 height 36
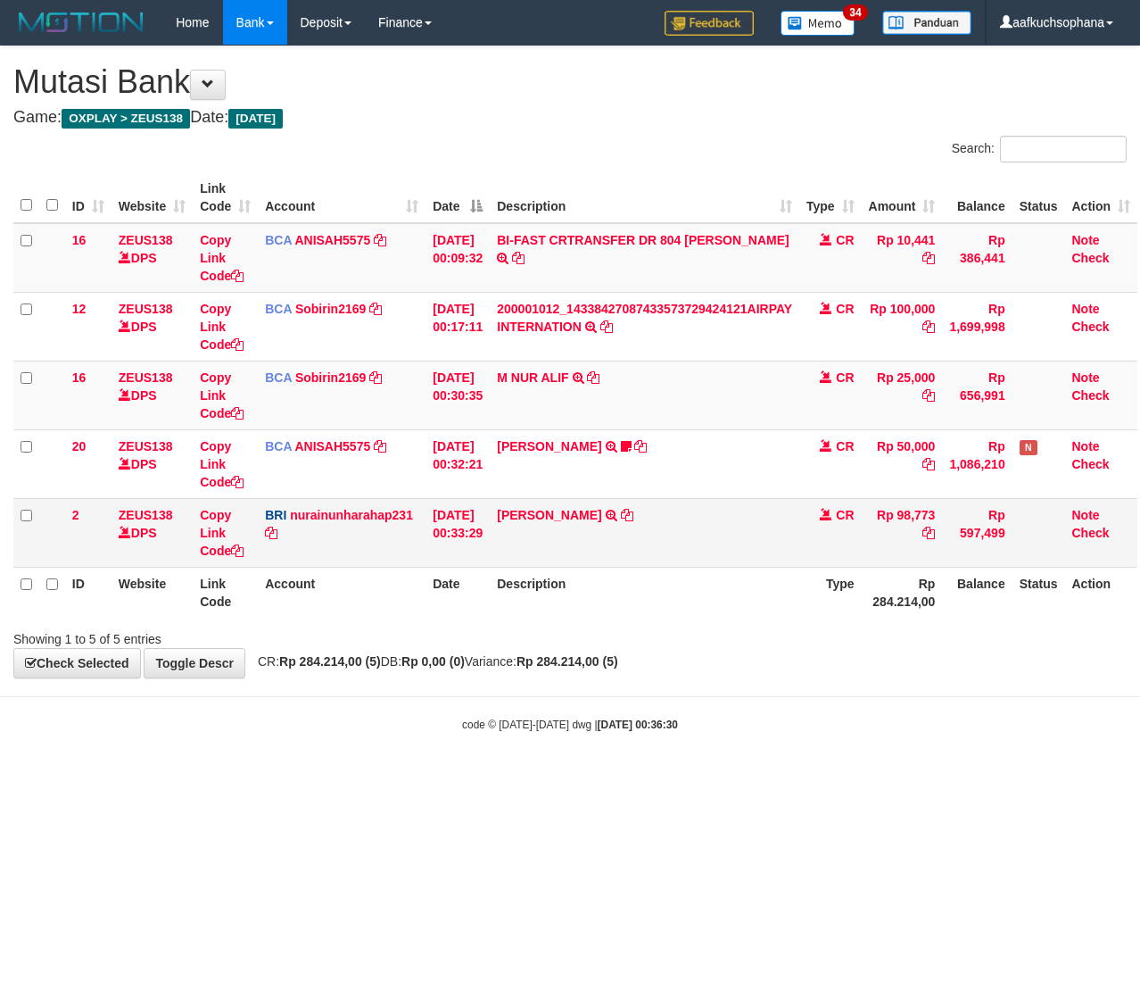
scroll to position [0, 9]
click at [621, 511] on icon at bounding box center [627, 515] width 12 height 12
drag, startPoint x: 538, startPoint y: 810, endPoint x: 194, endPoint y: 803, distance: 344.5
click at [538, 777] on html "Toggle navigation Home Bank Account List Load By Website Group [OXPLAY] ZEUS138…" at bounding box center [570, 388] width 1140 height 777
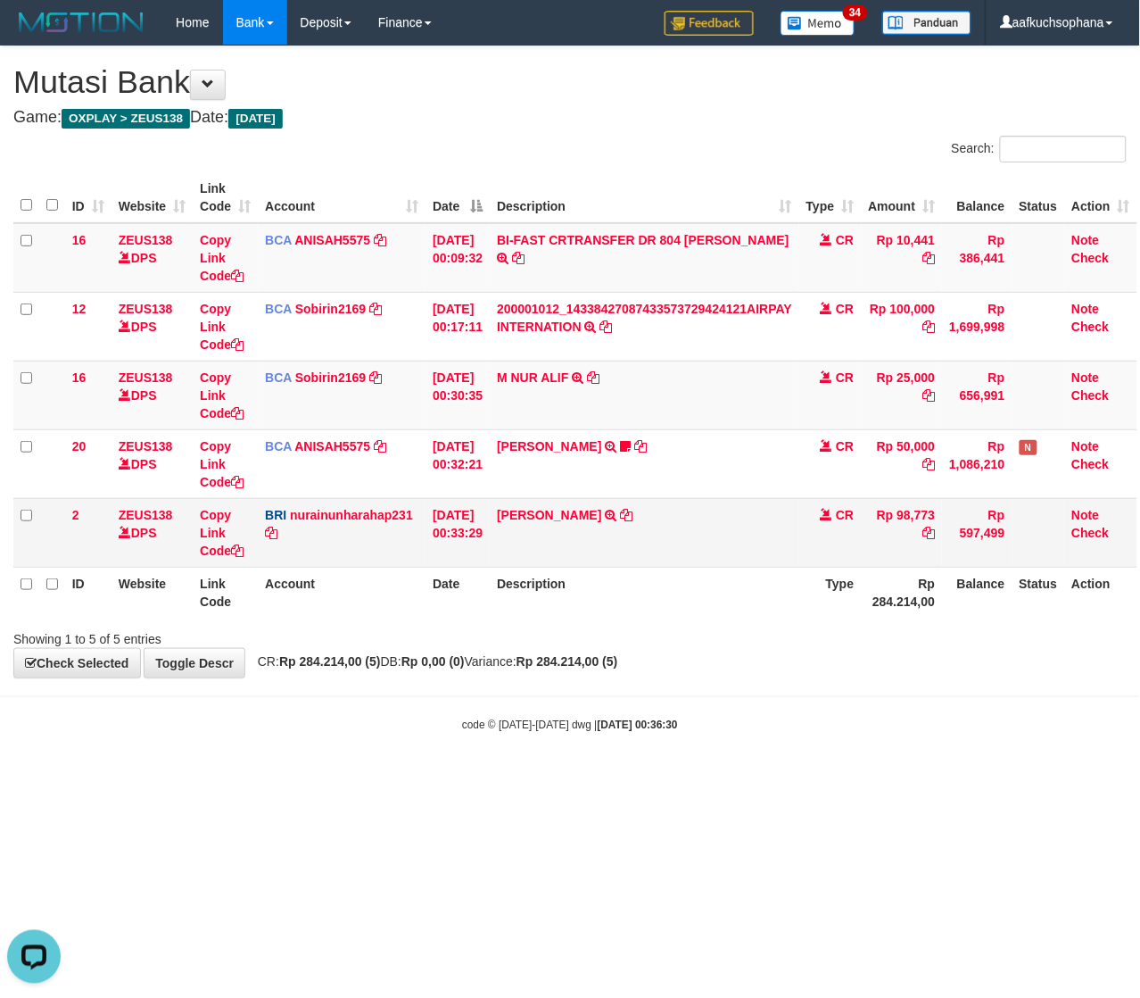
click at [550, 506] on td "IBNU FADILLAH TRANSFER NBMB IBNU FADILLAH TO NURAINUN HARAHAP" at bounding box center [645, 532] width 310 height 69
click at [244, 774] on body "Toggle navigation Home Bank Account List Load By Website Group [OXPLAY] ZEUS138…" at bounding box center [570, 388] width 1140 height 777
click at [295, 777] on html "Toggle navigation Home Bank Account List Load By Website Group [OXPLAY] ZEUS138…" at bounding box center [570, 388] width 1140 height 777
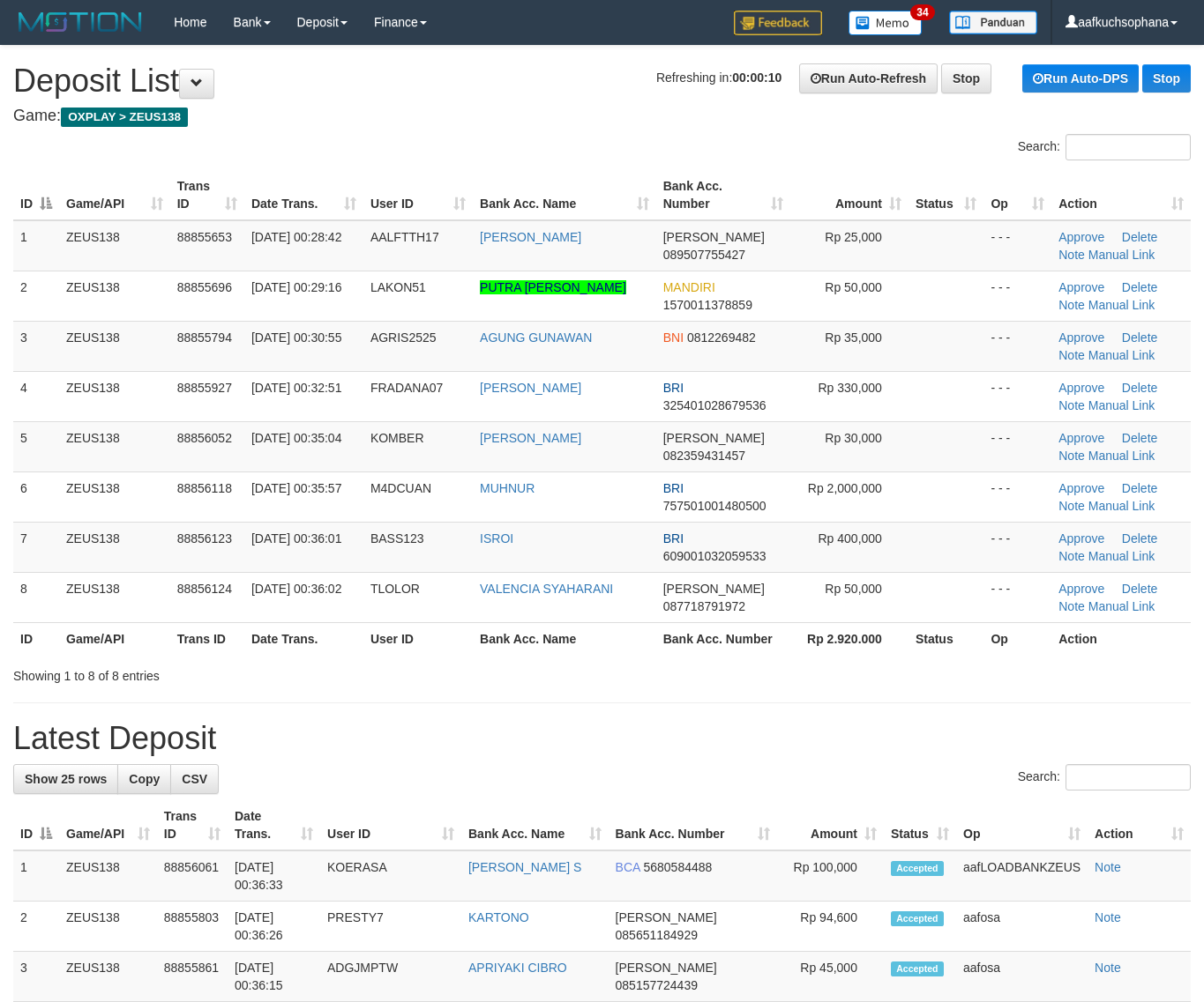
drag, startPoint x: 888, startPoint y: 741, endPoint x: 1218, endPoint y: 763, distance: 330.7
click at [894, 739] on h1 "Latest Deposit" at bounding box center [601, 739] width 1177 height 36
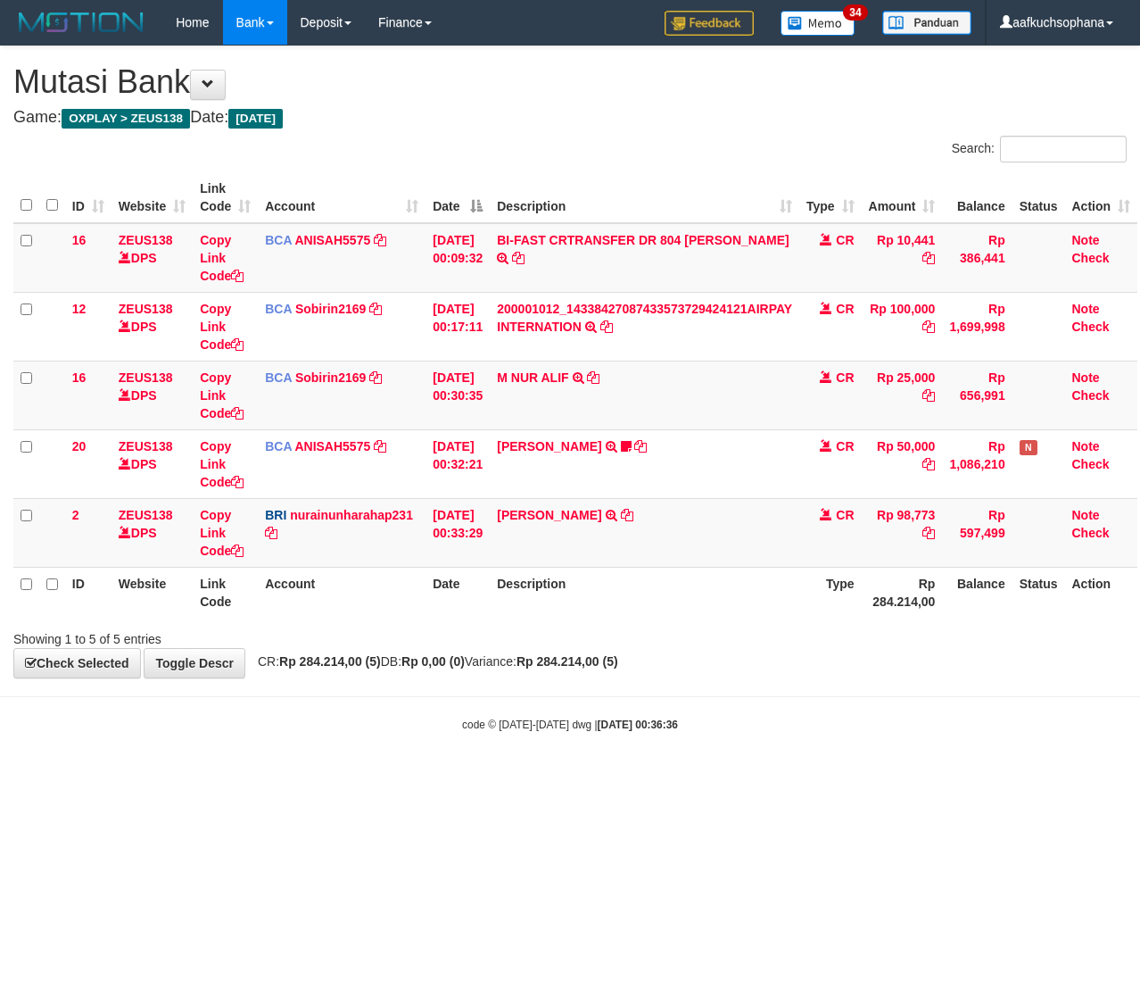
scroll to position [0, 9]
click at [366, 777] on html "Toggle navigation Home Bank Account List Load By Website Group [OXPLAY] ZEUS138…" at bounding box center [570, 388] width 1140 height 777
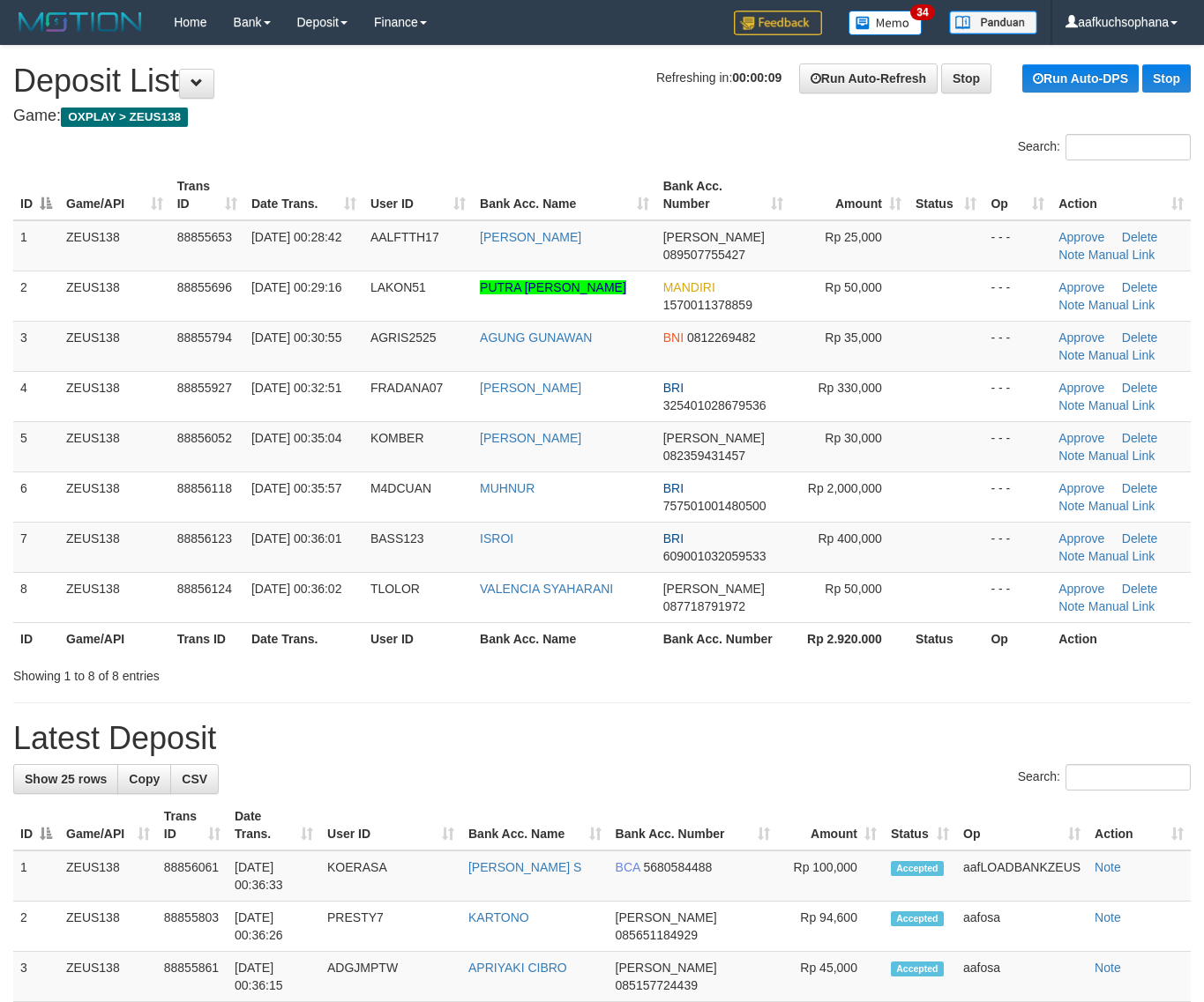
drag, startPoint x: 645, startPoint y: 711, endPoint x: 1218, endPoint y: 773, distance: 576.3
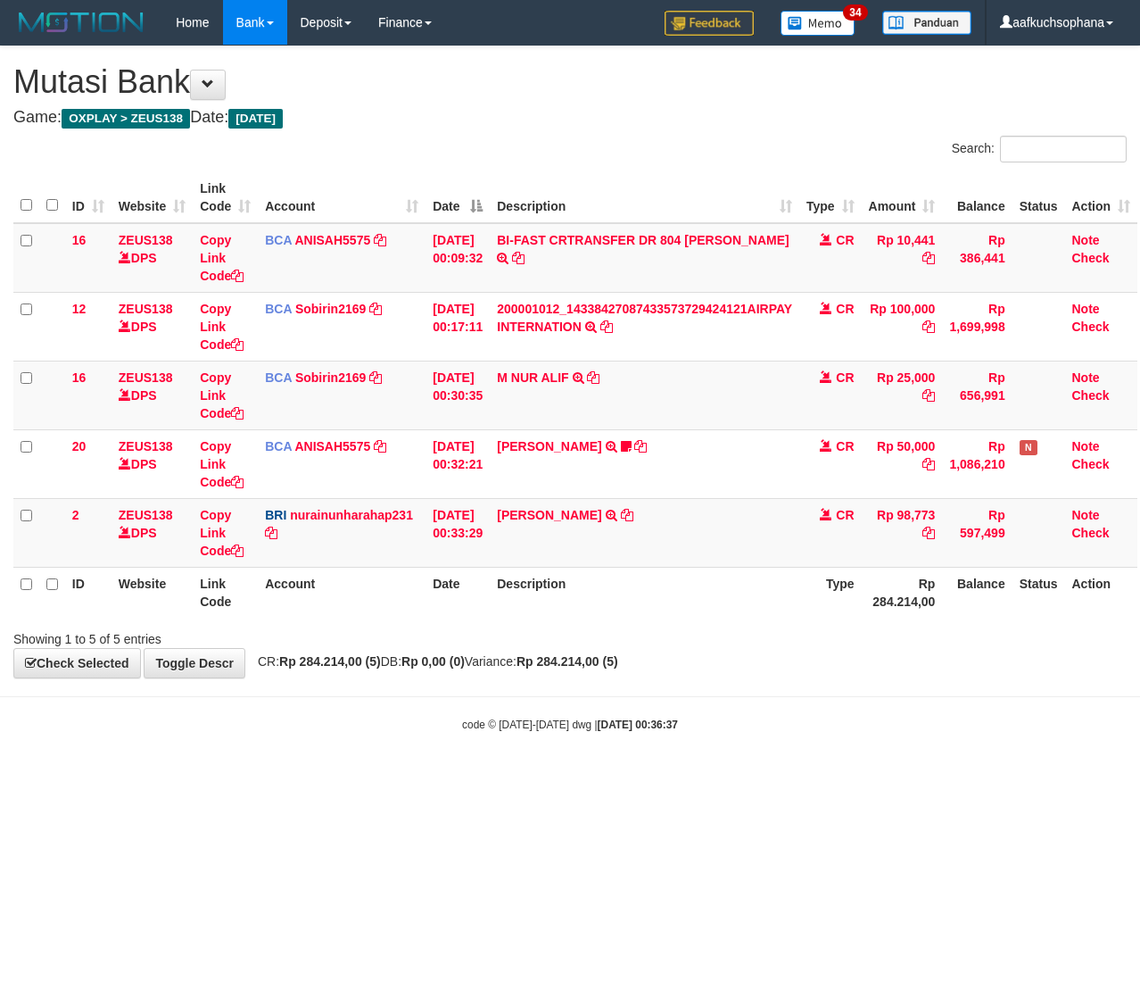
scroll to position [0, 9]
click at [306, 768] on body "Toggle navigation Home Bank Account List Load By Website Group [OXPLAY] ZEUS138…" at bounding box center [570, 388] width 1140 height 777
drag, startPoint x: 248, startPoint y: 799, endPoint x: 156, endPoint y: 782, distance: 93.3
click at [194, 777] on html "Toggle navigation Home Bank Account List Load By Website Group [OXPLAY] ZEUS138…" at bounding box center [570, 388] width 1140 height 777
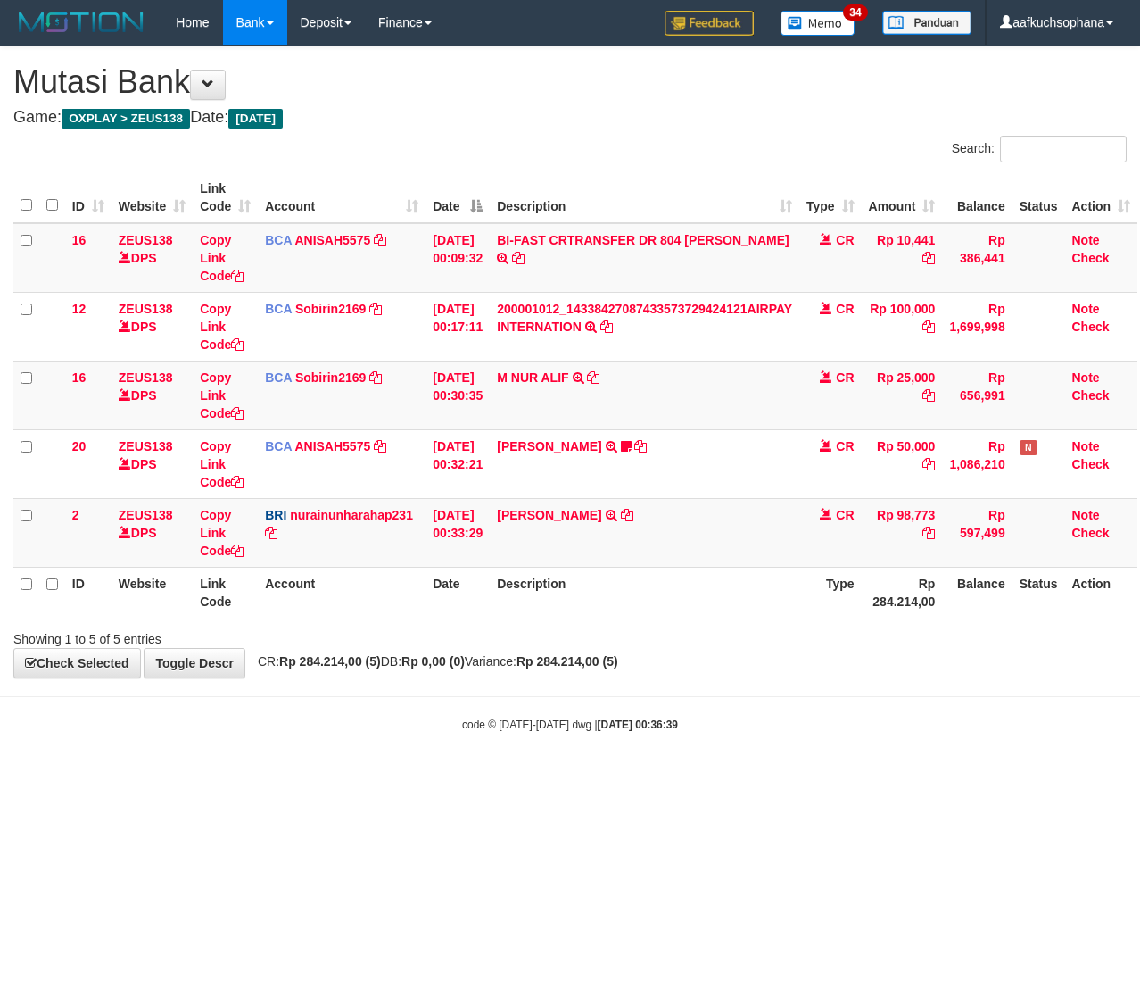
scroll to position [0, 9]
drag, startPoint x: 330, startPoint y: 734, endPoint x: 286, endPoint y: 728, distance: 44.2
click at [319, 734] on body "Toggle navigation Home Bank Account List Load By Website Group [OXPLAY] ZEUS138…" at bounding box center [570, 388] width 1140 height 777
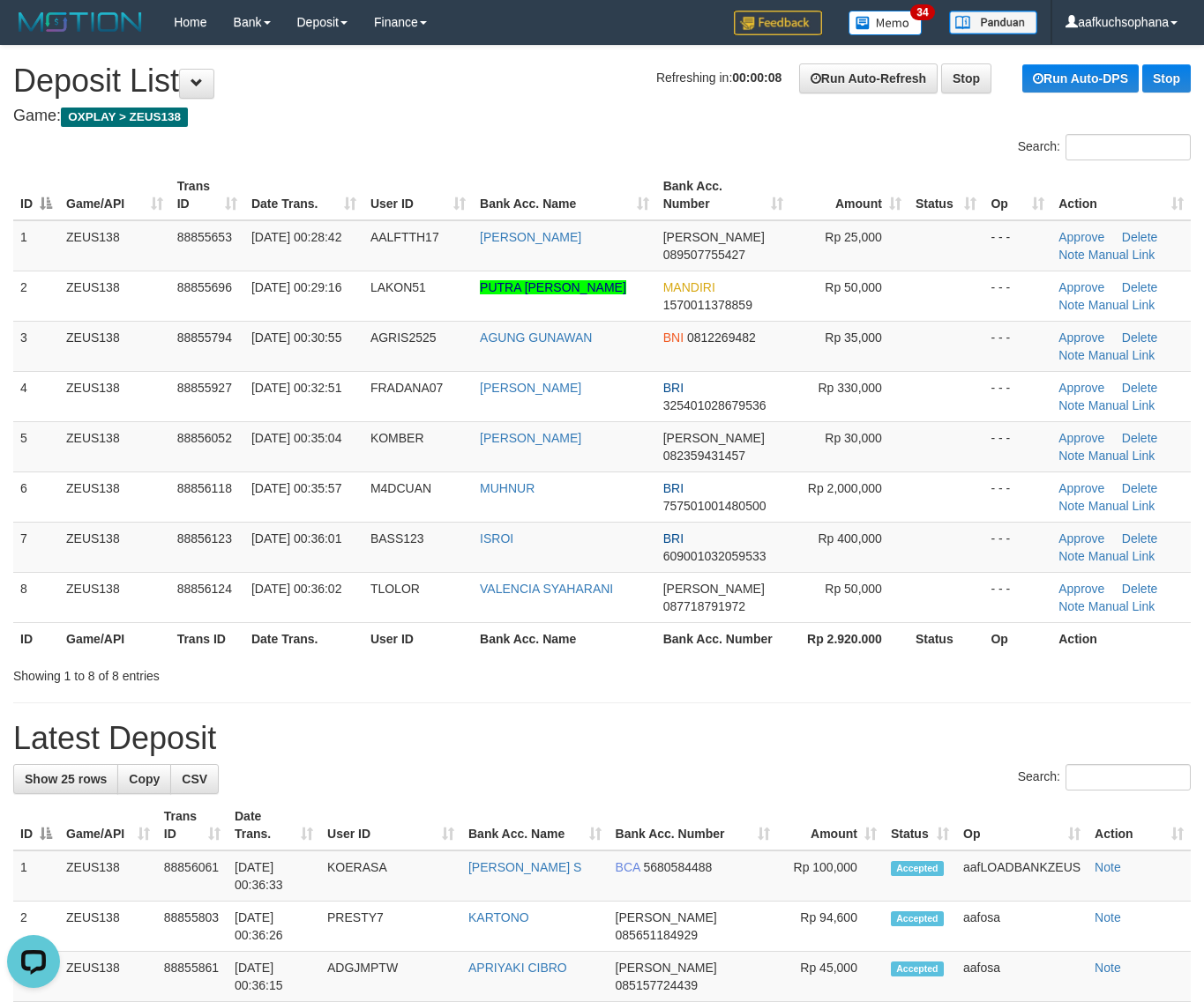
drag, startPoint x: 903, startPoint y: 684, endPoint x: 1215, endPoint y: 710, distance: 313.1
click at [922, 682] on div "Showing 1 to 8 of 8 entries" at bounding box center [602, 672] width 1204 height 25
drag, startPoint x: 858, startPoint y: 681, endPoint x: 1217, endPoint y: 714, distance: 360.5
click at [889, 676] on div "Showing 1 to 8 of 8 entries" at bounding box center [602, 672] width 1204 height 25
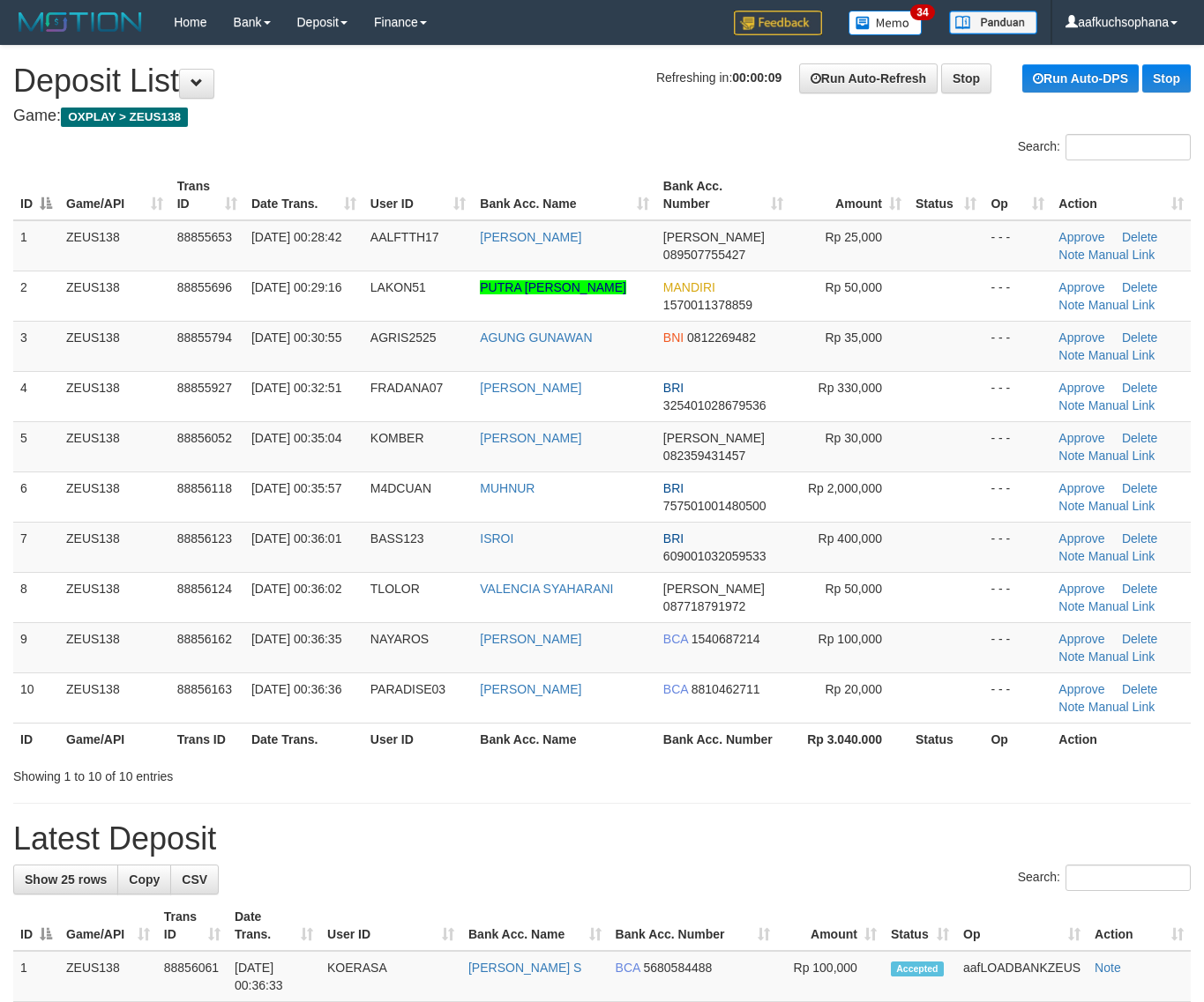
drag, startPoint x: 778, startPoint y: 769, endPoint x: 904, endPoint y: 774, distance: 126.1
click at [782, 769] on div "Showing 1 to 10 of 10 entries" at bounding box center [602, 773] width 1204 height 25
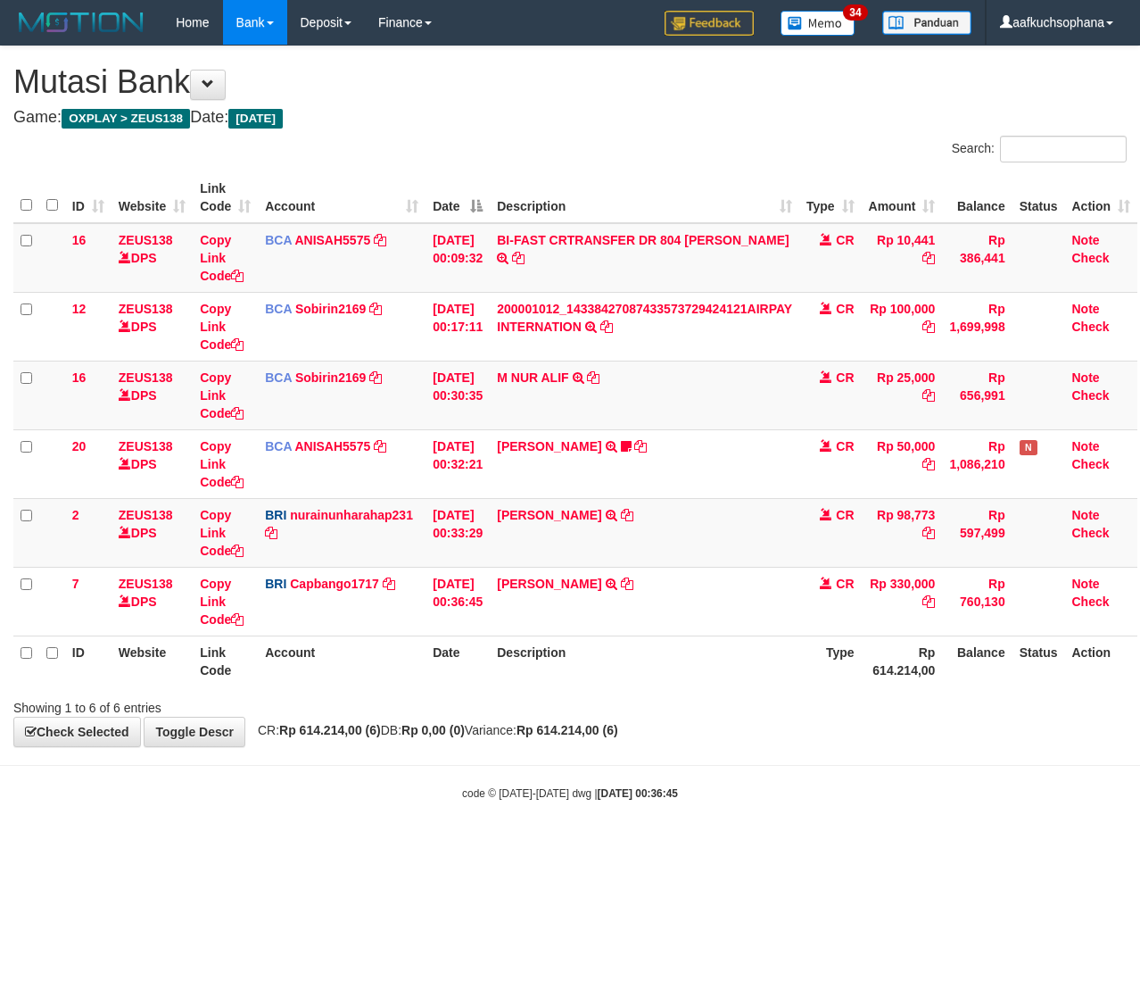
scroll to position [0, 9]
click at [268, 792] on div "code © 2012-2018 dwg | 2025/10/01 00:36:45" at bounding box center [570, 792] width 1140 height 18
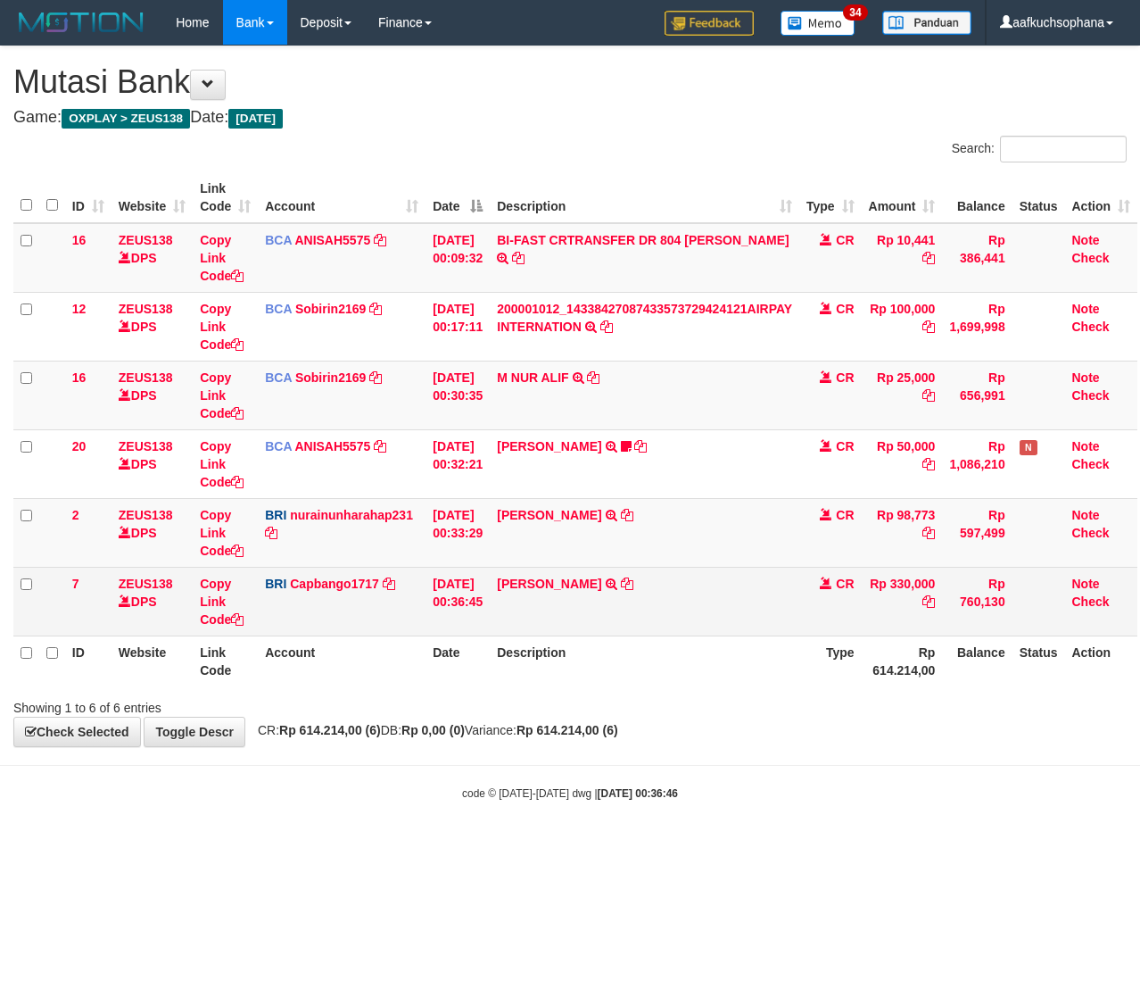
scroll to position [0, 9]
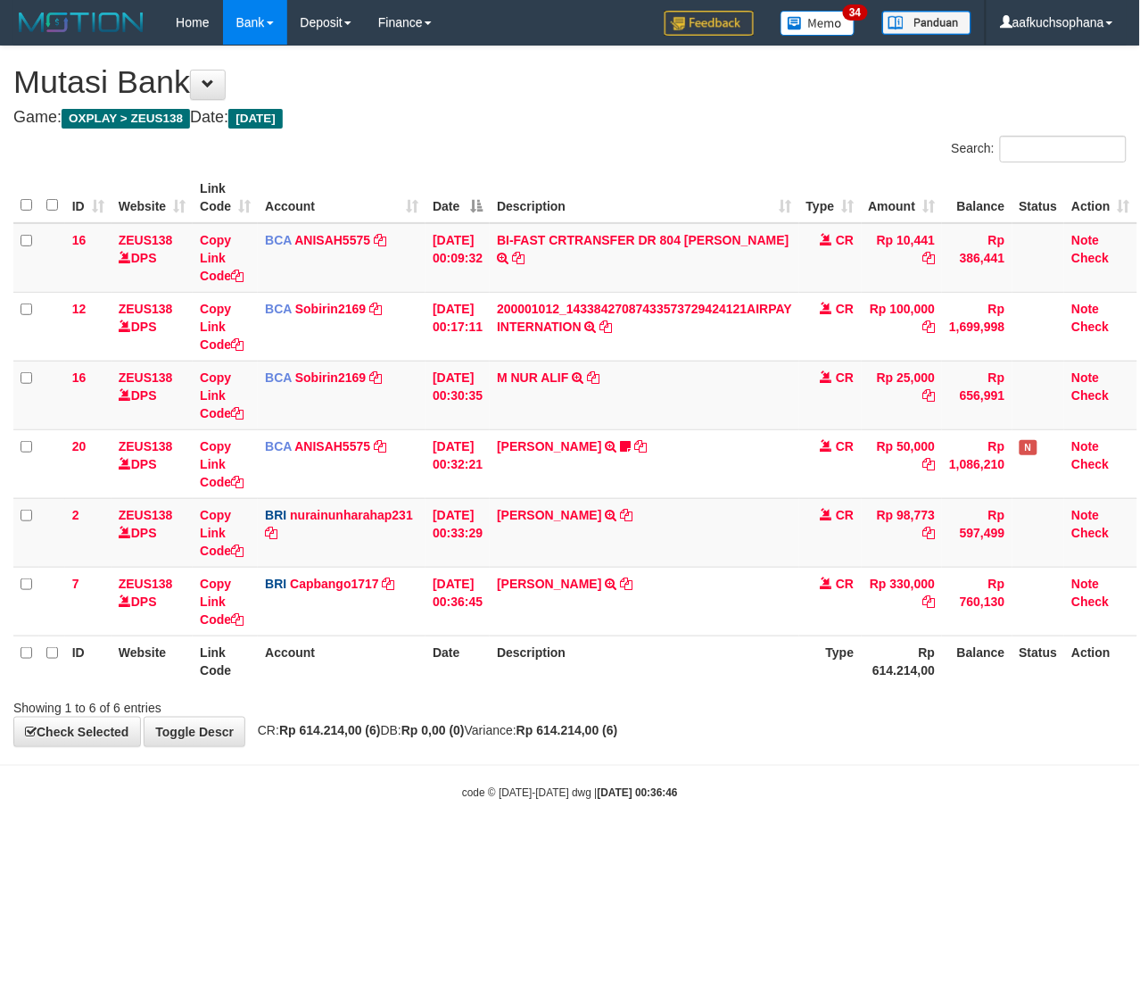
drag, startPoint x: 304, startPoint y: 822, endPoint x: 0, endPoint y: 779, distance: 307.2
click at [283, 822] on body "Toggle navigation Home Bank Account List Load By Website Group [OXPLAY] ZEUS138…" at bounding box center [570, 423] width 1140 height 846
click at [435, 832] on body "Toggle navigation Home Bank Account List Load By Website Group [OXPLAY] ZEUS138…" at bounding box center [570, 423] width 1140 height 846
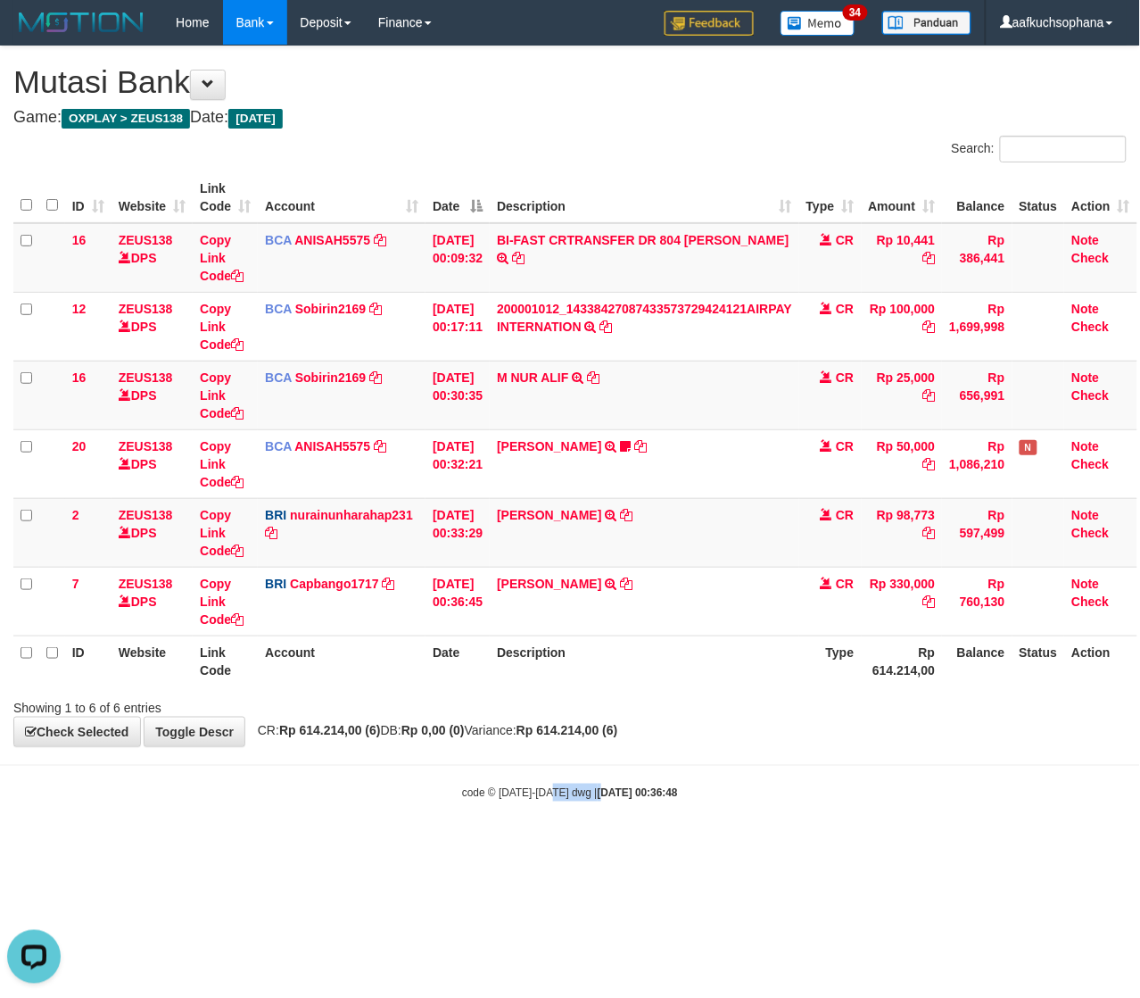
drag, startPoint x: 545, startPoint y: 846, endPoint x: 574, endPoint y: 832, distance: 31.9
click at [573, 844] on body "Toggle navigation Home Bank Account List Load By Website Group [OXPLAY] ZEUS138…" at bounding box center [570, 423] width 1140 height 846
click at [575, 831] on body "Toggle navigation Home Bank Account List Load By Website Group [OXPLAY] ZEUS138…" at bounding box center [570, 423] width 1140 height 846
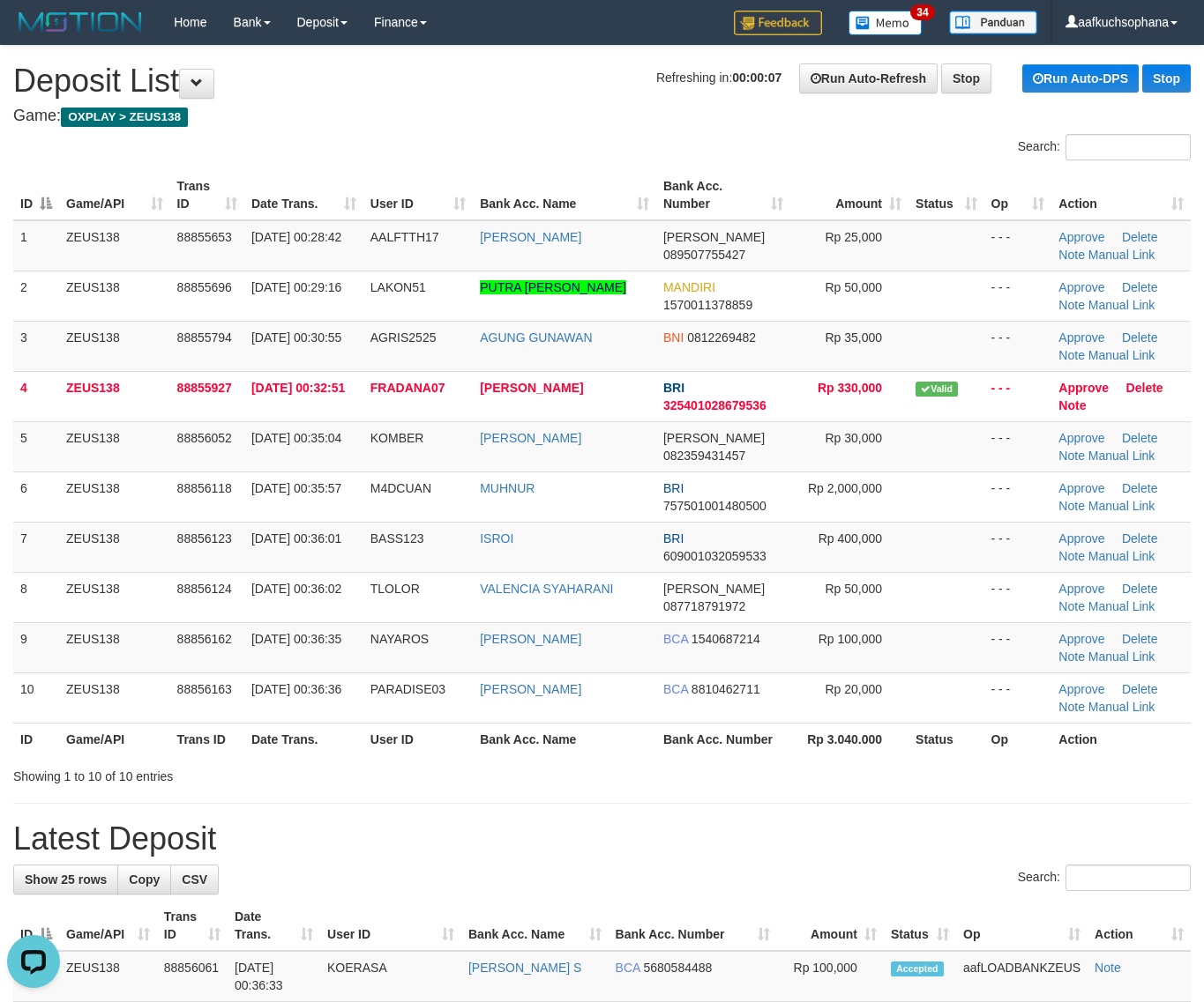
drag, startPoint x: 847, startPoint y: 862, endPoint x: 1213, endPoint y: 861, distance: 366.0
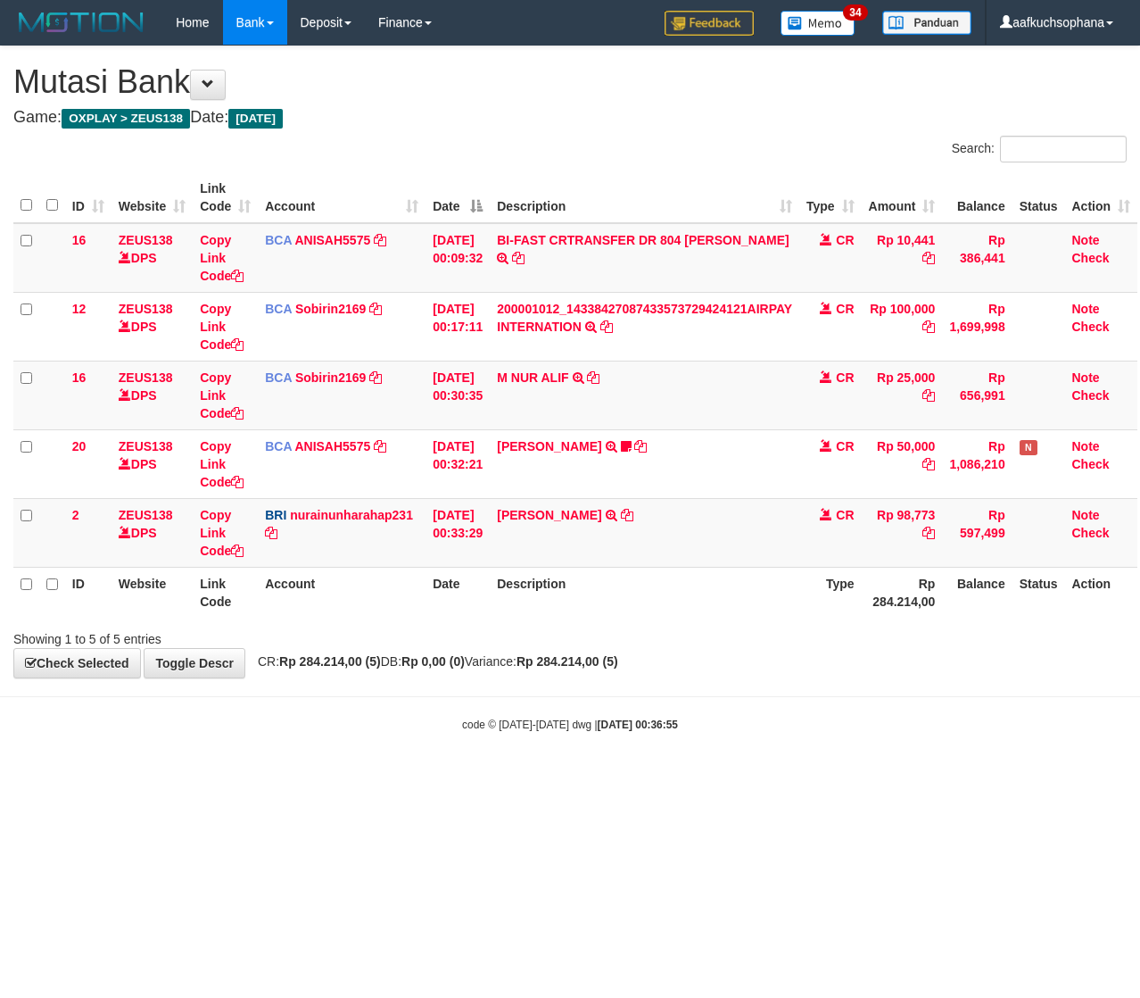
scroll to position [0, 9]
drag, startPoint x: 286, startPoint y: 804, endPoint x: 2, endPoint y: 757, distance: 287.6
click at [282, 777] on html "Toggle navigation Home Bank Account List Load By Website Group [OXPLAY] ZEUS138…" at bounding box center [570, 388] width 1140 height 777
drag, startPoint x: 306, startPoint y: 785, endPoint x: 3, endPoint y: 797, distance: 303.6
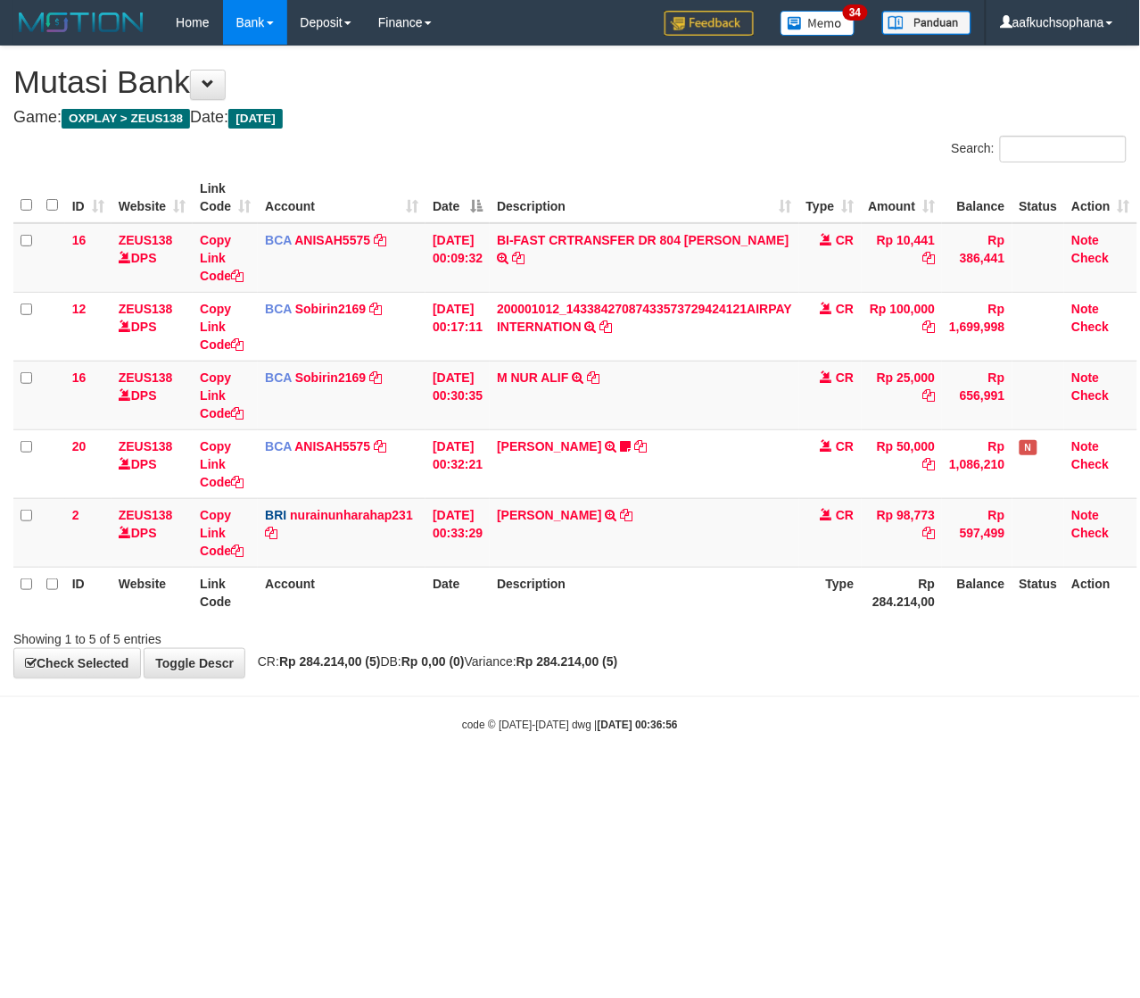
click at [300, 777] on html "Toggle navigation Home Bank Account List Load By Website Group [OXPLAY] ZEUS138…" at bounding box center [570, 388] width 1140 height 777
drag, startPoint x: 233, startPoint y: 776, endPoint x: 252, endPoint y: 785, distance: 20.8
click at [256, 777] on html "Toggle navigation Home Bank Account List Load By Website Group [OXPLAY] ZEUS138…" at bounding box center [570, 388] width 1140 height 777
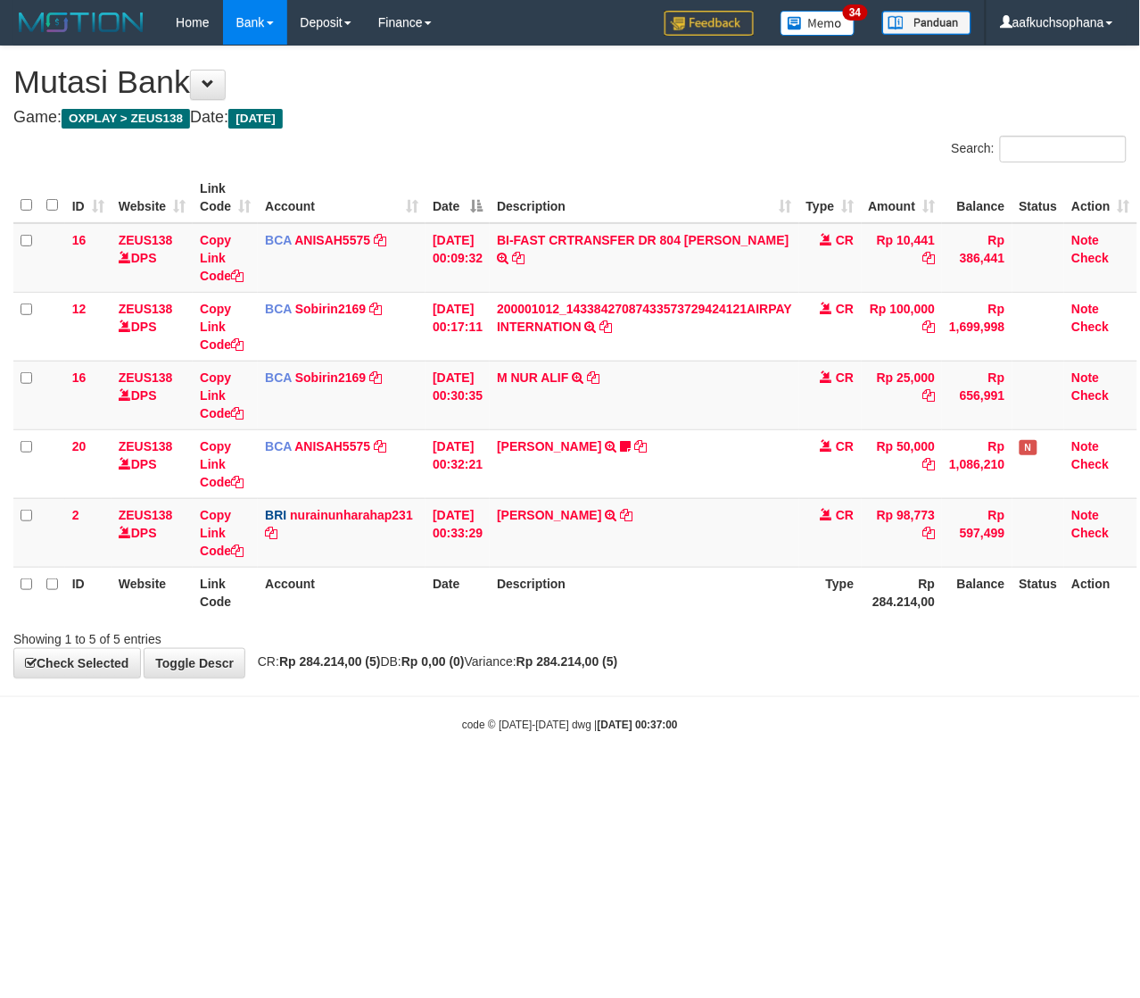
drag, startPoint x: 189, startPoint y: 730, endPoint x: 161, endPoint y: 730, distance: 27.7
click at [176, 730] on div "code © 2012-2018 dwg | 2025/10/01 00:37:00" at bounding box center [570, 724] width 1140 height 18
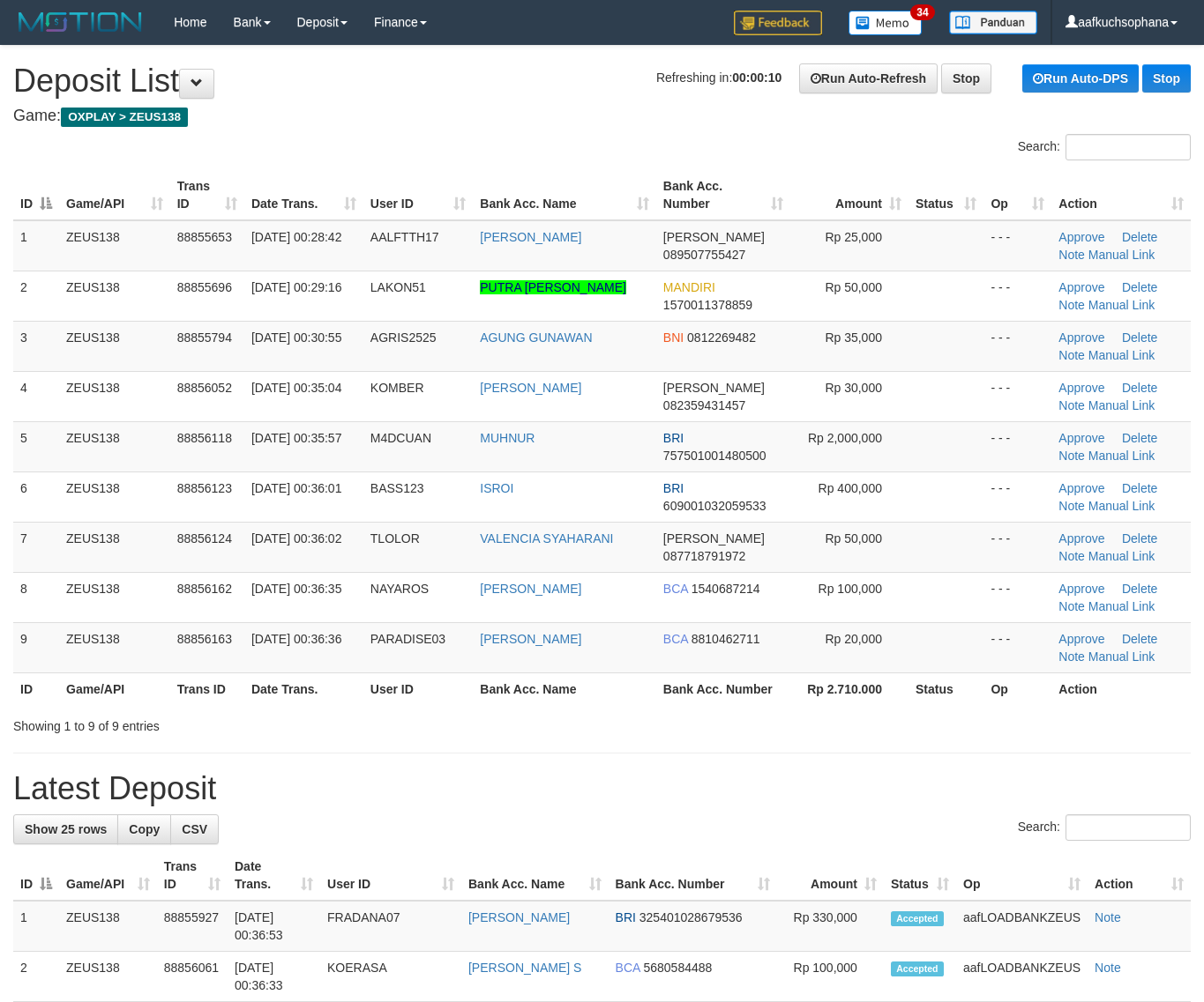
drag, startPoint x: 883, startPoint y: 721, endPoint x: 922, endPoint y: 719, distance: 39.1
click at [892, 721] on div "Showing 1 to 9 of 9 entries" at bounding box center [602, 722] width 1204 height 25
drag, startPoint x: 871, startPoint y: 720, endPoint x: 884, endPoint y: 719, distance: 13.0
click at [879, 719] on div "Showing 1 to 9 of 9 entries" at bounding box center [602, 722] width 1204 height 25
drag, startPoint x: 892, startPoint y: 724, endPoint x: 927, endPoint y: 724, distance: 35.0
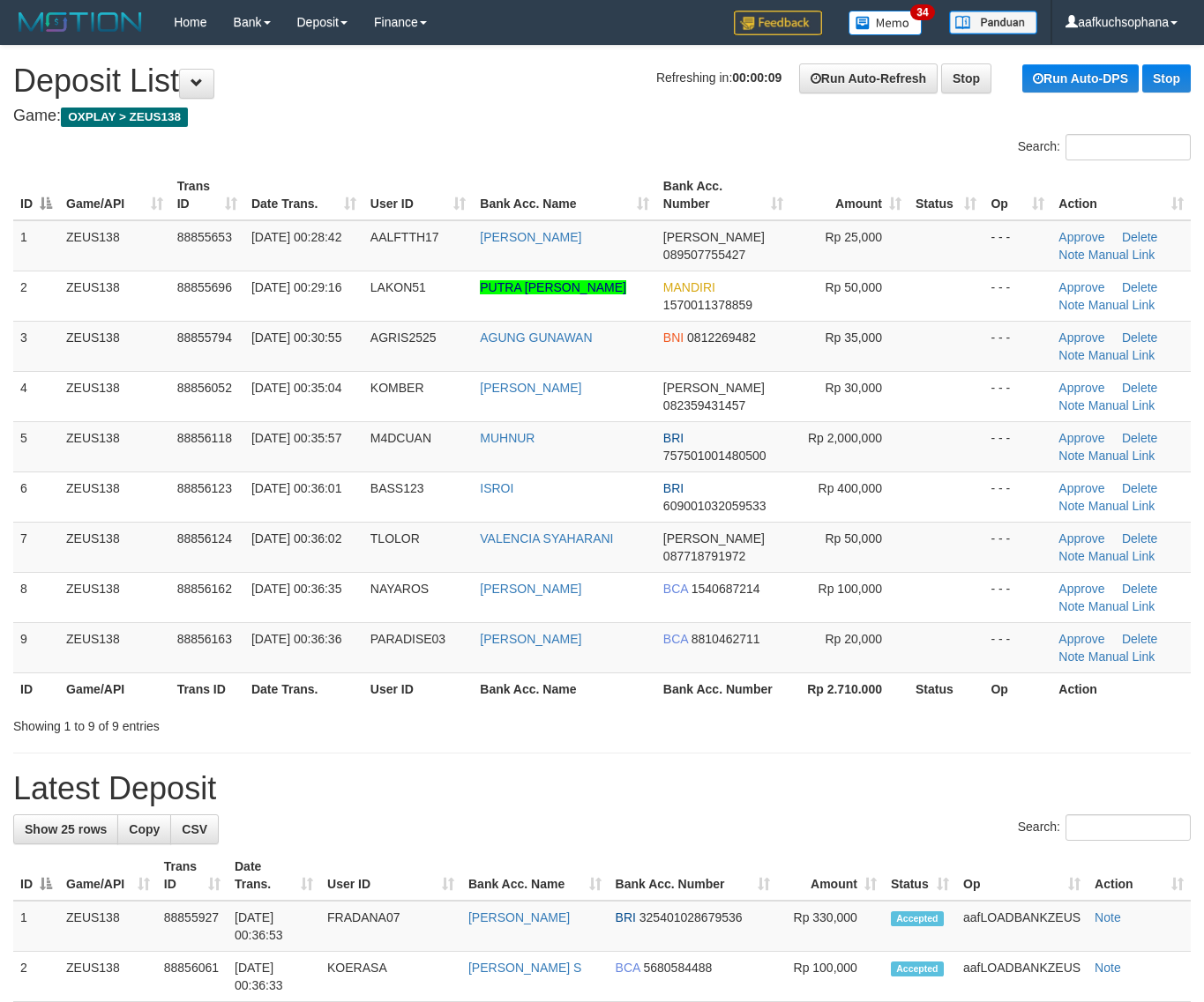
click at [905, 729] on div "Showing 1 to 9 of 9 entries" at bounding box center [602, 722] width 1204 height 25
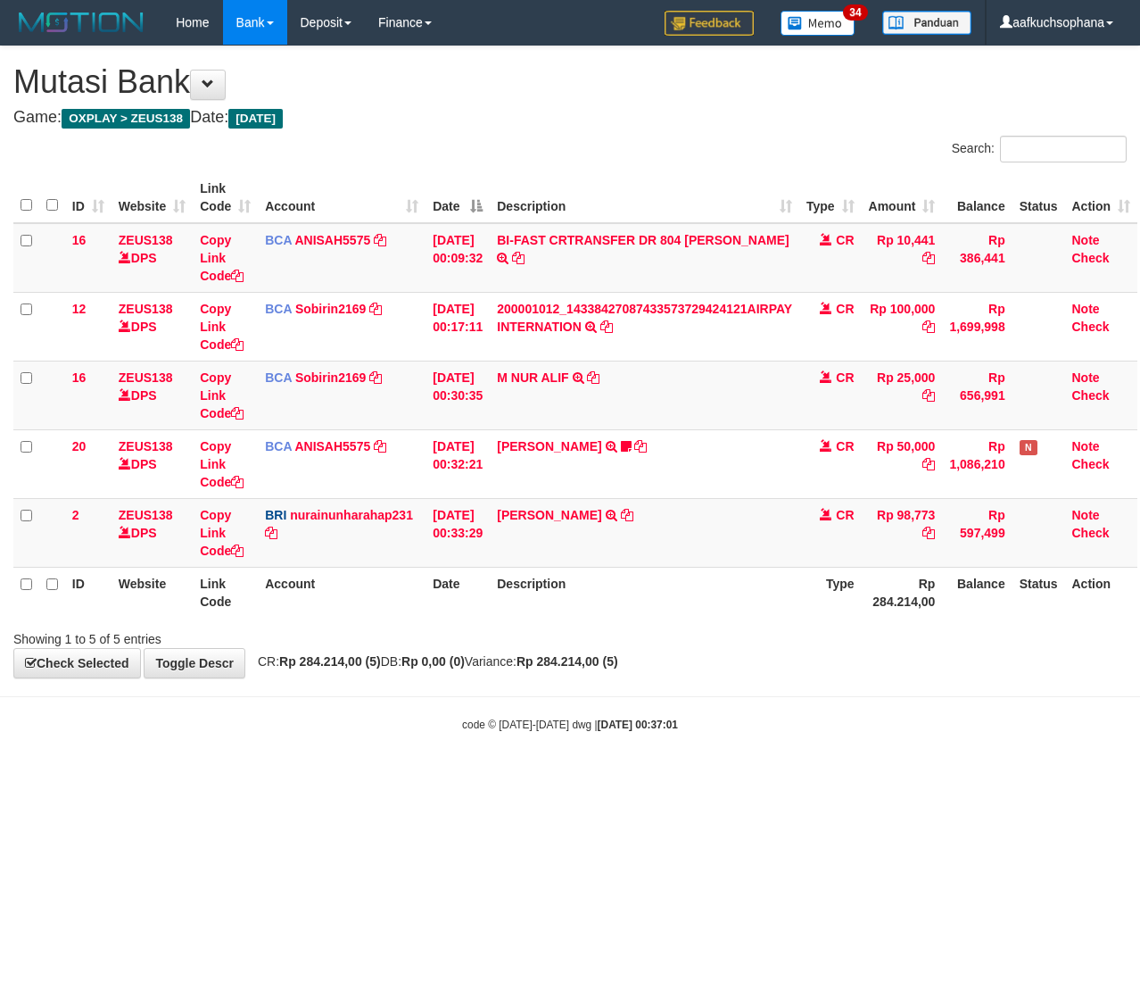
scroll to position [0, 9]
click at [228, 755] on body "Toggle navigation Home Bank Account List Load By Website Group [OXPLAY] ZEUS138…" at bounding box center [570, 388] width 1140 height 777
click at [595, 777] on html "Toggle navigation Home Bank Account List Load By Website Group [OXPLAY] ZEUS138…" at bounding box center [570, 388] width 1140 height 777
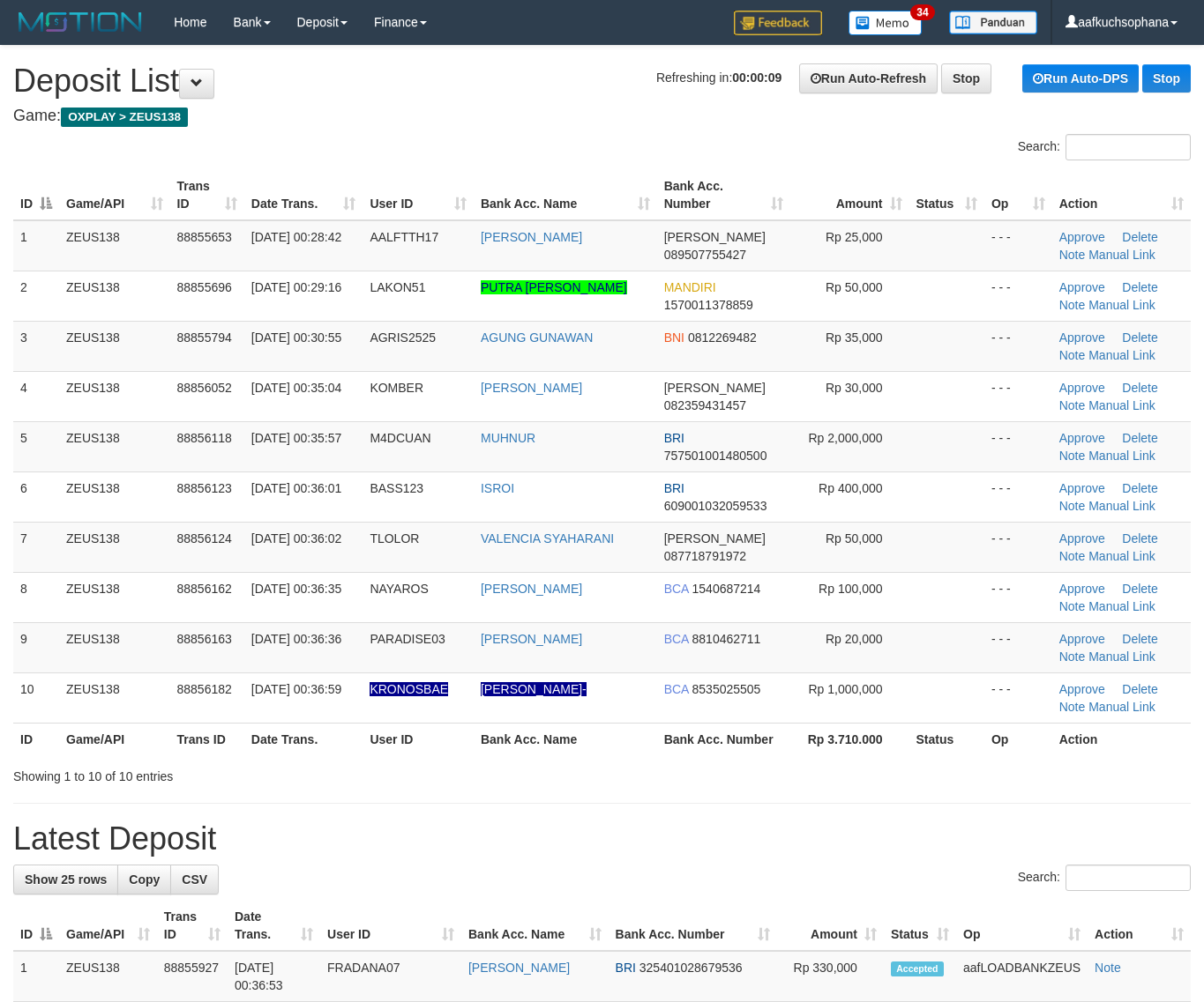
drag, startPoint x: 707, startPoint y: 797, endPoint x: 1207, endPoint y: 745, distance: 502.7
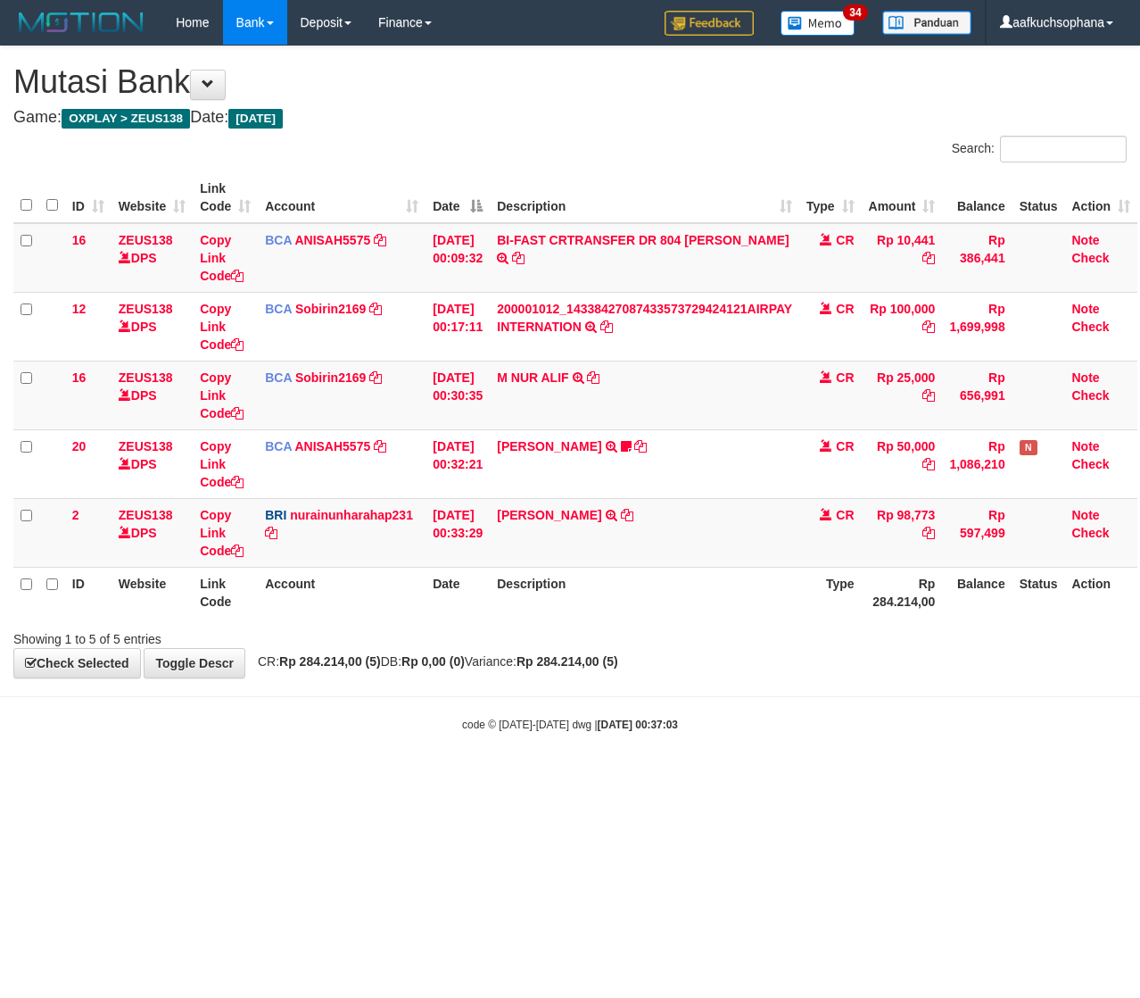
scroll to position [0, 9]
click at [393, 728] on div "code © 2012-2018 dwg | 2025/10/01 00:37:03" at bounding box center [570, 724] width 1140 height 18
click at [397, 728] on div "code © 2012-2018 dwg | 2025/10/01 00:37:04" at bounding box center [570, 724] width 1140 height 18
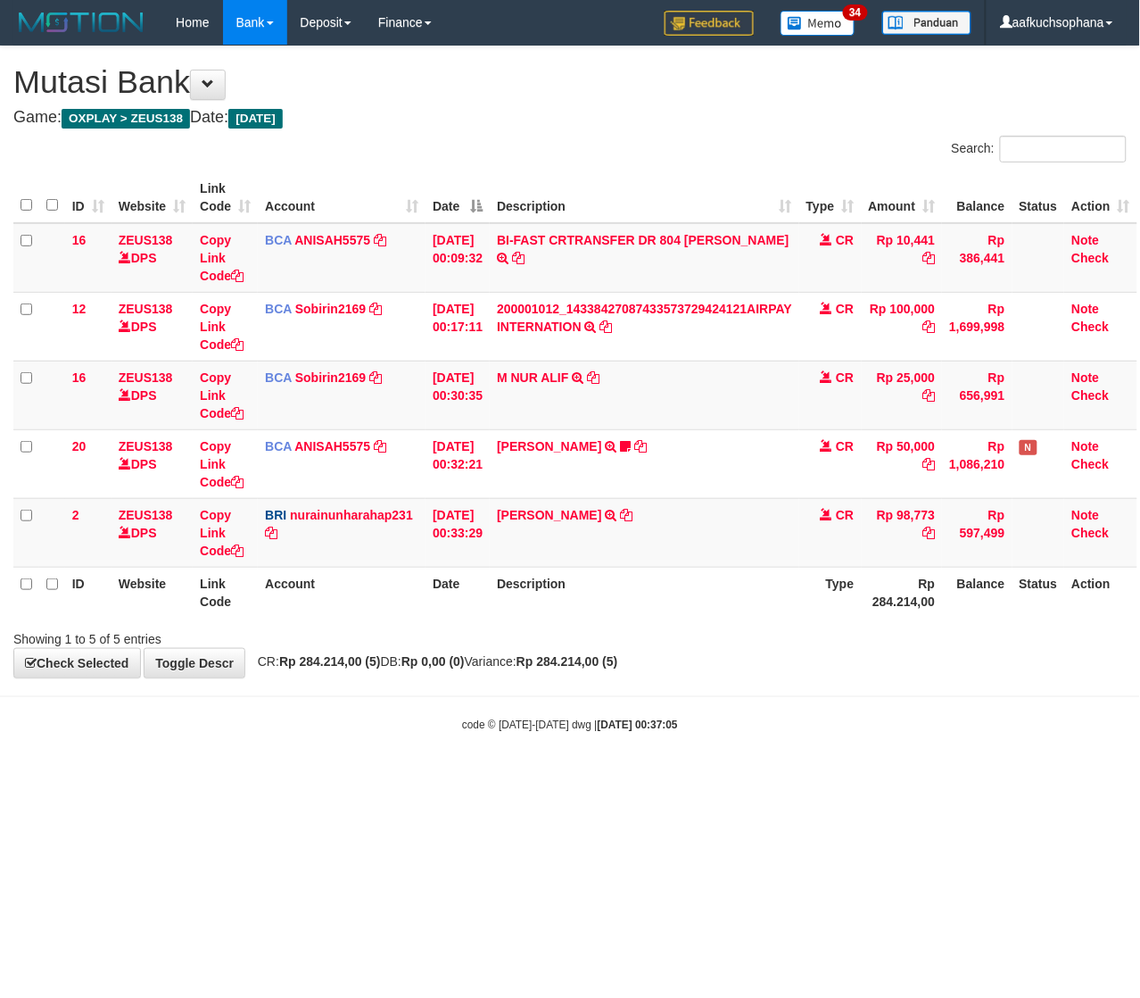
click at [302, 774] on body "Toggle navigation Home Bank Account List Load By Website Group [OXPLAY] ZEUS138…" at bounding box center [570, 388] width 1140 height 777
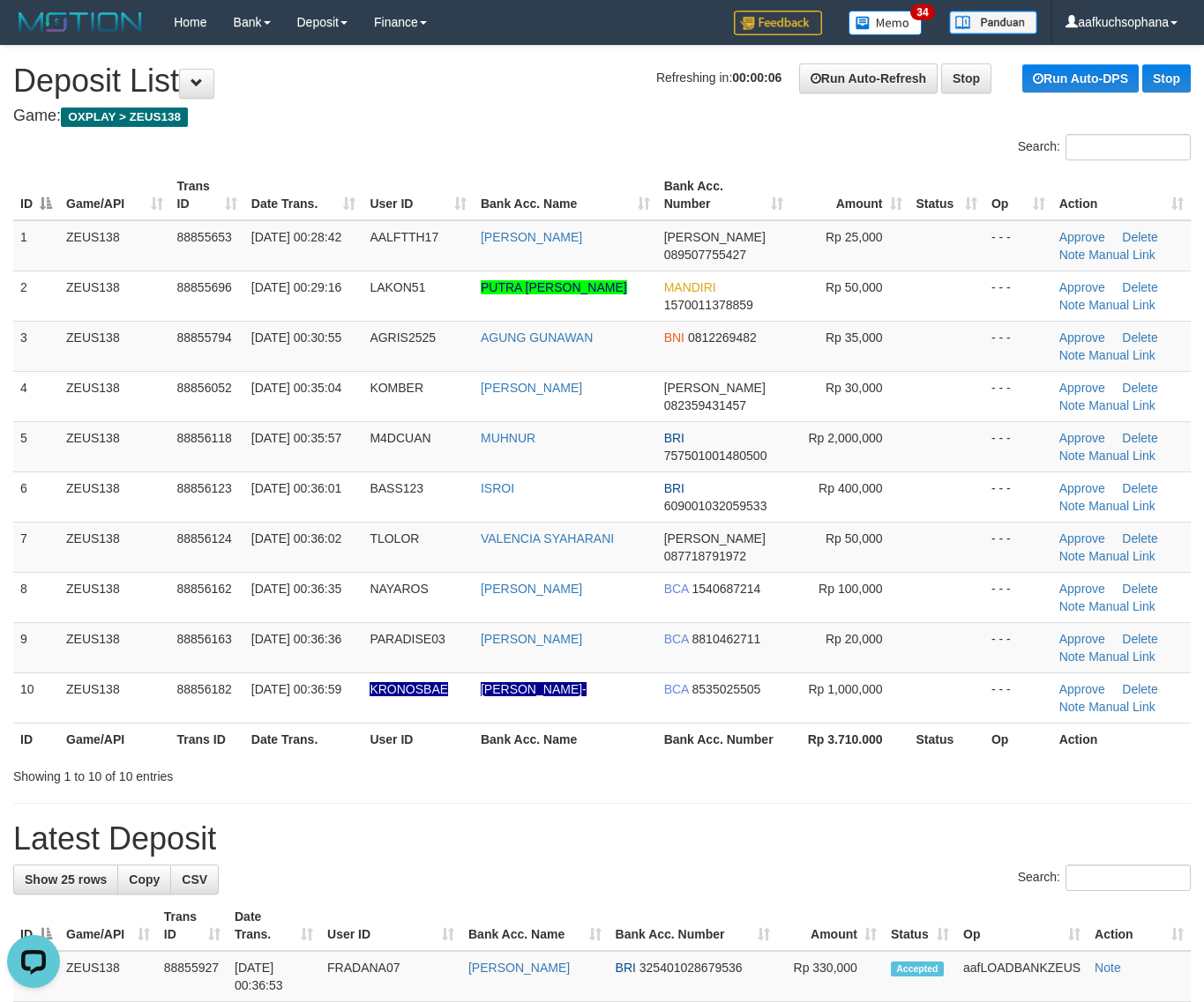
drag, startPoint x: 1100, startPoint y: 788, endPoint x: 1219, endPoint y: 788, distance: 119.0
drag, startPoint x: 960, startPoint y: 809, endPoint x: 1218, endPoint y: 790, distance: 258.7
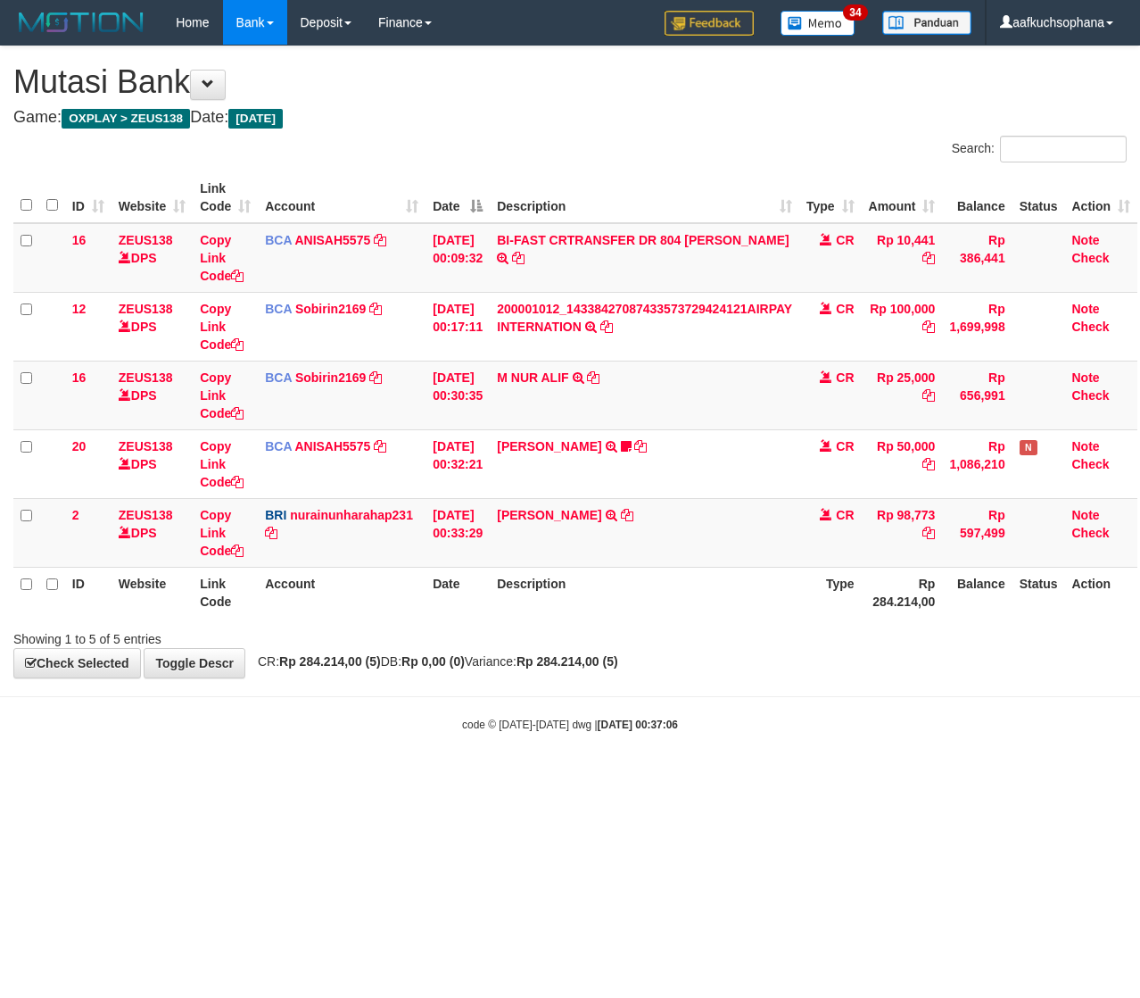
scroll to position [0, 9]
click at [345, 777] on html "Toggle navigation Home Bank Account List Load By Website Group [OXPLAY] ZEUS138…" at bounding box center [570, 388] width 1140 height 777
click at [354, 777] on html "Toggle navigation Home Bank Account List Load By Website Group [OXPLAY] ZEUS138…" at bounding box center [570, 388] width 1140 height 777
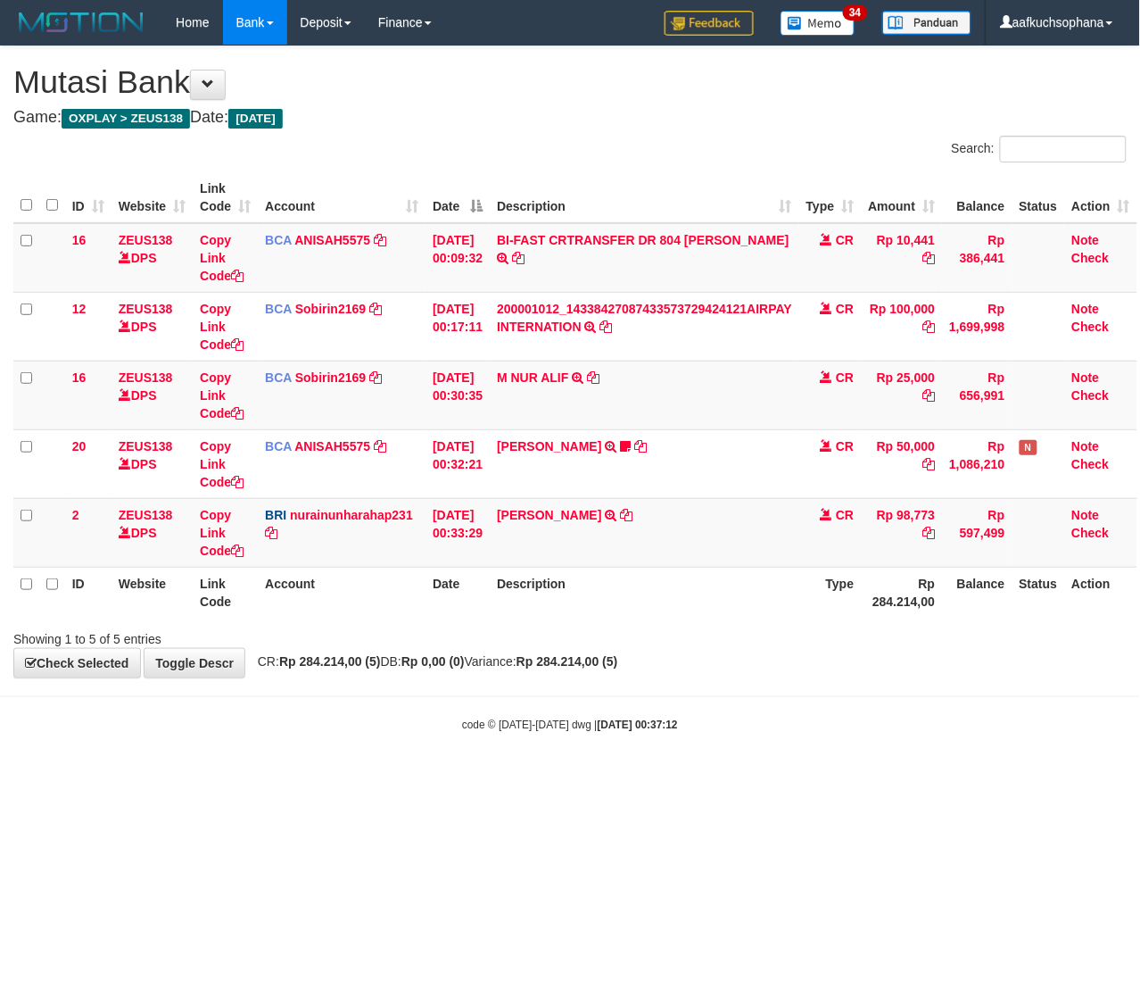
drag, startPoint x: 431, startPoint y: 769, endPoint x: 418, endPoint y: 770, distance: 13.4
click at [419, 770] on body "Toggle navigation Home Bank Account List Load By Website Group [OXPLAY] ZEUS138…" at bounding box center [570, 388] width 1140 height 777
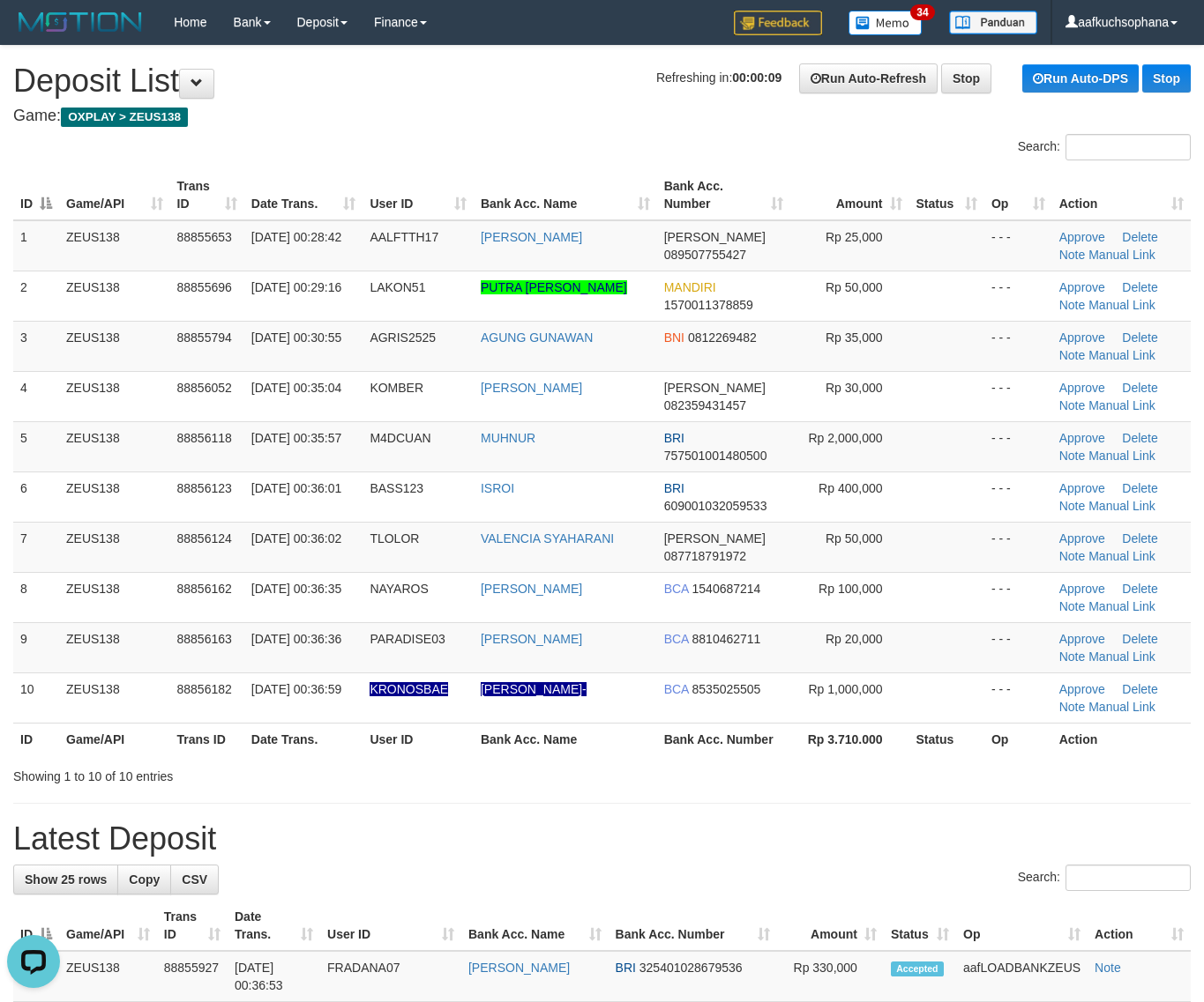
drag, startPoint x: 963, startPoint y: 781, endPoint x: 1217, endPoint y: 773, distance: 254.1
click at [968, 781] on div "Showing 1 to 10 of 10 entries" at bounding box center [602, 773] width 1204 height 25
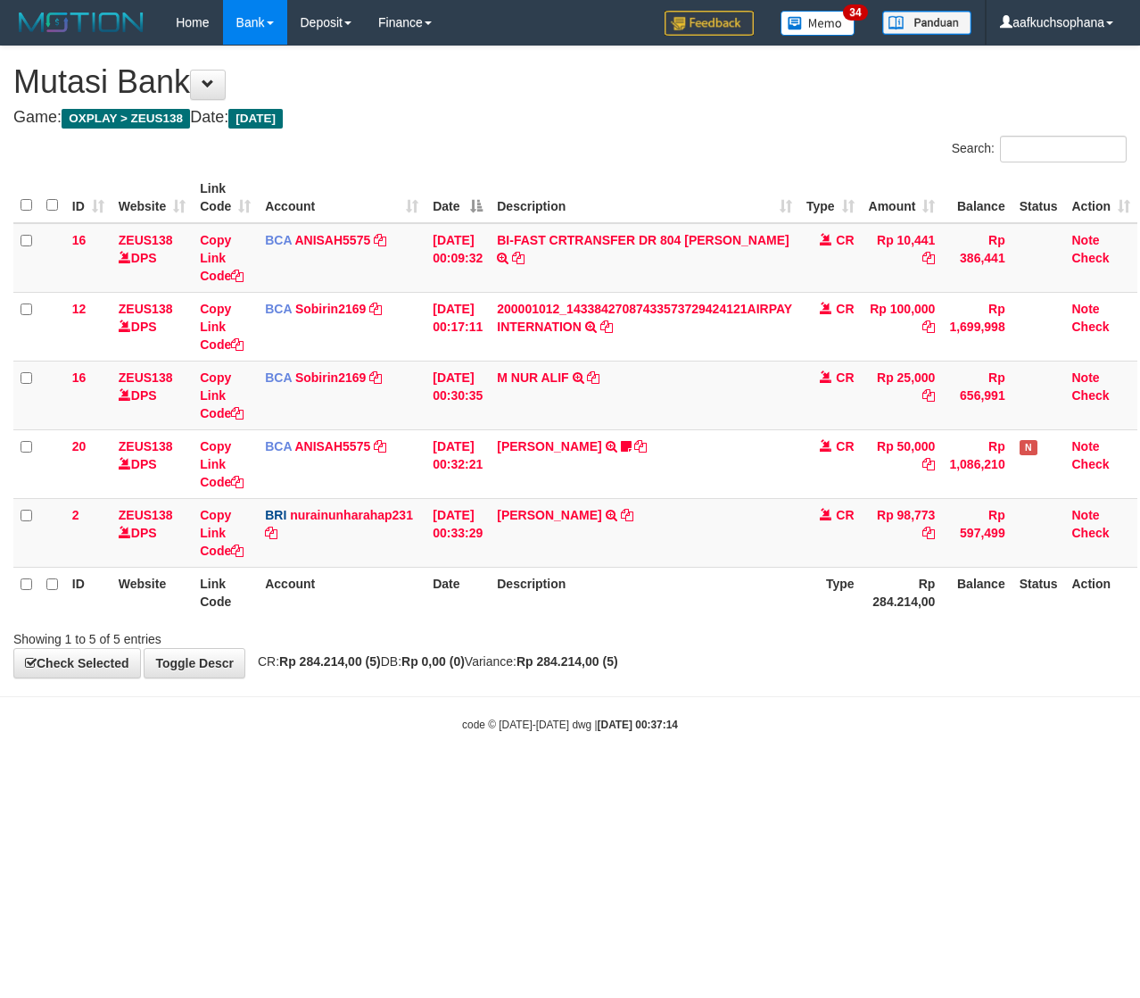
scroll to position [0, 9]
click at [388, 777] on html "Toggle navigation Home Bank Account List Load By Website Group [OXPLAY] ZEUS138…" at bounding box center [570, 388] width 1140 height 777
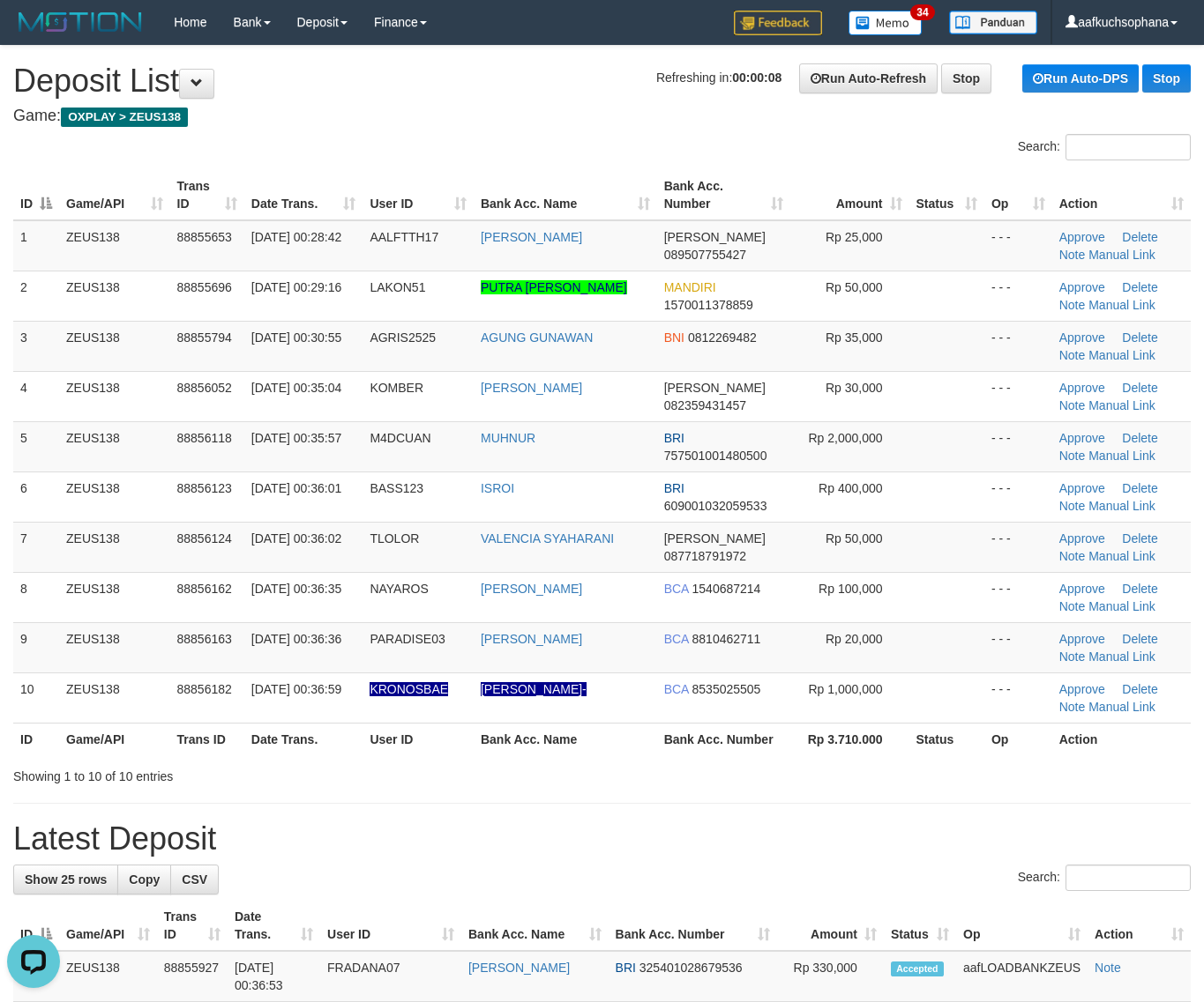
drag, startPoint x: 1033, startPoint y: 791, endPoint x: 1215, endPoint y: 803, distance: 182.4
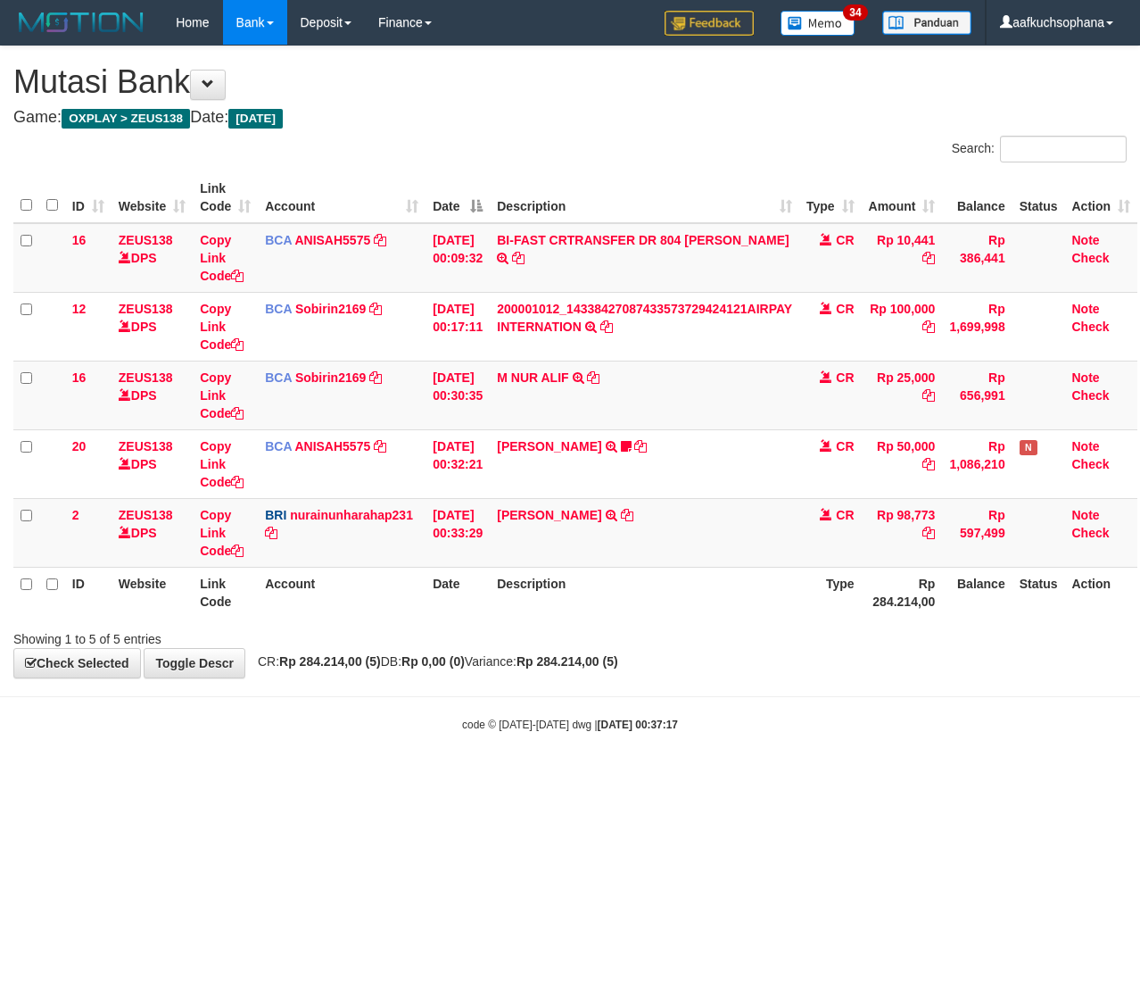
scroll to position [0, 9]
click at [296, 777] on html "Toggle navigation Home Bank Account List Load By Website Group [OXPLAY] ZEUS138…" at bounding box center [570, 388] width 1140 height 777
click at [435, 777] on html "Toggle navigation Home Bank Account List Load By Website Group [OXPLAY] ZEUS138…" at bounding box center [570, 388] width 1140 height 777
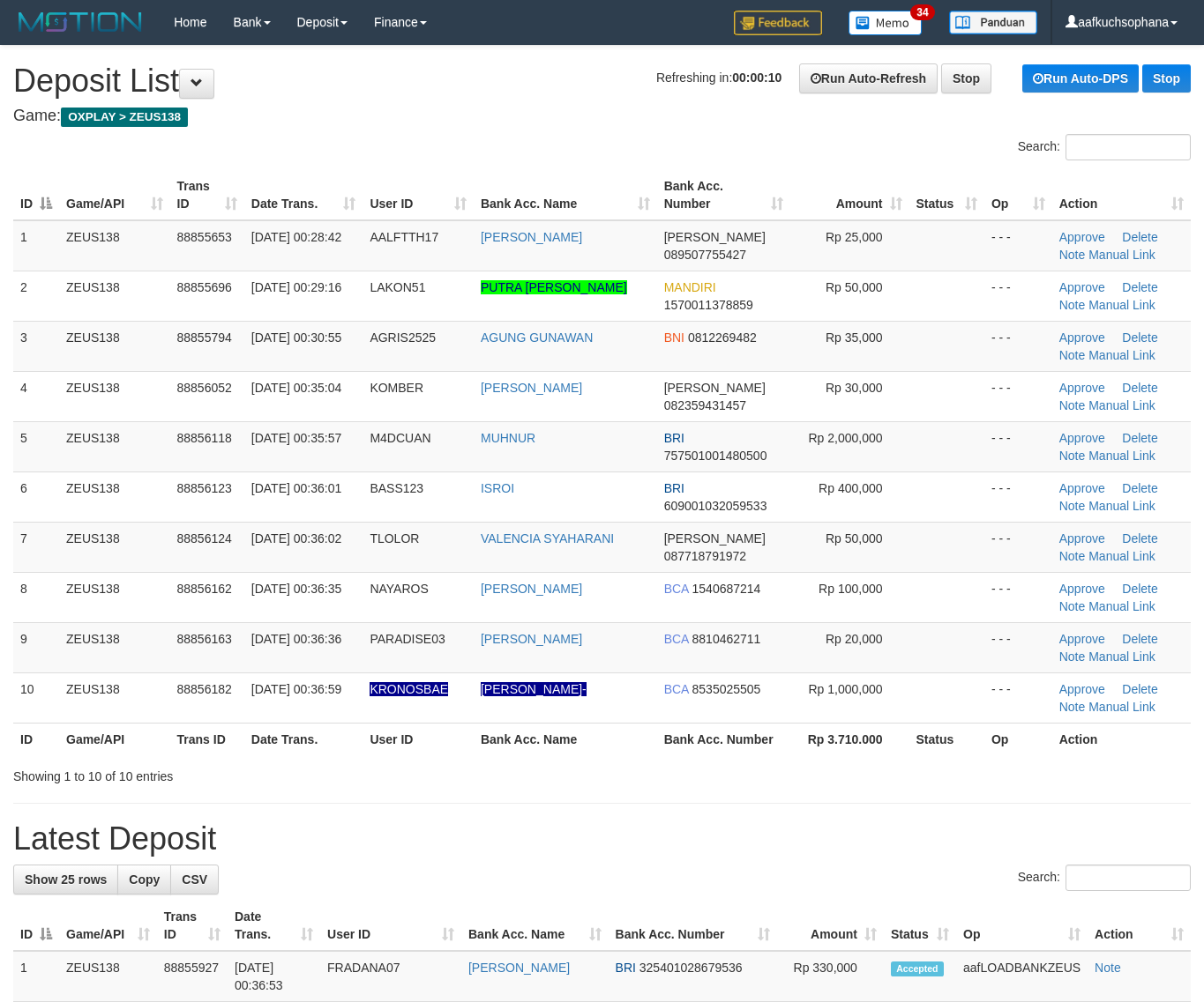
drag, startPoint x: 992, startPoint y: 796, endPoint x: 1204, endPoint y: 779, distance: 212.7
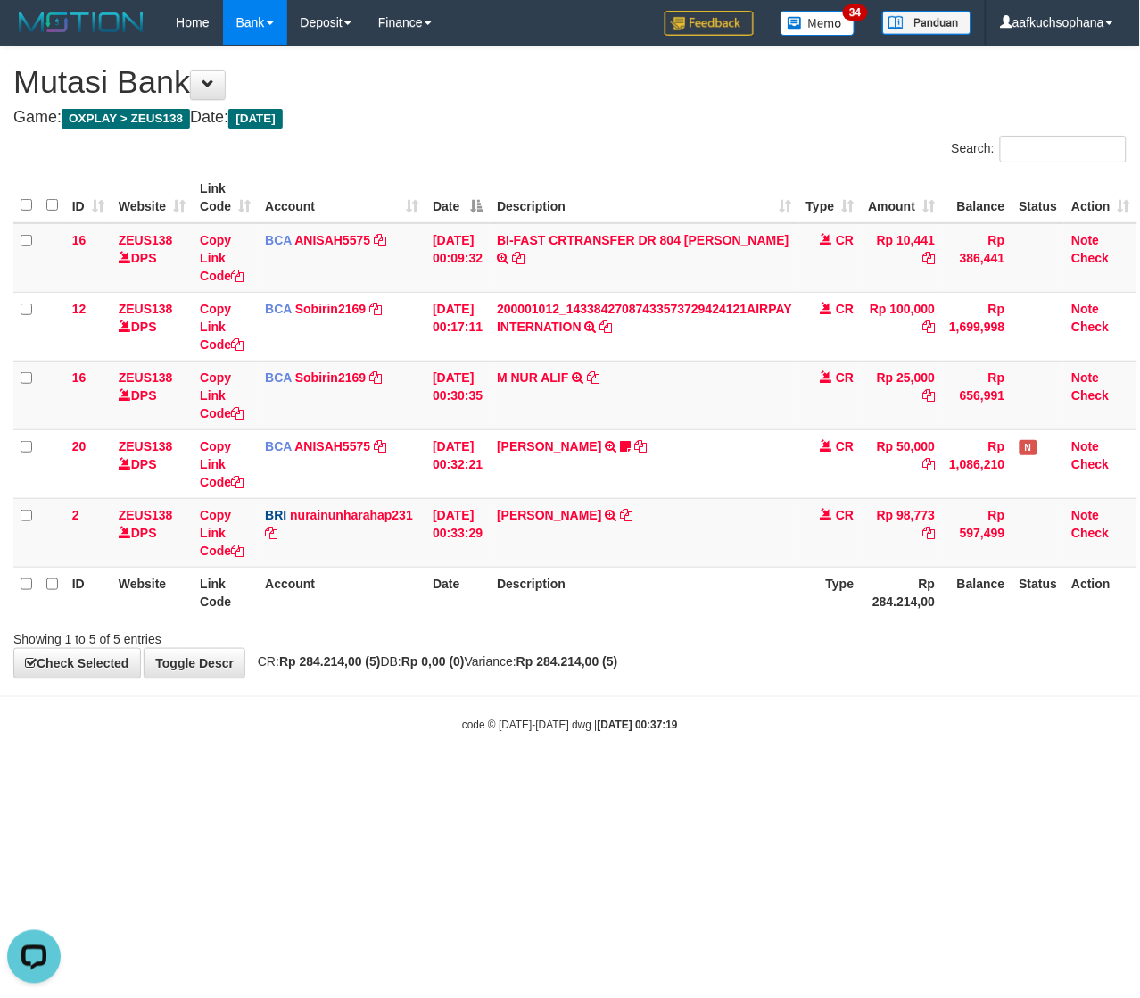
click at [367, 759] on body "Toggle navigation Home Bank Account List Load By Website Group [OXPLAY] ZEUS138…" at bounding box center [570, 388] width 1140 height 777
click at [375, 755] on body "Toggle navigation Home Bank Account List Load By Website Group [OXPLAY] ZEUS138…" at bounding box center [570, 388] width 1140 height 777
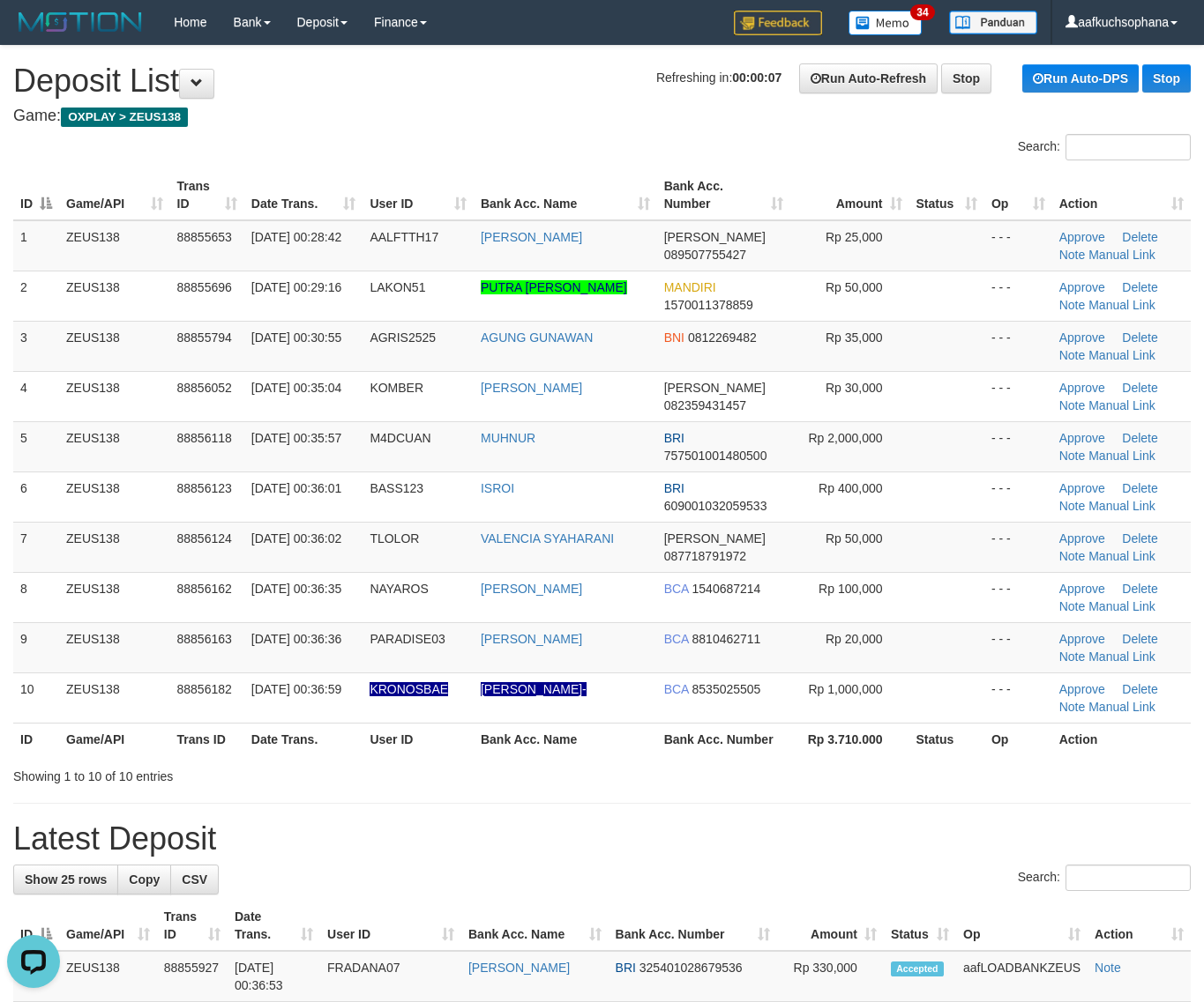
drag, startPoint x: 1111, startPoint y: 758, endPoint x: 1217, endPoint y: 773, distance: 107.1
click at [1120, 759] on div "ID Game/API Trans ID Date Trans. User ID Bank Acc. Name Bank Acc. Number Amount…" at bounding box center [602, 462] width 1204 height 596
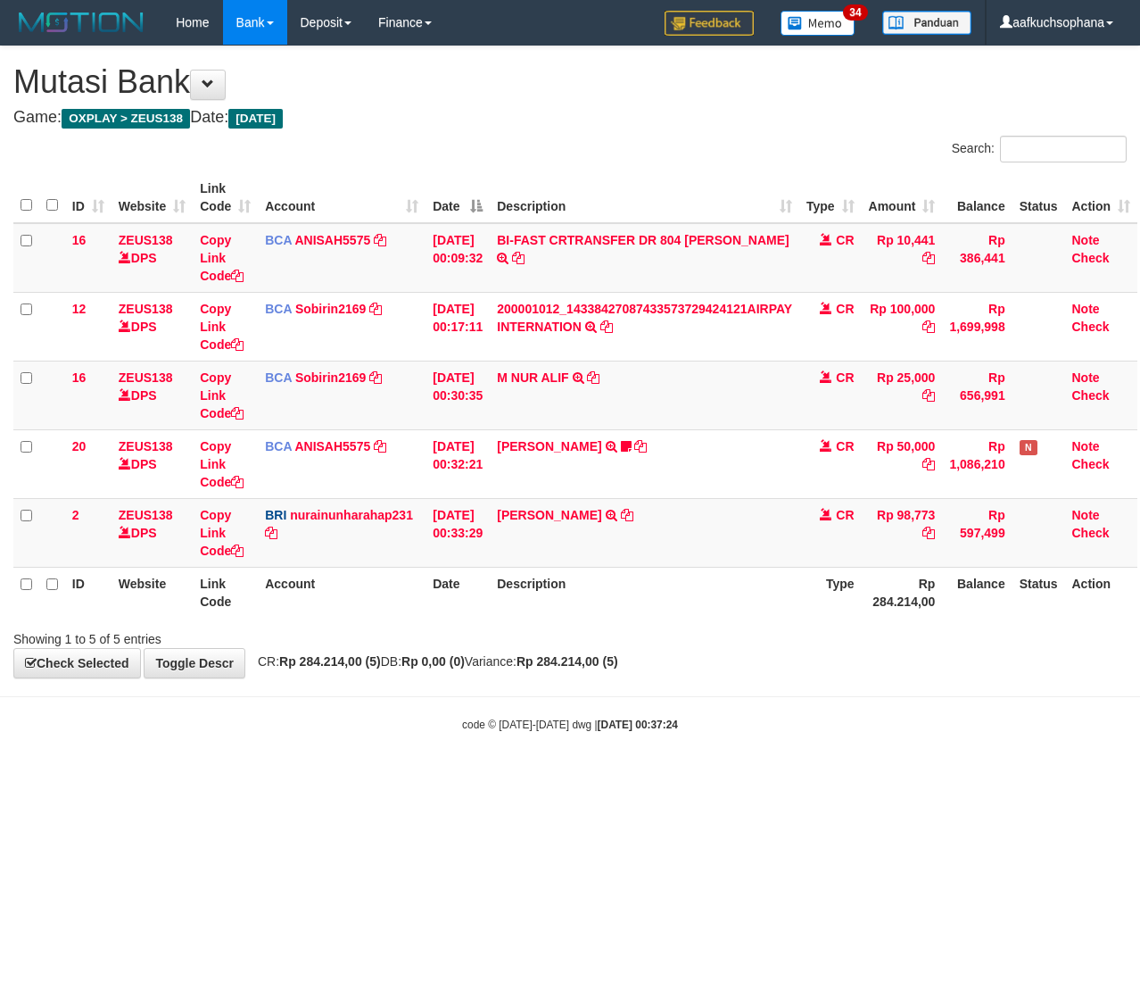
scroll to position [0, 9]
drag, startPoint x: 326, startPoint y: 782, endPoint x: 300, endPoint y: 783, distance: 25.9
click at [310, 777] on html "Toggle navigation Home Bank Account List Load By Website Group [OXPLAY] ZEUS138…" at bounding box center [570, 388] width 1140 height 777
drag, startPoint x: 348, startPoint y: 828, endPoint x: 70, endPoint y: 770, distance: 284.4
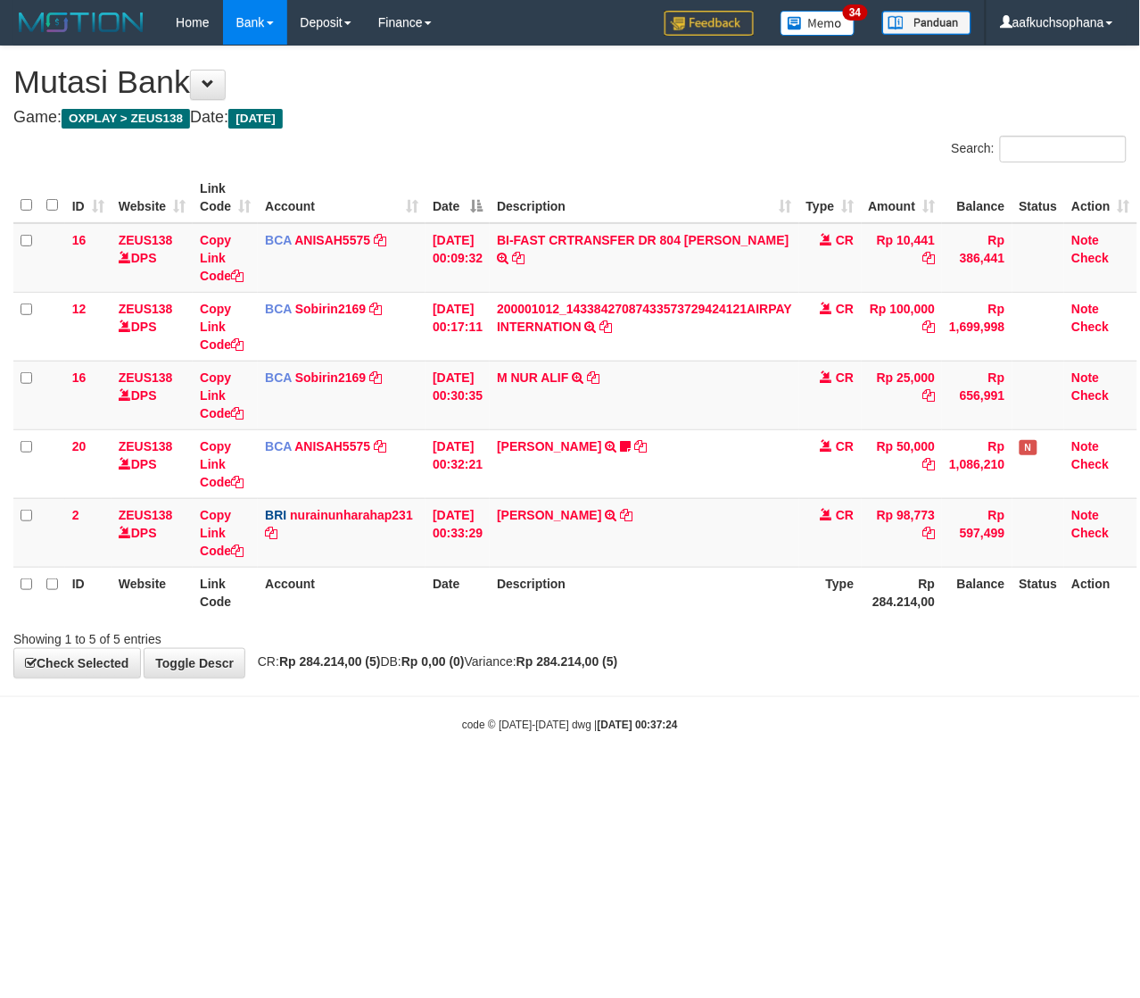
click at [336, 777] on html "Toggle navigation Home Bank Account List Load By Website Group [OXPLAY] ZEUS138…" at bounding box center [570, 388] width 1140 height 777
click at [196, 777] on html "Toggle navigation Home Bank Account List Load By Website Group [OXPLAY] ZEUS138…" at bounding box center [570, 388] width 1140 height 777
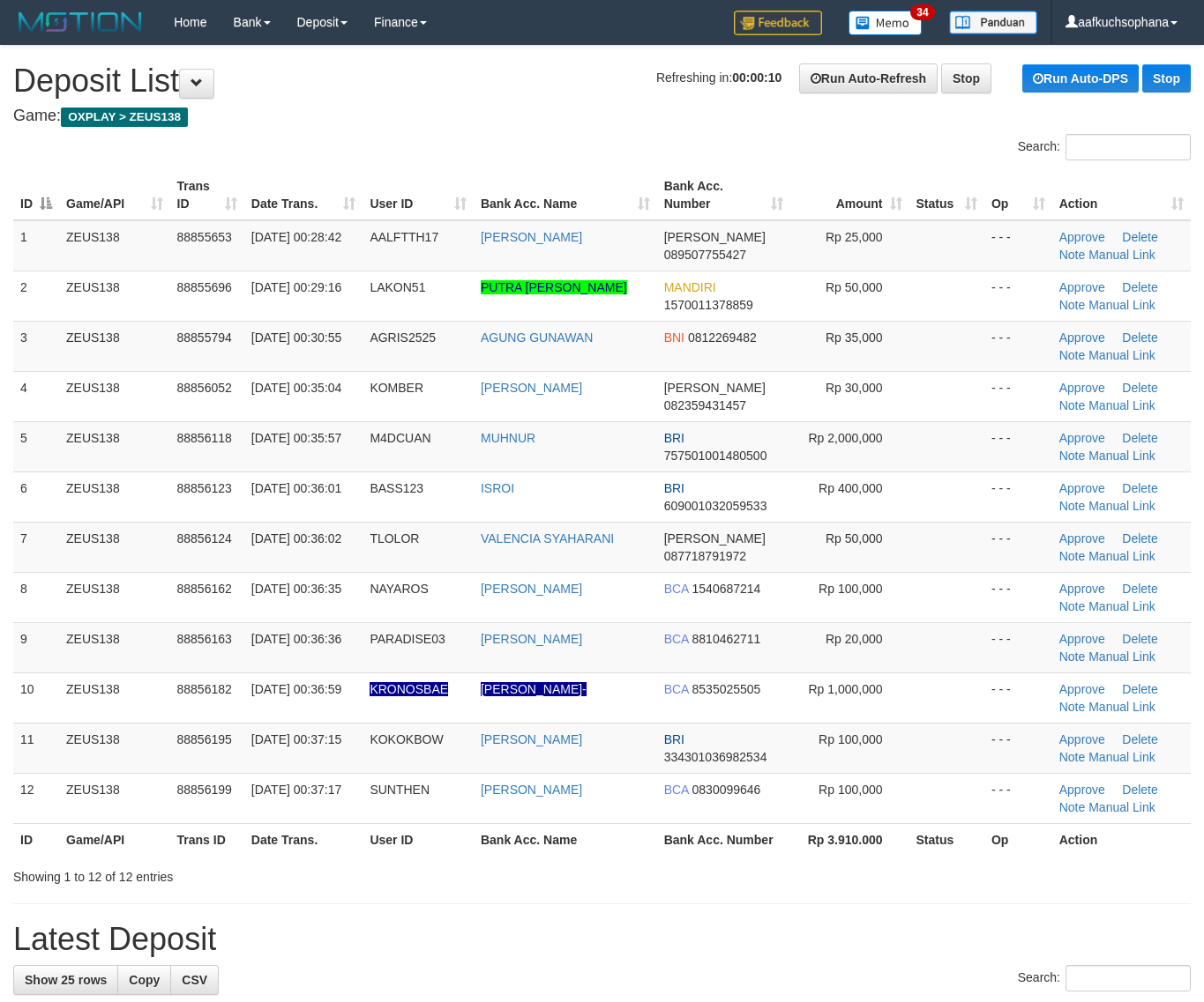
drag, startPoint x: 986, startPoint y: 900, endPoint x: 1077, endPoint y: 888, distance: 91.8
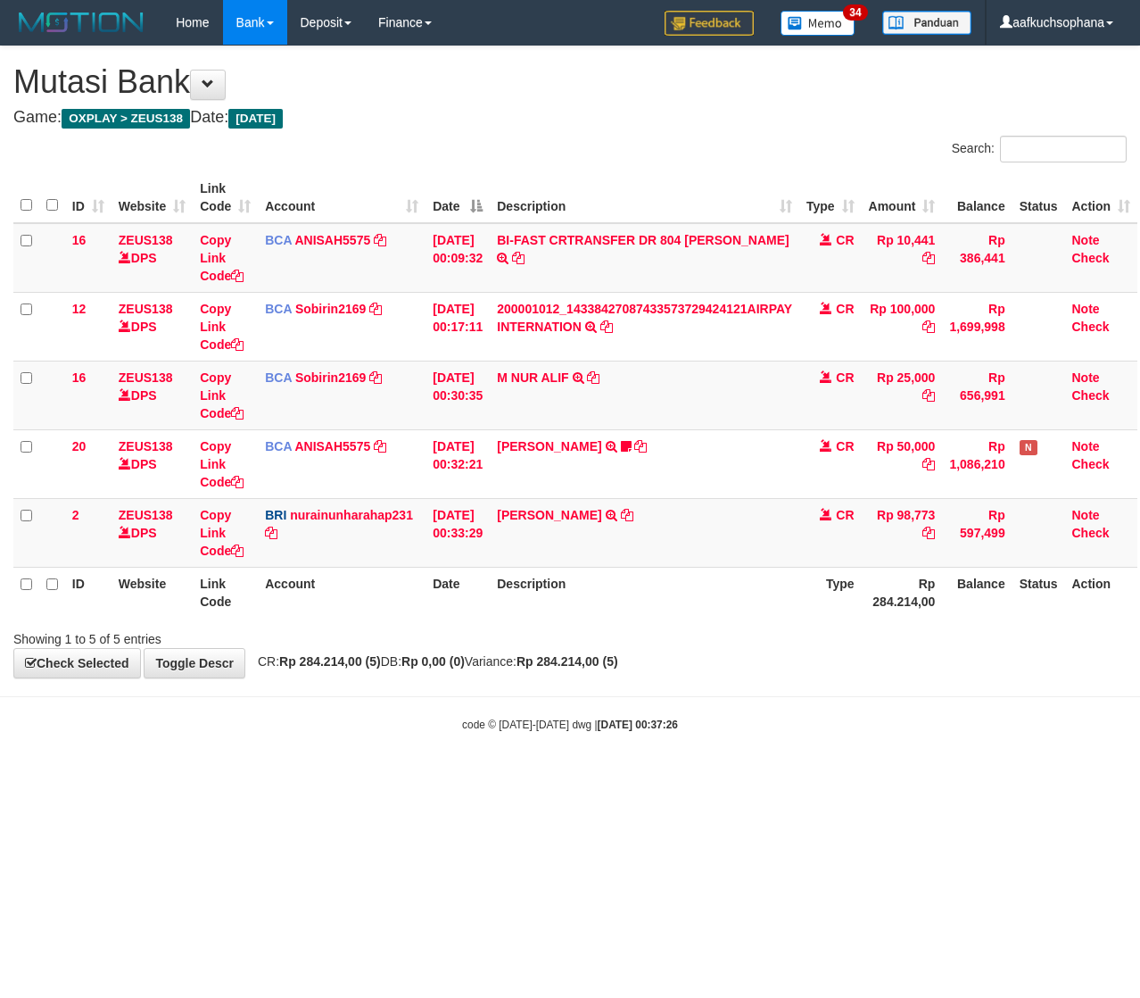
scroll to position [0, 9]
drag, startPoint x: 187, startPoint y: 864, endPoint x: 1, endPoint y: 868, distance: 186.5
click at [185, 777] on html "Toggle navigation Home Bank Account List Load By Website Group [OXPLAY] ZEUS138…" at bounding box center [570, 388] width 1140 height 777
click at [126, 777] on html "Toggle navigation Home Bank Account List Load By Website Group [OXPLAY] ZEUS138…" at bounding box center [570, 388] width 1140 height 777
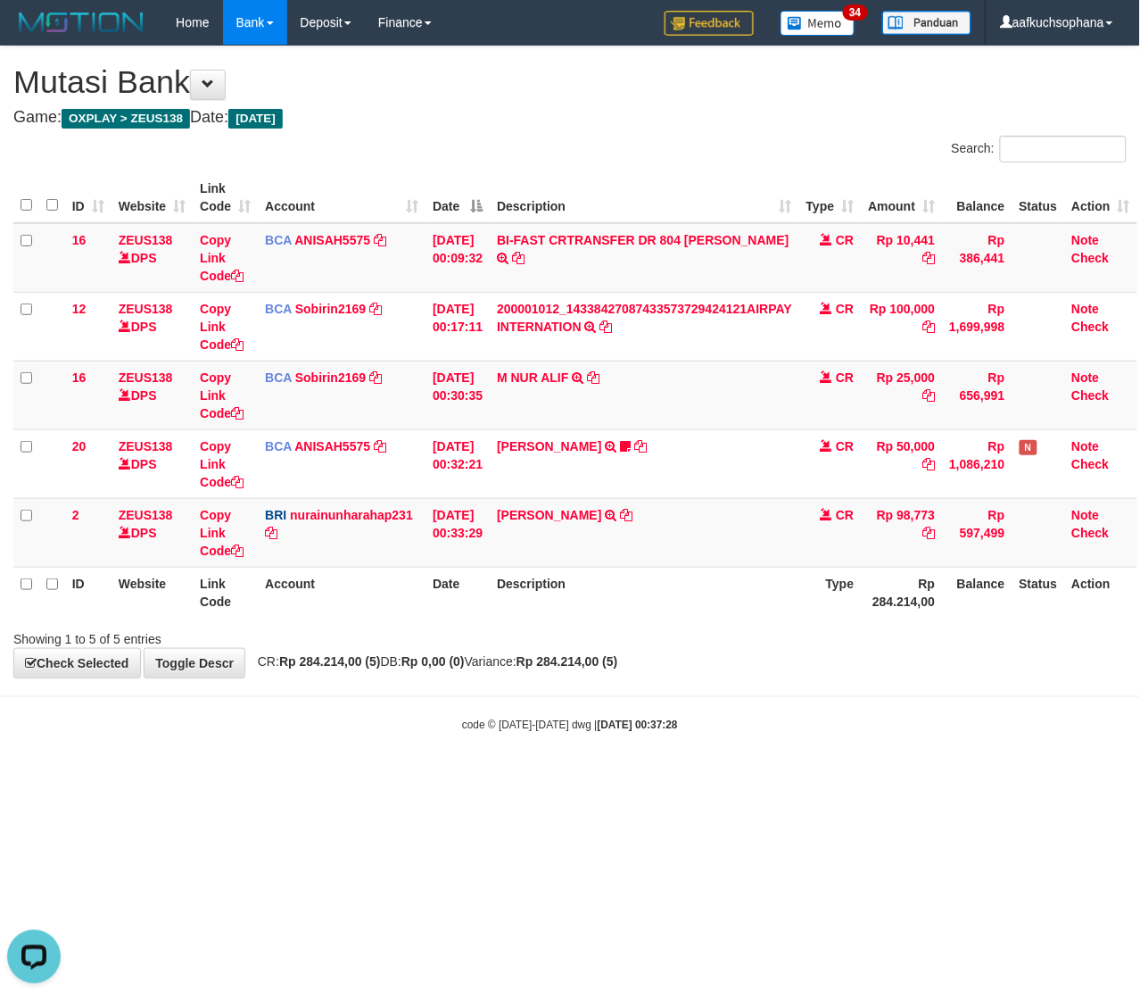
click at [238, 777] on html "Toggle navigation Home Bank Account List Load By Website Group [OXPLAY] ZEUS138…" at bounding box center [570, 388] width 1140 height 777
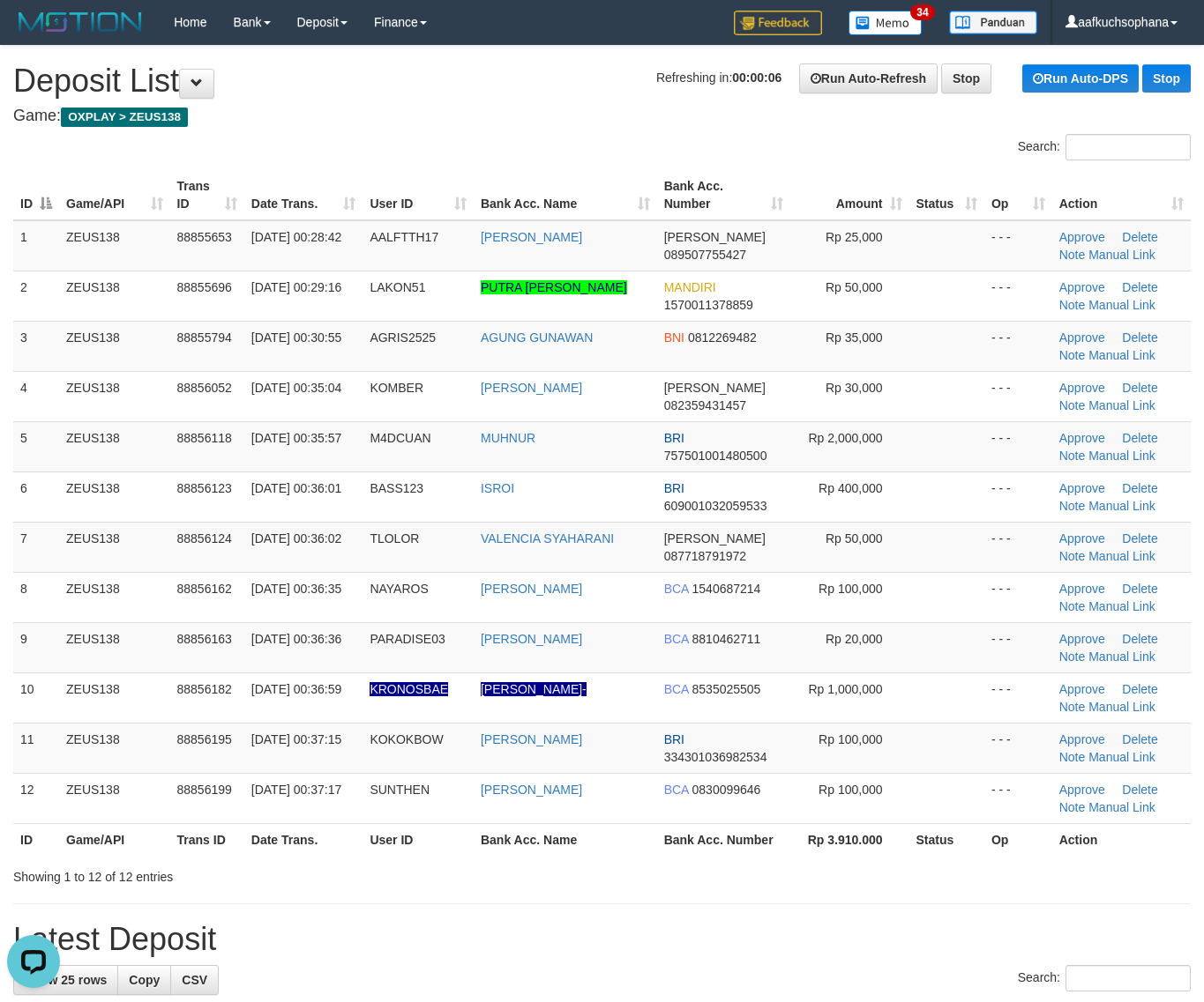
drag, startPoint x: 977, startPoint y: 892, endPoint x: 1219, endPoint y: 869, distance: 243.1
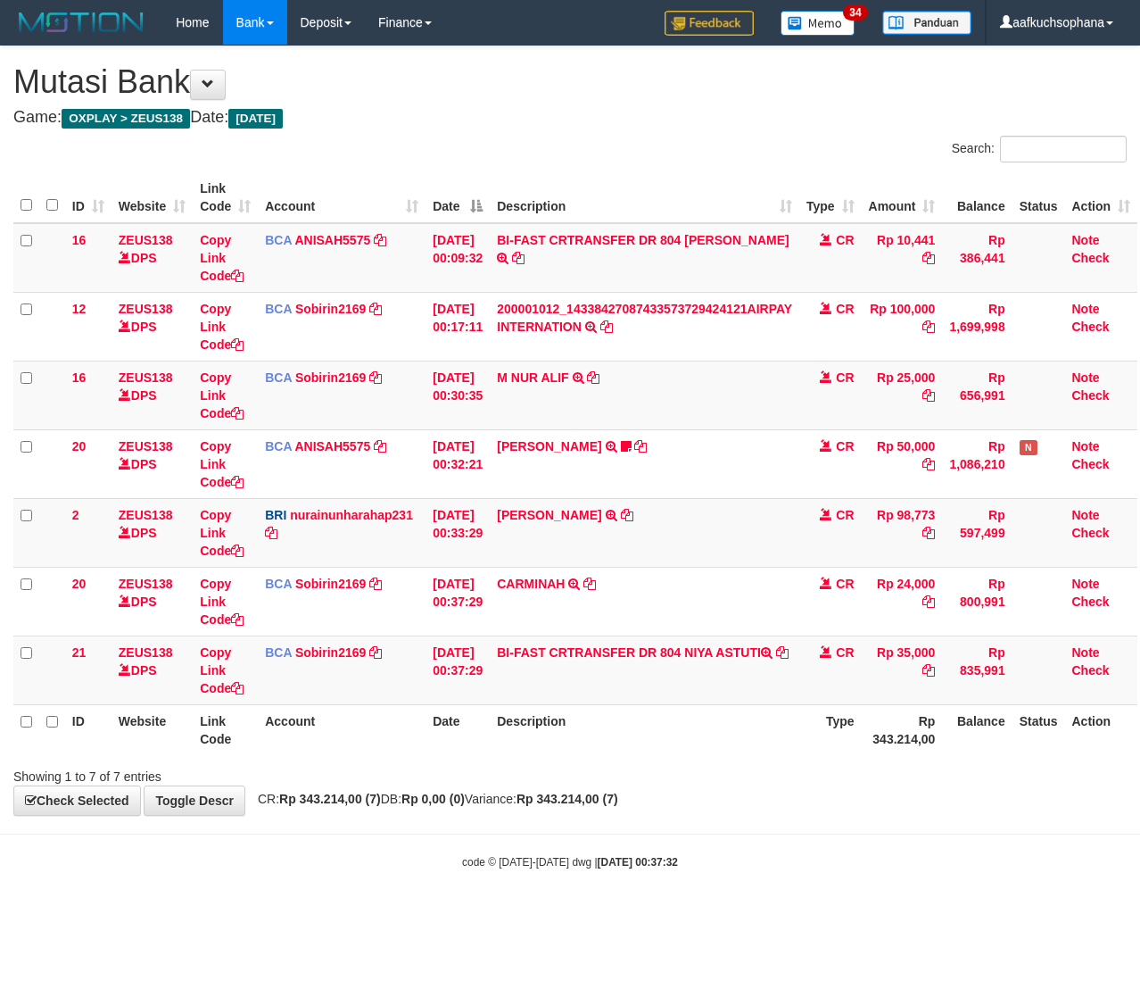
scroll to position [0, 9]
click at [231, 684] on icon at bounding box center [237, 688] width 12 height 12
click at [232, 685] on icon at bounding box center [237, 688] width 12 height 12
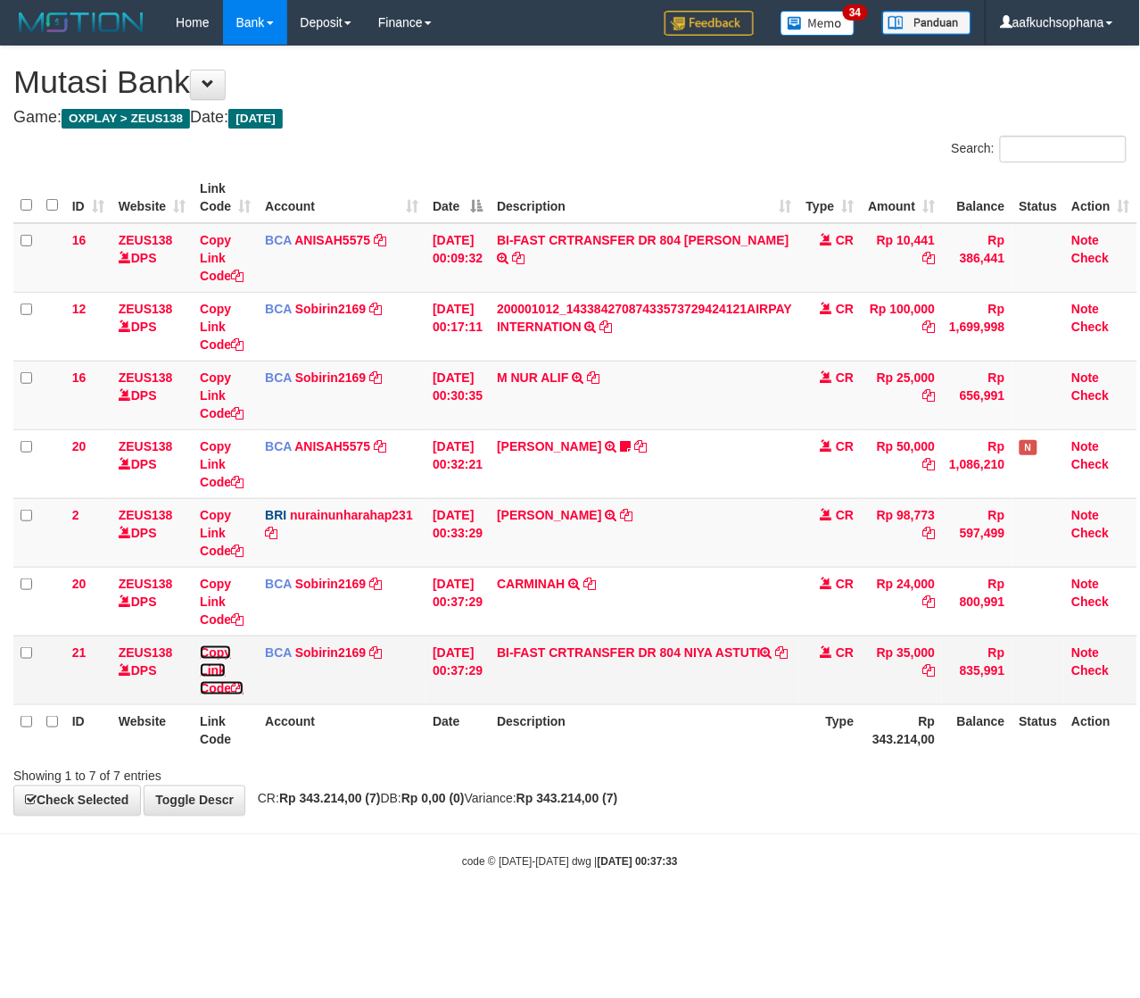
click at [232, 685] on icon at bounding box center [237, 688] width 12 height 12
drag, startPoint x: 318, startPoint y: 828, endPoint x: 58, endPoint y: 840, distance: 259.9
click at [315, 828] on body "Toggle navigation Home Bank Account List Load By Website Group [OXPLAY] ZEUS138…" at bounding box center [570, 457] width 1140 height 915
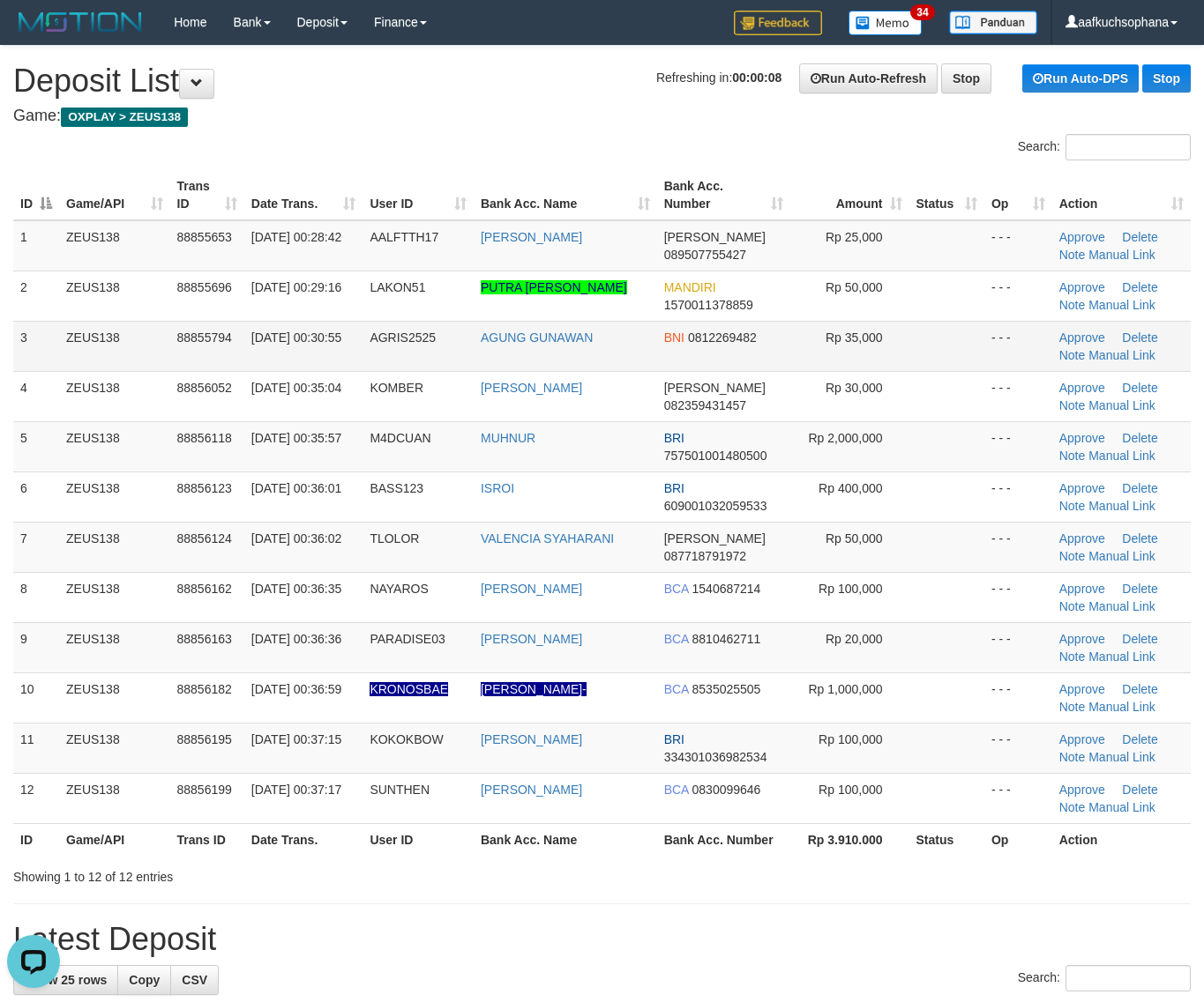
click at [1112, 363] on td "Approve Delete Note Manual Link" at bounding box center [1121, 346] width 138 height 50
click at [1109, 355] on link "Manual Link" at bounding box center [1122, 355] width 67 height 14
drag, startPoint x: 1010, startPoint y: 861, endPoint x: 1215, endPoint y: 840, distance: 206.1
click at [1012, 861] on div "ID Game/API Trans ID Date Trans. User ID Bank Acc. Name Bank Acc. Number Amount…" at bounding box center [602, 513] width 1204 height 697
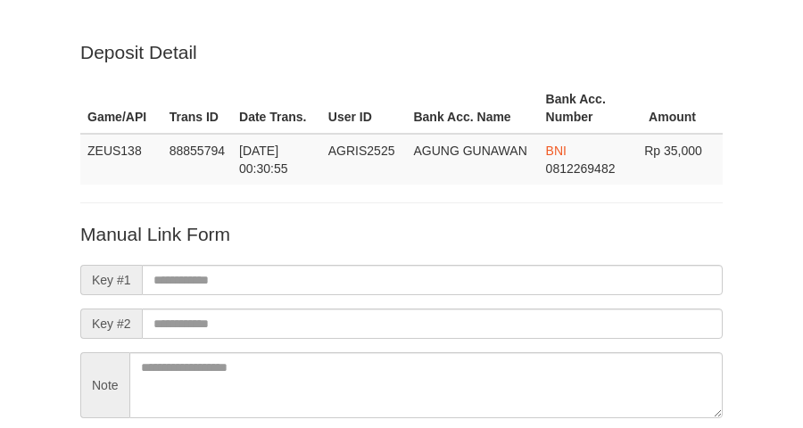
scroll to position [157, 0]
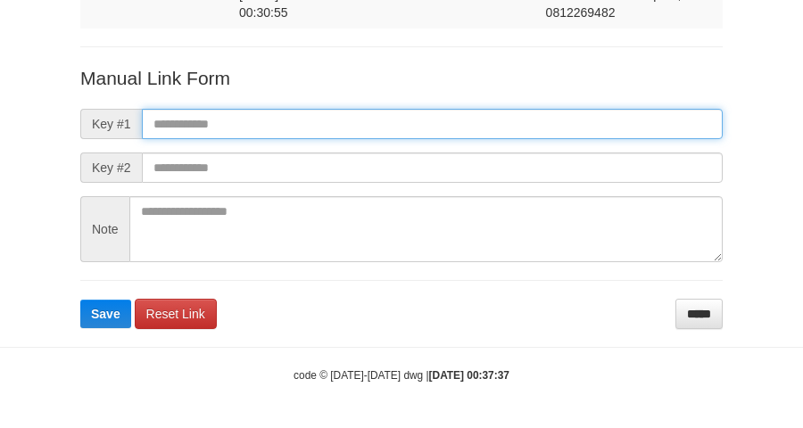
click at [451, 110] on input "text" at bounding box center [432, 124] width 581 height 30
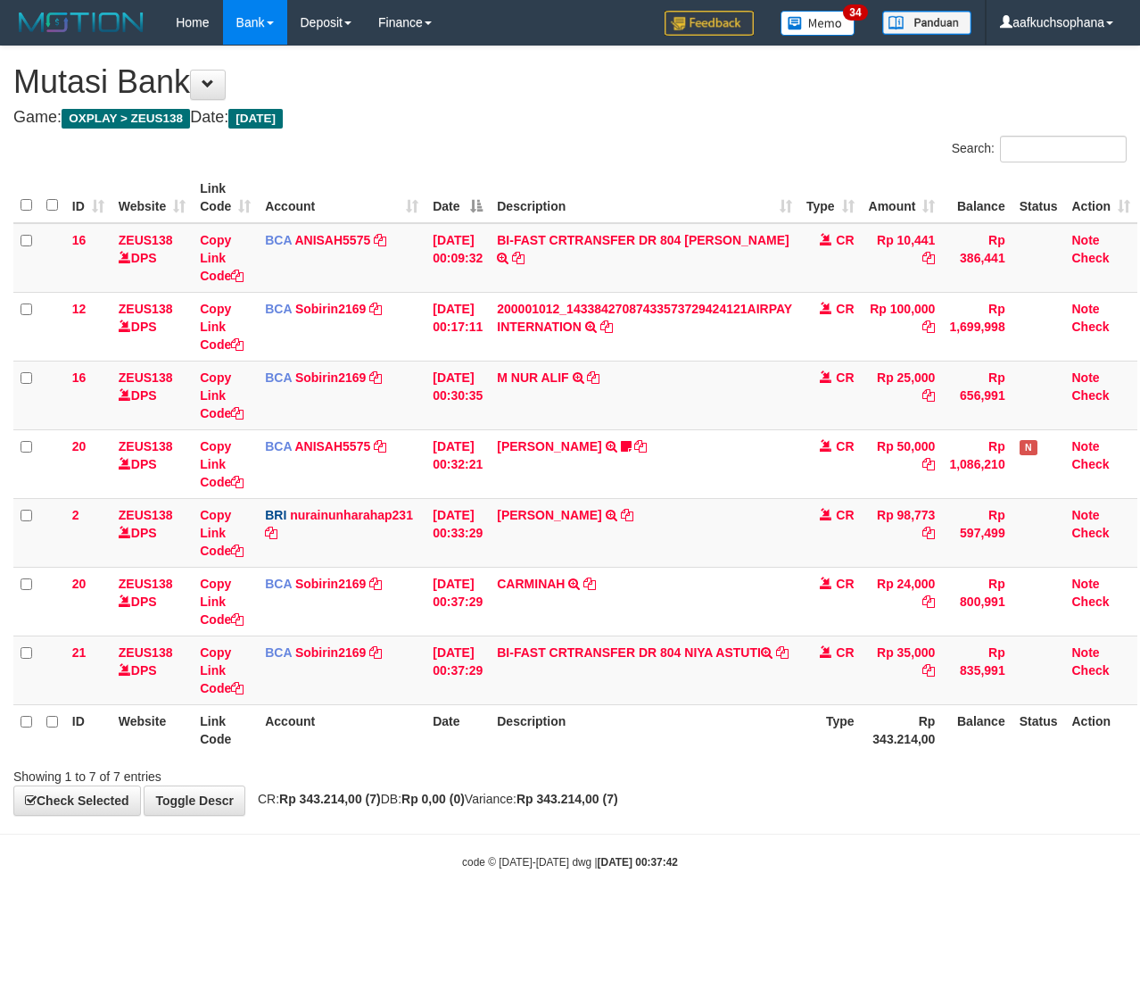
scroll to position [0, 9]
drag, startPoint x: 484, startPoint y: 776, endPoint x: 103, endPoint y: 763, distance: 380.3
click at [456, 774] on div "Showing 1 to 7 of 7 entries" at bounding box center [570, 772] width 1140 height 25
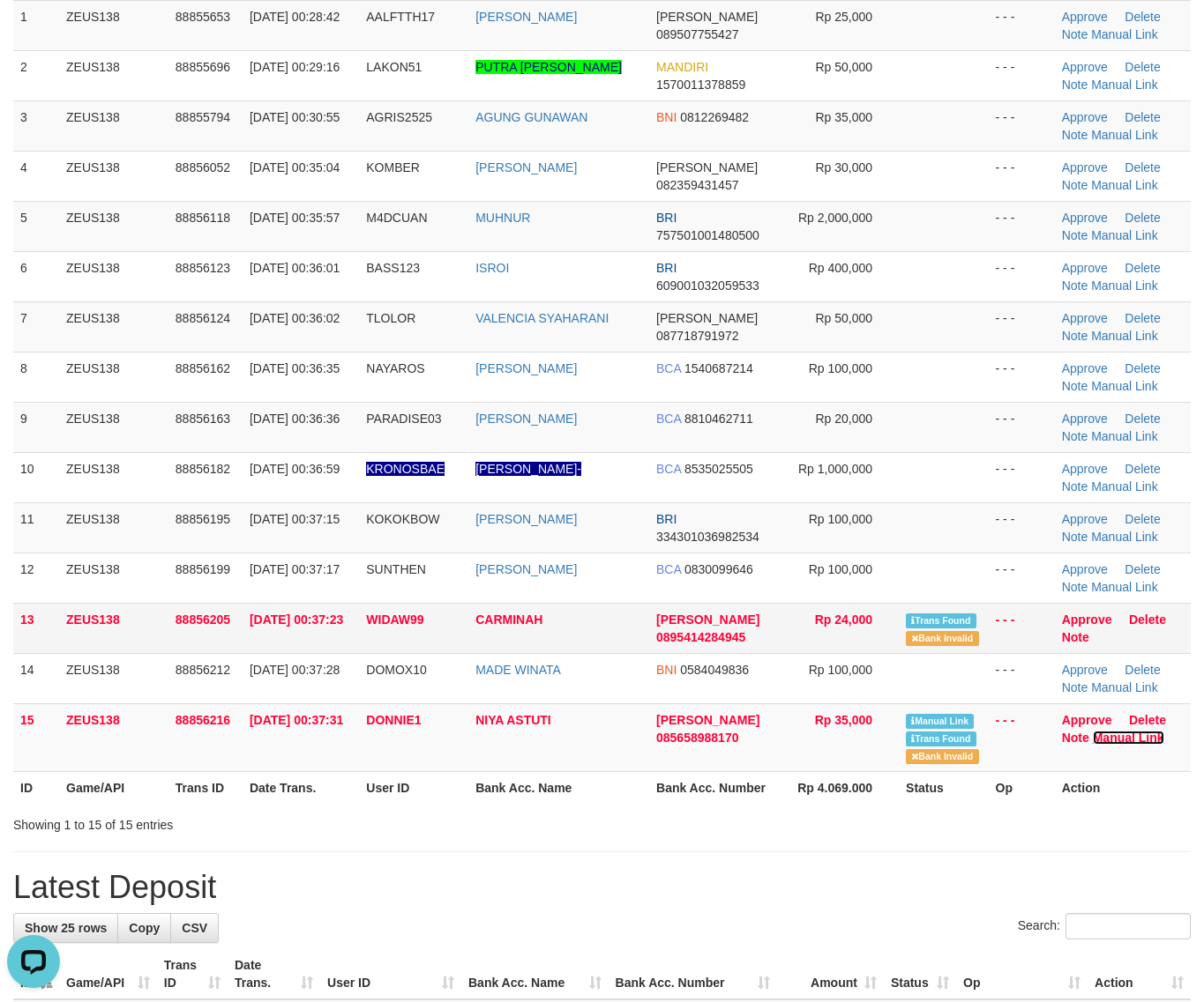
drag, startPoint x: 1118, startPoint y: 739, endPoint x: 891, endPoint y: 653, distance: 242.7
click at [1118, 739] on link "Manual Link" at bounding box center [1128, 738] width 71 height 14
drag, startPoint x: 873, startPoint y: 795, endPoint x: 1215, endPoint y: 798, distance: 342.0
click at [887, 795] on th "Rp 4.069.000" at bounding box center [840, 788] width 118 height 33
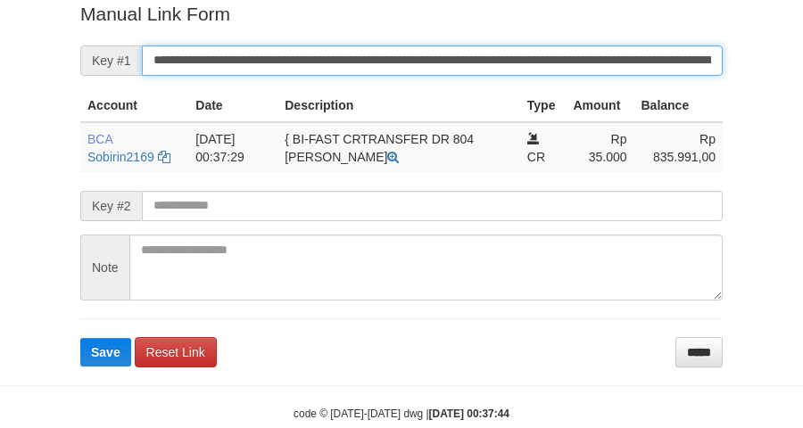
scroll to position [366, 0]
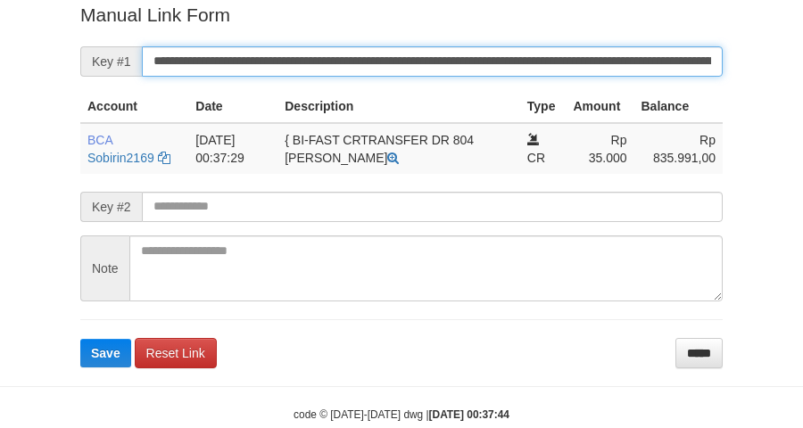
click at [80, 339] on button "Save" at bounding box center [105, 353] width 51 height 29
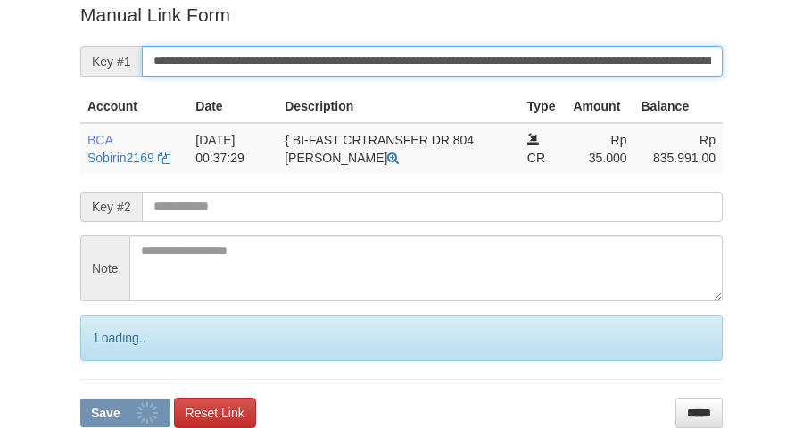
click at [80, 399] on button "Save" at bounding box center [125, 413] width 90 height 29
click at [457, 68] on input "**********" at bounding box center [432, 61] width 581 height 30
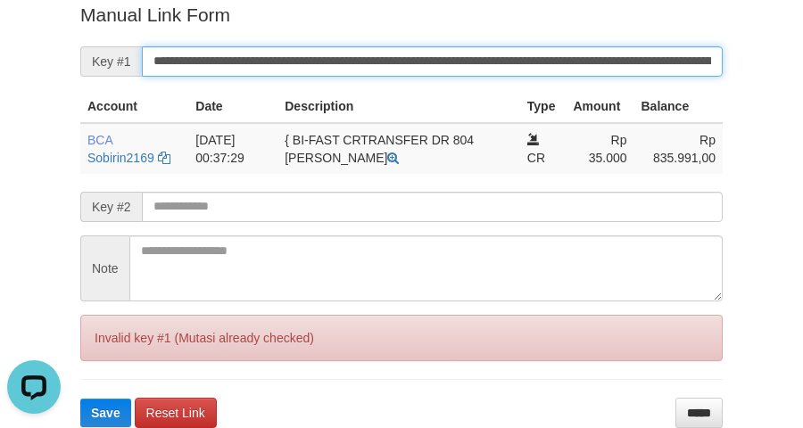
scroll to position [143, 0]
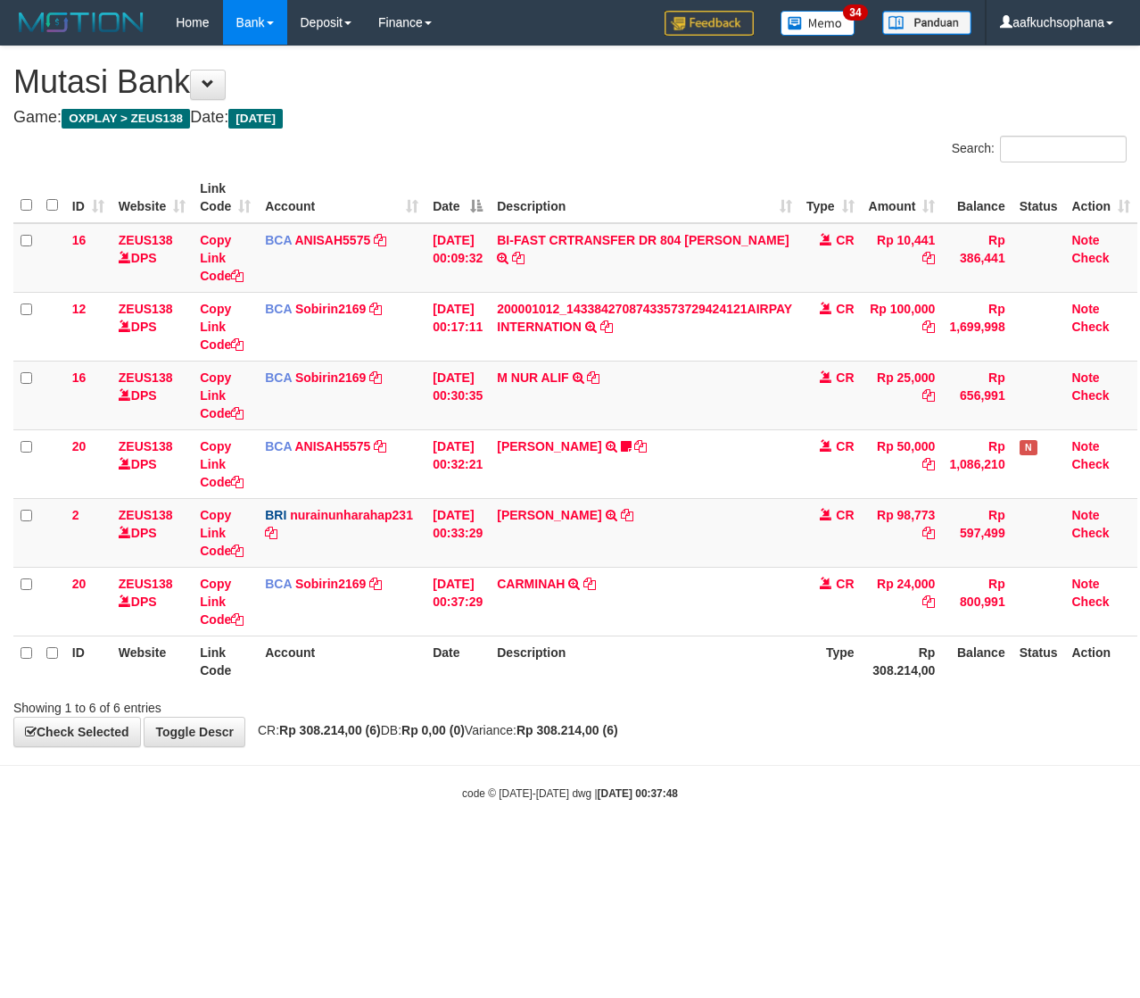
scroll to position [0, 9]
click at [456, 791] on div "code © [DATE]-[DATE] dwg | [DATE] 00:37:48" at bounding box center [570, 792] width 1140 height 18
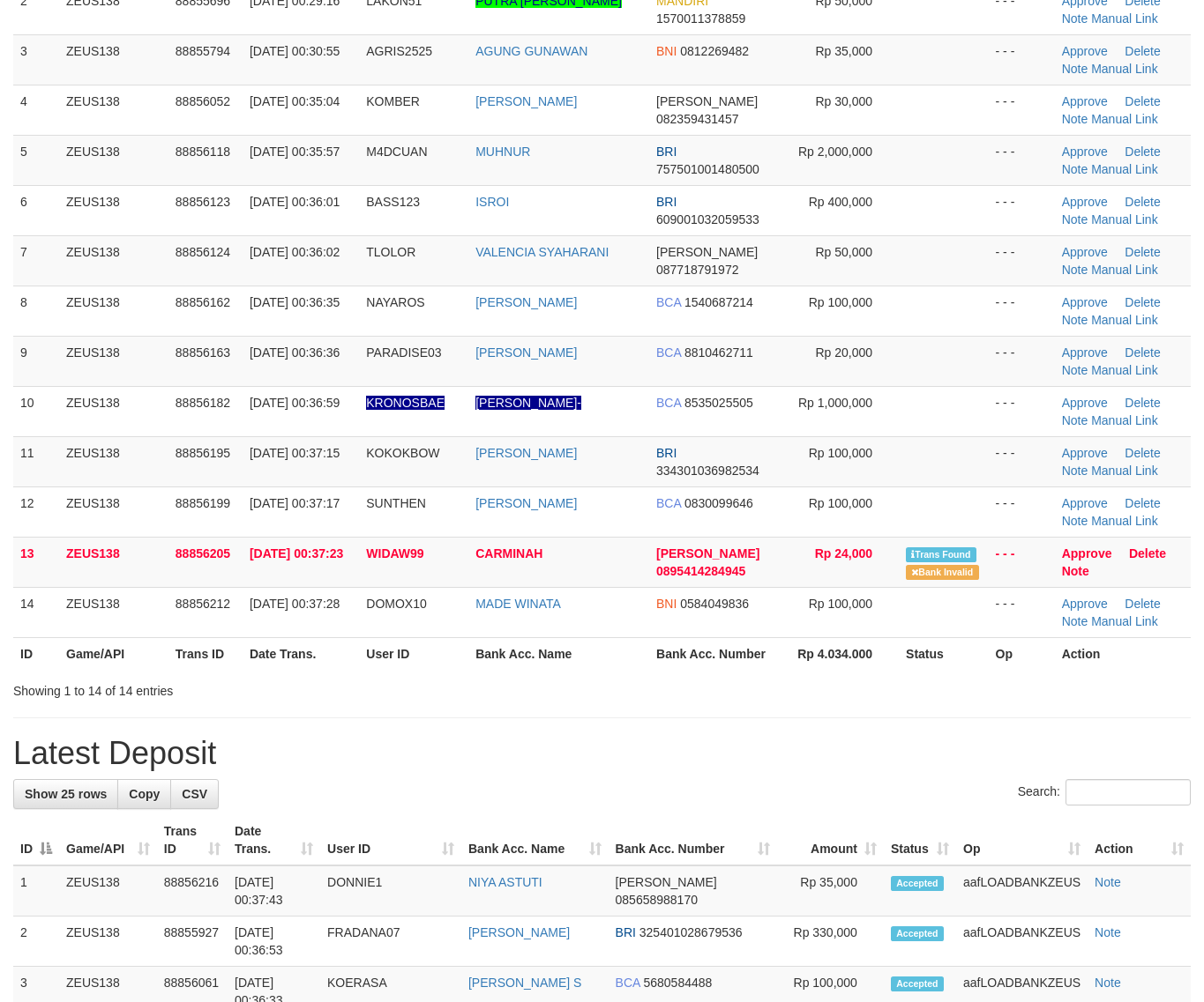
scroll to position [220, 0]
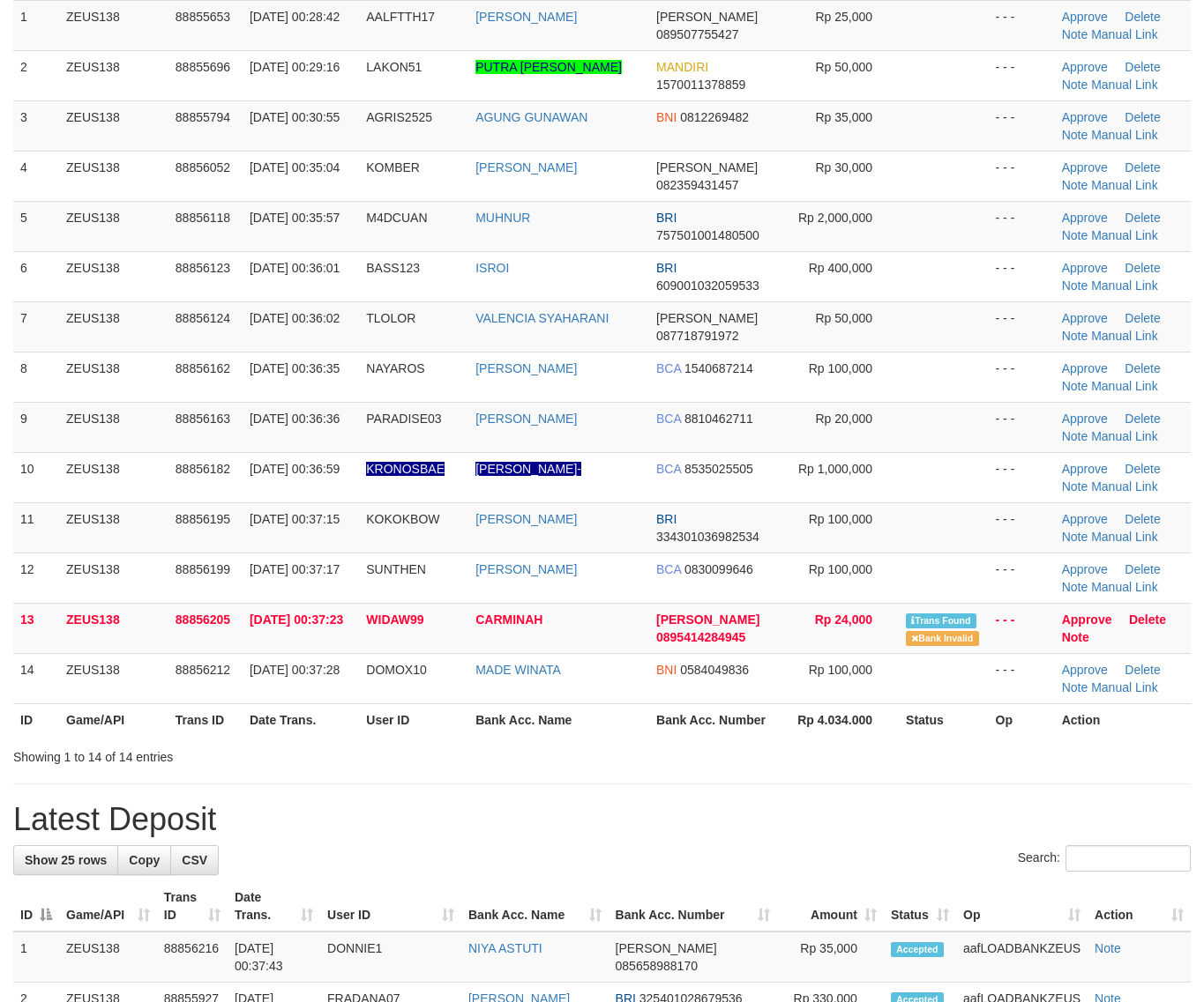
drag, startPoint x: 874, startPoint y: 813, endPoint x: 1215, endPoint y: 781, distance: 342.5
drag, startPoint x: 927, startPoint y: 782, endPoint x: 969, endPoint y: 773, distance: 43.0
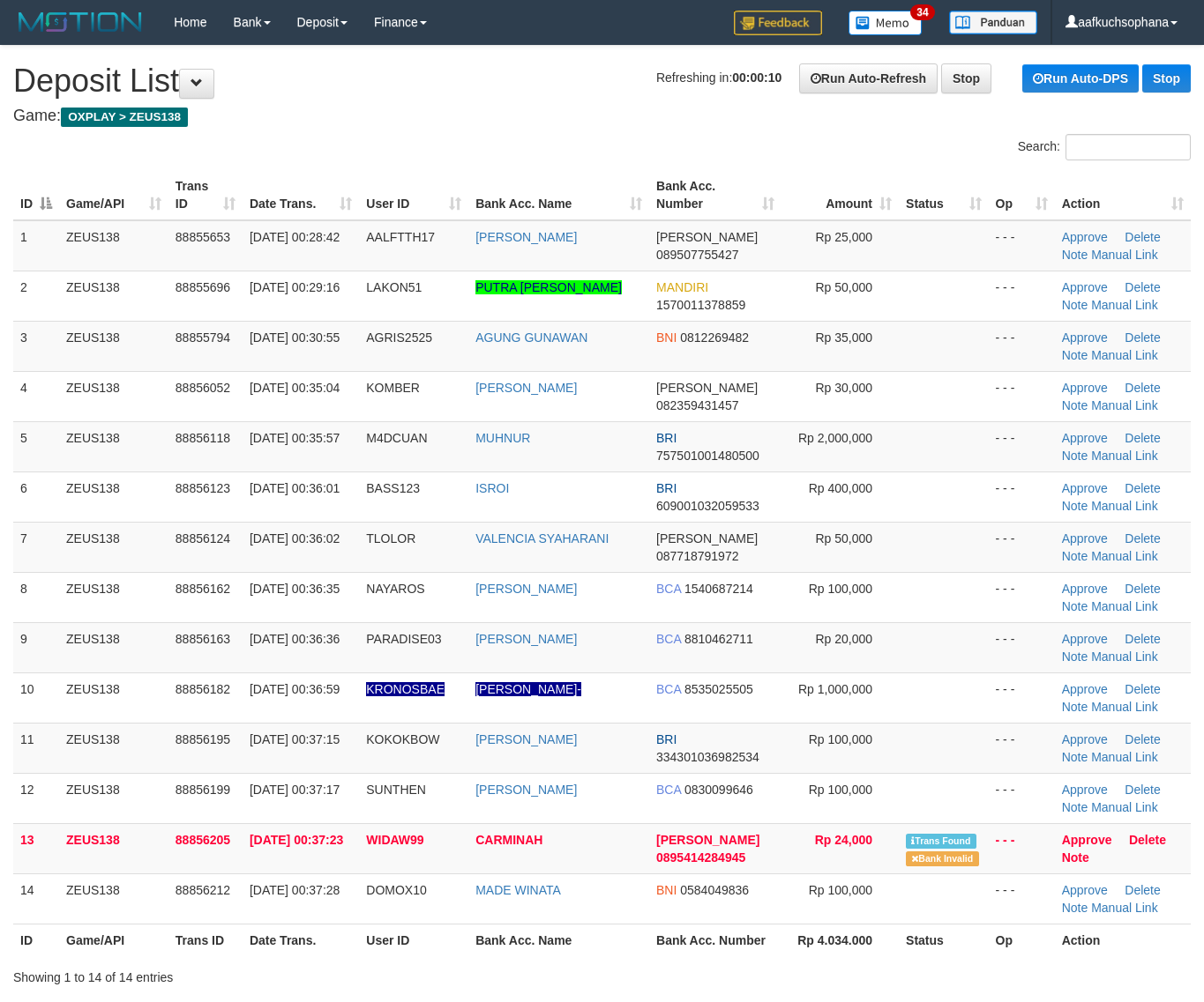
scroll to position [287, 0]
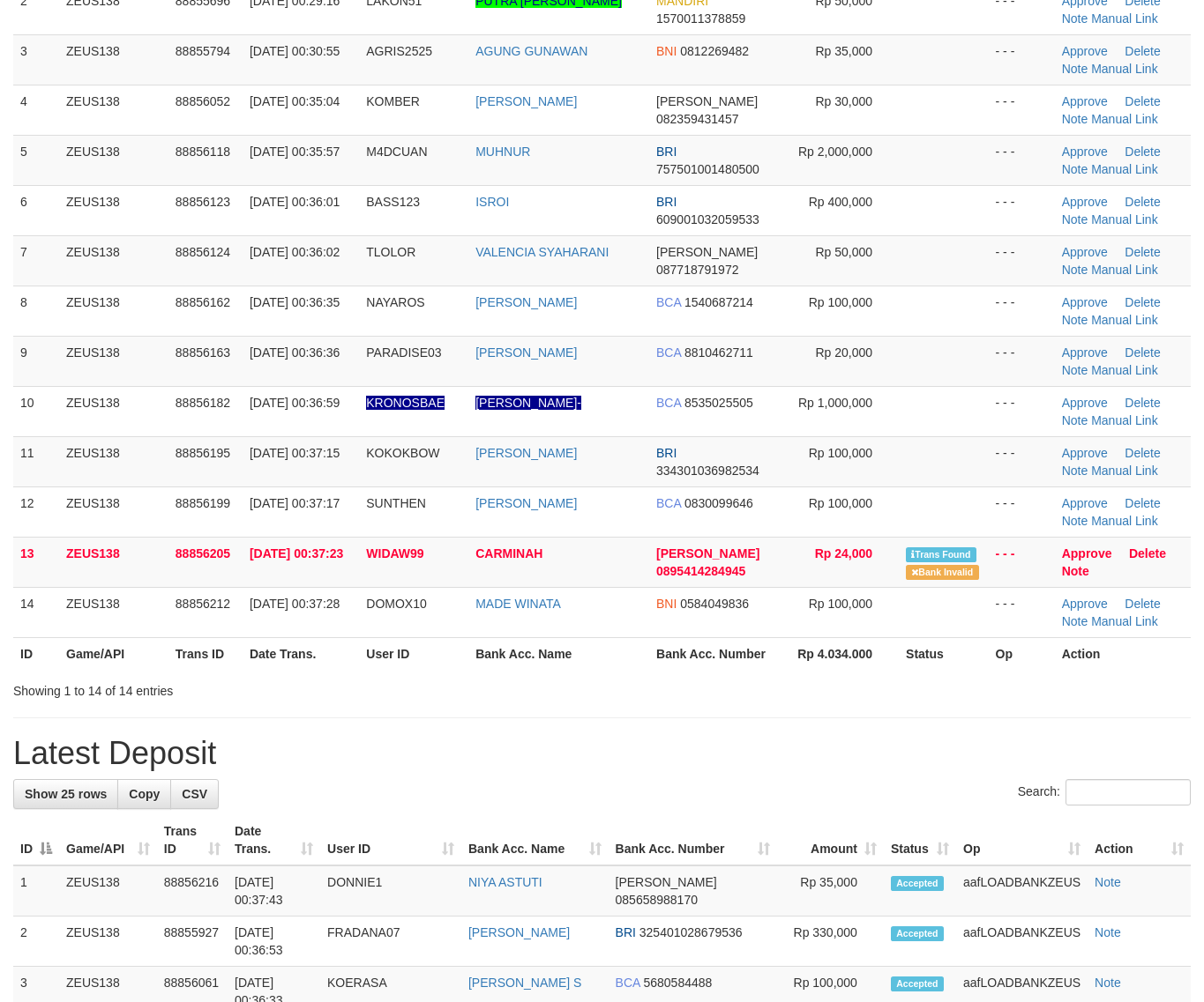
drag, startPoint x: 786, startPoint y: 748, endPoint x: 1215, endPoint y: 754, distance: 429.0
click at [812, 742] on h1 "Latest Deposit" at bounding box center [601, 754] width 1177 height 36
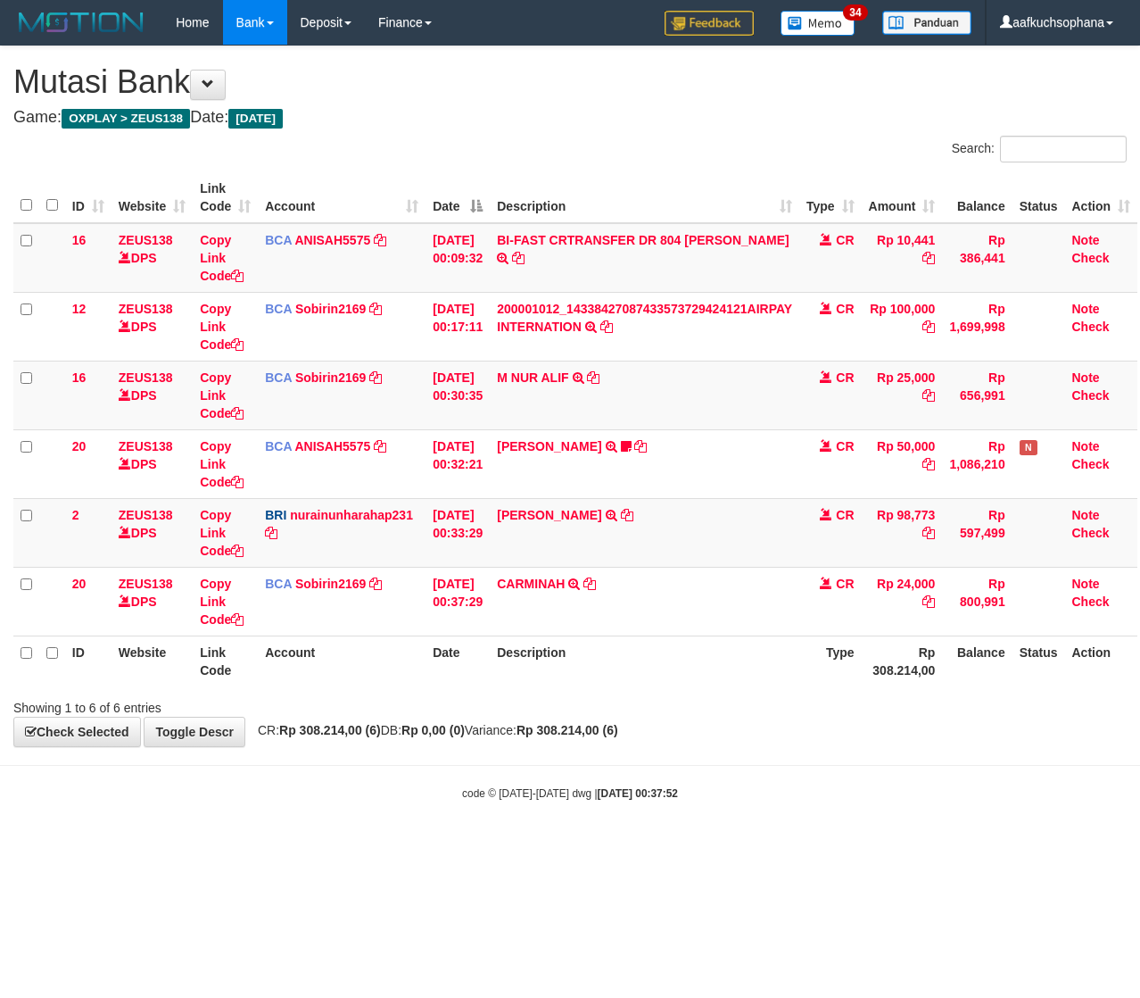
scroll to position [0, 9]
click at [340, 831] on body "Toggle navigation Home Bank Account List Load By Website Group [OXPLAY] ZEUS138…" at bounding box center [570, 423] width 1140 height 846
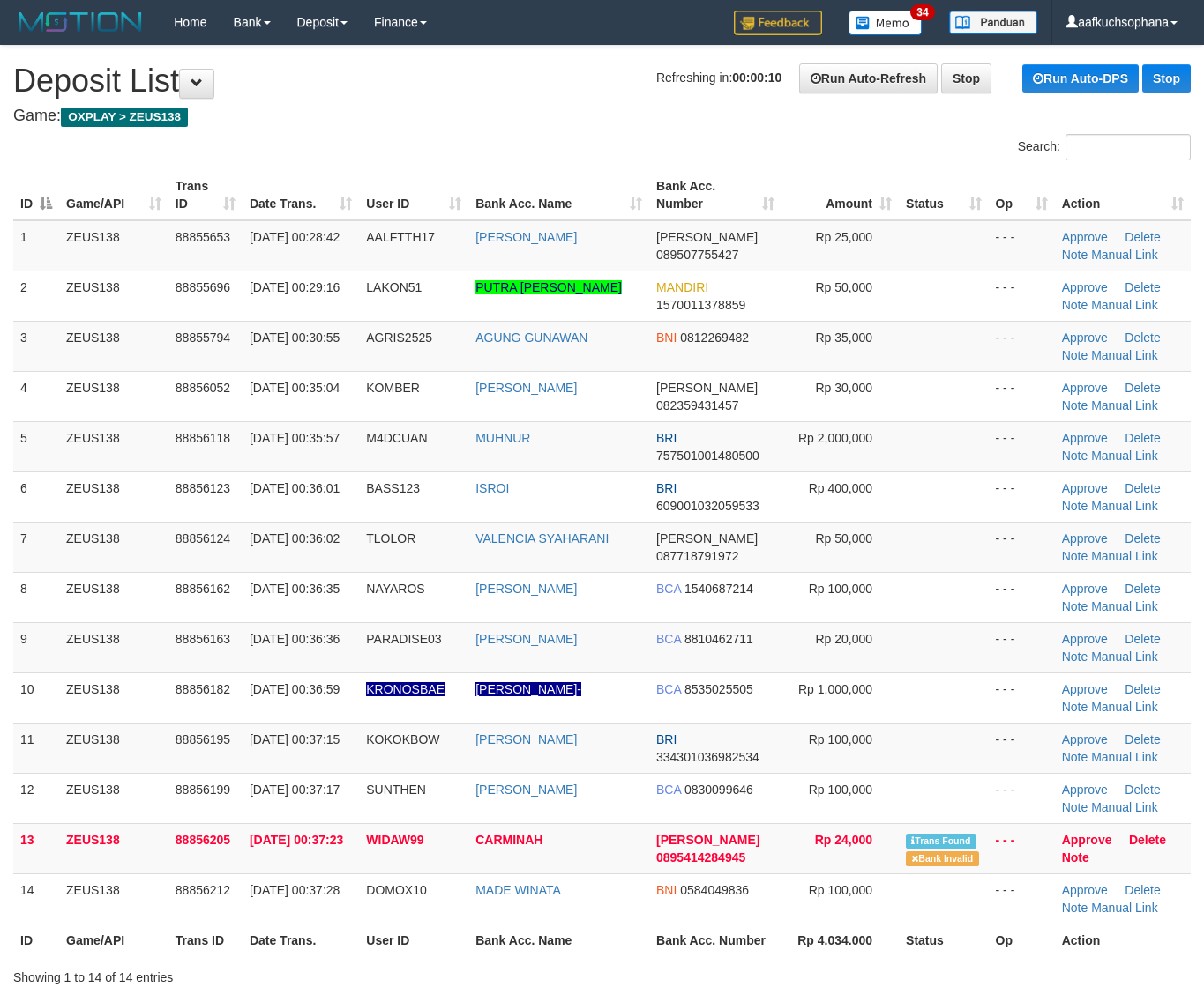
scroll to position [287, 0]
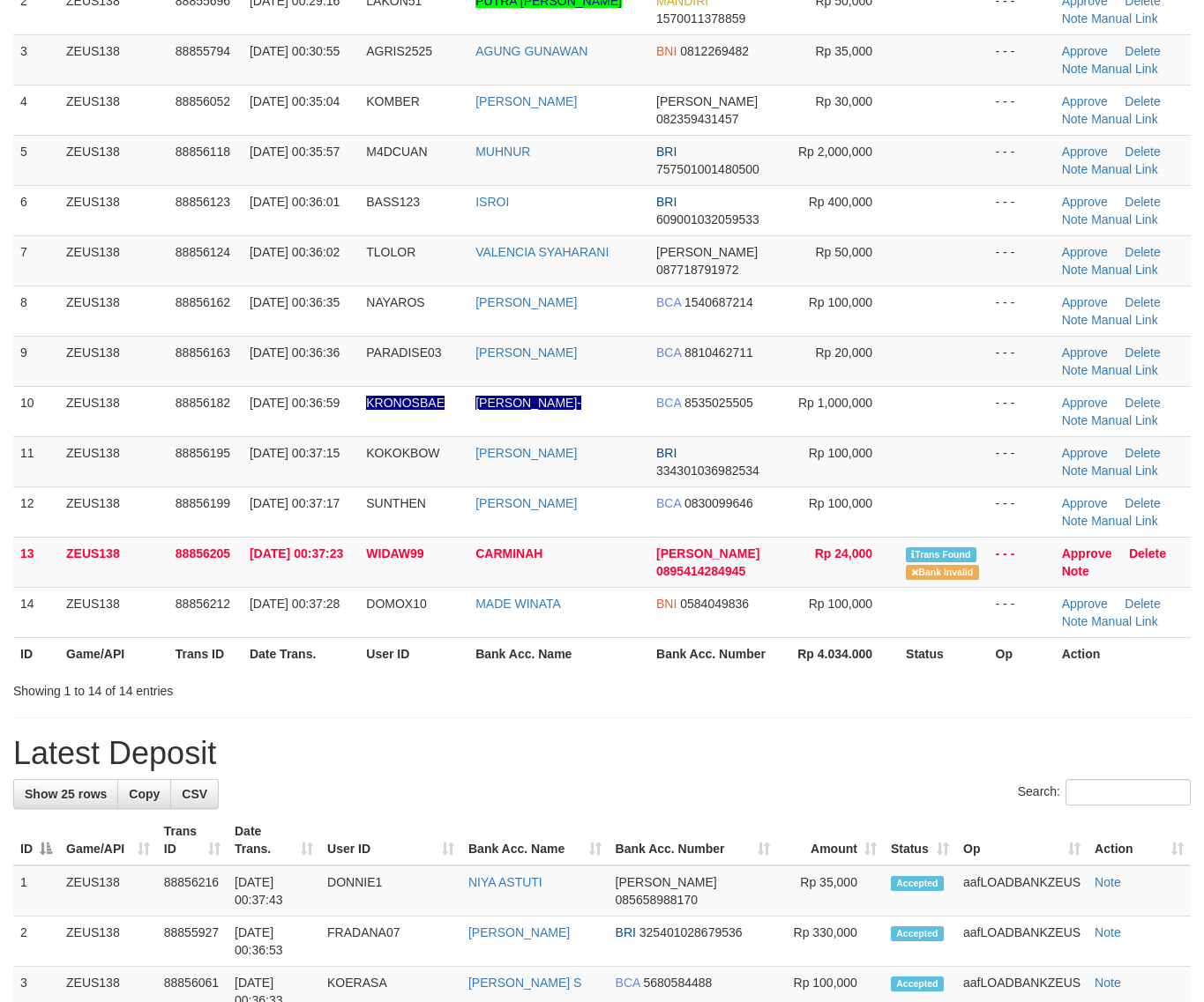
scroll to position [220, 0]
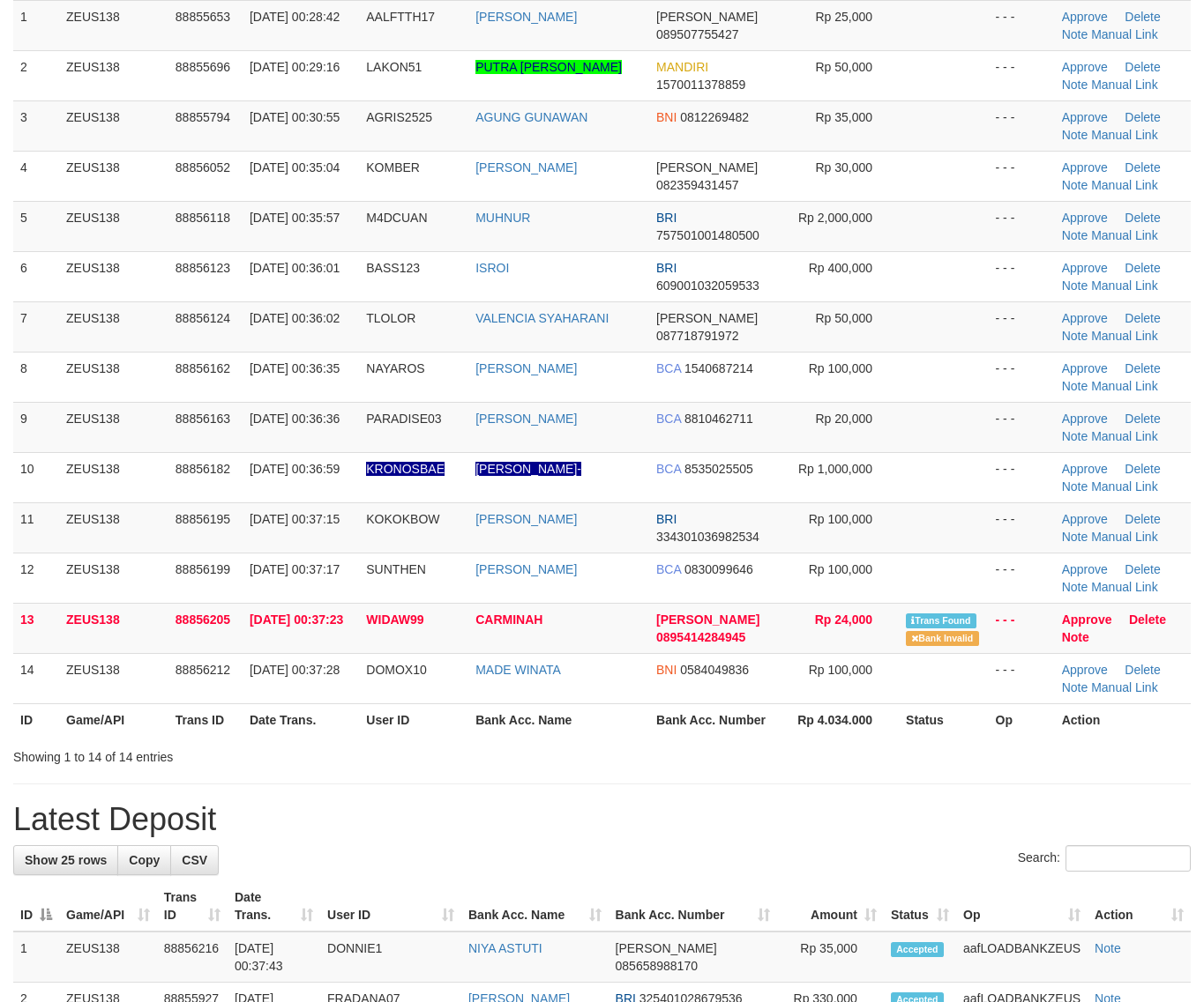
drag, startPoint x: 1016, startPoint y: 790, endPoint x: 1218, endPoint y: 791, distance: 202.0
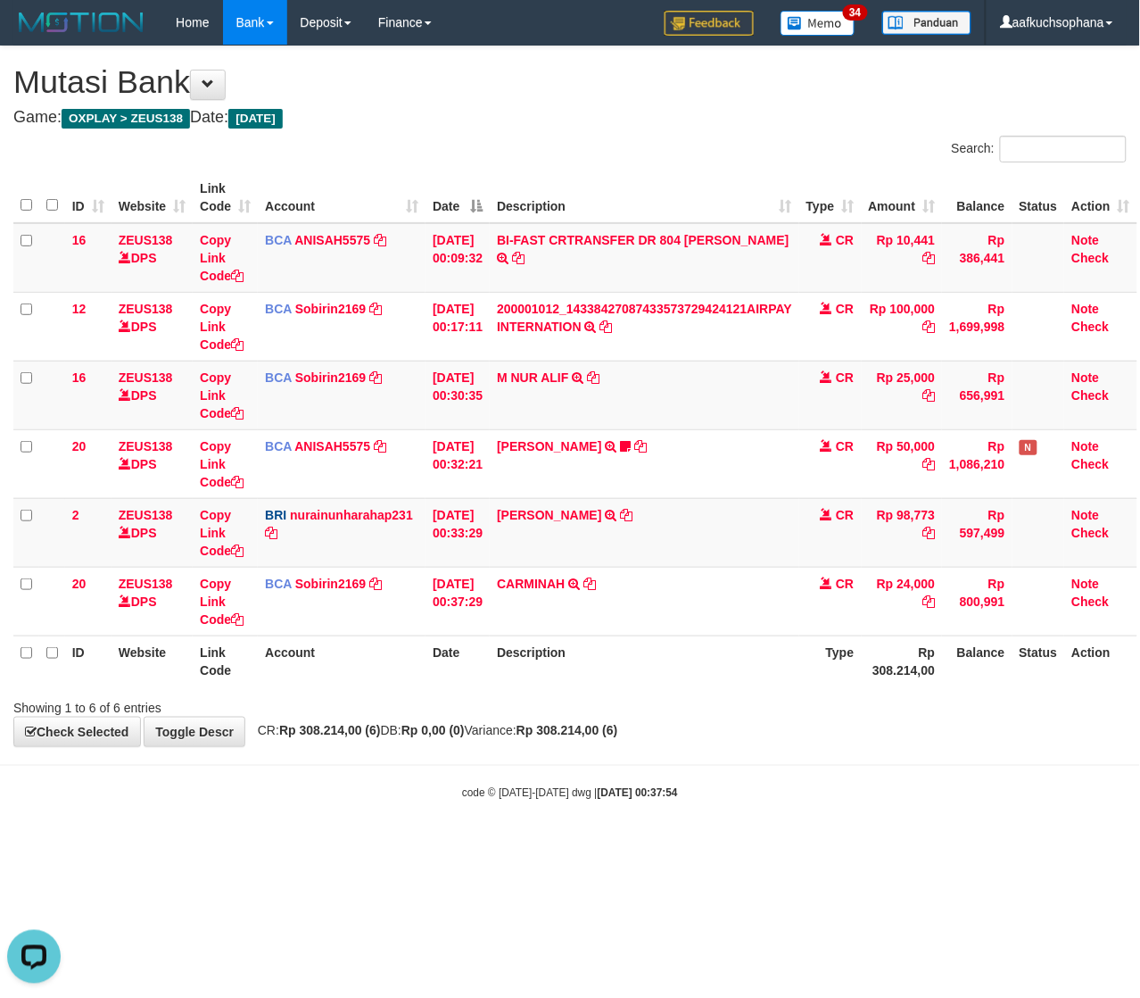
drag, startPoint x: 406, startPoint y: 858, endPoint x: 385, endPoint y: 846, distance: 24.8
click at [404, 846] on html "Toggle navigation Home Bank Account List Load By Website Group [OXPLAY] ZEUS138…" at bounding box center [570, 423] width 1140 height 846
drag, startPoint x: 389, startPoint y: 839, endPoint x: 327, endPoint y: 821, distance: 64.1
click at [388, 837] on body "Toggle navigation Home Bank Account List Load By Website Group [OXPLAY] ZEUS138…" at bounding box center [570, 423] width 1140 height 846
click at [528, 822] on body "Toggle navigation Home Bank Account List Load By Website Group [OXPLAY] ZEUS138…" at bounding box center [570, 423] width 1140 height 846
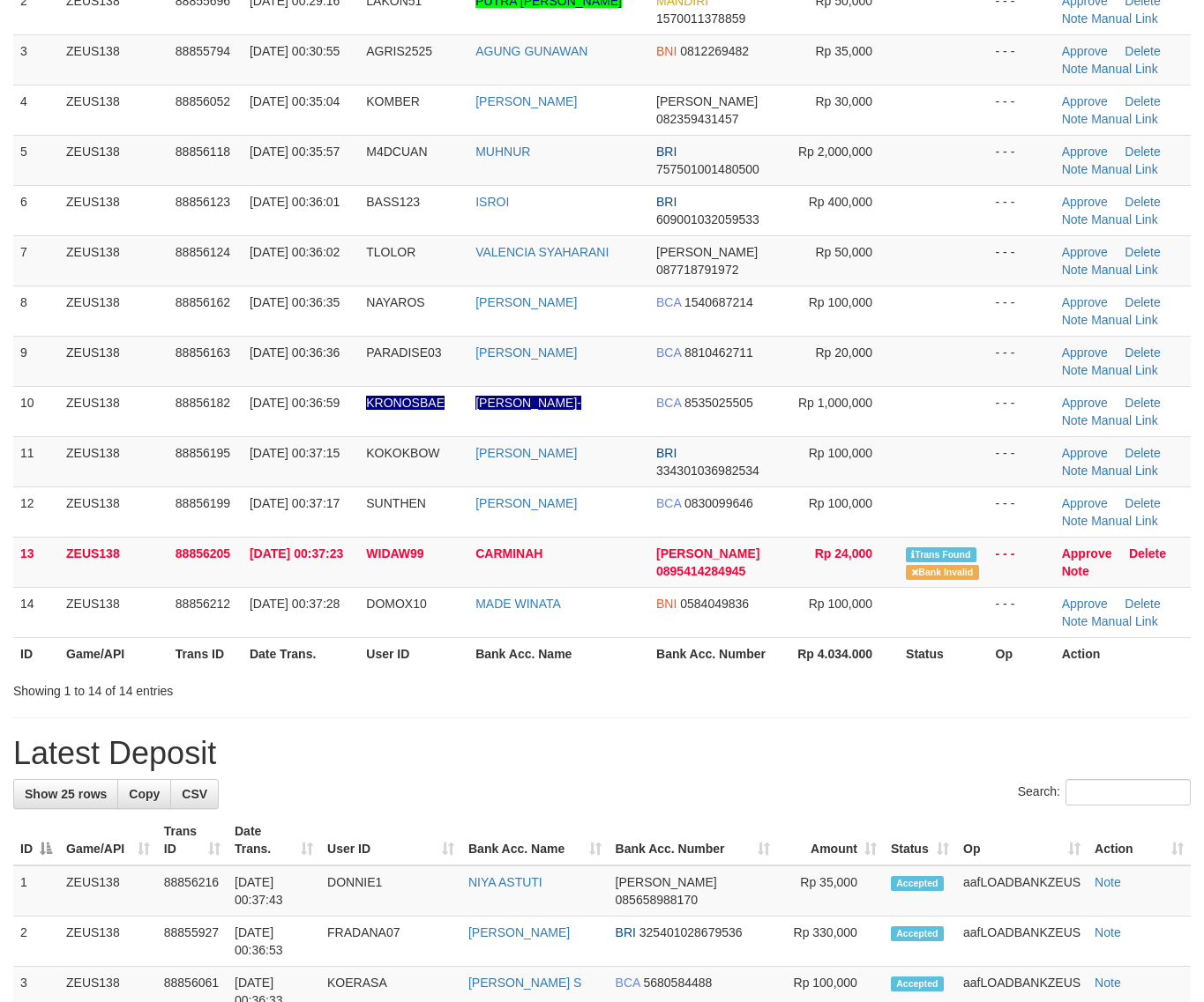
scroll to position [220, 0]
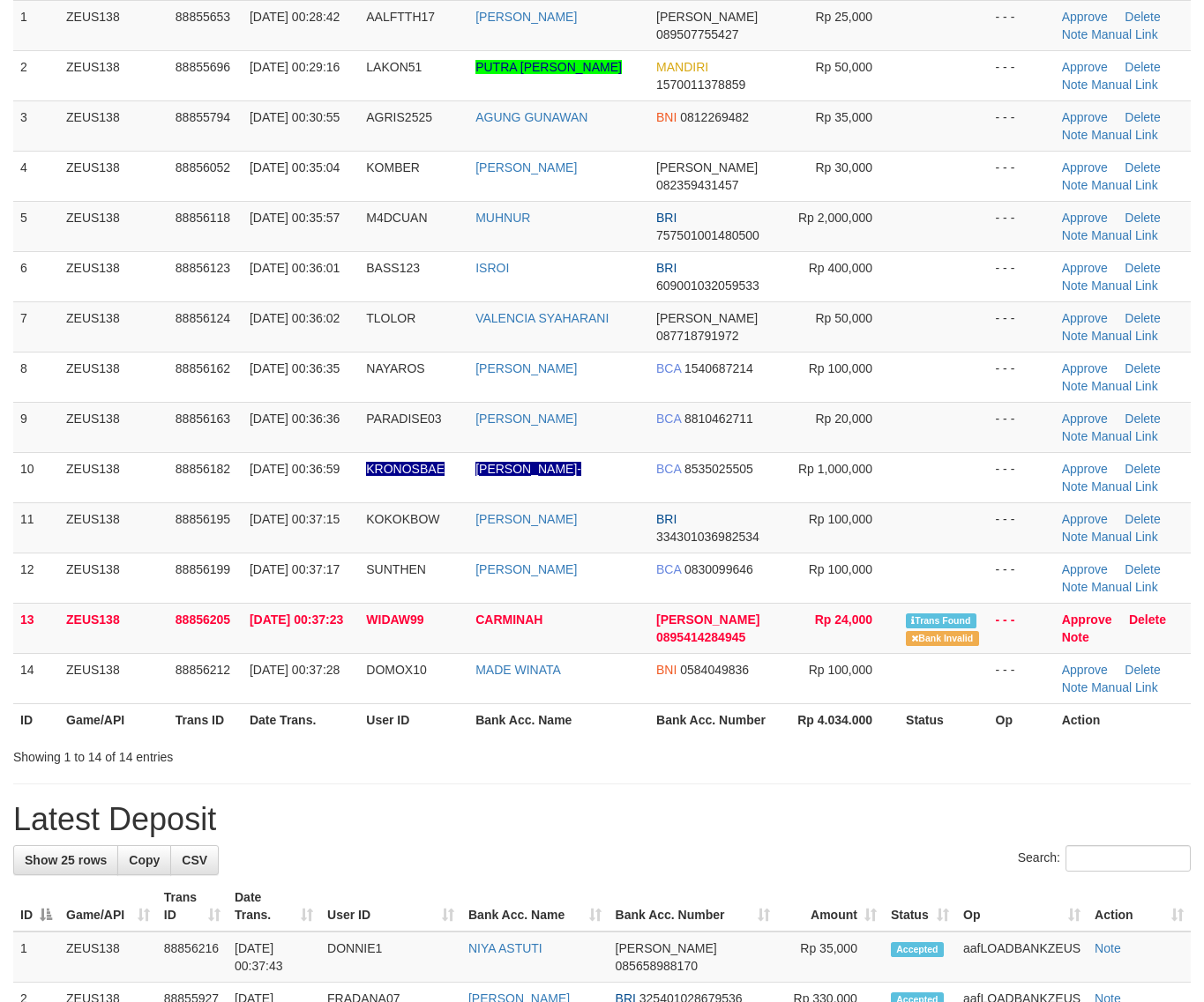
drag, startPoint x: 1051, startPoint y: 804, endPoint x: 1218, endPoint y: 809, distance: 167.1
